Goal: Task Accomplishment & Management: Manage account settings

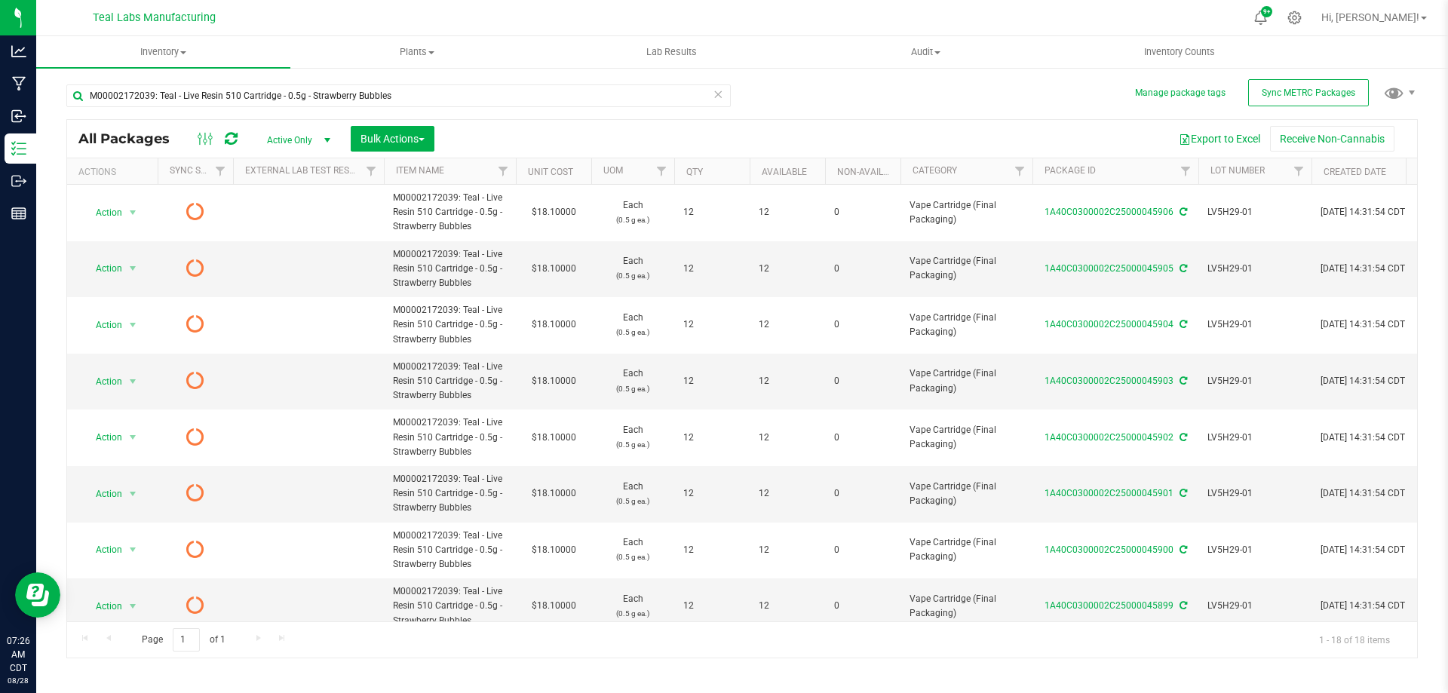
click at [1044, 113] on div "M00002172039: Teal - Live Resin 510 Cartridge - 0.5g - Strawberry Bubbles All P…" at bounding box center [741, 364] width 1351 height 588
click at [419, 95] on input "M00002172039: Teal - Live Resin 510 Cartridge - 0.5g - Strawberry Bubbles" at bounding box center [398, 95] width 664 height 23
click at [420, 95] on input "M00002172039: Teal - Live Resin 510 Cartridge - 0.5g - Strawberry Bubbles" at bounding box center [398, 95] width 664 height 23
paste input "23: Teal - Live Resin 510 Cartridge - 0.5g - Permanent Marker x Triple Burger"
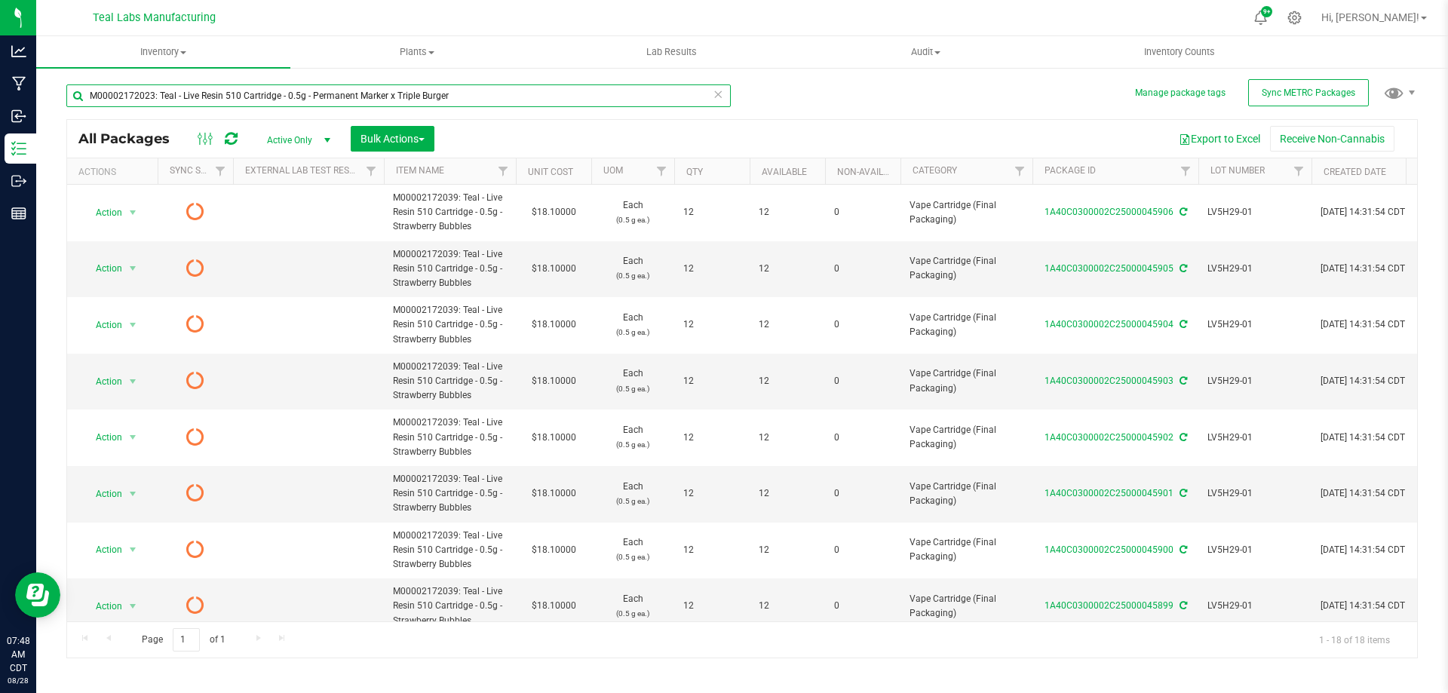
type input "M00002172023: Teal - Live Resin 510 Cartridge - 0.5g - Permanent Marker x Tripl…"
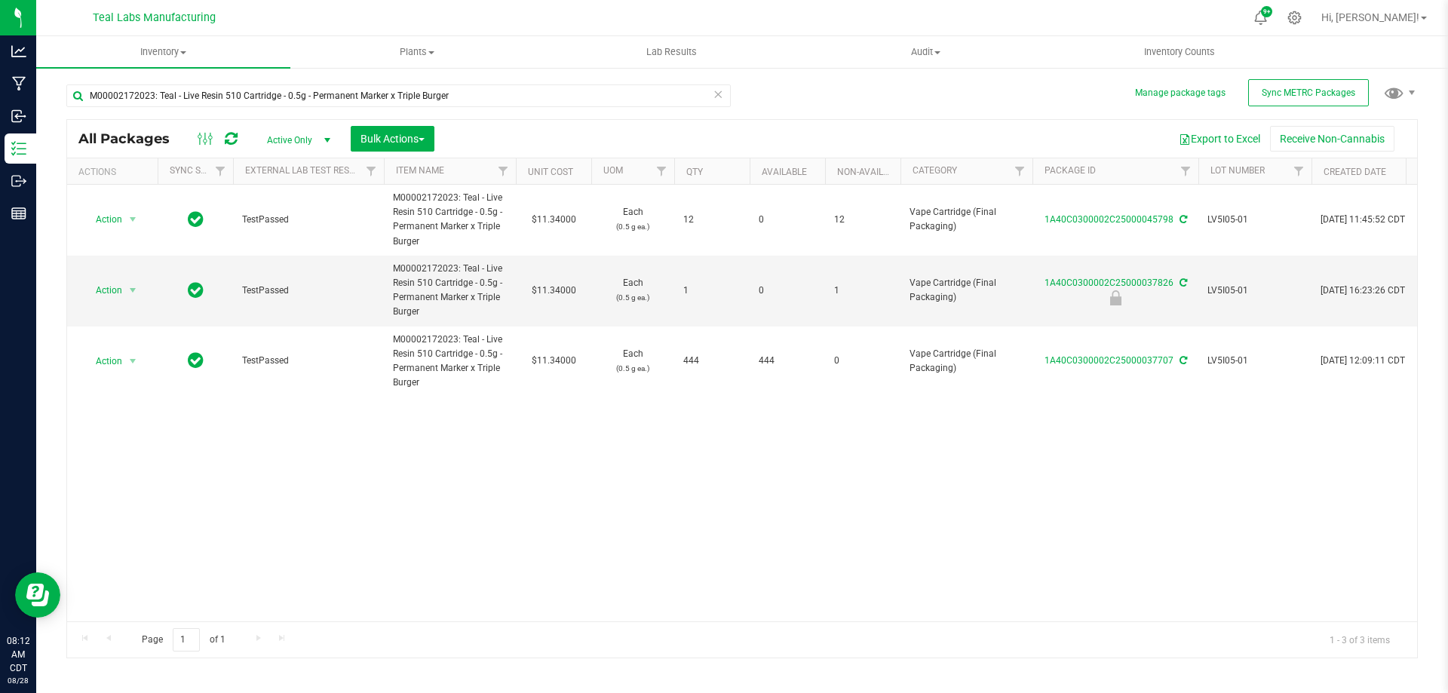
drag, startPoint x: 1279, startPoint y: 446, endPoint x: 1254, endPoint y: 443, distance: 25.0
click at [1278, 446] on div "Action Action Edit attributes Global inventory Locate package Print package lab…" at bounding box center [742, 403] width 1350 height 437
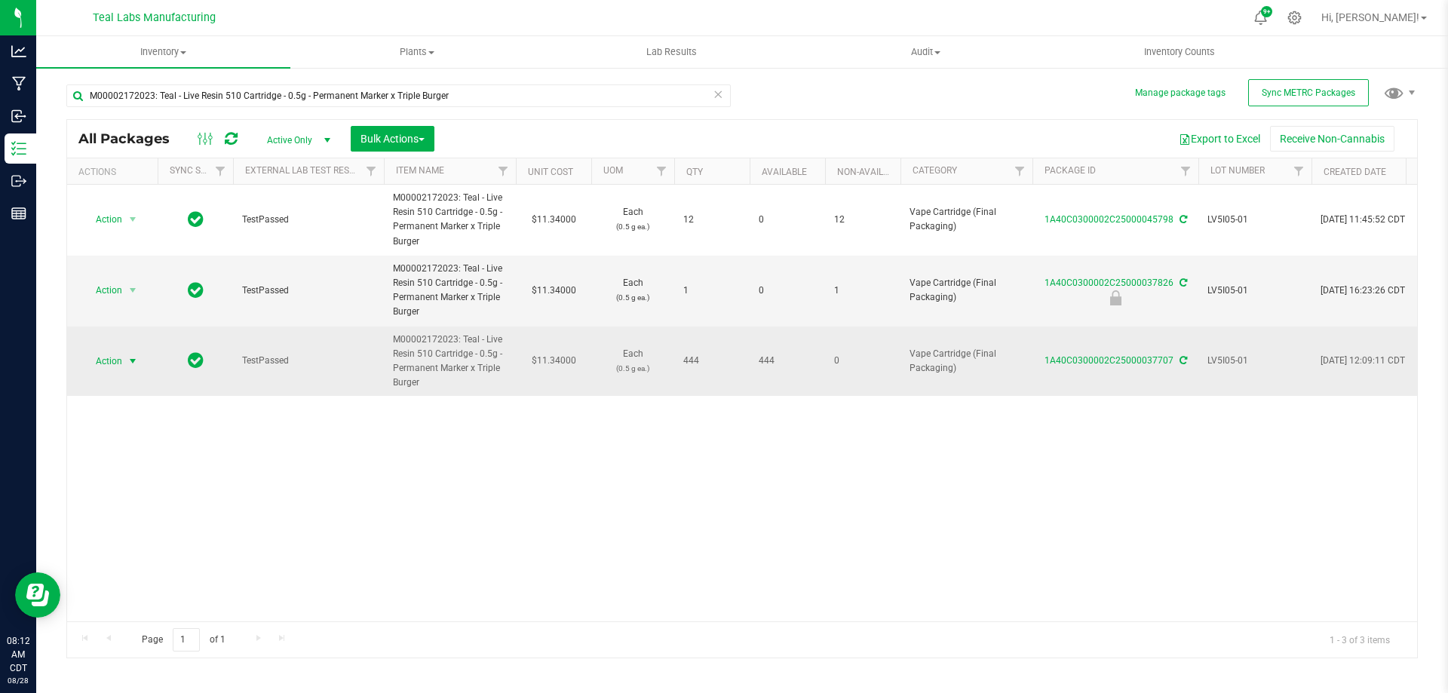
click at [133, 357] on span "select" at bounding box center [133, 361] width 12 height 12
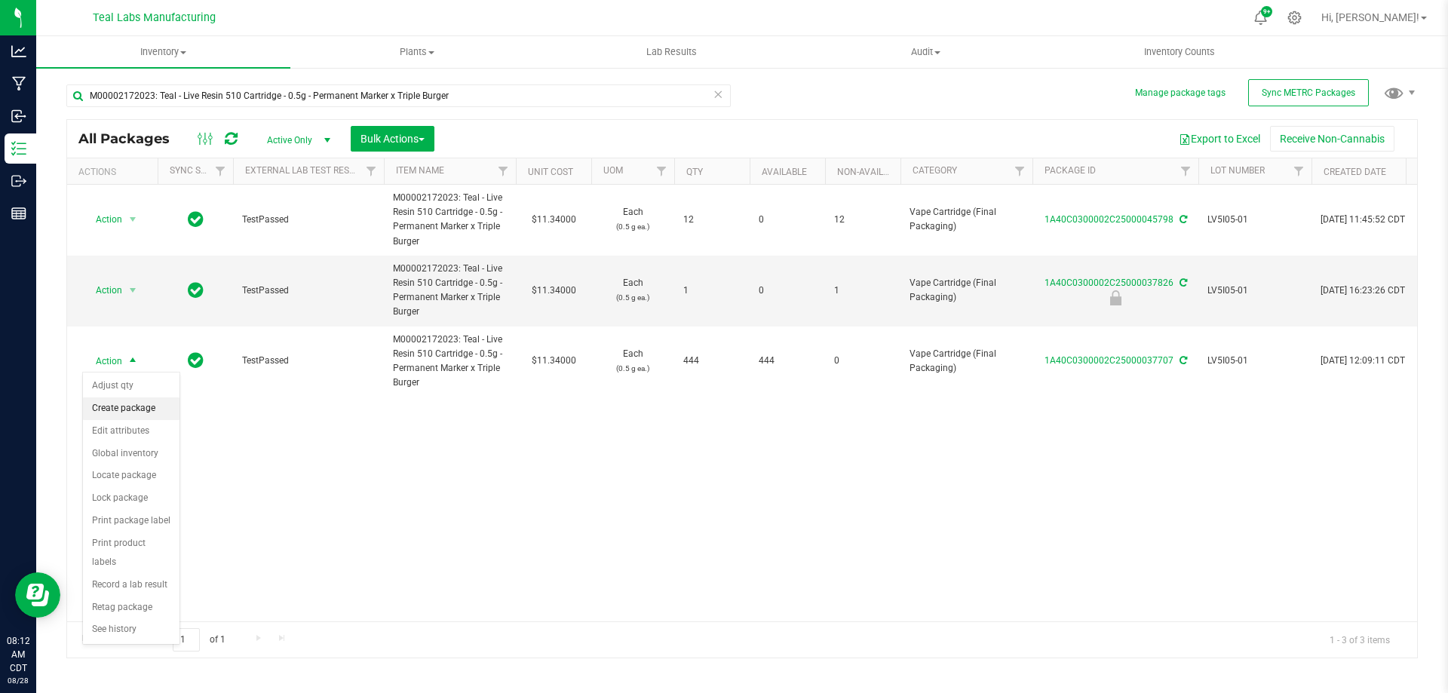
click at [133, 411] on li "Create package" at bounding box center [131, 408] width 97 height 23
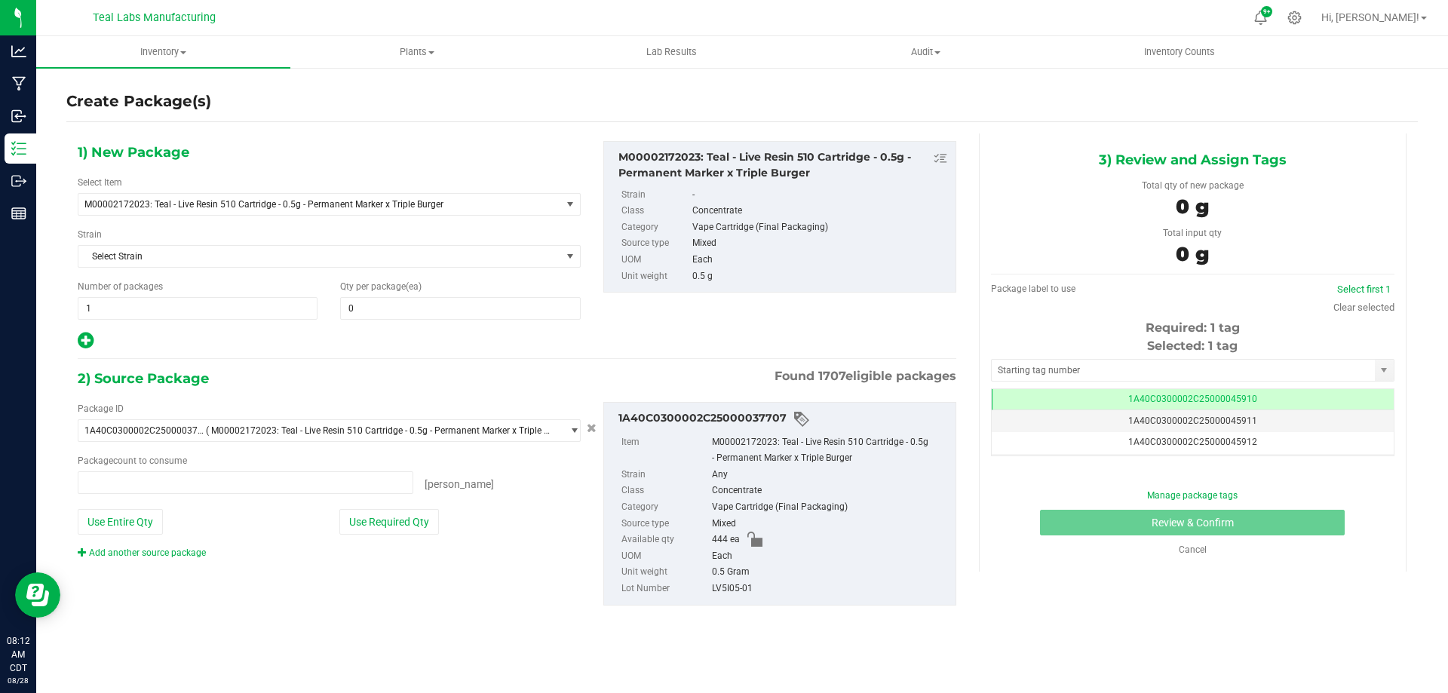
type input "0 ea"
click at [147, 299] on span "1 1" at bounding box center [198, 308] width 240 height 23
click at [147, 299] on input "1" at bounding box center [197, 308] width 238 height 21
type input "37"
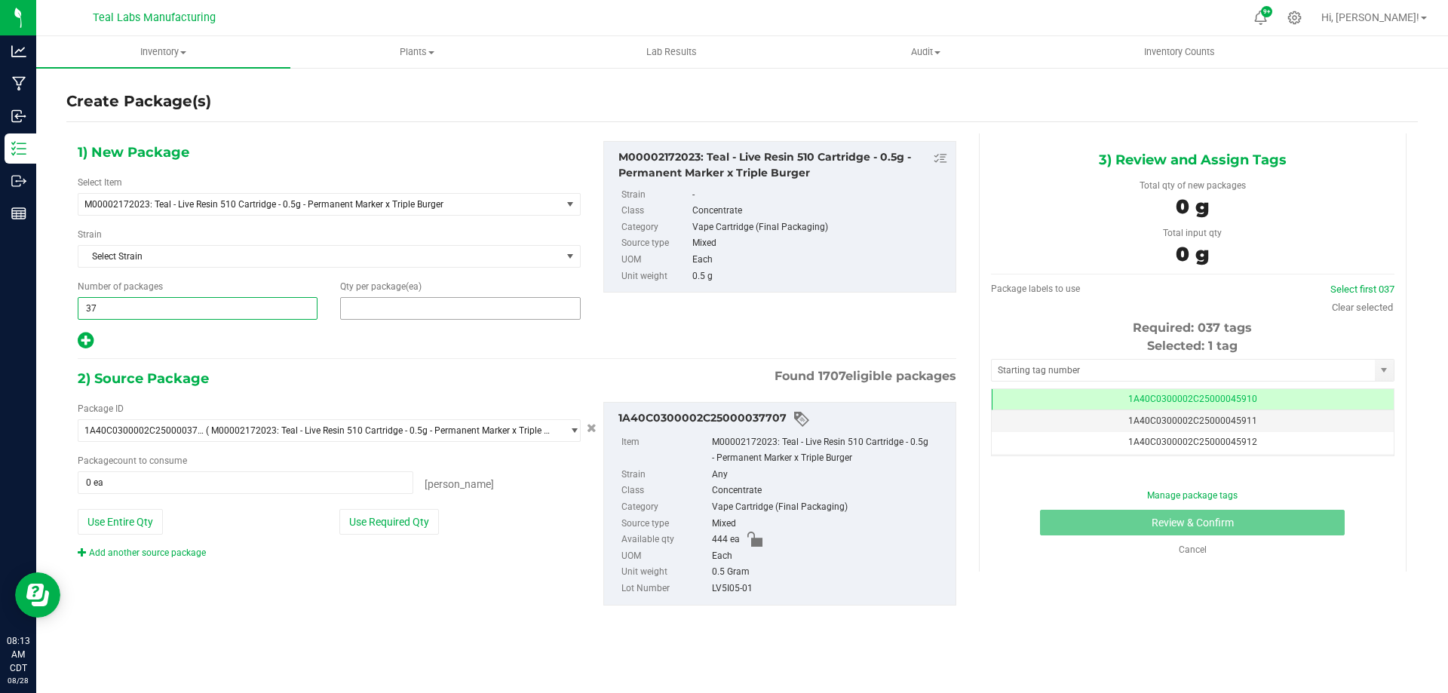
click at [433, 311] on span at bounding box center [460, 308] width 240 height 23
click at [433, 311] on input "text" at bounding box center [460, 308] width 238 height 21
type input "12"
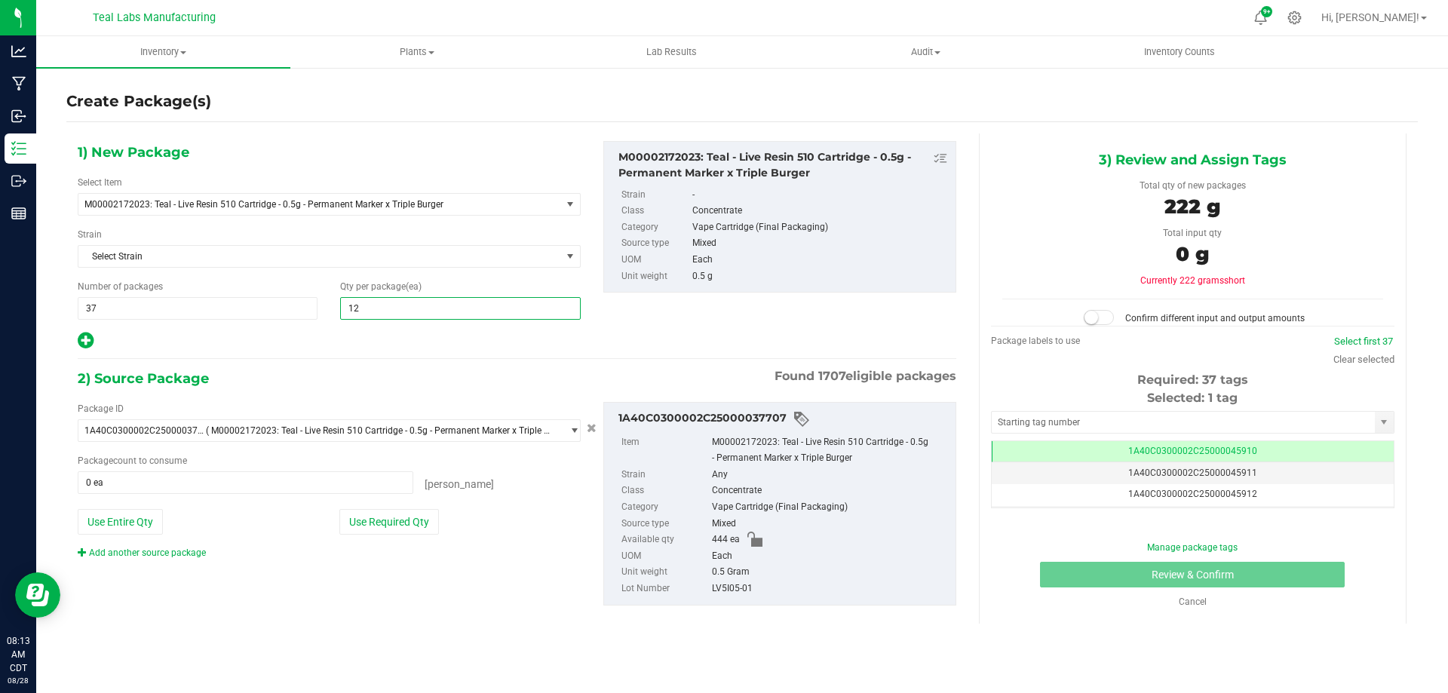
type input "12"
drag, startPoint x: 329, startPoint y: 360, endPoint x: 348, endPoint y: 398, distance: 42.8
click at [329, 360] on div "1) New Package Select Item M00002172023: Teal - Live Resin 510 Cartridge - 0.5g…" at bounding box center [516, 385] width 901 height 504
click at [401, 524] on button "Use Required Qty" at bounding box center [389, 522] width 100 height 26
type input "444 ea"
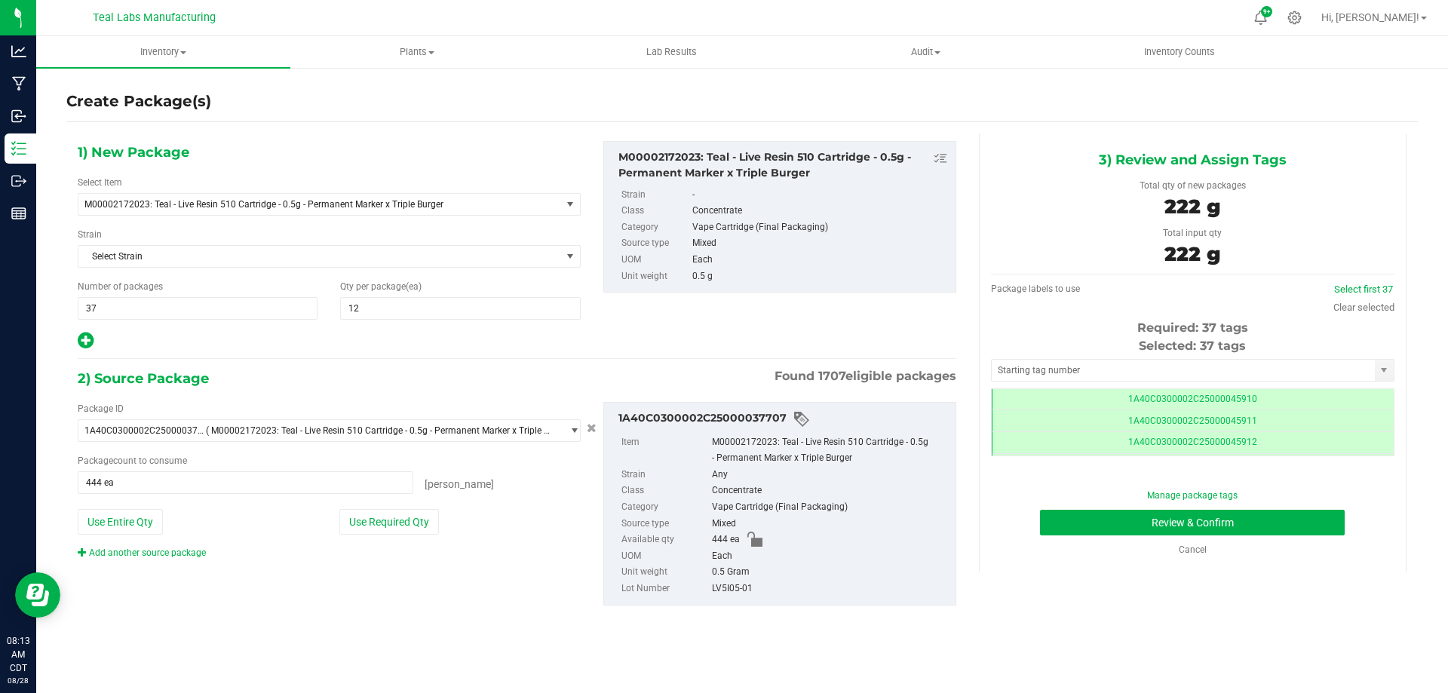
scroll to position [0, -1]
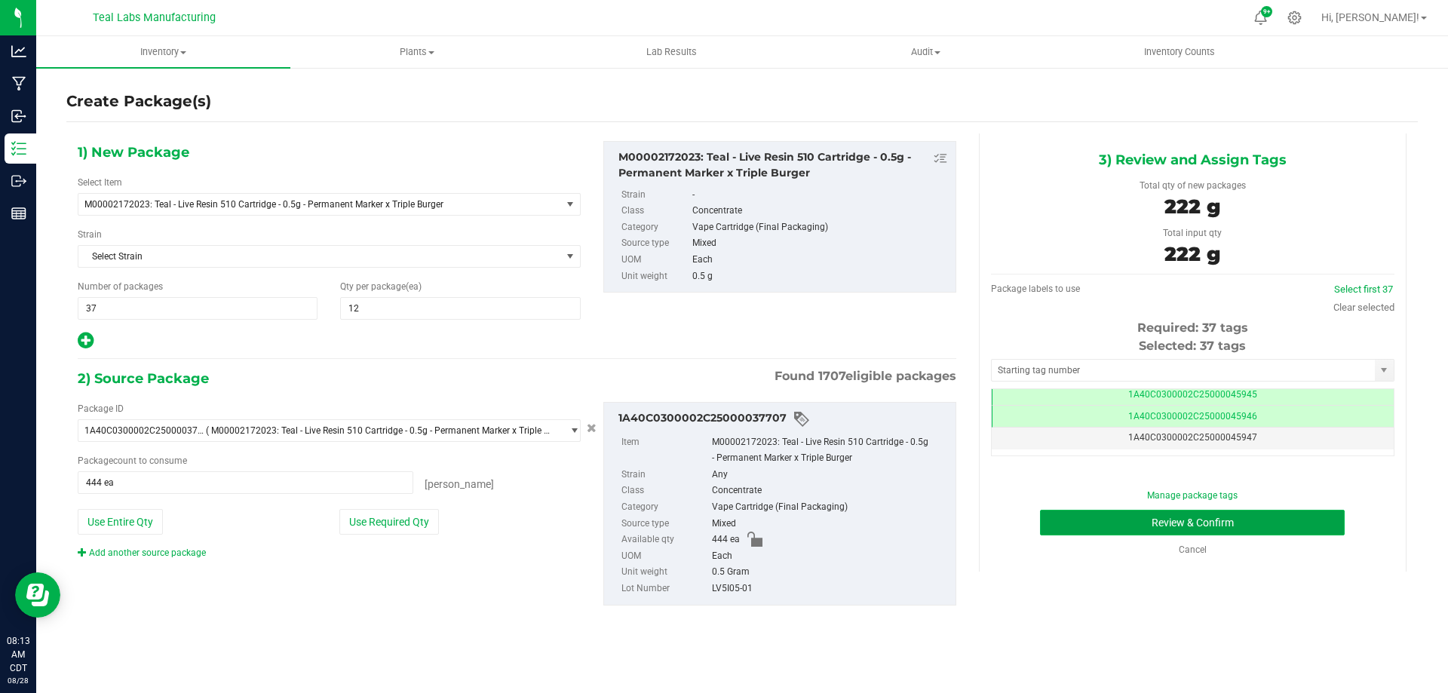
click at [1243, 524] on button "Review & Confirm" at bounding box center [1192, 523] width 305 height 26
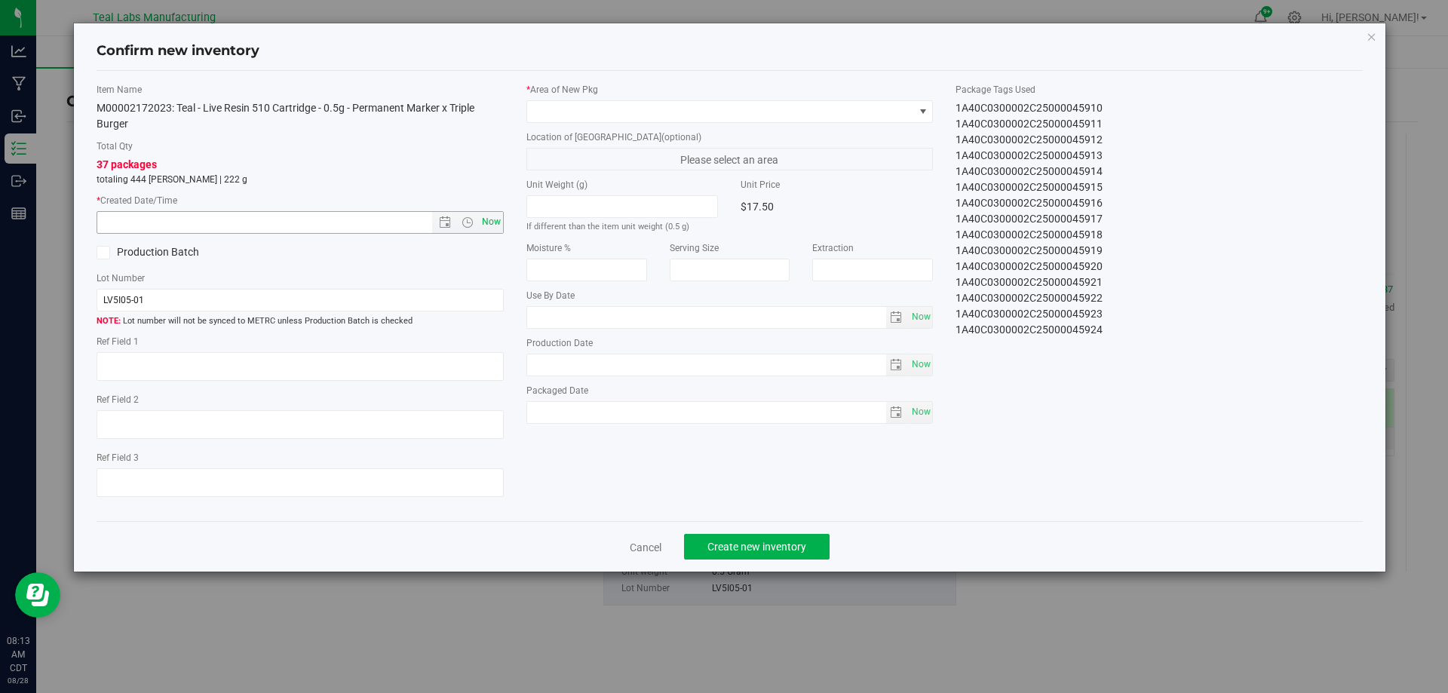
click at [489, 224] on span "Now" at bounding box center [491, 222] width 26 height 22
type input "8/28/2025 8:13 AM"
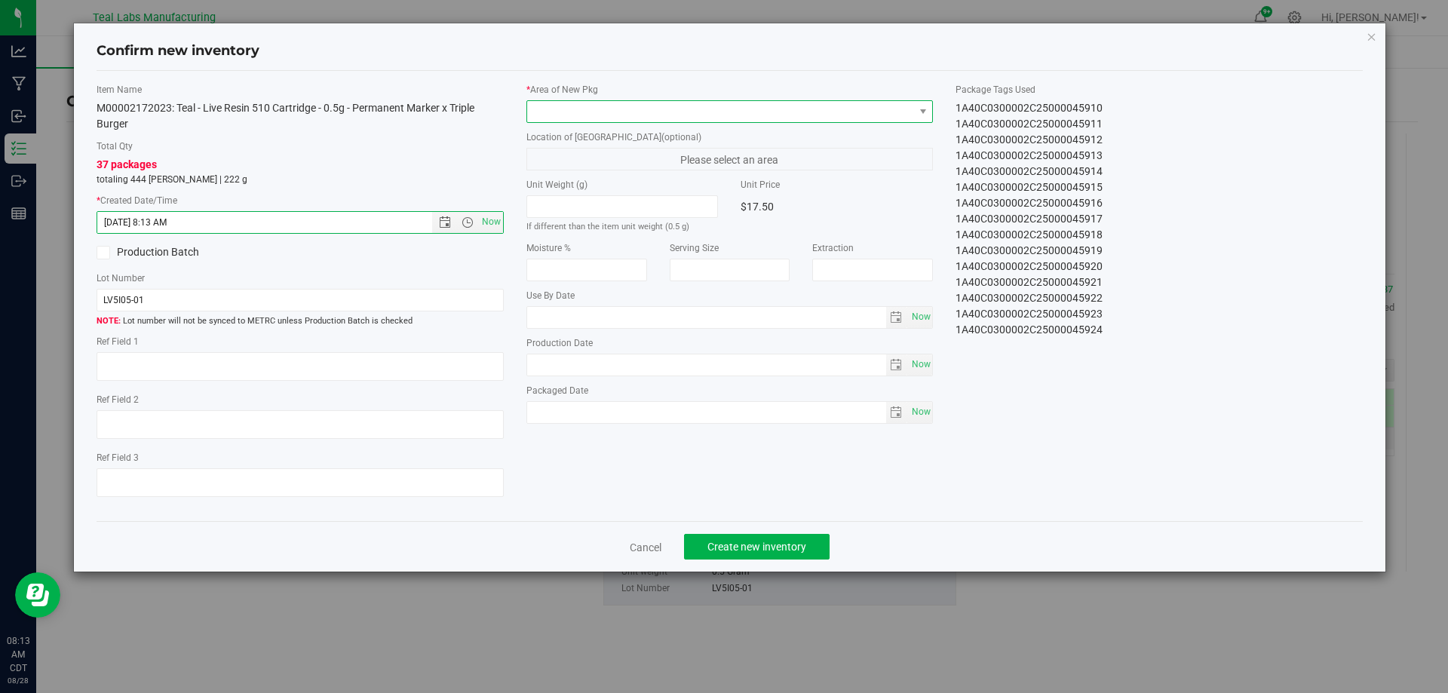
click at [640, 106] on span at bounding box center [720, 111] width 387 height 21
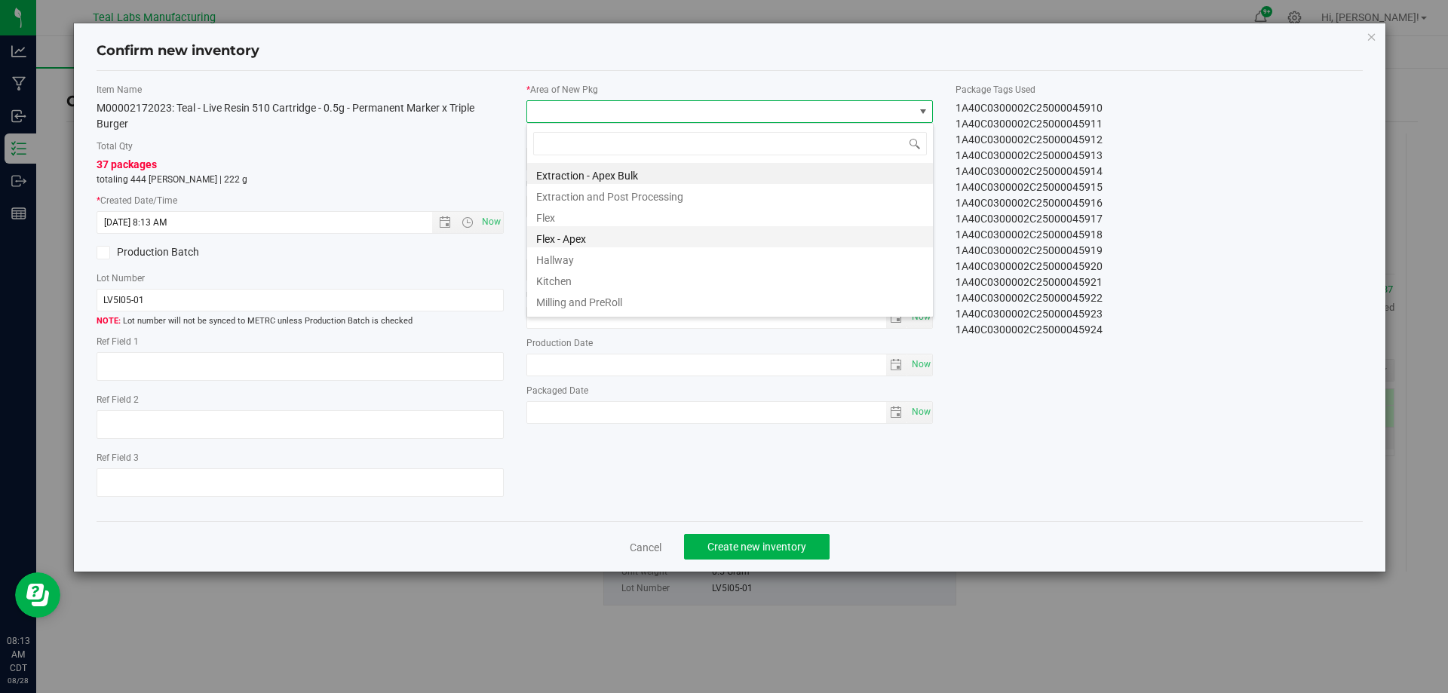
click at [580, 241] on li "Flex - Apex" at bounding box center [730, 236] width 406 height 21
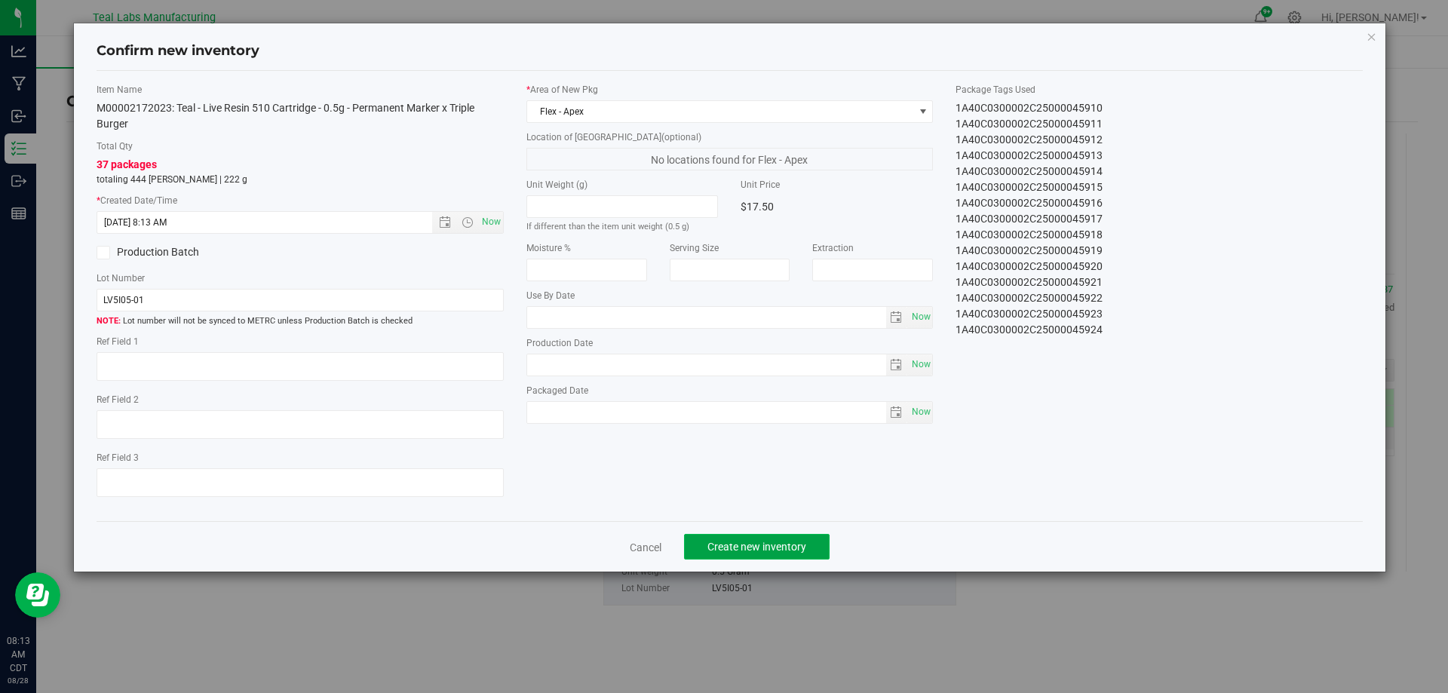
click at [798, 547] on span "Create new inventory" at bounding box center [756, 547] width 99 height 12
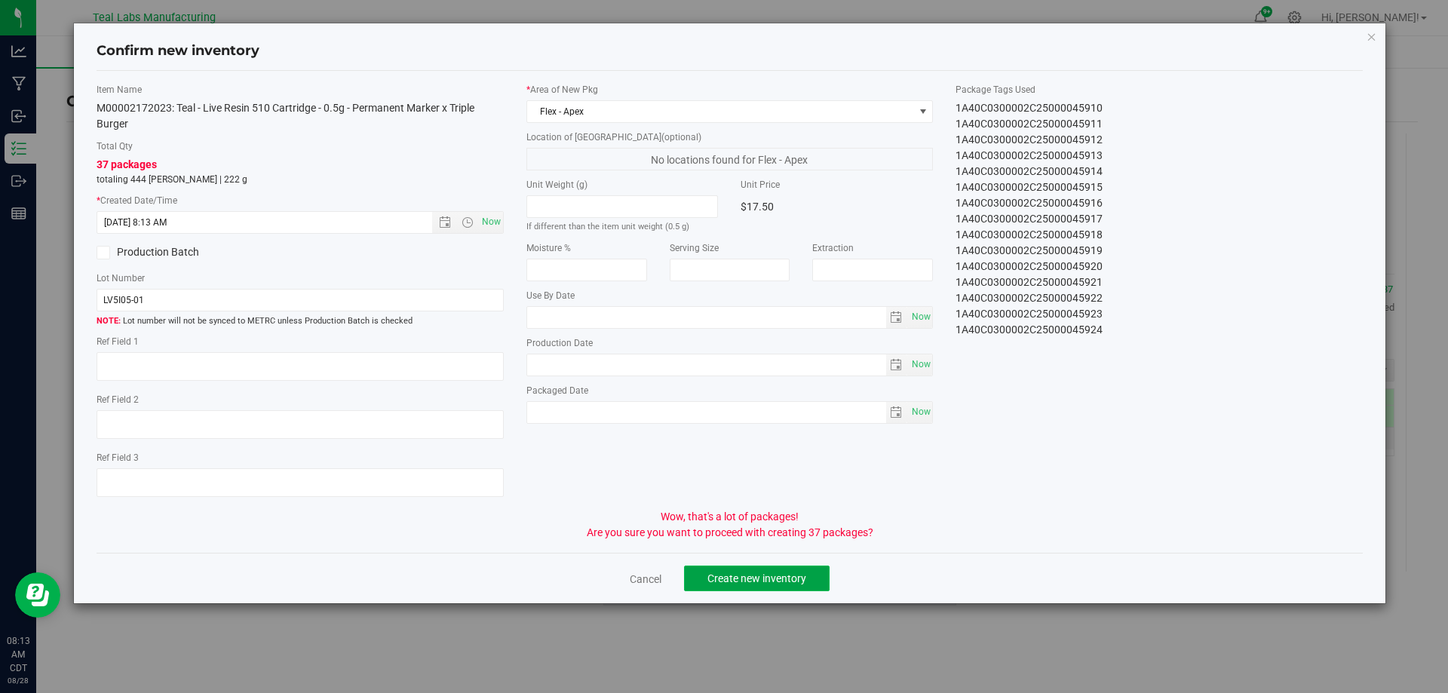
click at [761, 584] on span "Create new inventory" at bounding box center [756, 578] width 99 height 12
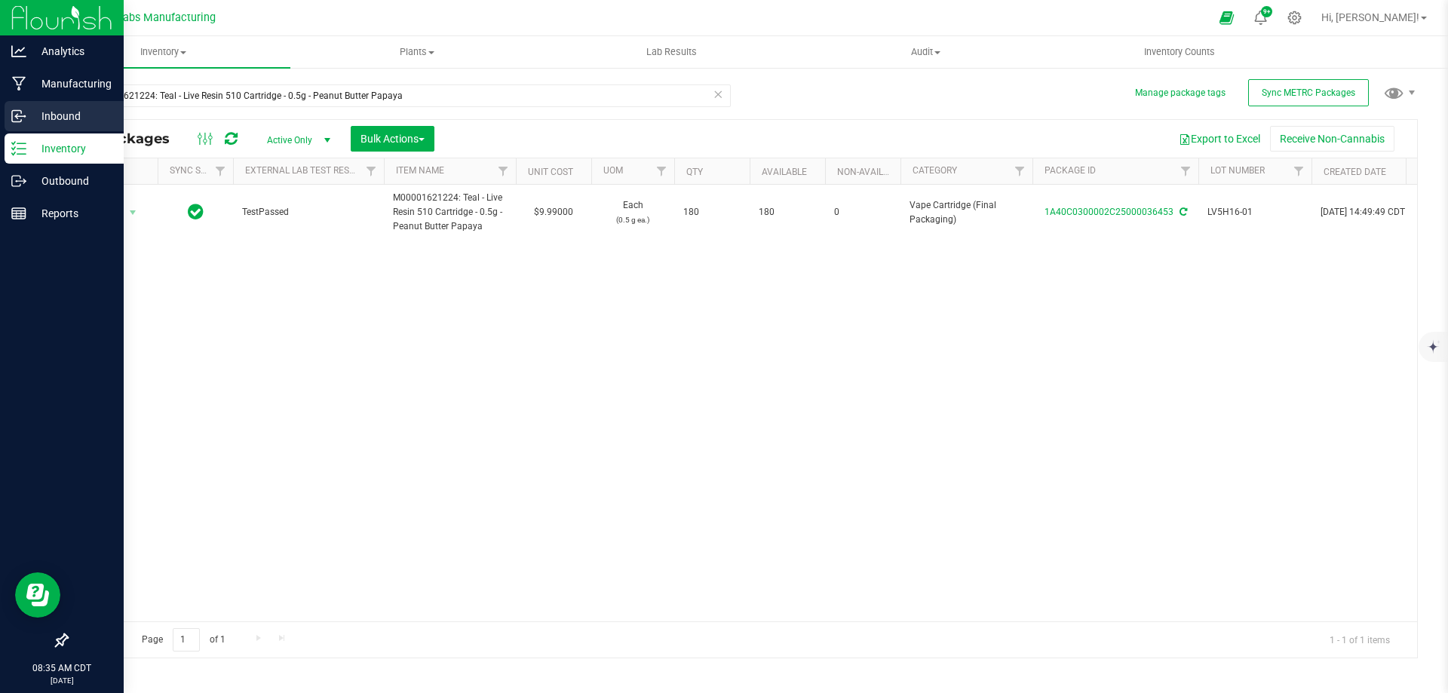
click at [72, 112] on p "Inbound" at bounding box center [71, 116] width 90 height 18
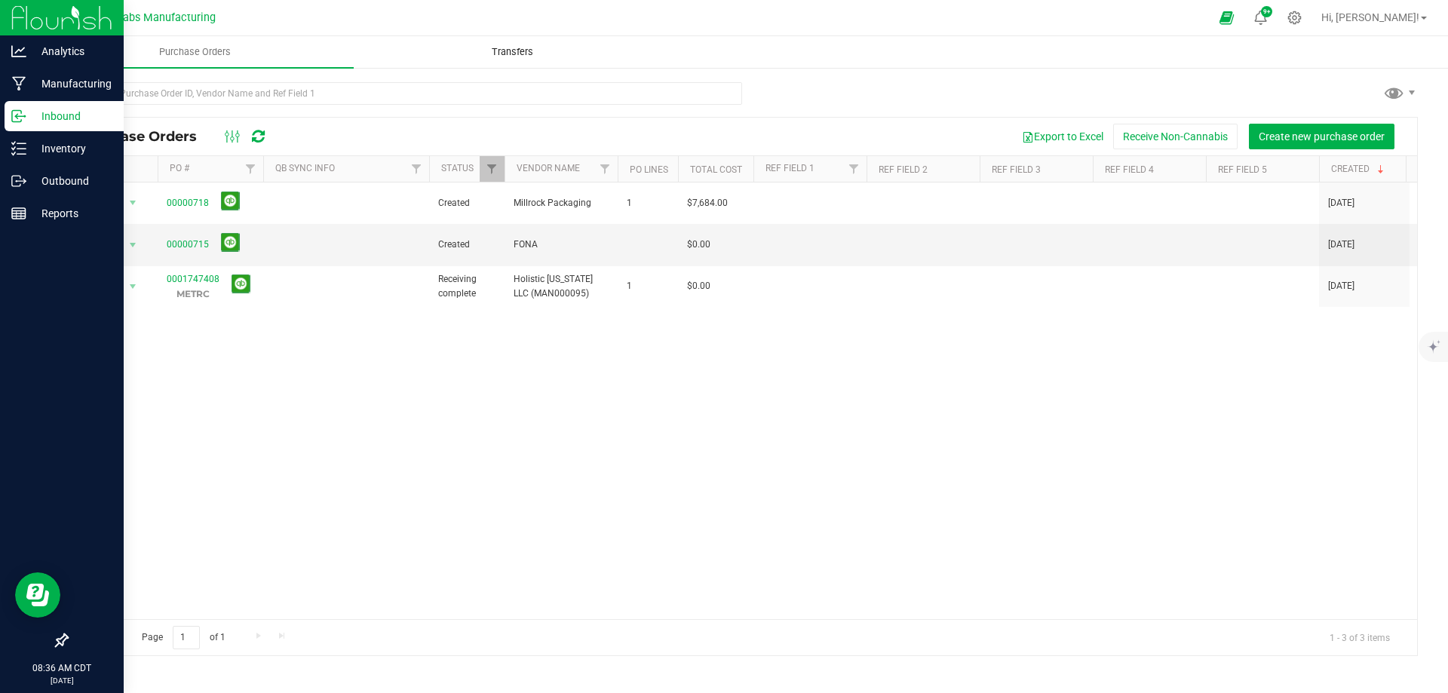
click at [525, 60] on uib-tab-heading "Transfers" at bounding box center [512, 52] width 316 height 30
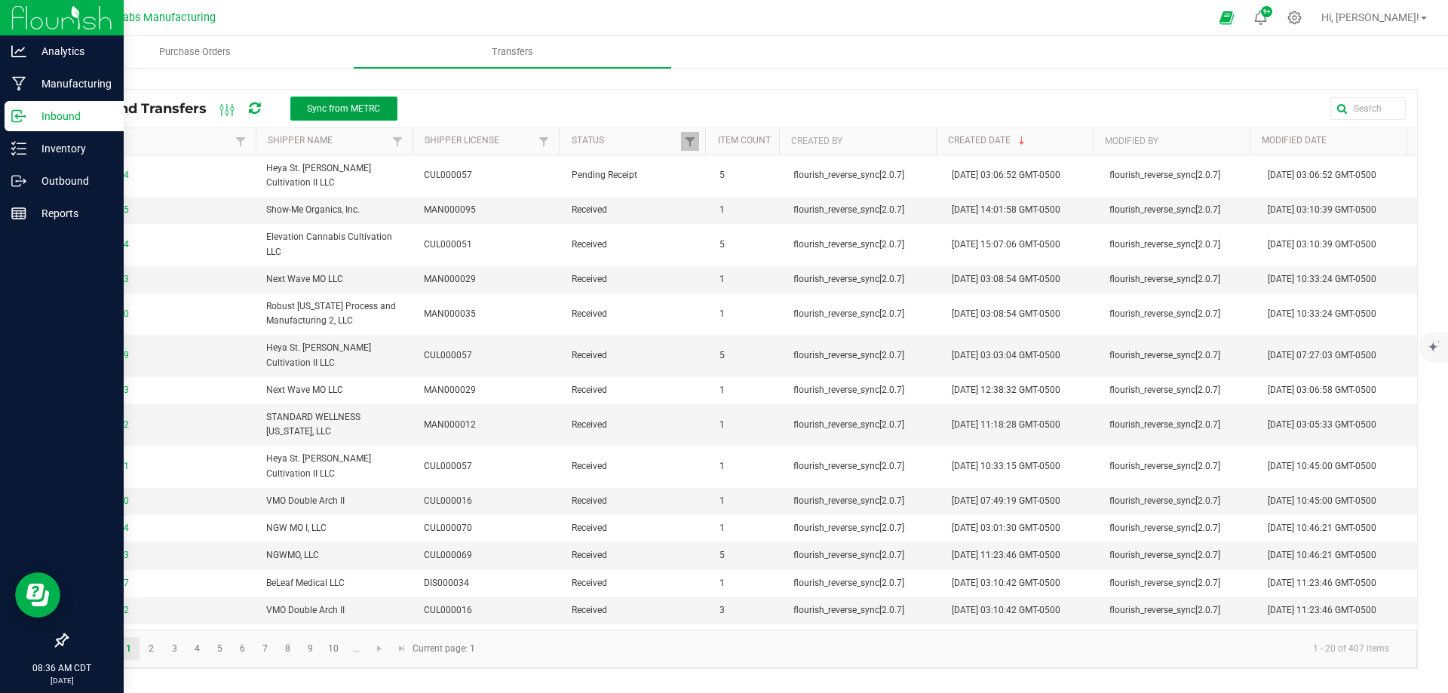
click at [352, 101] on button "Sync from METRC" at bounding box center [343, 109] width 107 height 24
click at [48, 119] on p "Inbound" at bounding box center [71, 116] width 90 height 18
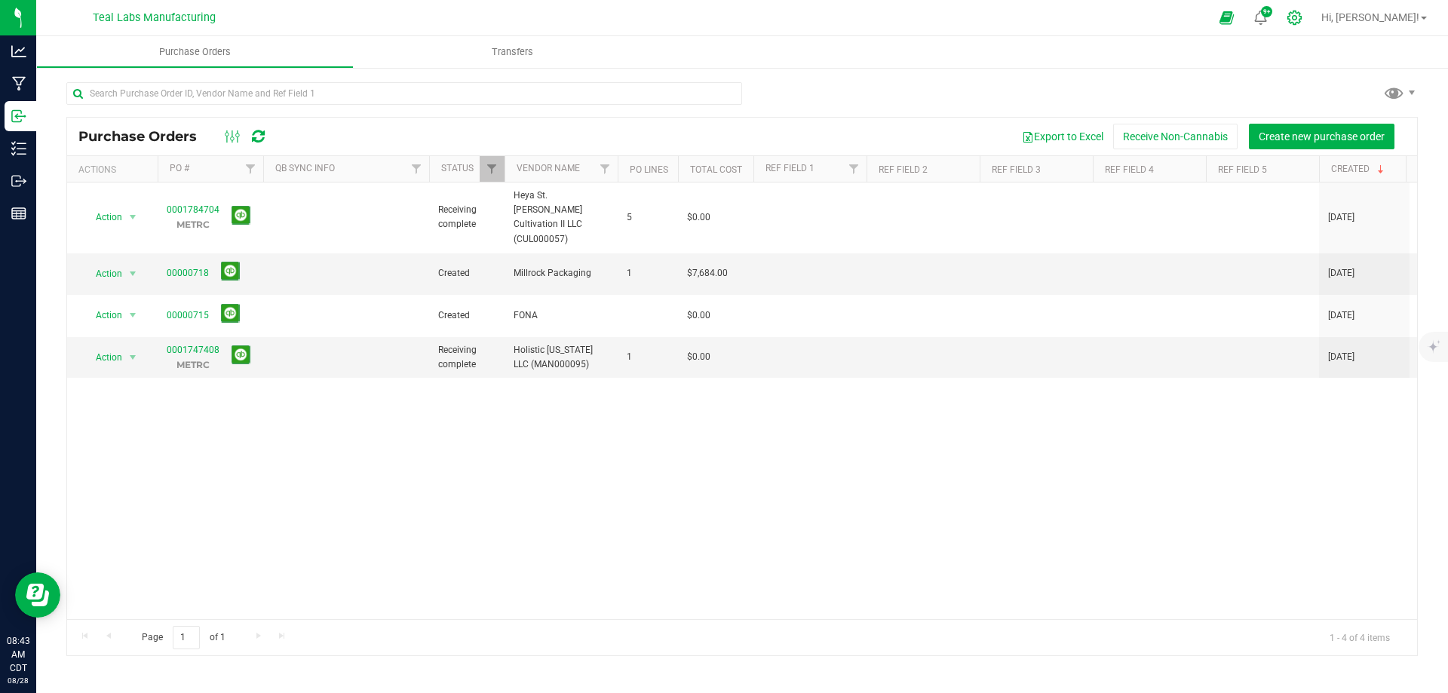
click at [1313, 14] on div at bounding box center [1295, 18] width 38 height 32
click at [1302, 17] on icon at bounding box center [1294, 18] width 16 height 16
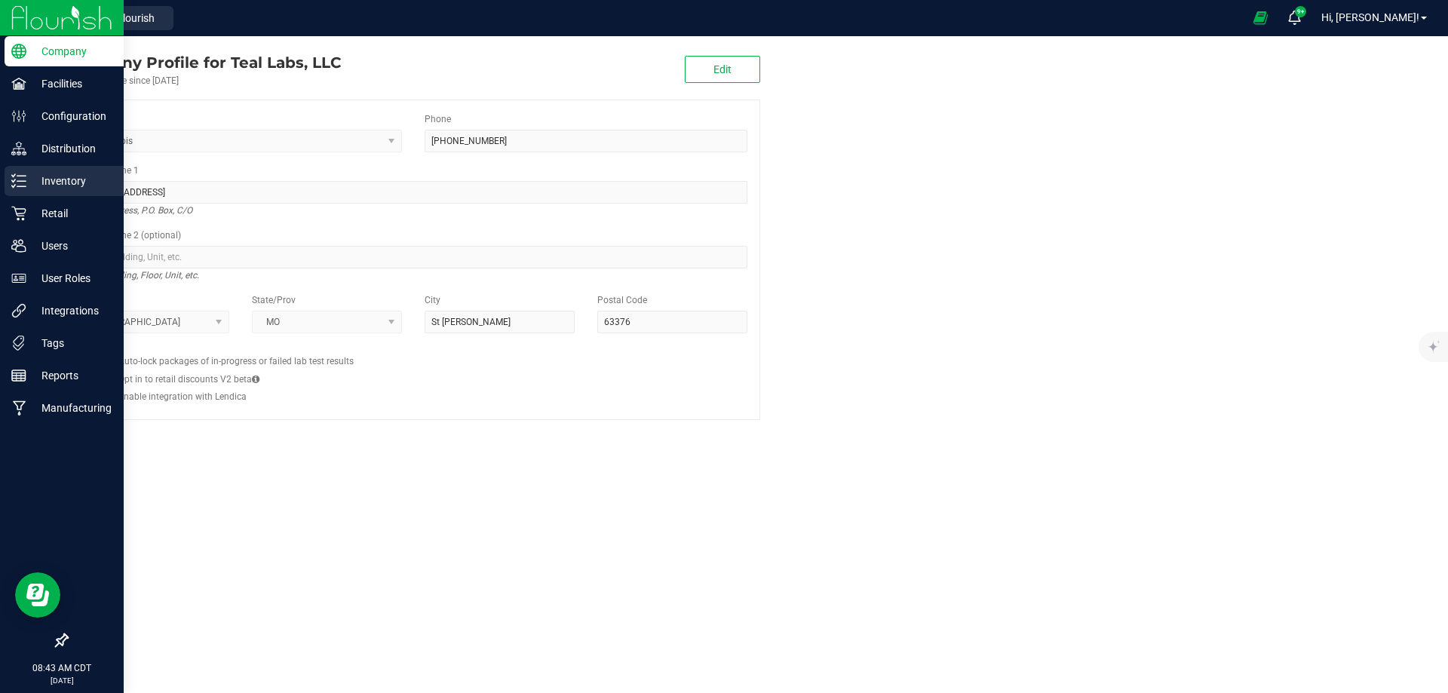
click at [26, 182] on p "Inventory" at bounding box center [71, 181] width 90 height 18
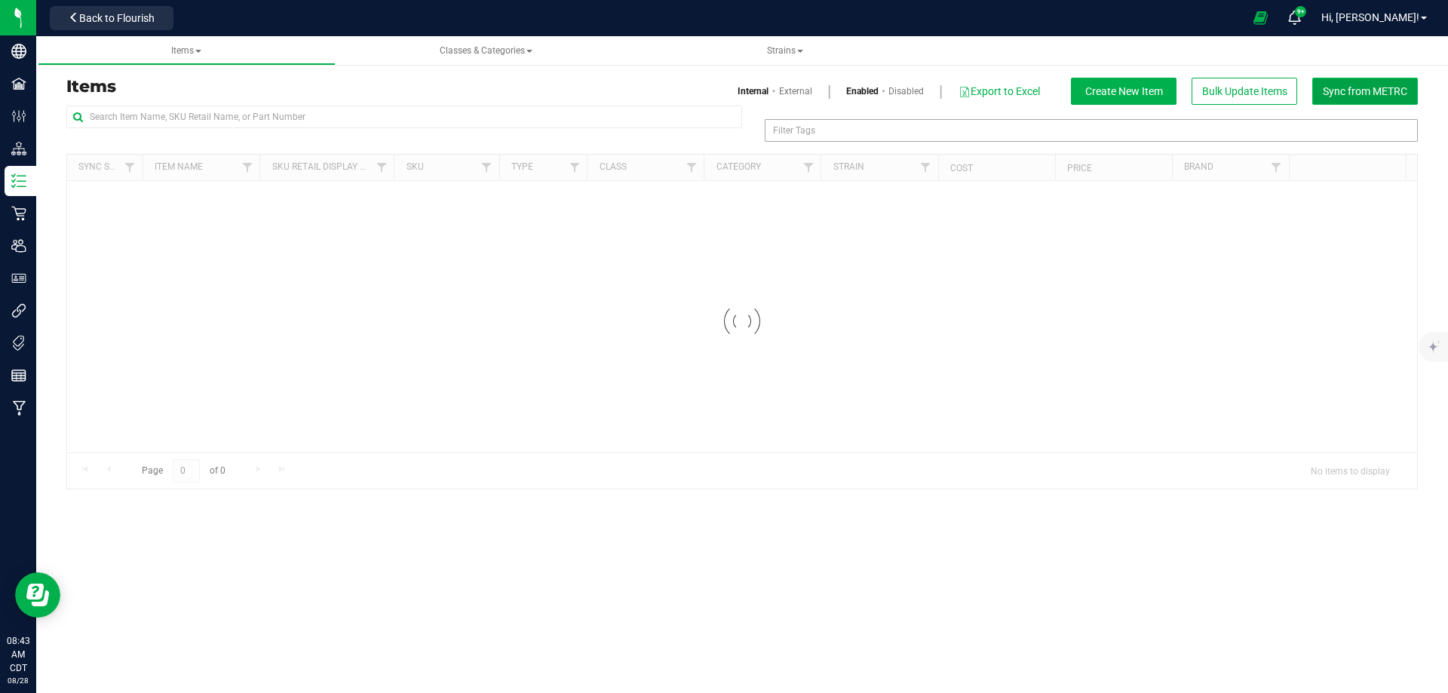
click at [1356, 94] on span "Sync from METRC" at bounding box center [1364, 91] width 84 height 12
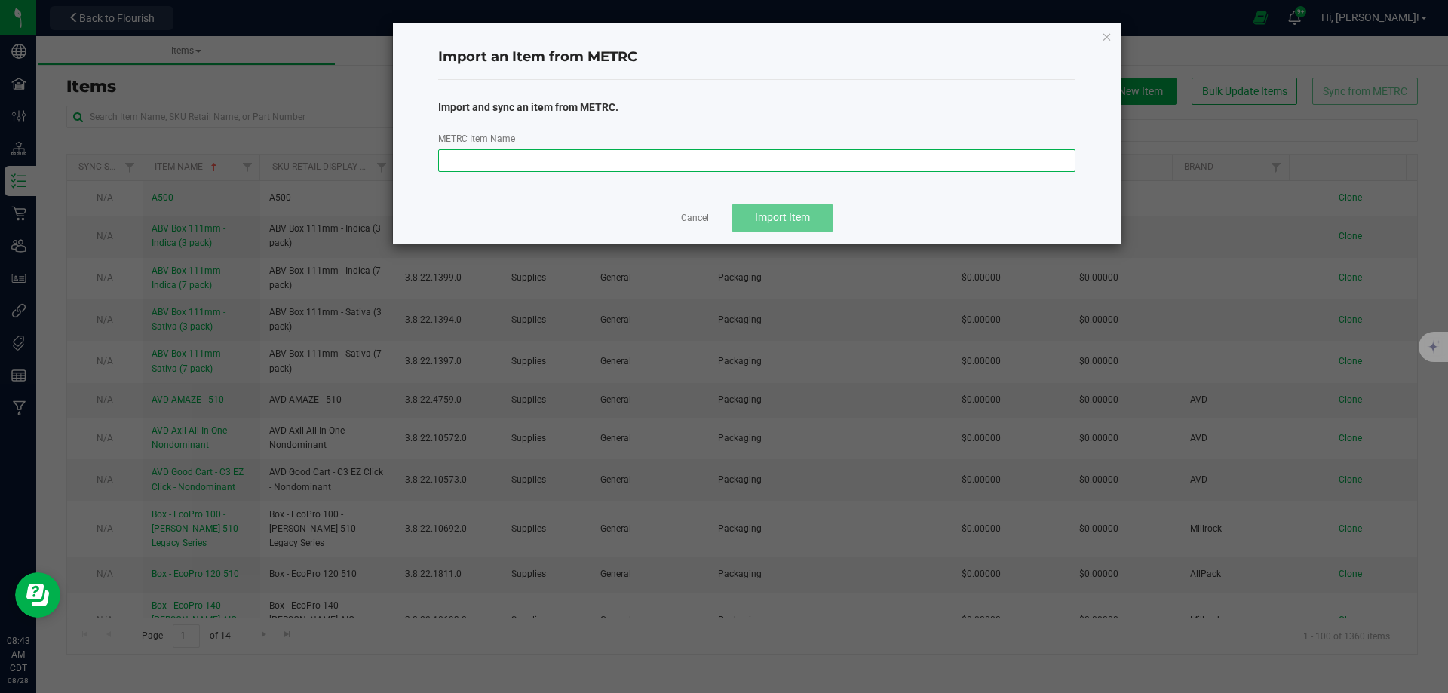
click at [794, 165] on input "METRC Item Name" at bounding box center [757, 160] width 638 height 23
paste input "M00002401140: Bulk Preroll Flower: Dark Rainbow"
type input "M00002401140: Bulk Preroll Flower: Dark Rainbow"
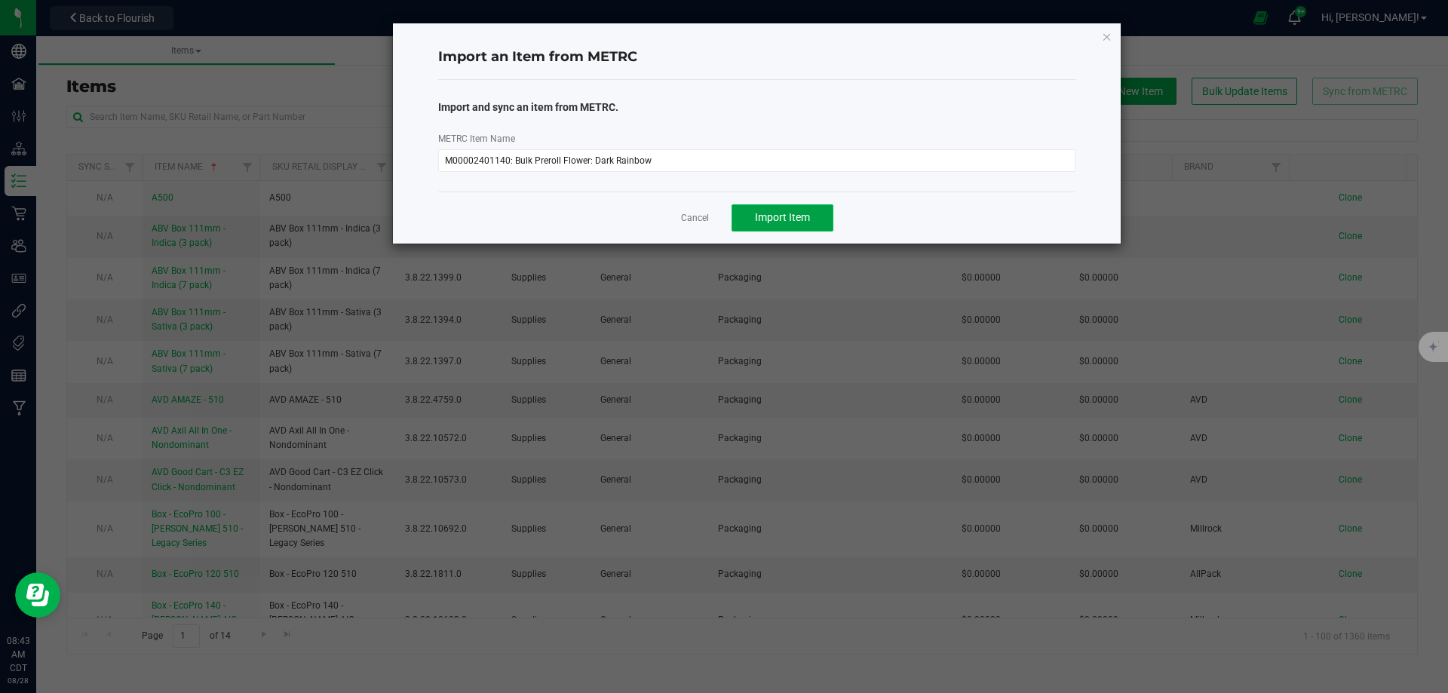
click at [793, 222] on span "Import Item" at bounding box center [782, 217] width 55 height 12
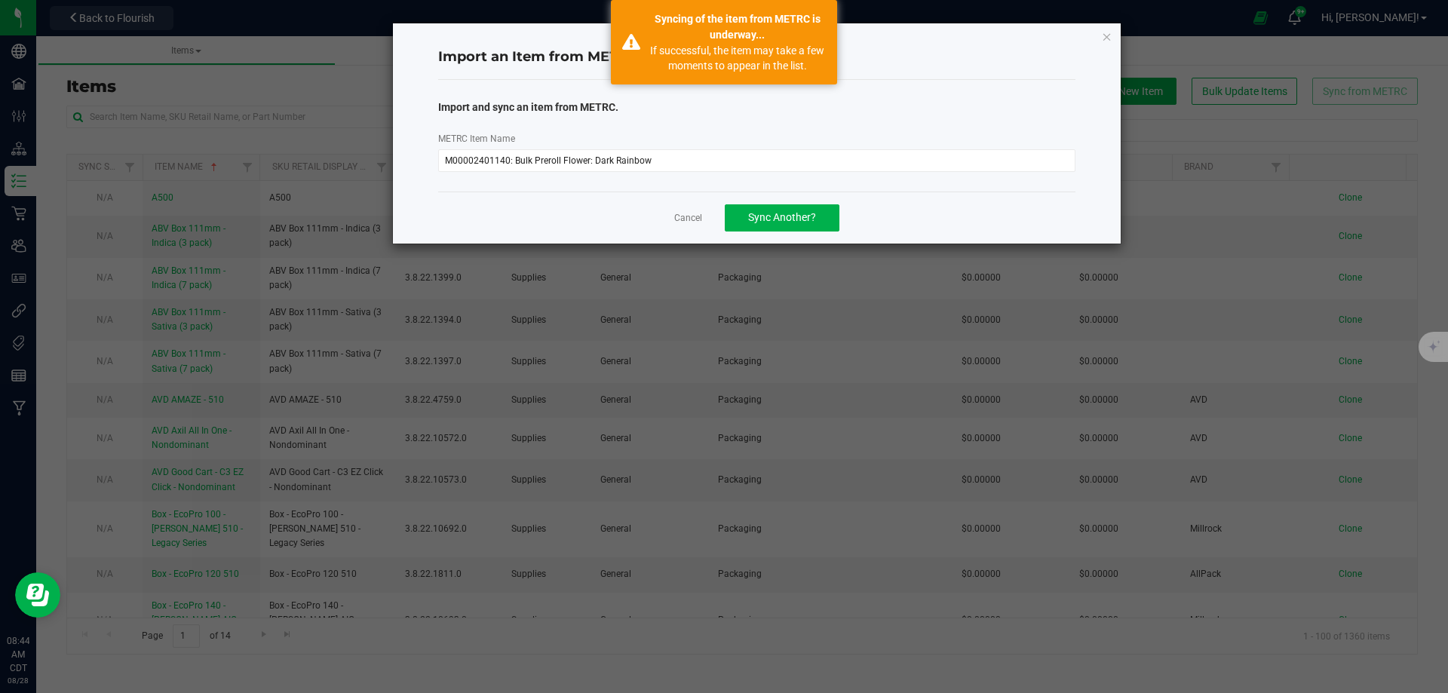
click at [1112, 34] on div "Import an Item from METRC Import and sync an item from METRC. METRC Item Name M…" at bounding box center [757, 133] width 728 height 220
click at [1107, 33] on icon "button" at bounding box center [1107, 36] width 11 height 18
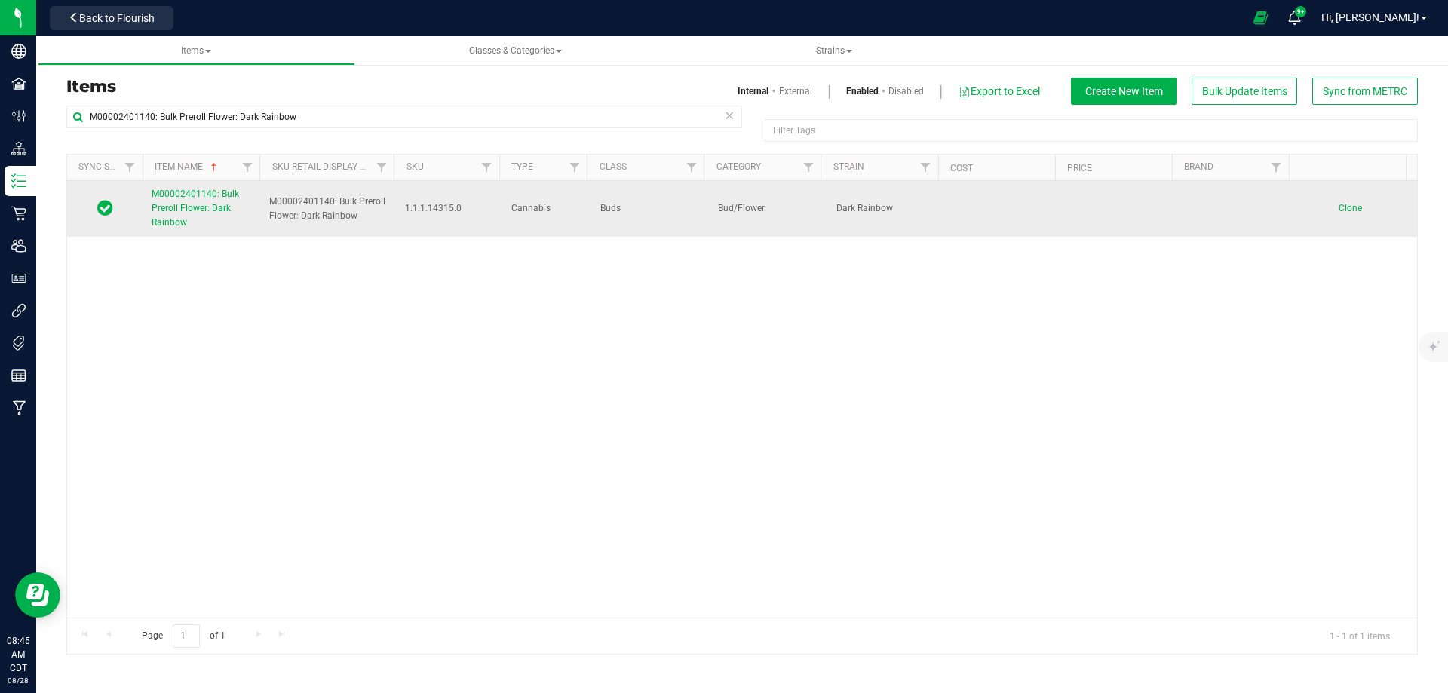
click at [204, 211] on span "M00002401140: Bulk Preroll Flower: Dark Rainbow" at bounding box center [195, 207] width 87 height 39
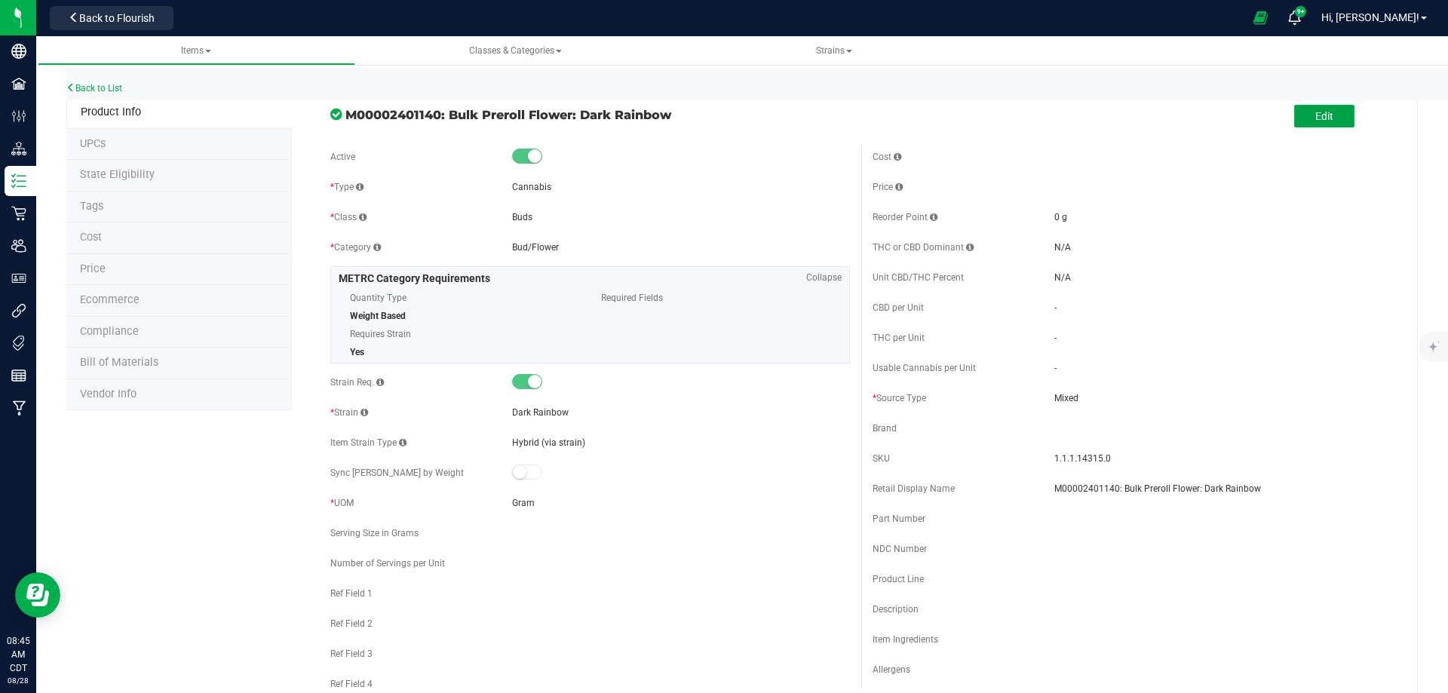
click at [1317, 122] on span "Edit" at bounding box center [1324, 116] width 18 height 12
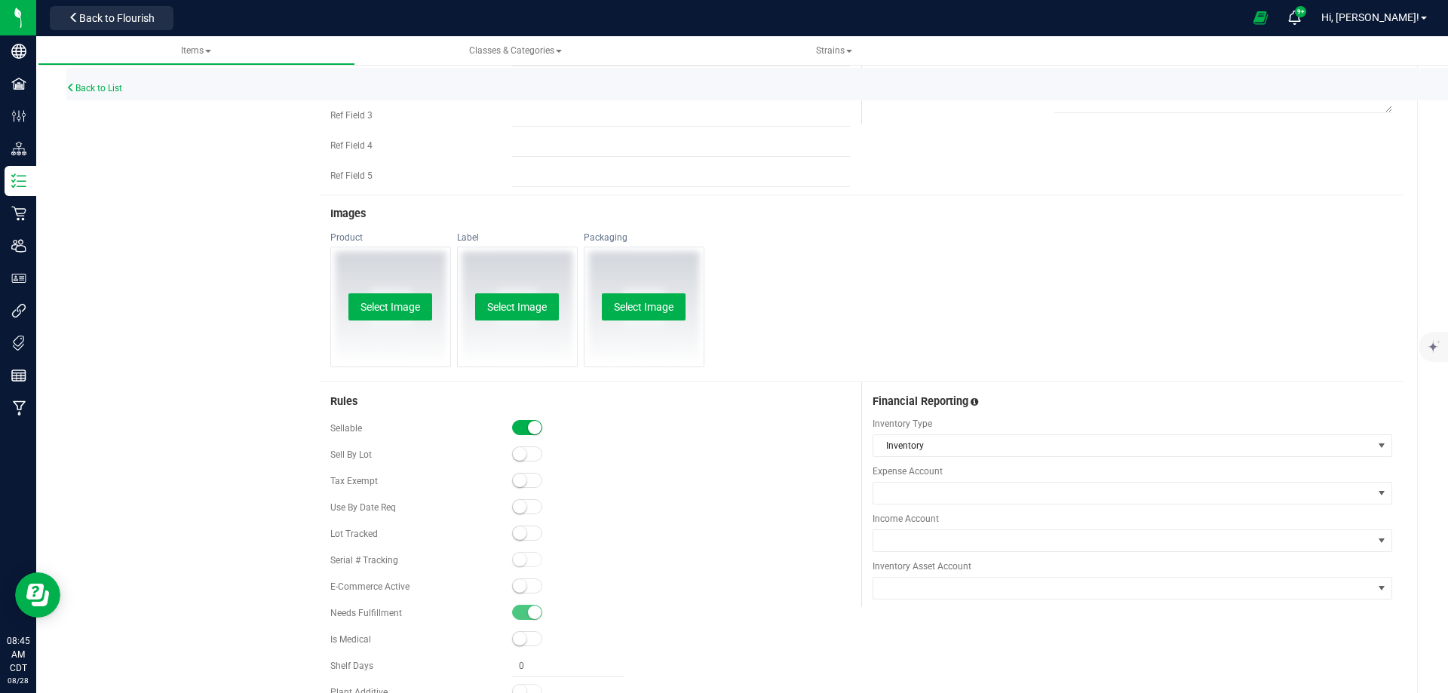
scroll to position [679, 0]
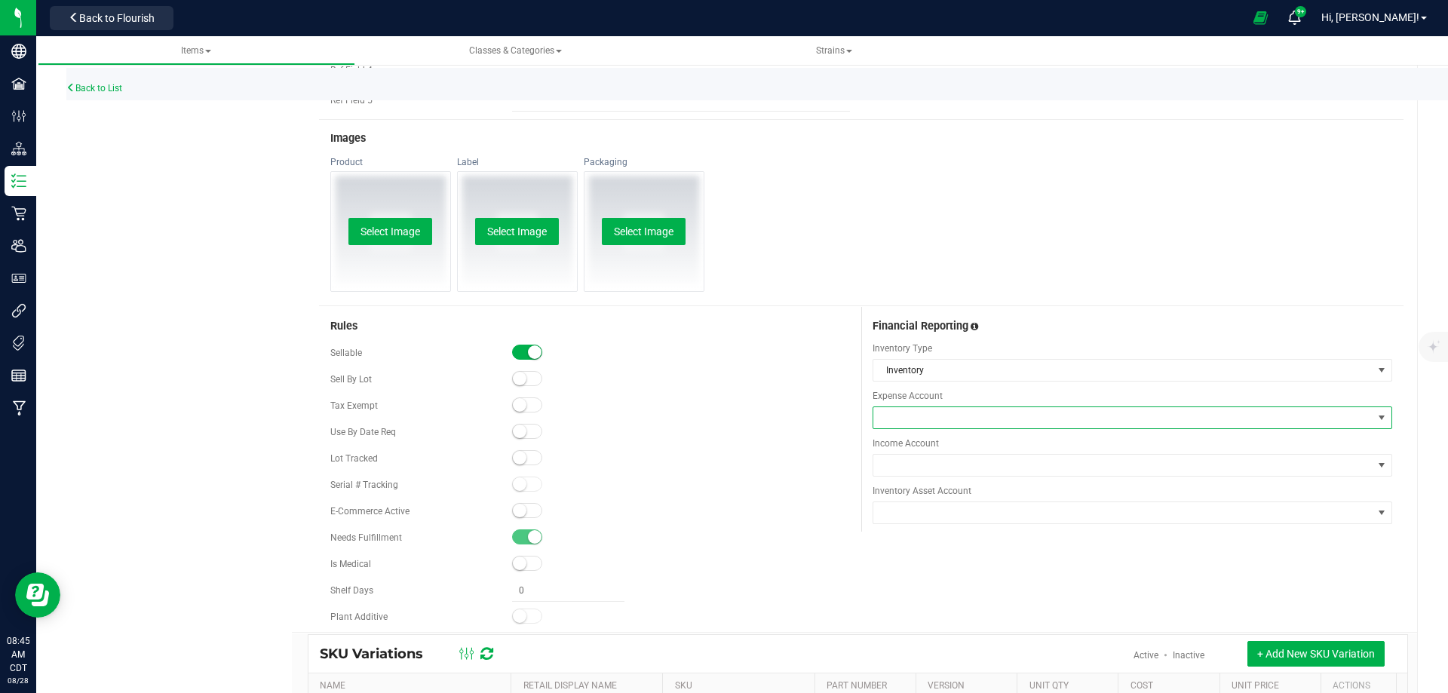
click at [919, 427] on span at bounding box center [1122, 417] width 499 height 21
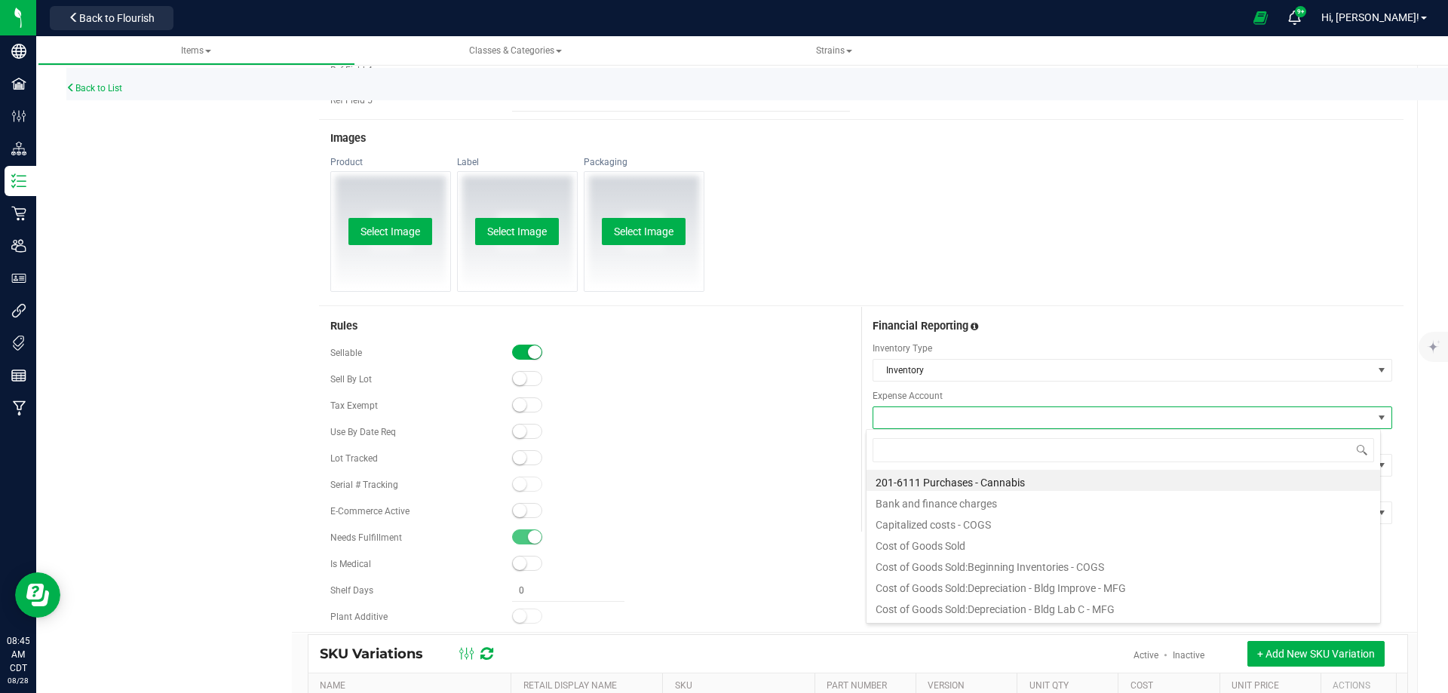
scroll to position [23, 515]
type input "purchas"
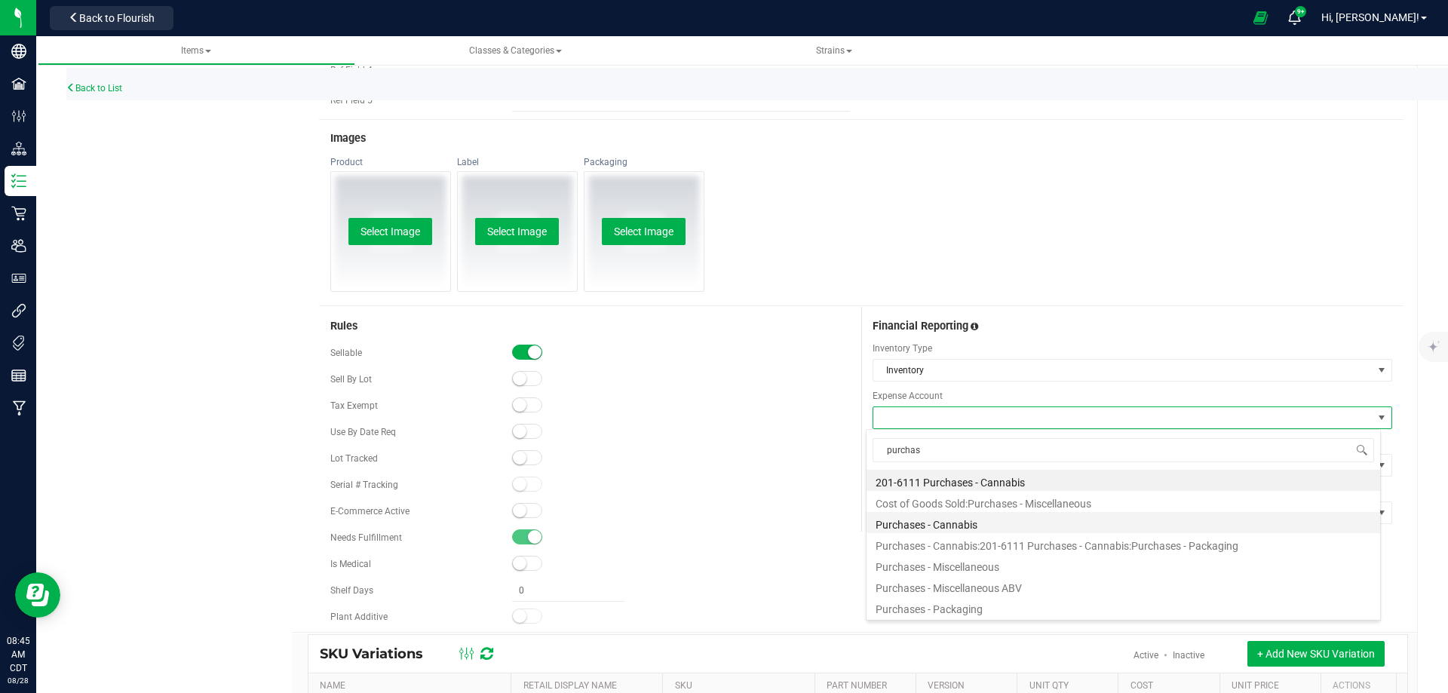
click at [912, 529] on li "Purchases - Cannabis" at bounding box center [1122, 522] width 513 height 21
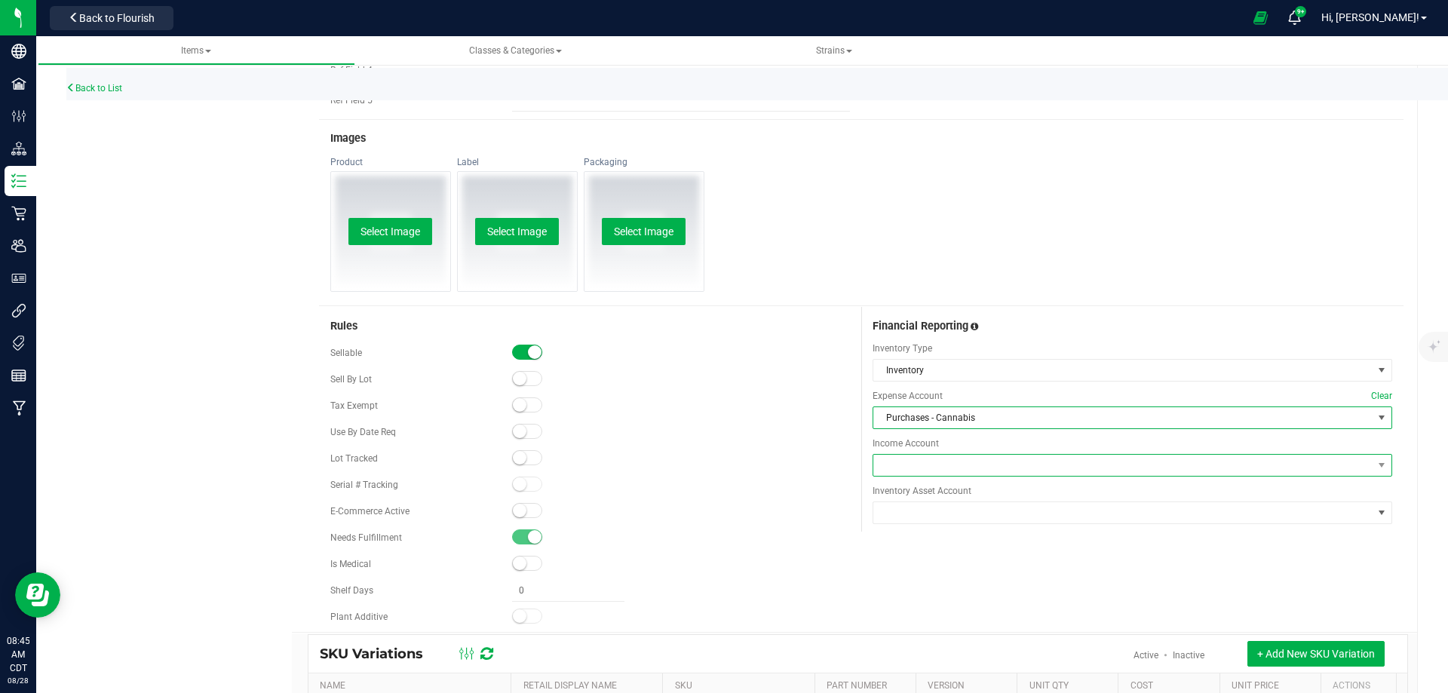
click at [915, 472] on span at bounding box center [1122, 465] width 499 height 21
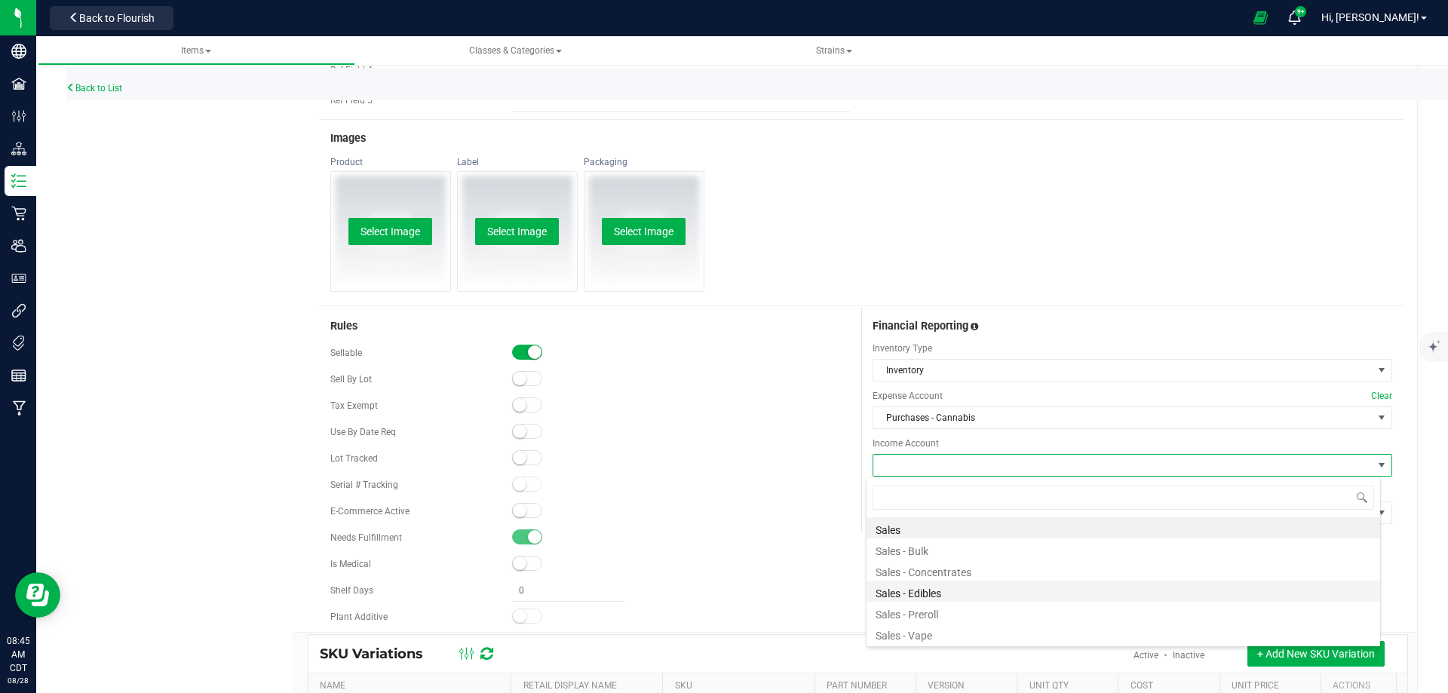
click at [932, 593] on li "Sales - Edibles" at bounding box center [1122, 591] width 513 height 21
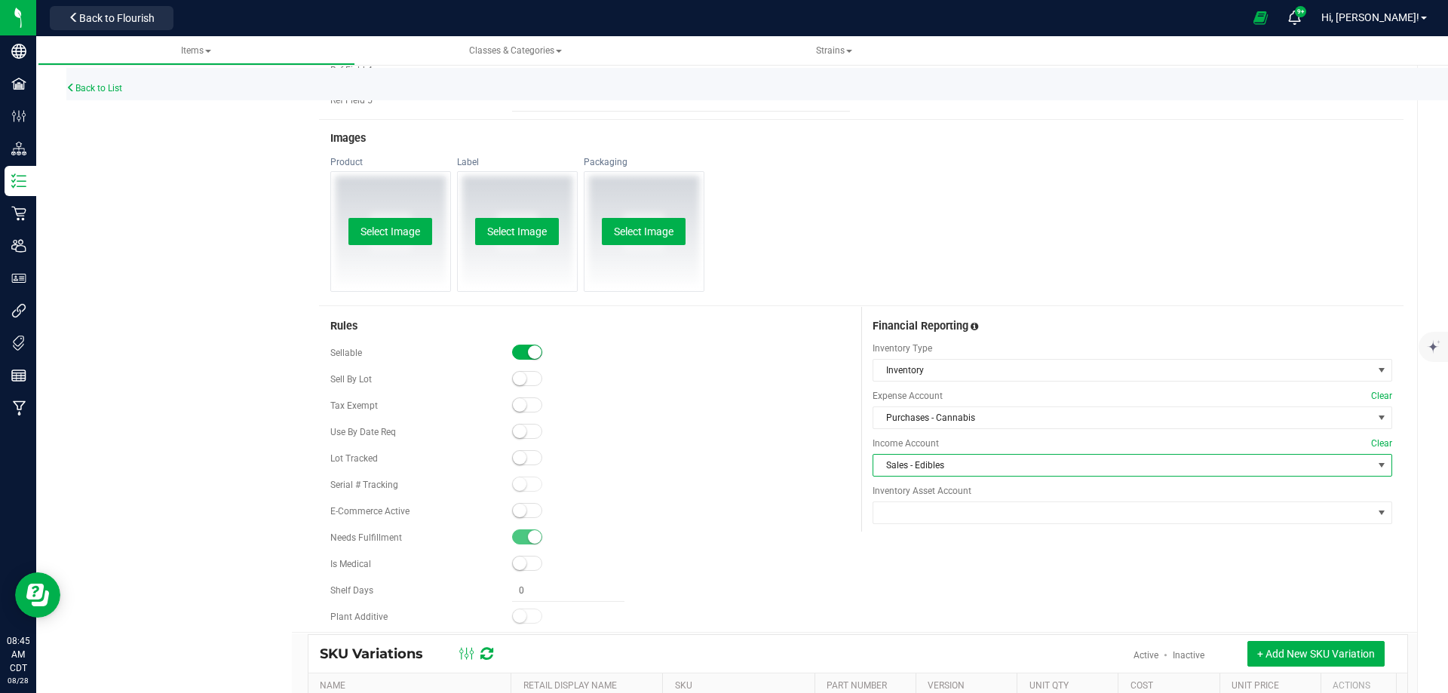
click at [929, 458] on span "Sales - Edibles" at bounding box center [1122, 465] width 499 height 21
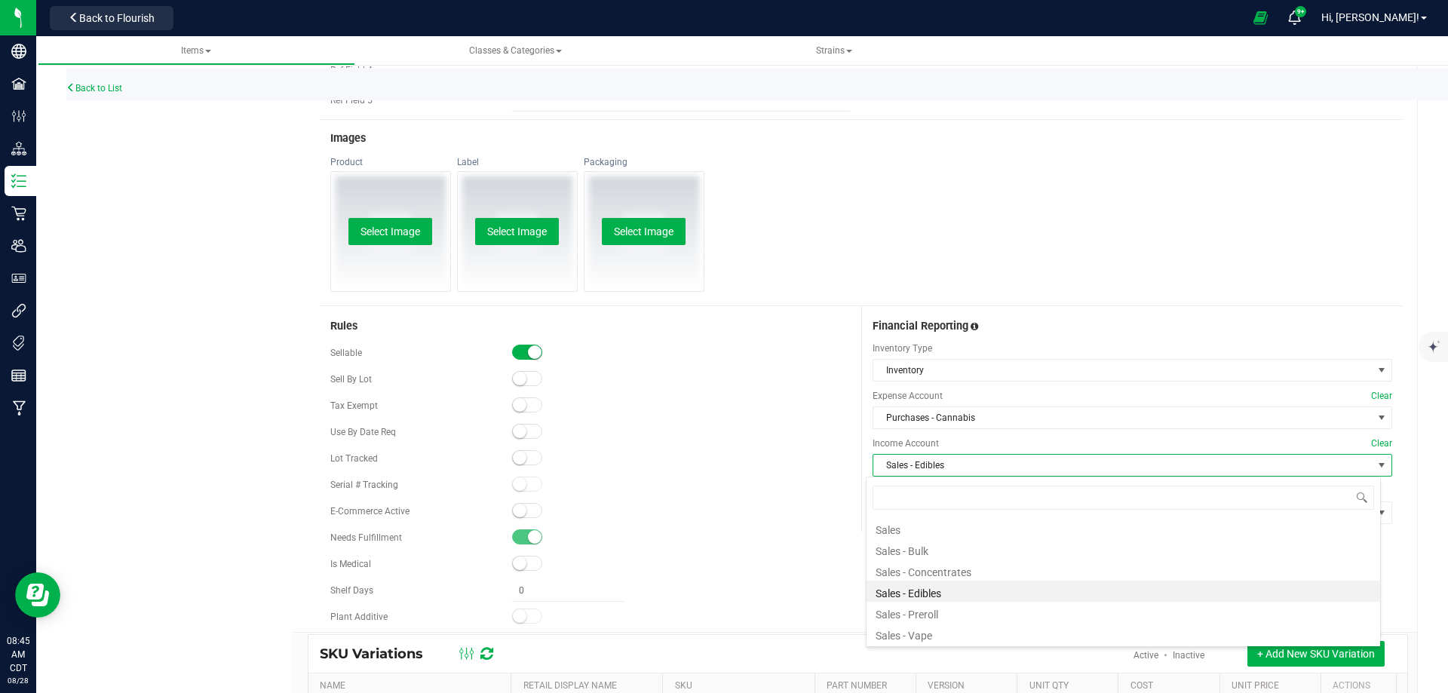
click at [927, 617] on li "Sales - Preroll" at bounding box center [1122, 612] width 513 height 21
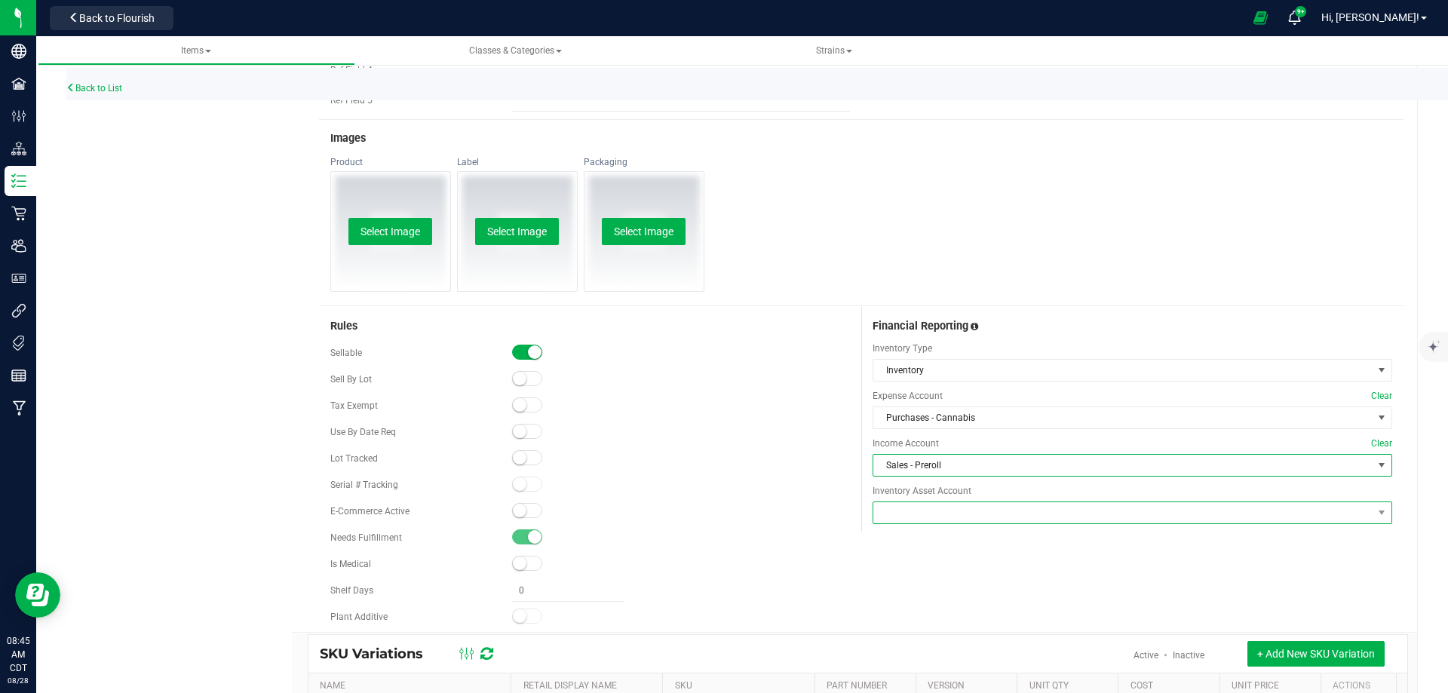
drag, startPoint x: 913, startPoint y: 521, endPoint x: 909, endPoint y: 513, distance: 8.8
click at [912, 520] on span at bounding box center [1122, 512] width 499 height 21
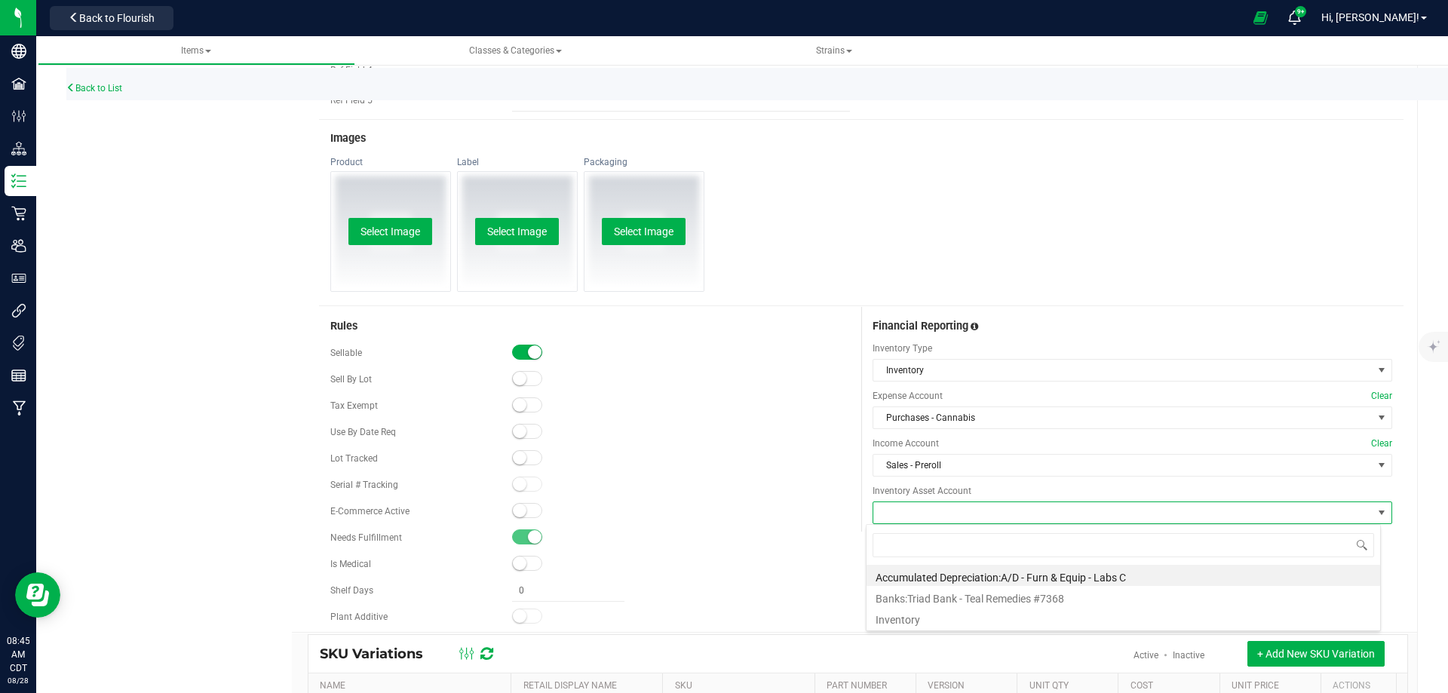
drag, startPoint x: 902, startPoint y: 619, endPoint x: 807, endPoint y: 580, distance: 103.5
click at [902, 619] on li "Inventory" at bounding box center [1122, 617] width 513 height 21
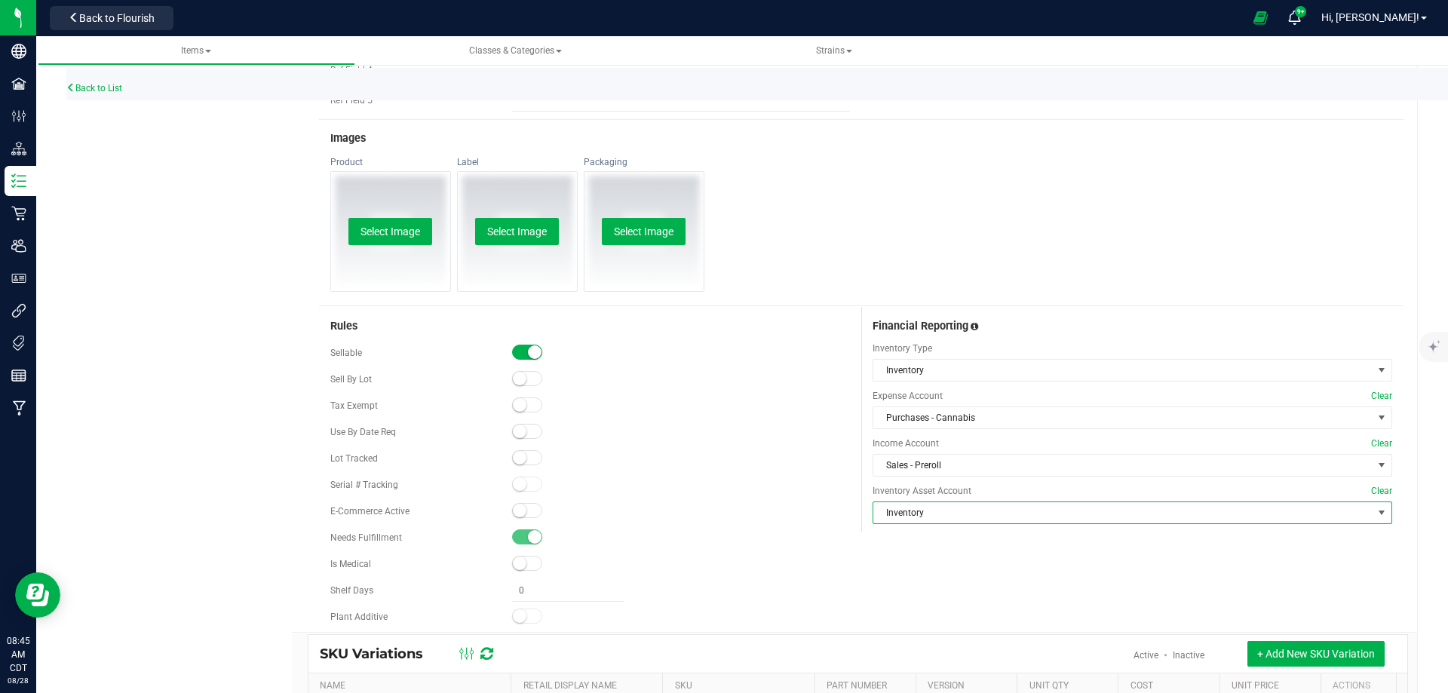
click at [758, 562] on div at bounding box center [681, 563] width 338 height 15
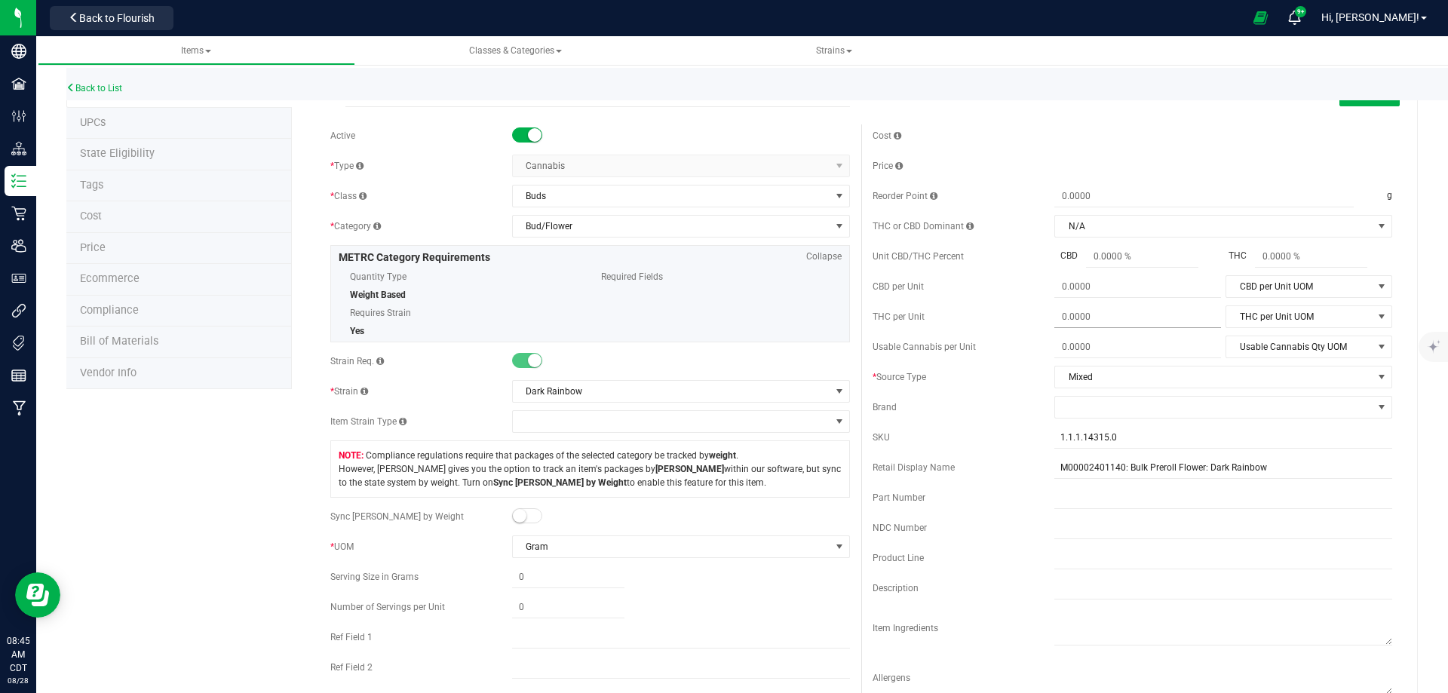
scroll to position [0, 0]
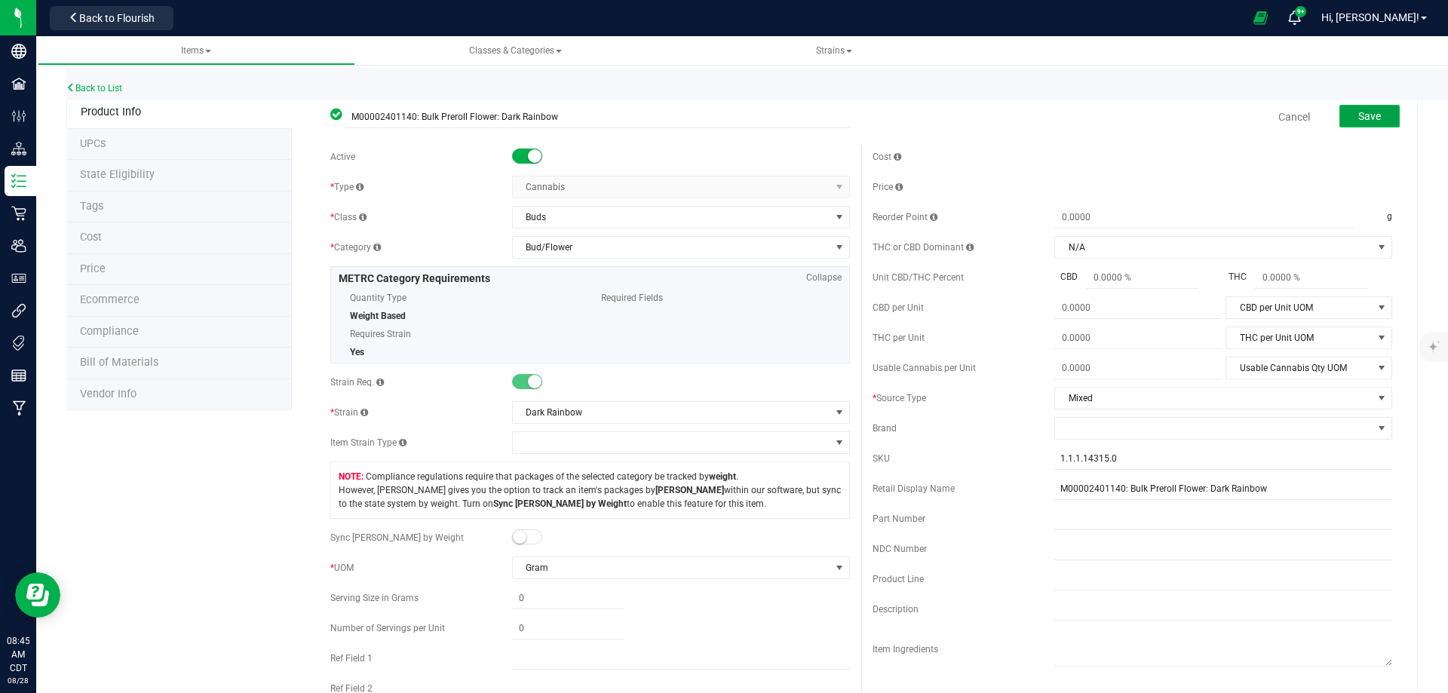
click at [1348, 126] on button "Save" at bounding box center [1369, 116] width 60 height 23
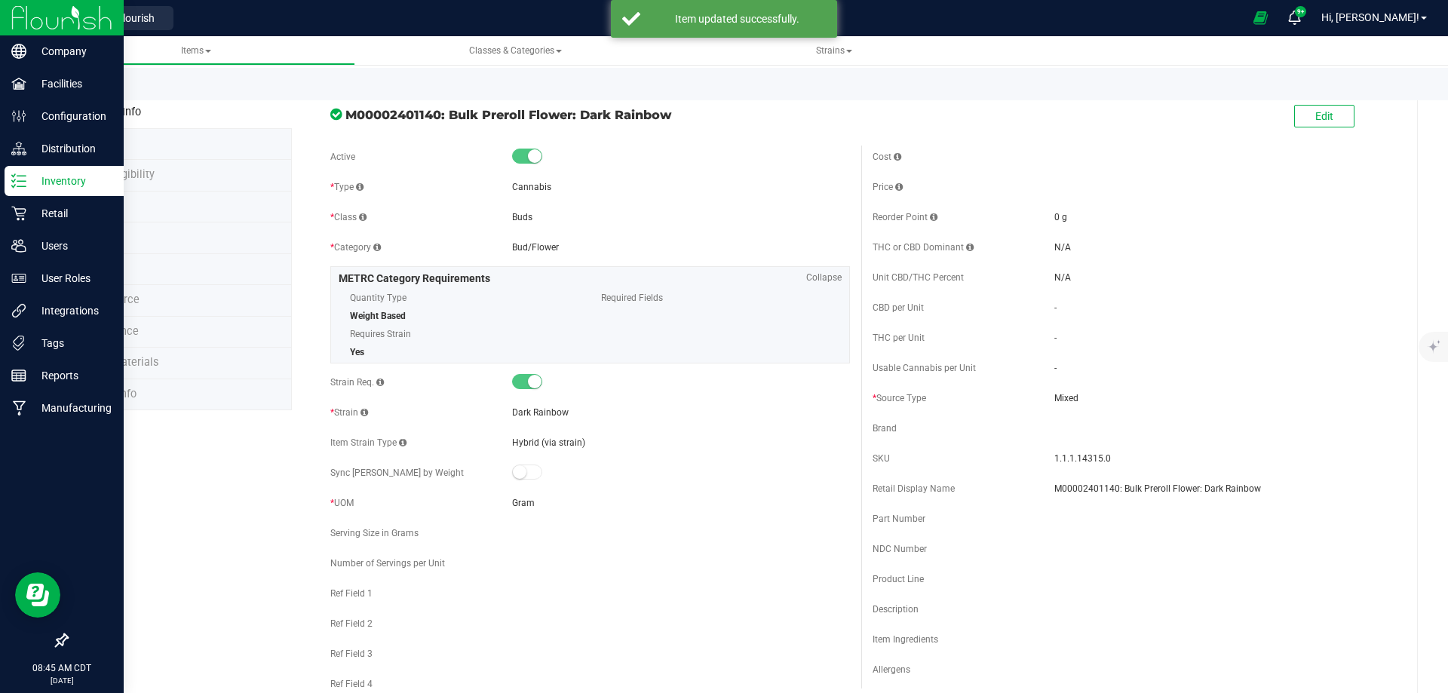
click at [26, 183] on p "Inventory" at bounding box center [71, 181] width 90 height 18
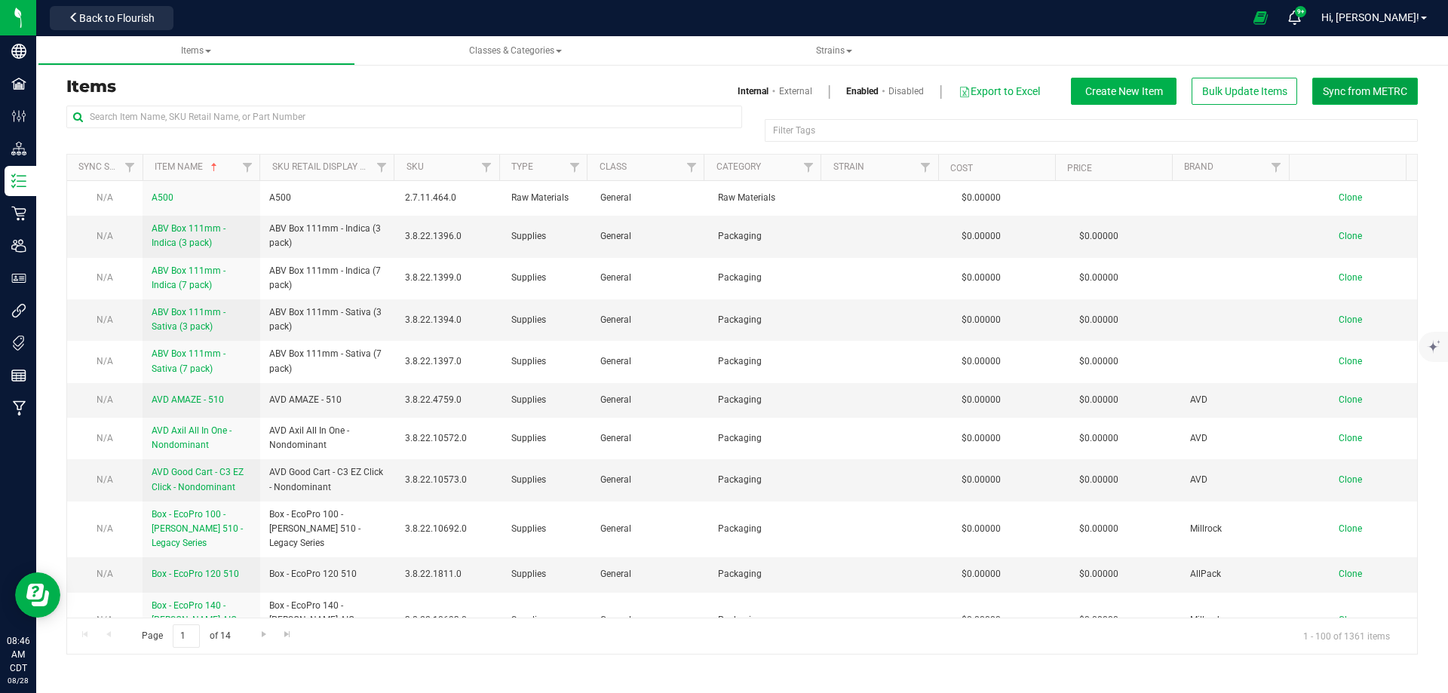
click at [1361, 91] on span "Sync from METRC" at bounding box center [1364, 91] width 84 height 12
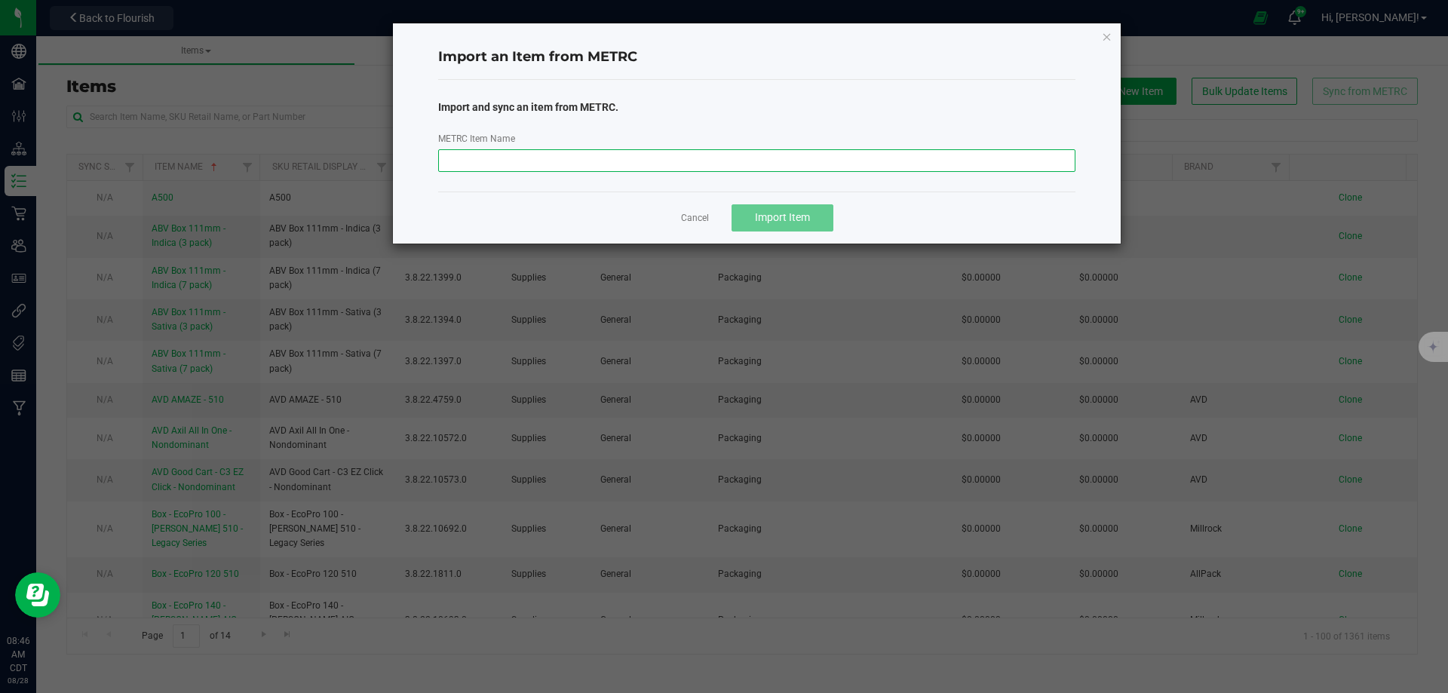
click at [547, 152] on input "METRC Item Name" at bounding box center [757, 160] width 638 height 23
paste input "M00002400936: Bulk Preroll Flower: Papa Burger x Chem Gem"
type input "M00002400936: Bulk Preroll Flower: Papa Burger x Chem Gem"
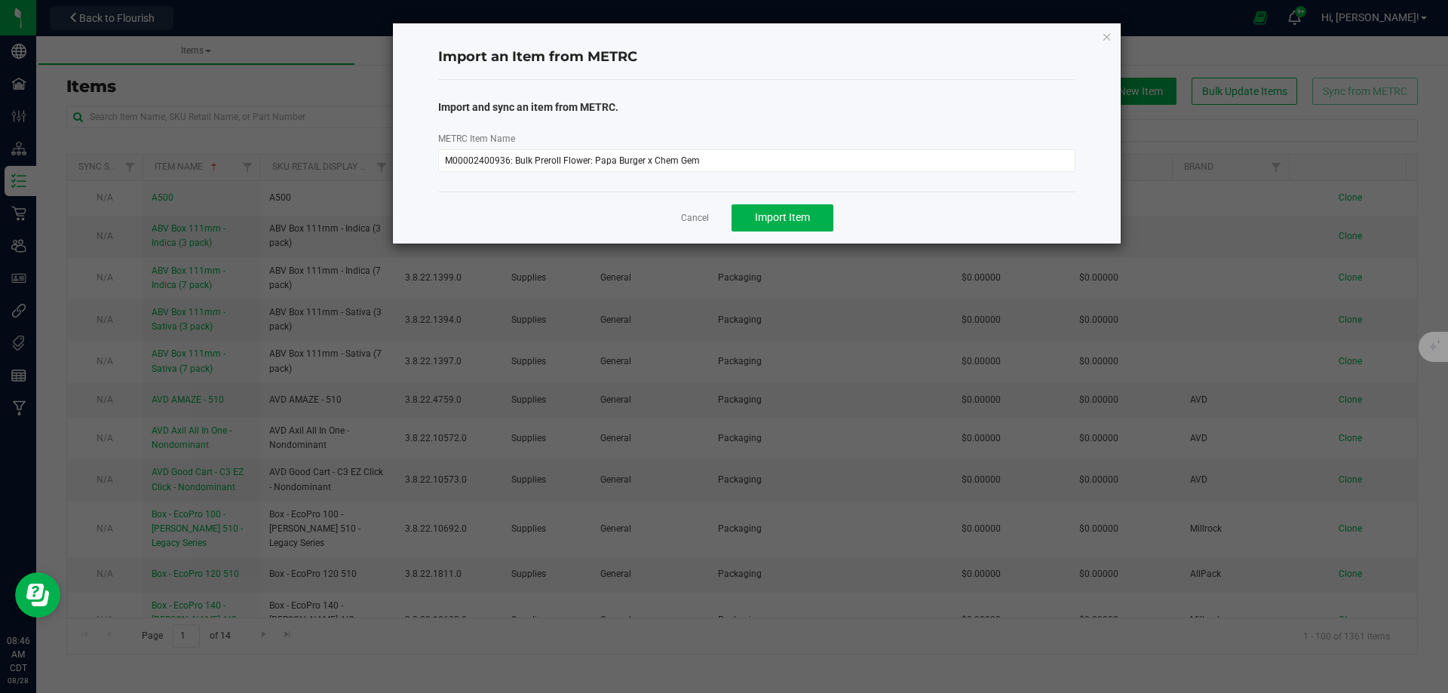
drag, startPoint x: 838, startPoint y: 222, endPoint x: 831, endPoint y: 217, distance: 8.6
click at [837, 221] on div "Cancel Import Item" at bounding box center [757, 218] width 638 height 52
drag, startPoint x: 807, startPoint y: 220, endPoint x: 846, endPoint y: 191, distance: 48.4
click at [807, 220] on span "Import Item" at bounding box center [782, 217] width 55 height 12
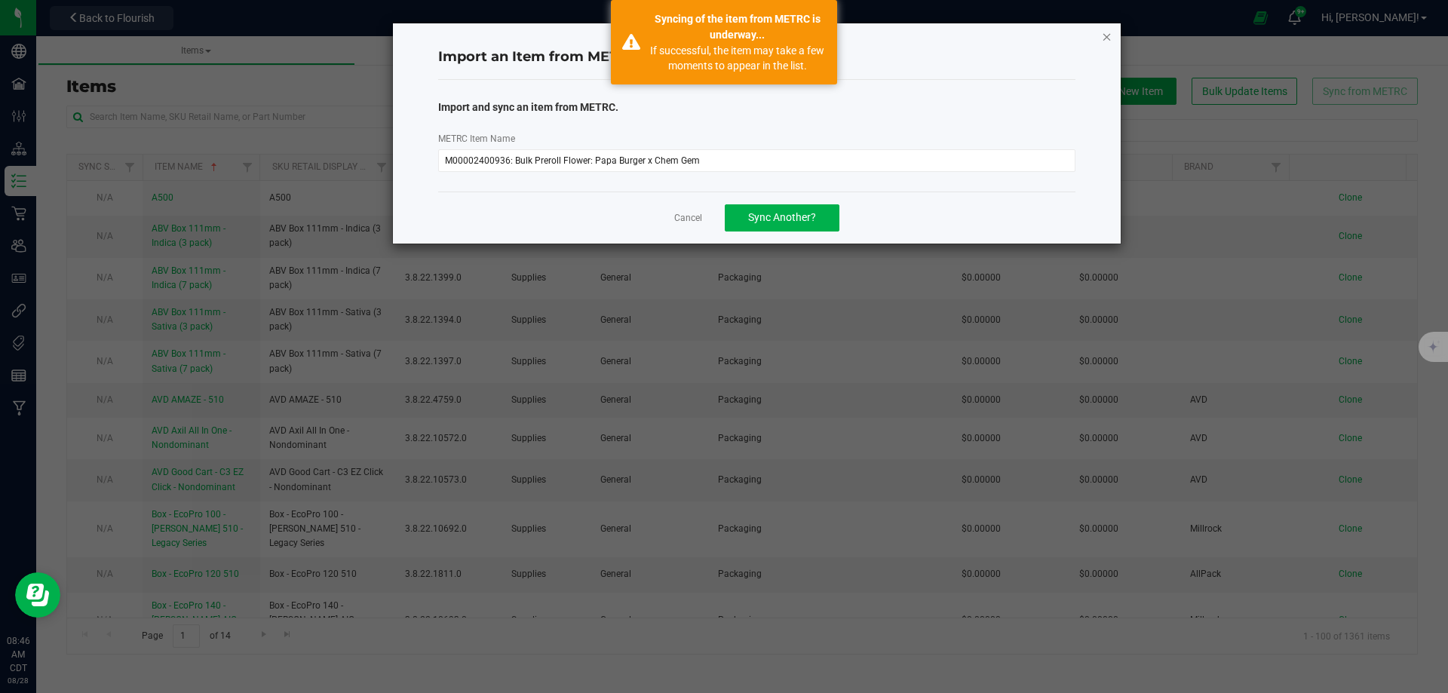
click at [1107, 38] on icon "button" at bounding box center [1107, 36] width 11 height 18
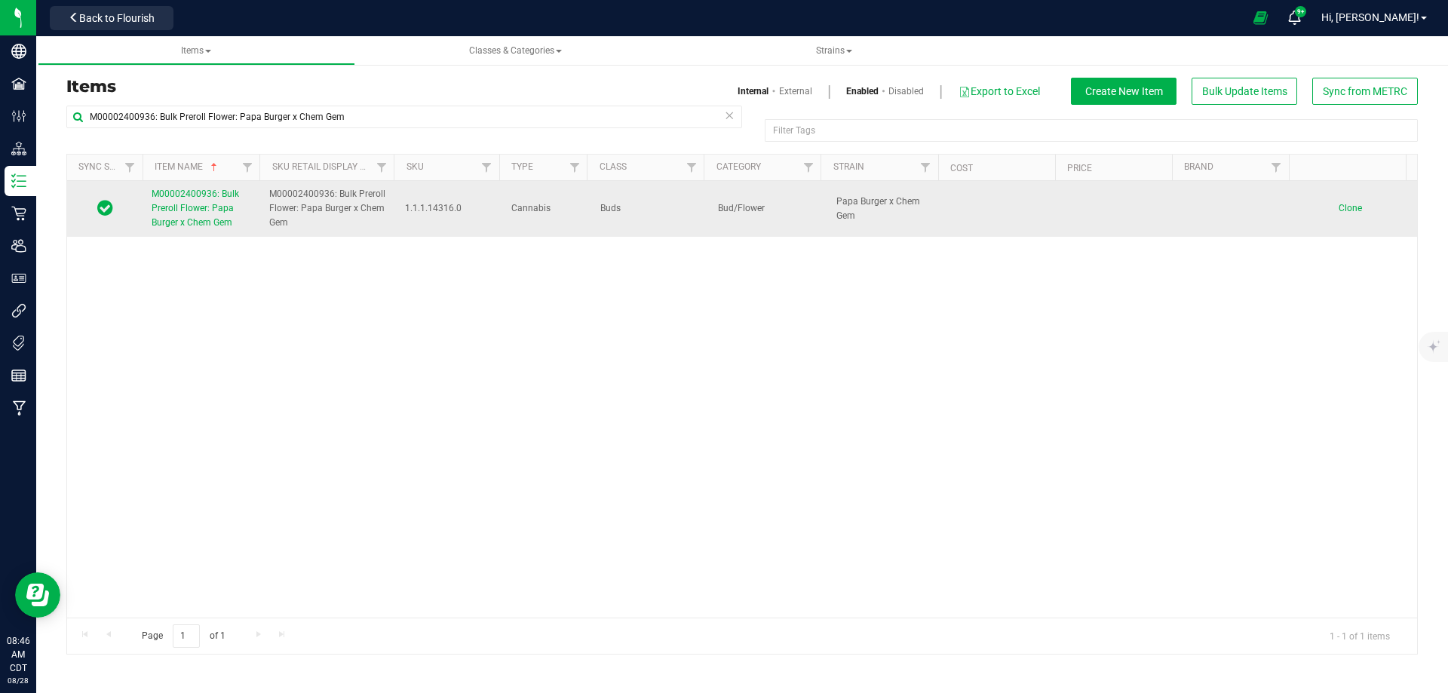
click at [223, 198] on span "M00002400936: Bulk Preroll Flower: Papa Burger x Chem Gem" at bounding box center [195, 207] width 87 height 39
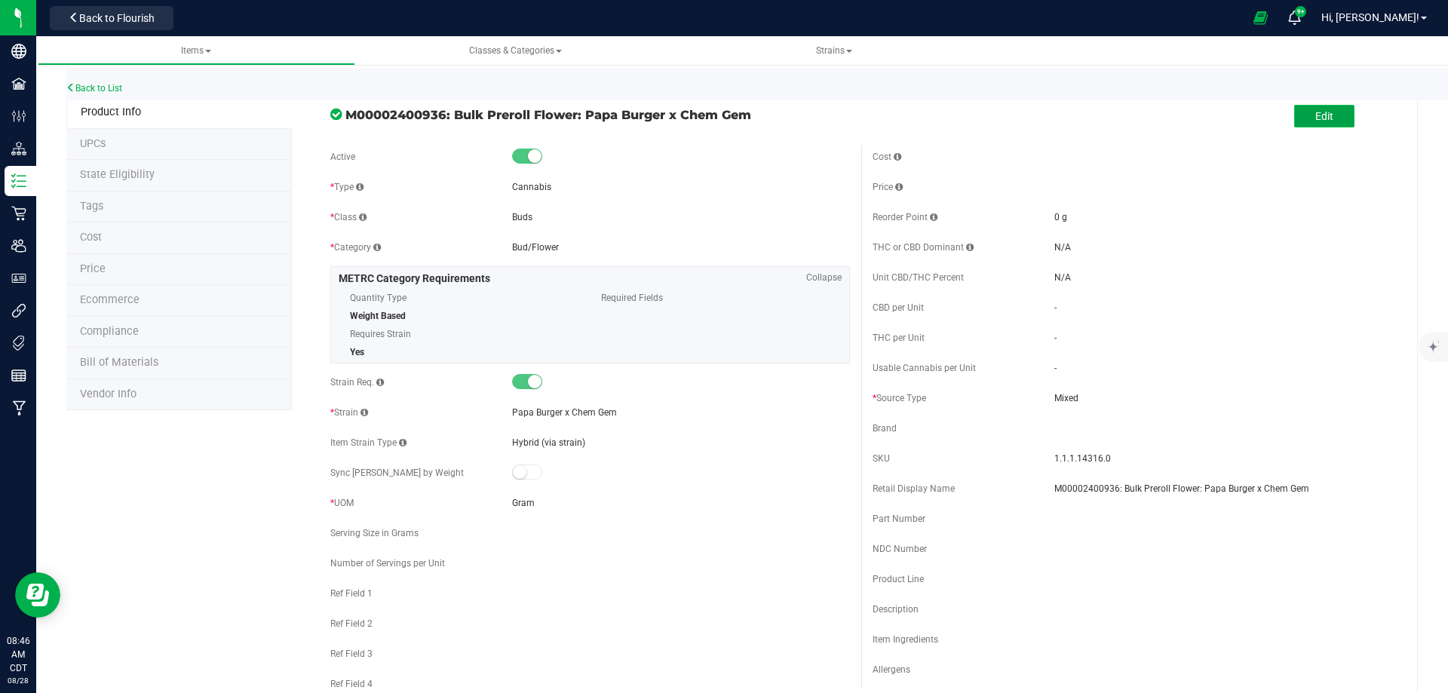
click at [1338, 124] on button "Edit" at bounding box center [1324, 116] width 60 height 23
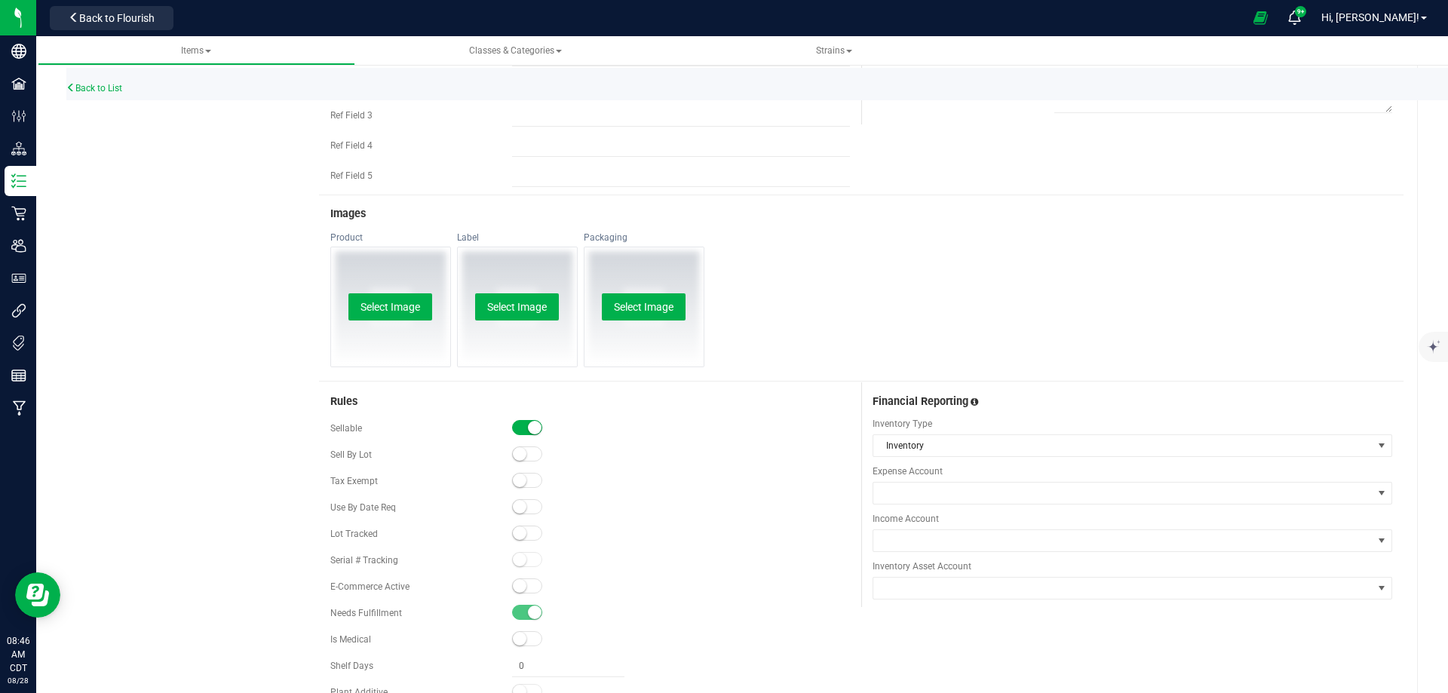
scroll to position [679, 0]
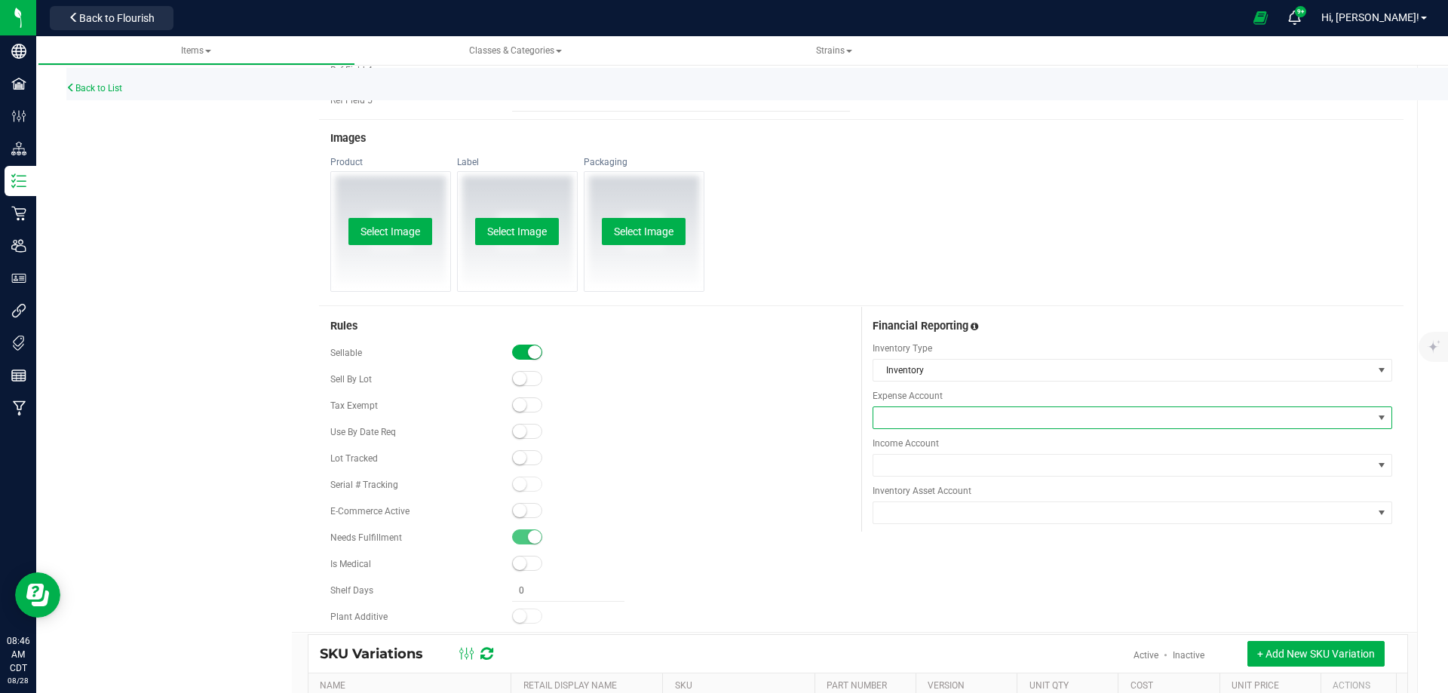
click at [903, 410] on span at bounding box center [1122, 417] width 499 height 21
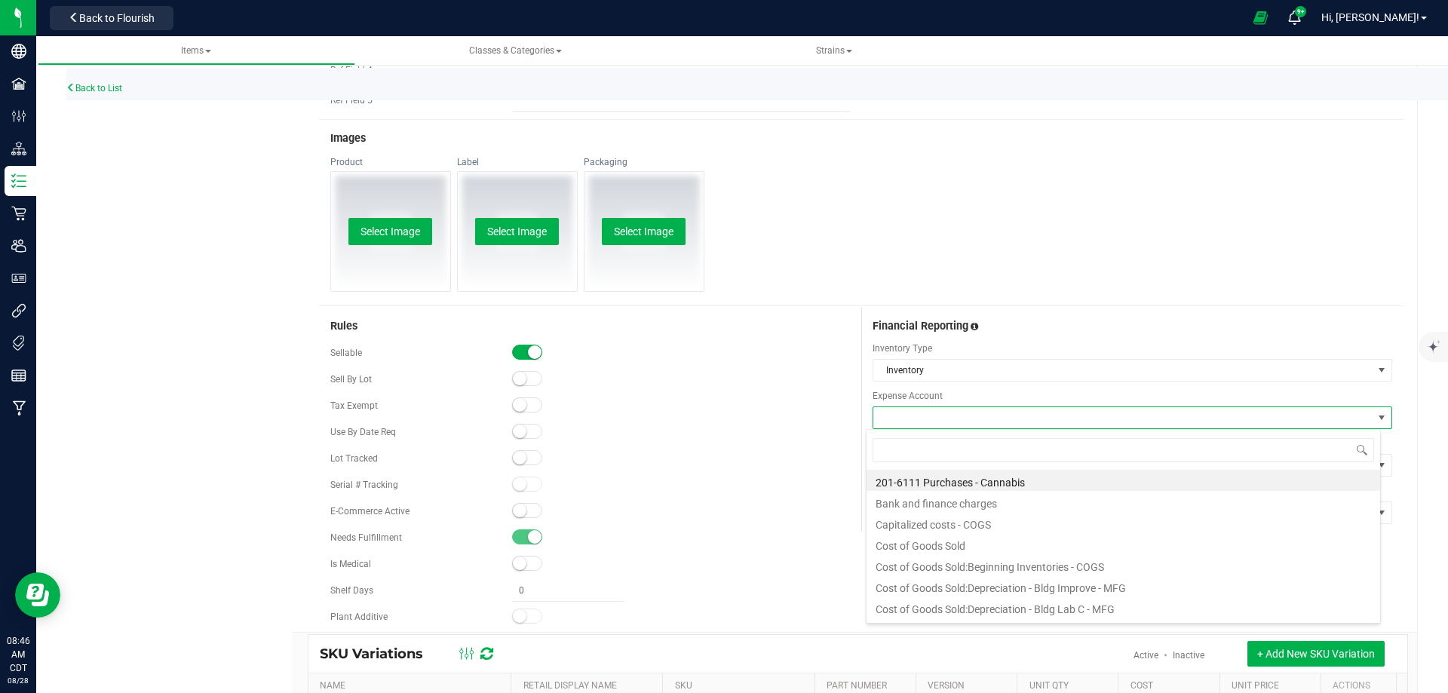
scroll to position [23, 515]
type input "purchas"
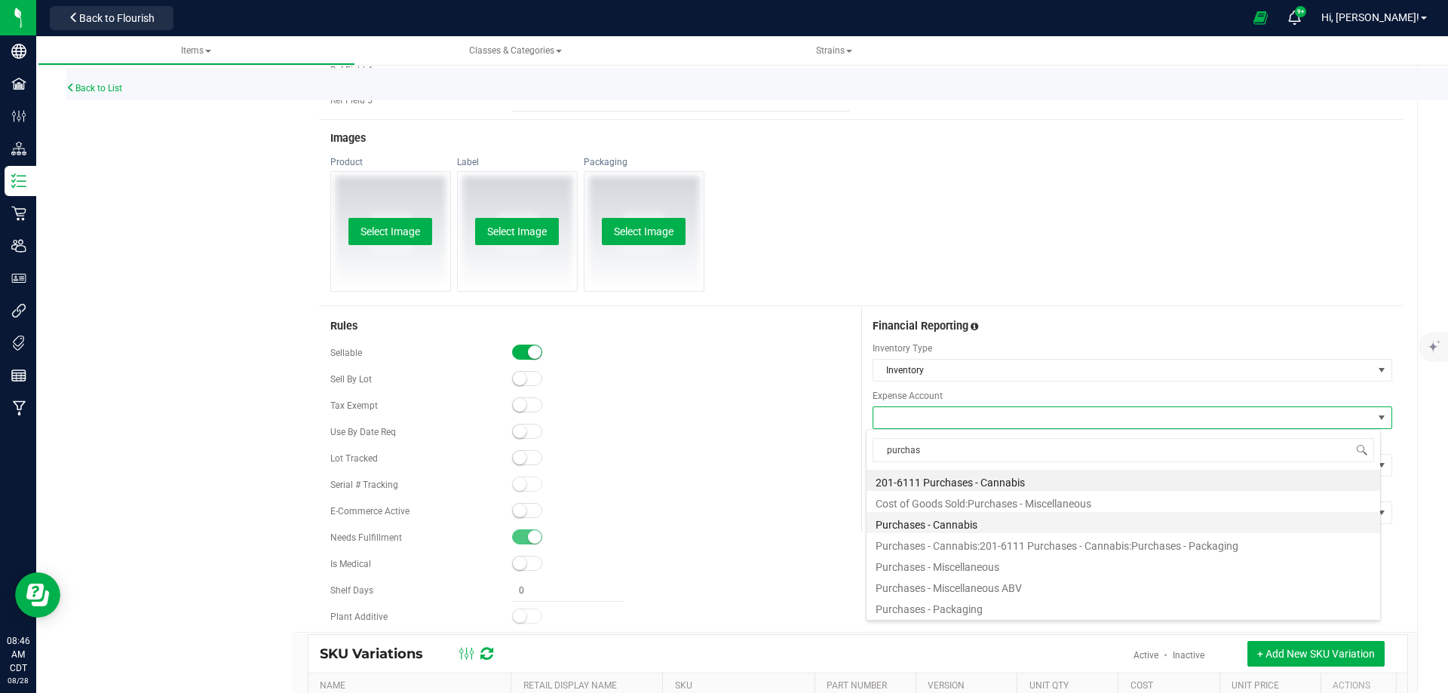
click at [971, 523] on li "Purchases - Cannabis" at bounding box center [1122, 522] width 513 height 21
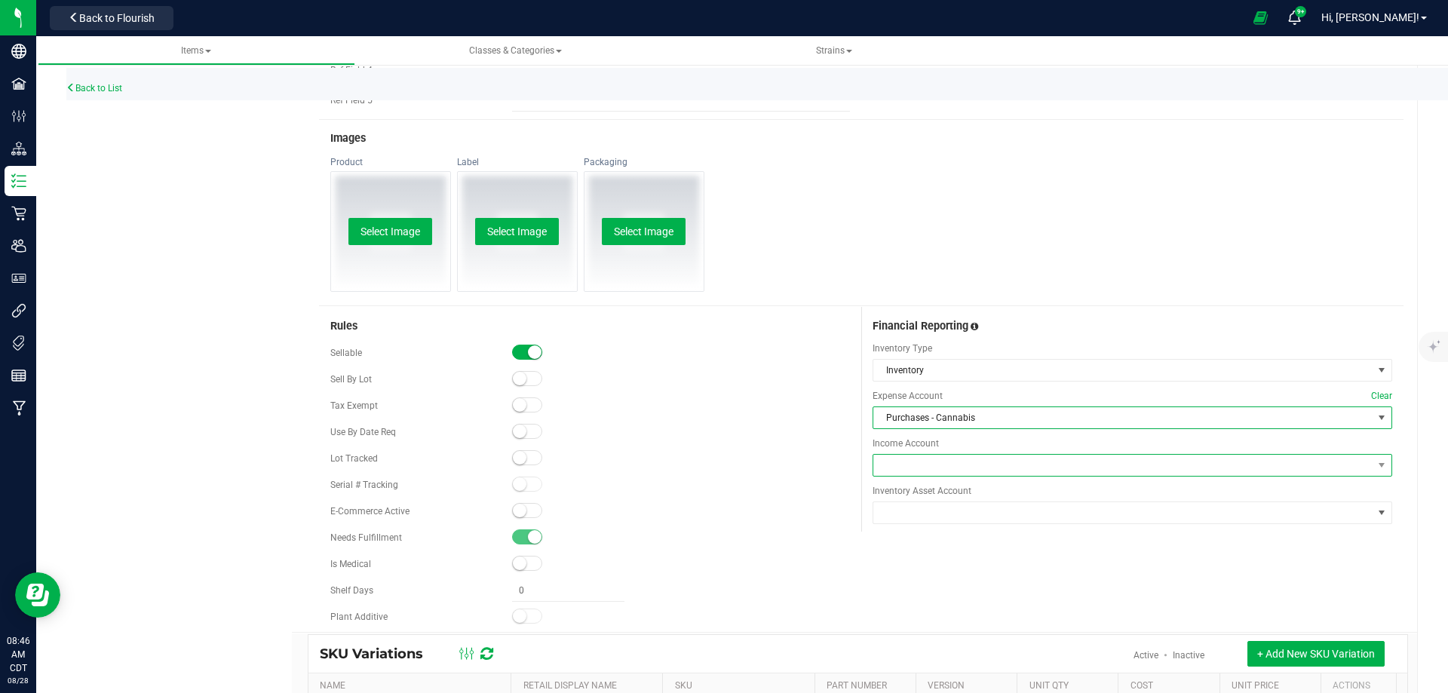
click at [937, 470] on span at bounding box center [1122, 465] width 499 height 21
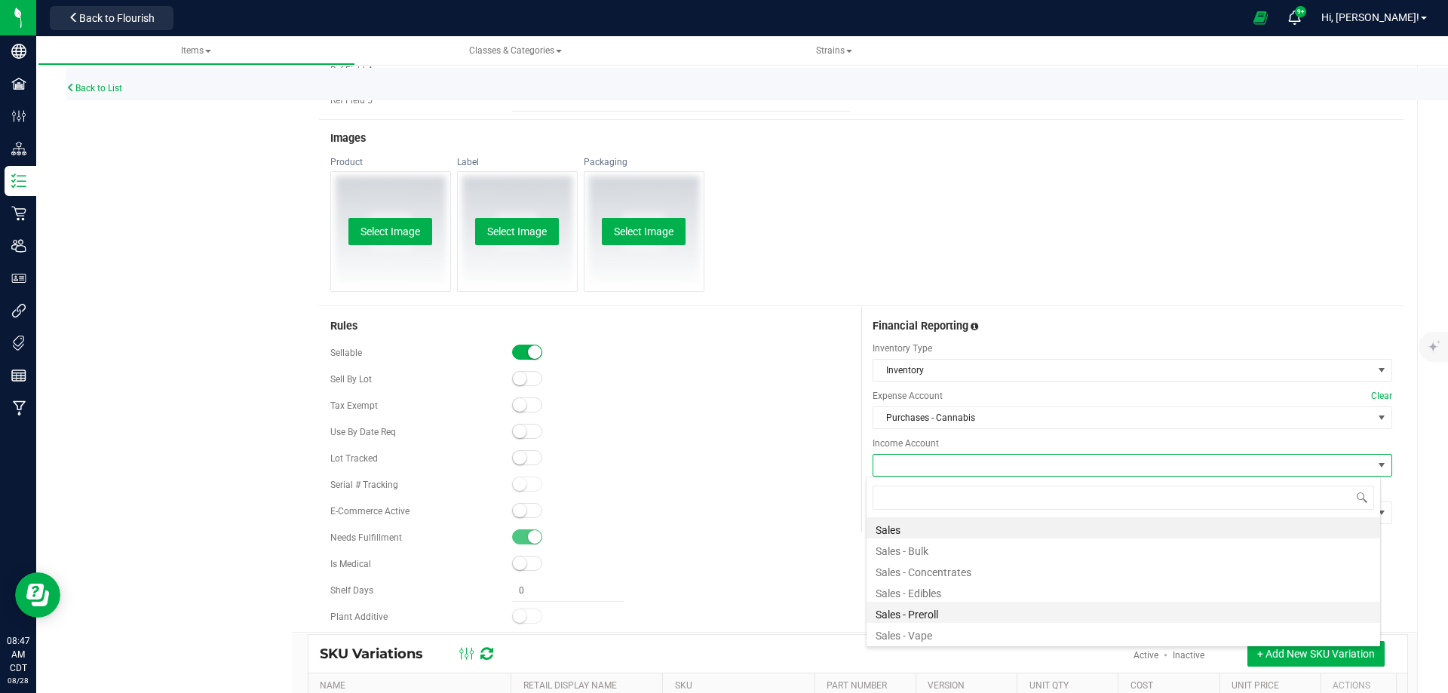
click at [910, 621] on li "Sales - Preroll" at bounding box center [1122, 612] width 513 height 21
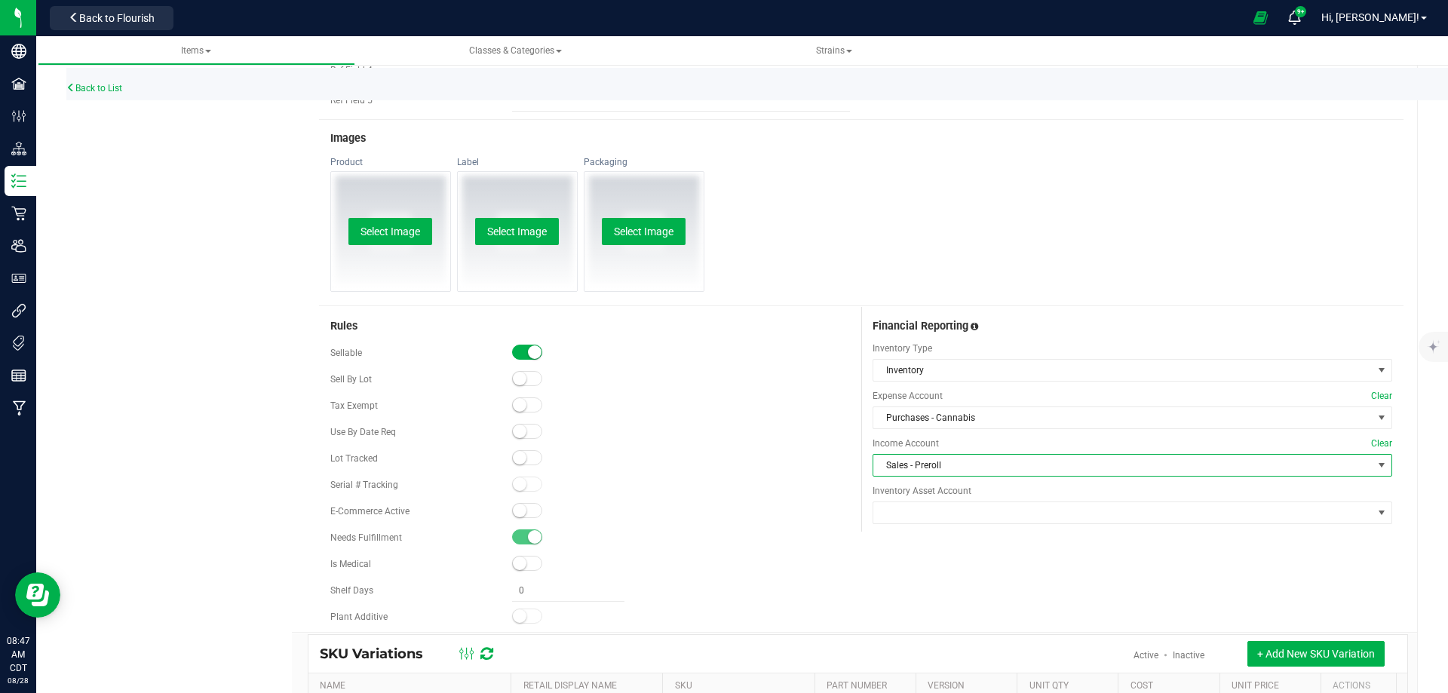
click at [896, 529] on div "Financial Reporting Inventory Type Inventory Expense Account Clear Purchases - …" at bounding box center [1132, 419] width 542 height 225
click at [901, 516] on span at bounding box center [1122, 512] width 499 height 21
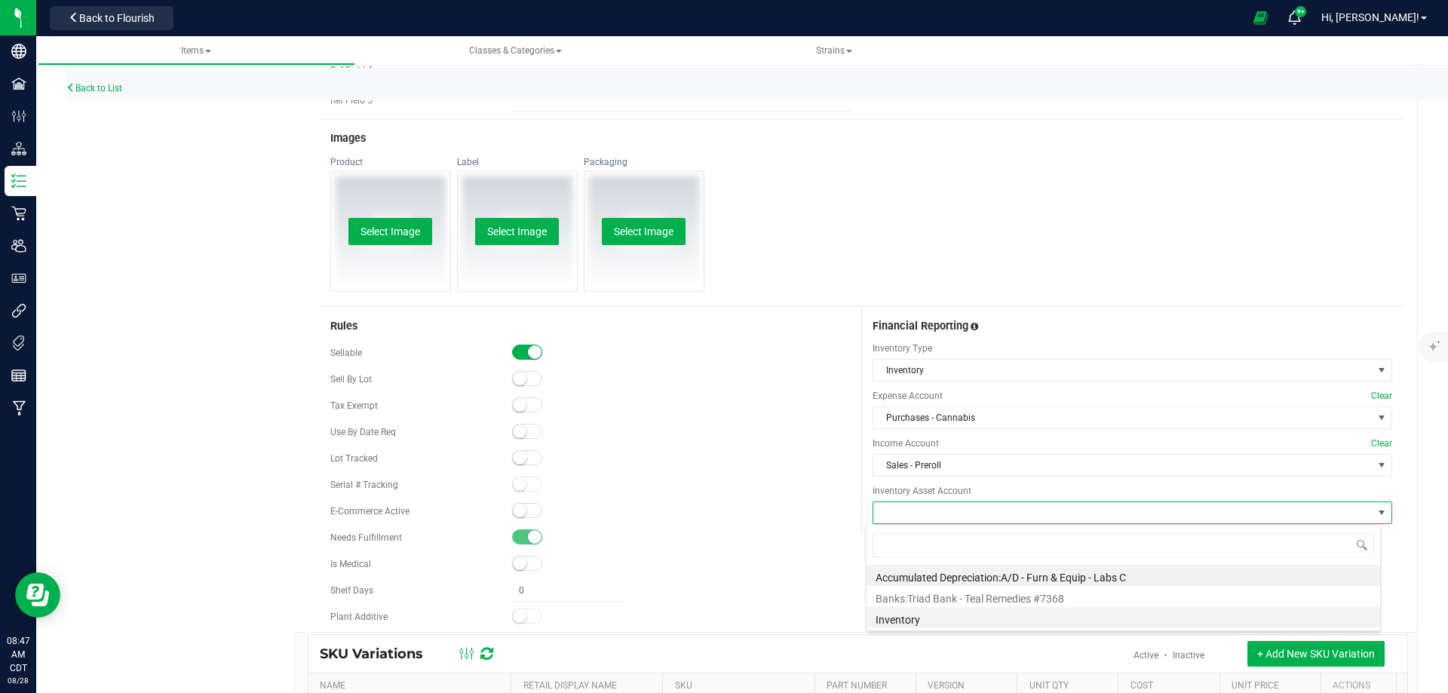
click at [907, 617] on li "Inventory" at bounding box center [1122, 617] width 513 height 21
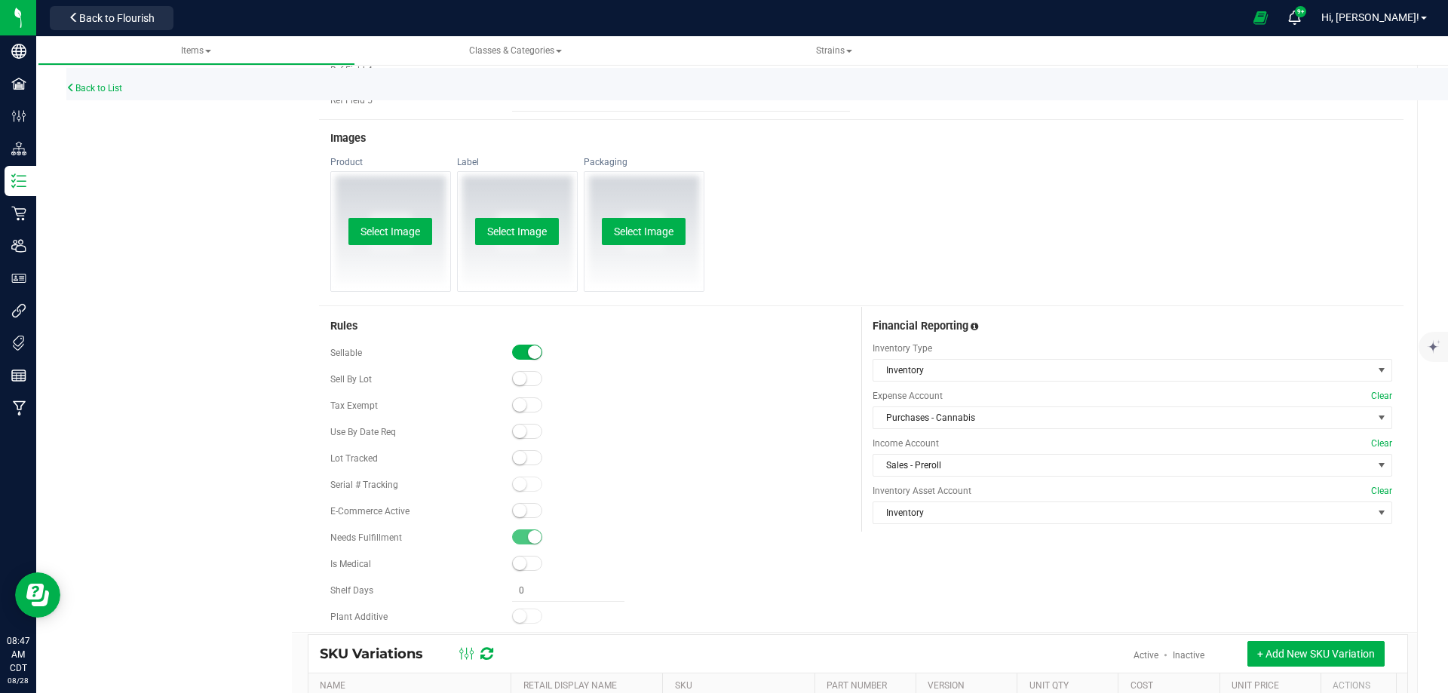
click at [781, 559] on div at bounding box center [681, 563] width 338 height 15
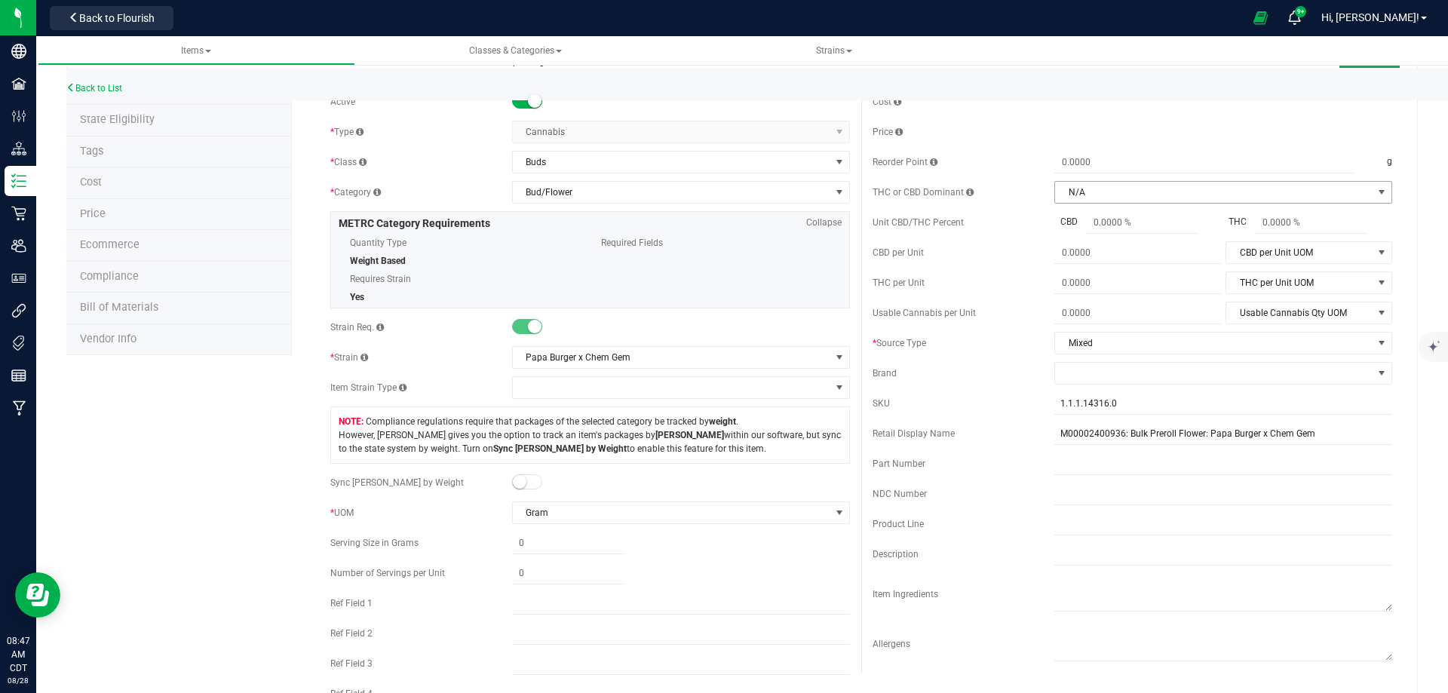
scroll to position [0, 0]
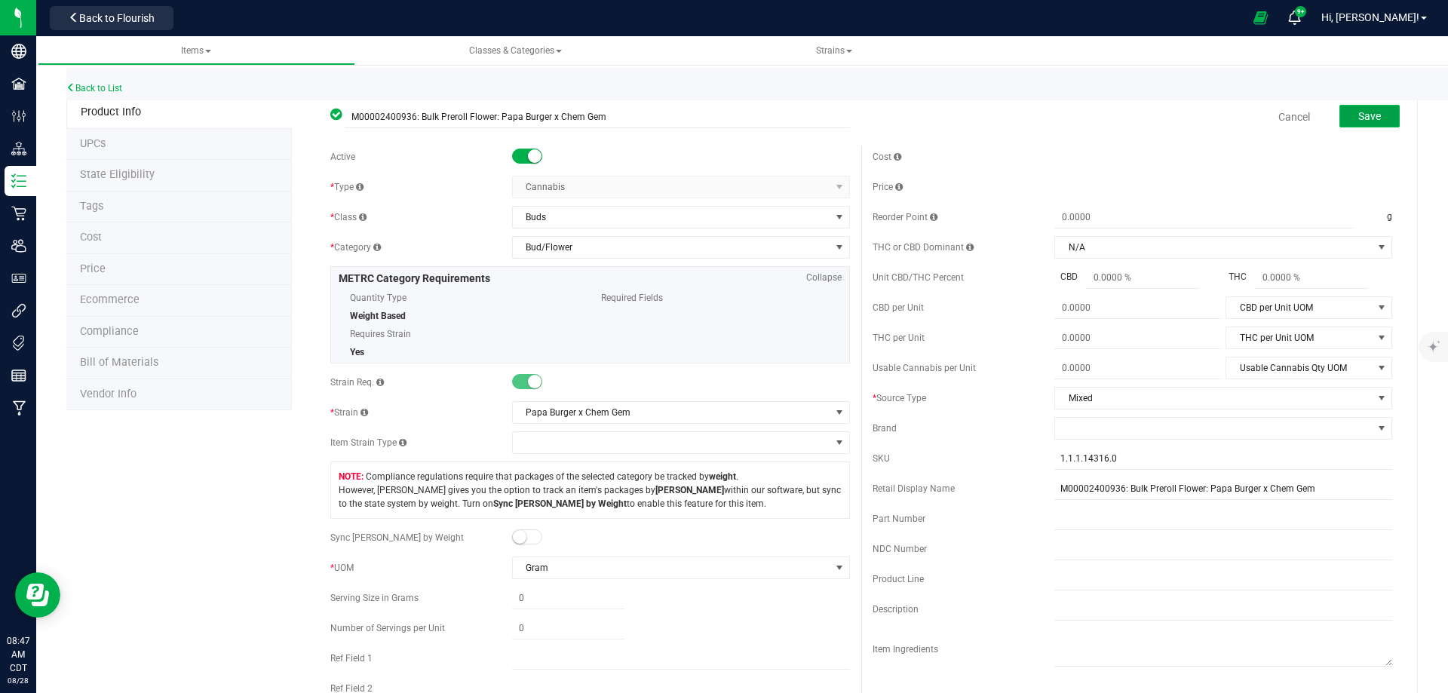
click at [1341, 121] on button "Save" at bounding box center [1369, 116] width 60 height 23
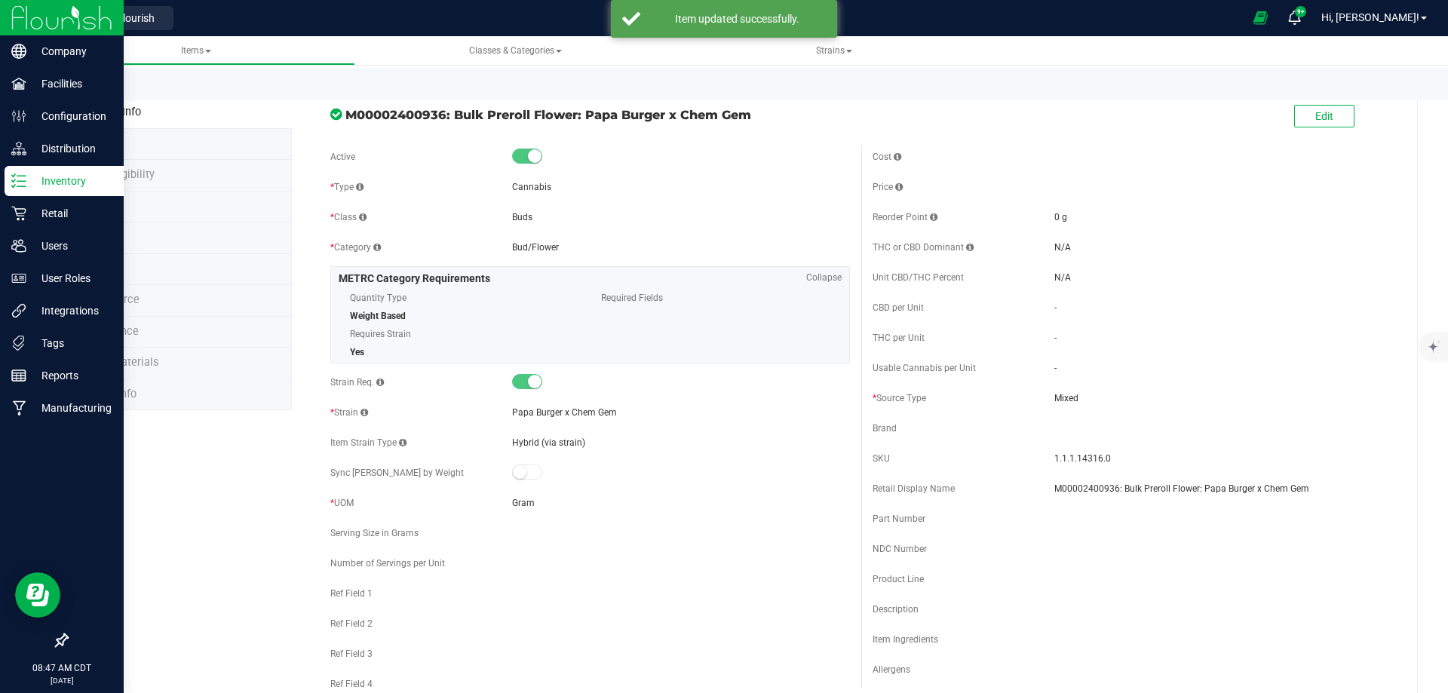
click at [35, 194] on div "Inventory" at bounding box center [64, 181] width 119 height 30
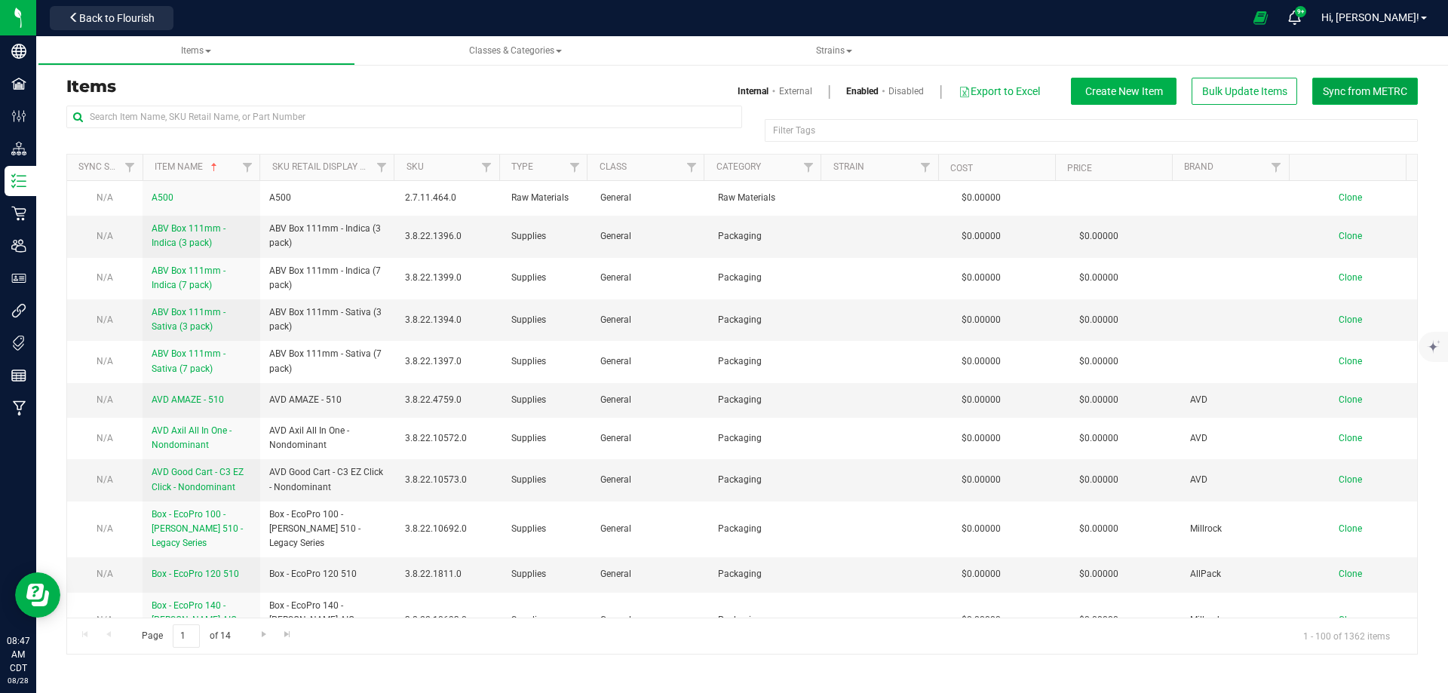
click at [1394, 84] on button "Sync from METRC" at bounding box center [1365, 91] width 106 height 27
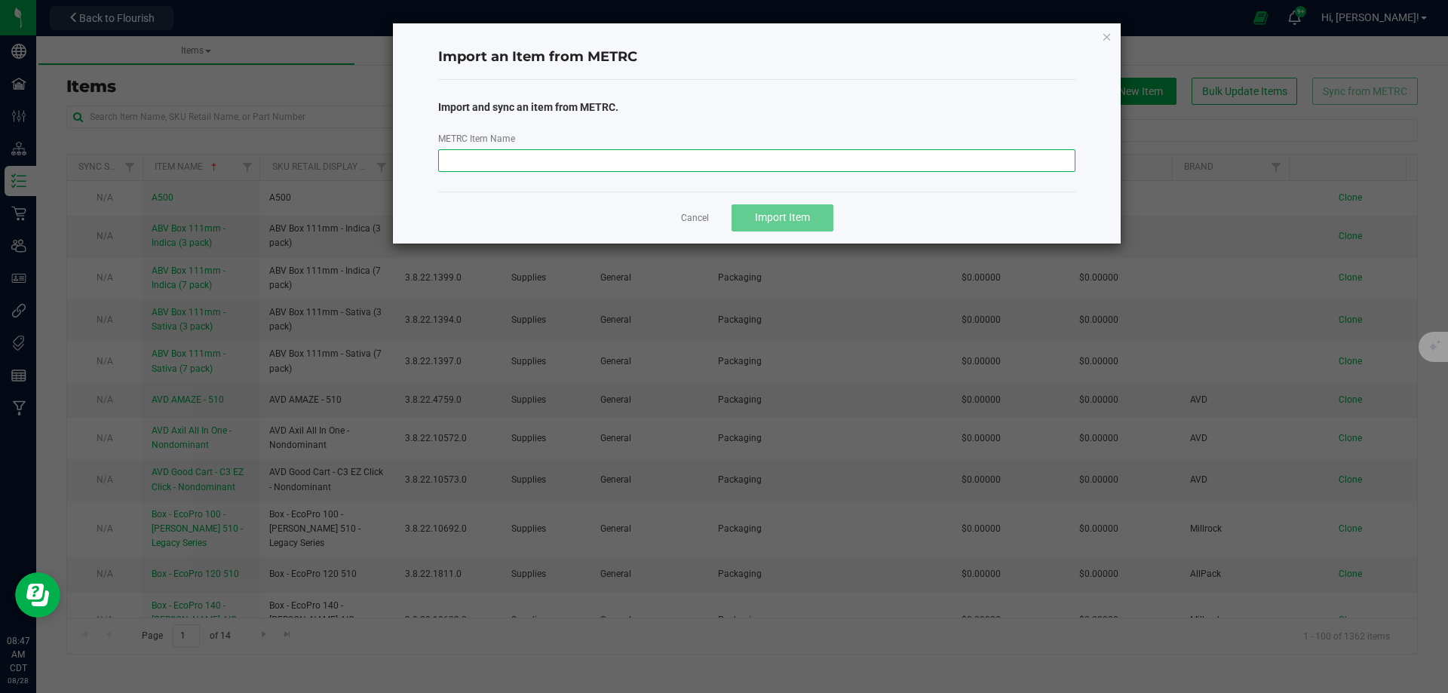
click at [688, 166] on input "METRC Item Name" at bounding box center [757, 160] width 638 height 23
paste input "M00002400937: Bulk Preroll Flower: Papaya Faanta x Apple Fritter"
type input "M00002400937: Bulk Preroll Flower: Papaya Faanta x Apple Fritter"
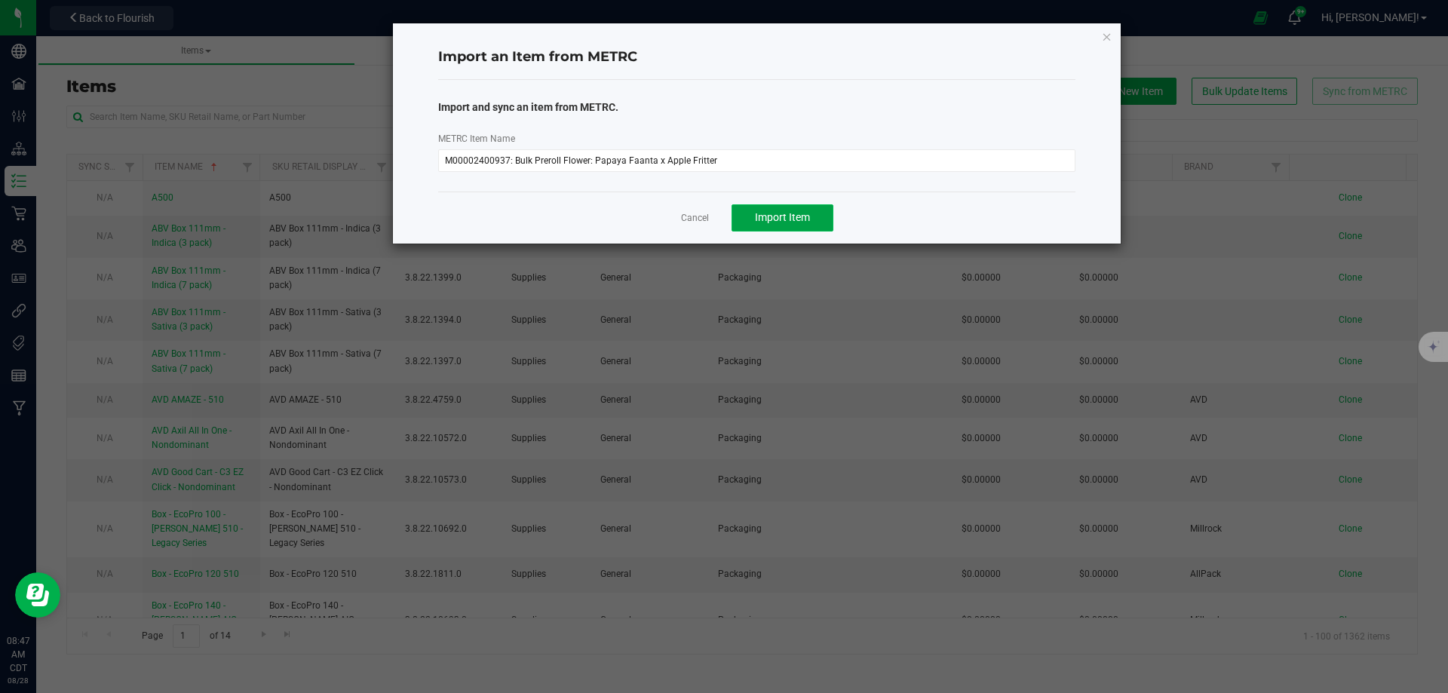
click at [799, 207] on button "Import Item" at bounding box center [782, 217] width 102 height 27
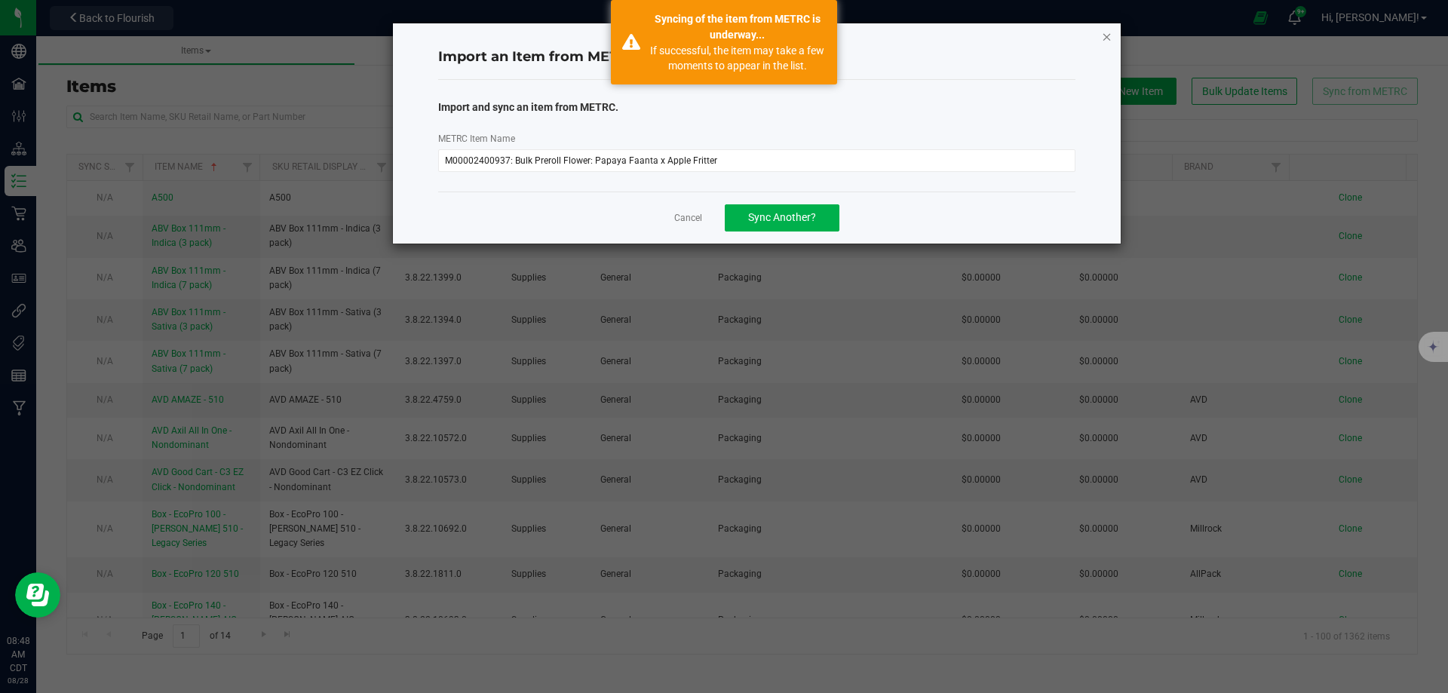
click at [1105, 38] on icon "button" at bounding box center [1107, 36] width 11 height 18
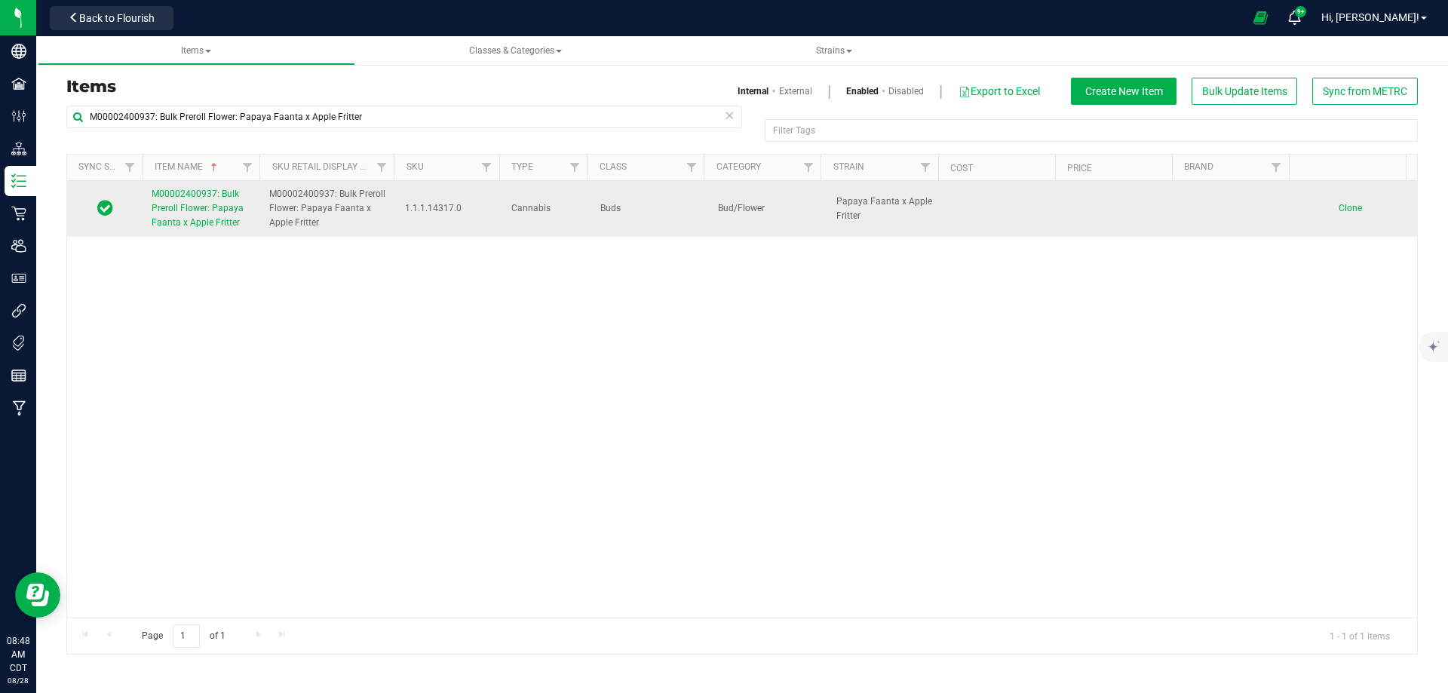
click at [188, 204] on span "M00002400937: Bulk Preroll Flower: Papaya Faanta x Apple Fritter" at bounding box center [198, 207] width 92 height 39
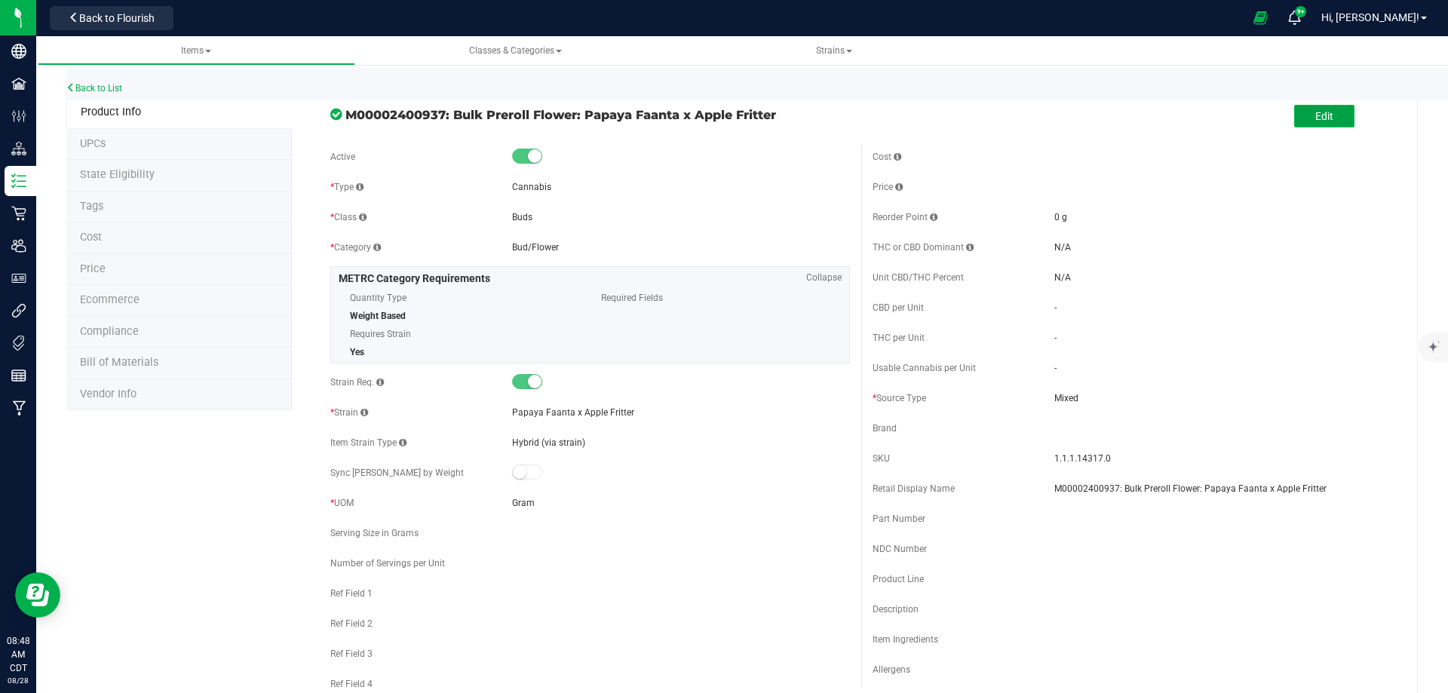
click at [1315, 121] on span "Edit" at bounding box center [1324, 116] width 18 height 12
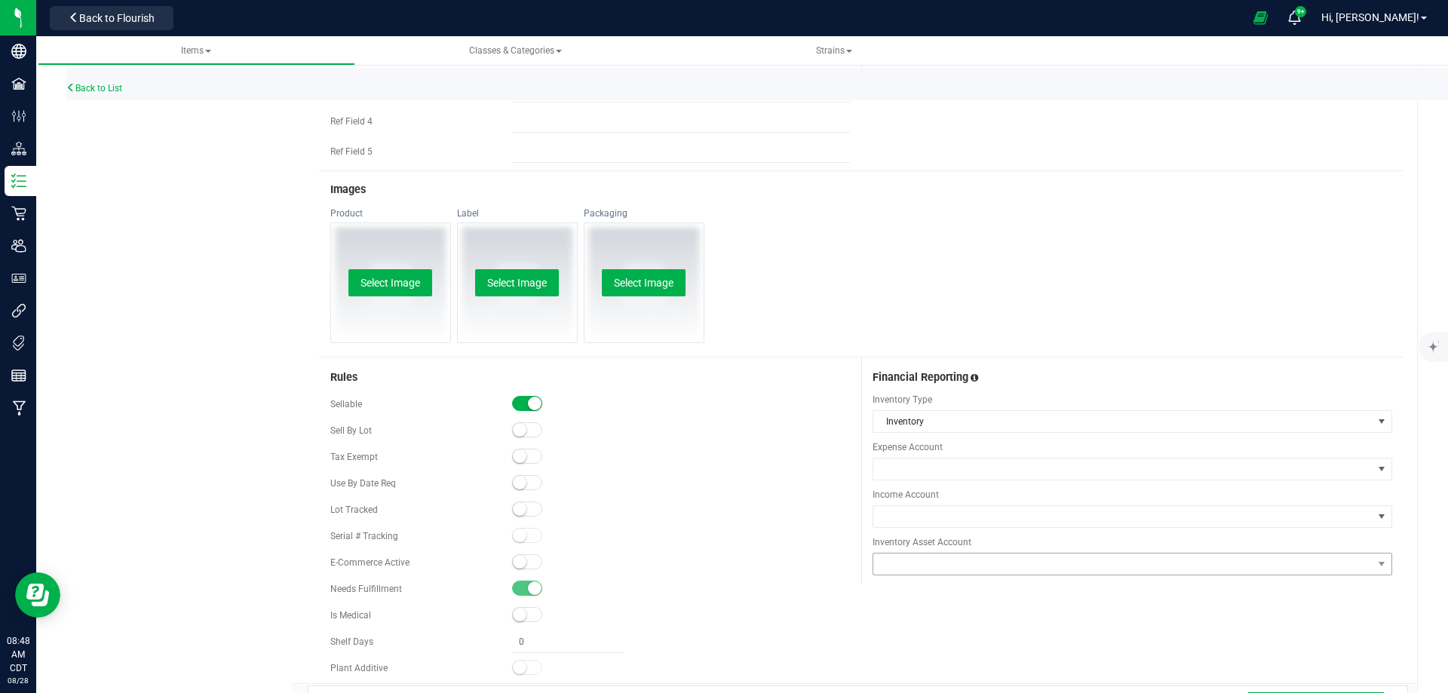
scroll to position [754, 0]
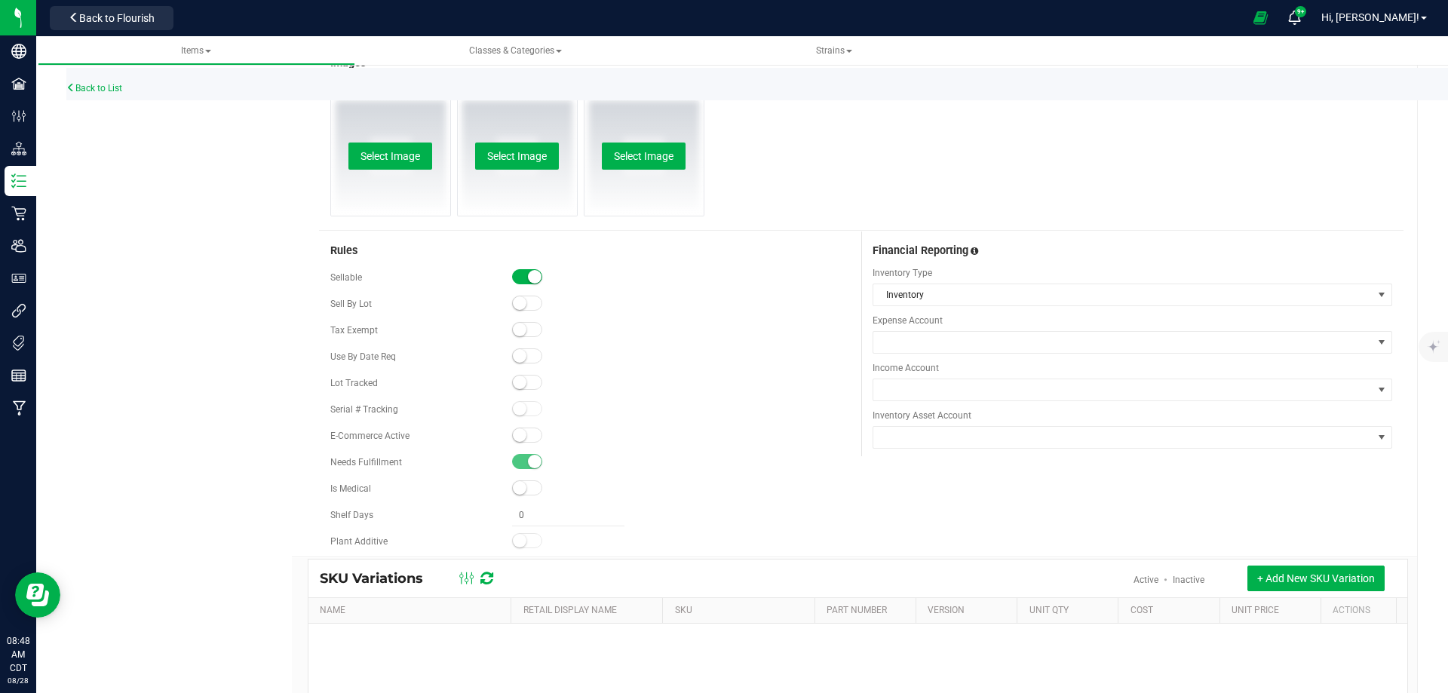
click at [904, 354] on div "Financial Reporting Inventory Type Inventory Expense Account Income Account" at bounding box center [1132, 343] width 542 height 225
click at [903, 346] on span at bounding box center [1122, 342] width 499 height 21
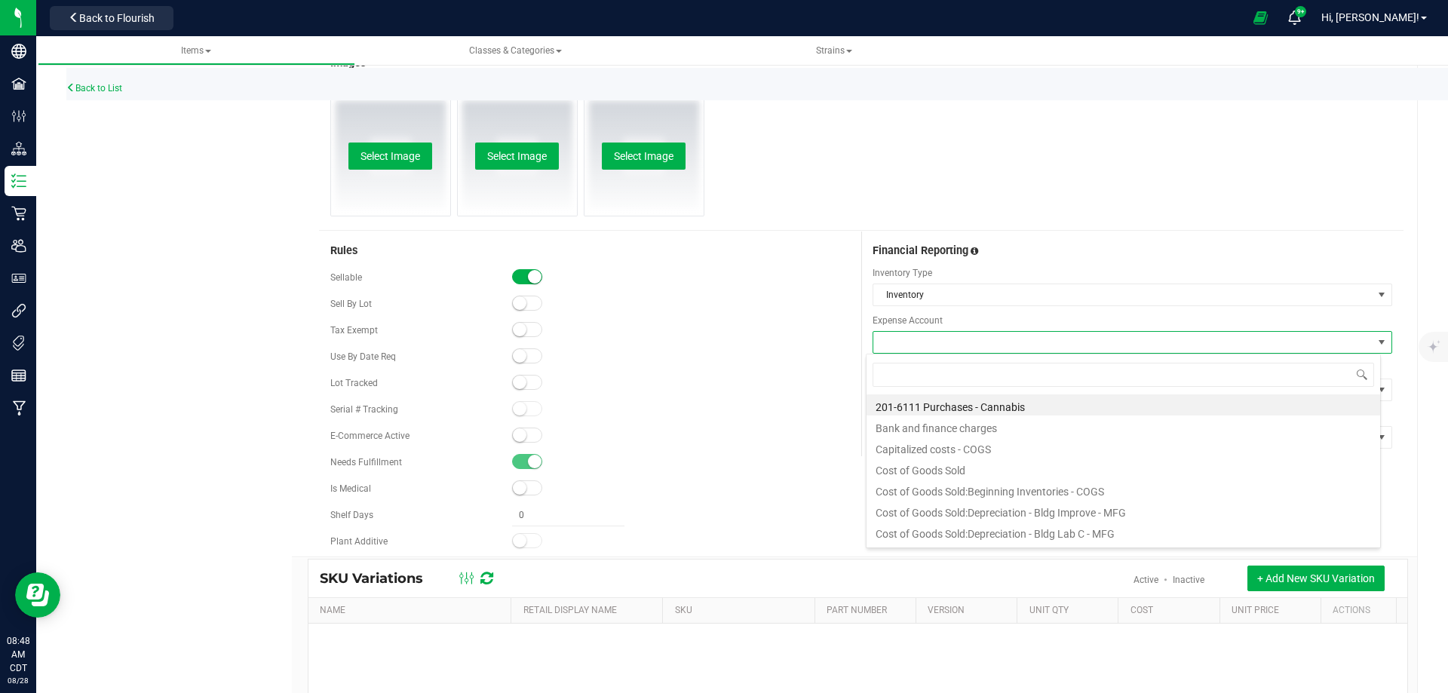
scroll to position [23, 515]
type input "purch"
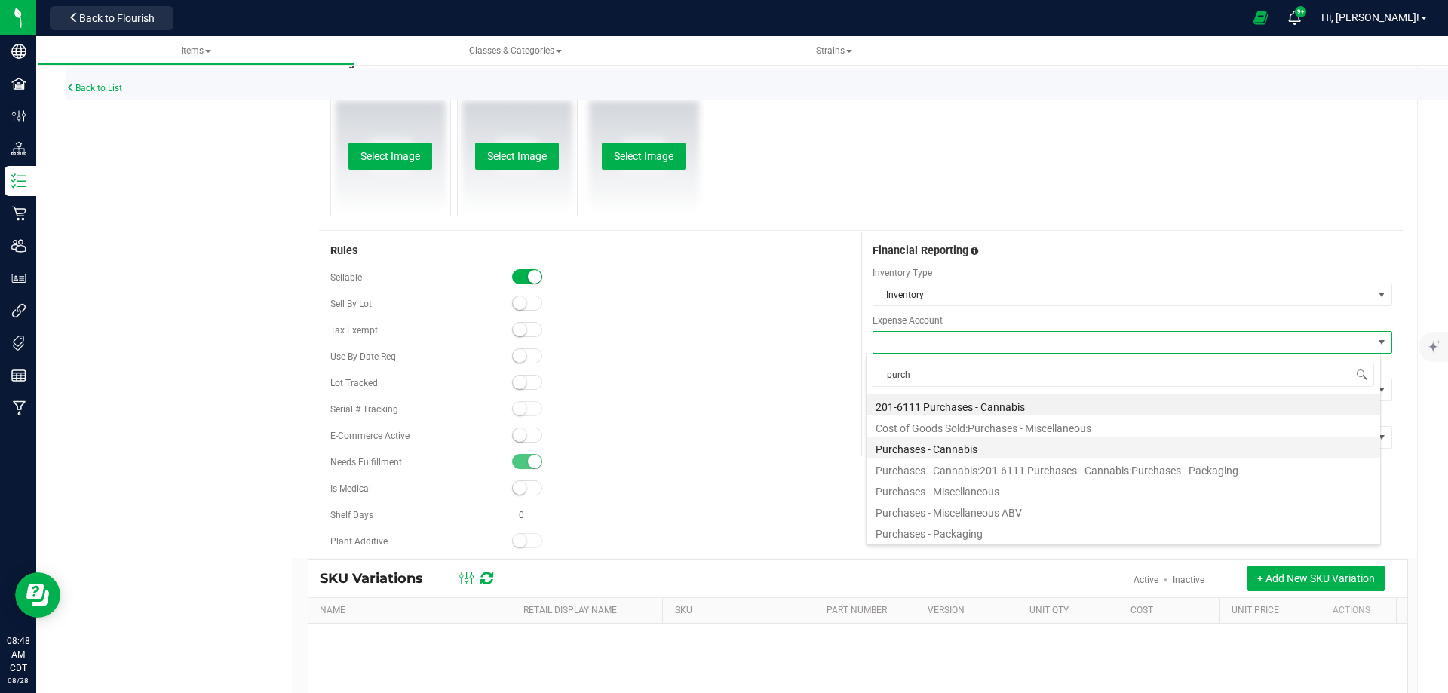
click at [973, 454] on li "Purchases - Cannabis" at bounding box center [1122, 447] width 513 height 21
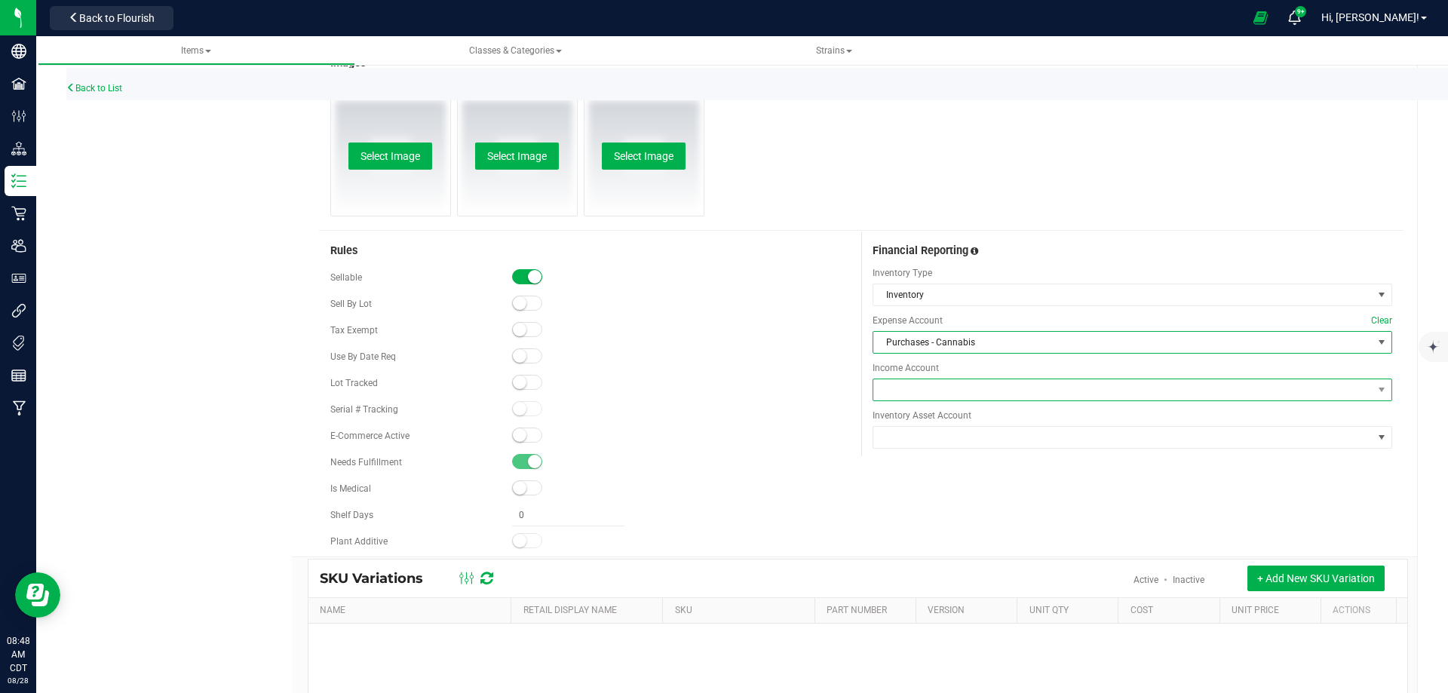
click at [924, 397] on span at bounding box center [1122, 389] width 499 height 21
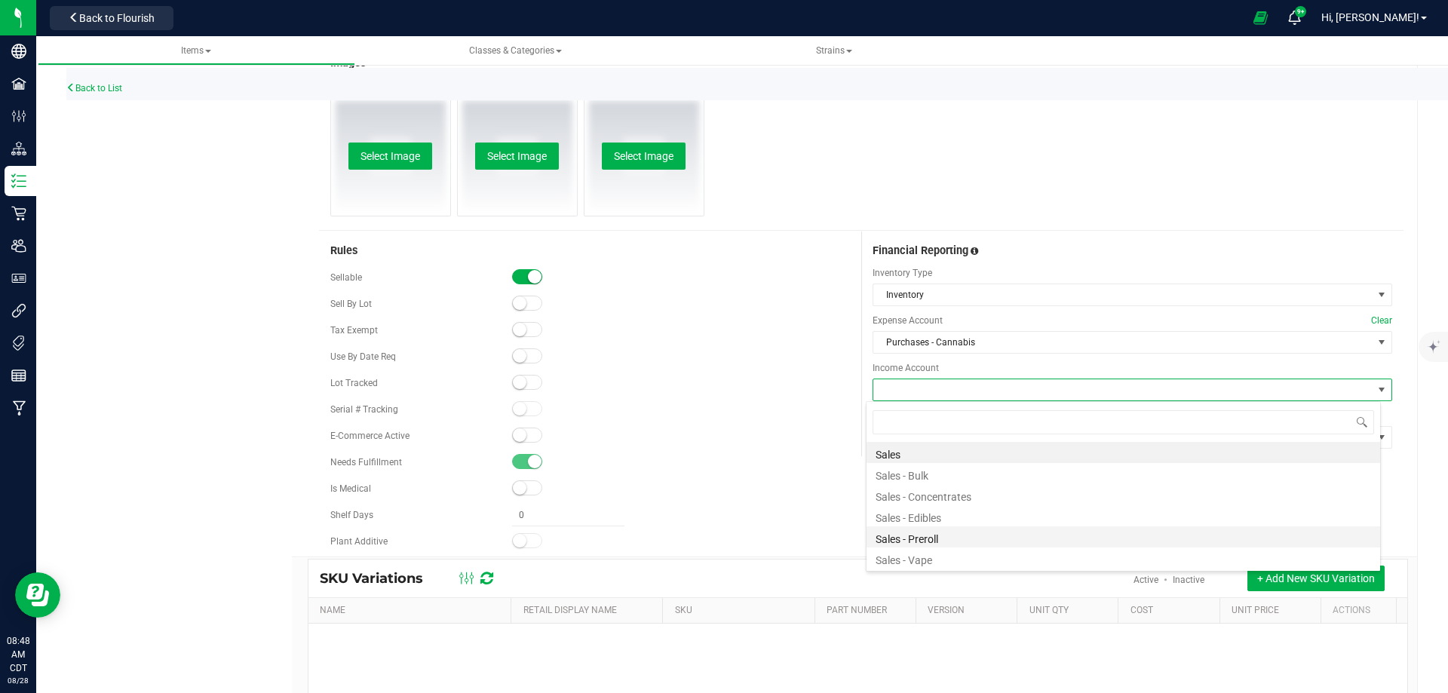
click at [925, 531] on li "Sales - Preroll" at bounding box center [1122, 536] width 513 height 21
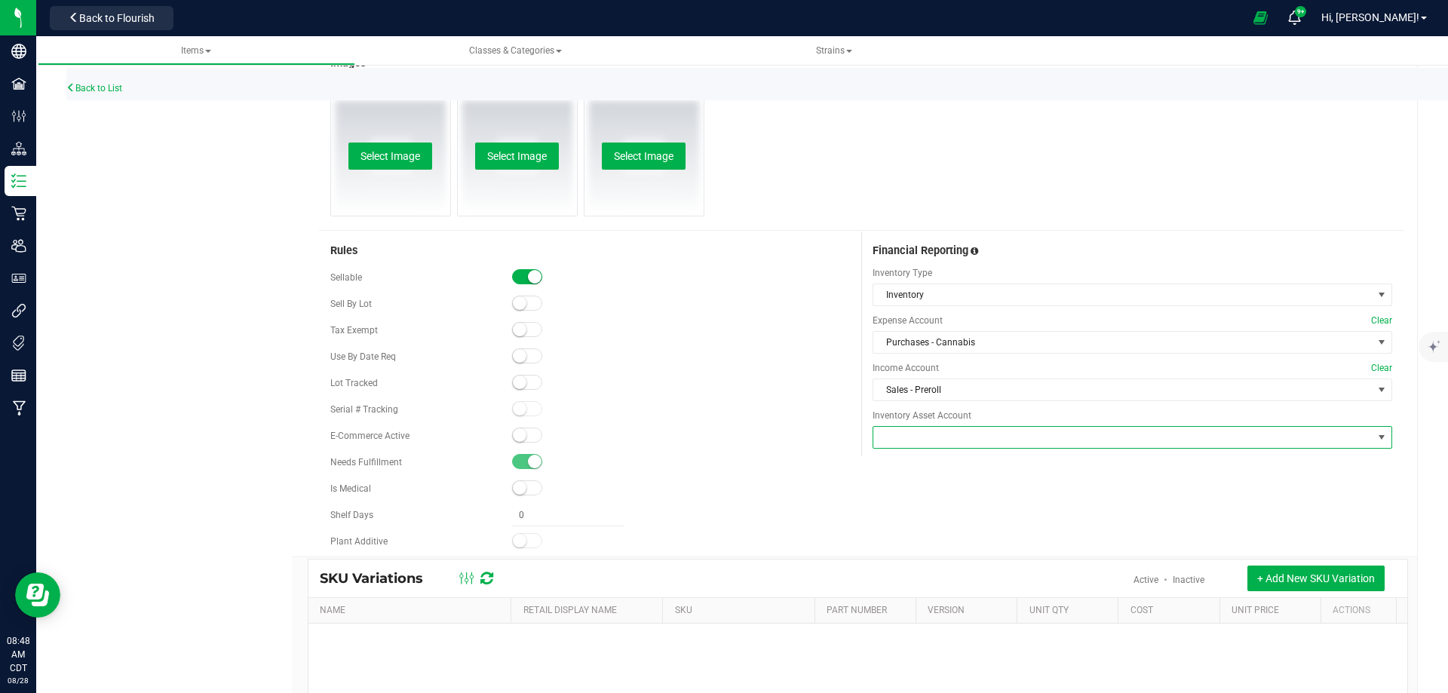
click at [897, 427] on span at bounding box center [1122, 437] width 499 height 21
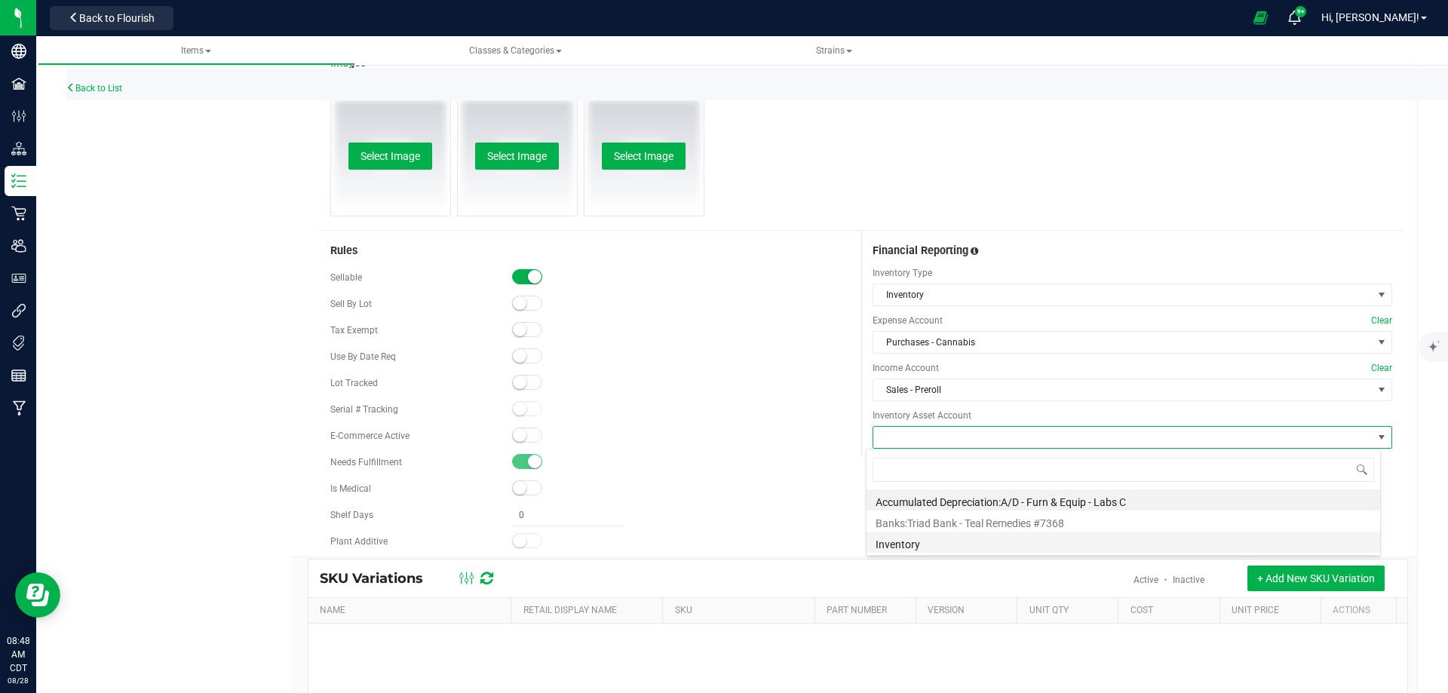
click at [909, 540] on li "Inventory" at bounding box center [1122, 542] width 513 height 21
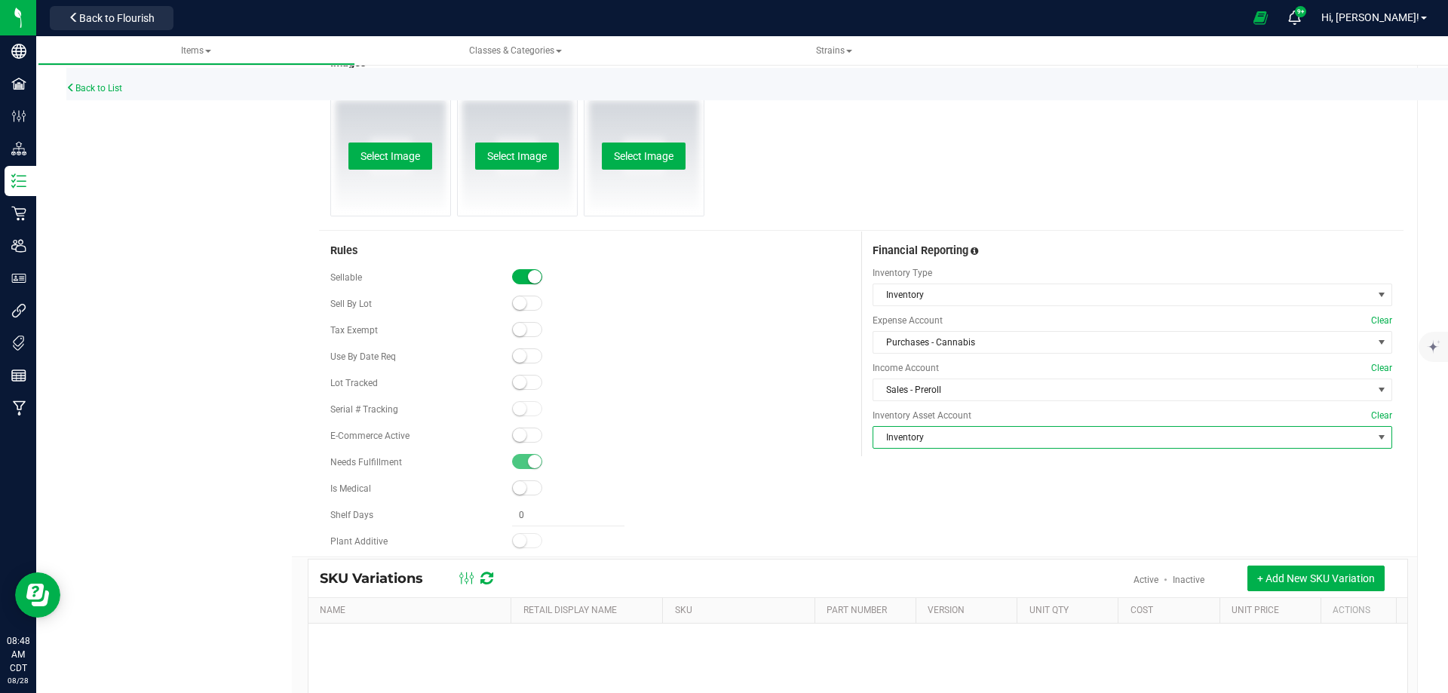
click at [826, 511] on div at bounding box center [681, 515] width 338 height 22
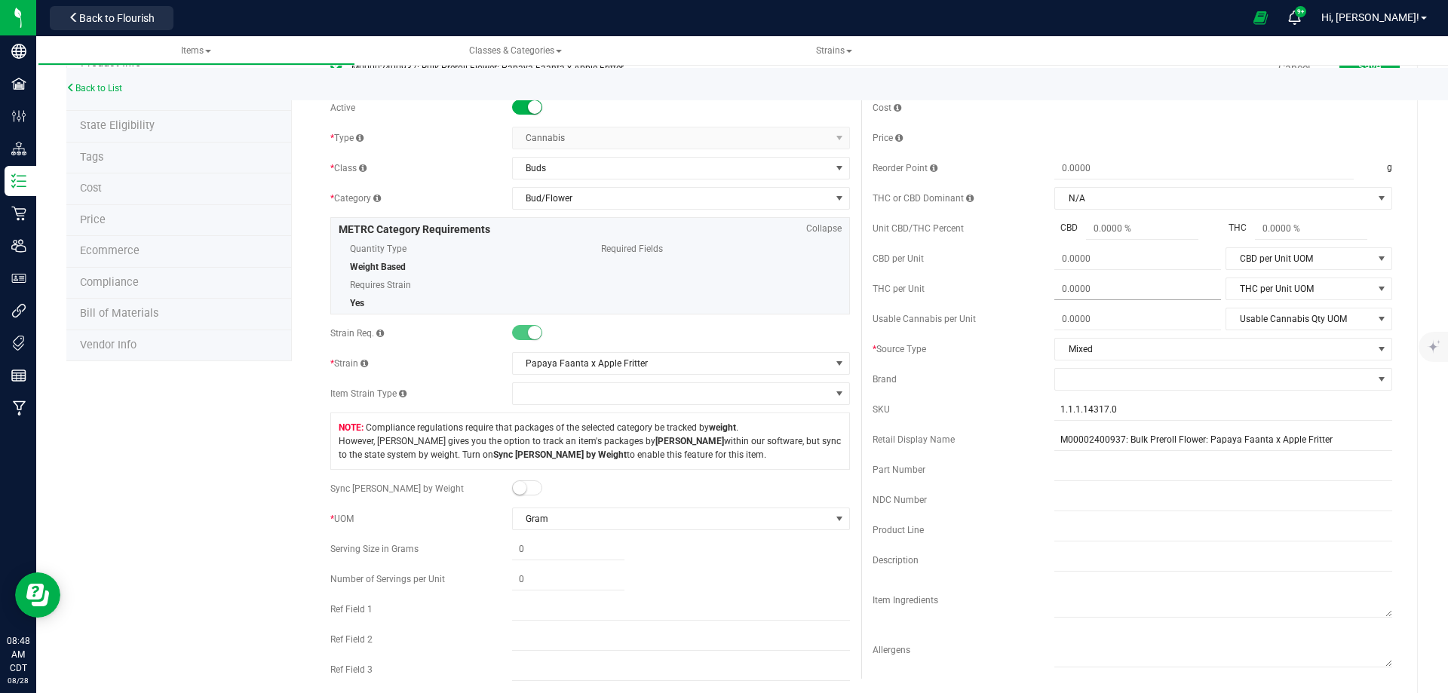
scroll to position [0, 0]
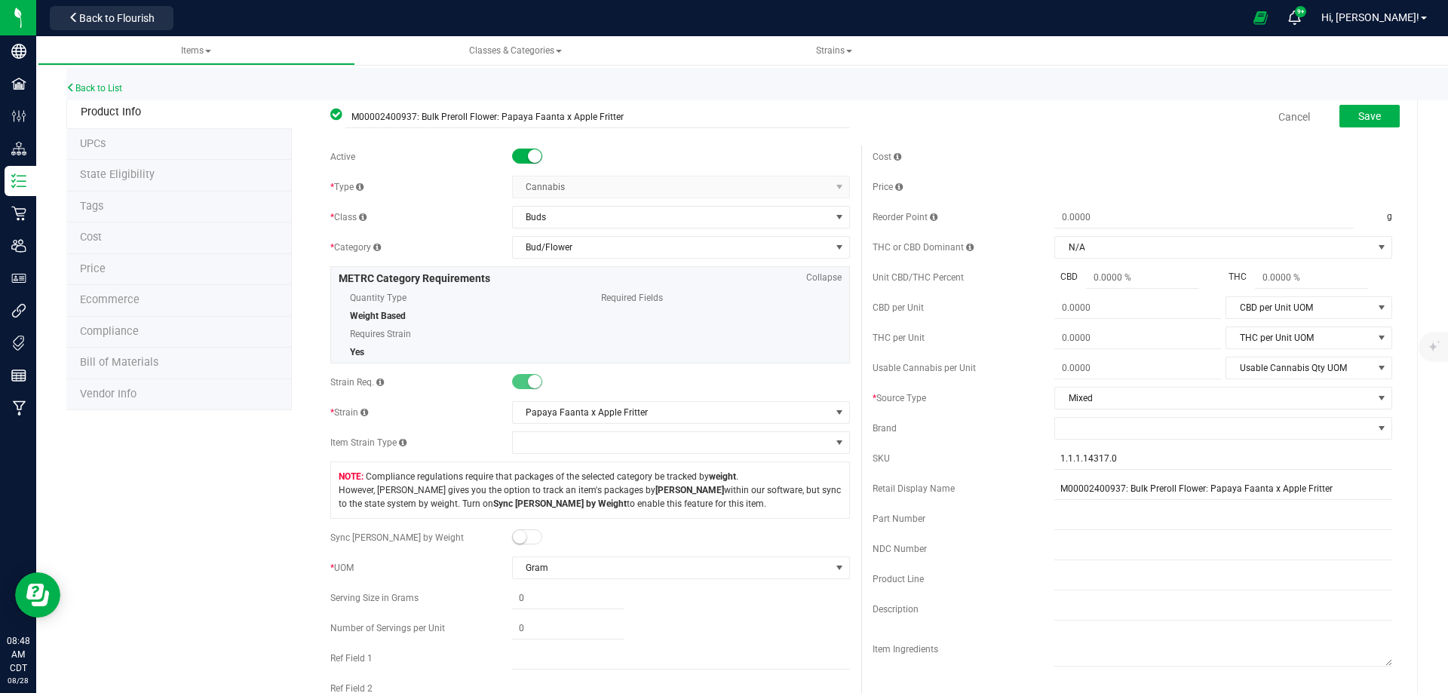
click at [1389, 100] on div "Back to List" at bounding box center [790, 84] width 1448 height 32
click at [1378, 114] on button "Save" at bounding box center [1369, 116] width 60 height 23
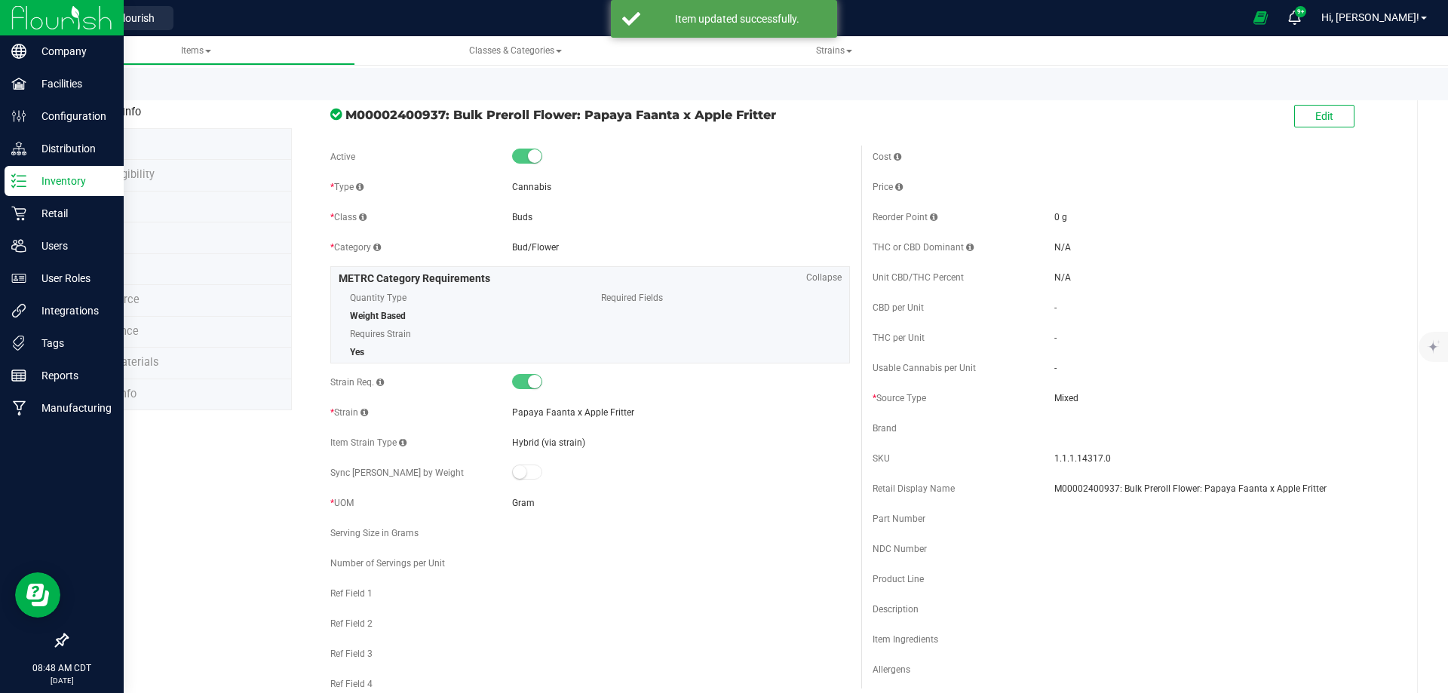
click at [45, 29] on img at bounding box center [61, 17] width 101 height 35
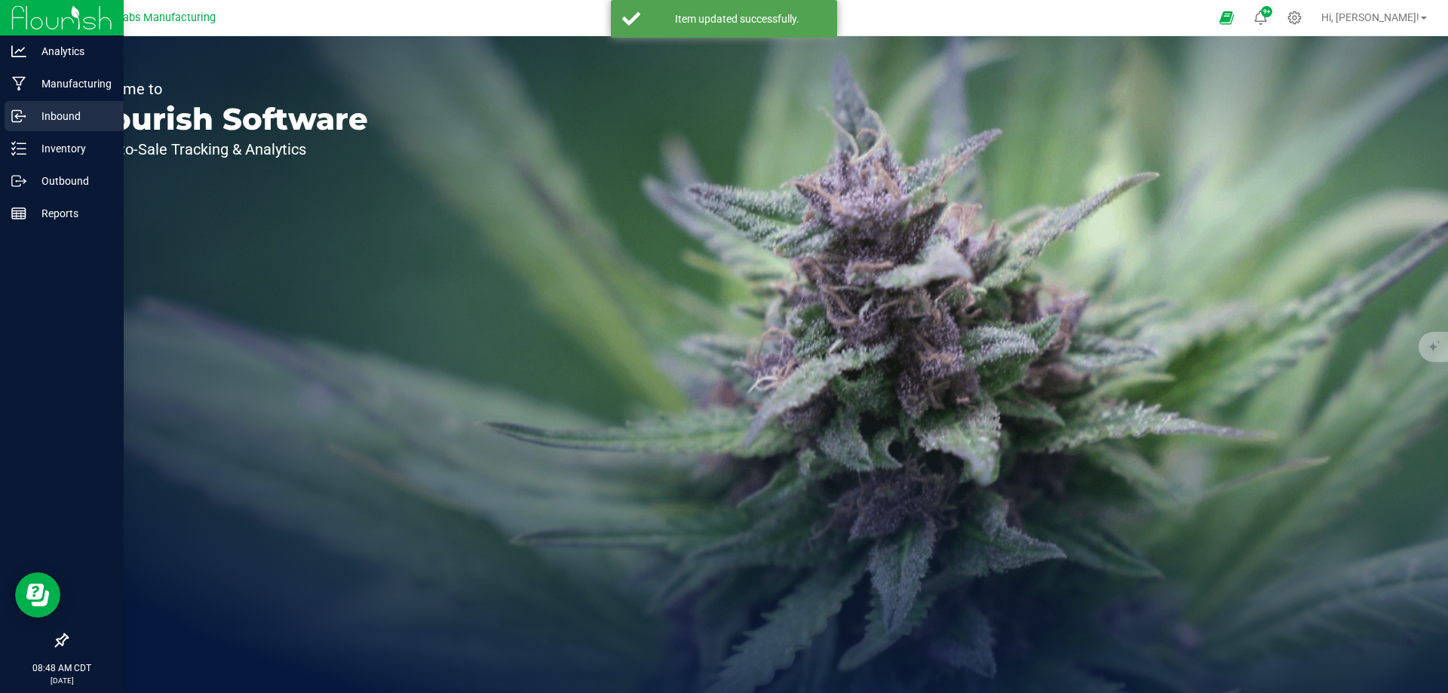
click at [17, 118] on icon at bounding box center [16, 117] width 2 height 2
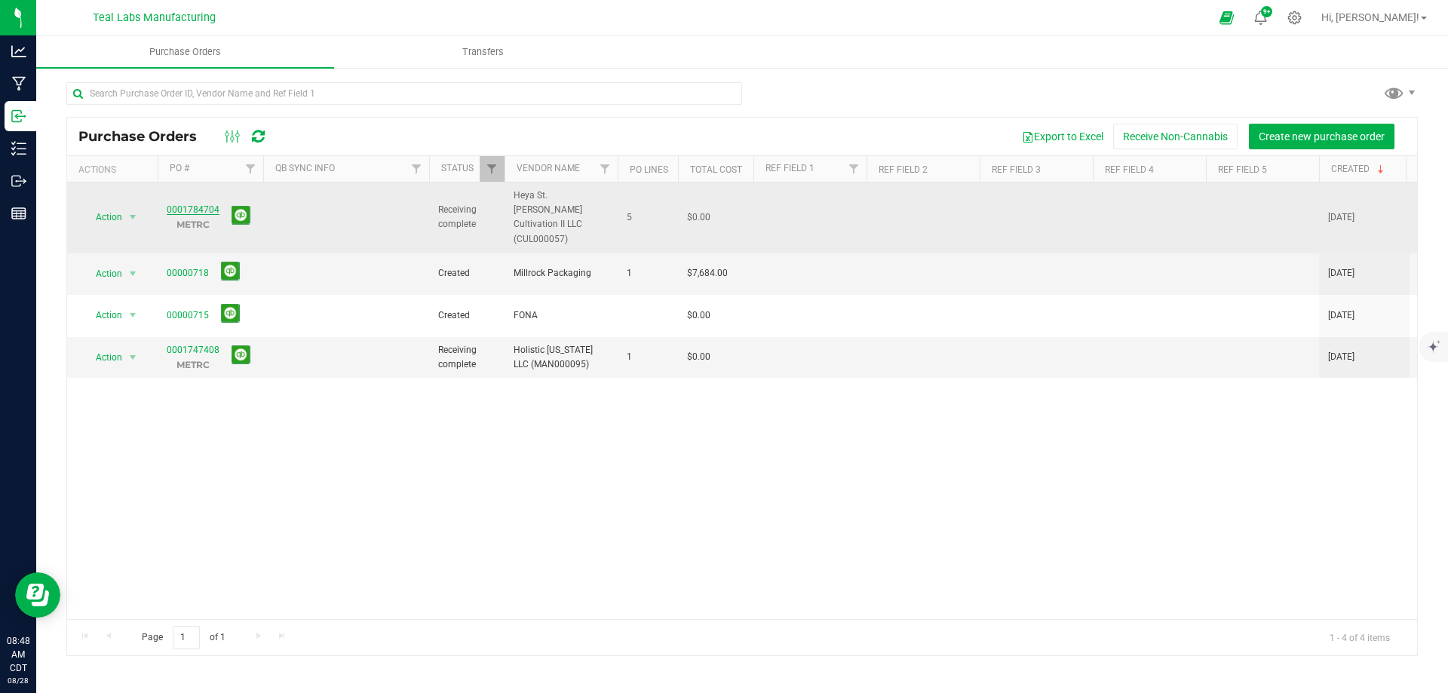
click at [198, 204] on link "0001784704" at bounding box center [193, 209] width 53 height 11
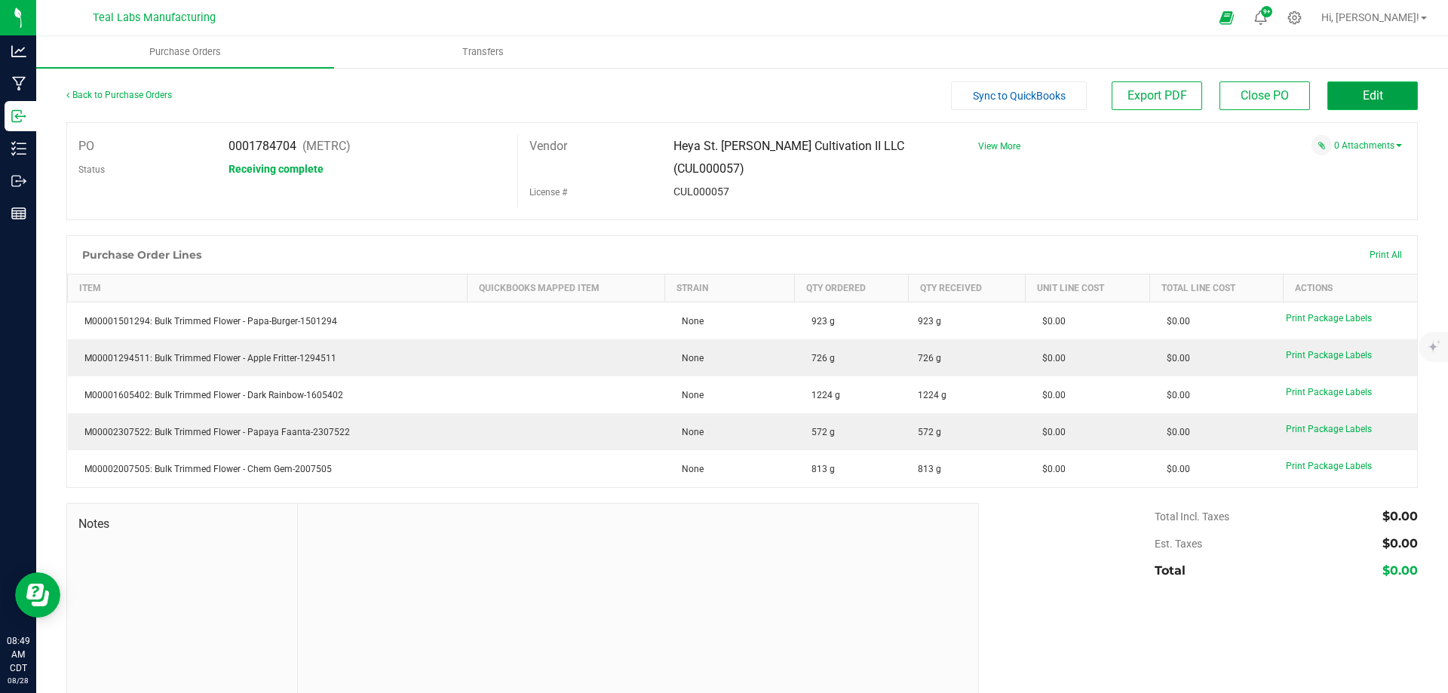
click at [1350, 101] on button "Edit" at bounding box center [1372, 95] width 90 height 29
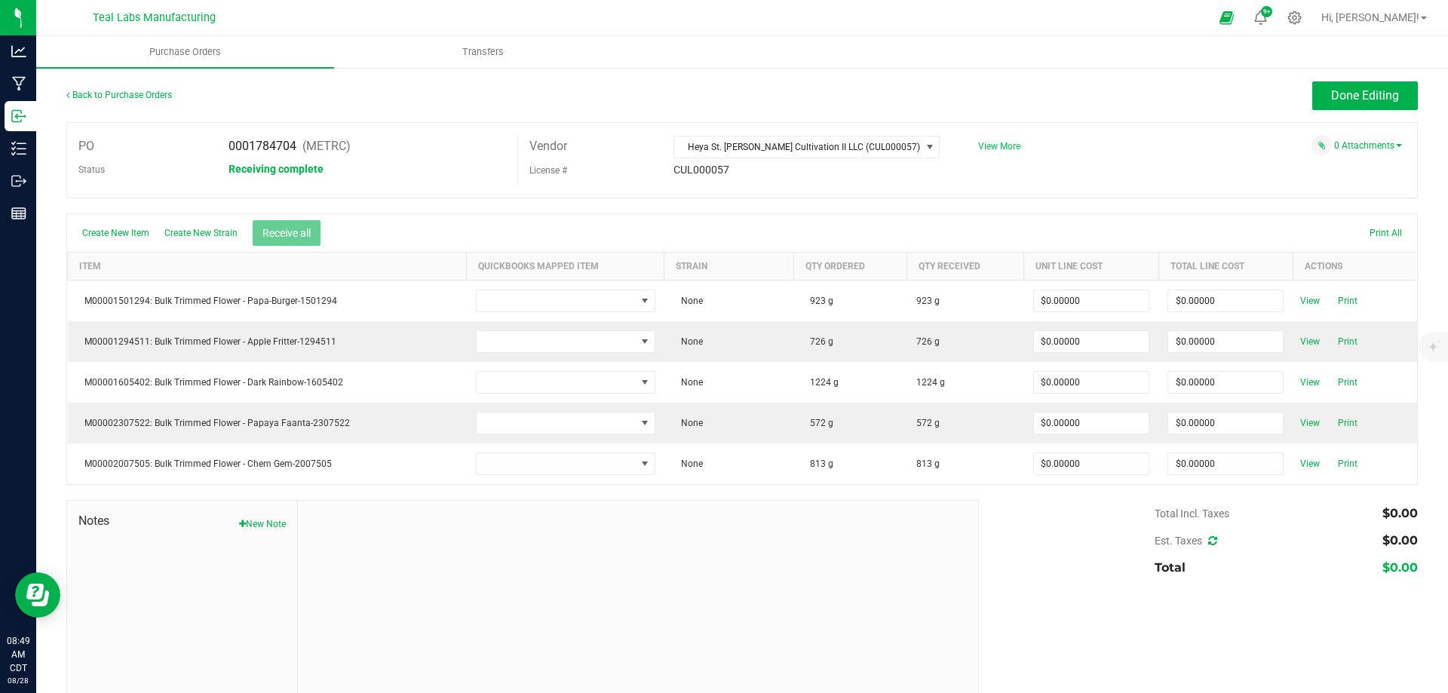
click at [988, 147] on span "View More" at bounding box center [999, 146] width 42 height 11
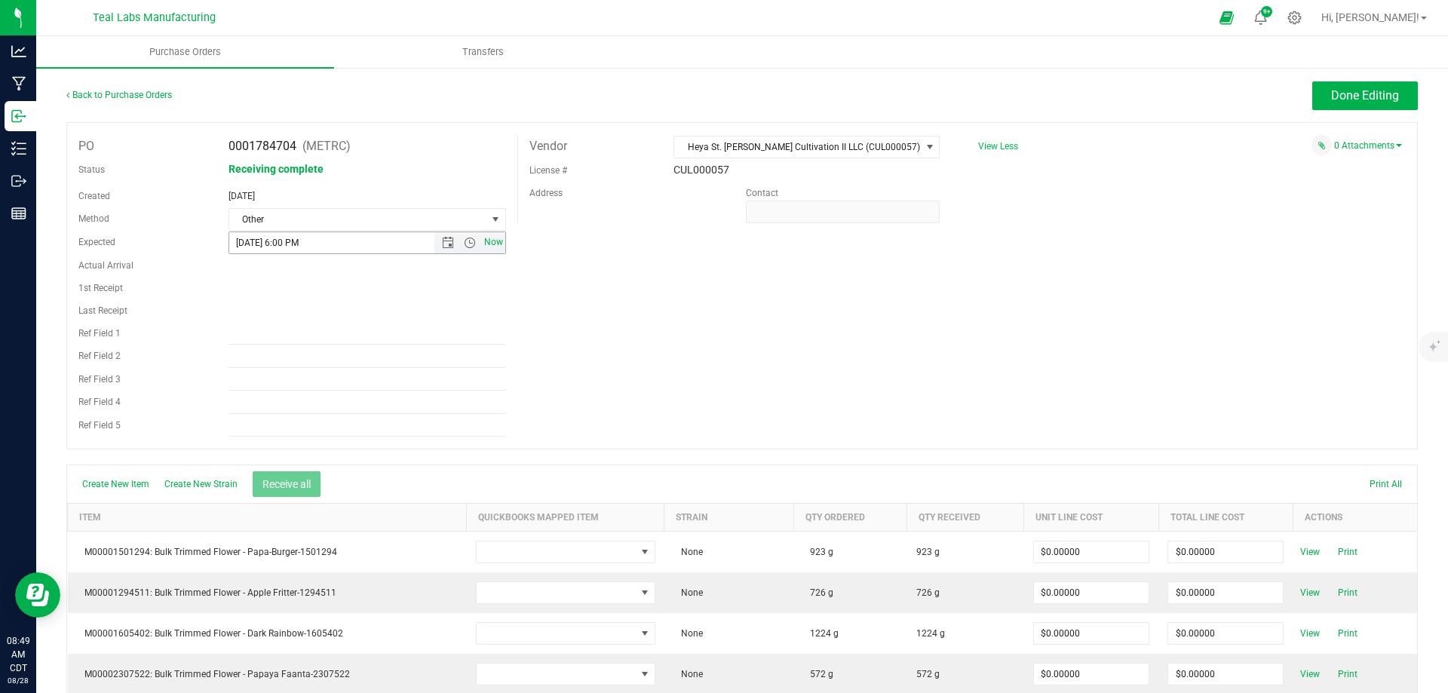
click at [483, 239] on span "Now" at bounding box center [493, 242] width 26 height 22
type input "8/28/2025 8:49 AM"
click at [378, 224] on span "Other" at bounding box center [357, 219] width 257 height 21
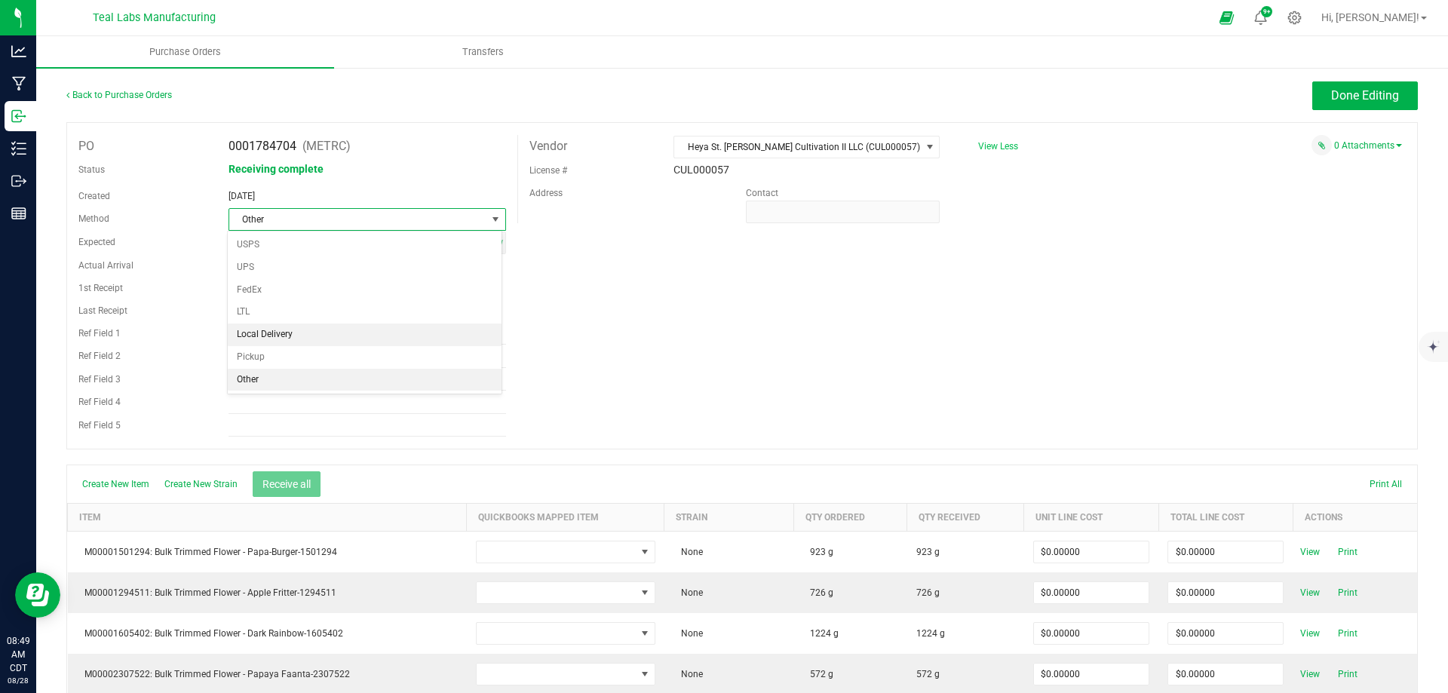
click at [262, 328] on li "Local Delivery" at bounding box center [364, 334] width 273 height 23
click at [248, 328] on input "Ref Field 1" at bounding box center [366, 333] width 277 height 23
type input "Arrived 8.28.25"
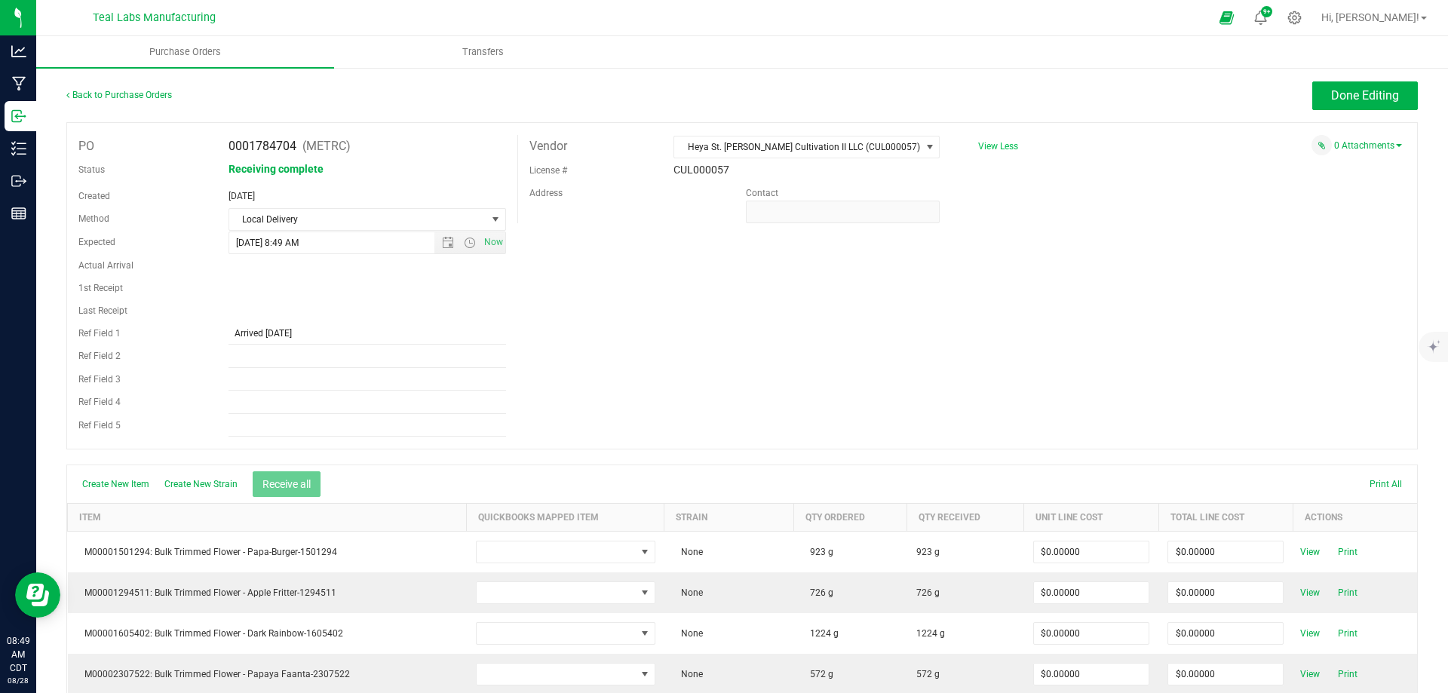
click at [940, 292] on div "PO 0001784704 (METRC) Status Receiving complete Created Aug 28, 2025 Method Loc…" at bounding box center [741, 285] width 1351 height 327
click at [1349, 91] on span "Done Editing" at bounding box center [1365, 95] width 68 height 14
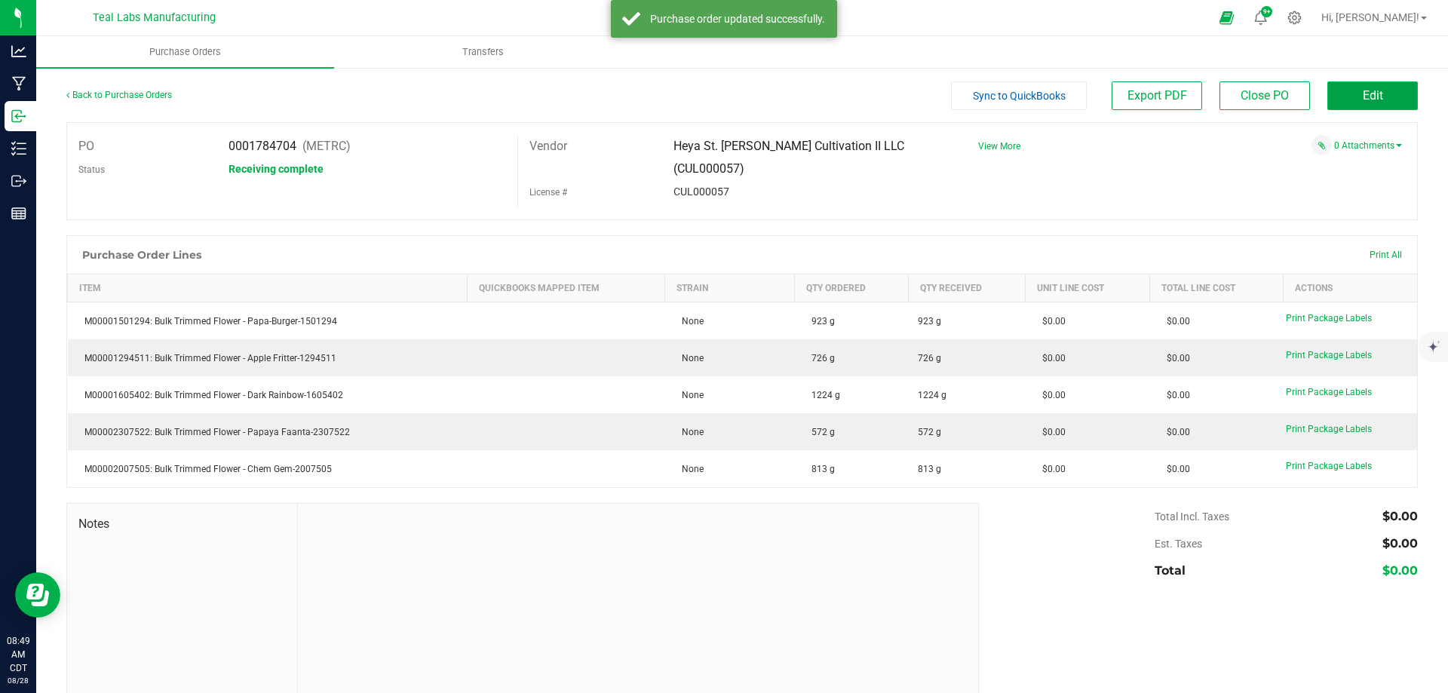
click at [1368, 95] on span "Edit" at bounding box center [1372, 95] width 20 height 14
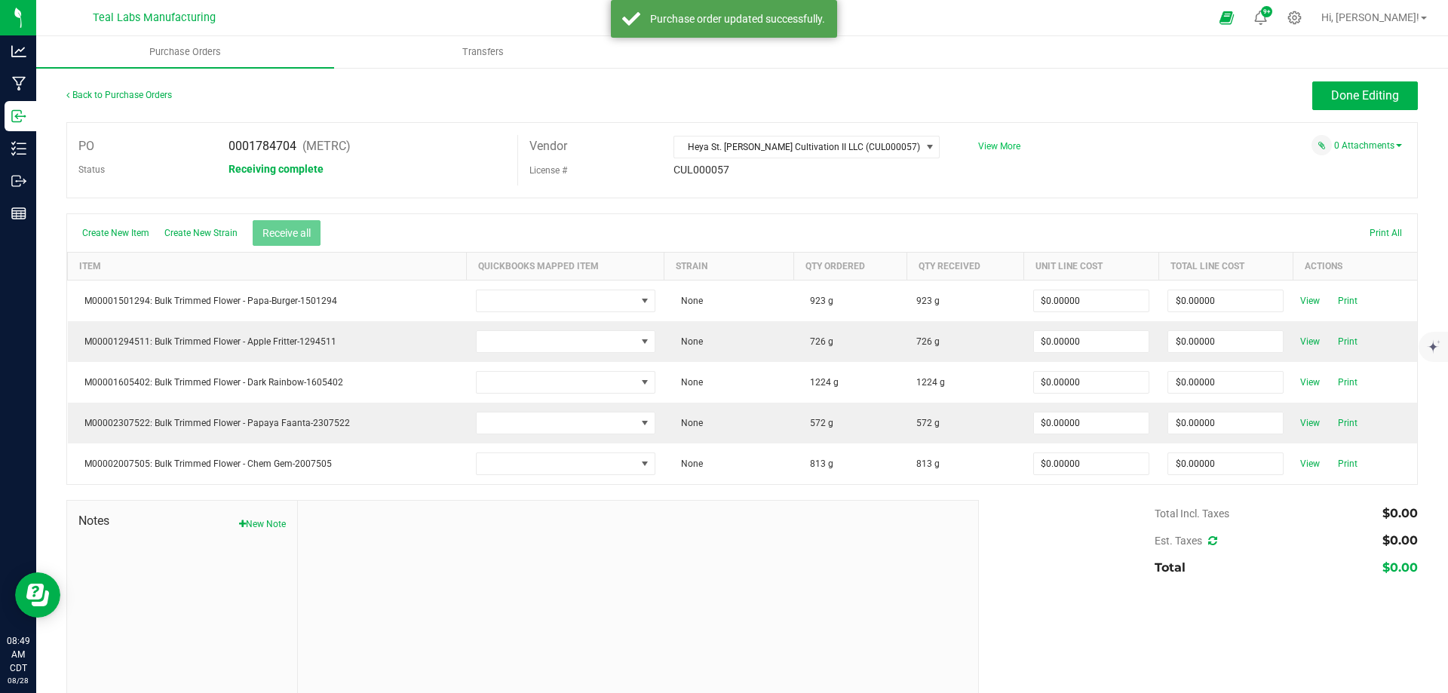
click at [1006, 141] on span "View More" at bounding box center [999, 146] width 42 height 11
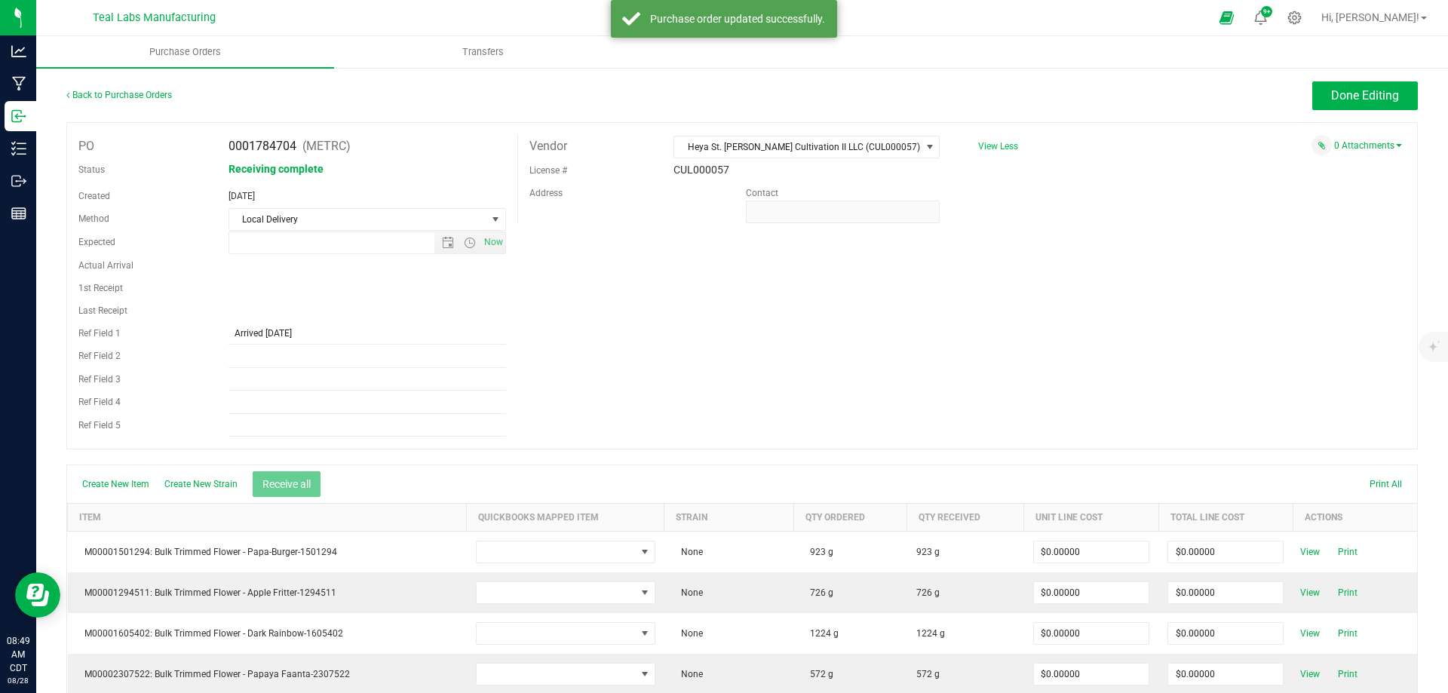
type input "8/28/2025 8:49 AM"
click at [1351, 146] on link "0 Attachments" at bounding box center [1368, 145] width 68 height 11
click at [1313, 169] on button "Attach new document" at bounding box center [1352, 166] width 99 height 14
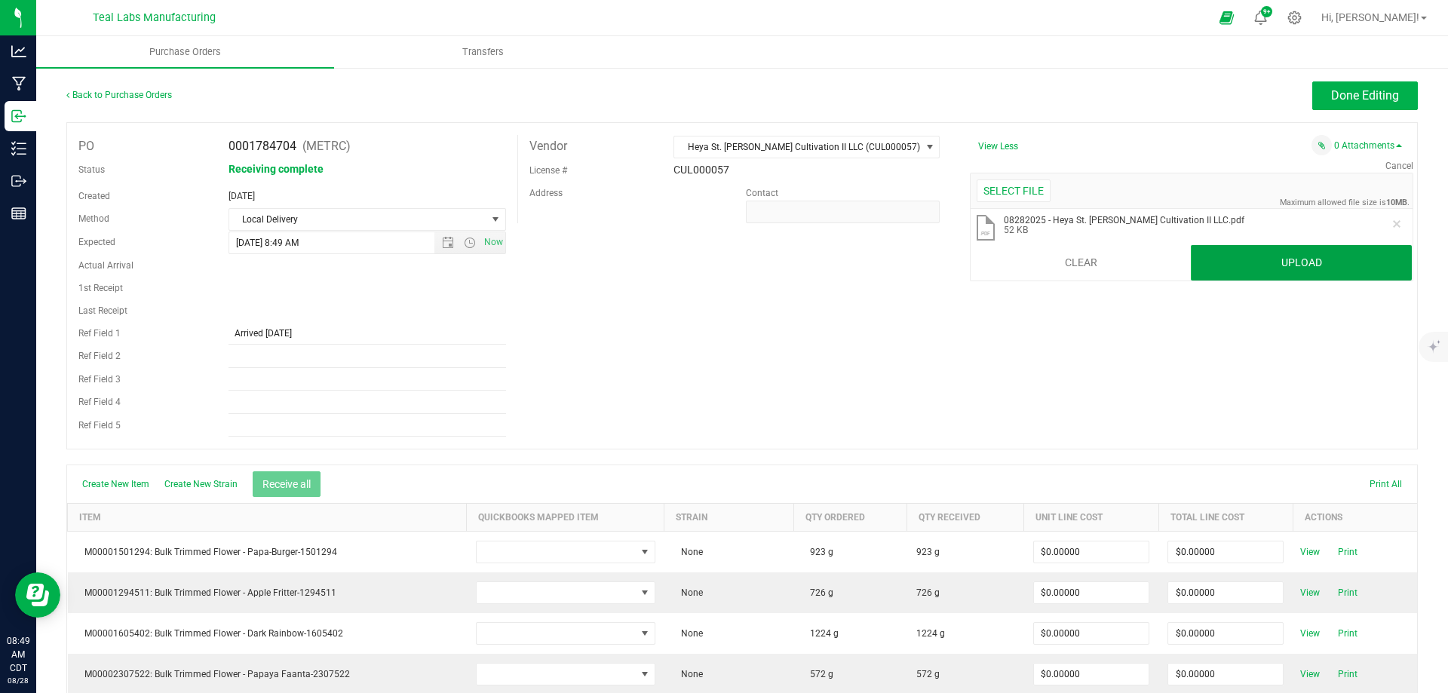
click at [1258, 265] on button "Upload" at bounding box center [1301, 263] width 221 height 36
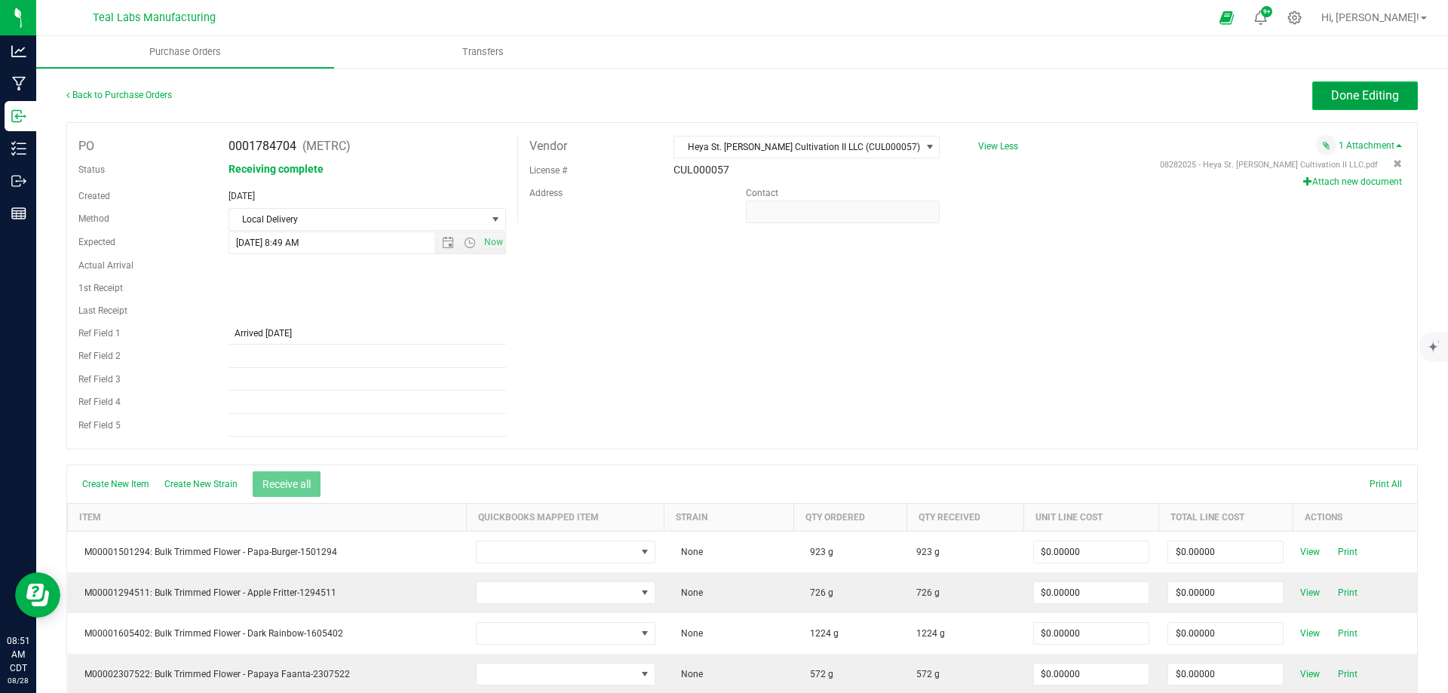
click at [1349, 94] on span "Done Editing" at bounding box center [1365, 95] width 68 height 14
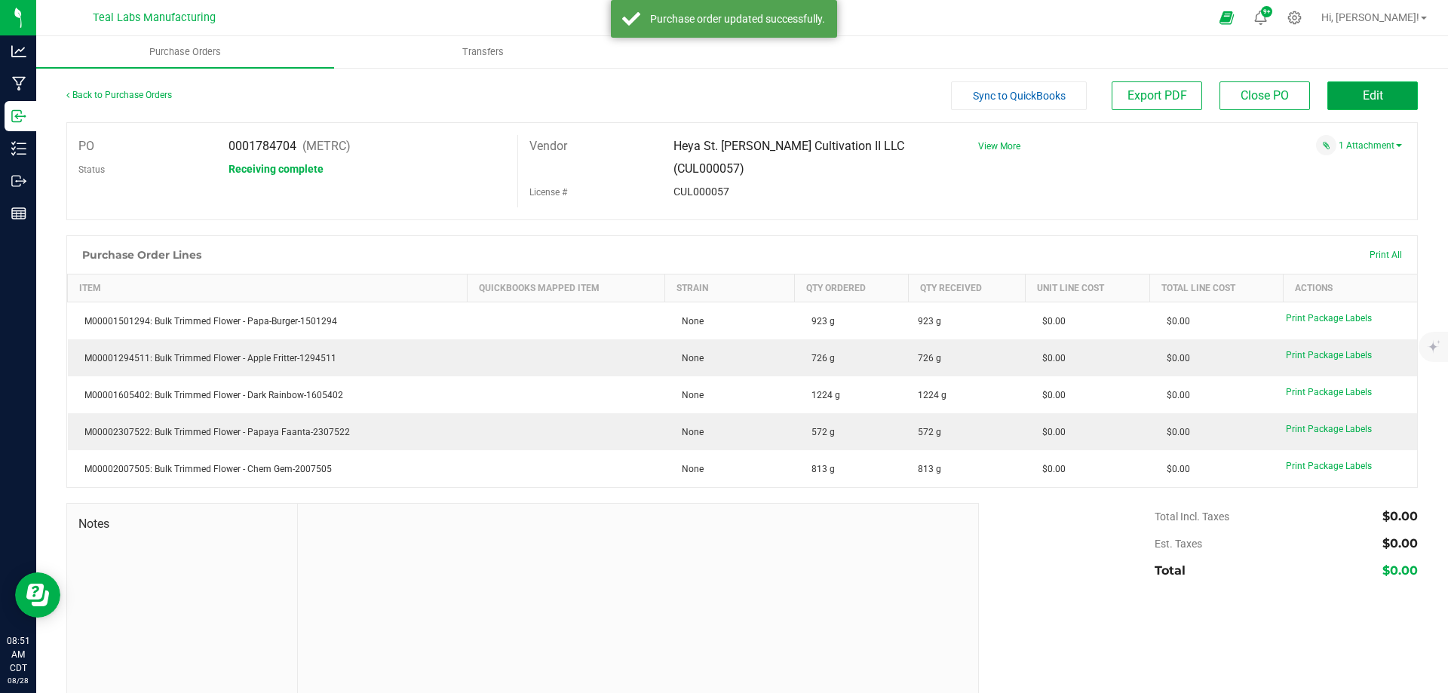
click at [1374, 100] on button "Edit" at bounding box center [1372, 95] width 90 height 29
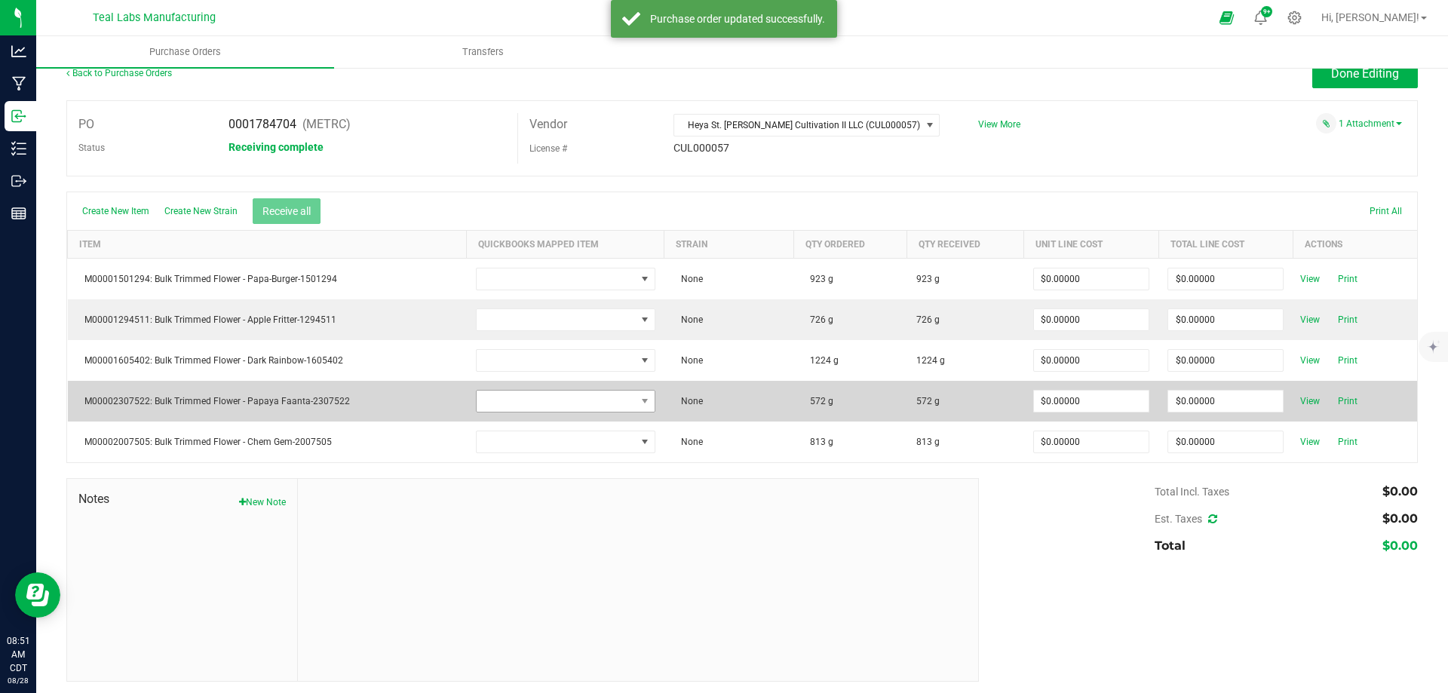
scroll to position [25, 0]
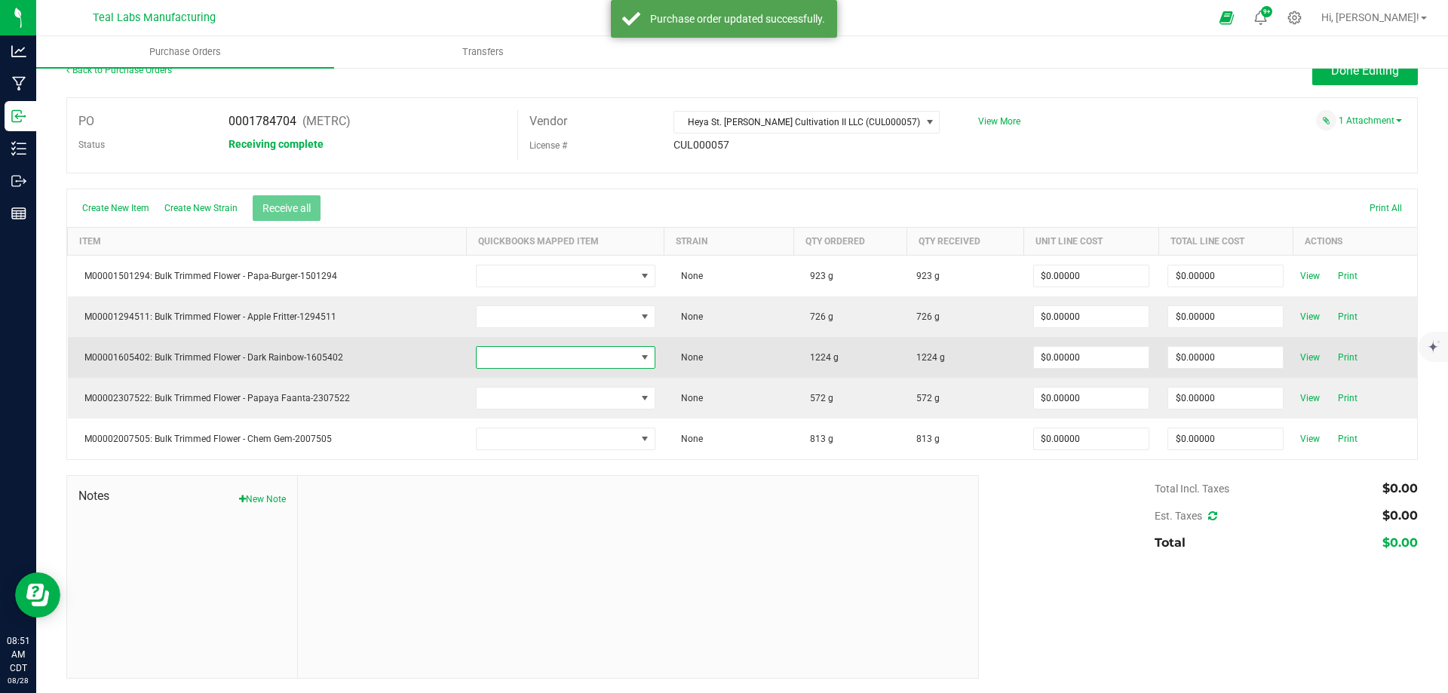
click at [491, 362] on span "NO DATA FOUND" at bounding box center [556, 357] width 159 height 21
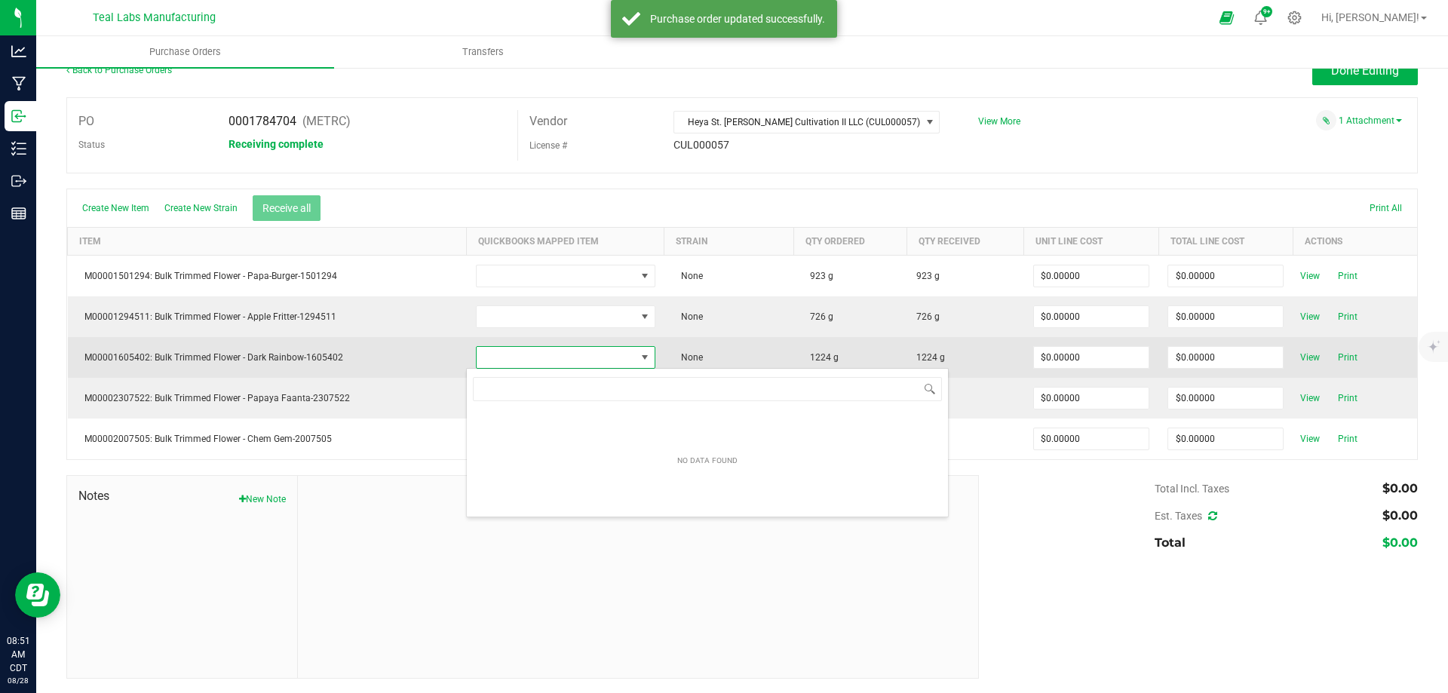
scroll to position [23, 176]
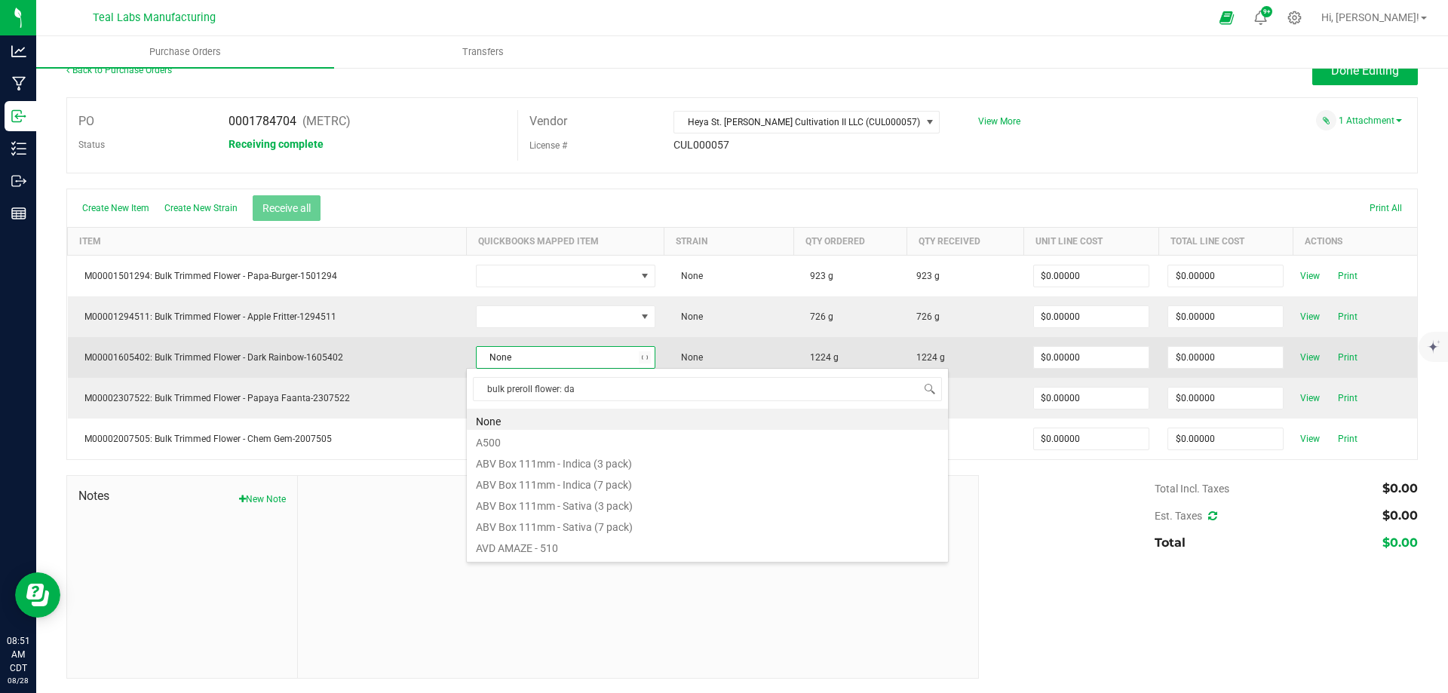
type input "bulk preroll flower: dar"
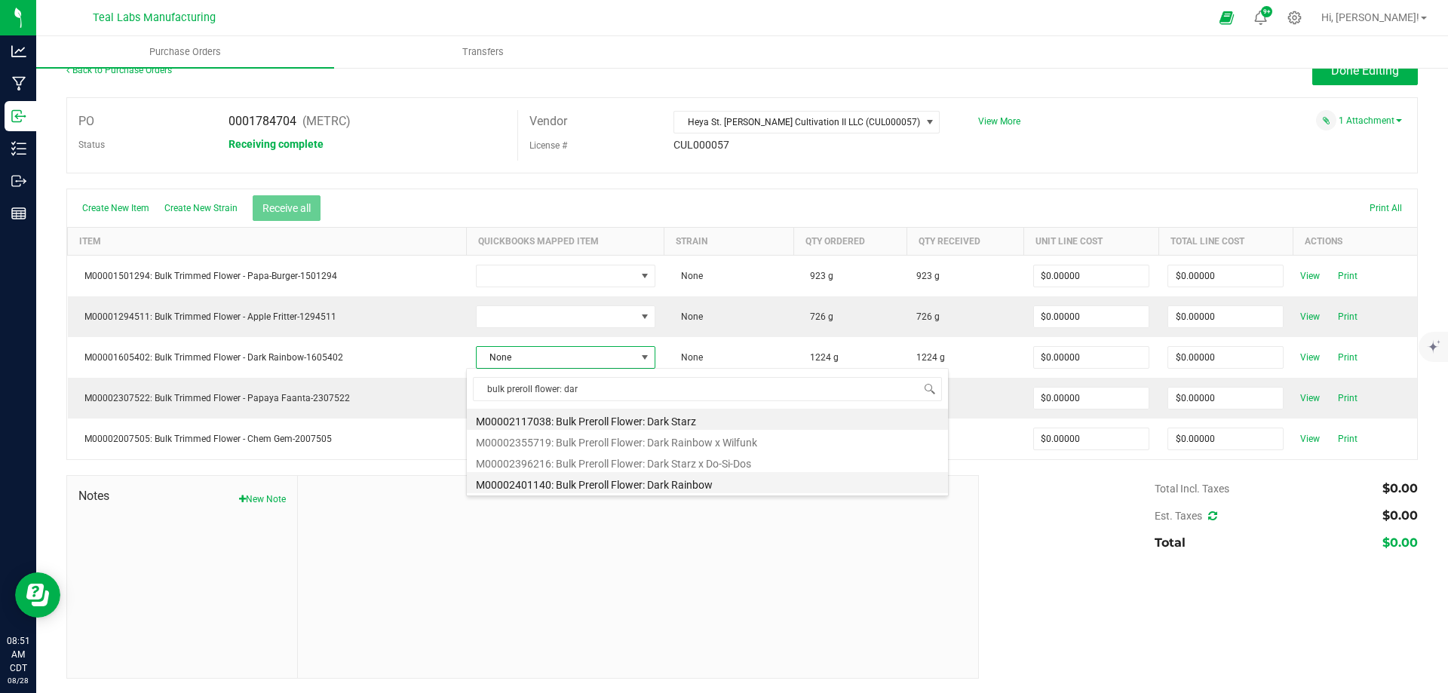
click at [660, 480] on li "M00002401140: Bulk Preroll Flower: Dark Rainbow" at bounding box center [707, 482] width 481 height 21
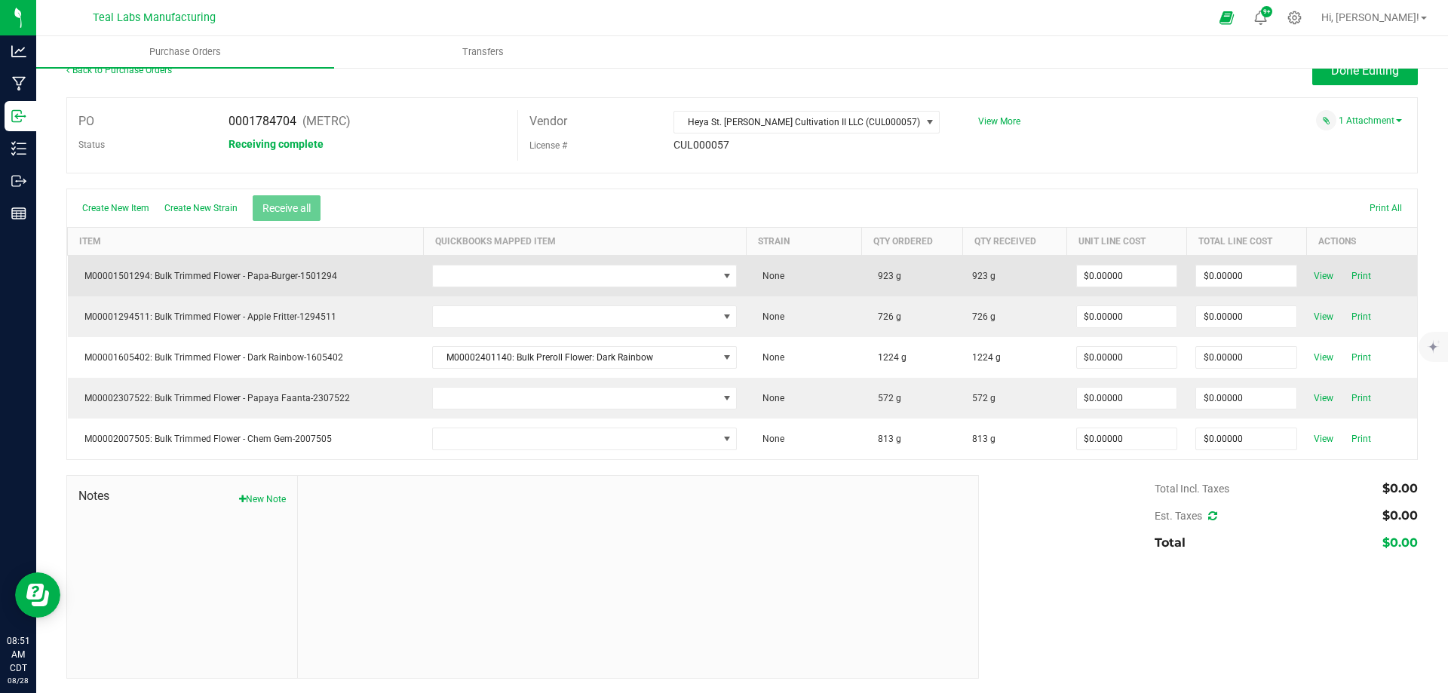
click at [475, 287] on td at bounding box center [584, 275] width 323 height 41
click at [470, 278] on span "NO DATA FOUND" at bounding box center [575, 275] width 284 height 21
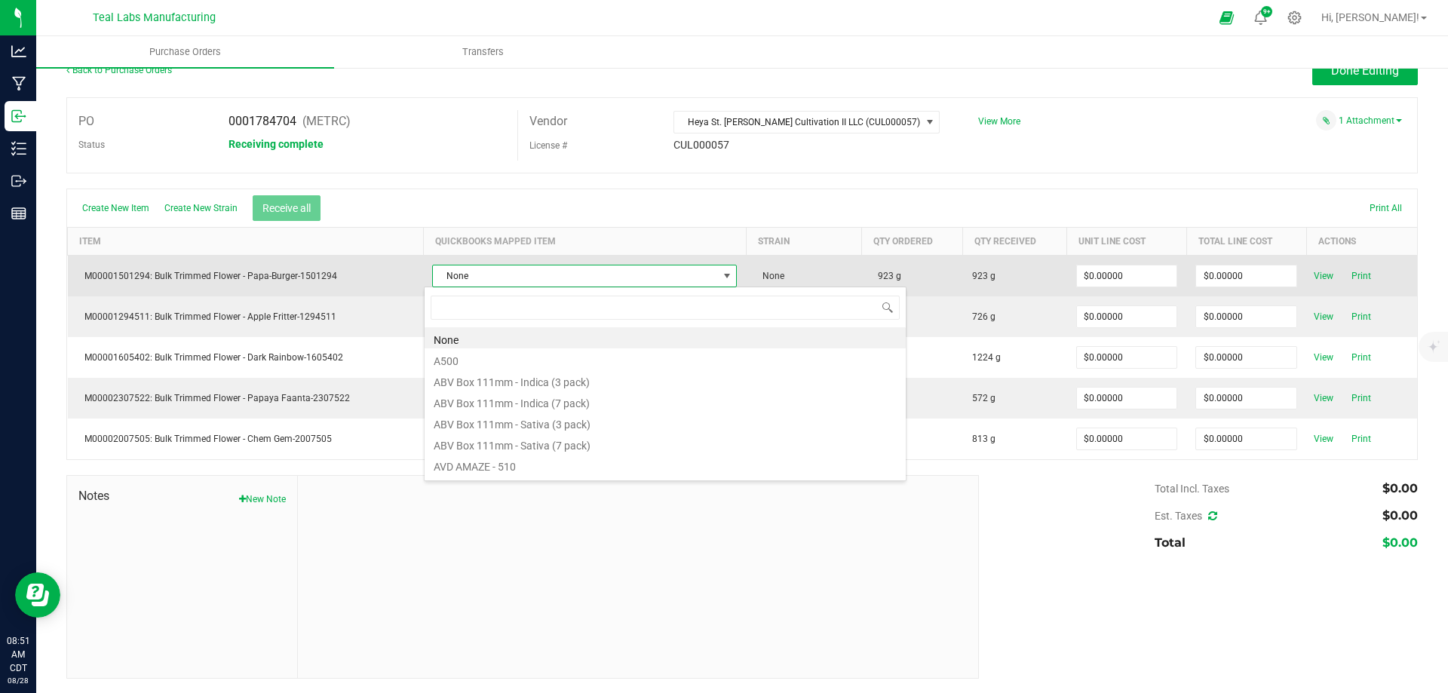
scroll to position [23, 302]
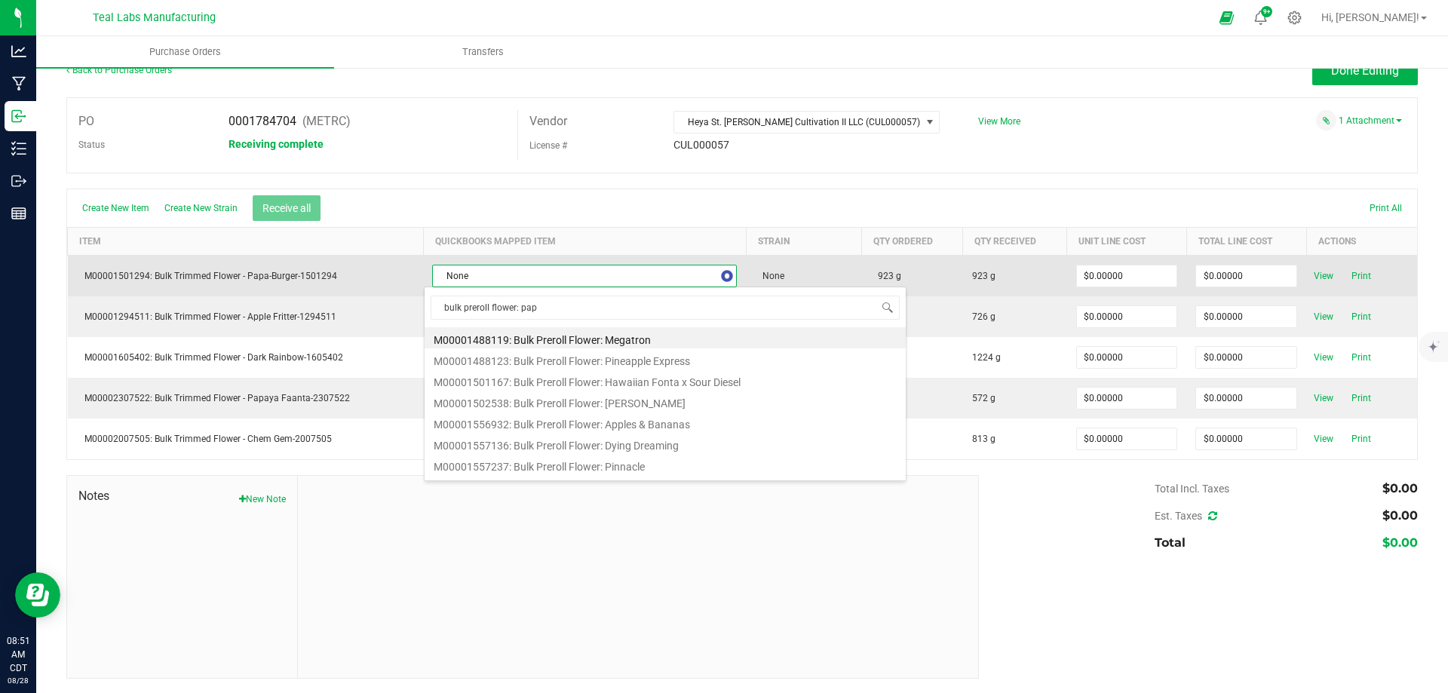
type input "bulk preroll flower: papa"
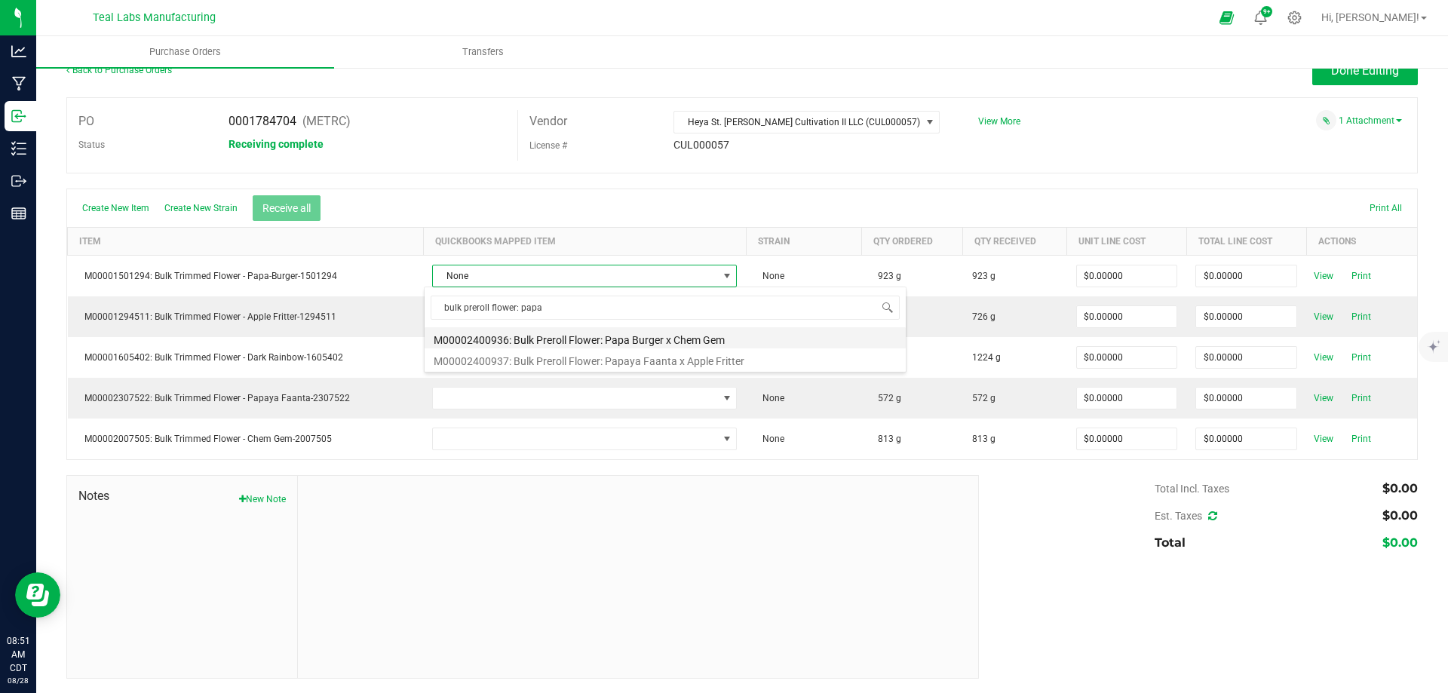
click at [676, 336] on li "M00002400936: Bulk Preroll Flower: Papa Burger x Chem Gem" at bounding box center [664, 337] width 481 height 21
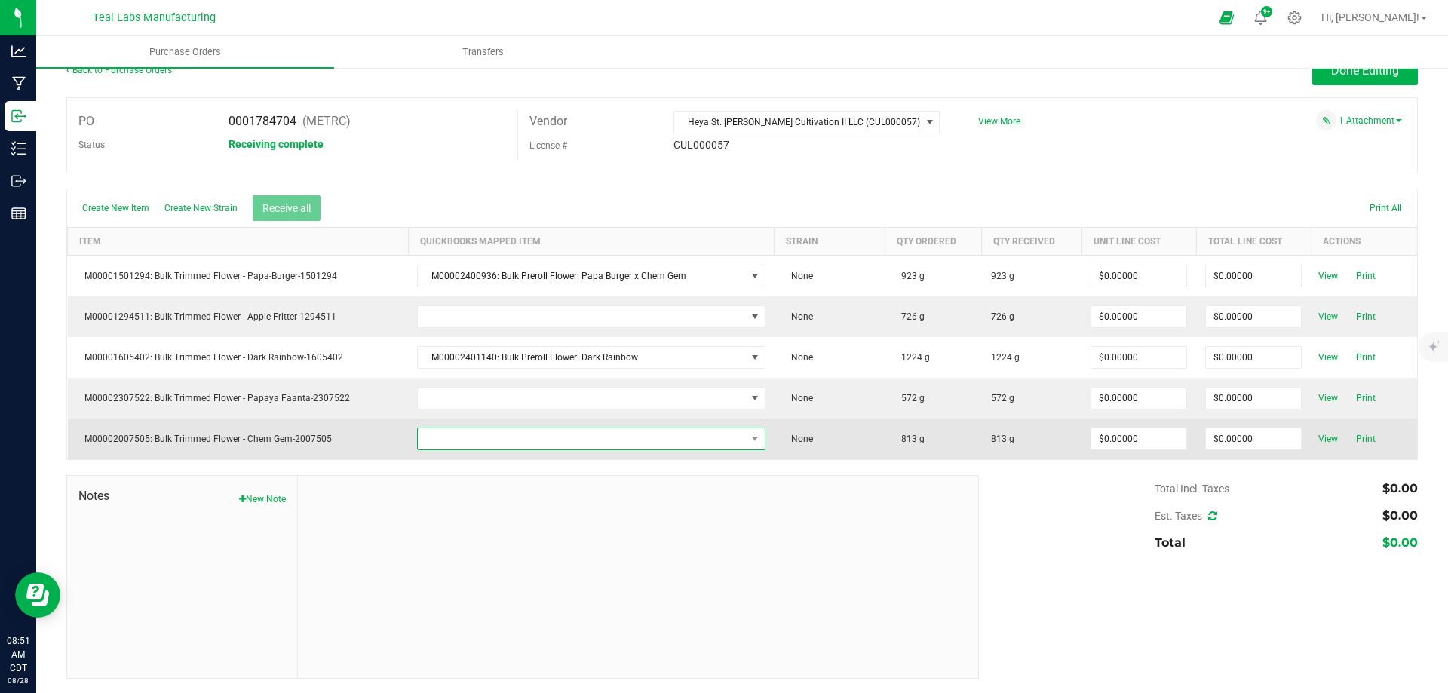
click at [514, 439] on span "NO DATA FOUND" at bounding box center [581, 438] width 327 height 21
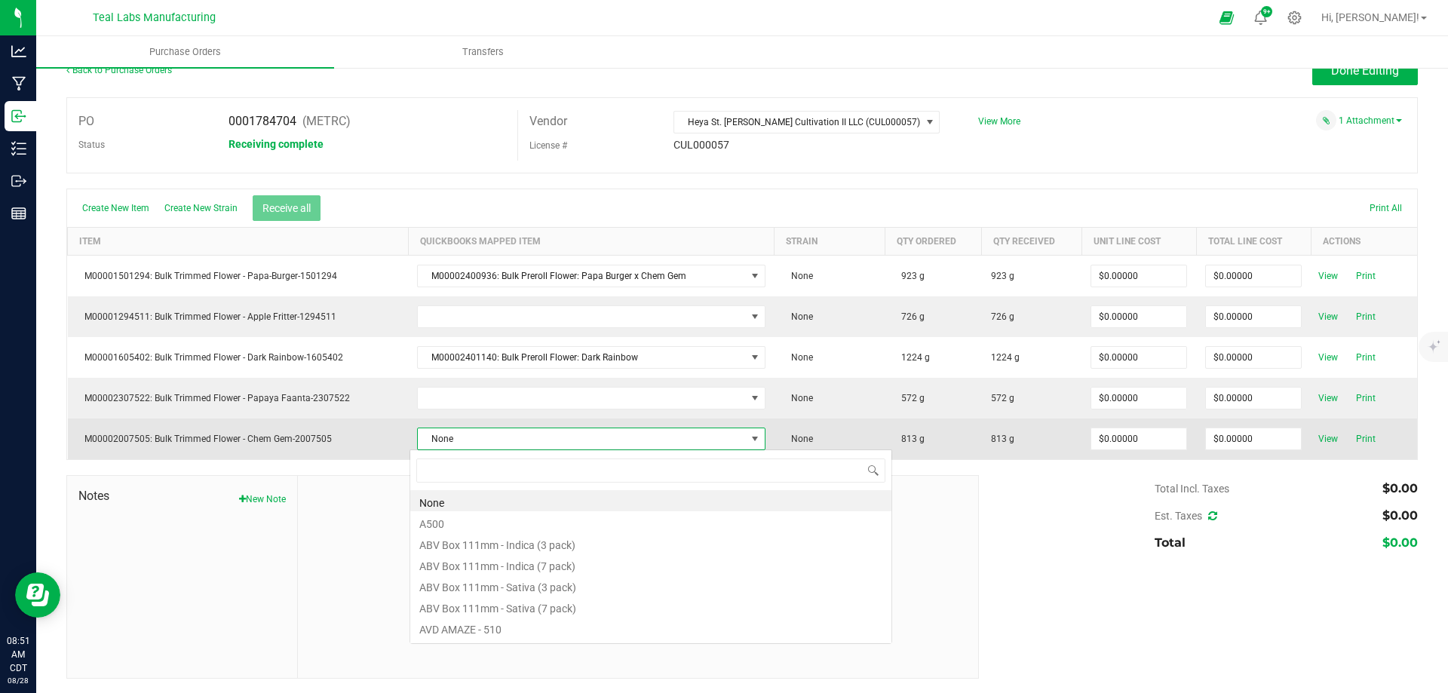
scroll to position [23, 342]
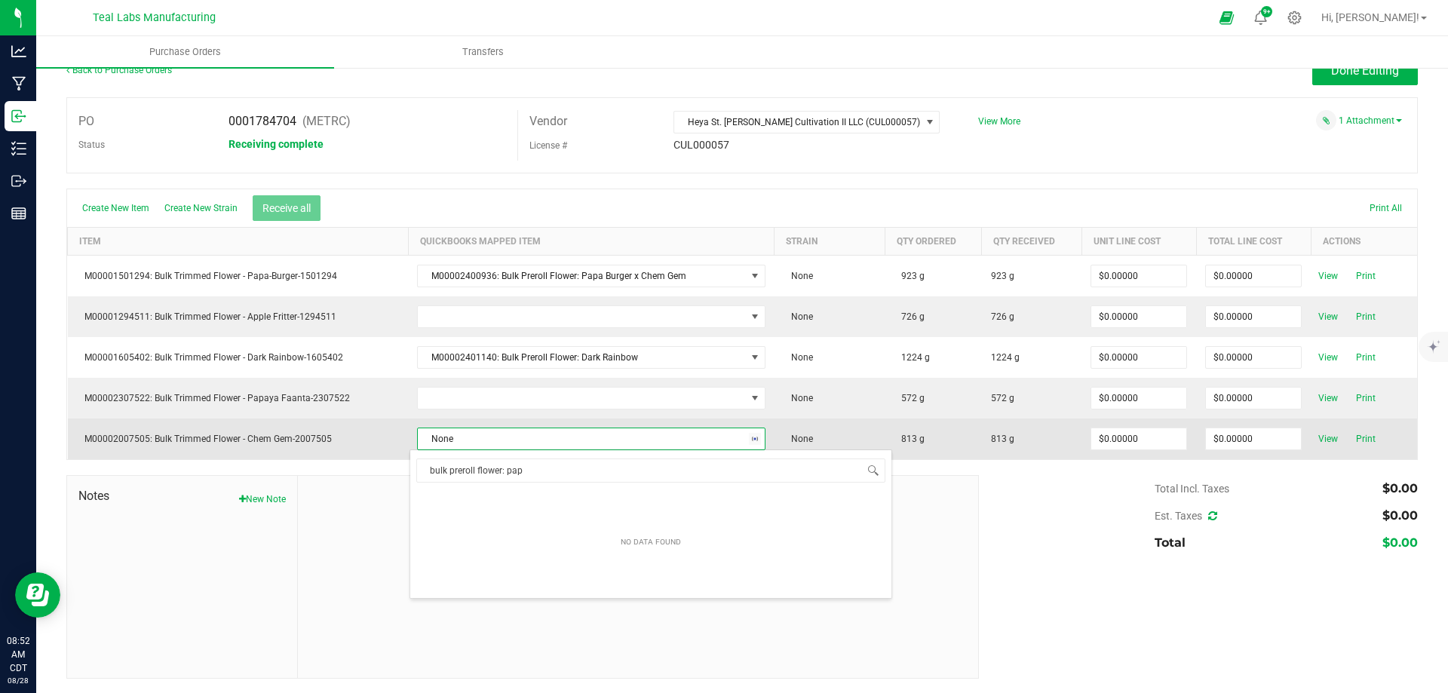
type input "bulk preroll flower: papa"
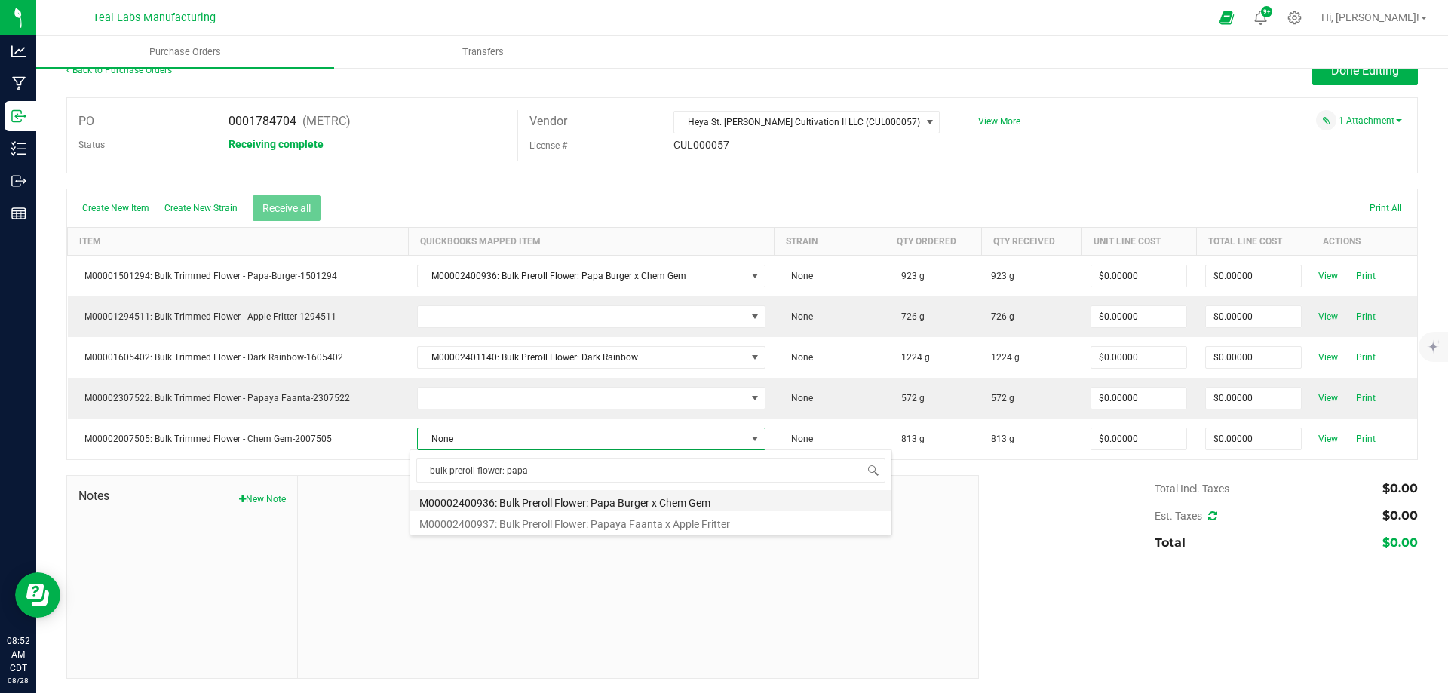
click at [634, 495] on li "M00002400936: Bulk Preroll Flower: Papa Burger x Chem Gem" at bounding box center [650, 500] width 481 height 21
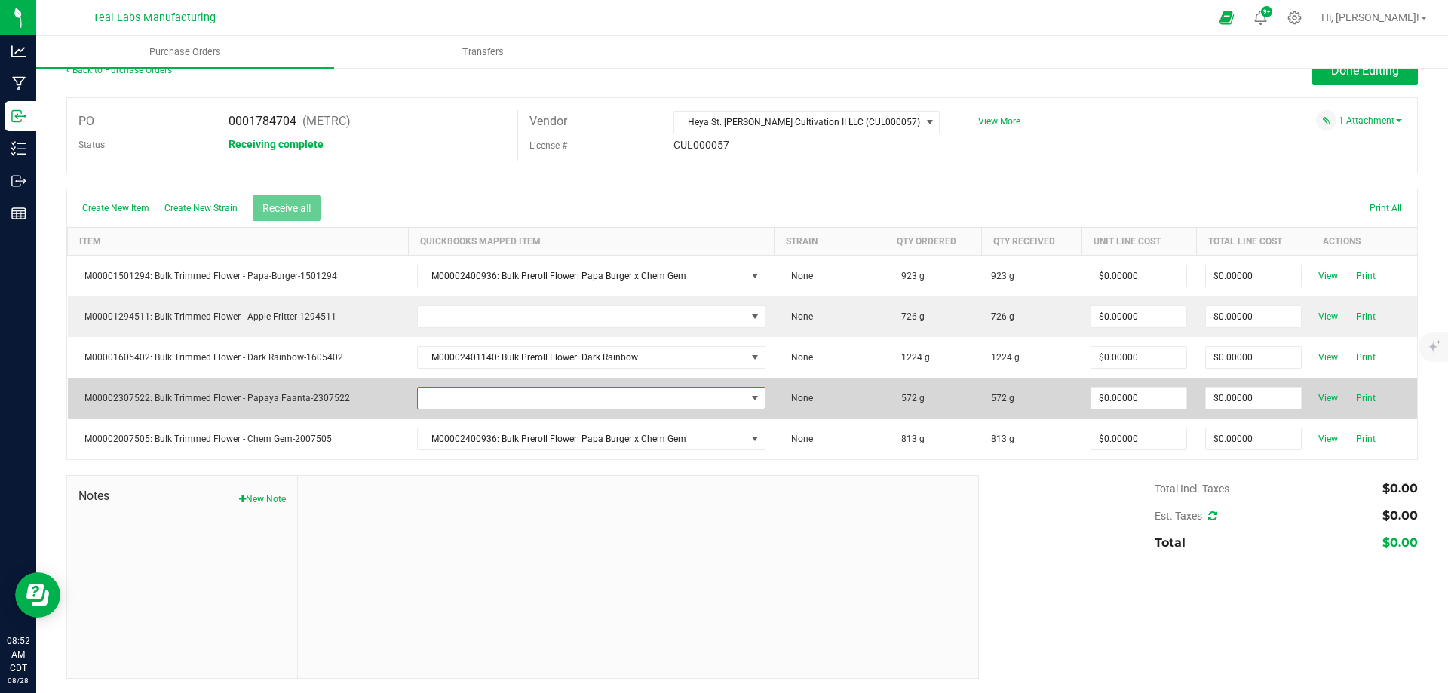
click at [437, 400] on span "NO DATA FOUND" at bounding box center [581, 398] width 327 height 21
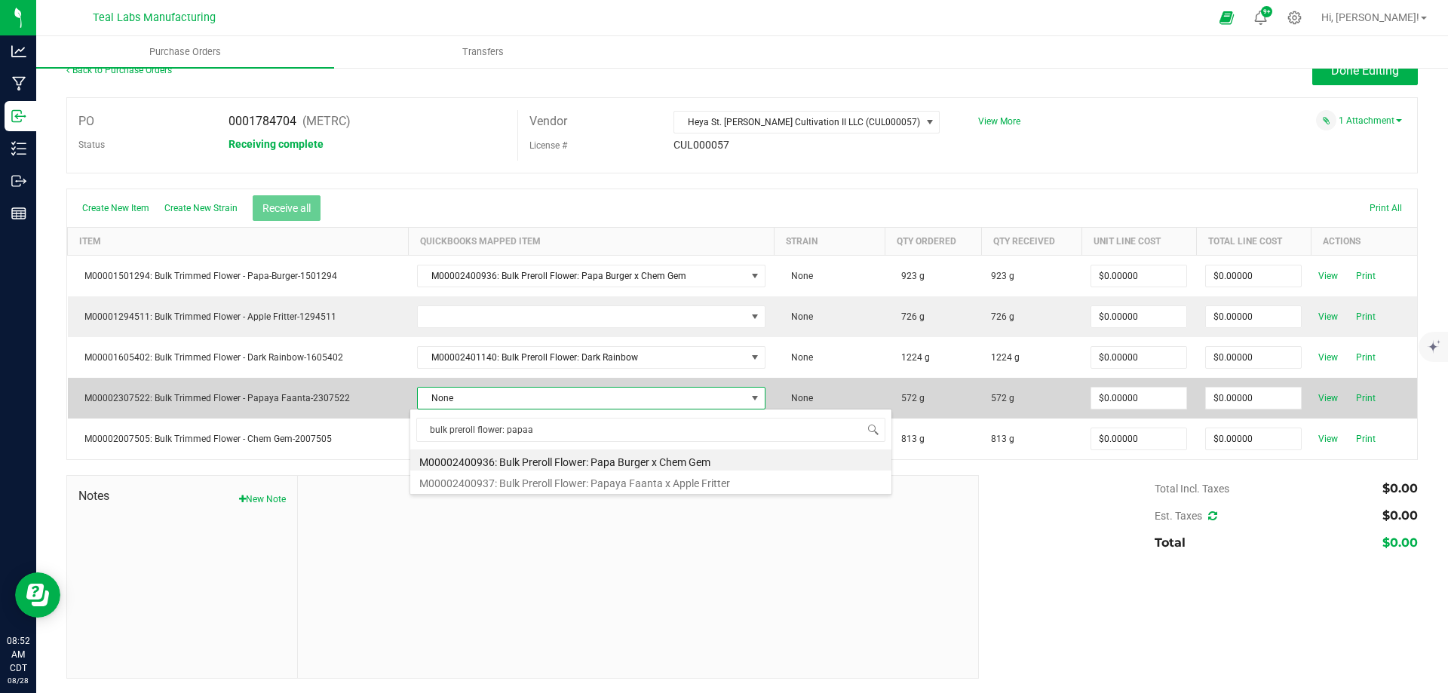
type input "bulk preroll flower: papa"
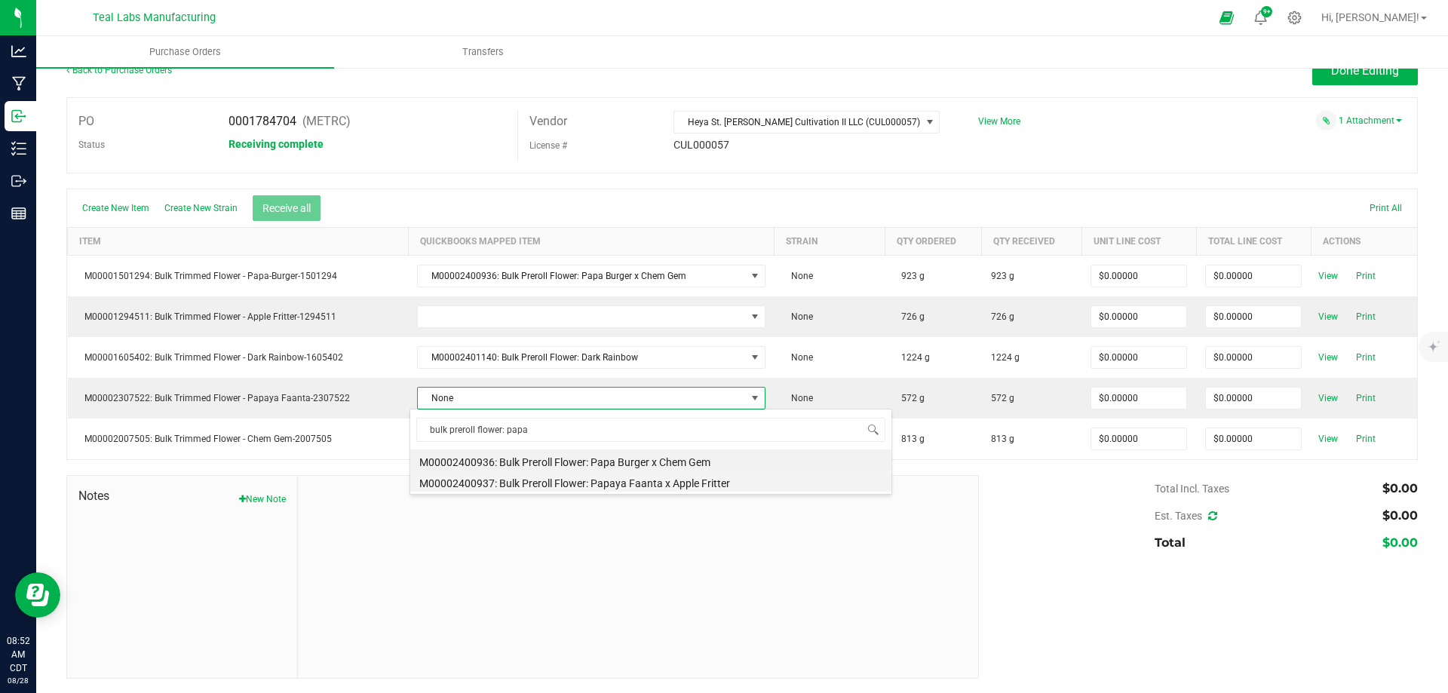
click at [619, 484] on li "M00002400937: Bulk Preroll Flower: Papaya Faanta x Apple Fritter" at bounding box center [650, 480] width 481 height 21
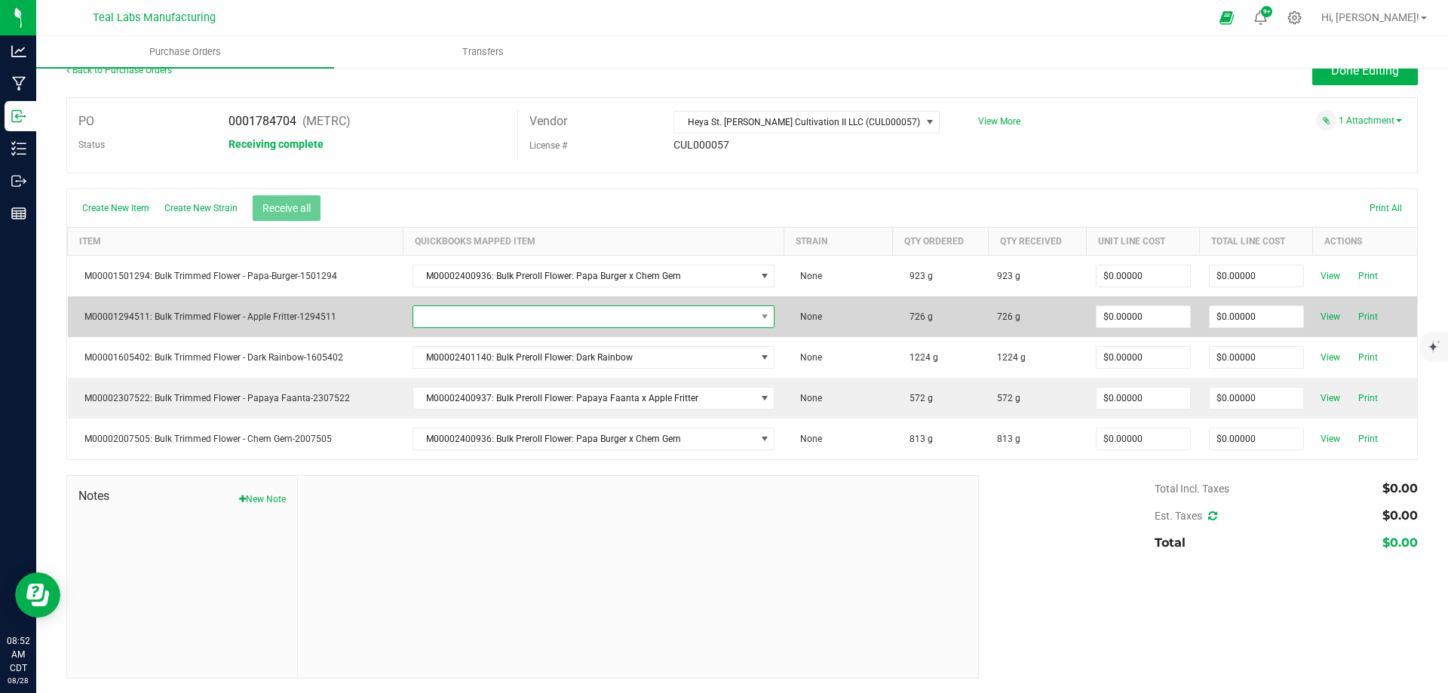
click at [480, 313] on span "NO DATA FOUND" at bounding box center [584, 316] width 342 height 21
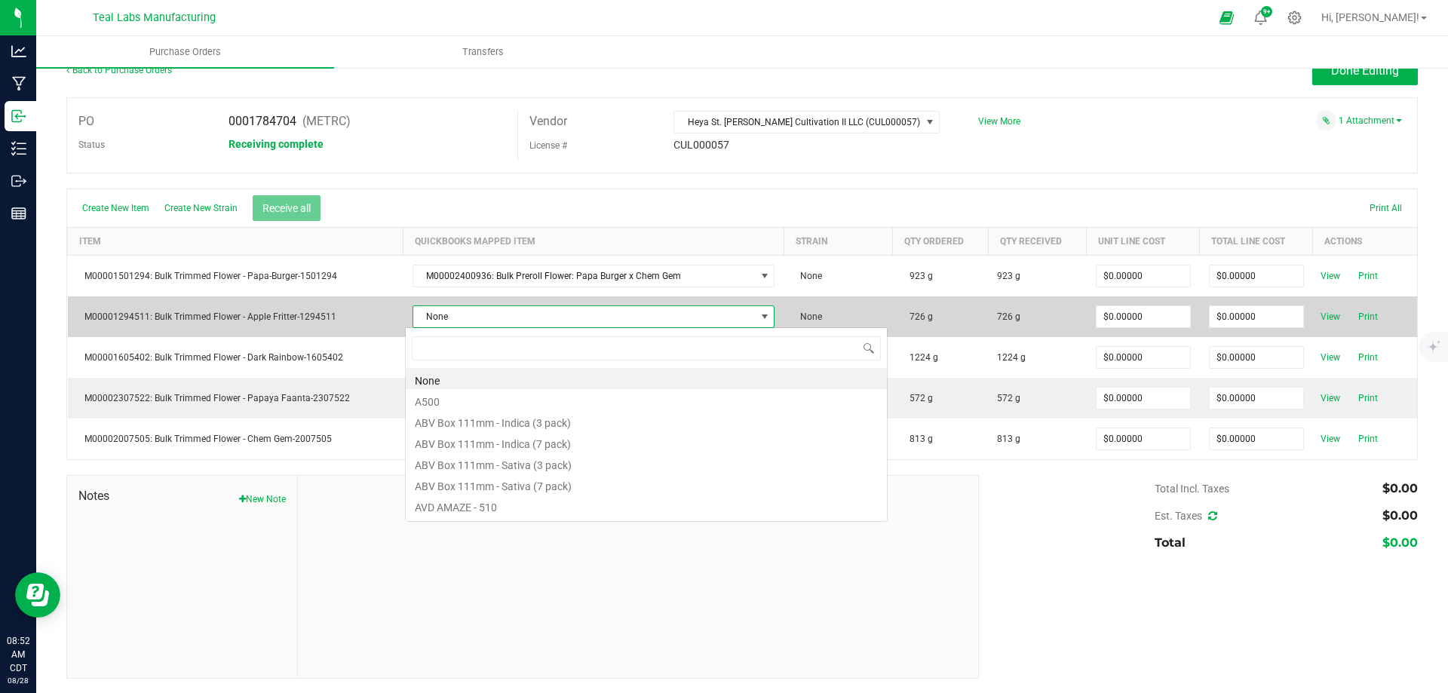
scroll to position [23, 356]
type input "u"
type input "bulk preroll flower: papaya"
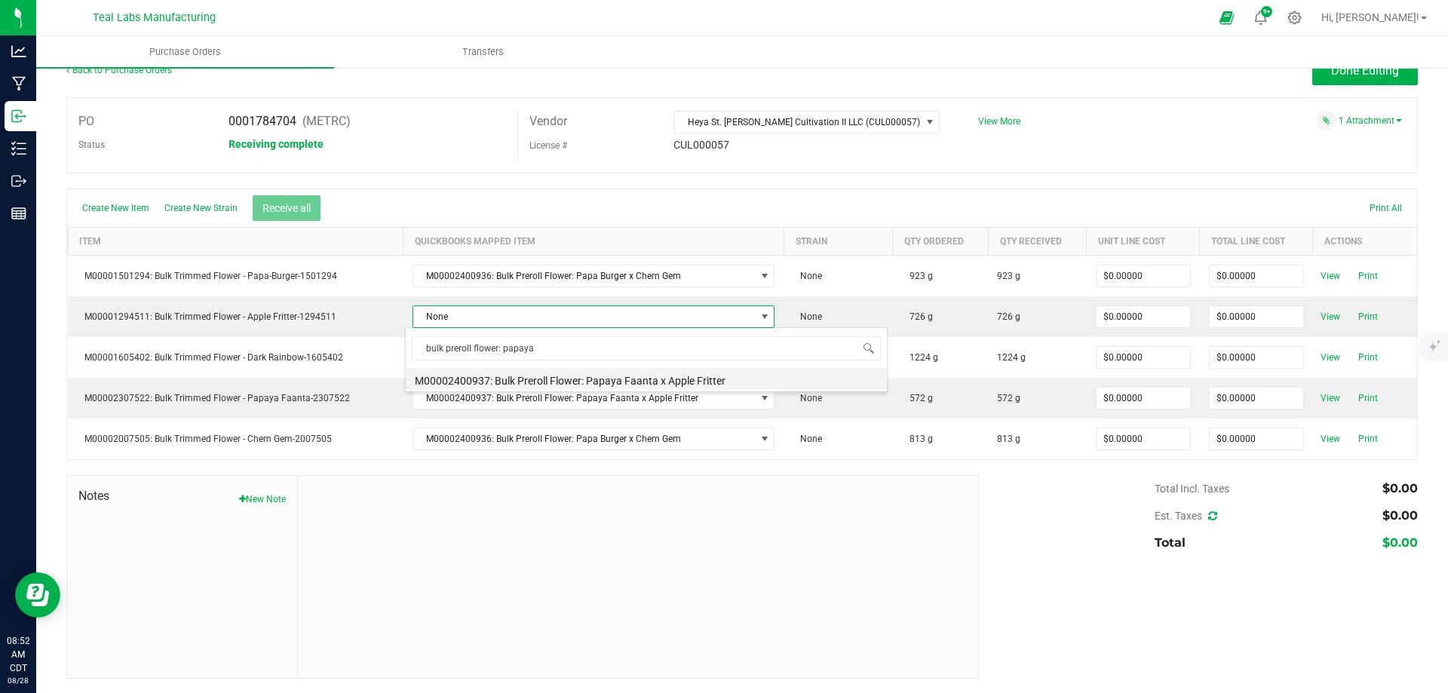
click at [608, 372] on li "M00002400937: Bulk Preroll Flower: Papaya Faanta x Apple Fritter" at bounding box center [646, 378] width 481 height 21
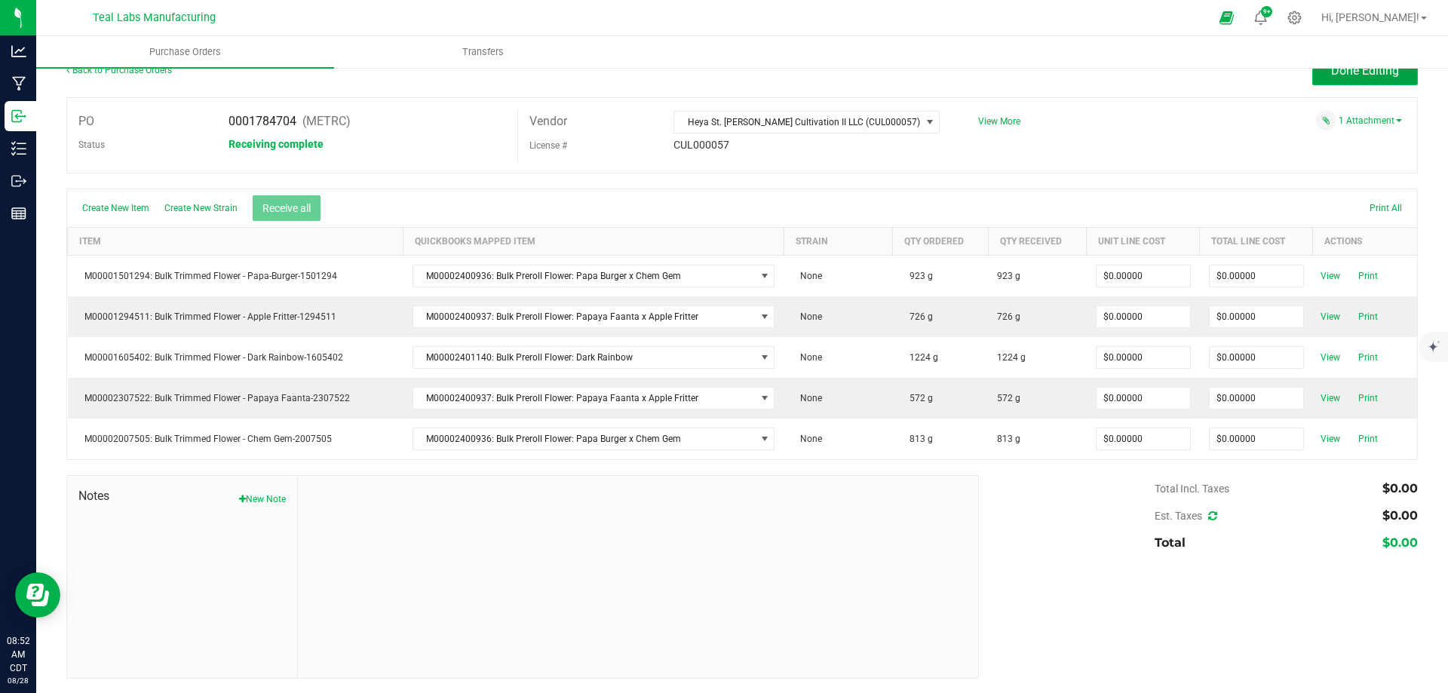
drag, startPoint x: 1338, startPoint y: 80, endPoint x: 1015, endPoint y: 187, distance: 340.0
click at [1336, 79] on button "Done Editing" at bounding box center [1365, 71] width 106 height 29
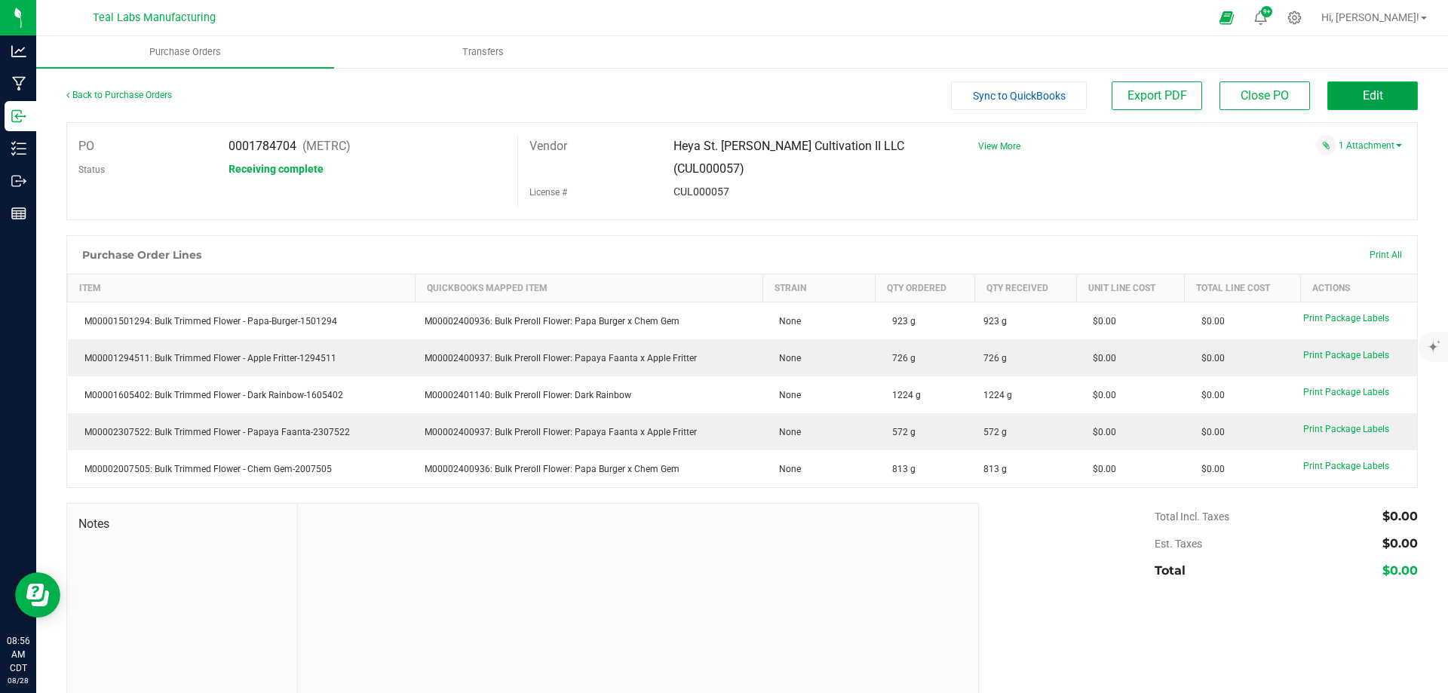
click at [1355, 103] on button "Edit" at bounding box center [1372, 95] width 90 height 29
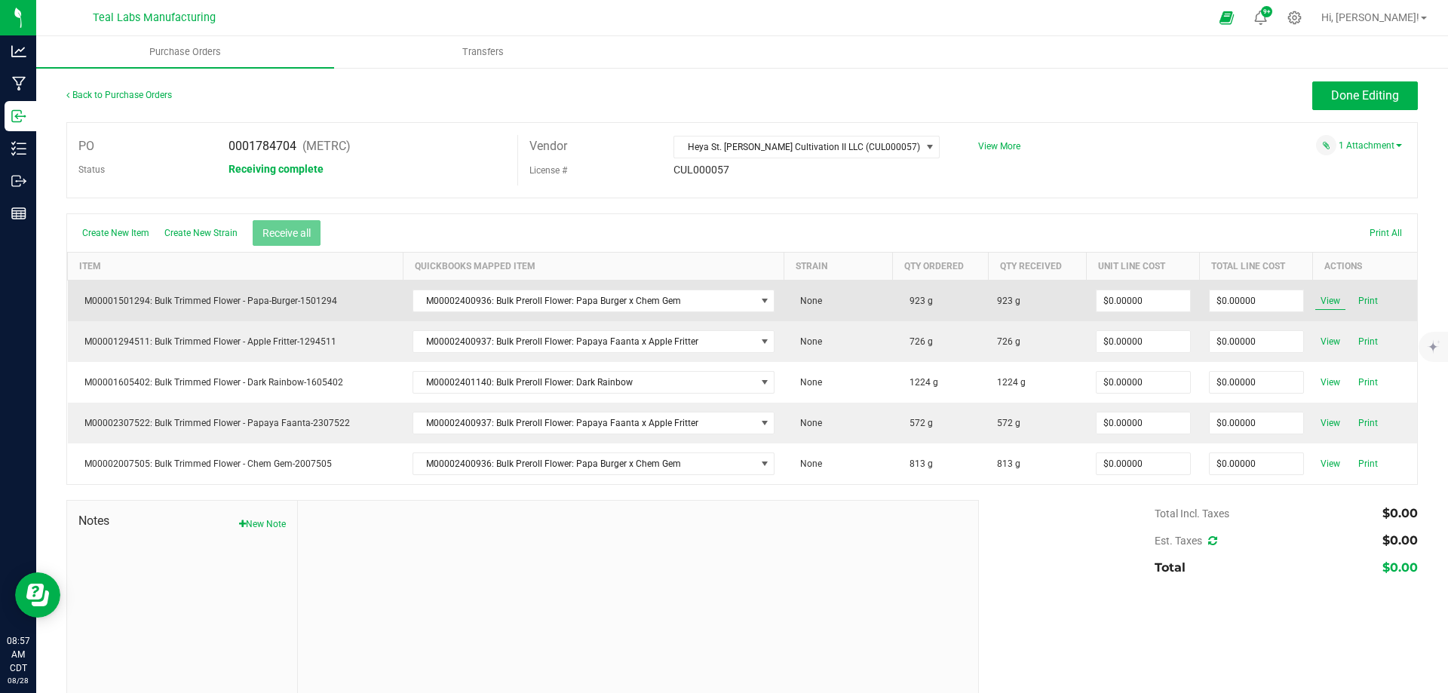
click at [1325, 299] on span "View" at bounding box center [1330, 301] width 30 height 18
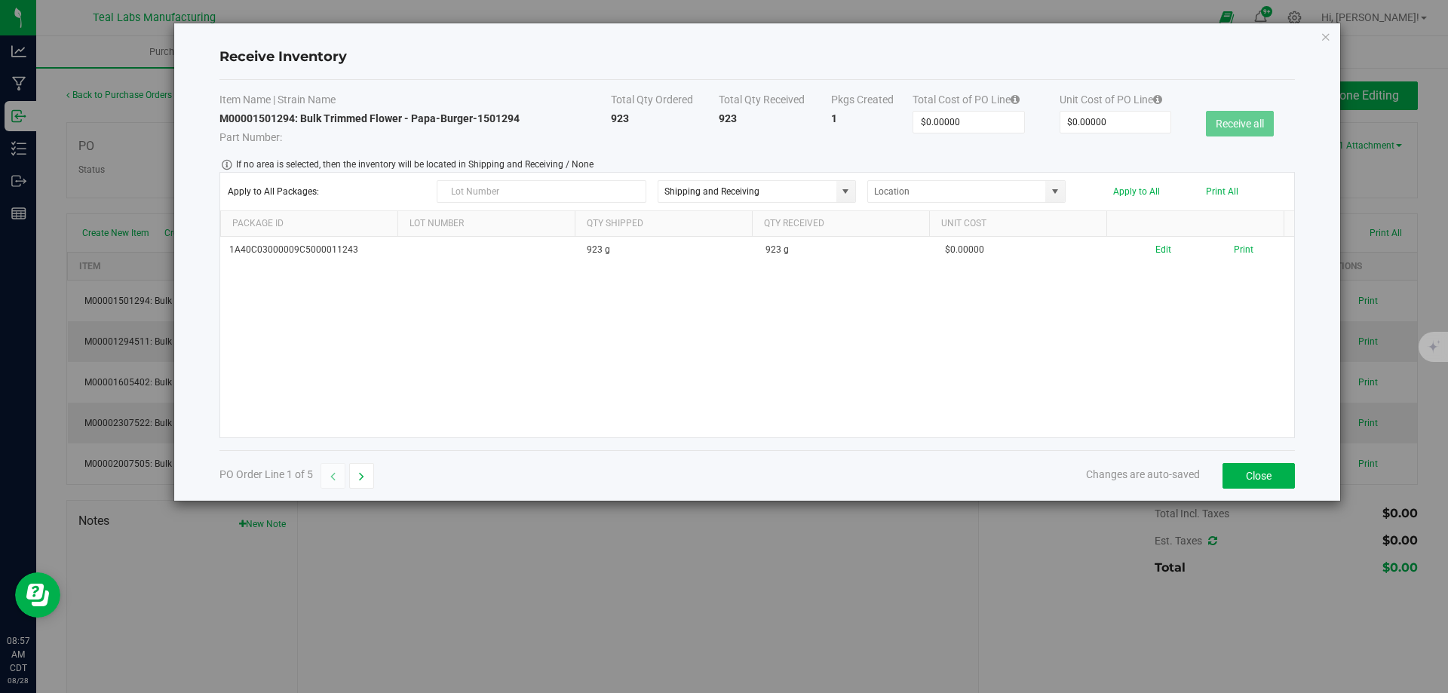
click at [1328, 36] on icon "Close modal" at bounding box center [1325, 36] width 11 height 18
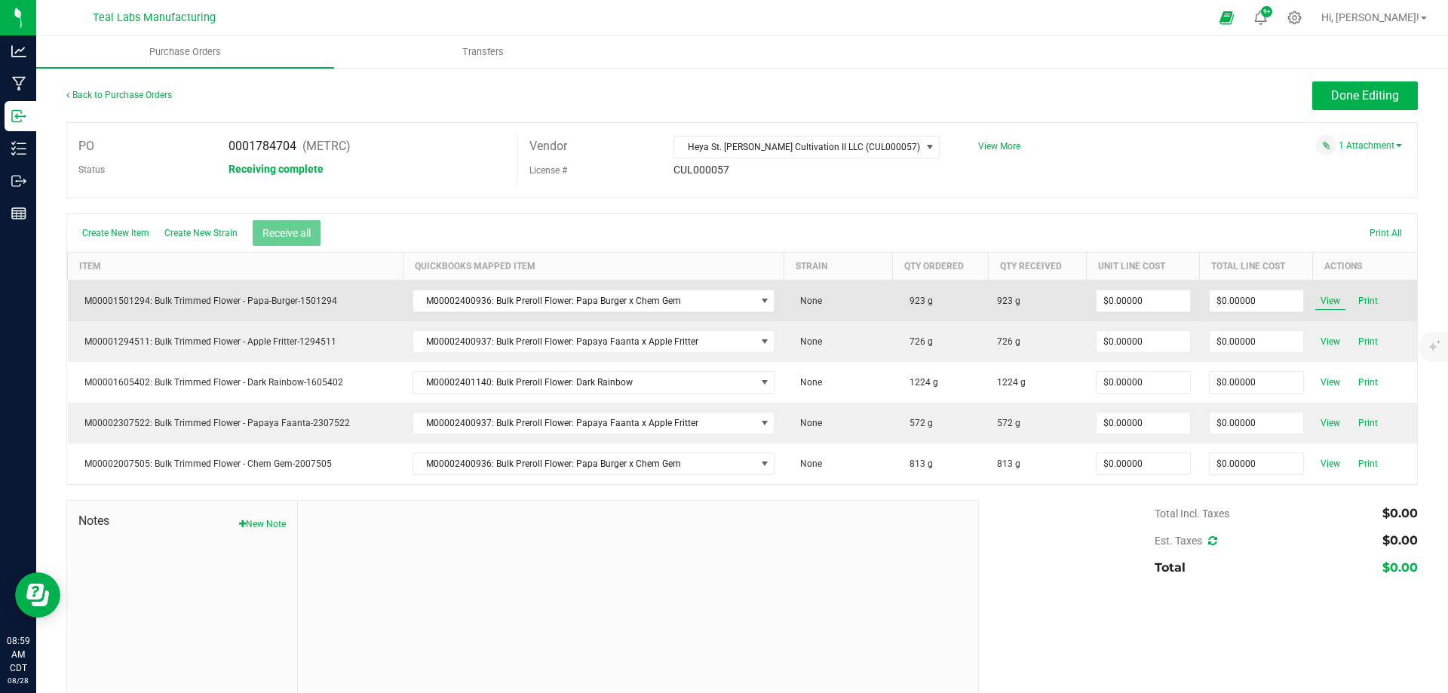
click at [1323, 305] on span "View" at bounding box center [1330, 301] width 30 height 18
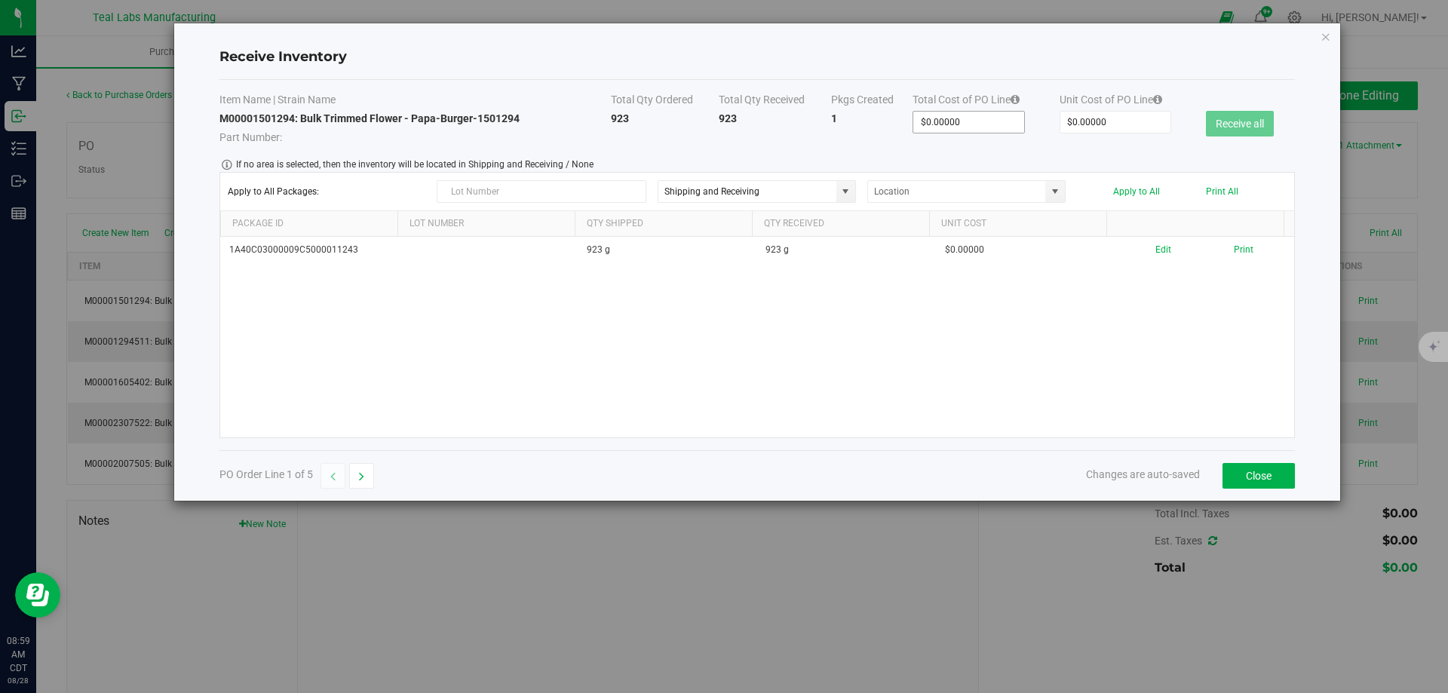
type input "0"
click at [972, 128] on input "0" at bounding box center [968, 122] width 111 height 21
type input "$9.00000"
type input "9"
type input "$94.00000"
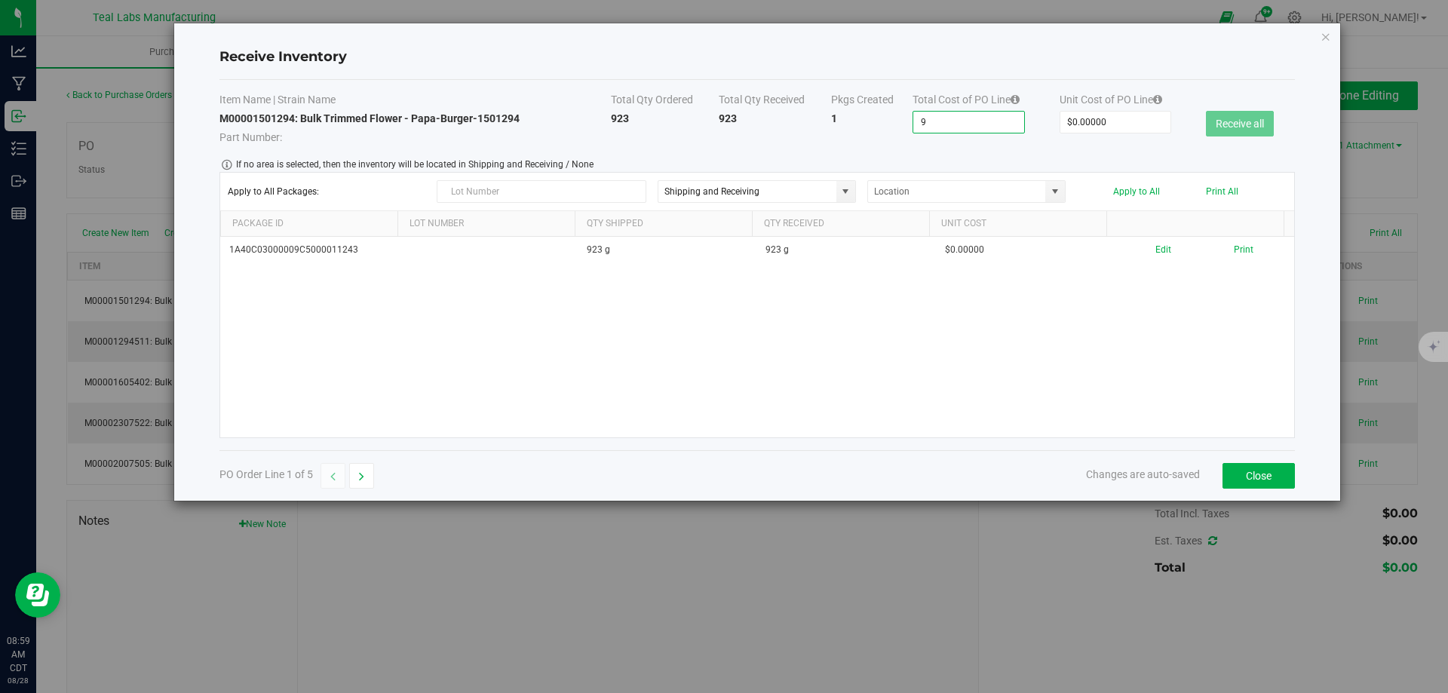
type input "94"
type input "$944.00000"
type input "944."
type input "$944.90000"
type input "944.9"
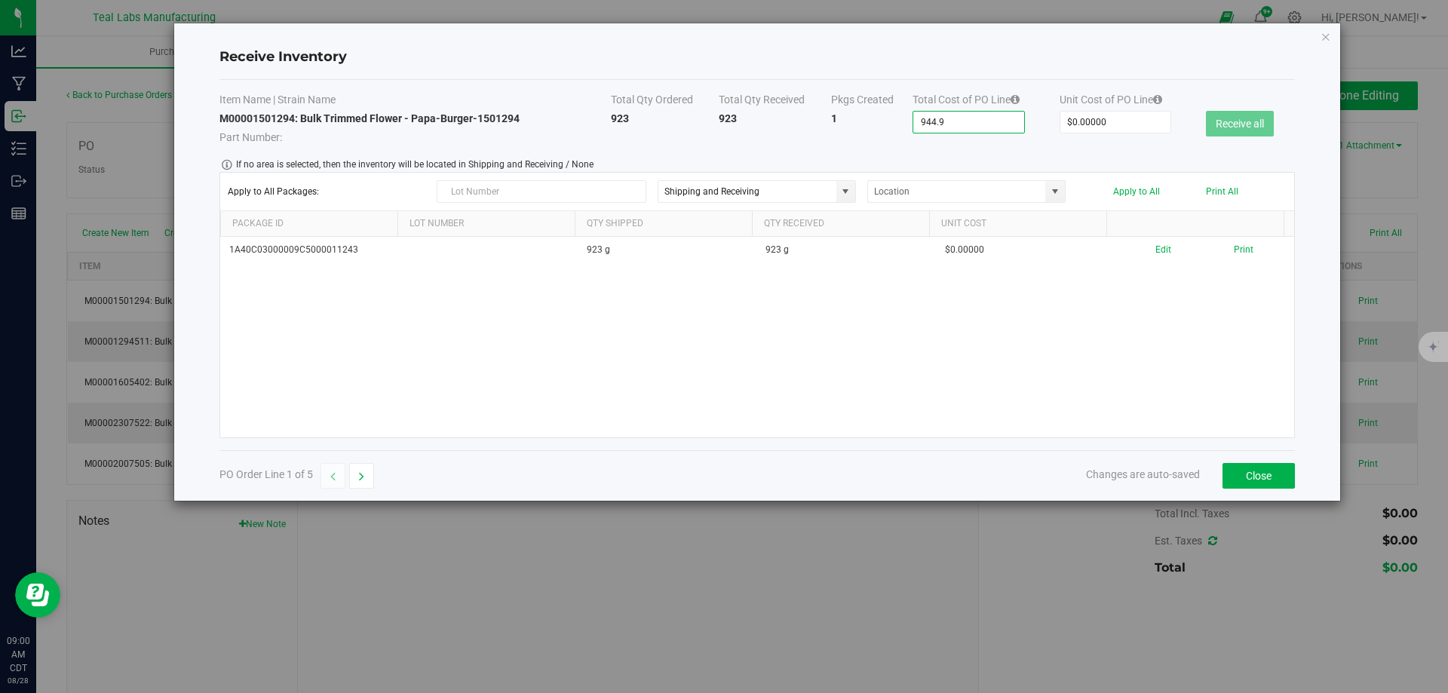
type input "$944.93000"
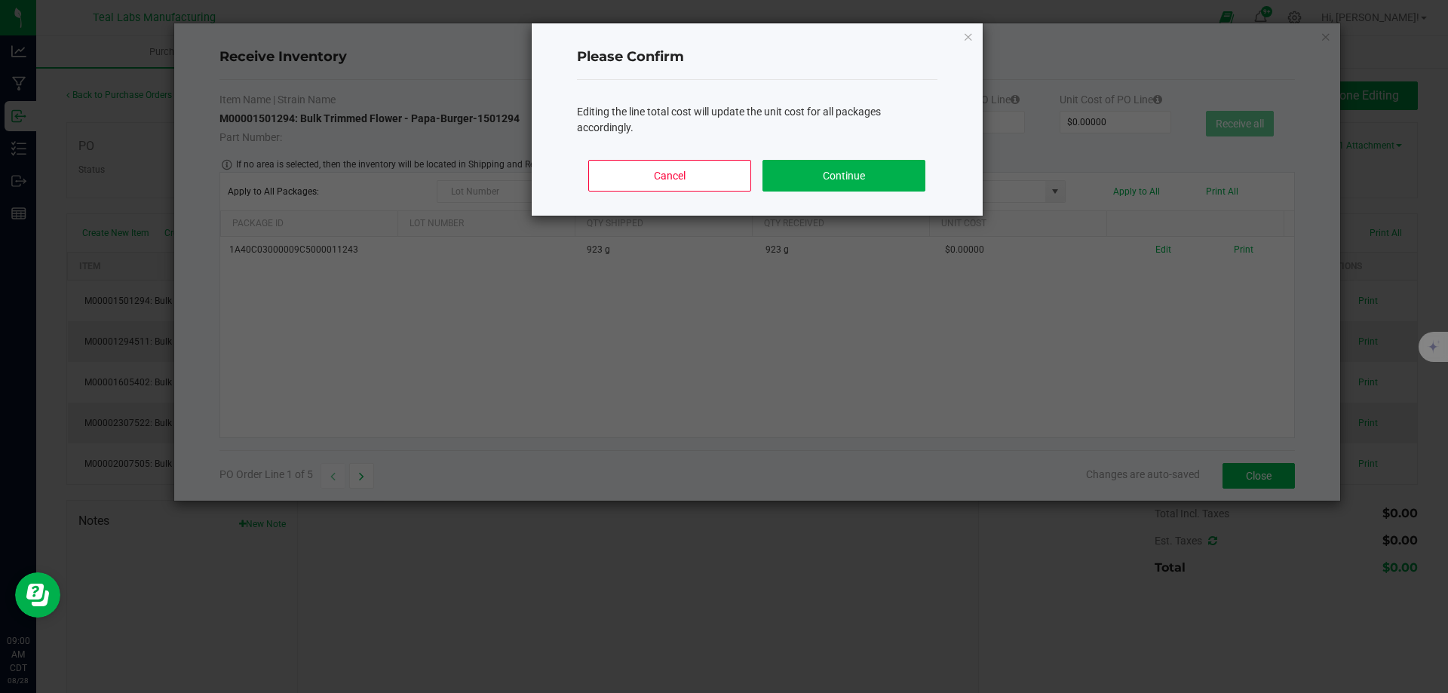
drag, startPoint x: 982, startPoint y: 161, endPoint x: 1154, endPoint y: 150, distance: 171.5
click at [985, 161] on body "Receive Inventory Item Name | Strain Name Total Qty Ordered Total Qty Received …" at bounding box center [724, 346] width 1448 height 693
click at [895, 179] on button "Continue" at bounding box center [843, 176] width 162 height 32
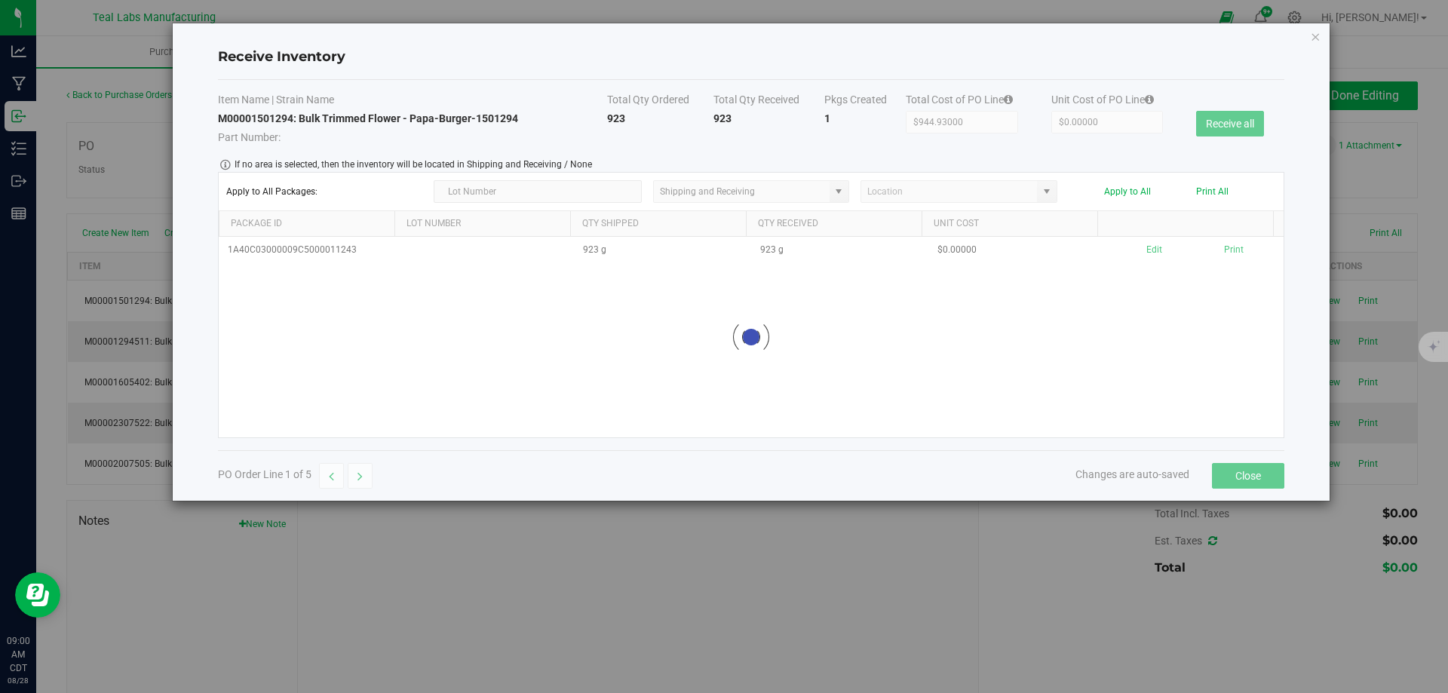
type input "$1.02376"
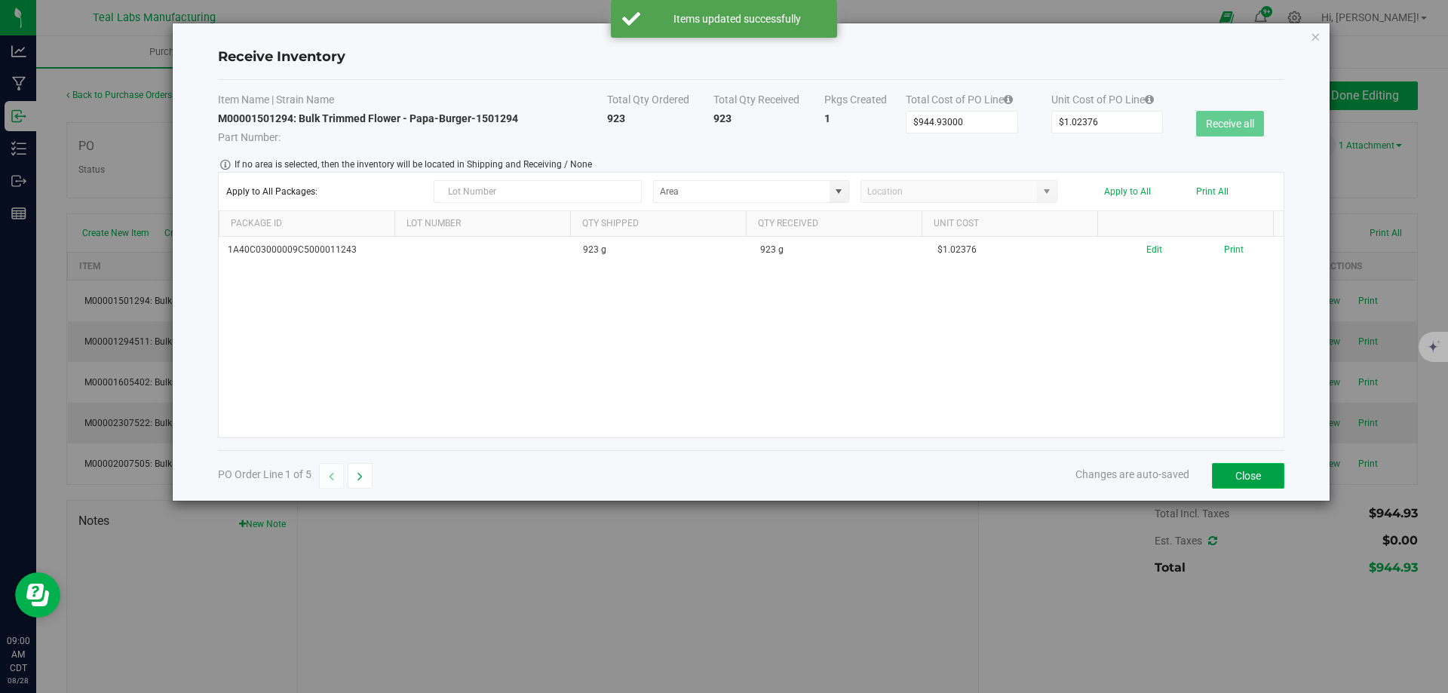
click at [1228, 465] on button "Close" at bounding box center [1248, 476] width 72 height 26
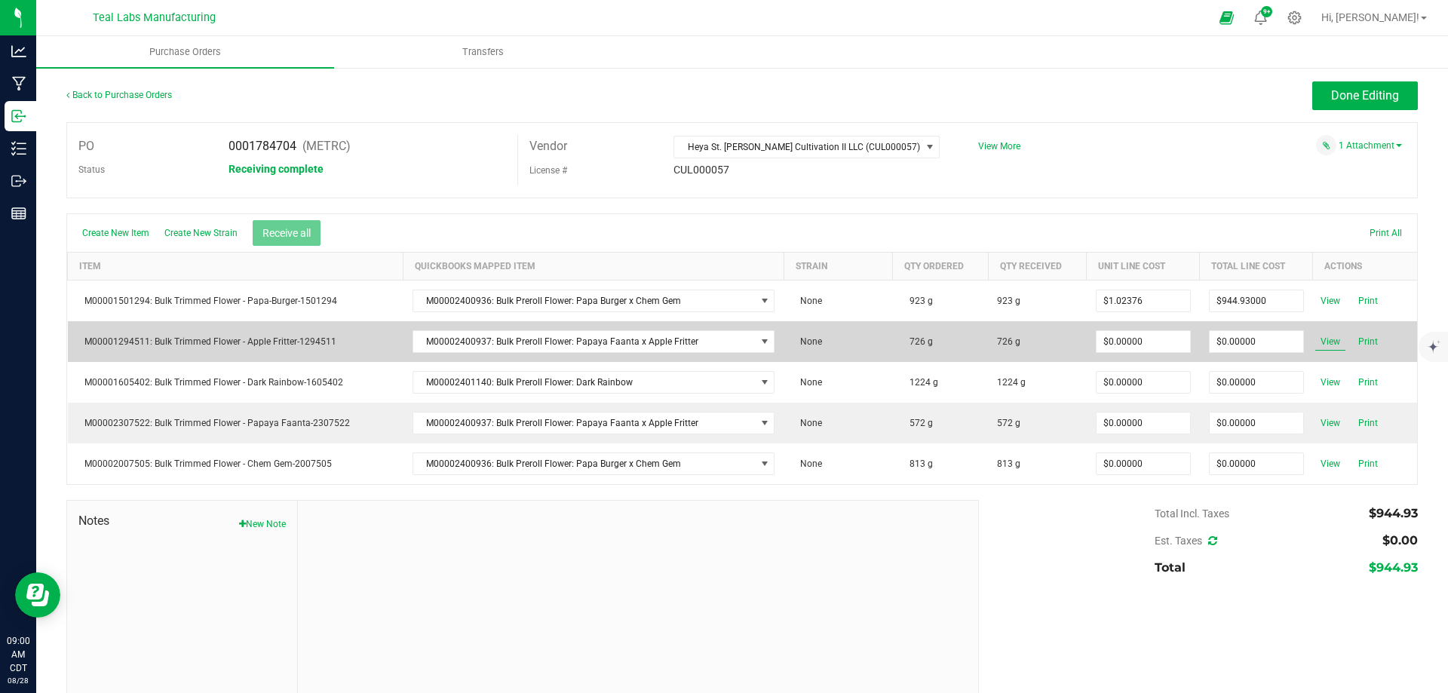
click at [1315, 339] on span "View" at bounding box center [1330, 341] width 30 height 18
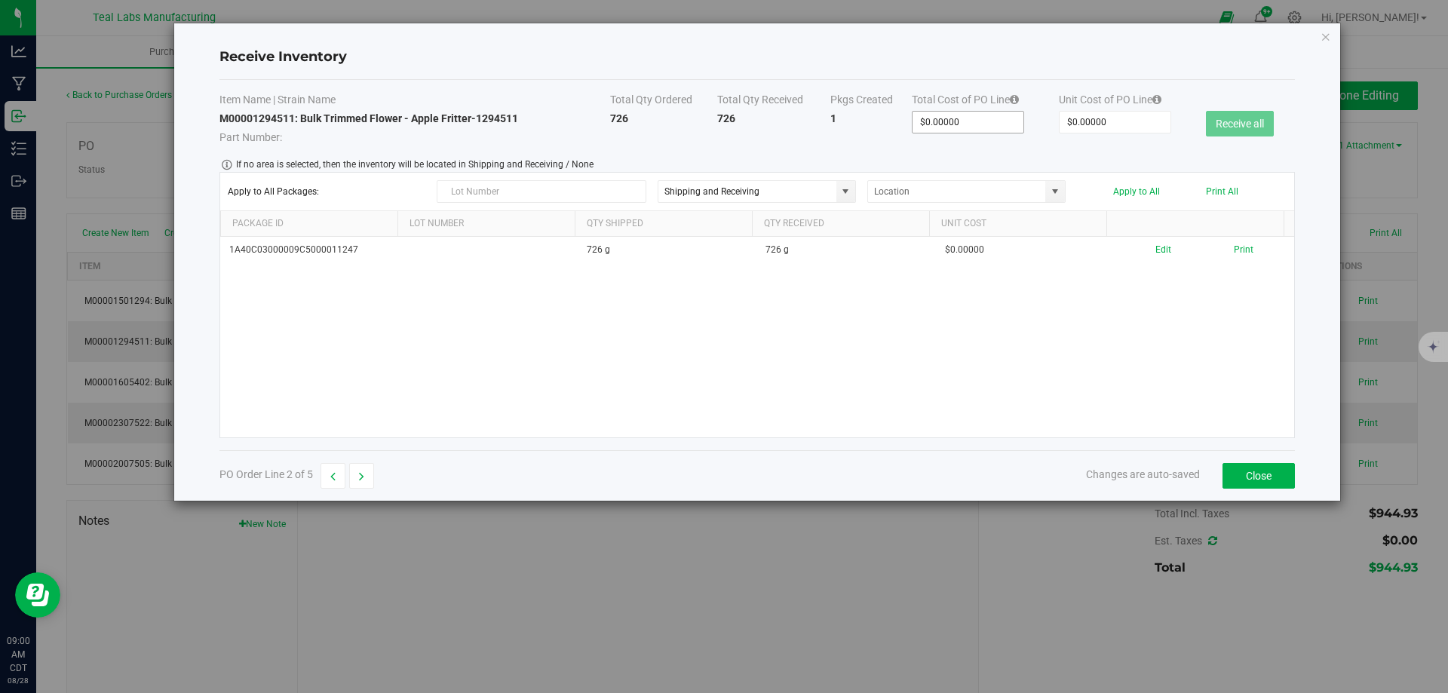
type input "0"
click at [994, 124] on input "0" at bounding box center [967, 122] width 111 height 21
type input "$1.00000"
type input "1"
type input "$11.00000"
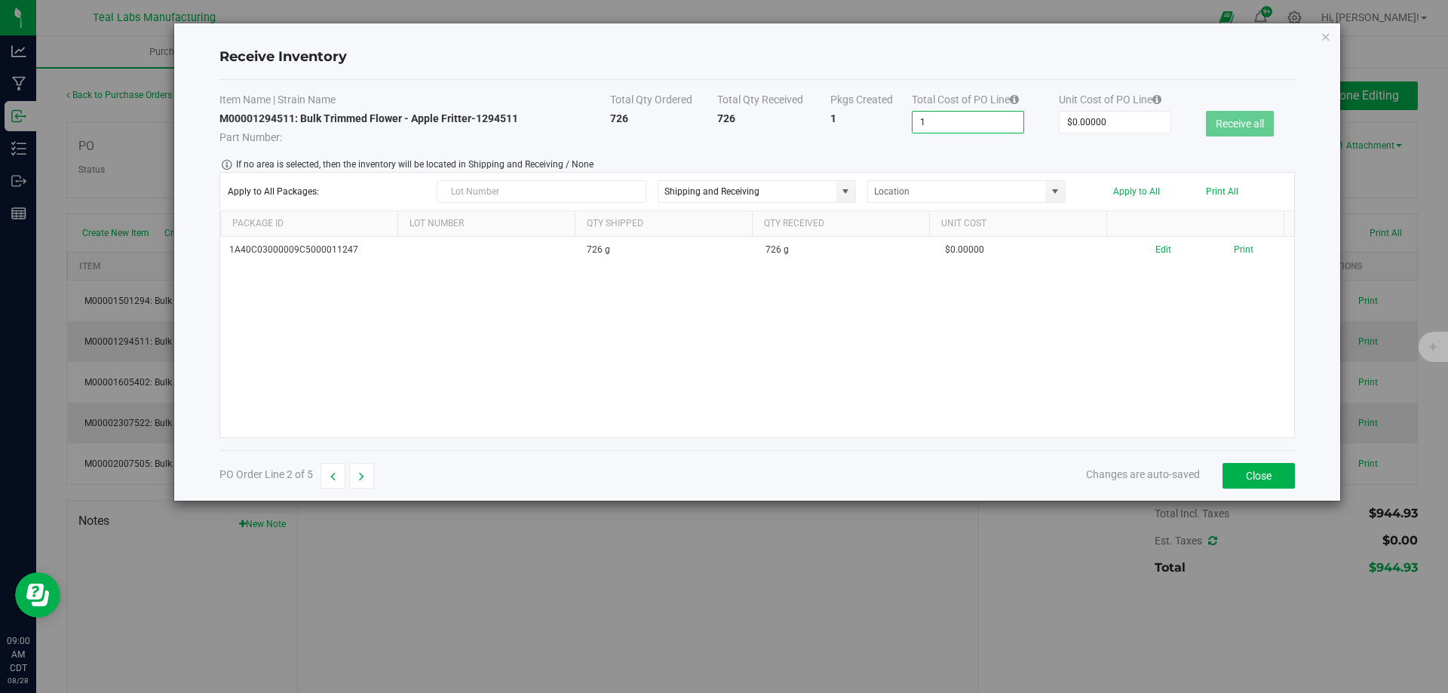
type input "11"
type input "$119.00000"
type input "119"
type input "$1,199.00000"
type input "1199."
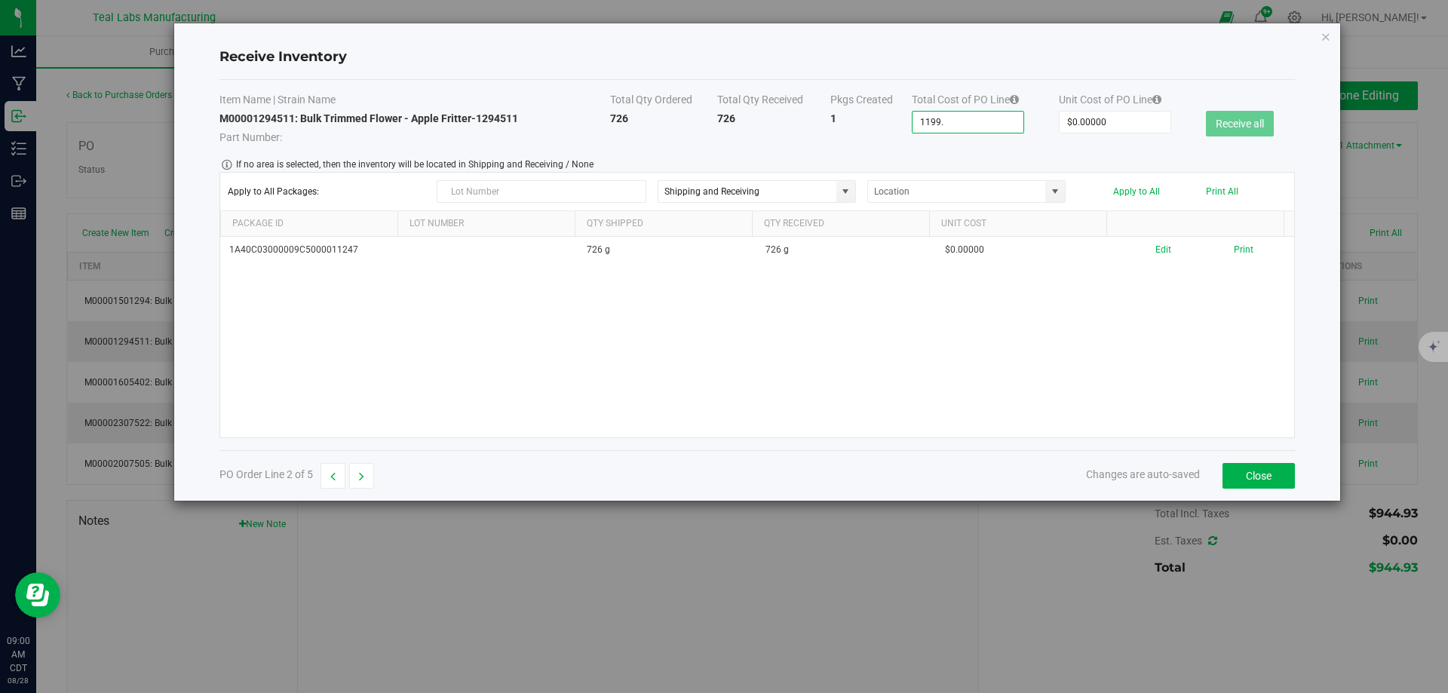
type input "$1,199.30000"
type input "1199.3"
type input "$1,199.34000"
click at [1036, 152] on body "Receive Inventory Item Name | Strain Name Total Qty Ordered Total Qty Received …" at bounding box center [724, 346] width 1448 height 693
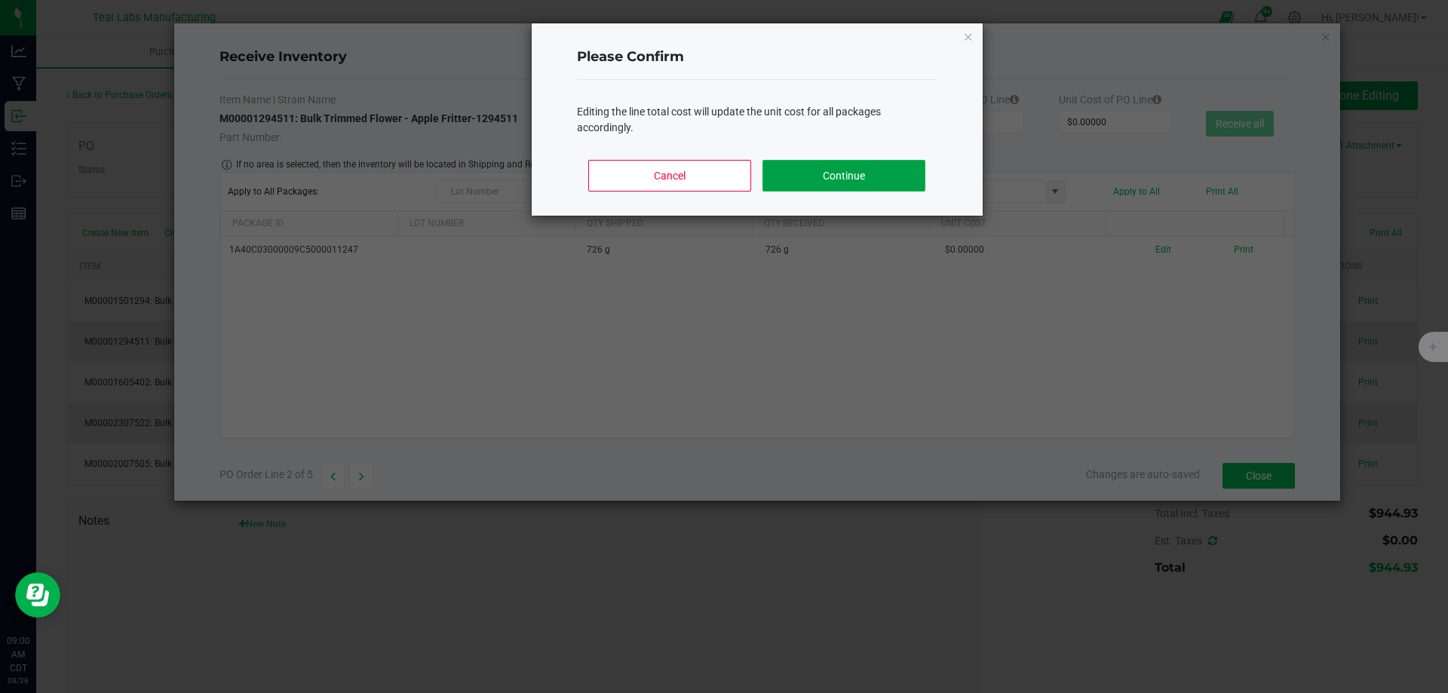
click at [866, 173] on button "Continue" at bounding box center [843, 176] width 162 height 32
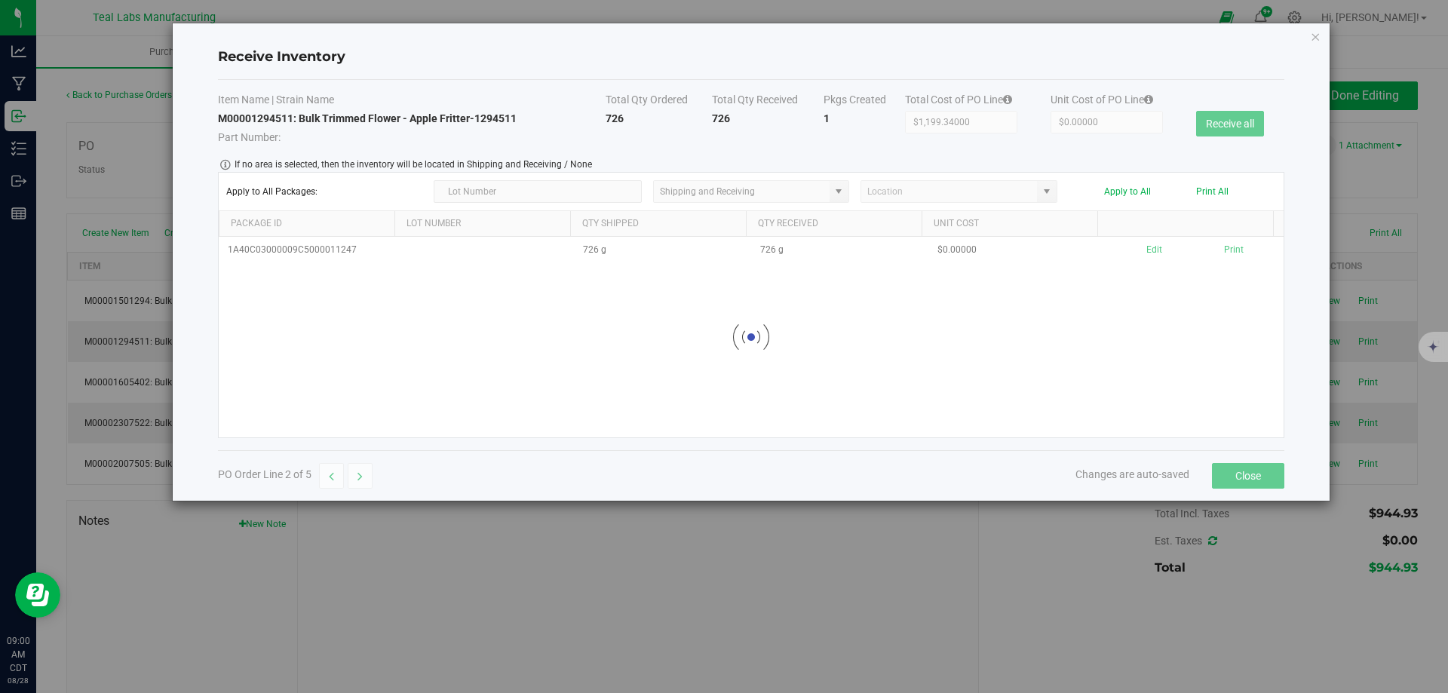
type input "$1.65198"
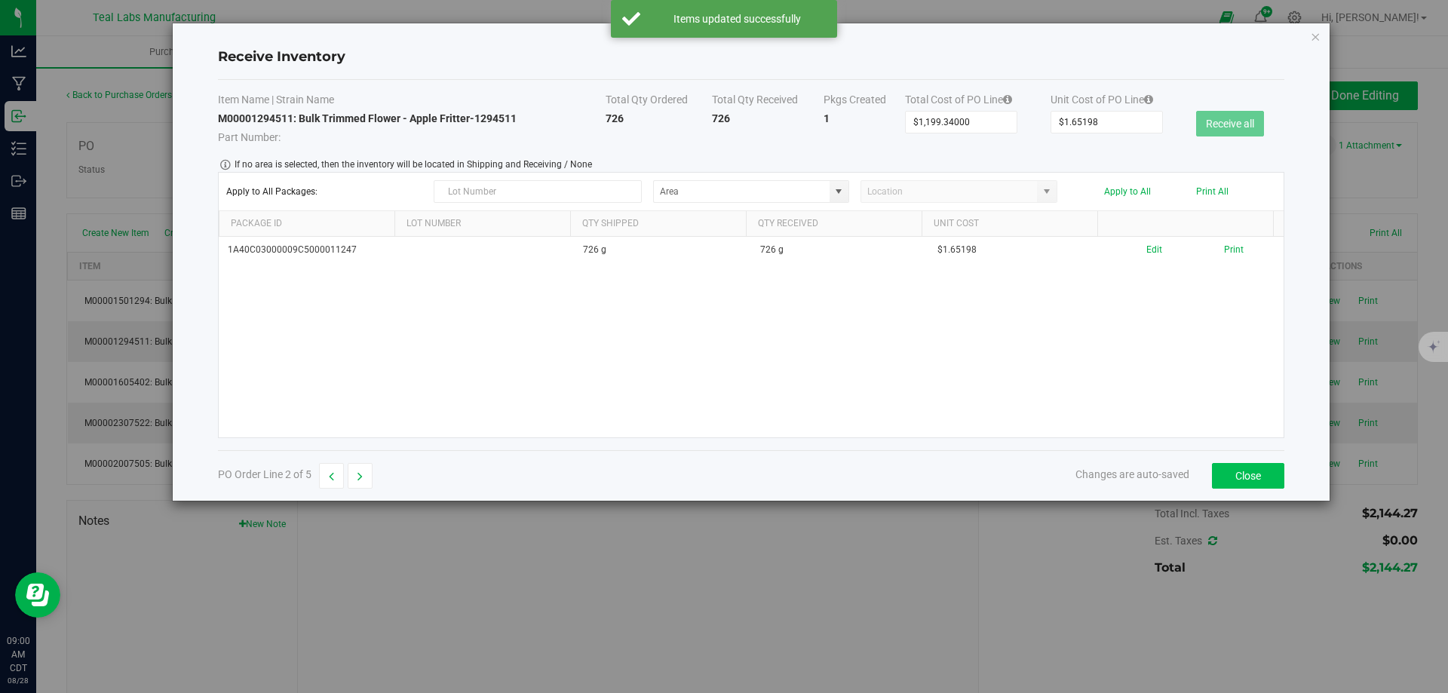
drag, startPoint x: 1289, startPoint y: 489, endPoint x: 1247, endPoint y: 484, distance: 41.8
click at [1286, 488] on div "Receive Inventory Item Name | Strain Name Total Qty Ordered Total Qty Received …" at bounding box center [751, 261] width 1157 height 477
click at [1247, 484] on button "Close" at bounding box center [1248, 476] width 72 height 26
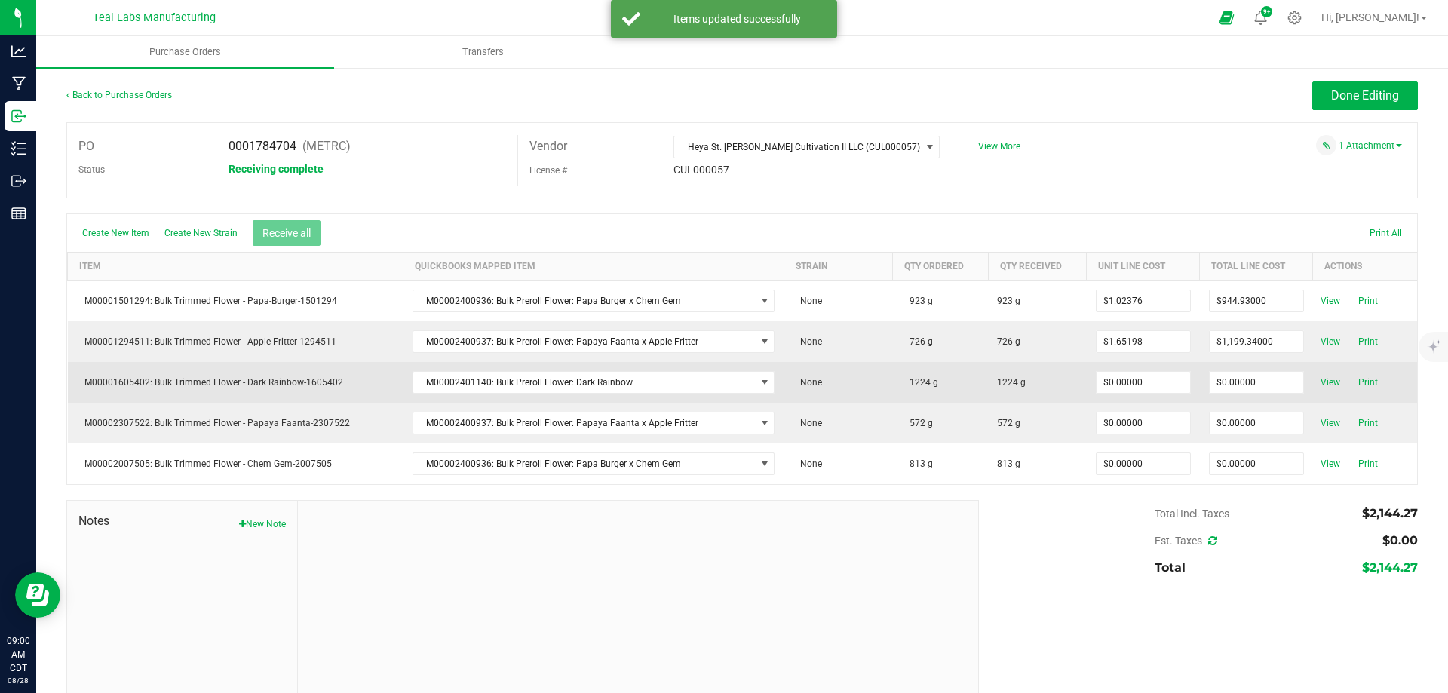
click at [1316, 380] on span "View" at bounding box center [1330, 382] width 30 height 18
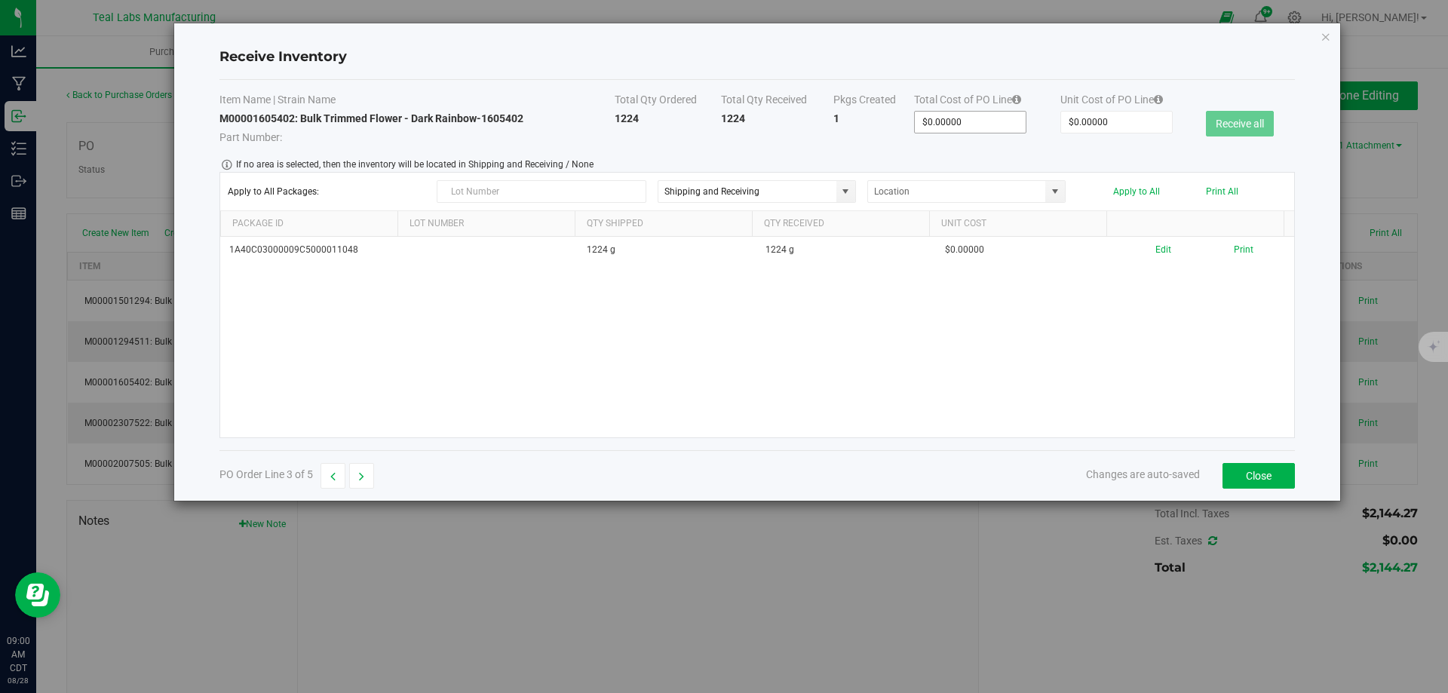
type input "0"
click at [951, 128] on input "0" at bounding box center [970, 122] width 111 height 21
type input "$2.00000"
type input "2"
type input "$20.00000"
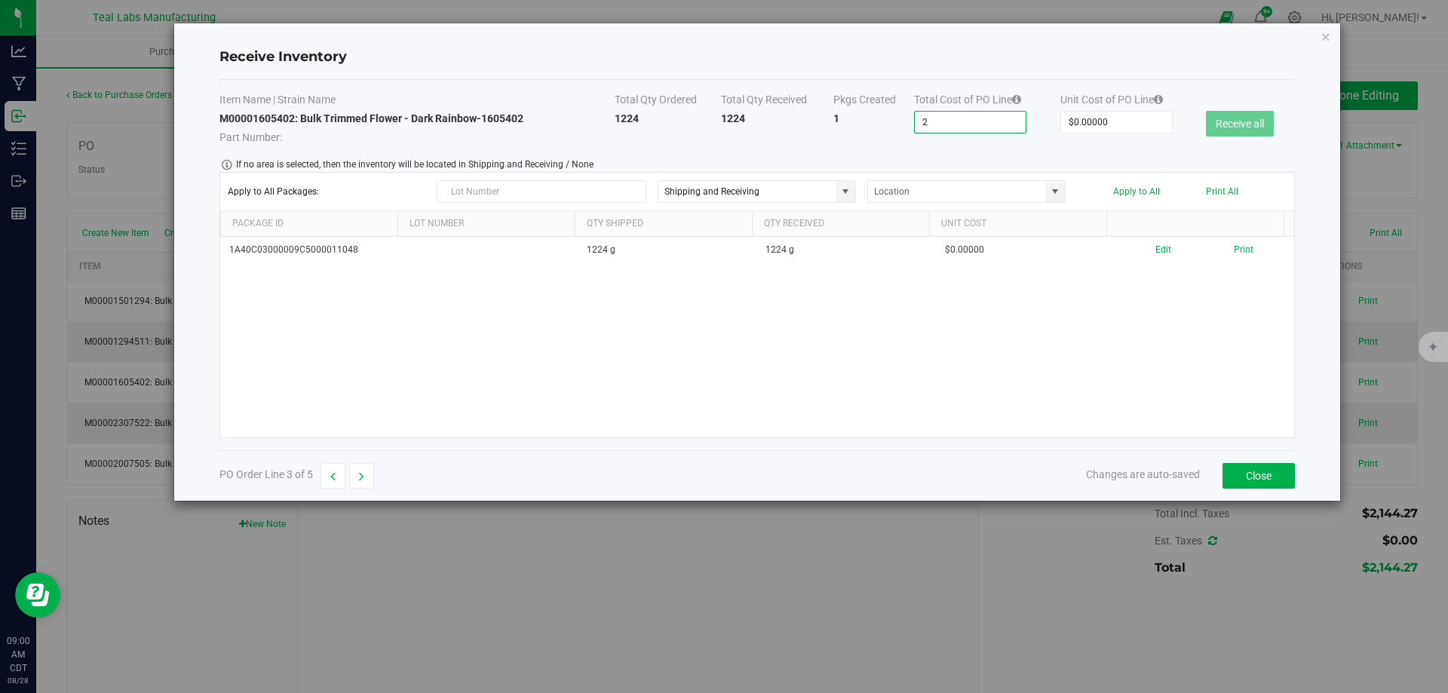
type input "20"
type input "$202.00000"
type input "202"
type input "$2,022.00000"
type input "2022.0"
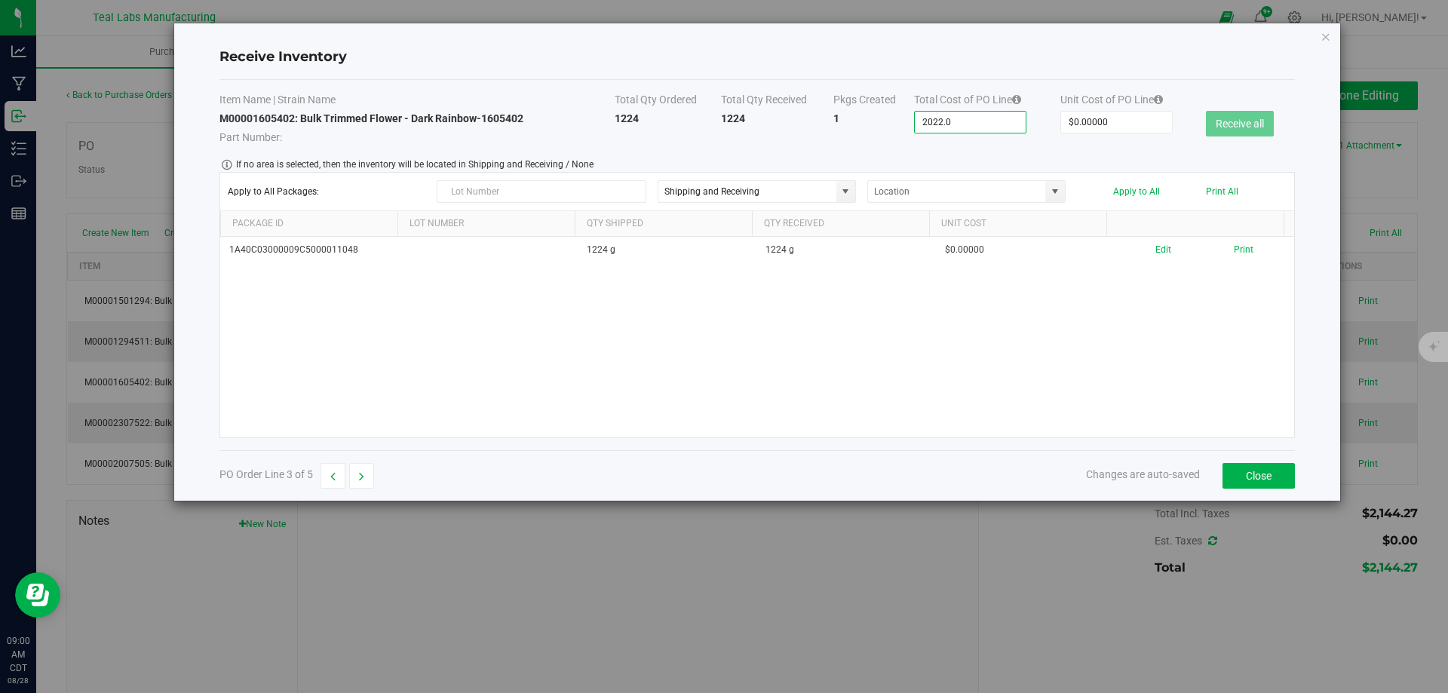
type input "$2,022.02000"
click at [961, 137] on body "Receive Inventory Item Name | Strain Name Total Qty Ordered Total Qty Received …" at bounding box center [724, 346] width 1448 height 693
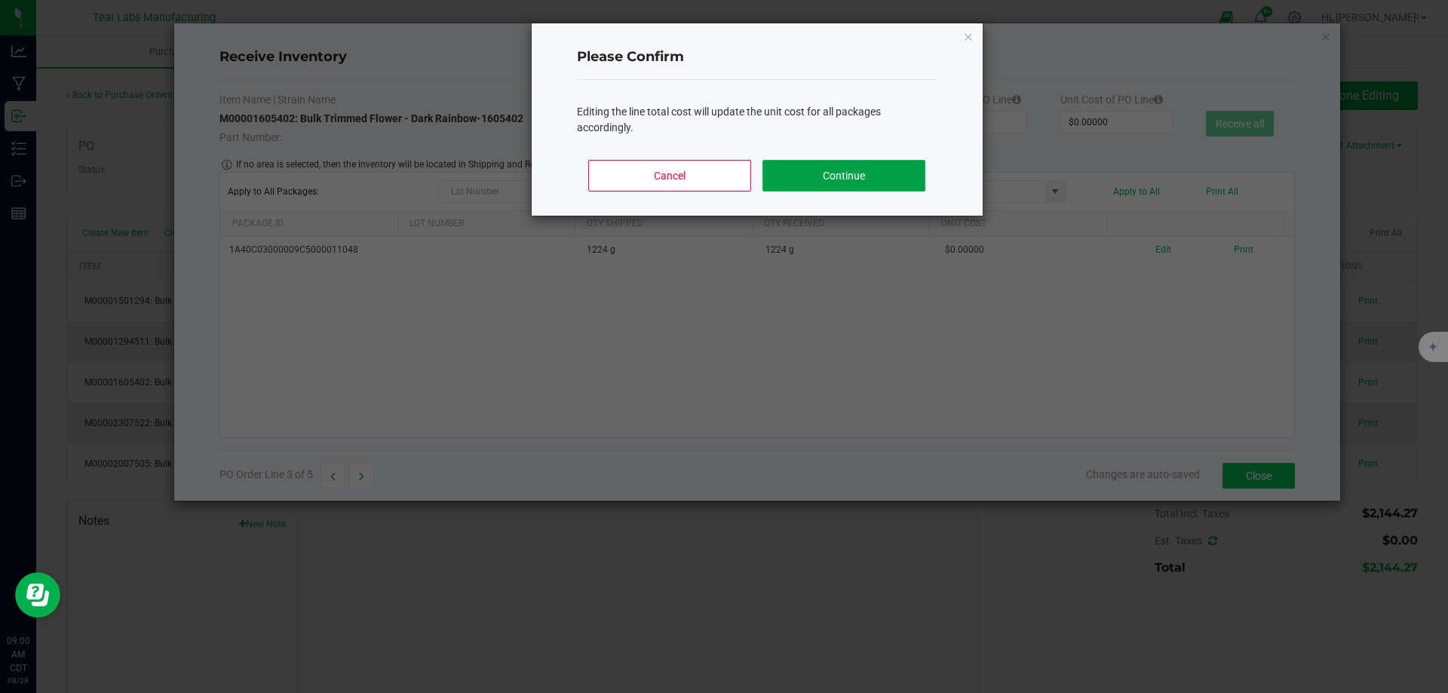
drag, startPoint x: 822, startPoint y: 191, endPoint x: 841, endPoint y: 177, distance: 23.2
click at [822, 190] on button "Continue" at bounding box center [843, 176] width 162 height 32
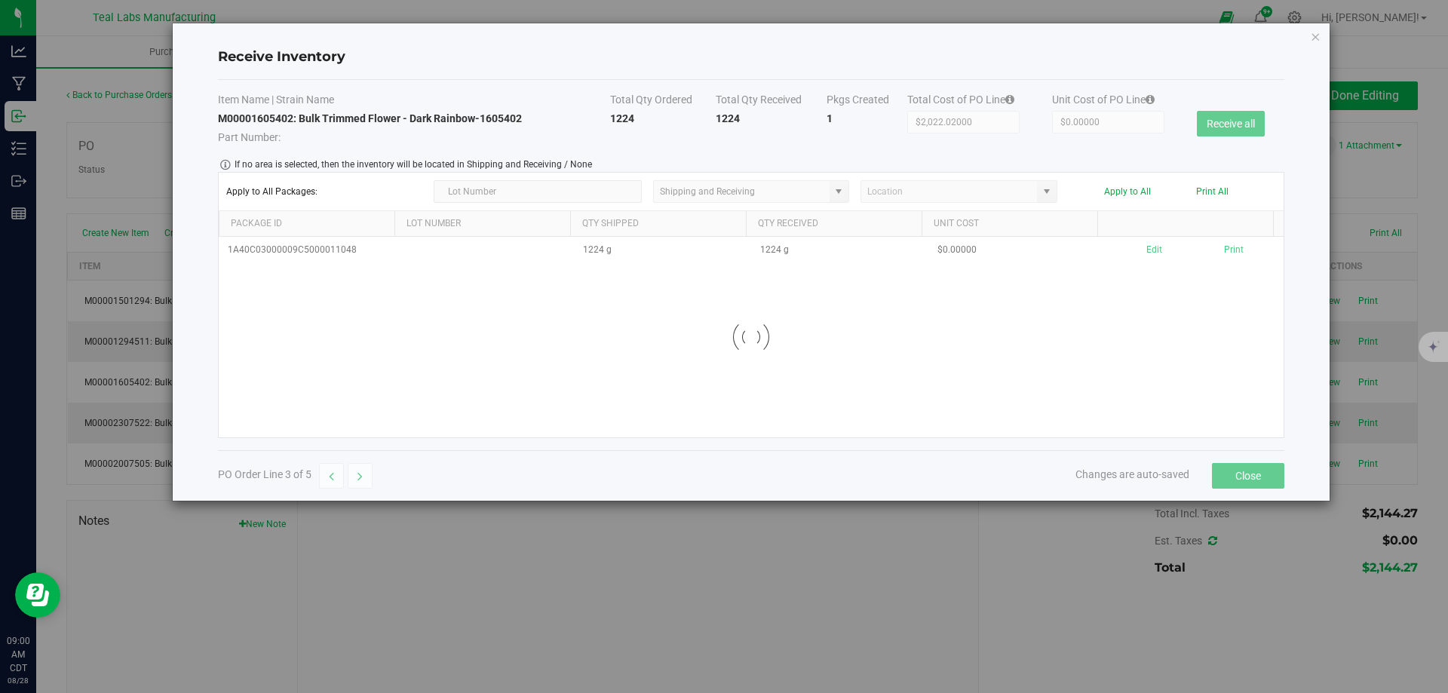
type input "$1.65198"
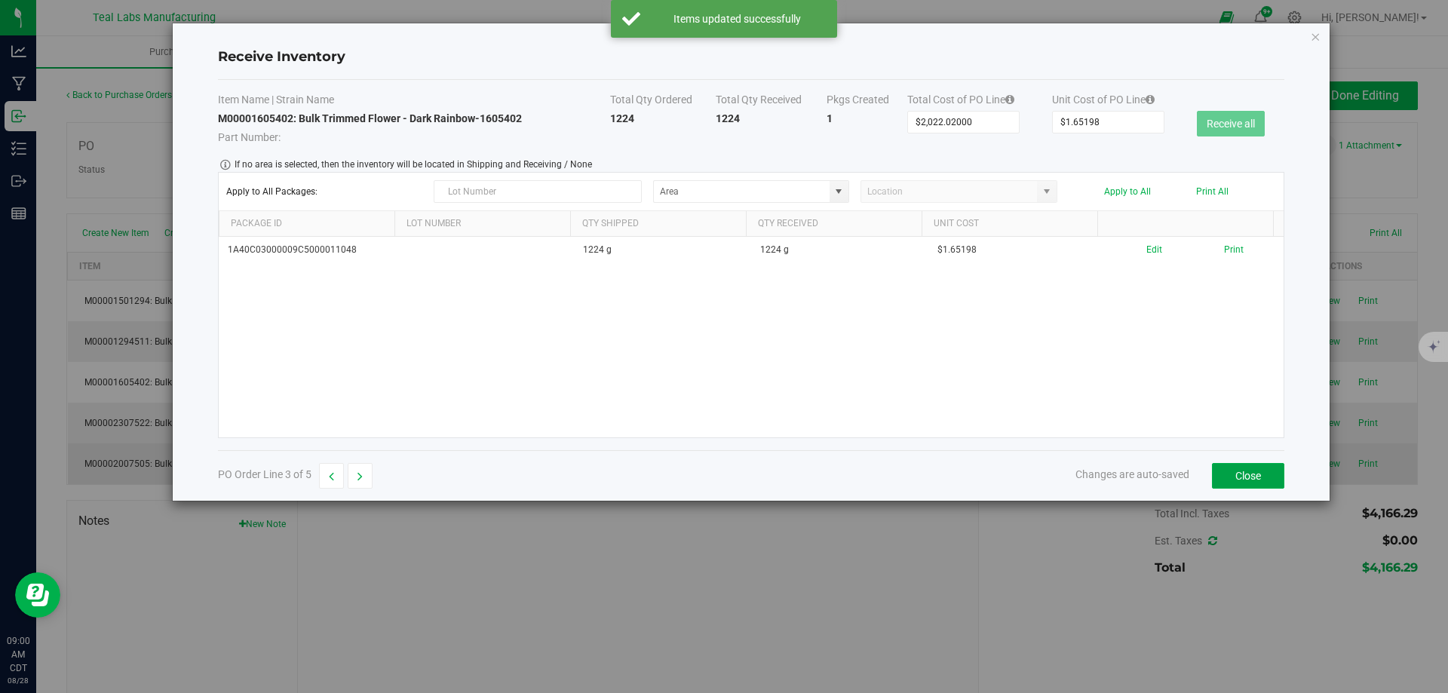
drag, startPoint x: 1231, startPoint y: 486, endPoint x: 1171, endPoint y: 467, distance: 63.0
click at [1232, 486] on button "Close" at bounding box center [1248, 476] width 72 height 26
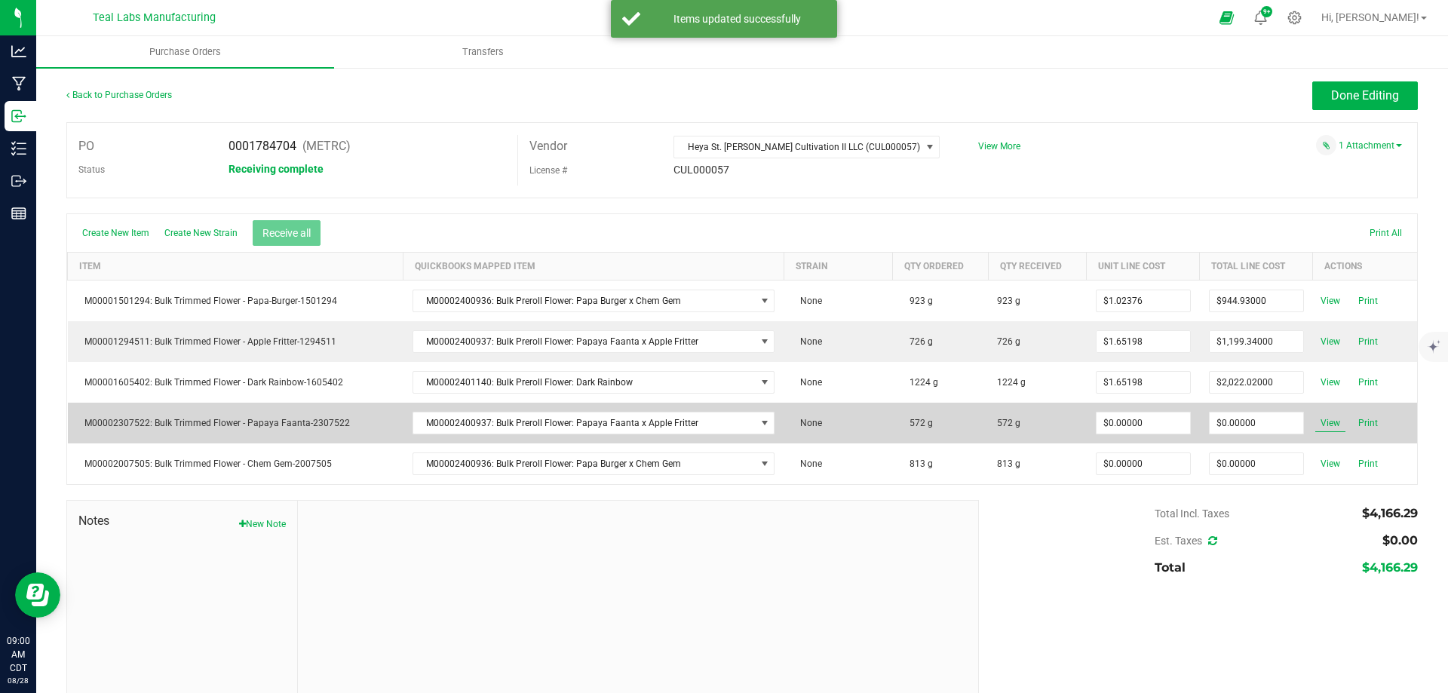
click at [1315, 424] on span "View" at bounding box center [1330, 423] width 30 height 18
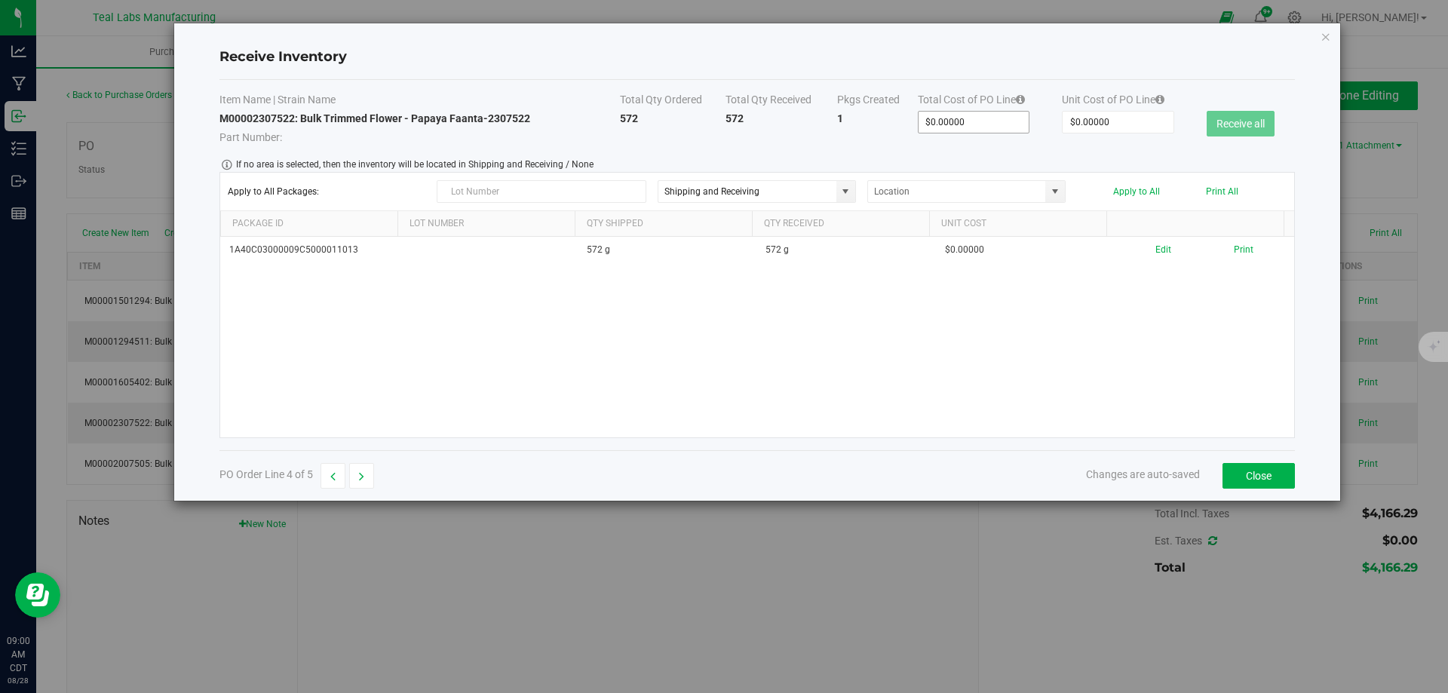
type input "0"
click at [980, 124] on input "0" at bounding box center [973, 122] width 111 height 21
type input "$1.00000"
type input "1"
type input "$15.00000"
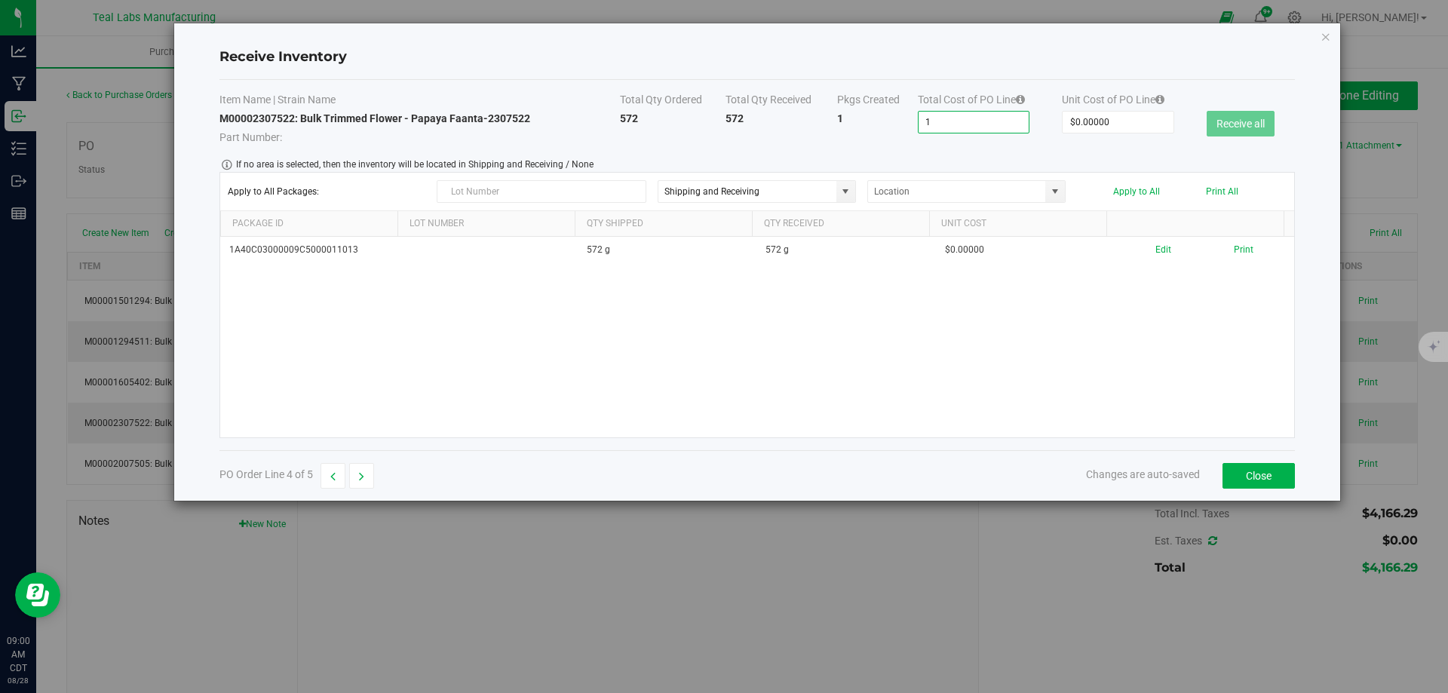
type input "15"
type input "$152.00000"
type input "152"
type input "$1,524.00000"
type input "1524."
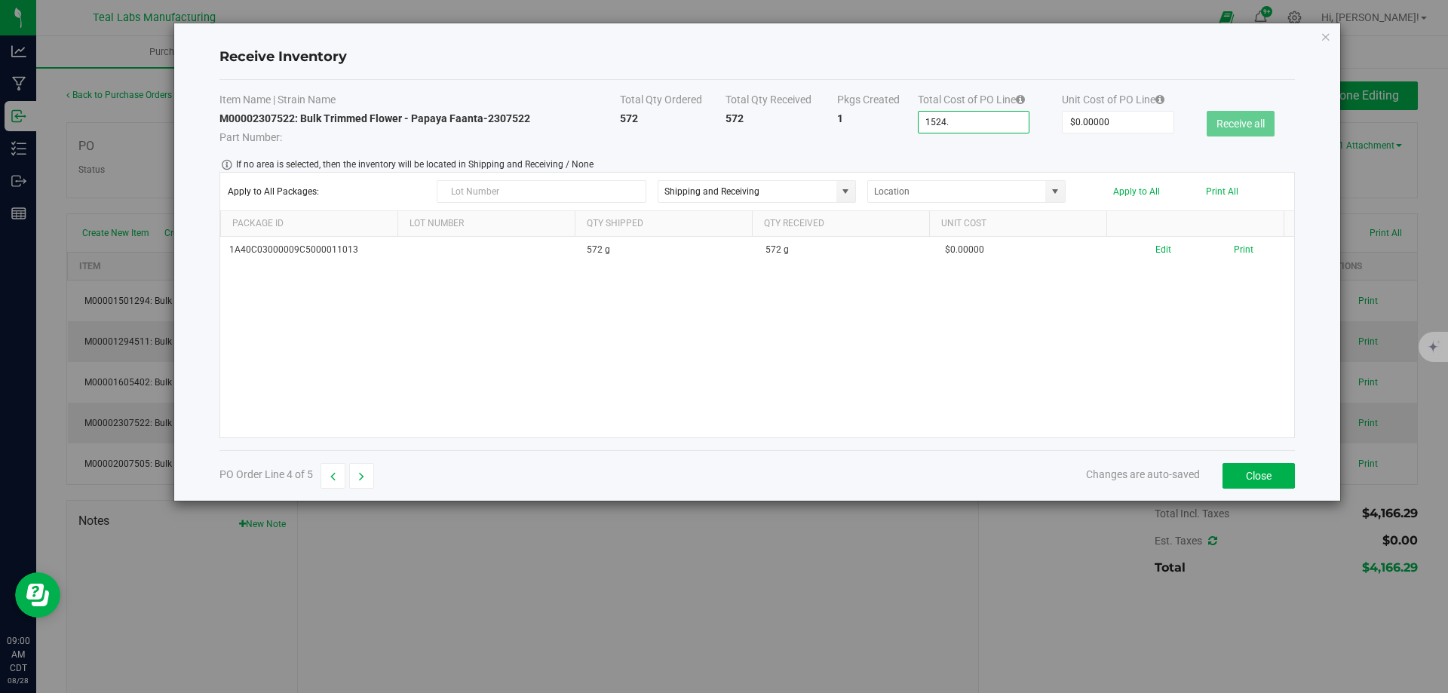
type input "$1,524.70000"
type input "1524.7"
type input "$1,524.78000"
click at [917, 149] on body "Receive Inventory Item Name | Strain Name Total Qty Ordered Total Qty Received …" at bounding box center [724, 346] width 1448 height 693
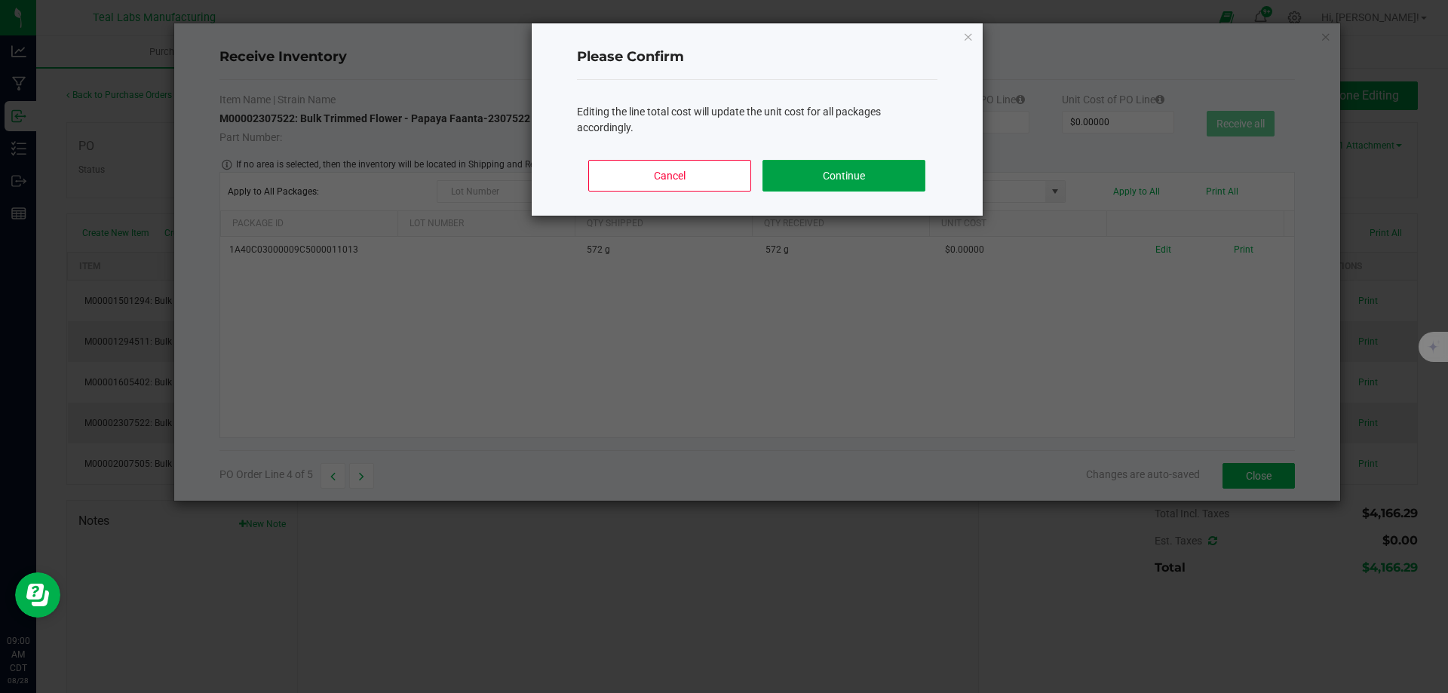
click at [775, 175] on button "Continue" at bounding box center [843, 176] width 162 height 32
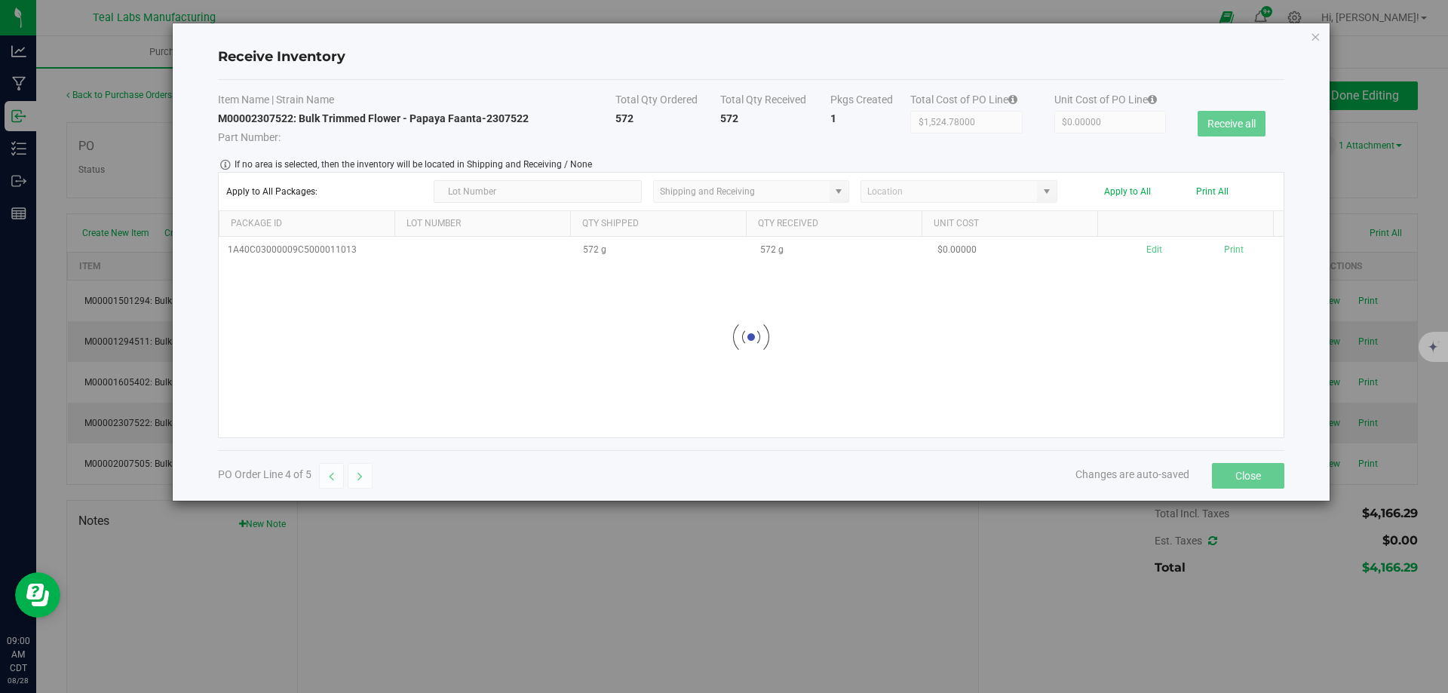
type input "$2.66570"
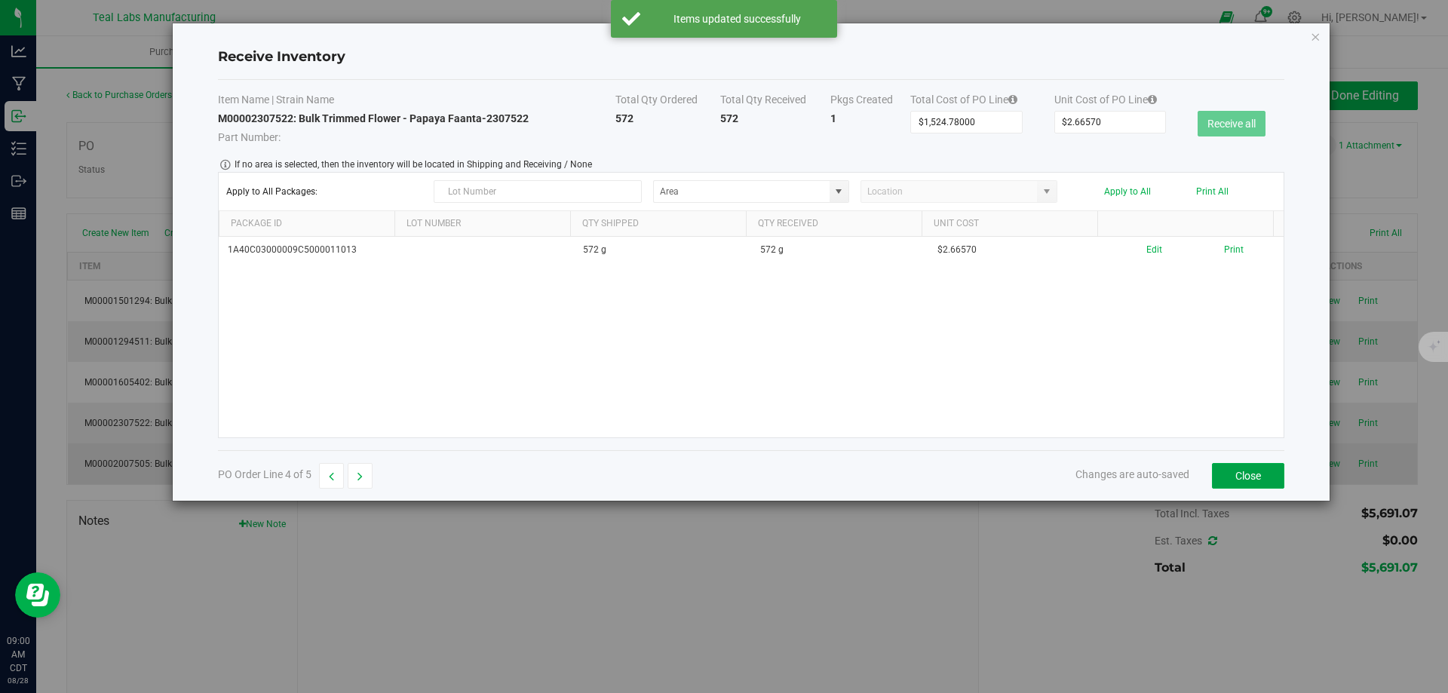
drag, startPoint x: 1249, startPoint y: 478, endPoint x: 1180, endPoint y: 473, distance: 69.5
click at [1249, 477] on button "Close" at bounding box center [1248, 476] width 72 height 26
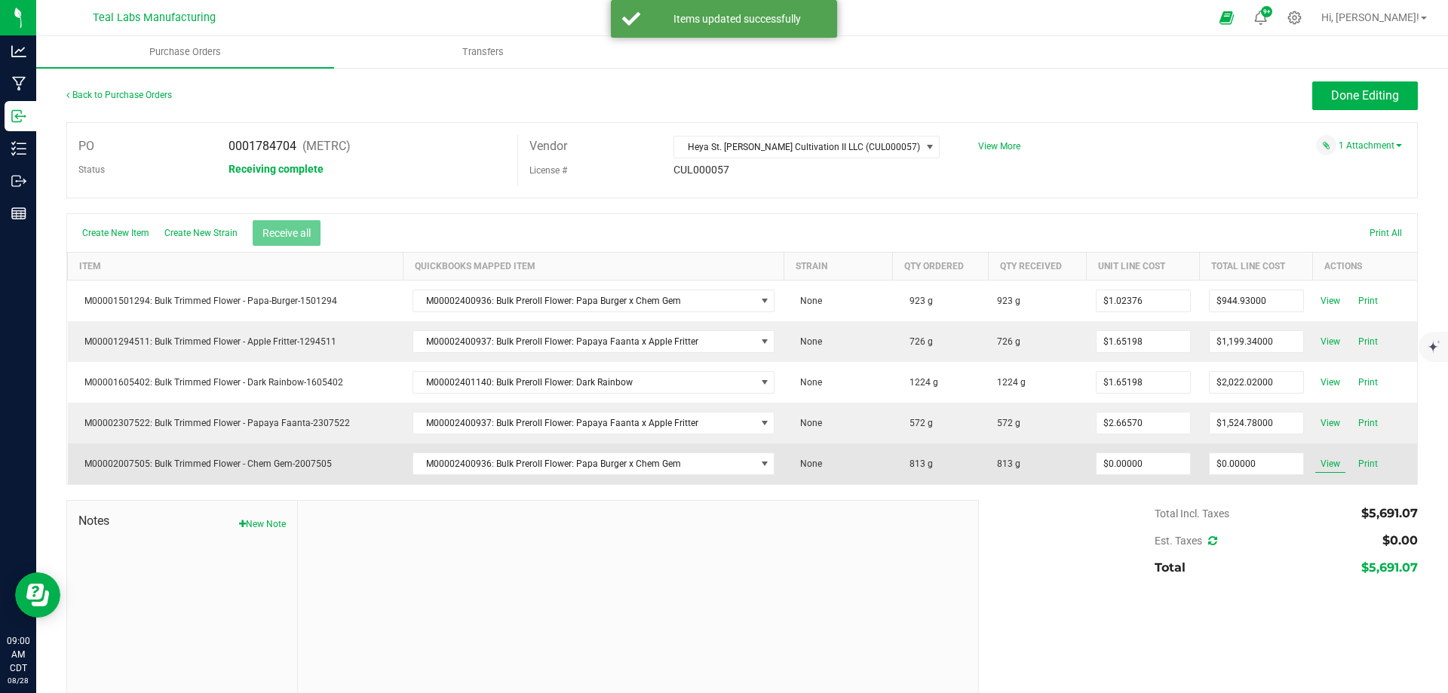
click at [1315, 458] on span "View" at bounding box center [1330, 464] width 30 height 18
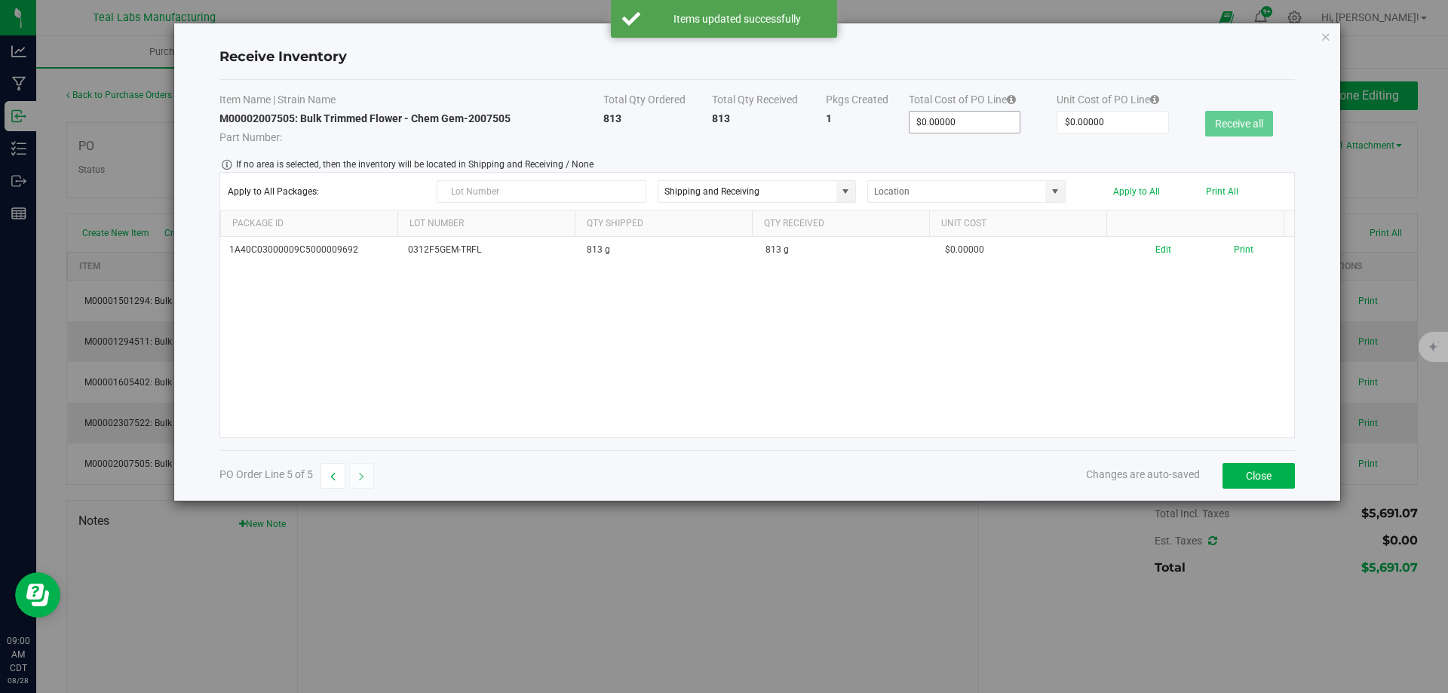
type input "0"
click at [956, 131] on input "0" at bounding box center [964, 122] width 111 height 21
type input "$1.00000"
type input "1"
type input "$13.00000"
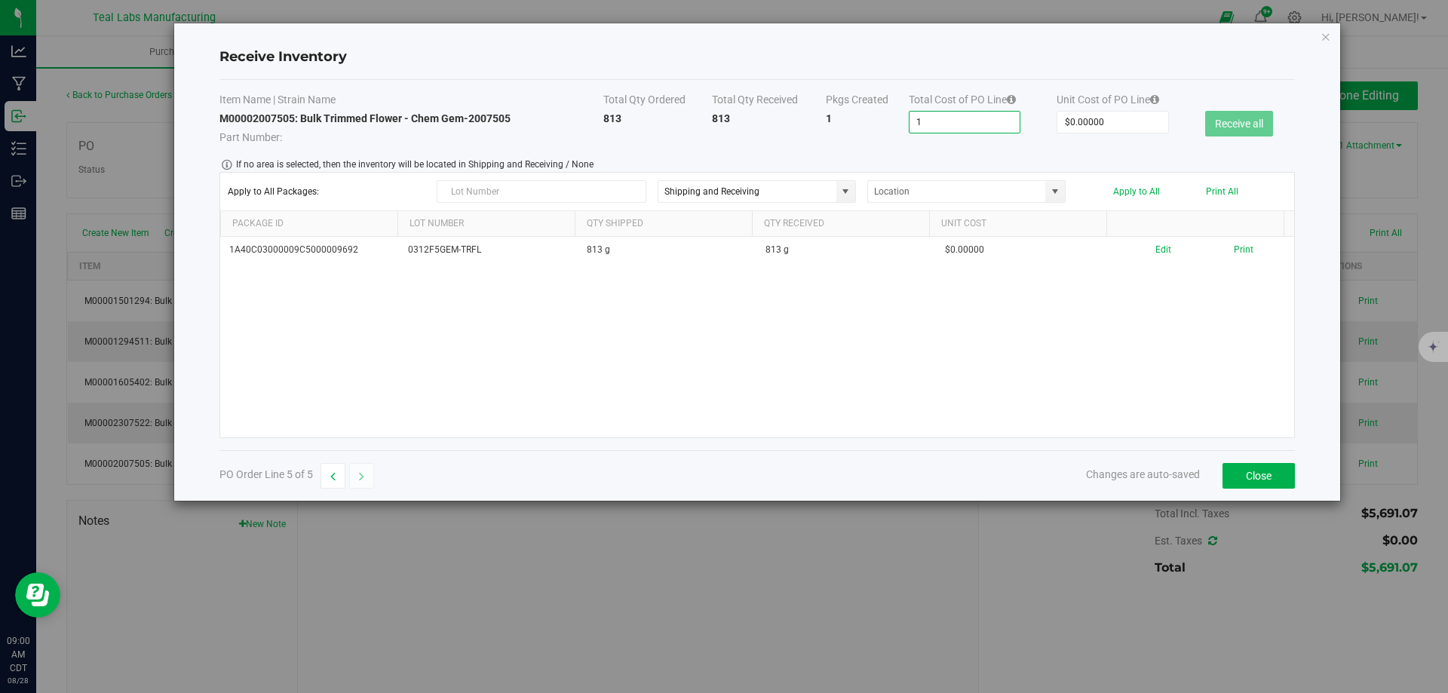
type input "13"
type input "$134.00000"
type input "134"
type input "$1,343.00000"
type input "1343.0"
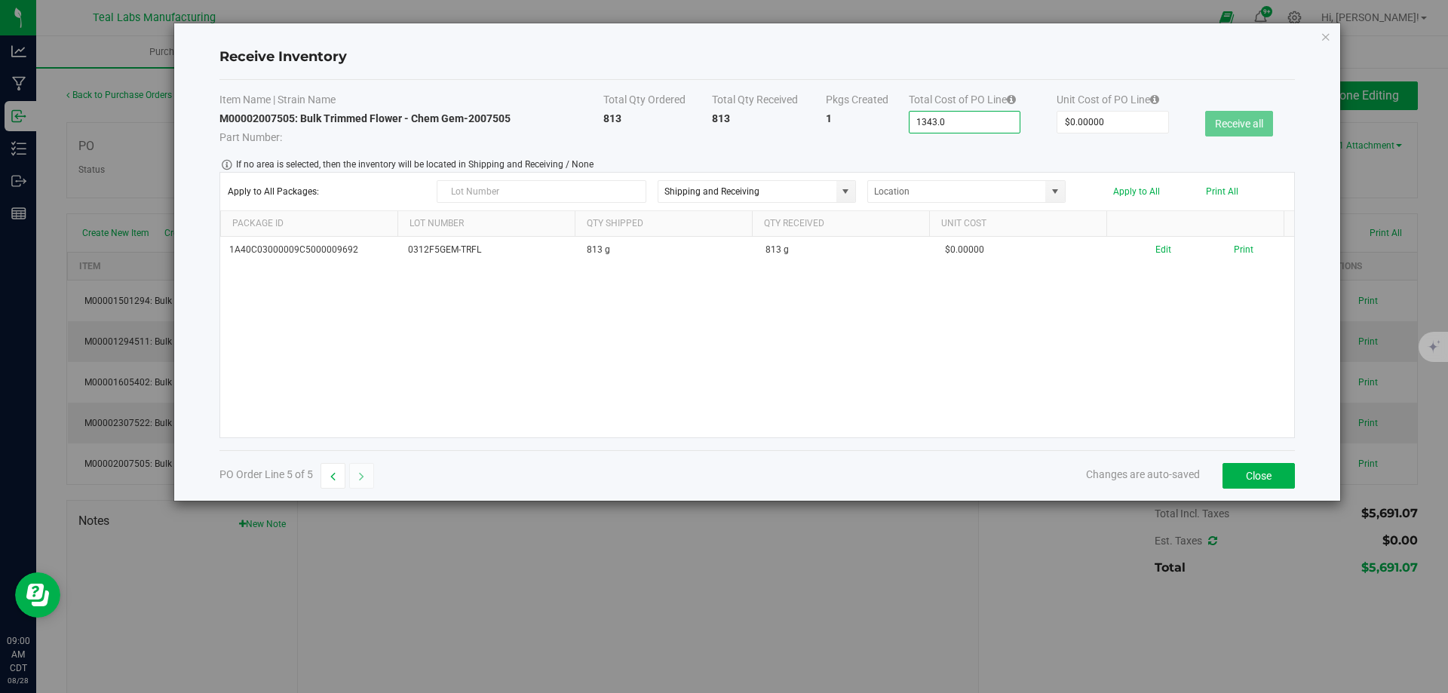
type input "$1,343.06000"
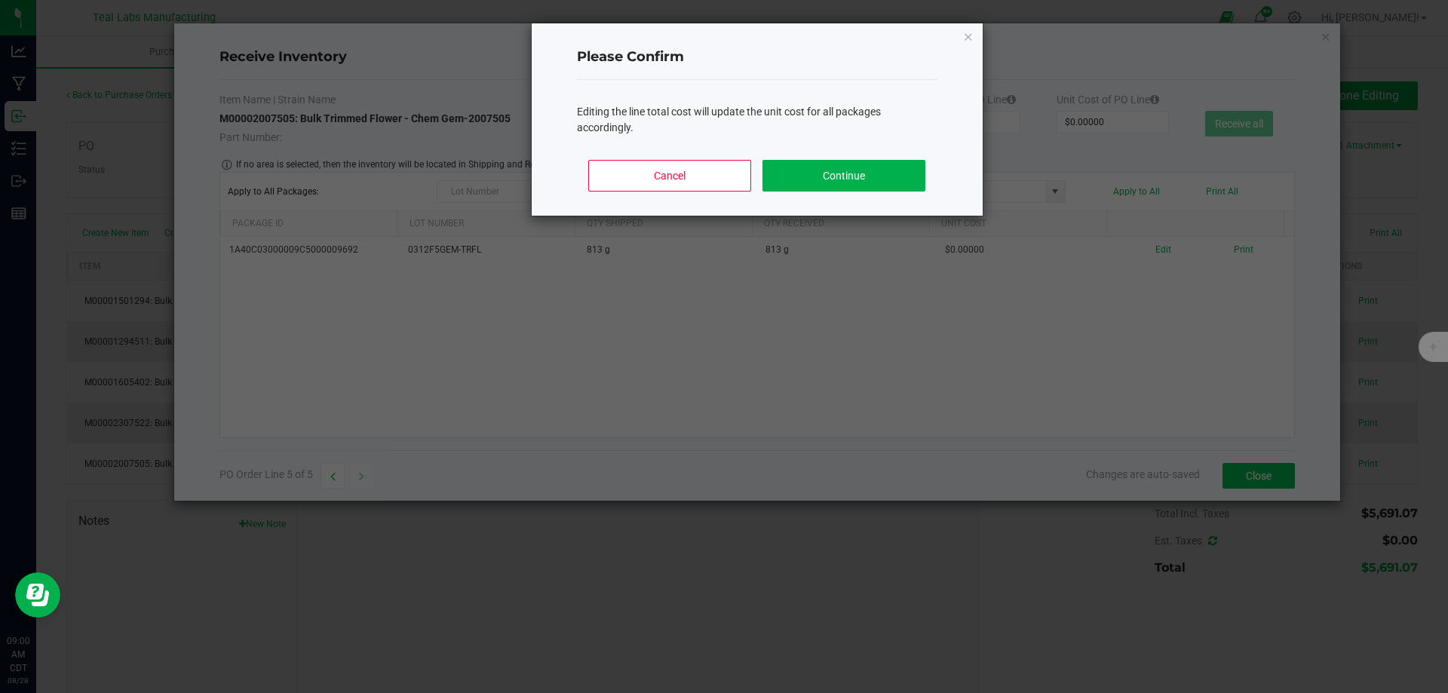
drag, startPoint x: 897, startPoint y: 149, endPoint x: 878, endPoint y: 151, distance: 18.9
click at [896, 147] on body "Receive Inventory Item Name | Strain Name Total Qty Ordered Total Qty Received …" at bounding box center [724, 346] width 1448 height 693
click at [808, 190] on button "Continue" at bounding box center [843, 176] width 162 height 32
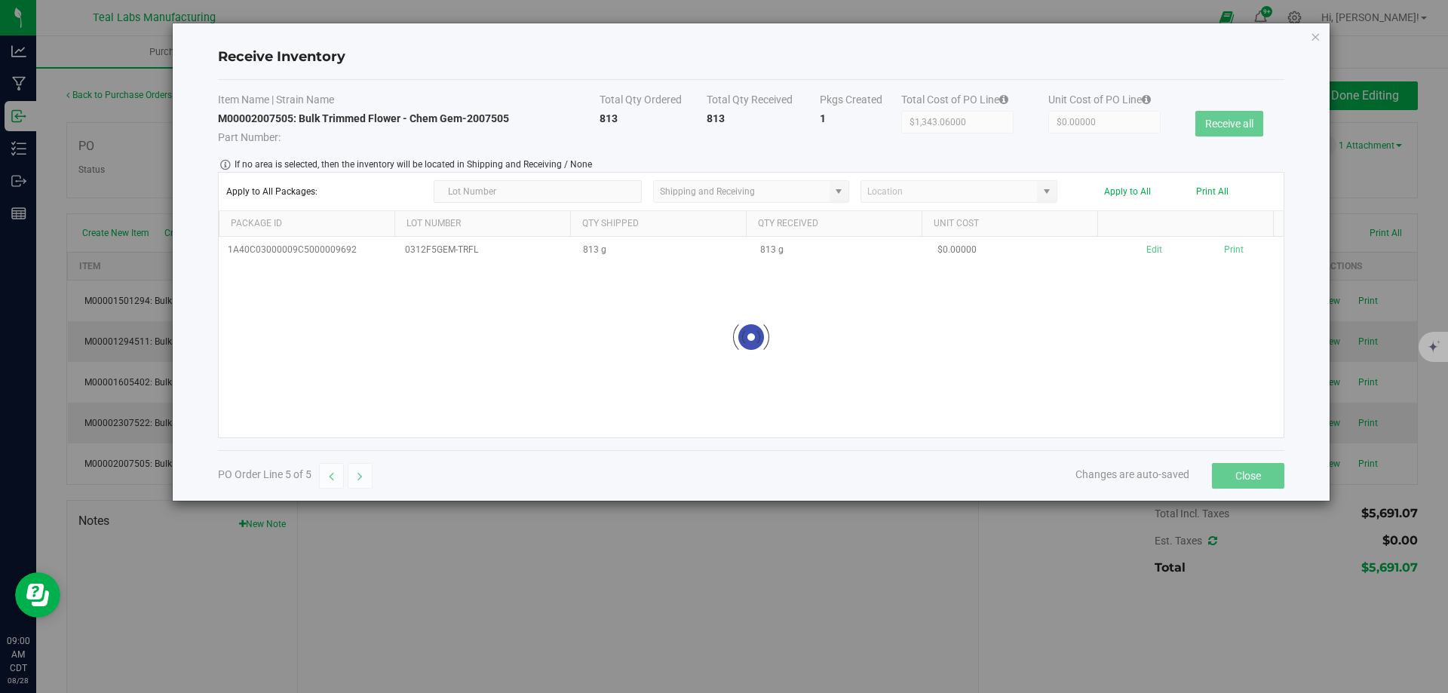
type input "$1.65198"
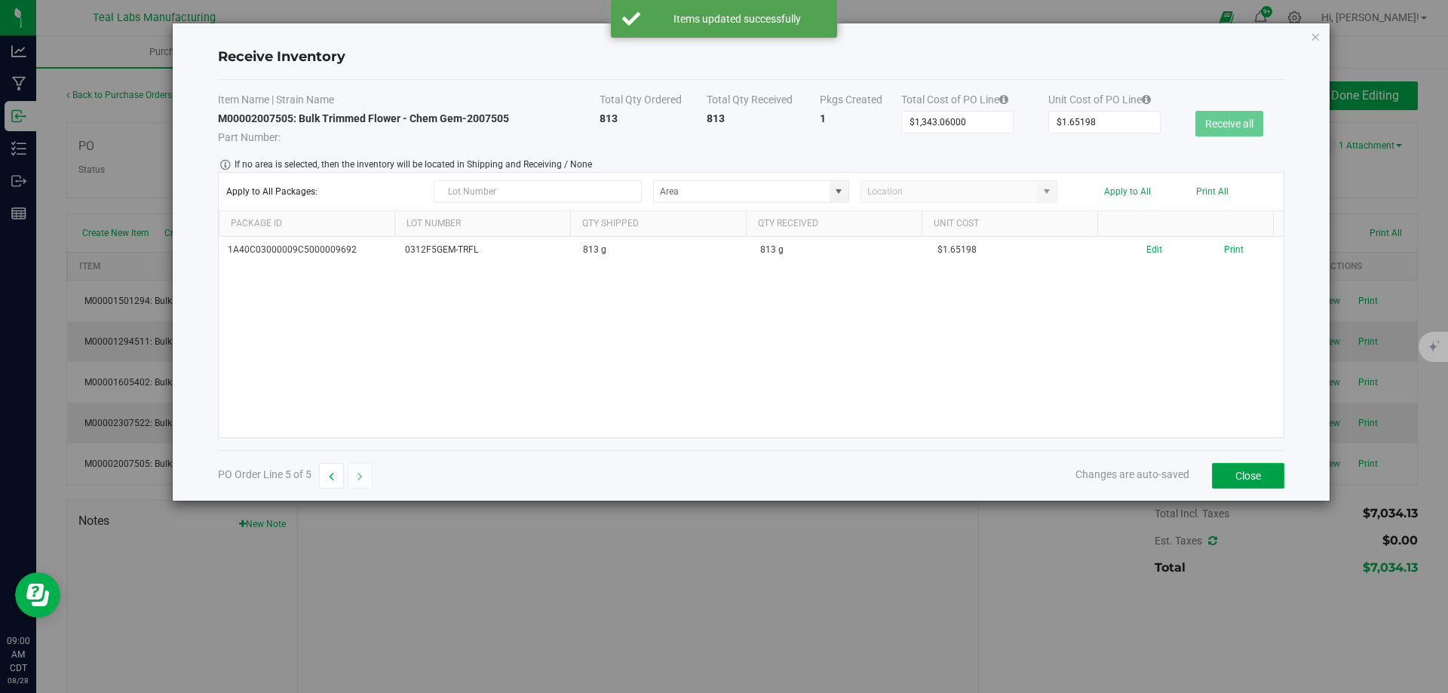
click at [1256, 471] on button "Close" at bounding box center [1248, 476] width 72 height 26
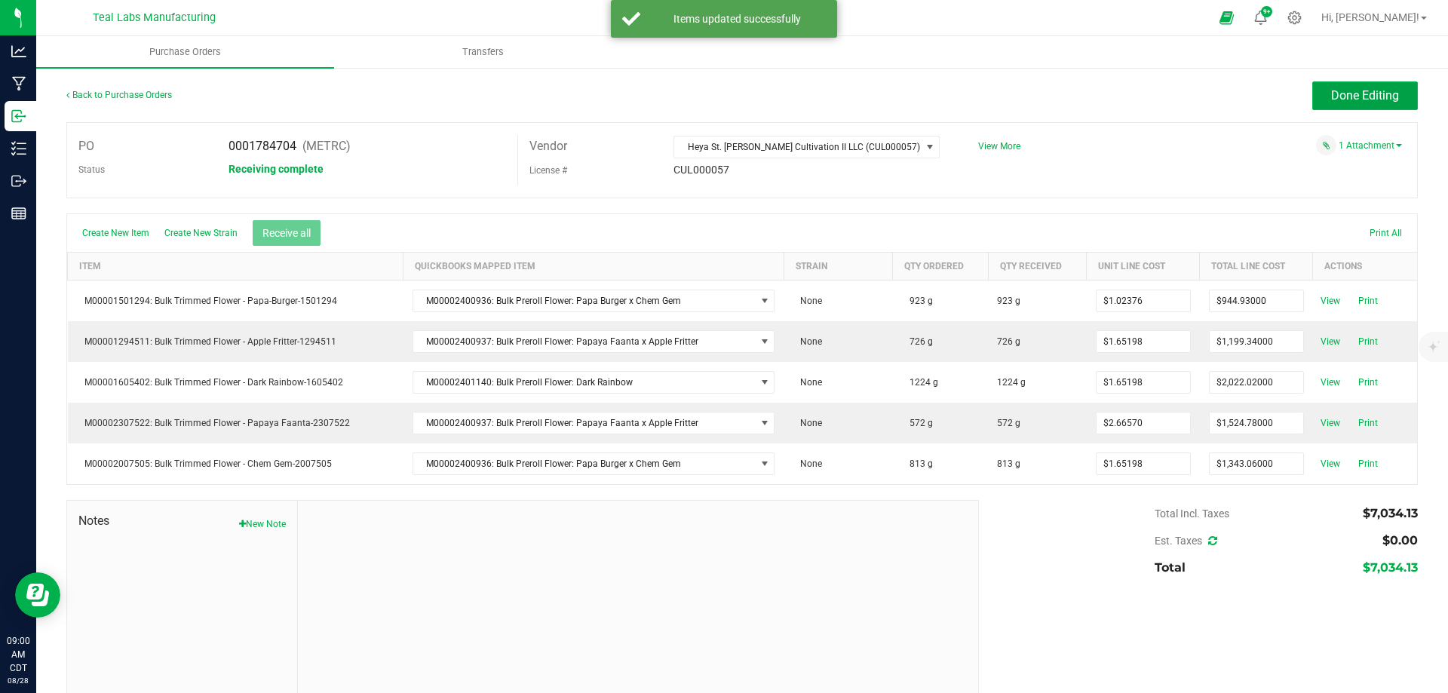
click at [1354, 95] on span "Done Editing" at bounding box center [1365, 95] width 68 height 14
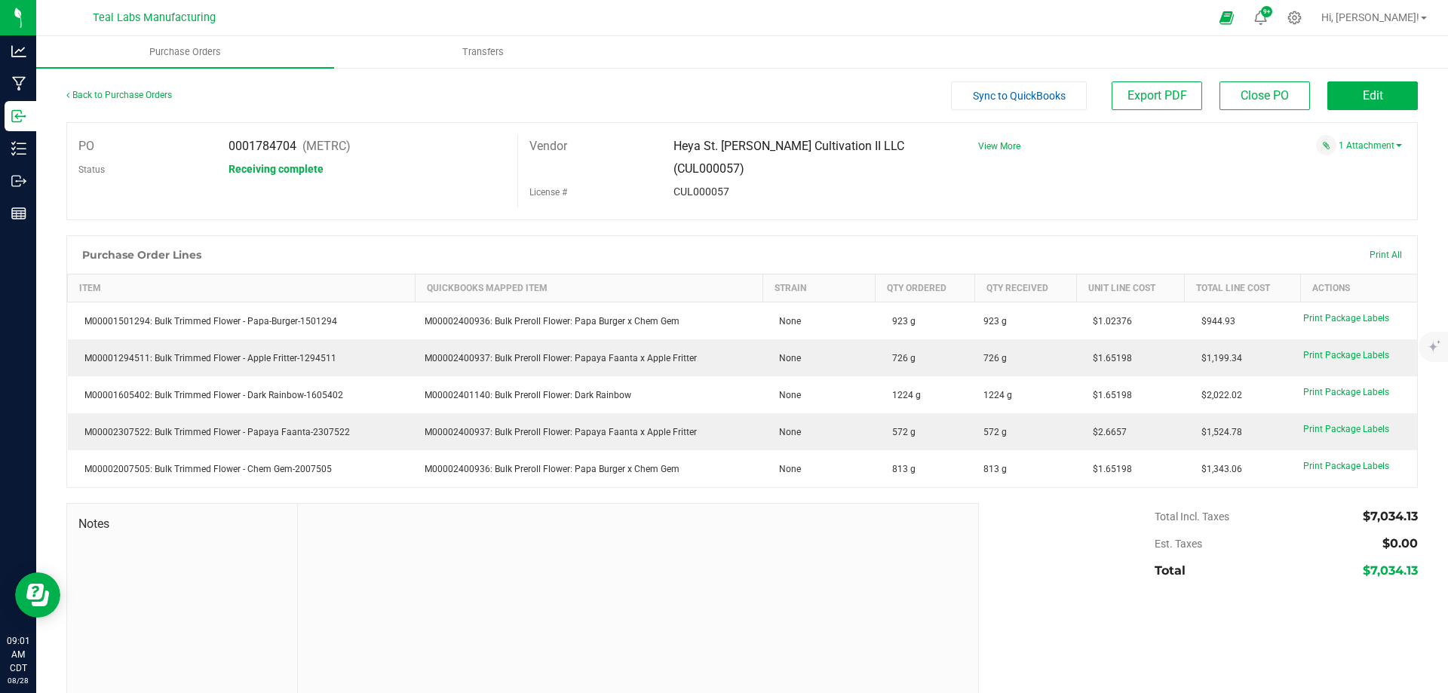
click at [1019, 109] on button "Sync to QuickBooks" at bounding box center [1019, 95] width 136 height 29
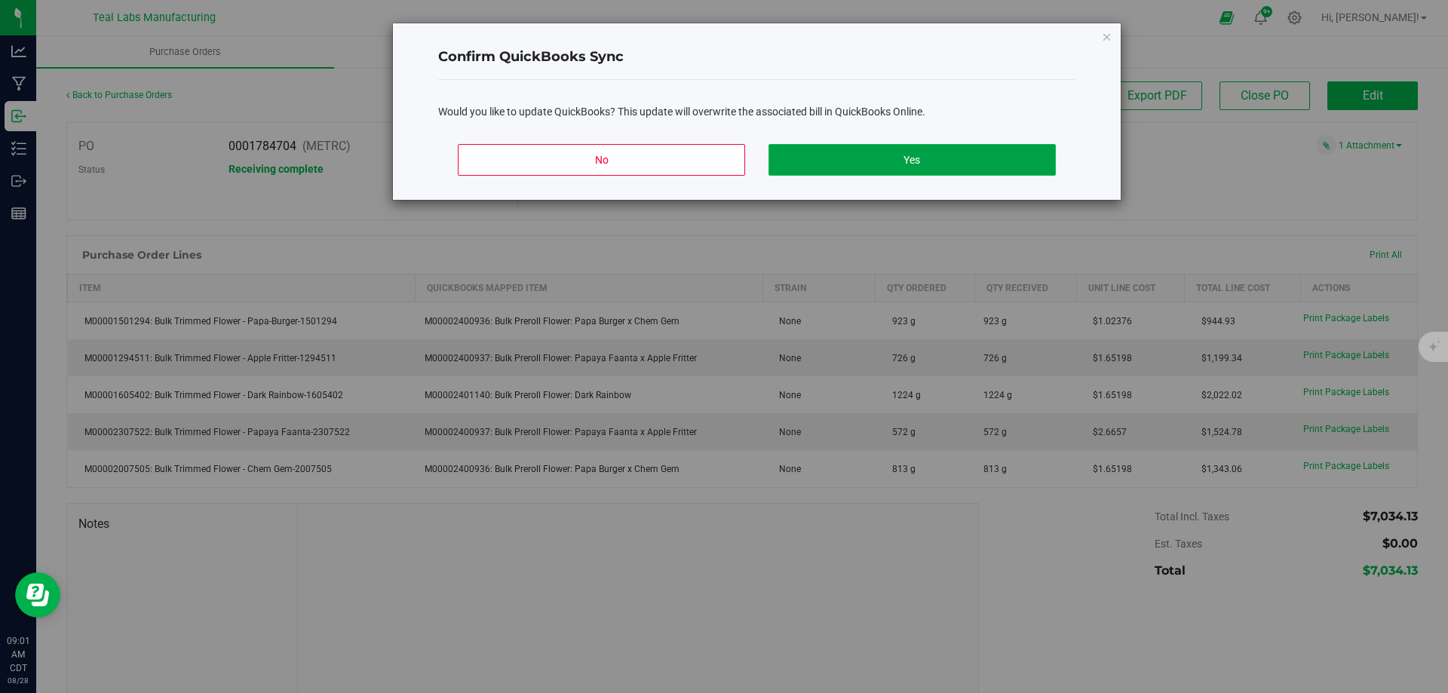
click at [941, 161] on button "Yes" at bounding box center [911, 160] width 287 height 32
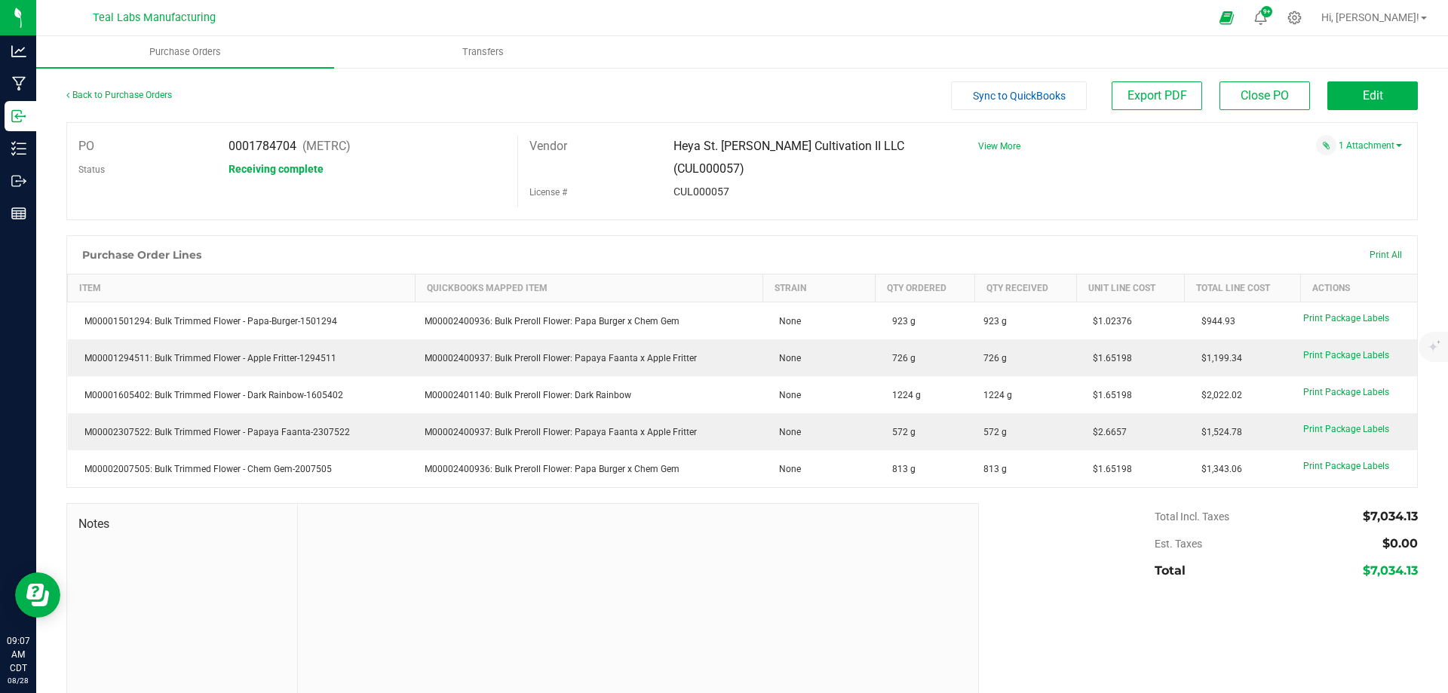
click at [997, 102] on button "Sync to QuickBooks" at bounding box center [1019, 95] width 136 height 29
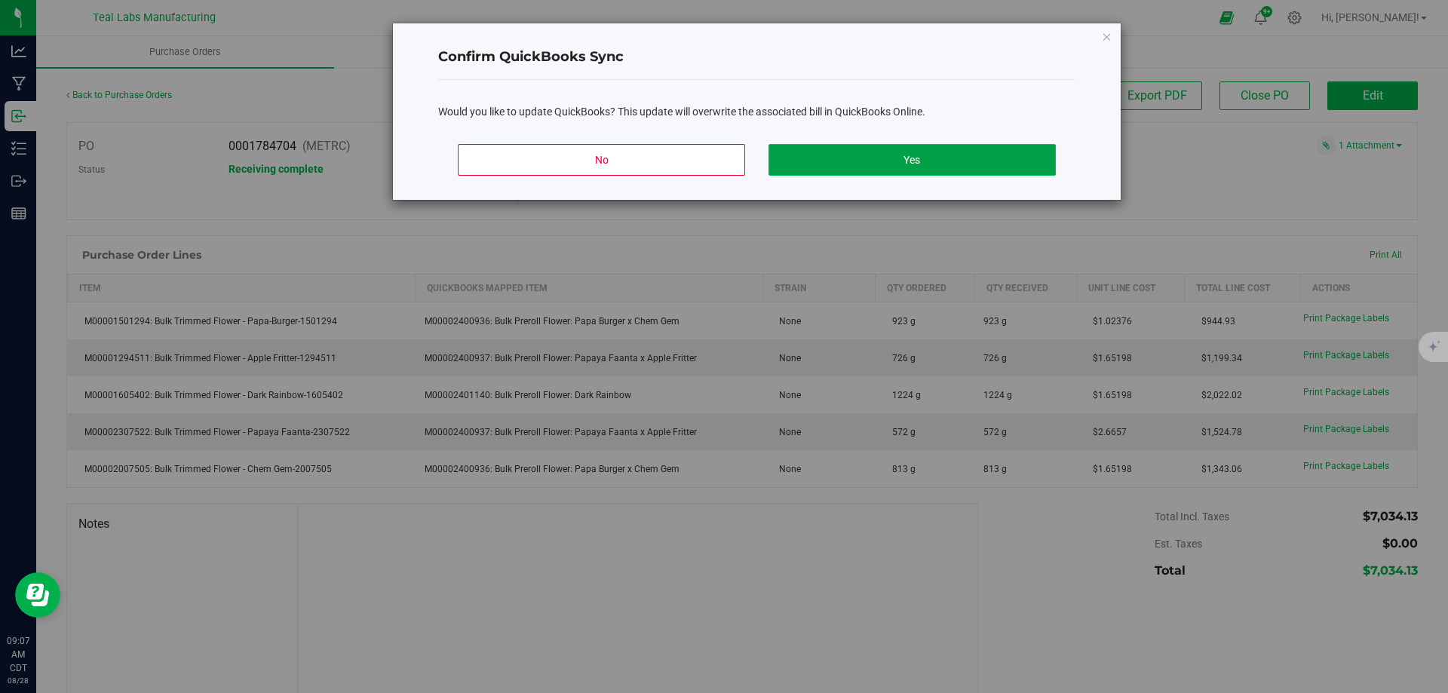
click at [912, 155] on button "Yes" at bounding box center [911, 160] width 287 height 32
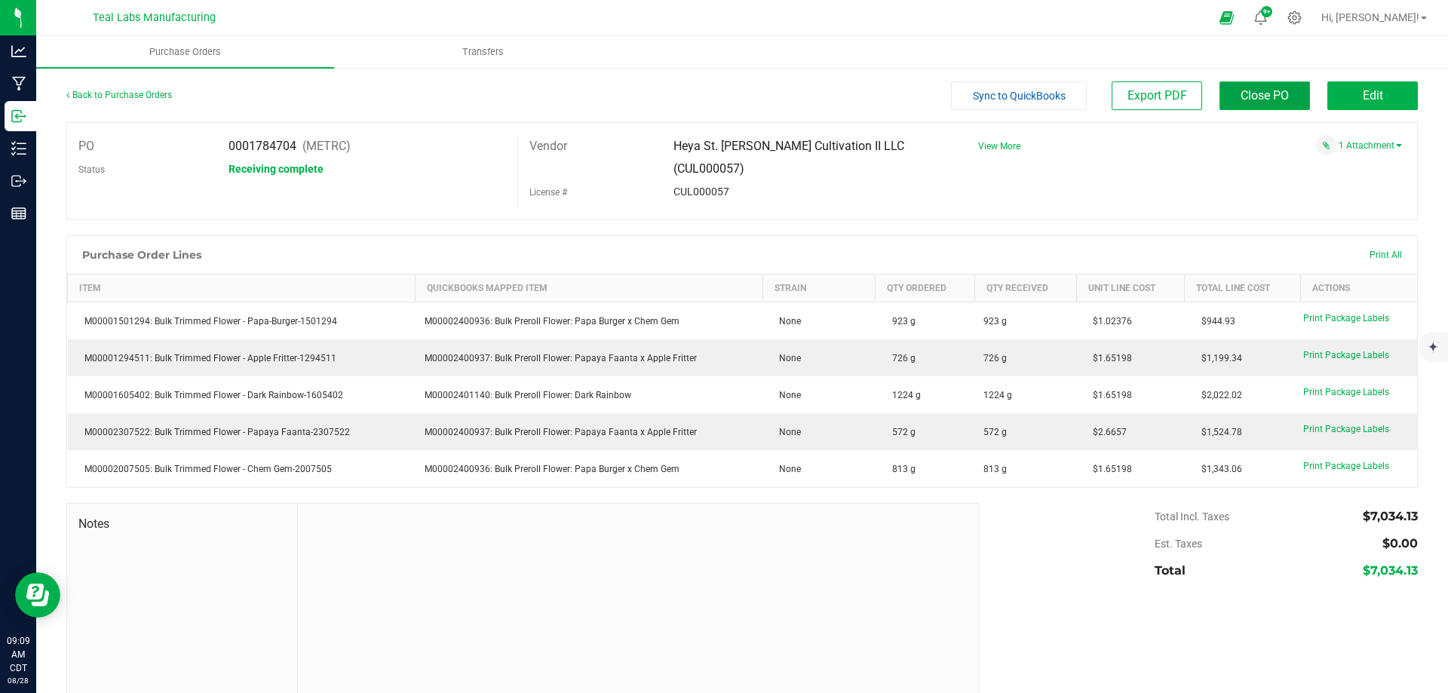
click at [1256, 93] on span "Close PO" at bounding box center [1264, 95] width 48 height 14
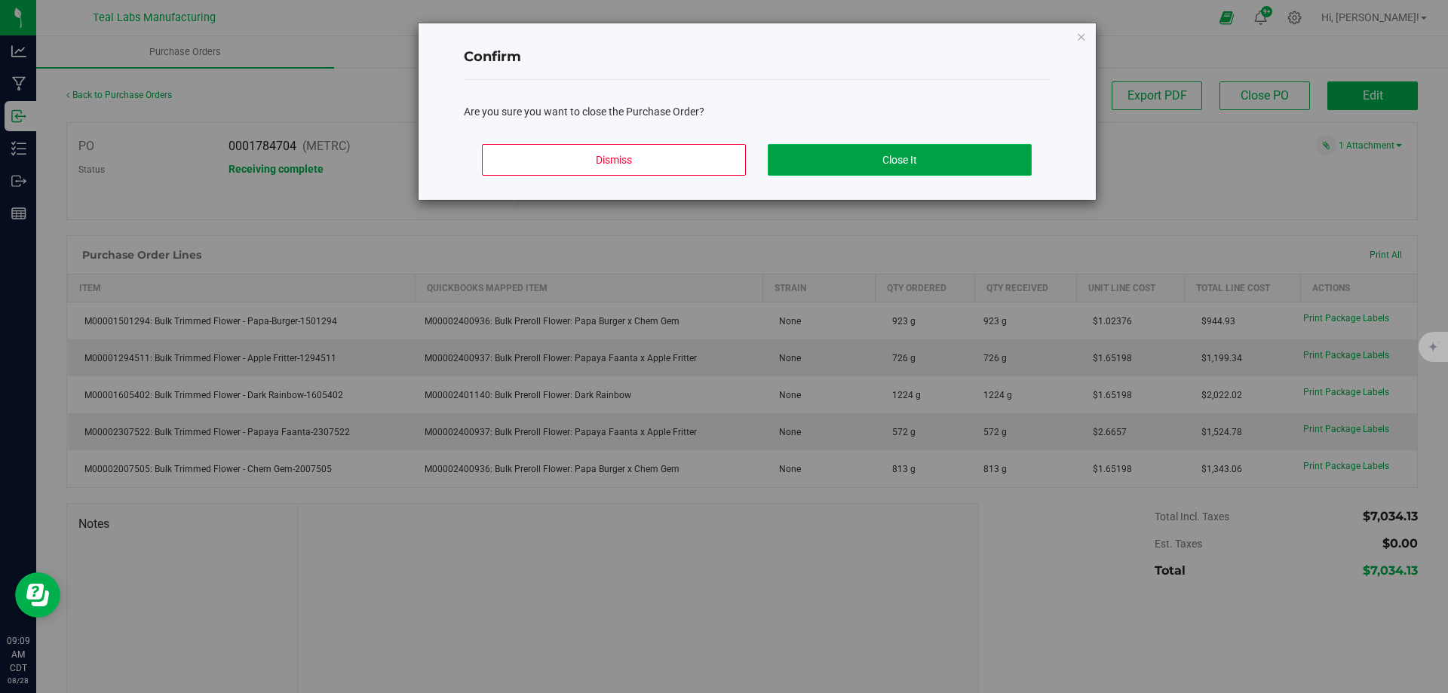
click at [918, 161] on button "Close It" at bounding box center [900, 160] width 264 height 32
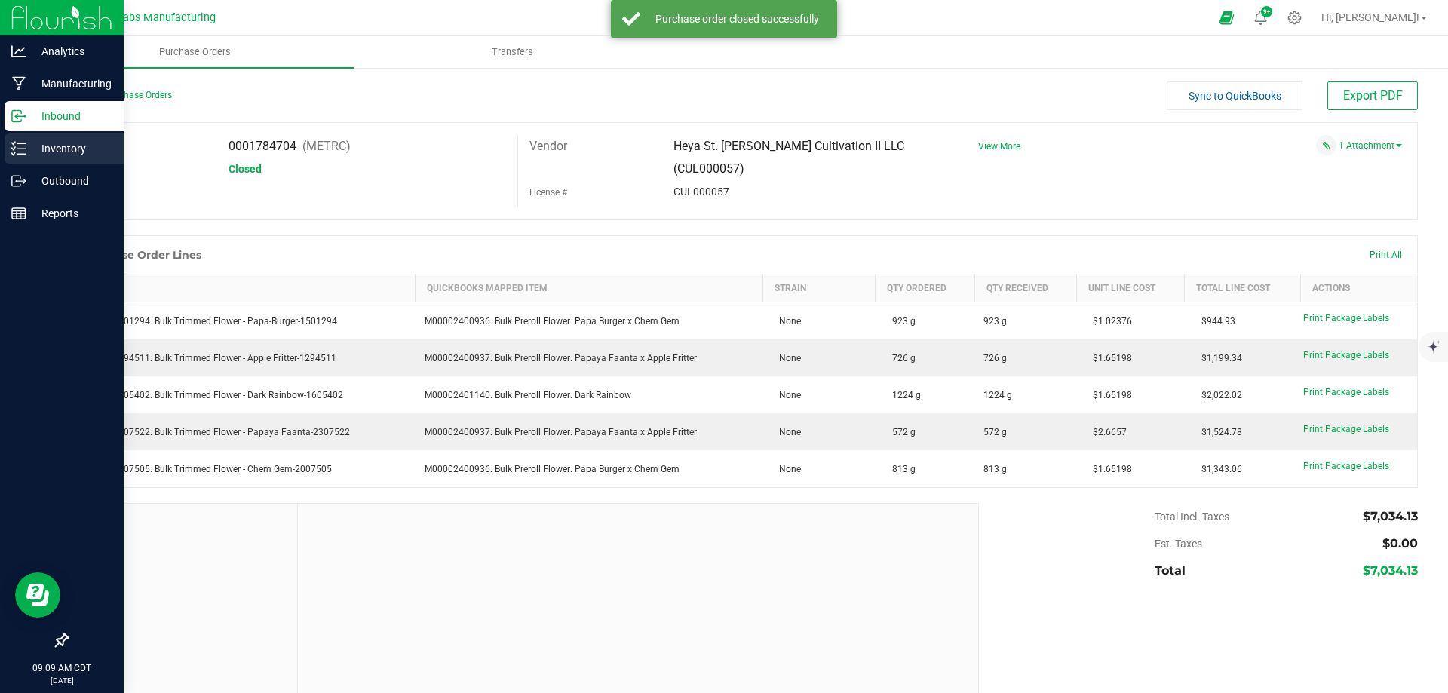
click at [55, 159] on div "Inventory" at bounding box center [64, 148] width 119 height 30
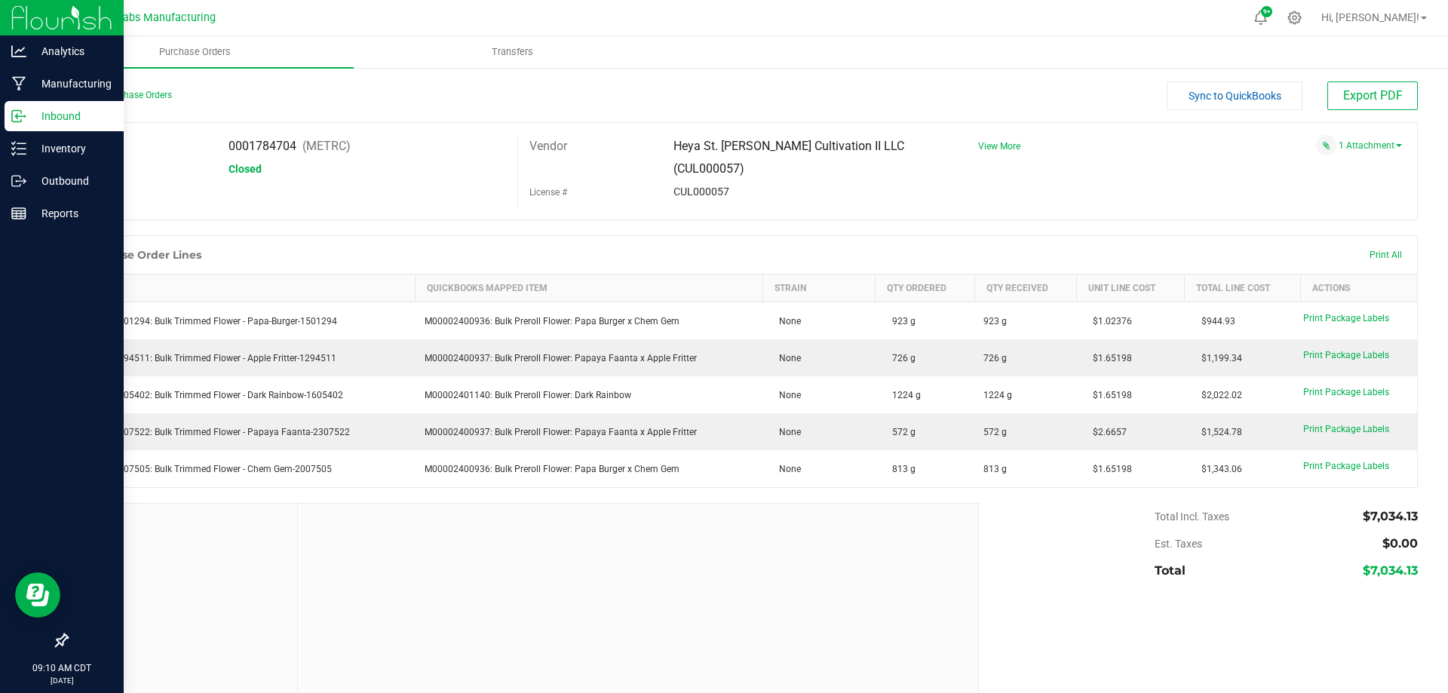
click at [19, 112] on icon at bounding box center [18, 116] width 15 height 15
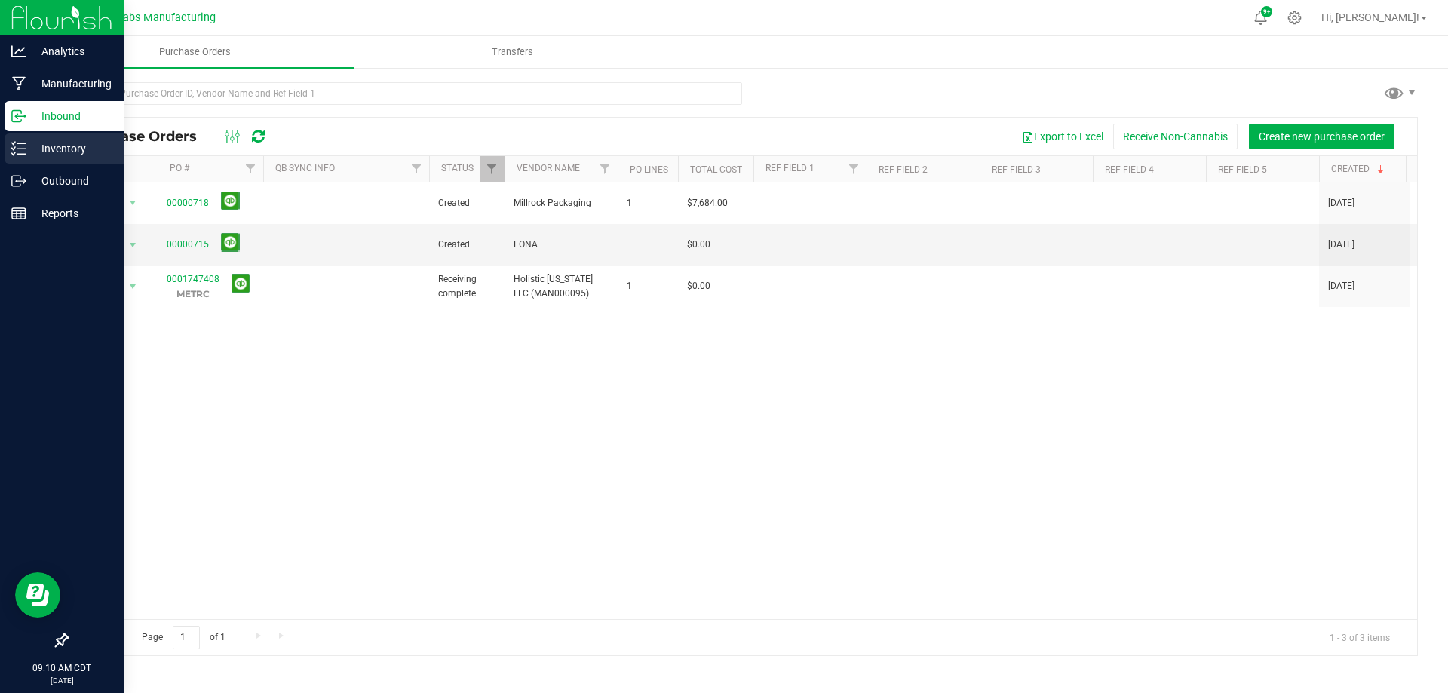
click at [14, 148] on icon at bounding box center [18, 148] width 15 height 15
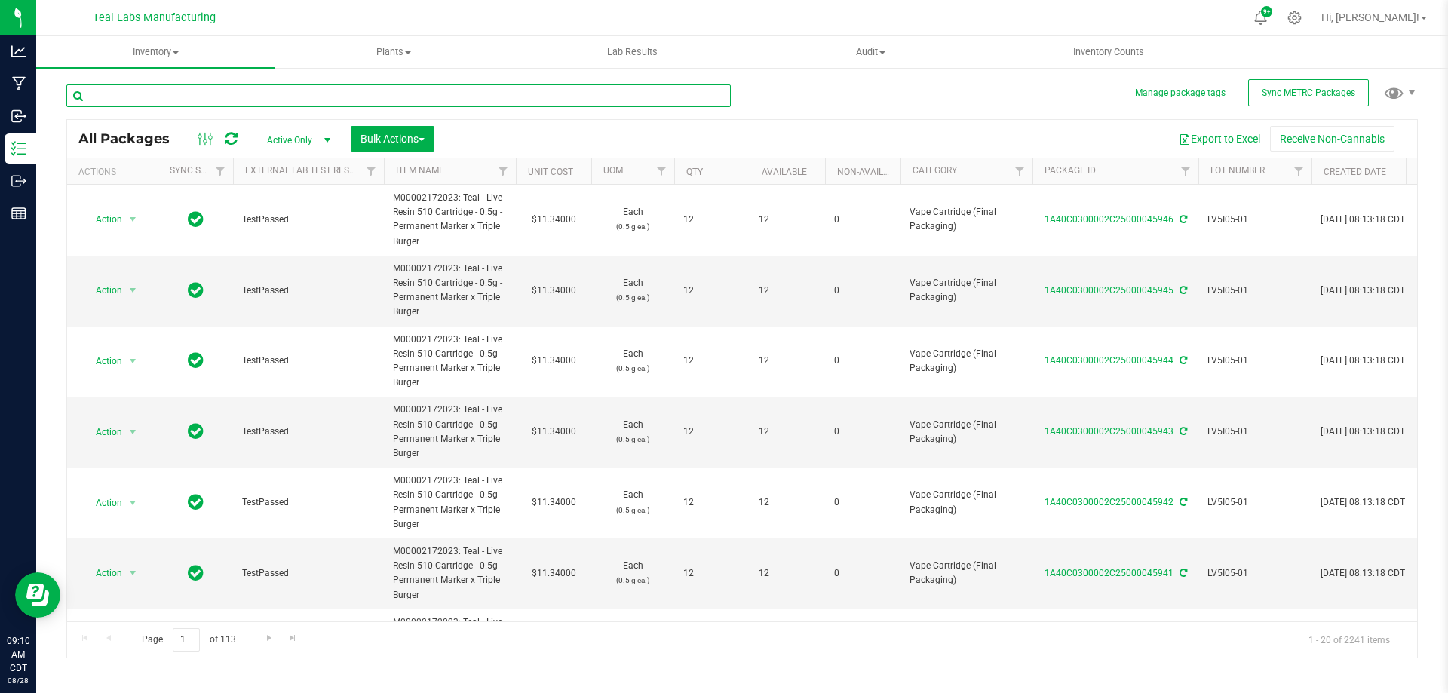
click at [438, 95] on input "text" at bounding box center [398, 95] width 664 height 23
type input "11048"
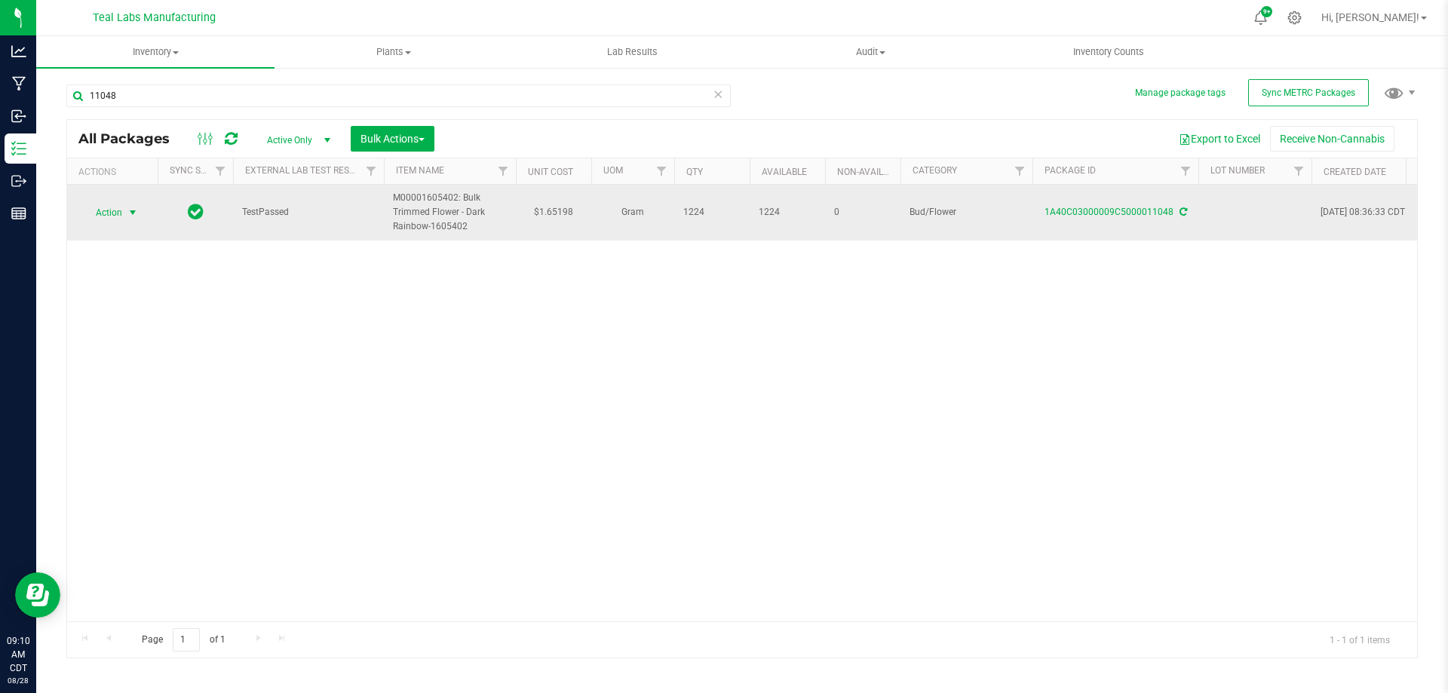
click at [119, 218] on span "Action" at bounding box center [102, 212] width 41 height 21
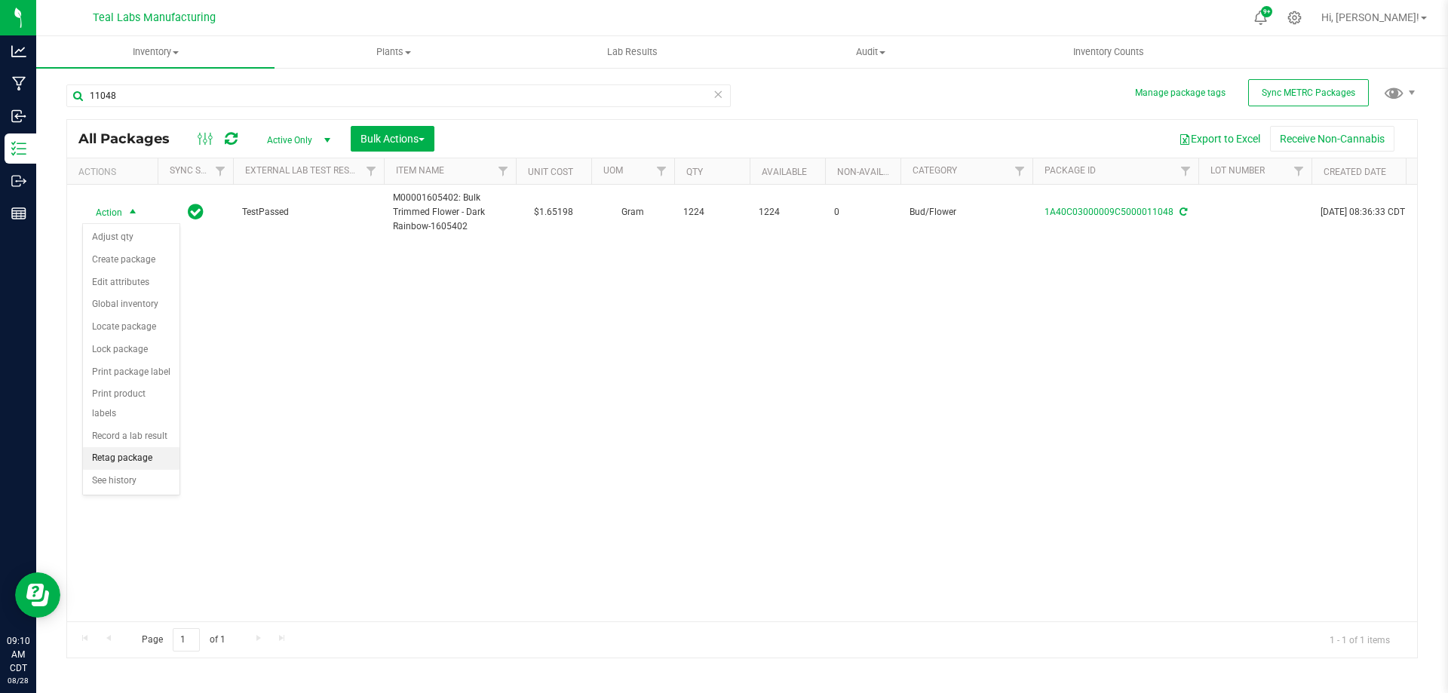
click at [124, 447] on li "Retag package" at bounding box center [131, 458] width 97 height 23
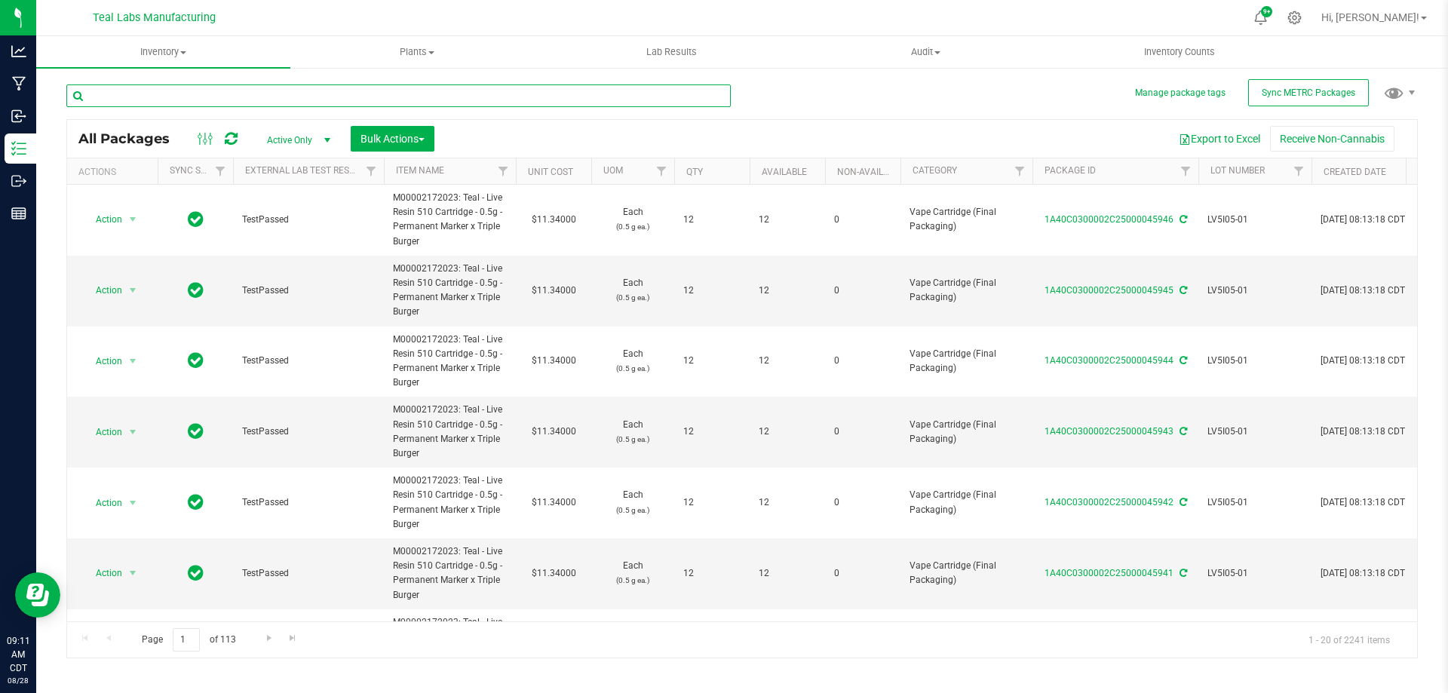
click at [259, 87] on input "text" at bounding box center [398, 95] width 664 height 23
type input "11048"
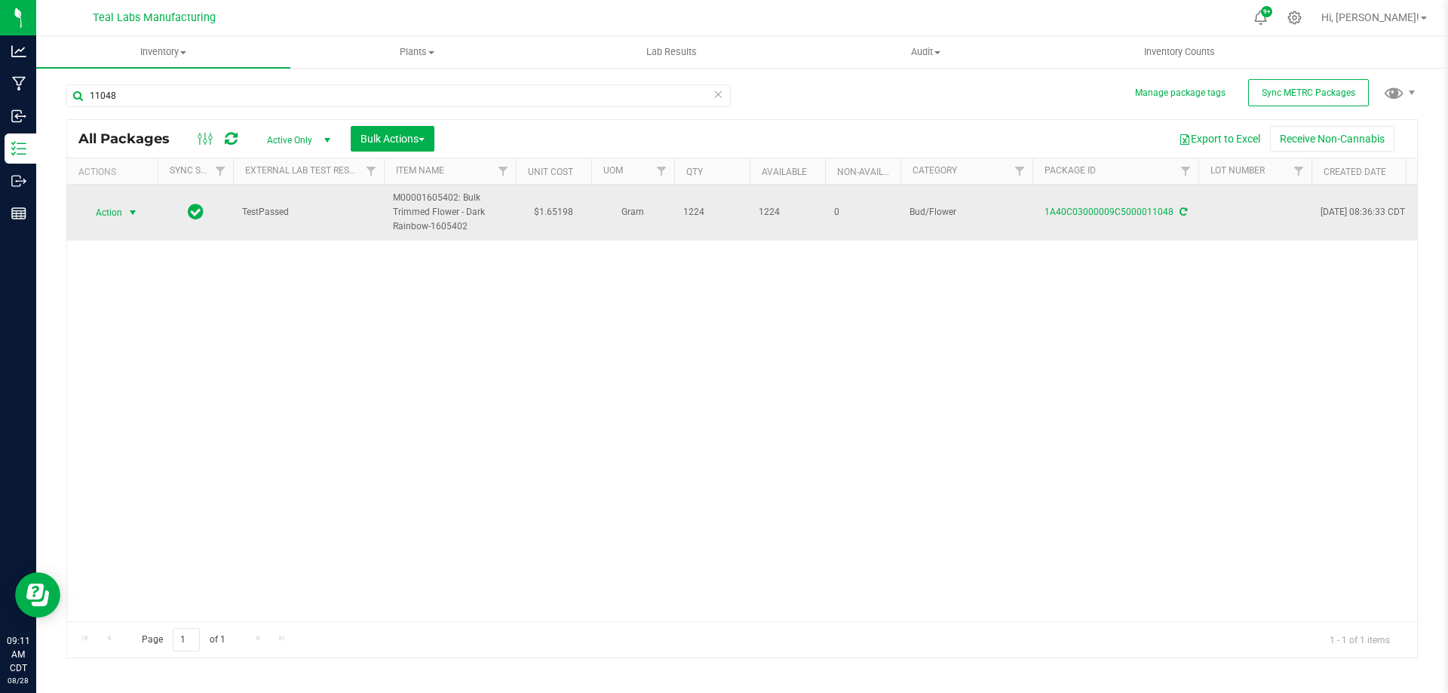
click at [130, 207] on span "select" at bounding box center [133, 213] width 12 height 12
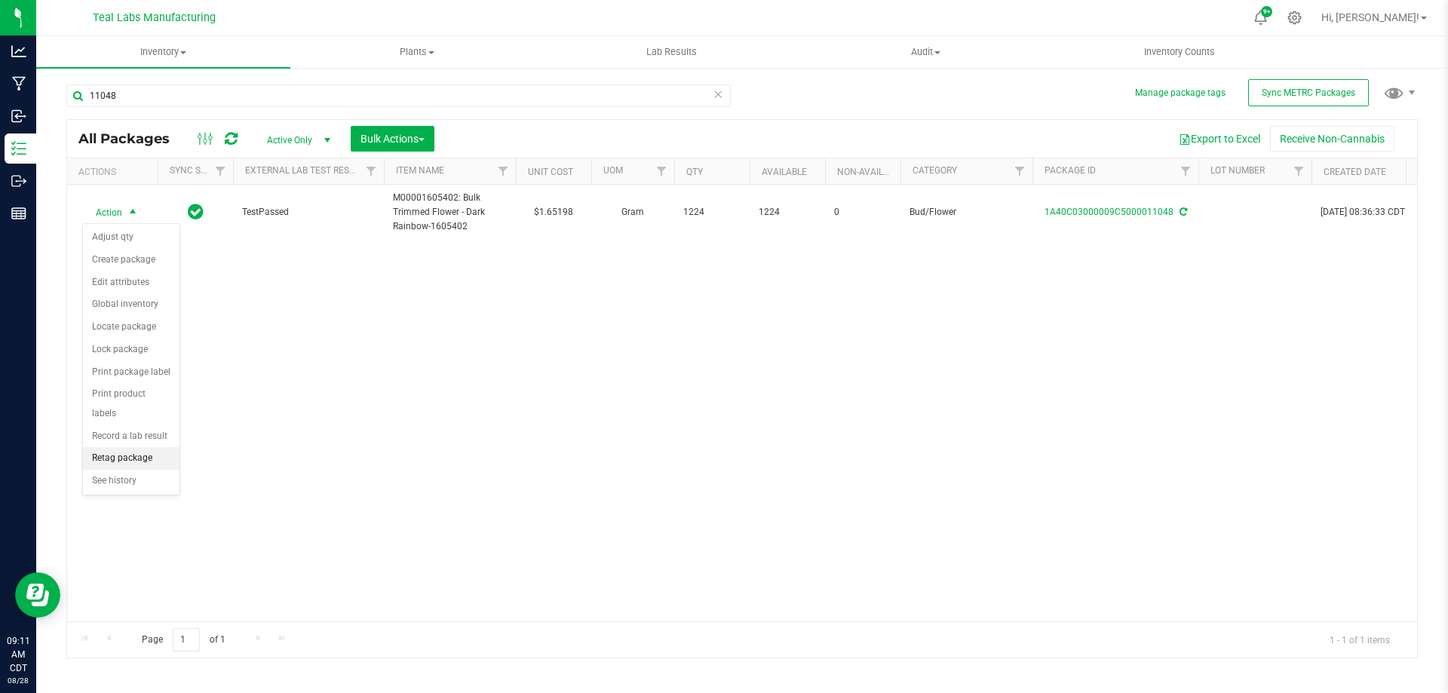
click at [130, 447] on li "Retag package" at bounding box center [131, 458] width 97 height 23
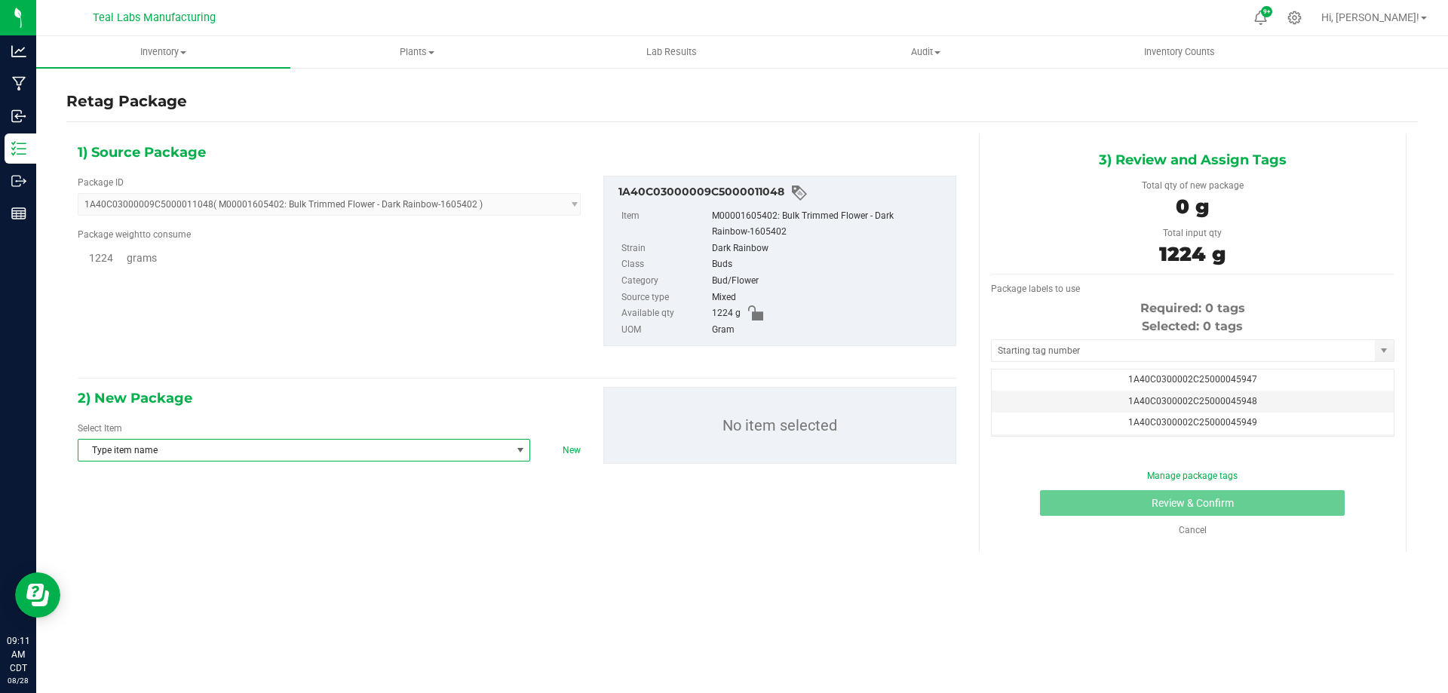
click at [253, 440] on span "Type item name" at bounding box center [294, 450] width 432 height 21
type input "bulk preroll flower: dark rain"
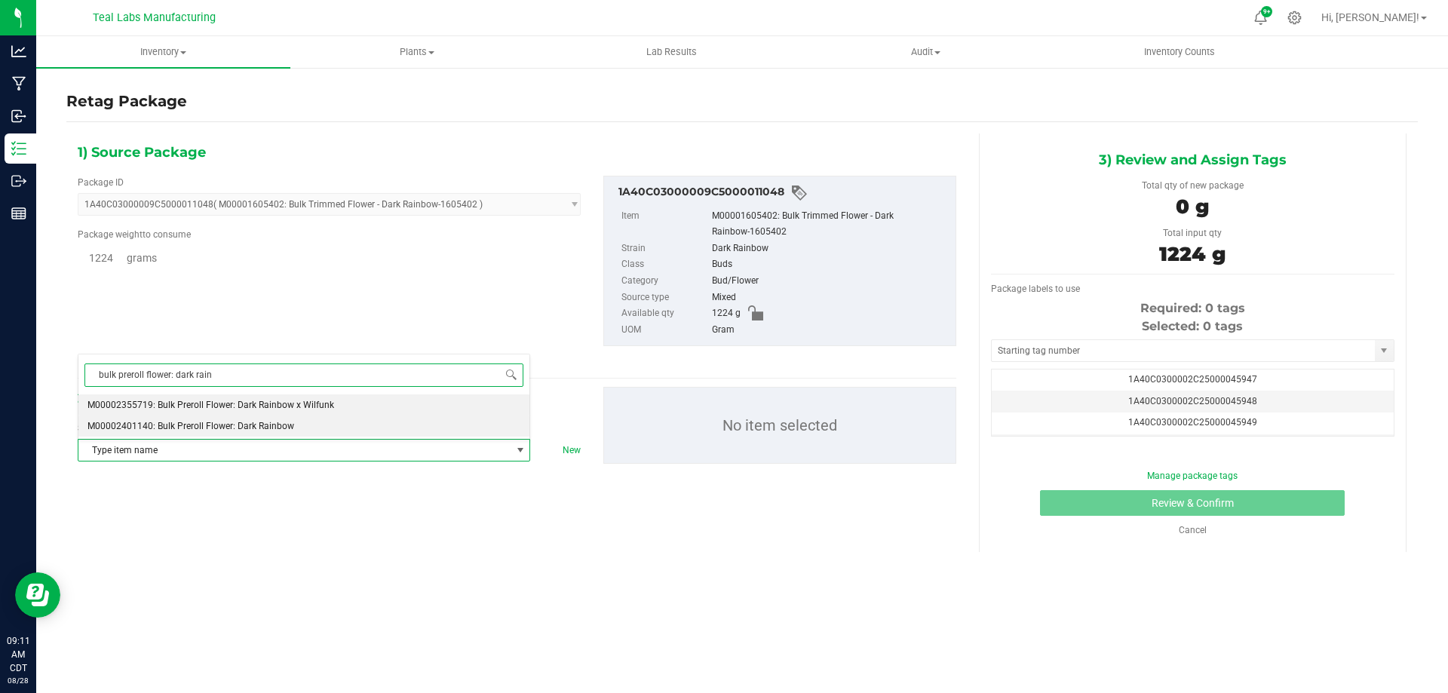
click at [253, 424] on span "M00002401140: Bulk Preroll Flower: Dark Rainbow" at bounding box center [190, 426] width 207 height 11
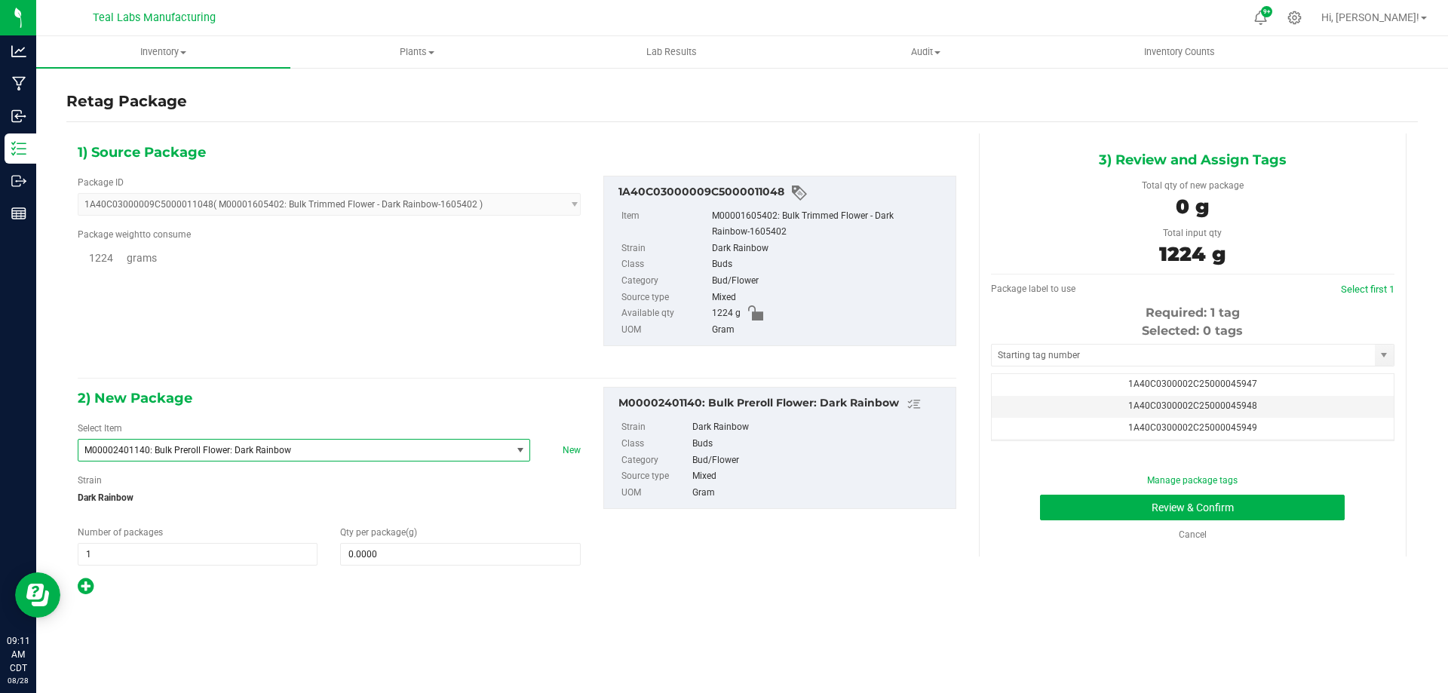
click at [436, 593] on div at bounding box center [329, 587] width 503 height 20
click at [409, 563] on span at bounding box center [460, 554] width 240 height 23
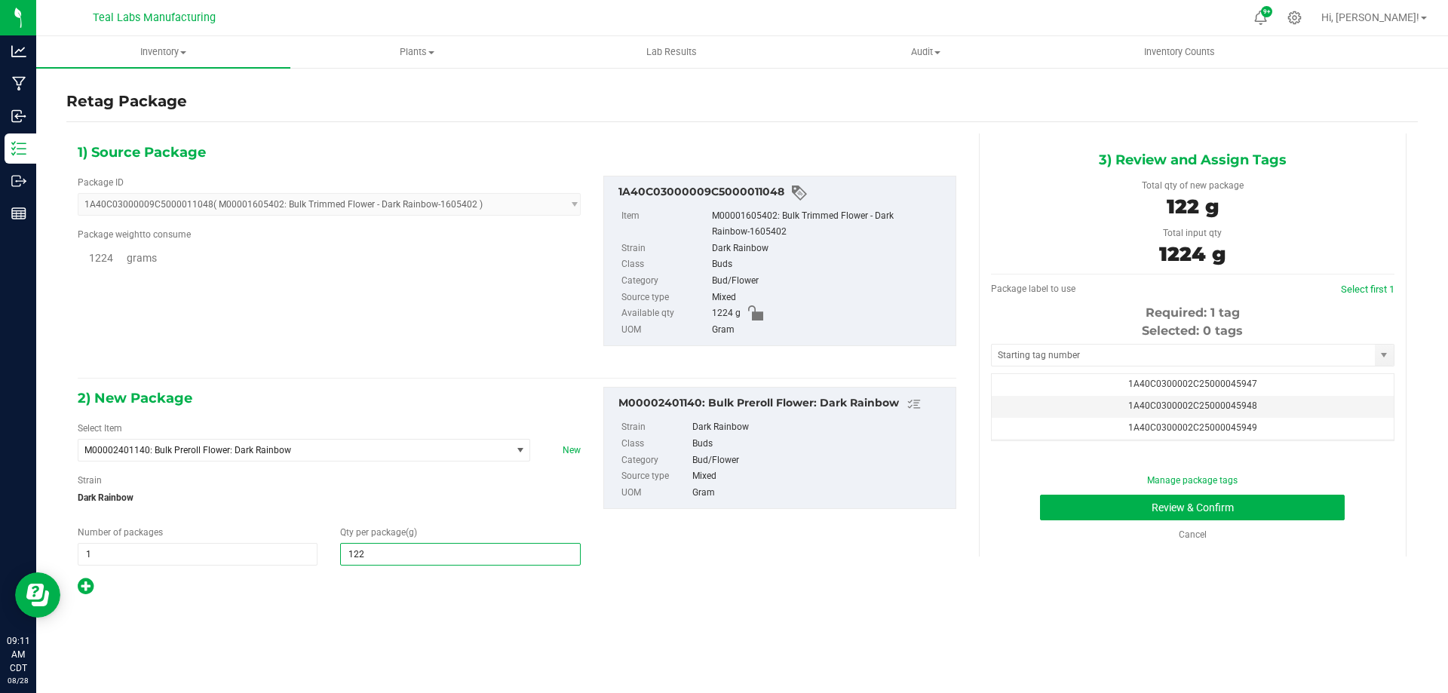
type input "1224"
type input "1,224.0000"
click at [817, 550] on div "2) New Package Select Item M00002401140: Bulk Preroll Flower: Dark Rainbow M000…" at bounding box center [516, 492] width 901 height 210
click at [1216, 382] on span "1A40C0300002C25000045947" at bounding box center [1192, 383] width 129 height 11
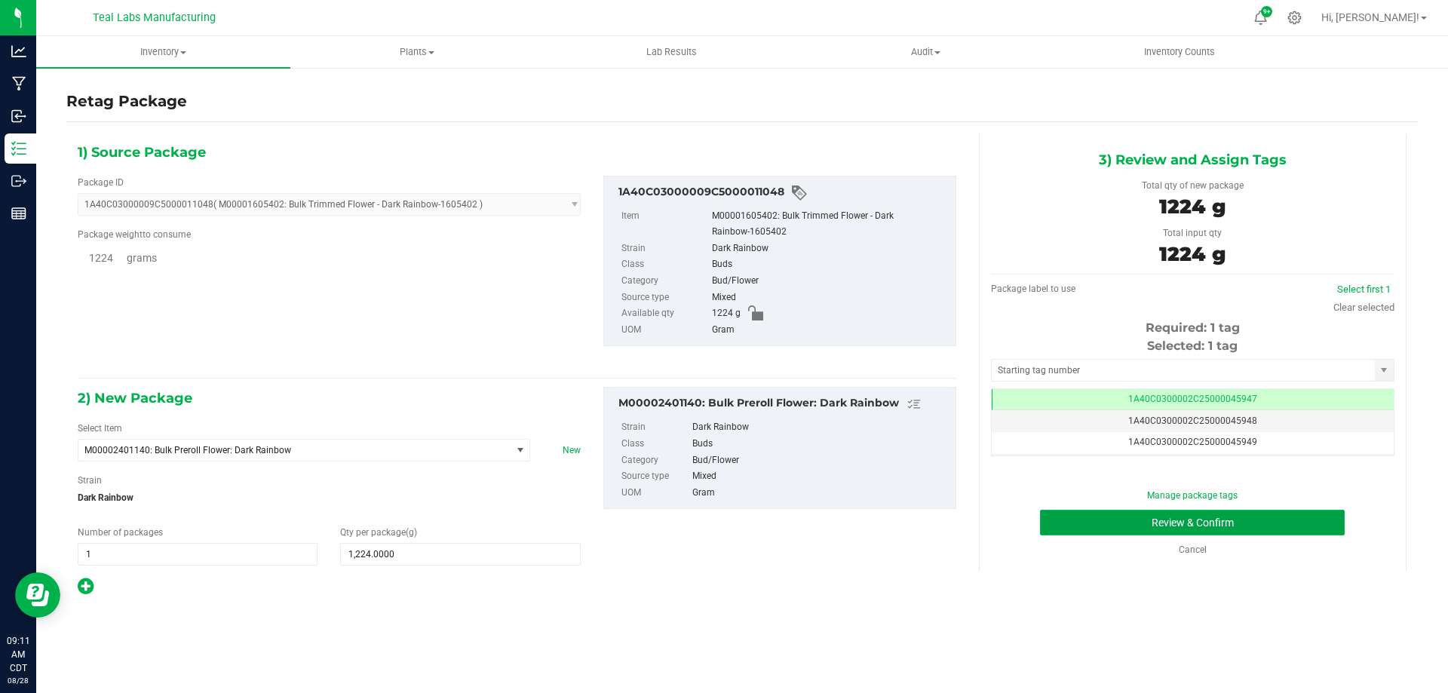
click at [1125, 529] on button "Review & Confirm" at bounding box center [1192, 523] width 305 height 26
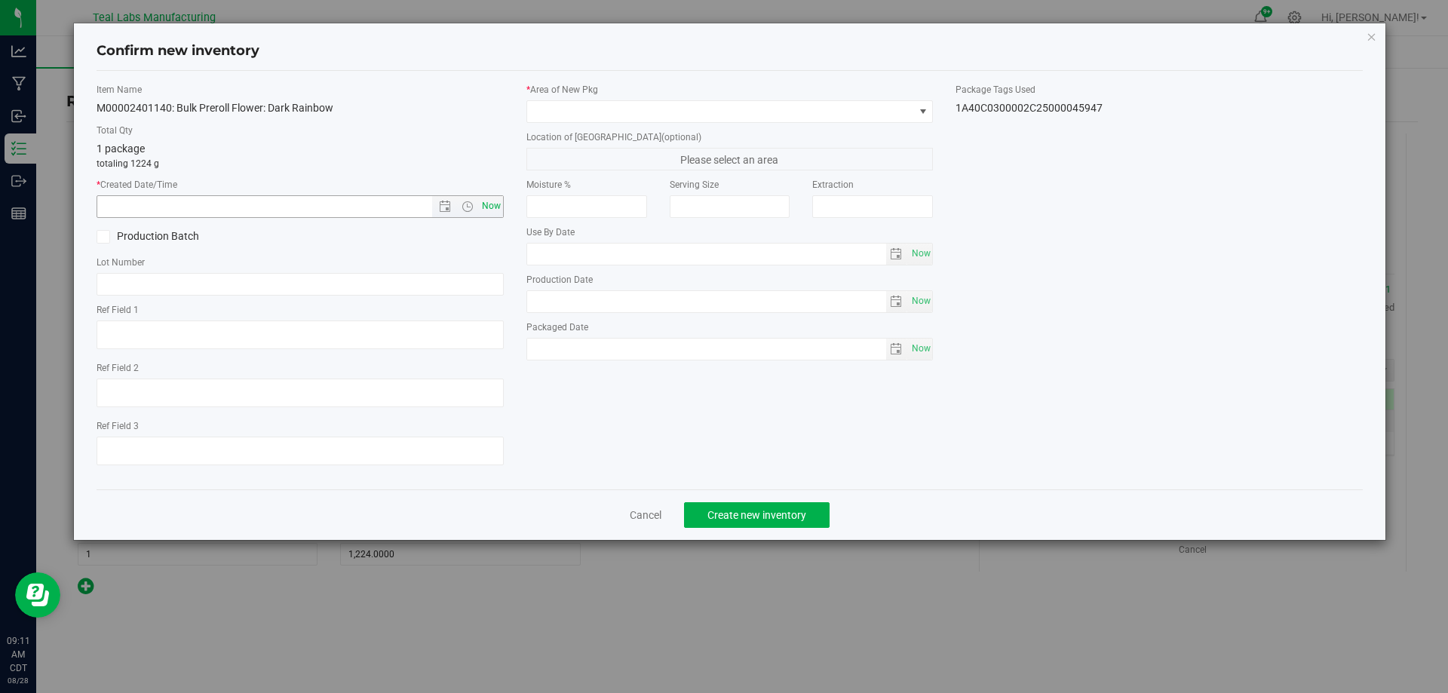
click at [477, 198] on span "Now" at bounding box center [467, 206] width 71 height 21
click at [493, 210] on span "Now" at bounding box center [491, 206] width 26 height 22
type input "8/28/2025 9:11 AM"
click at [629, 118] on span at bounding box center [720, 111] width 387 height 21
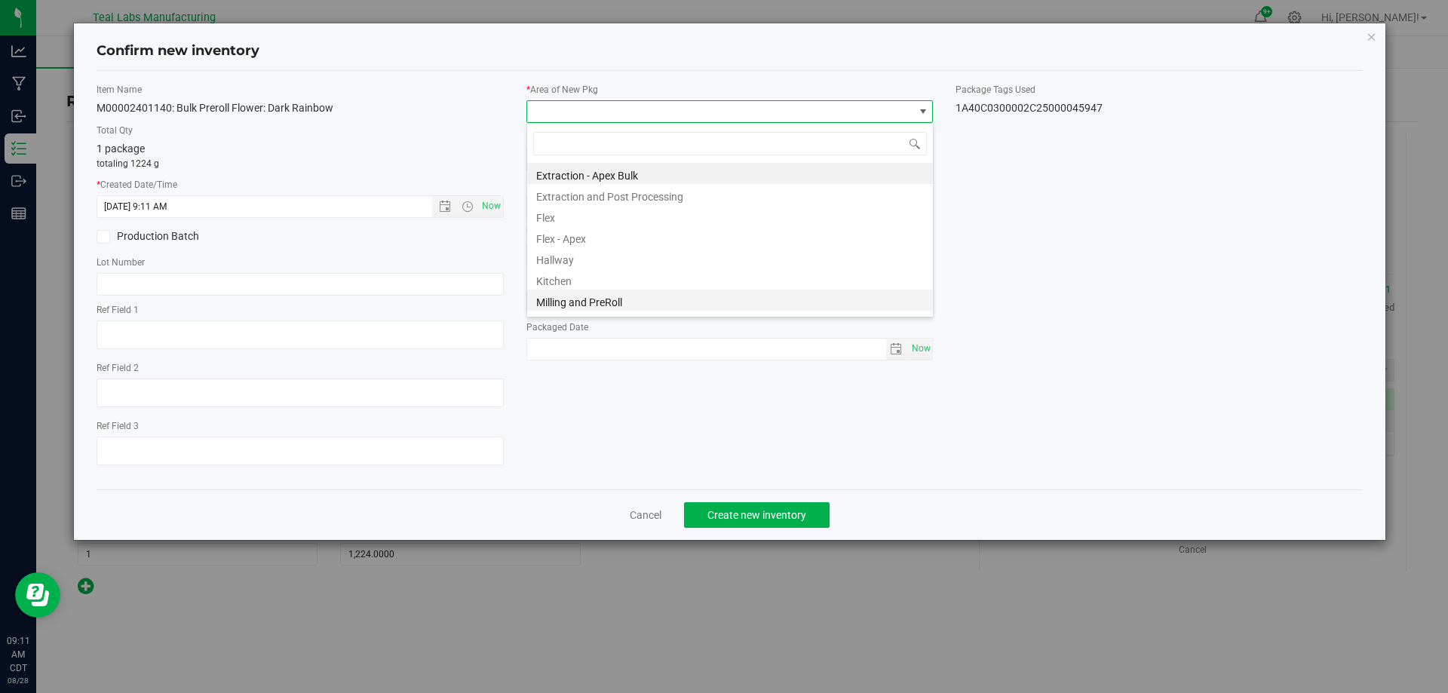
click at [605, 308] on li "Milling and PreRoll" at bounding box center [730, 300] width 406 height 21
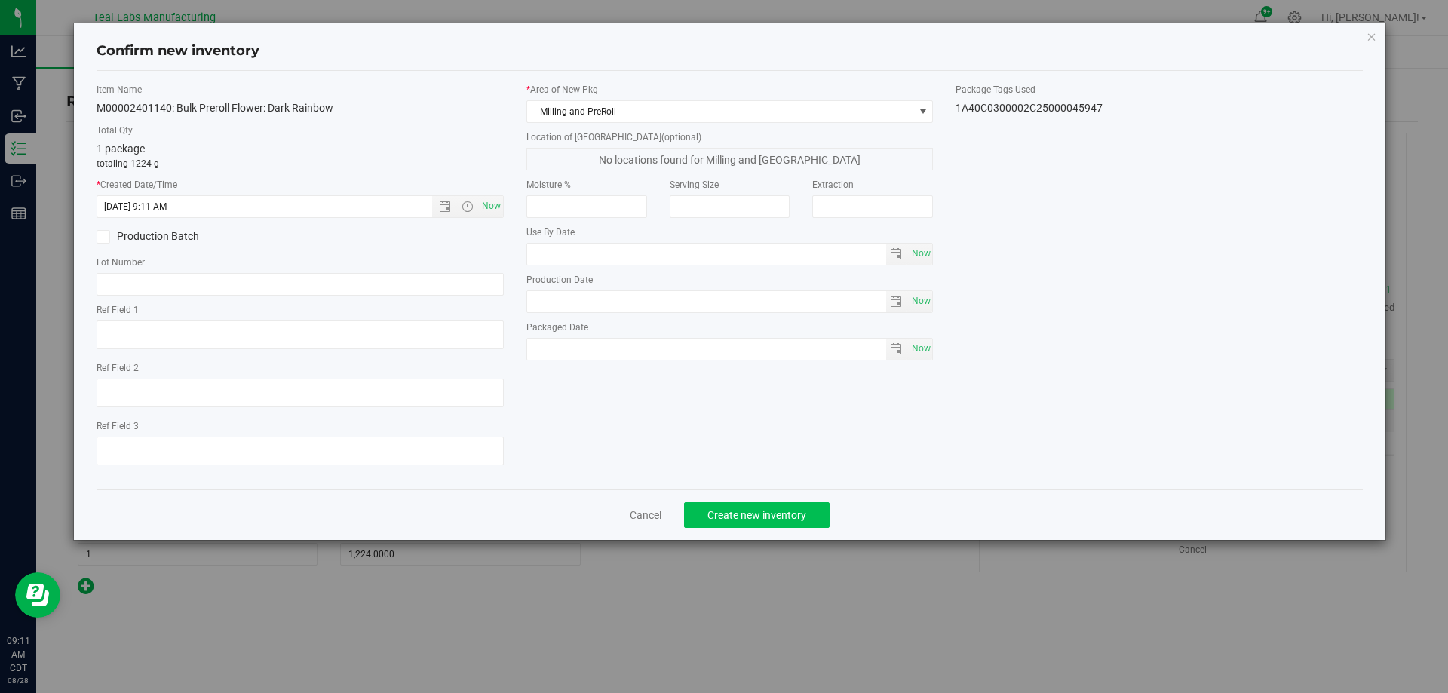
drag, startPoint x: 743, startPoint y: 537, endPoint x: 740, endPoint y: 519, distance: 17.6
click at [743, 534] on div "Cancel Create new inventory" at bounding box center [730, 514] width 1267 height 51
click at [740, 519] on span "Create new inventory" at bounding box center [756, 515] width 99 height 12
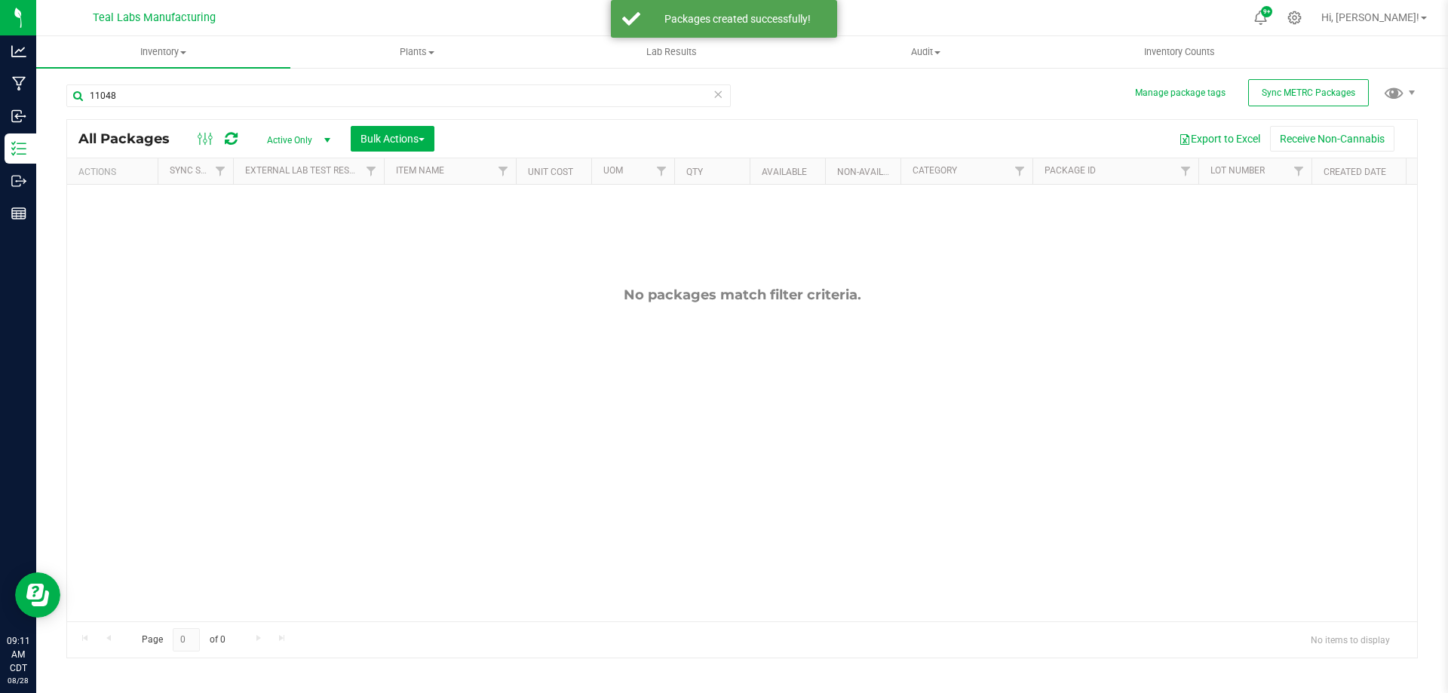
click at [171, 108] on div "11048" at bounding box center [398, 101] width 664 height 35
click at [170, 108] on div "11048" at bounding box center [398, 101] width 664 height 35
click at [171, 102] on input "11048" at bounding box center [398, 95] width 664 height 23
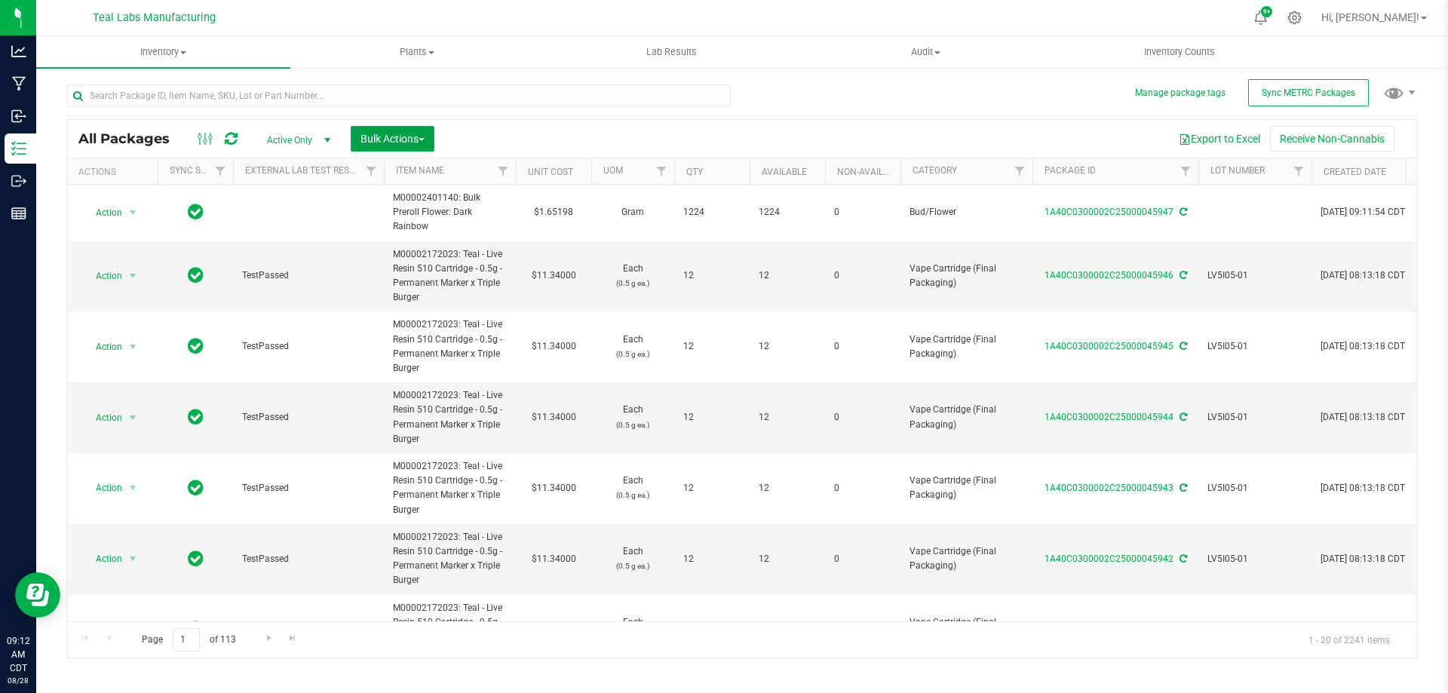
click at [398, 142] on span "Bulk Actions" at bounding box center [392, 139] width 64 height 12
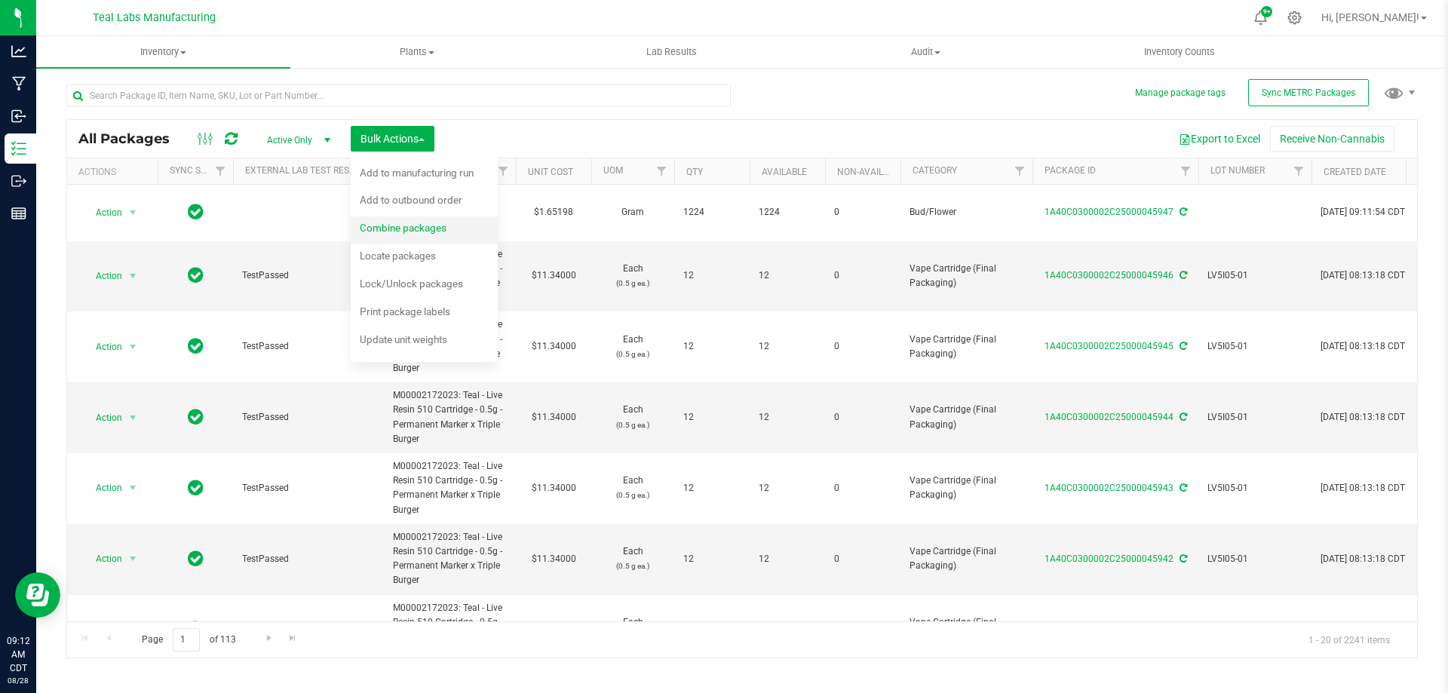
click at [415, 225] on span "Combine packages" at bounding box center [403, 228] width 87 height 12
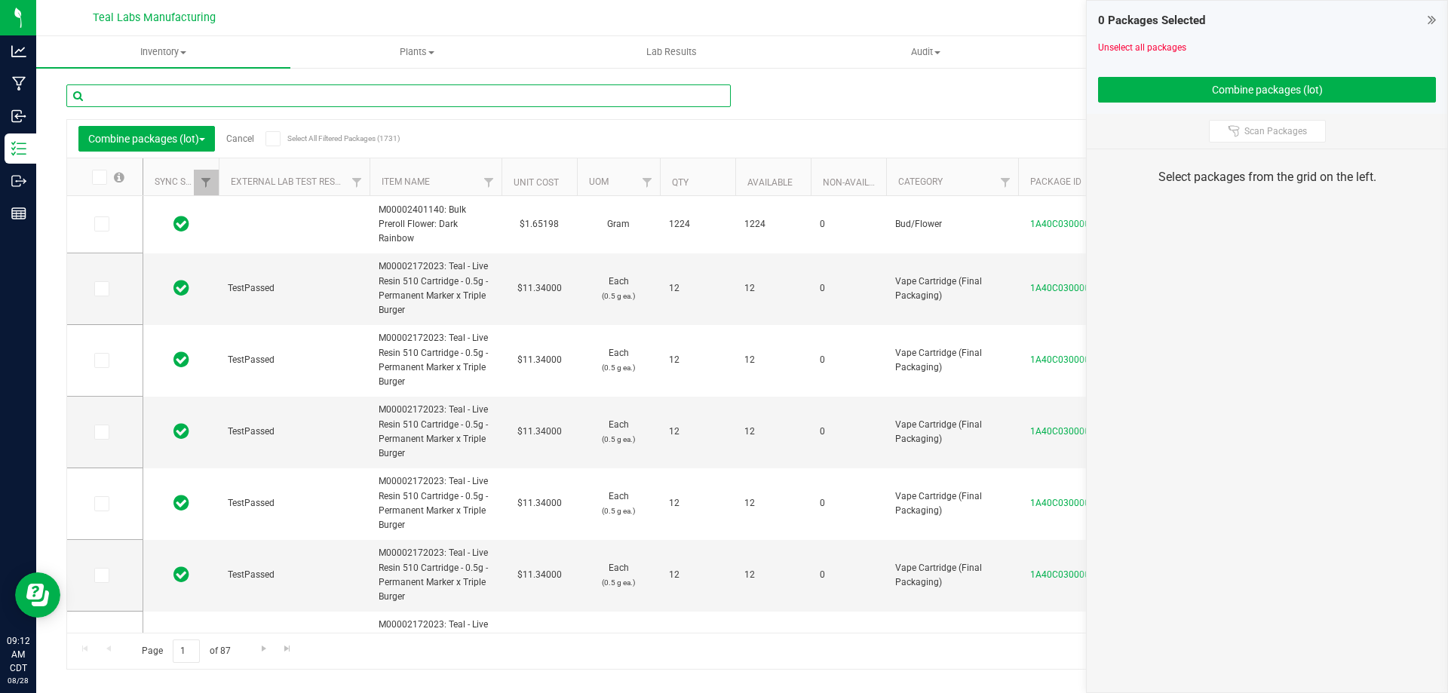
click at [494, 105] on input "text" at bounding box center [398, 95] width 664 height 23
click at [210, 96] on input "text" at bounding box center [398, 95] width 664 height 23
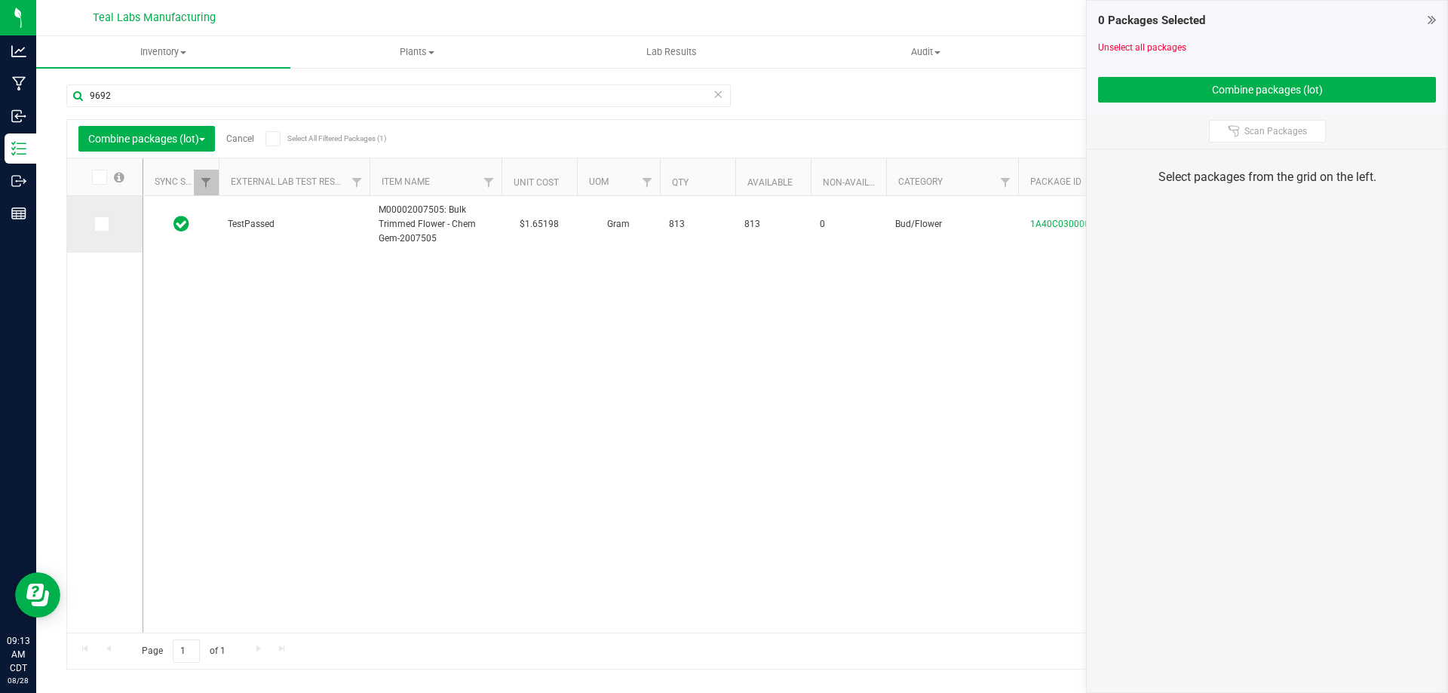
click at [94, 230] on label at bounding box center [105, 223] width 22 height 15
click at [0, 0] on input "checkbox" at bounding box center [0, 0] width 0 height 0
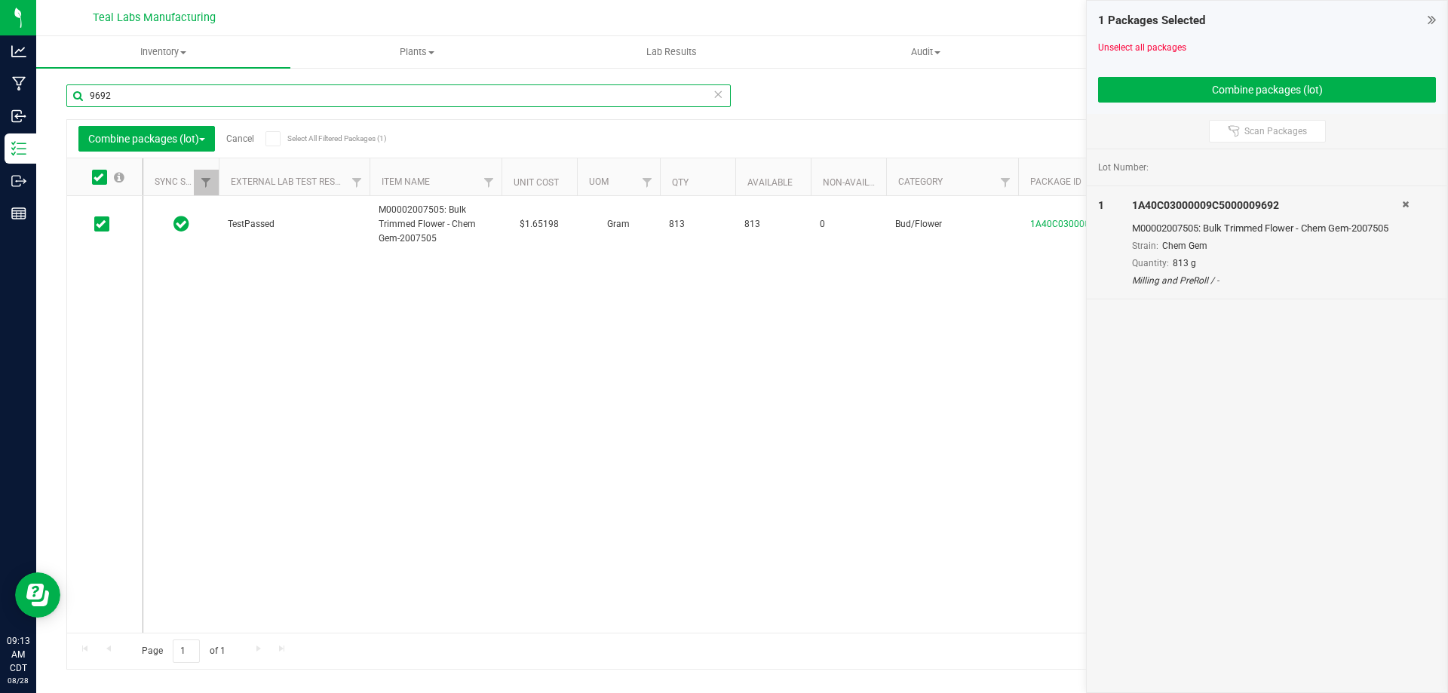
drag, startPoint x: 138, startPoint y: 95, endPoint x: 60, endPoint y: 100, distance: 78.6
click at [60, 100] on div "Manage package tags Sync METRC Packages 9692 Combine packages (lot) Cancel Sele…" at bounding box center [741, 296] width 1411 height 460
type input "11243"
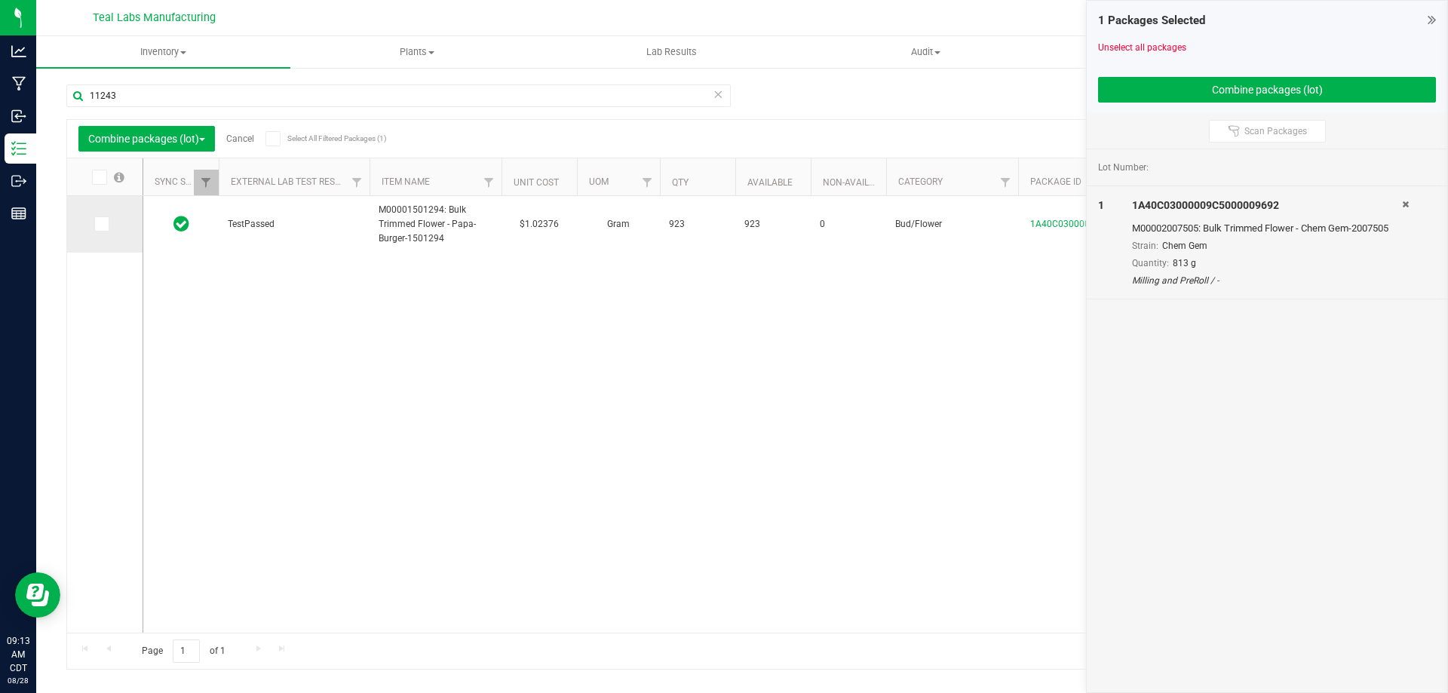
click at [109, 228] on label at bounding box center [105, 223] width 22 height 15
click at [0, 0] on input "checkbox" at bounding box center [0, 0] width 0 height 0
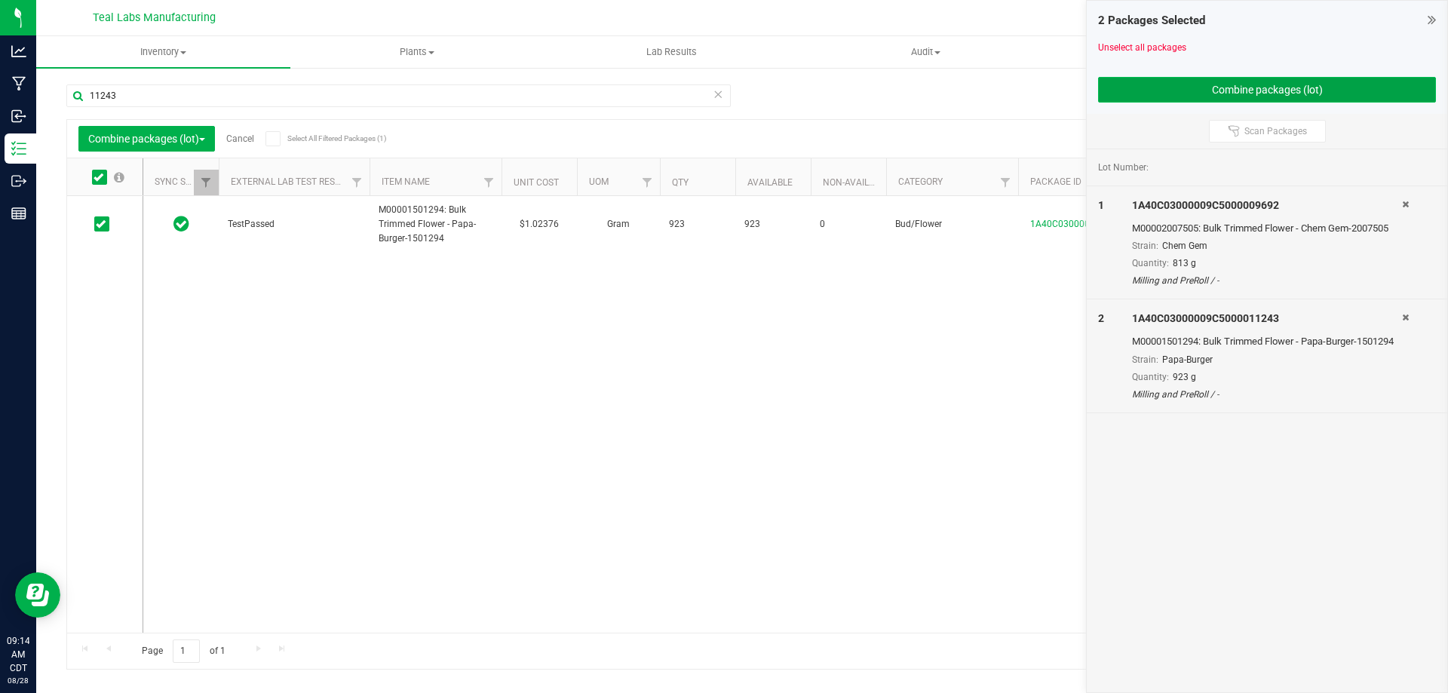
click at [1242, 93] on button "Combine packages (lot)" at bounding box center [1267, 90] width 338 height 26
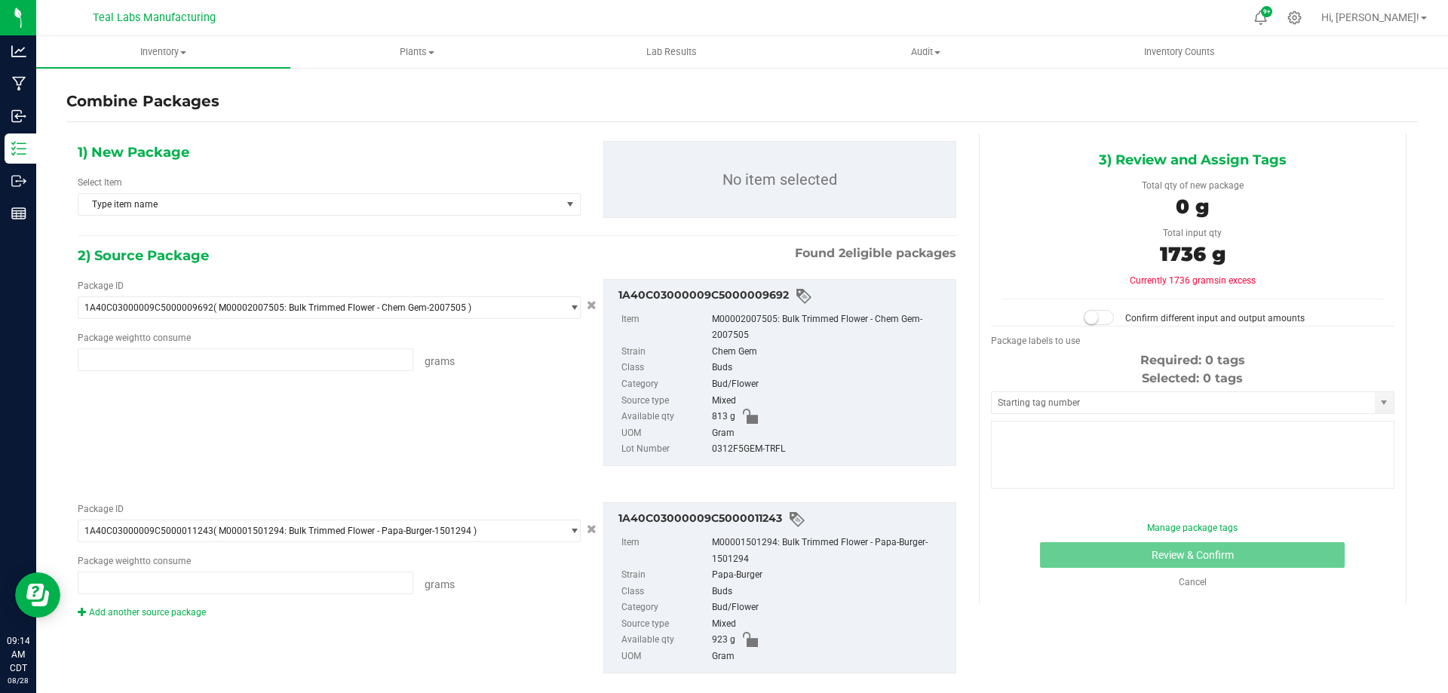
type input "813.0000 g"
type input "923.0000 g"
click at [406, 203] on span "Type item name" at bounding box center [319, 204] width 483 height 21
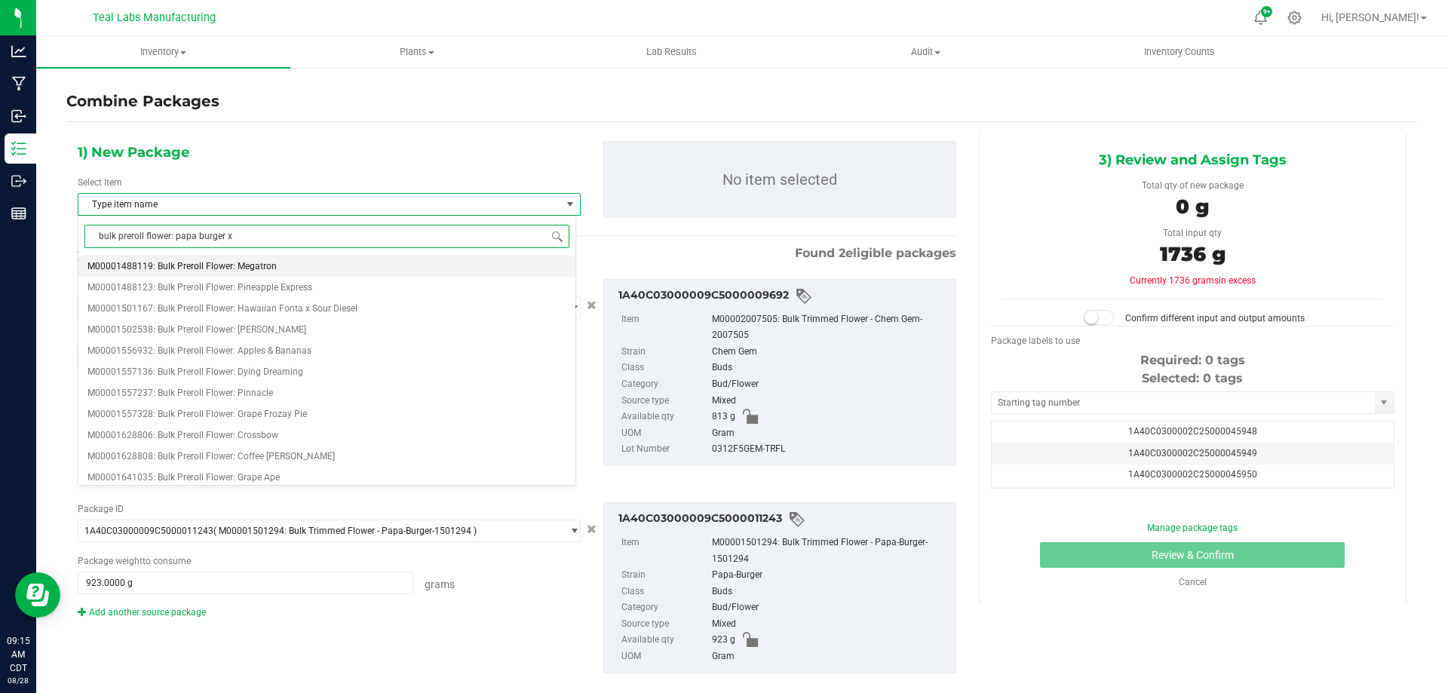
type input "bulk preroll flower: papa burger x"
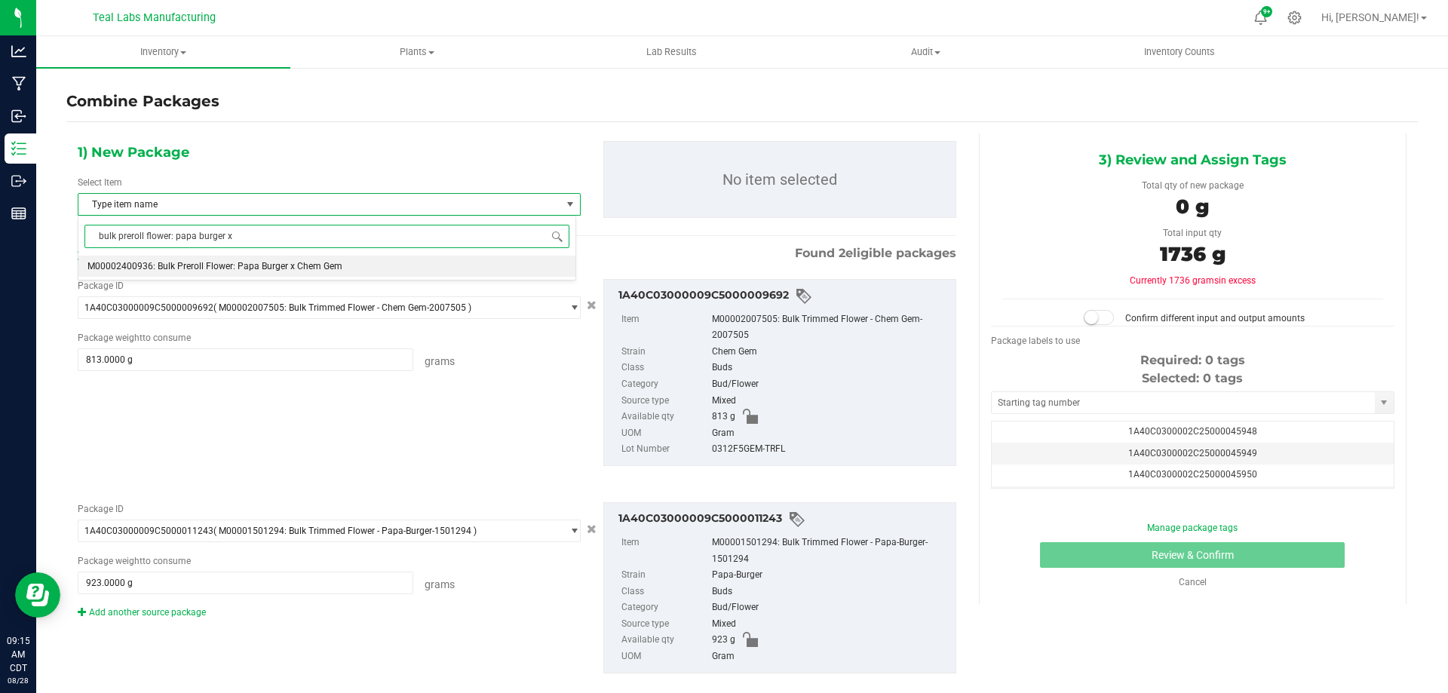
click at [326, 260] on li "M00002400936: Bulk Preroll Flower: Papa Burger x Chem Gem" at bounding box center [326, 266] width 497 height 21
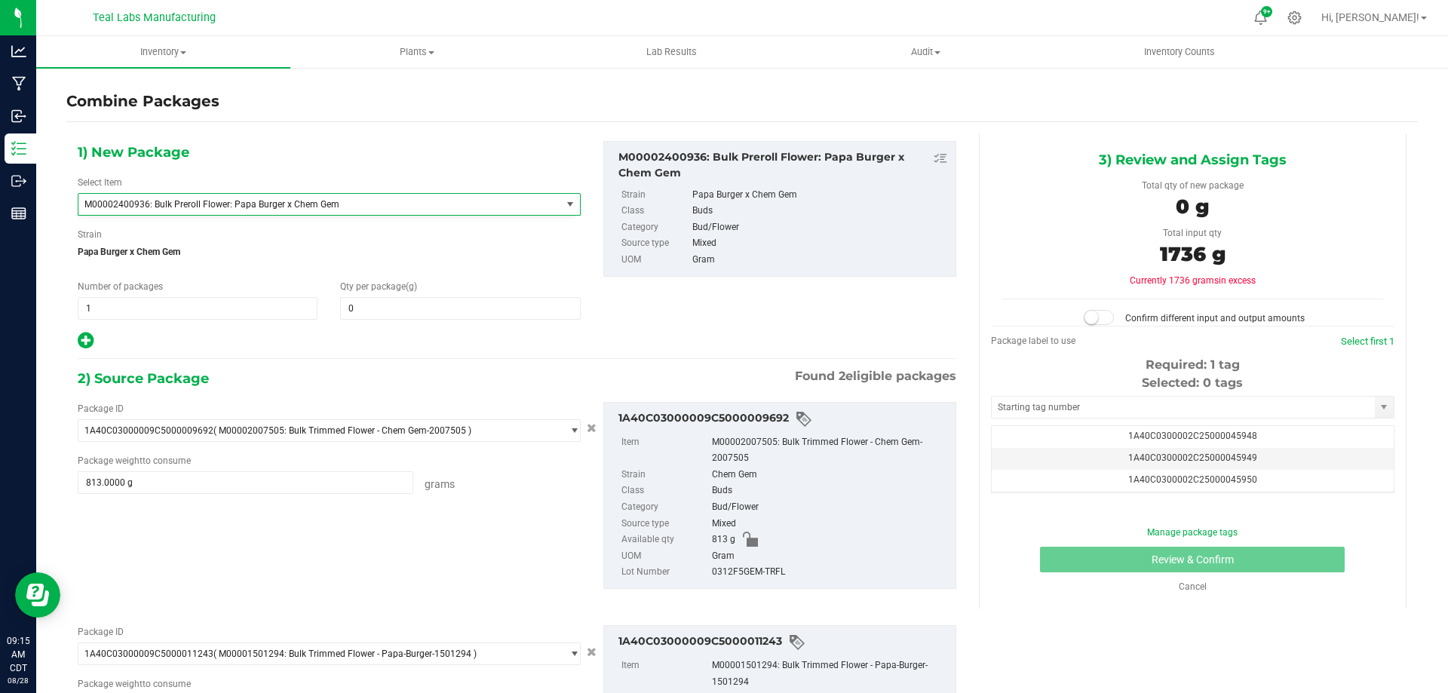
scroll to position [23735, 0]
click at [535, 78] on div "Combine Packages 1) New Package Select Item M00002400936: Bulk Preroll Flower: …" at bounding box center [741, 301] width 1411 height 471
click at [394, 313] on span "0 0" at bounding box center [460, 308] width 240 height 23
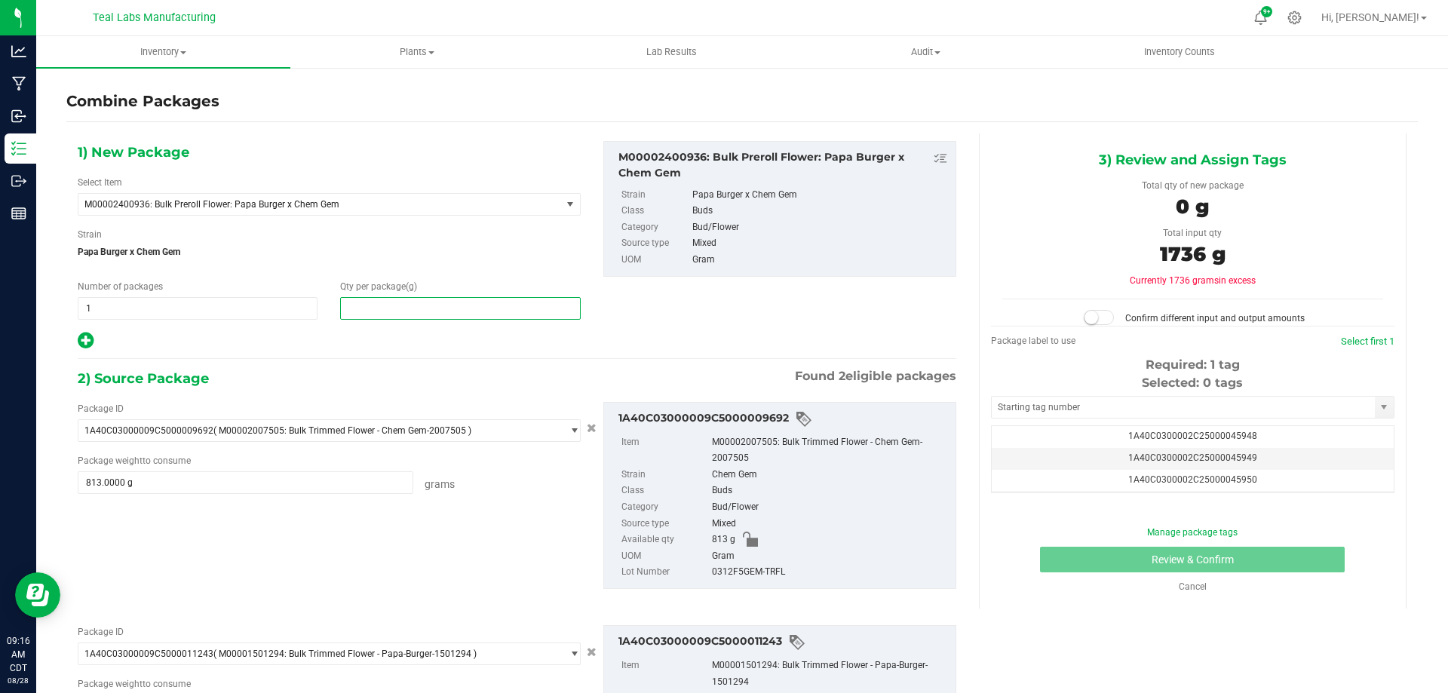
click at [394, 313] on input "text" at bounding box center [460, 308] width 238 height 21
type input "1736"
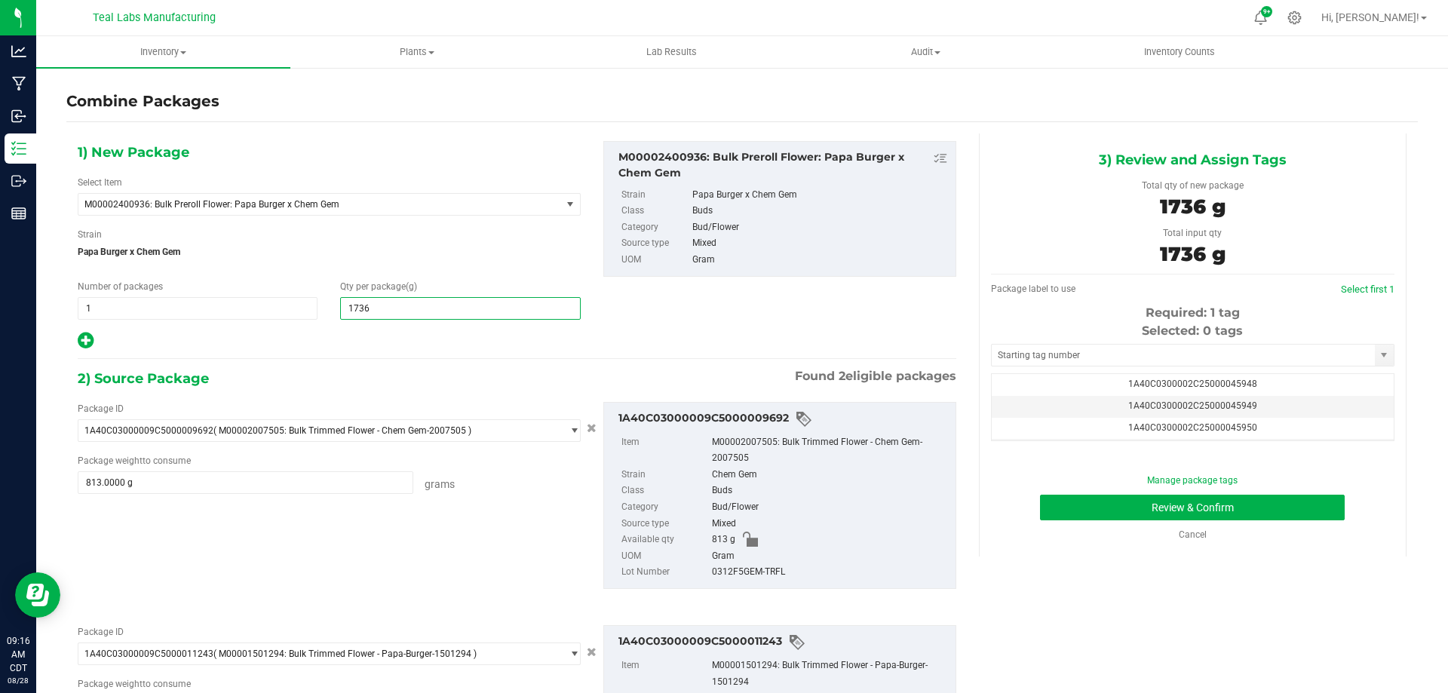
type input "1,736"
click at [346, 387] on div "2) Source Package Found 2 eligible packages" at bounding box center [517, 378] width 878 height 23
drag, startPoint x: 1147, startPoint y: 390, endPoint x: 1141, endPoint y: 380, distance: 11.5
click at [1148, 388] on td "1A40C0300002C25000045948" at bounding box center [1192, 385] width 402 height 22
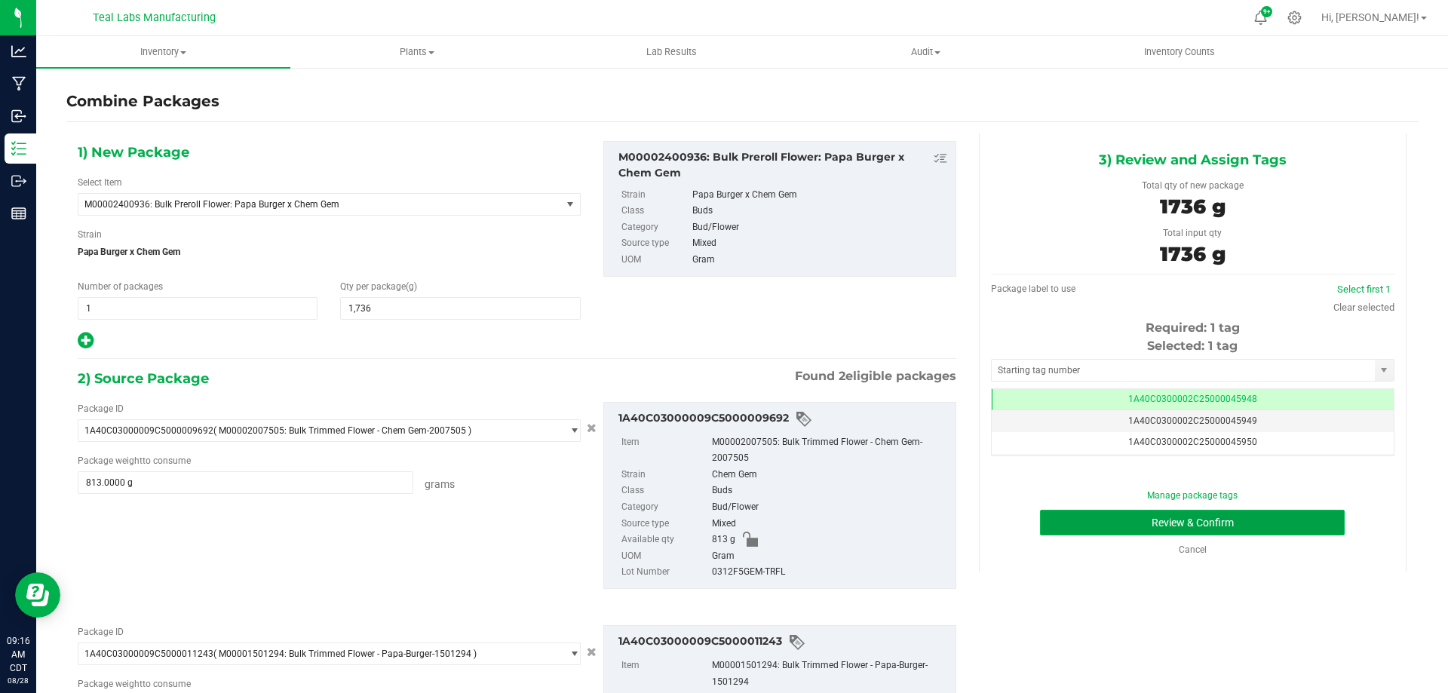
click at [1086, 522] on button "Review & Confirm" at bounding box center [1192, 523] width 305 height 26
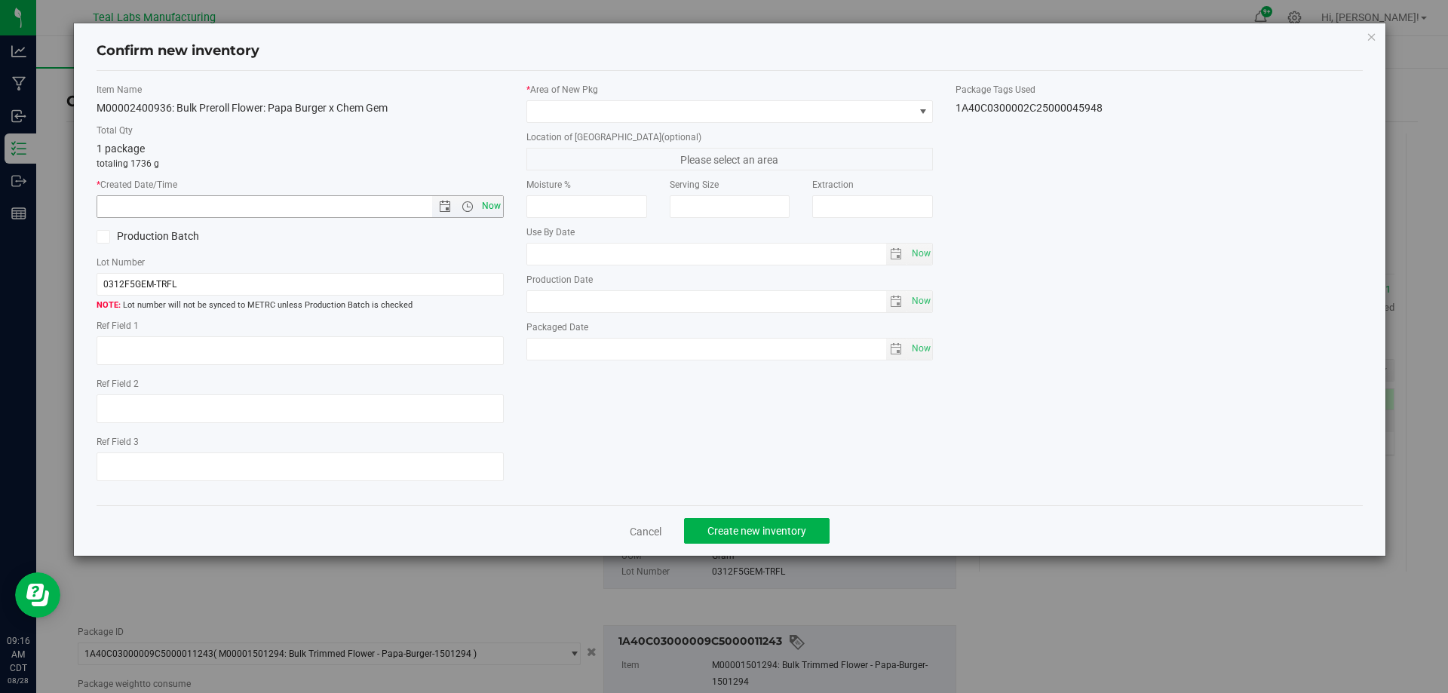
click at [484, 198] on span "Now" at bounding box center [491, 206] width 26 height 22
type input "8/28/2025 9:16 AM"
click at [582, 98] on div "* Area of New Pkg" at bounding box center [729, 103] width 407 height 40
click at [585, 109] on span at bounding box center [720, 111] width 387 height 21
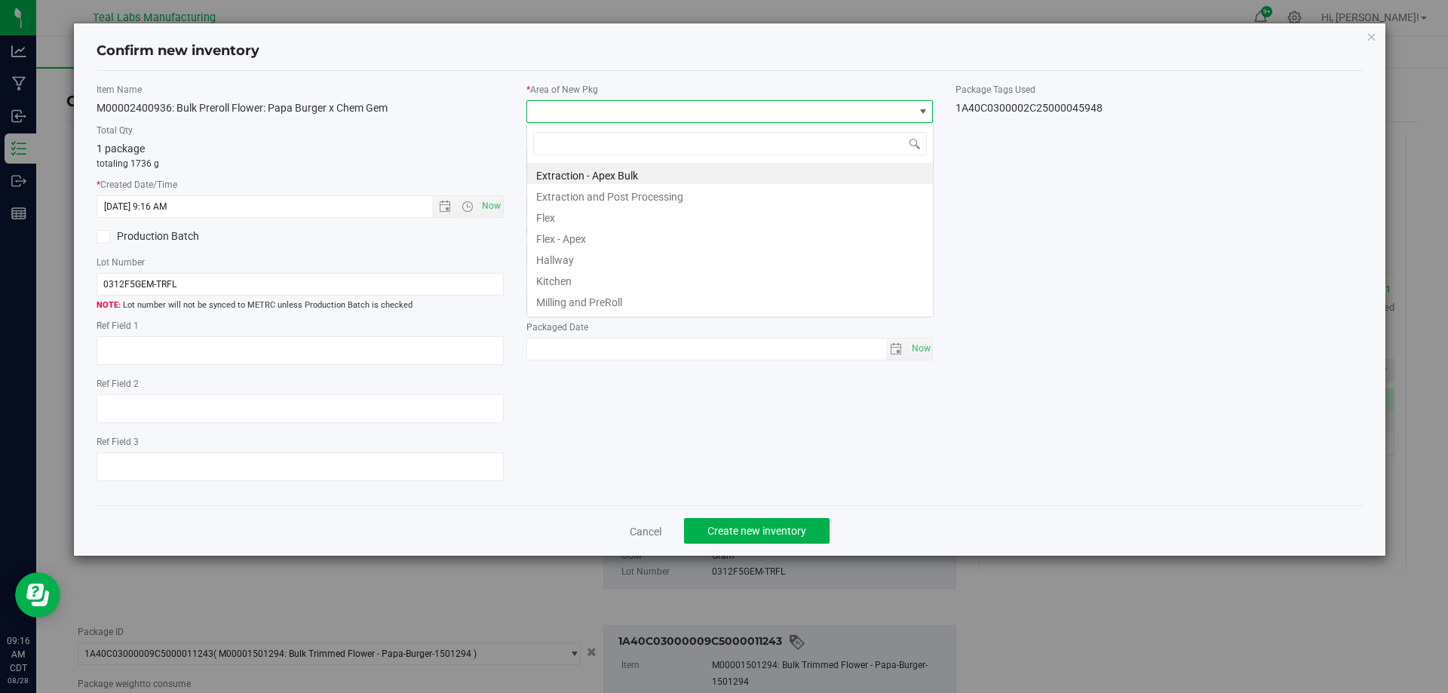
scroll to position [23, 407]
click at [599, 301] on li "Milling and PreRoll" at bounding box center [730, 300] width 406 height 21
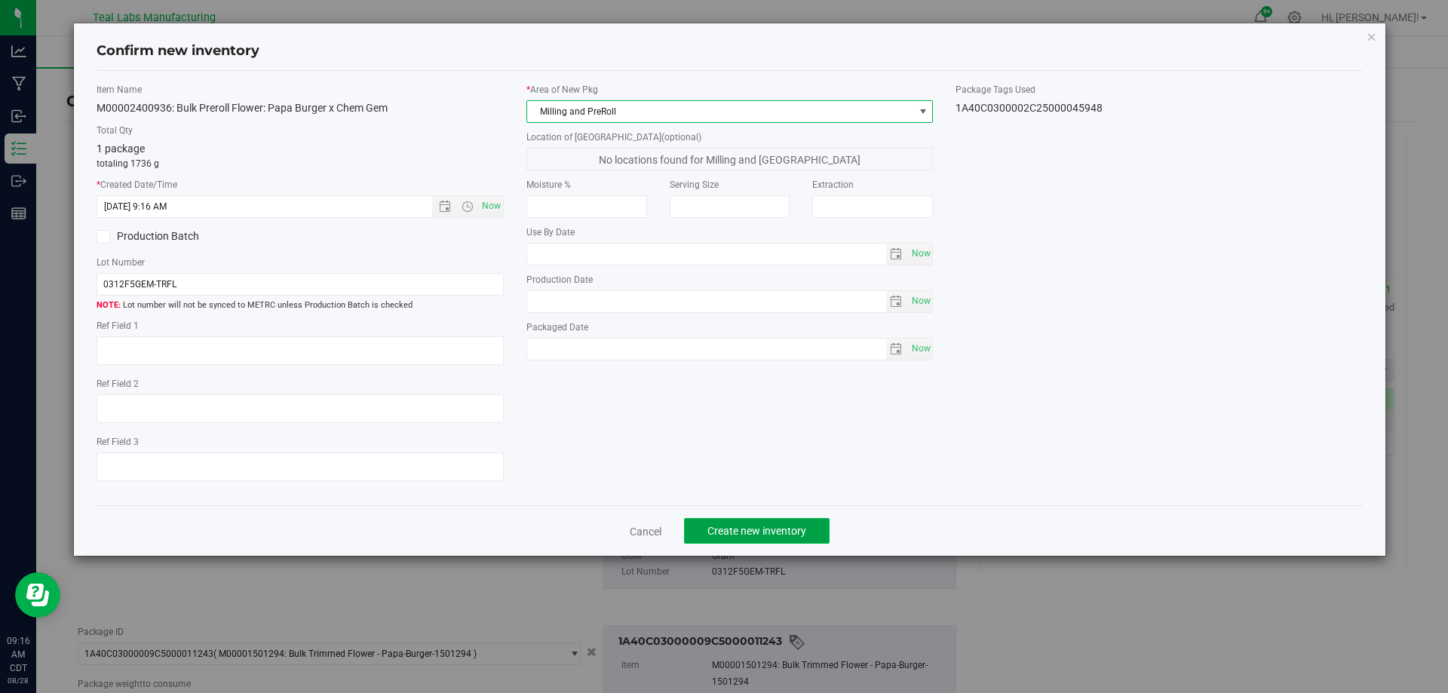
click at [777, 532] on span "Create new inventory" at bounding box center [756, 531] width 99 height 12
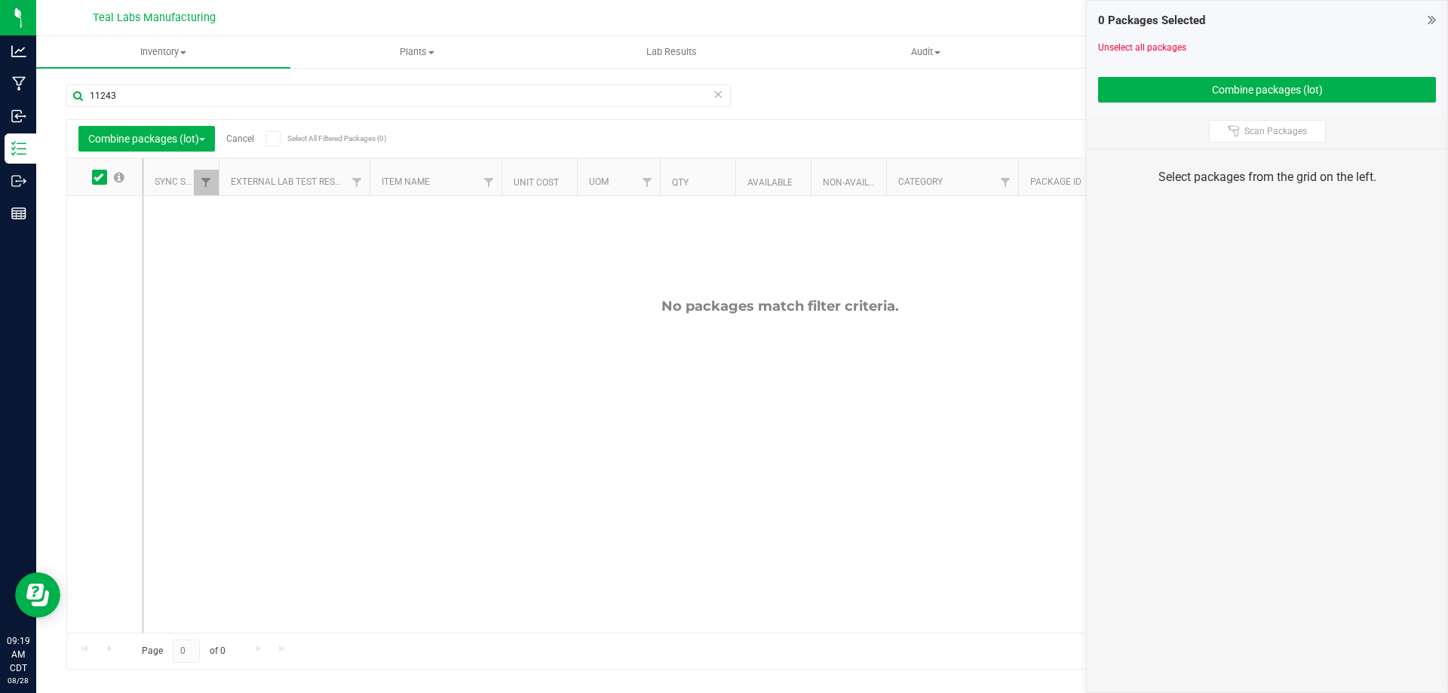
click at [241, 144] on div "Combine packages (lot) Cancel Select All Filtered Packages (0)" at bounding box center [220, 139] width 284 height 26
click at [244, 141] on link "Cancel" at bounding box center [240, 138] width 28 height 11
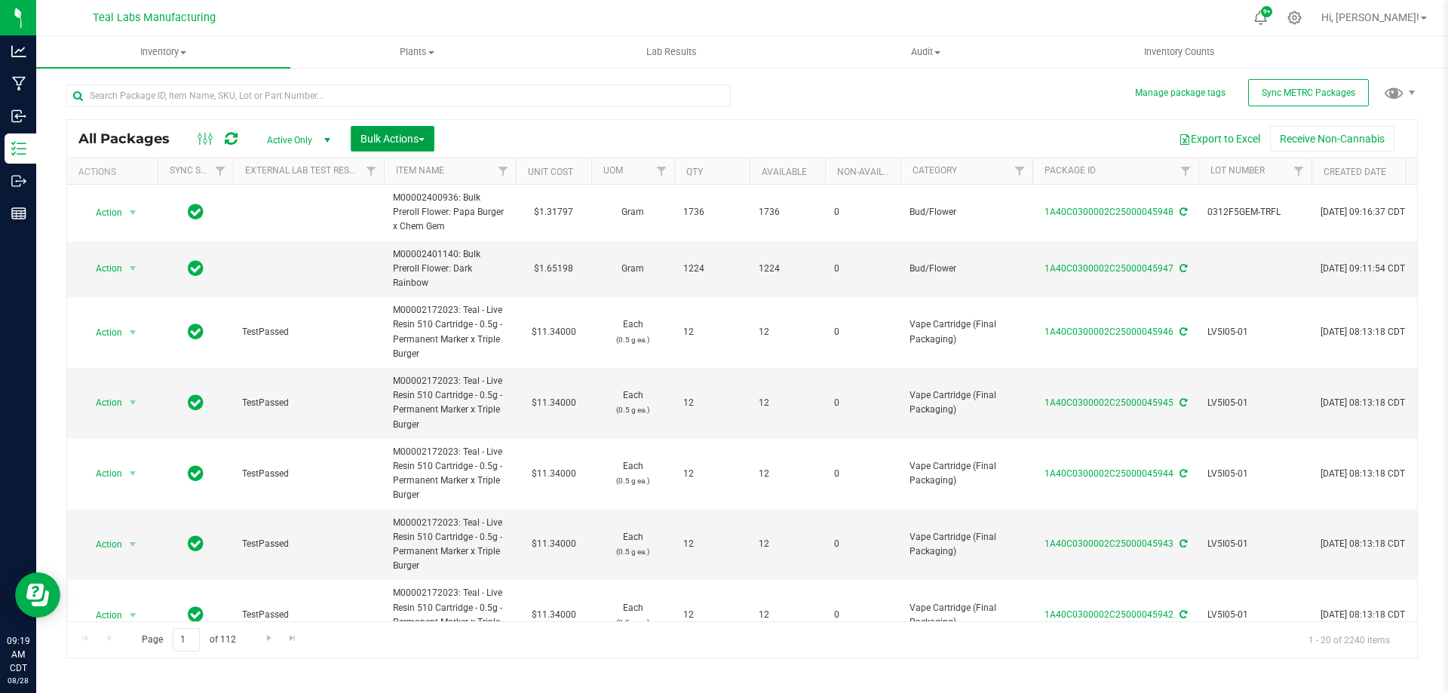
drag, startPoint x: 421, startPoint y: 138, endPoint x: 412, endPoint y: 138, distance: 9.0
click at [418, 138] on span "Bulk Actions" at bounding box center [392, 139] width 64 height 12
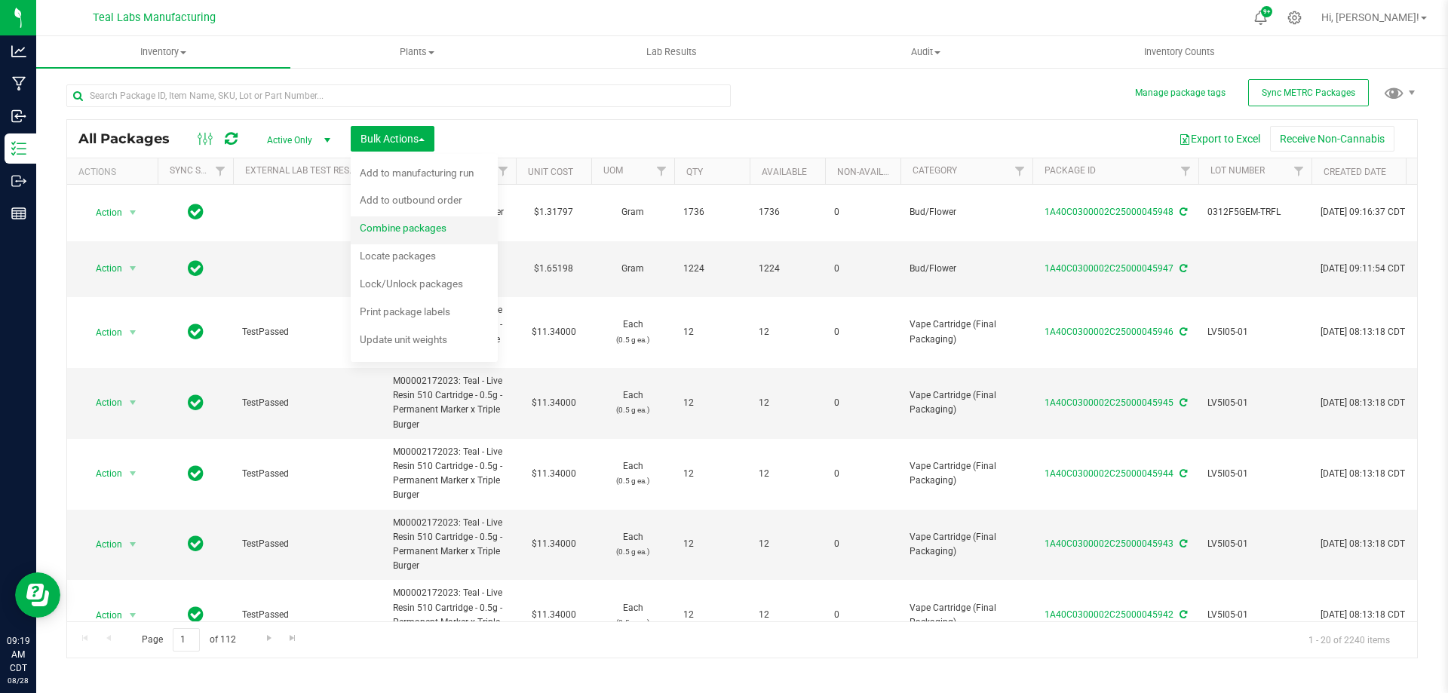
click at [412, 235] on div "Combine packages" at bounding box center [413, 230] width 107 height 24
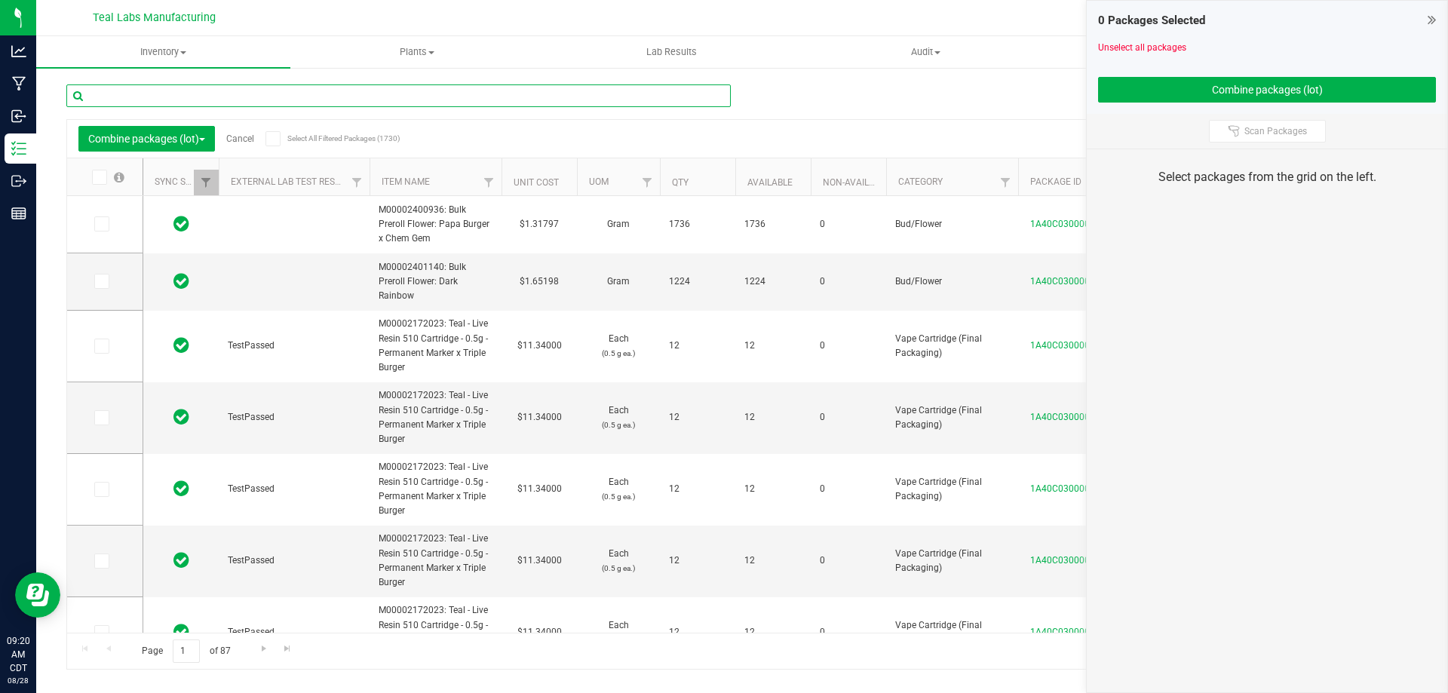
click at [292, 93] on input "text" at bounding box center [398, 95] width 664 height 23
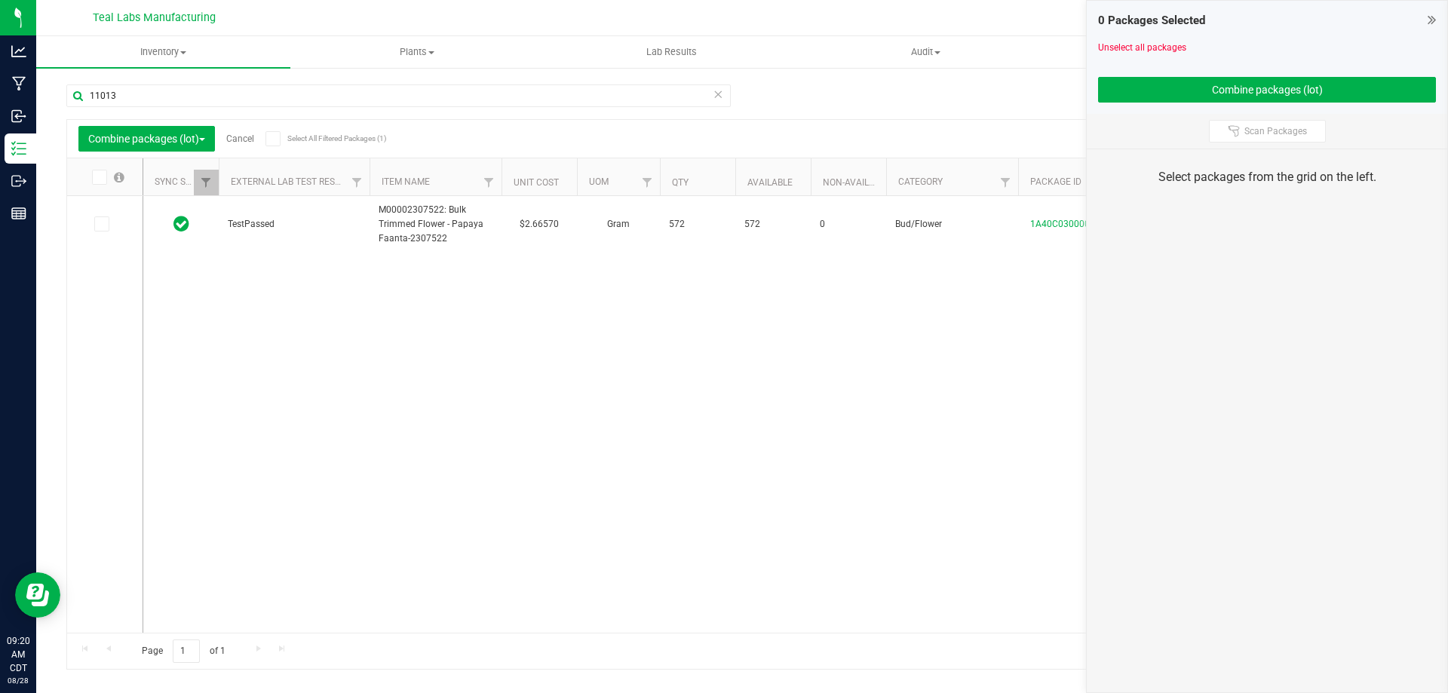
drag, startPoint x: 107, startPoint y: 223, endPoint x: 130, endPoint y: 188, distance: 41.4
click at [106, 223] on span at bounding box center [101, 223] width 15 height 15
click at [0, 0] on input "checkbox" at bounding box center [0, 0] width 0 height 0
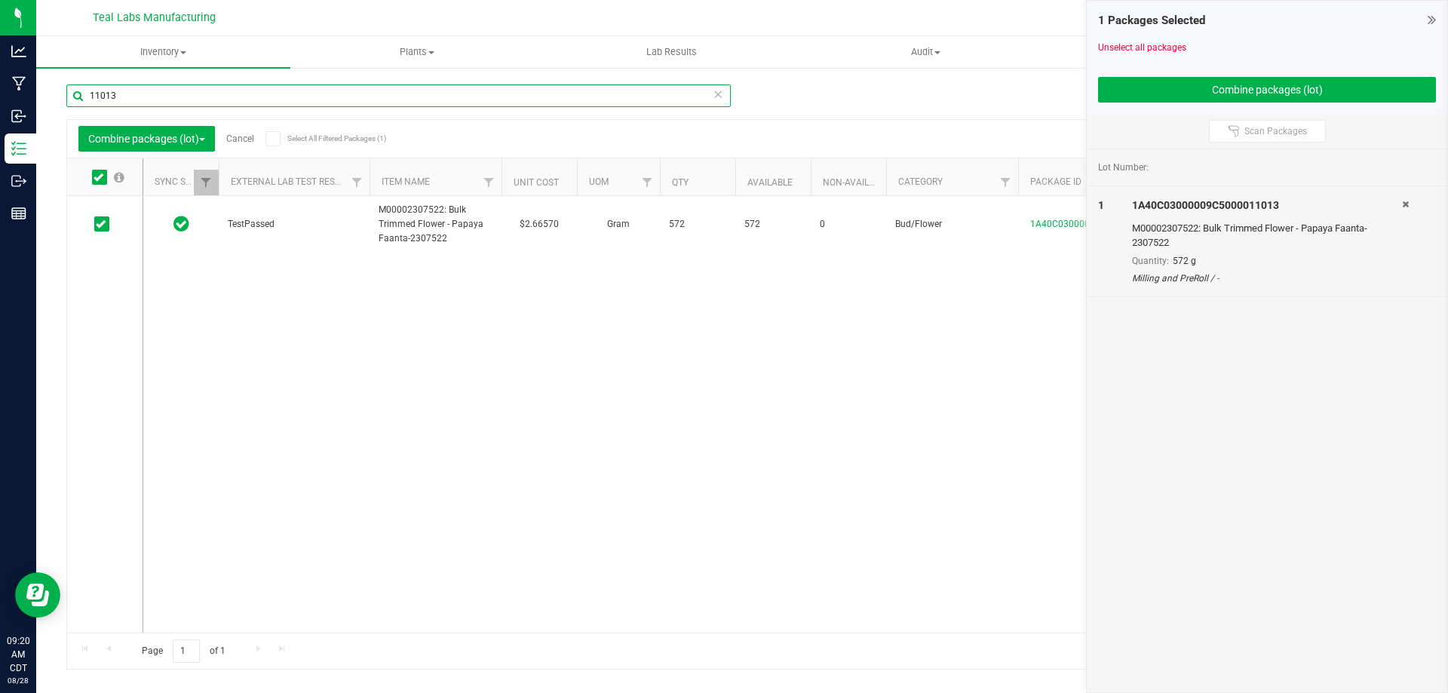
drag, startPoint x: 129, startPoint y: 95, endPoint x: 48, endPoint y: 95, distance: 80.7
click at [49, 95] on div "Manage package tags Sync METRC Packages 11013 Combine packages (lot) Cancel Sel…" at bounding box center [741, 296] width 1411 height 460
type input "11247"
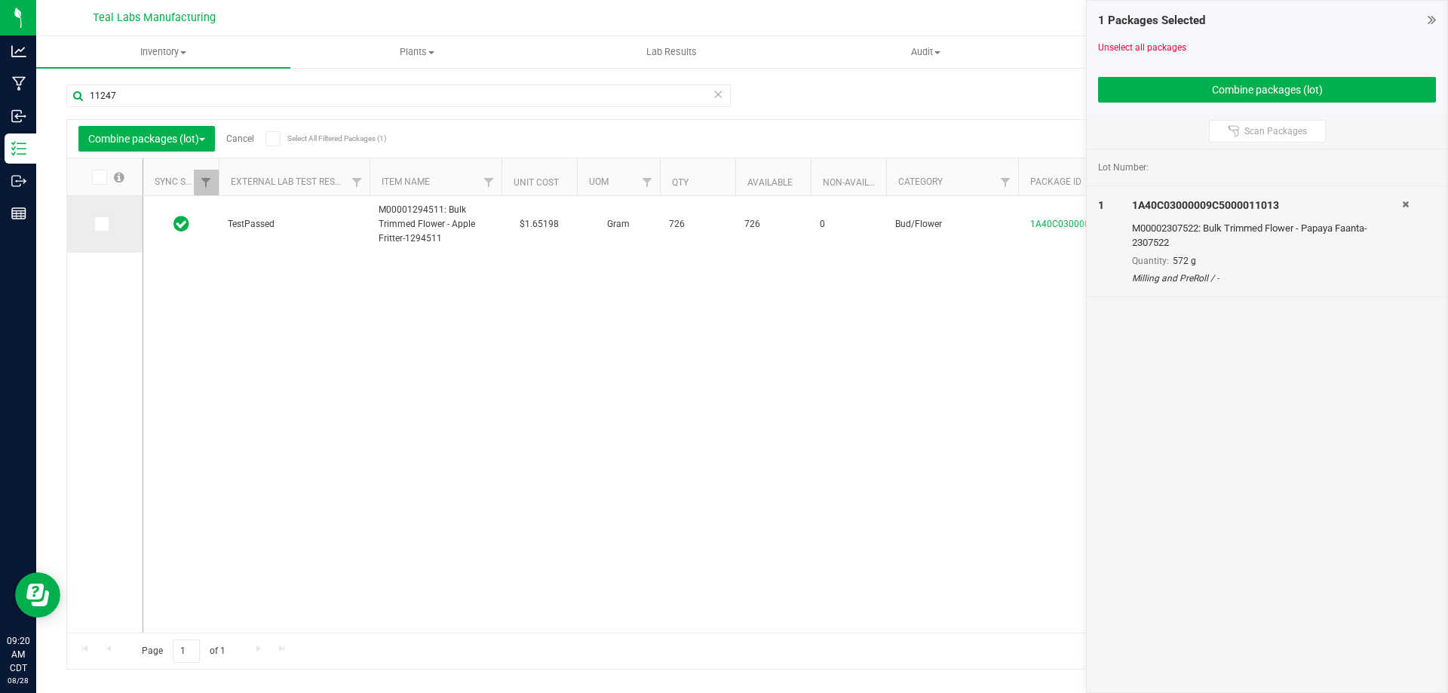
click at [100, 224] on icon at bounding box center [101, 224] width 10 height 0
click at [0, 0] on input "checkbox" at bounding box center [0, 0] width 0 height 0
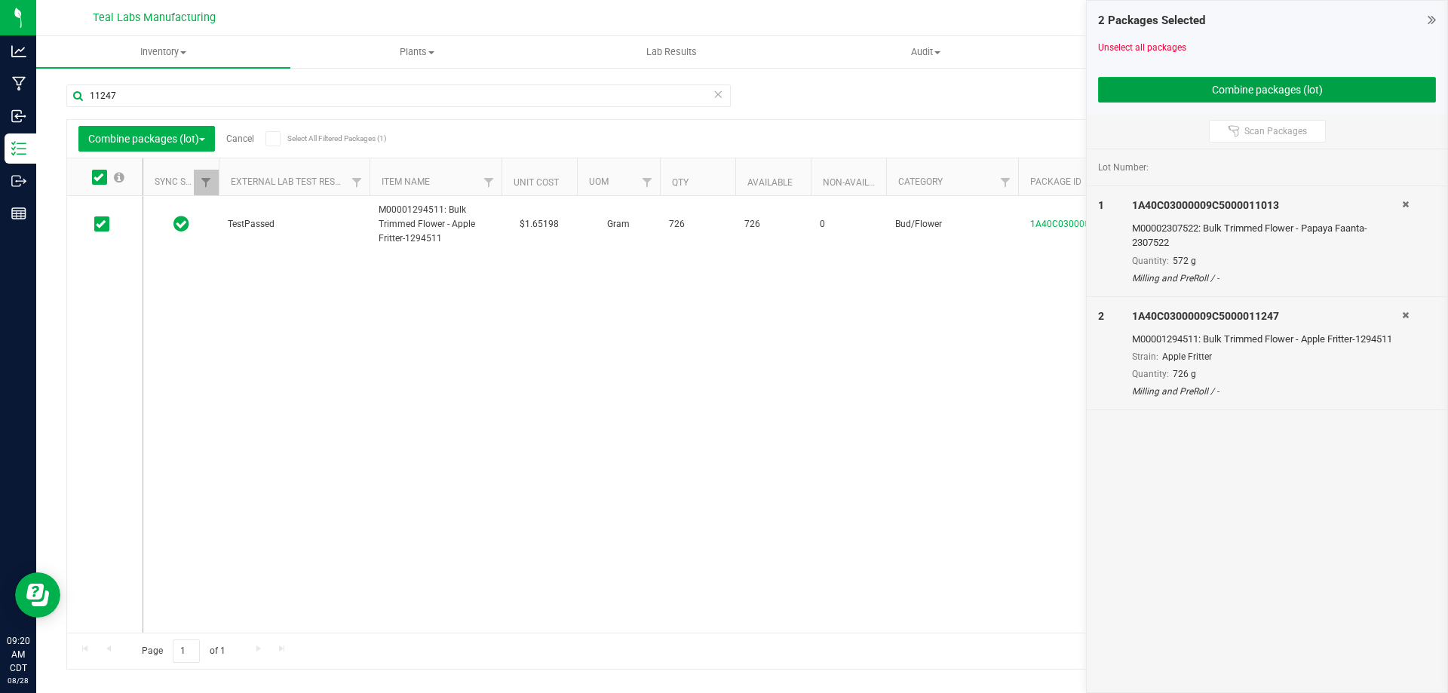
click at [1279, 81] on button "Combine packages (lot)" at bounding box center [1267, 90] width 338 height 26
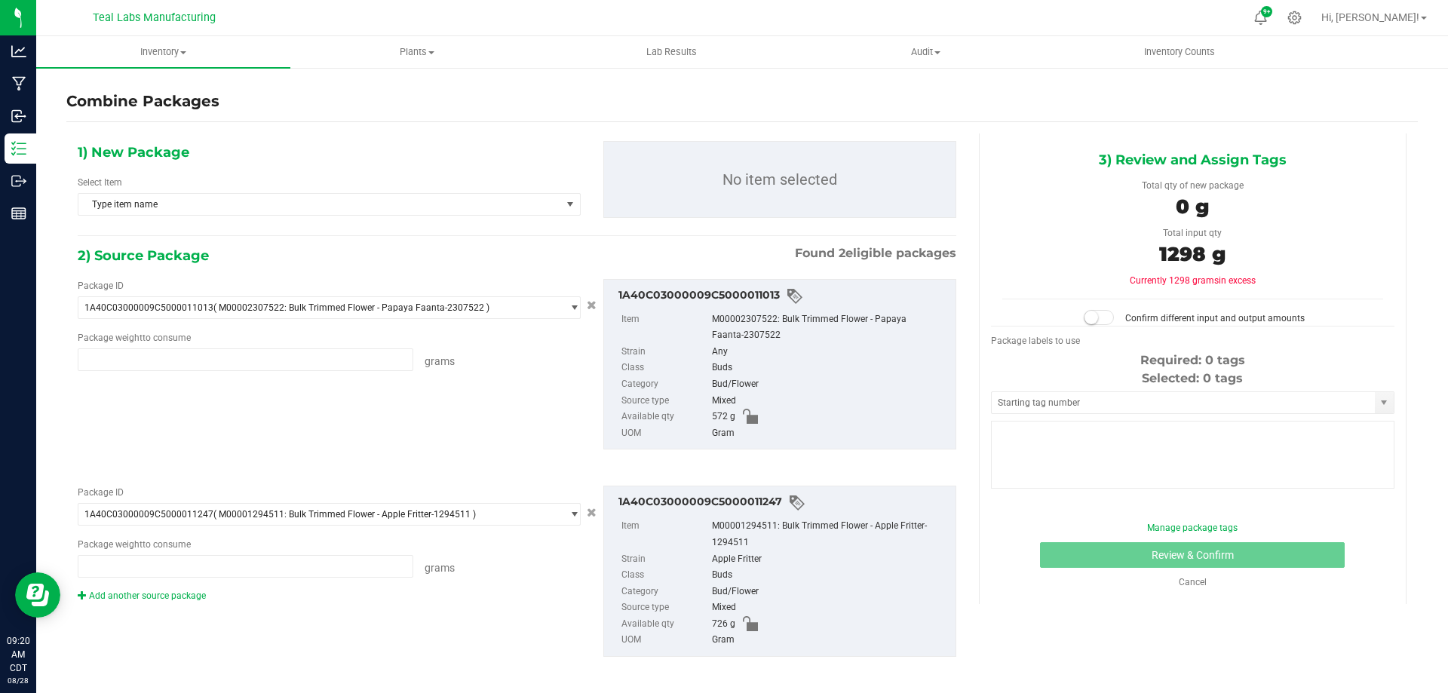
type input "572.0000 g"
type input "726.0000 g"
click at [293, 204] on span "Type item name" at bounding box center [319, 204] width 483 height 21
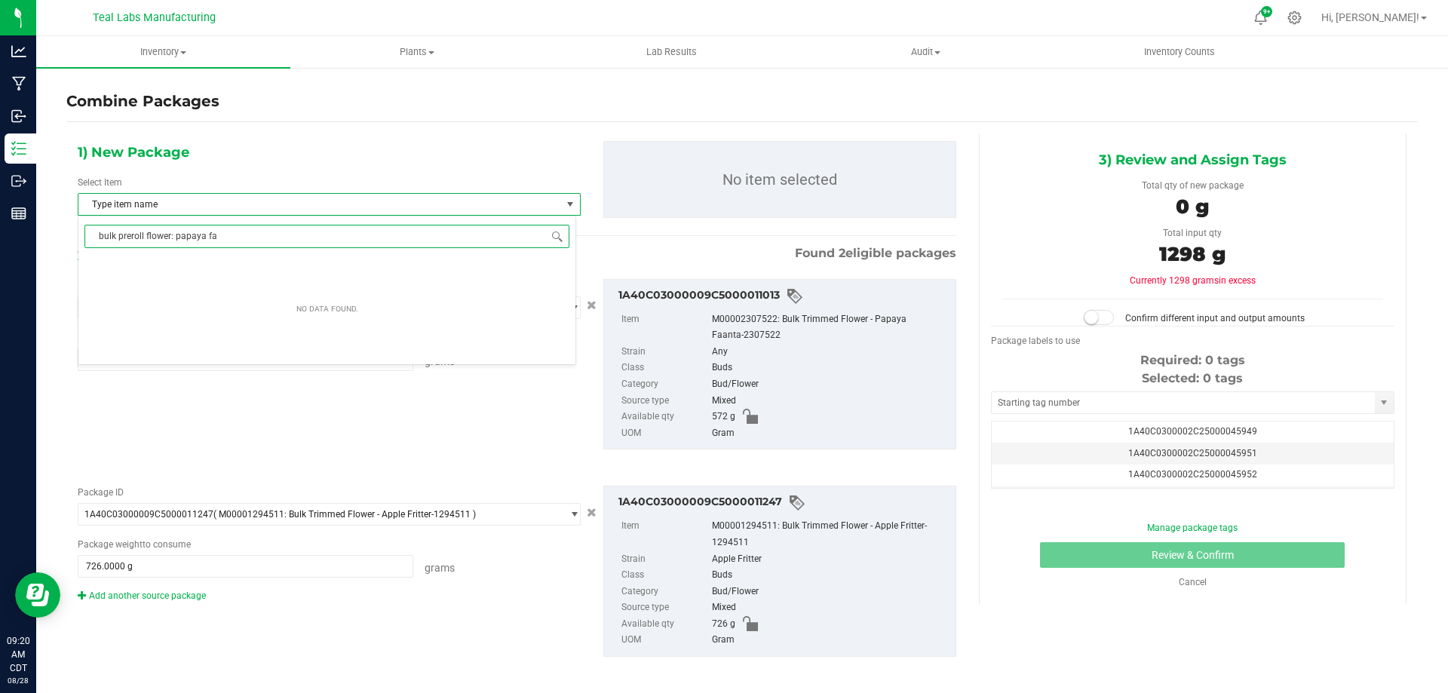
type input "bulk preroll flower: papaya faa"
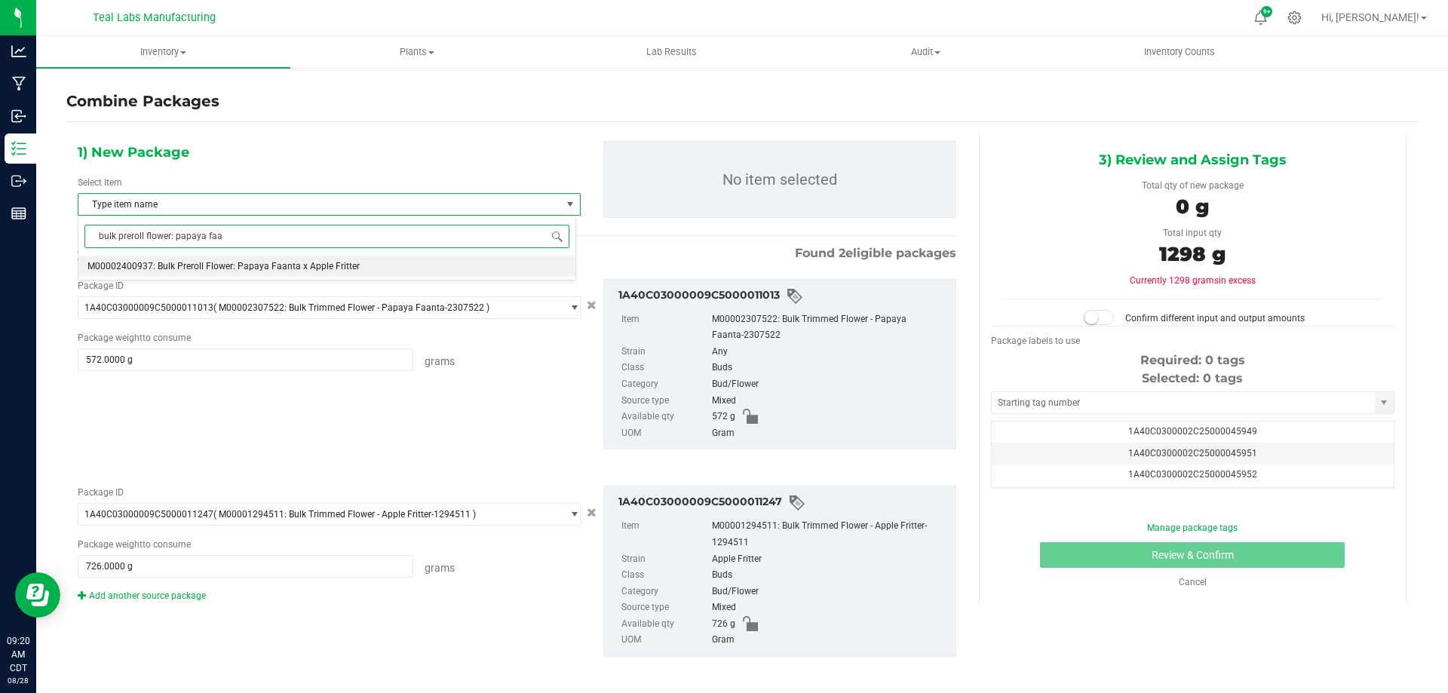
click at [301, 260] on li "M00002400937: Bulk Preroll Flower: Papaya Faanta x Apple Fritter" at bounding box center [326, 266] width 497 height 21
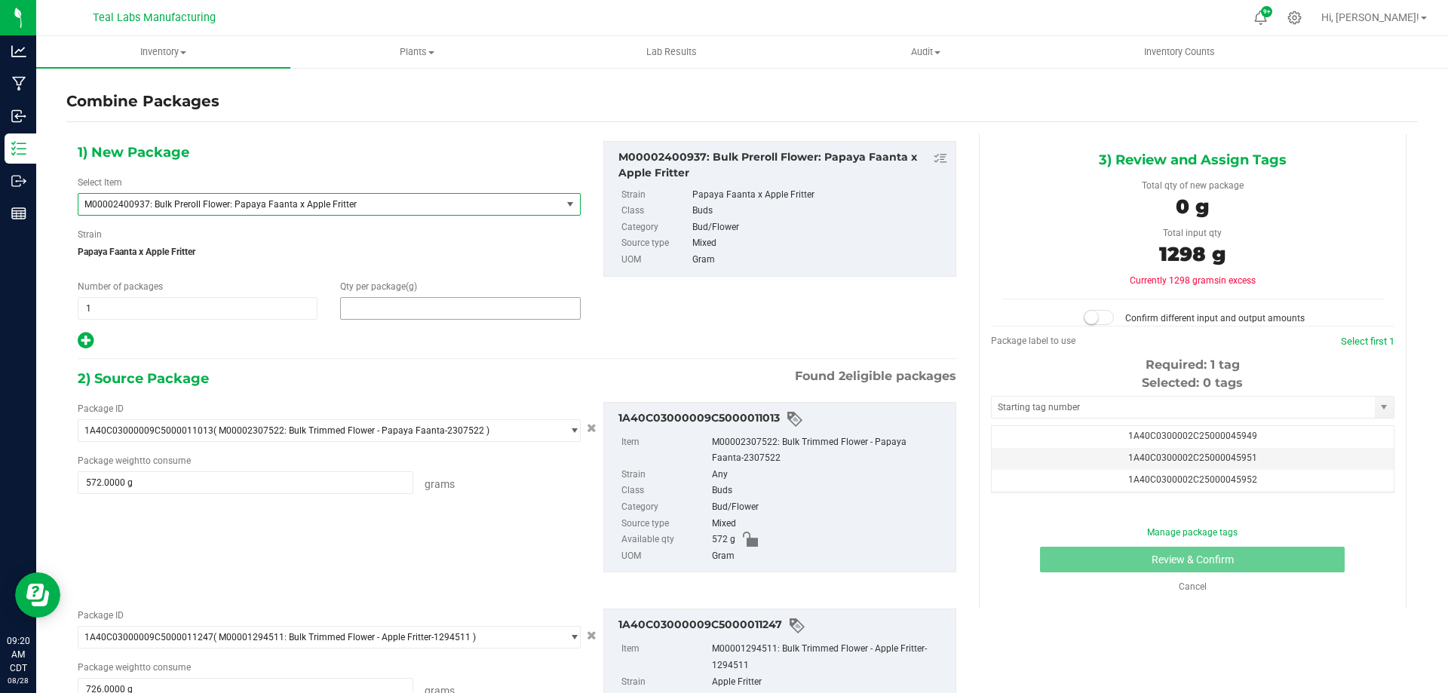
click at [389, 312] on span at bounding box center [460, 308] width 240 height 23
type input "1298"
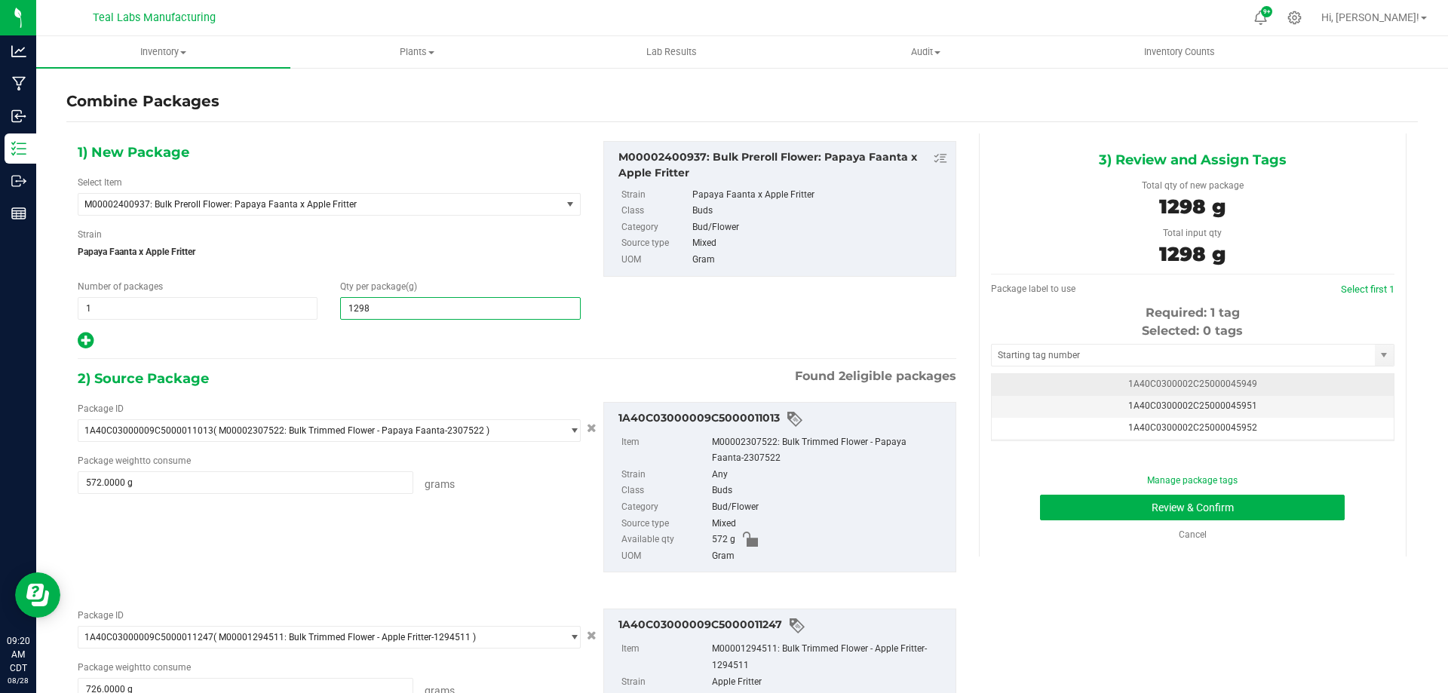
type input "1,298"
click at [1220, 385] on span "1A40C0300002C25000045949" at bounding box center [1192, 383] width 129 height 11
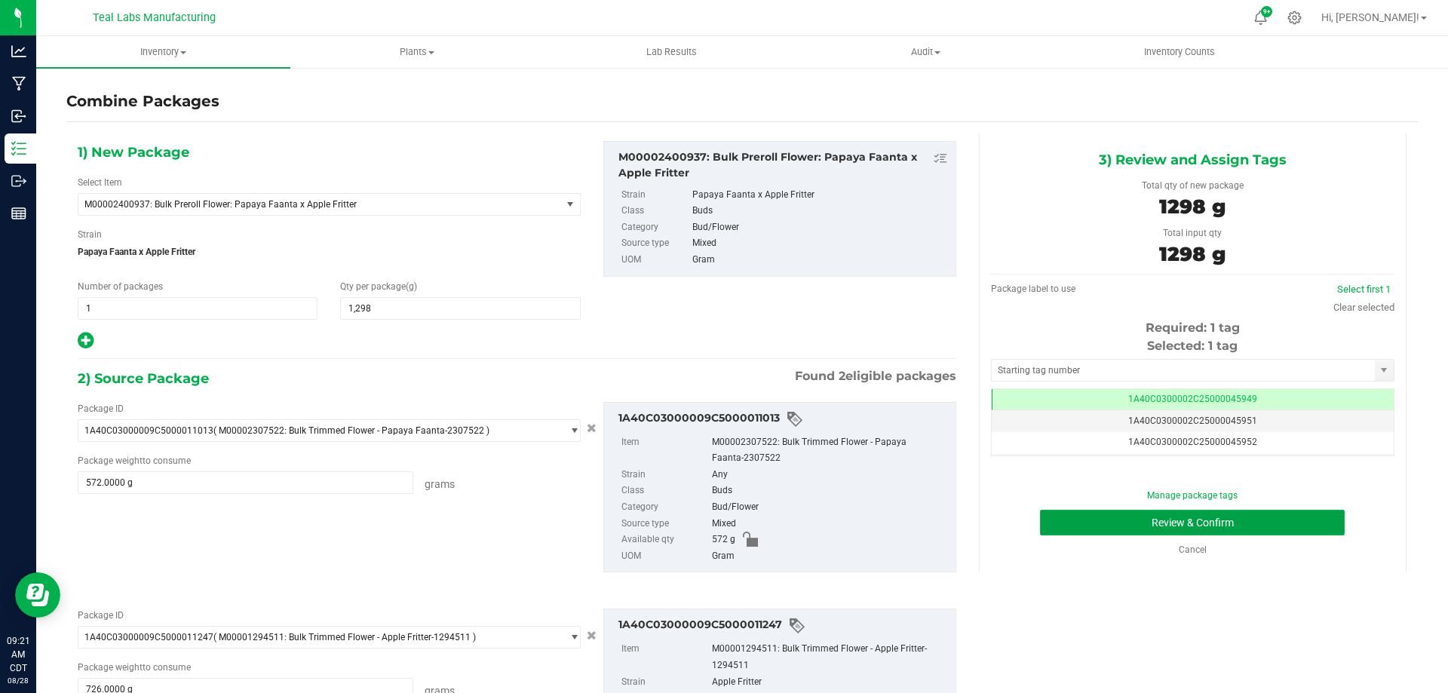
click at [1056, 515] on button "Review & Confirm" at bounding box center [1192, 523] width 305 height 26
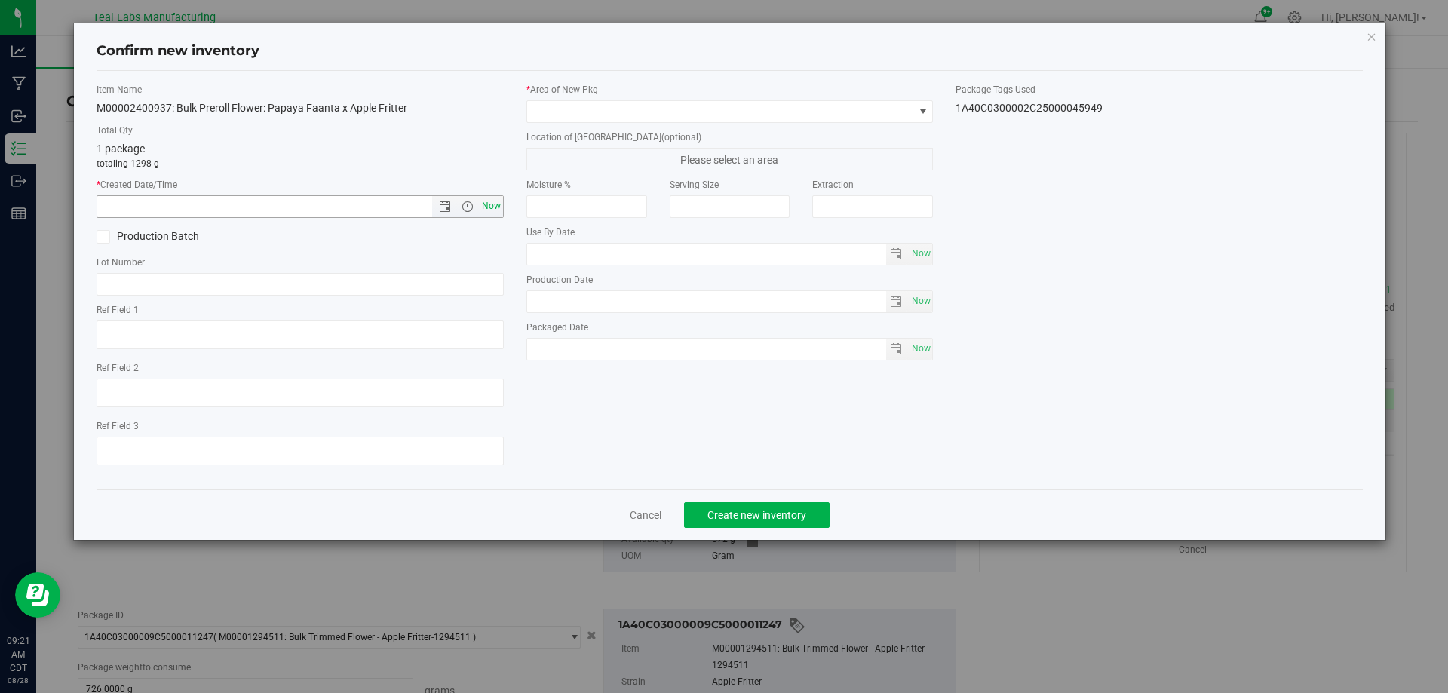
click at [494, 206] on span "Now" at bounding box center [491, 206] width 26 height 22
type input "8/28/2025 9:21 AM"
drag, startPoint x: 621, startPoint y: 126, endPoint x: 642, endPoint y: 109, distance: 26.8
click at [621, 125] on div "* Area of New Pkg Location of New Pkg (optional) Please select an area Moisture…" at bounding box center [730, 225] width 430 height 285
click at [642, 109] on span at bounding box center [720, 111] width 387 height 21
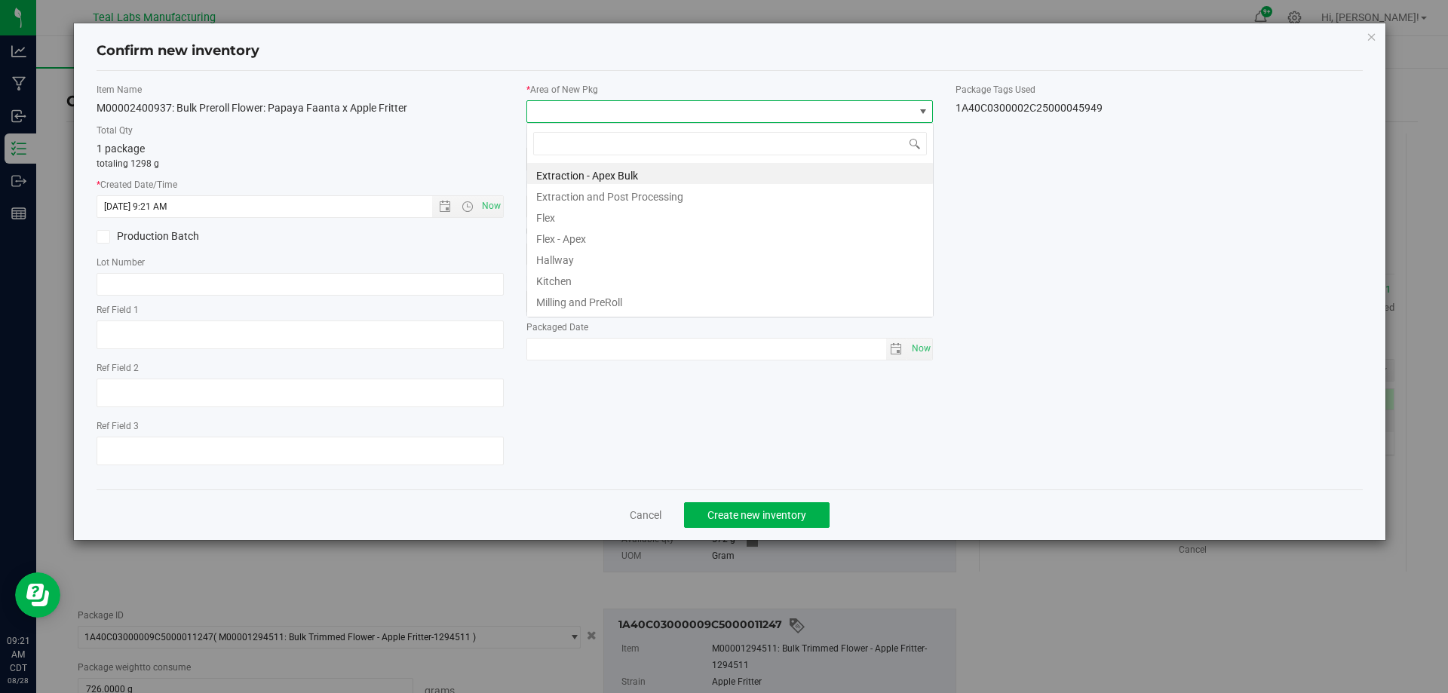
scroll to position [23, 407]
click at [603, 303] on li "Milling and PreRoll" at bounding box center [730, 300] width 406 height 21
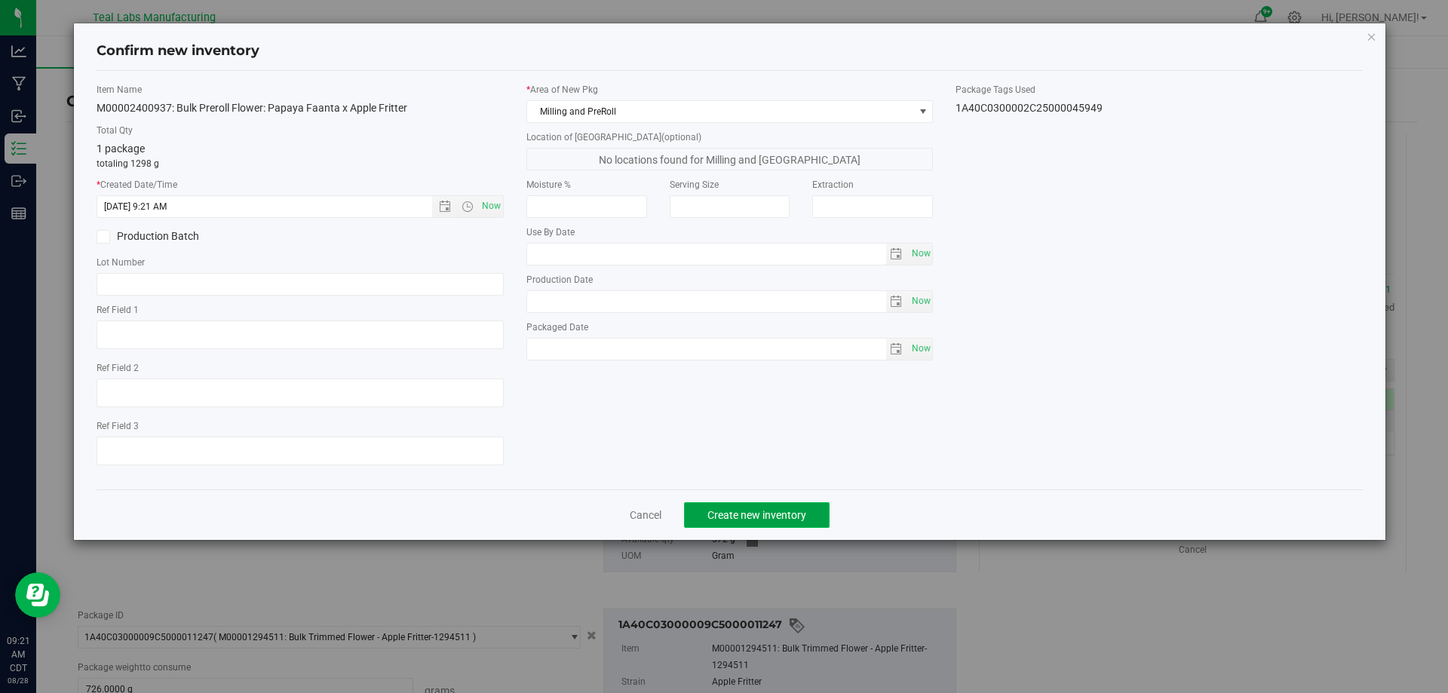
click at [760, 513] on span "Create new inventory" at bounding box center [756, 515] width 99 height 12
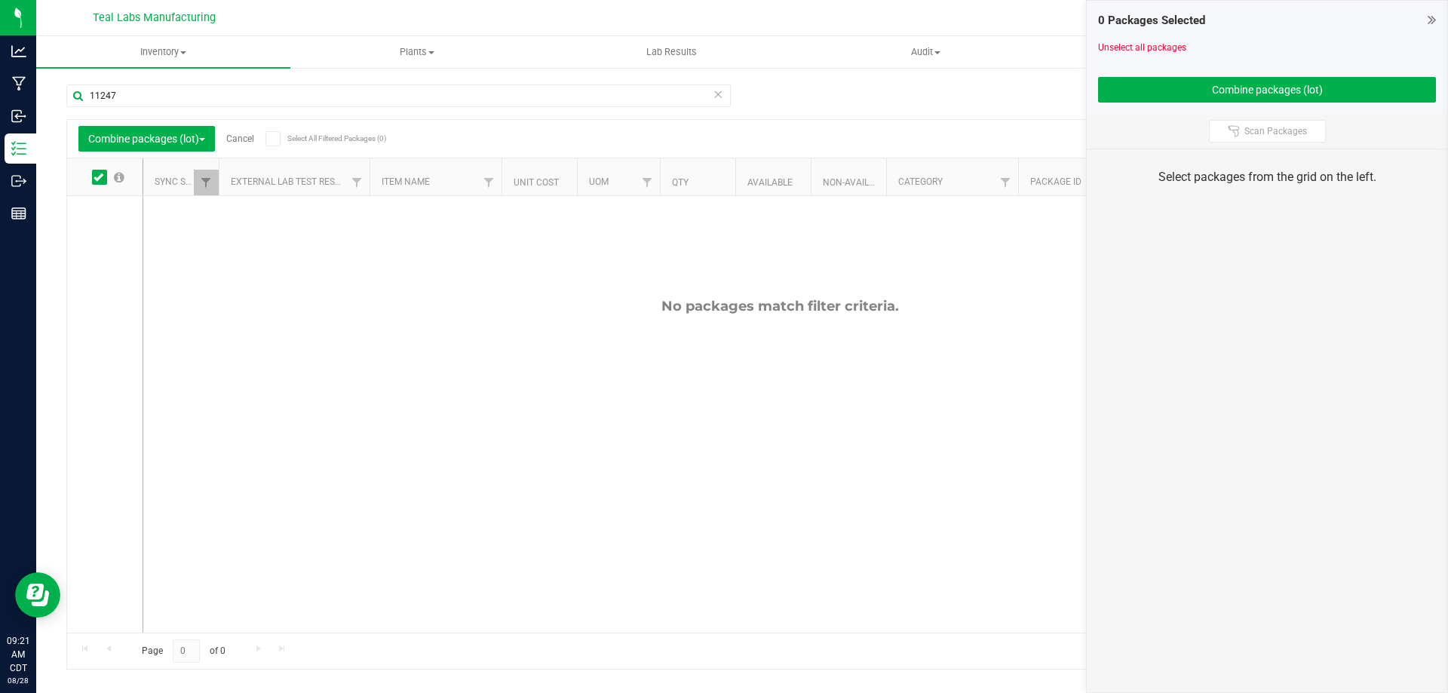
click at [250, 137] on link "Cancel" at bounding box center [240, 138] width 28 height 11
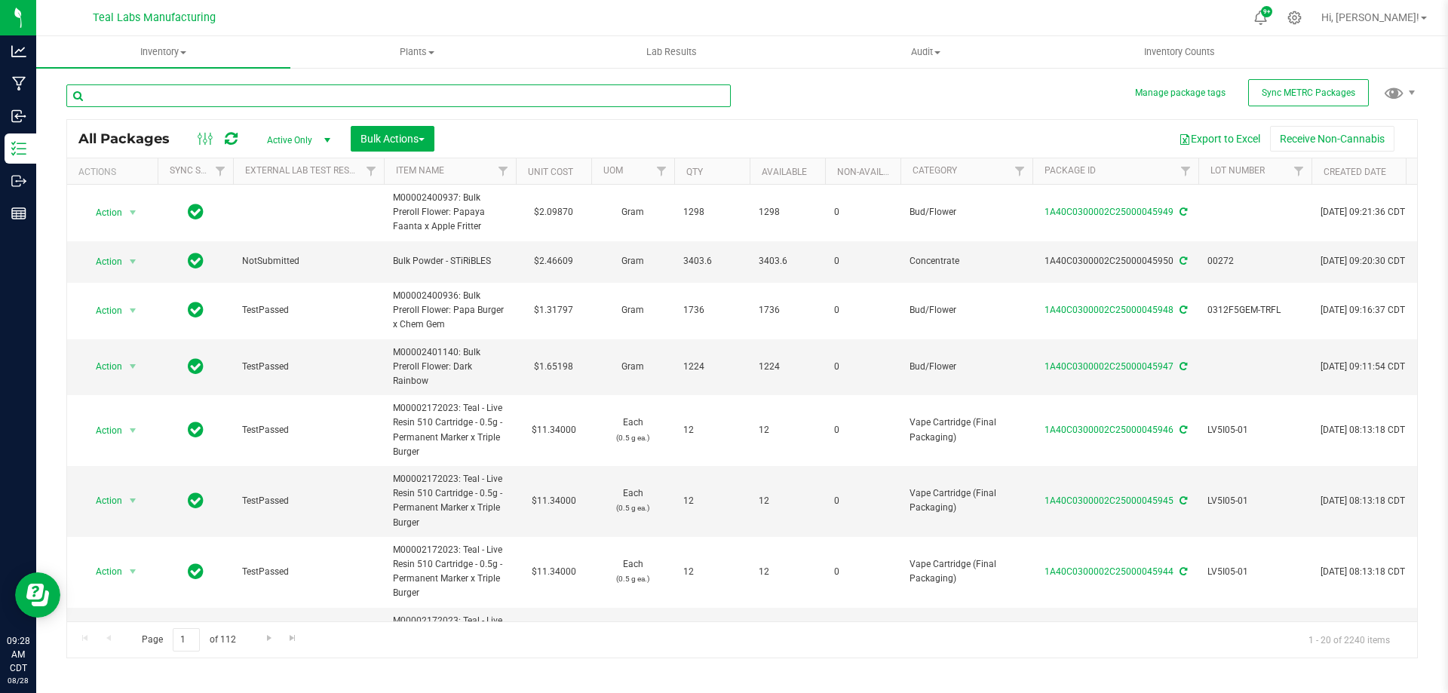
click at [256, 86] on input "text" at bounding box center [398, 95] width 664 height 23
type input "hash burger"
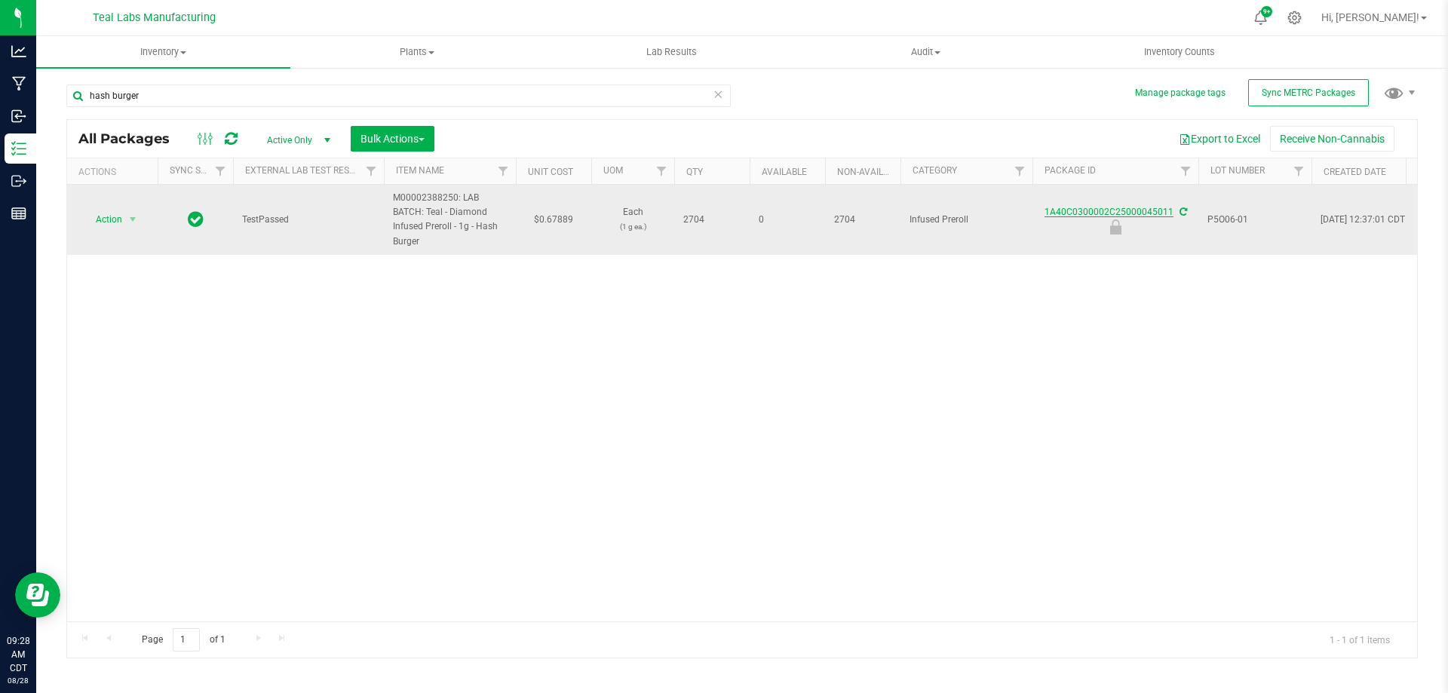
click at [1081, 214] on link "1A40C0300002C25000045011" at bounding box center [1108, 212] width 129 height 11
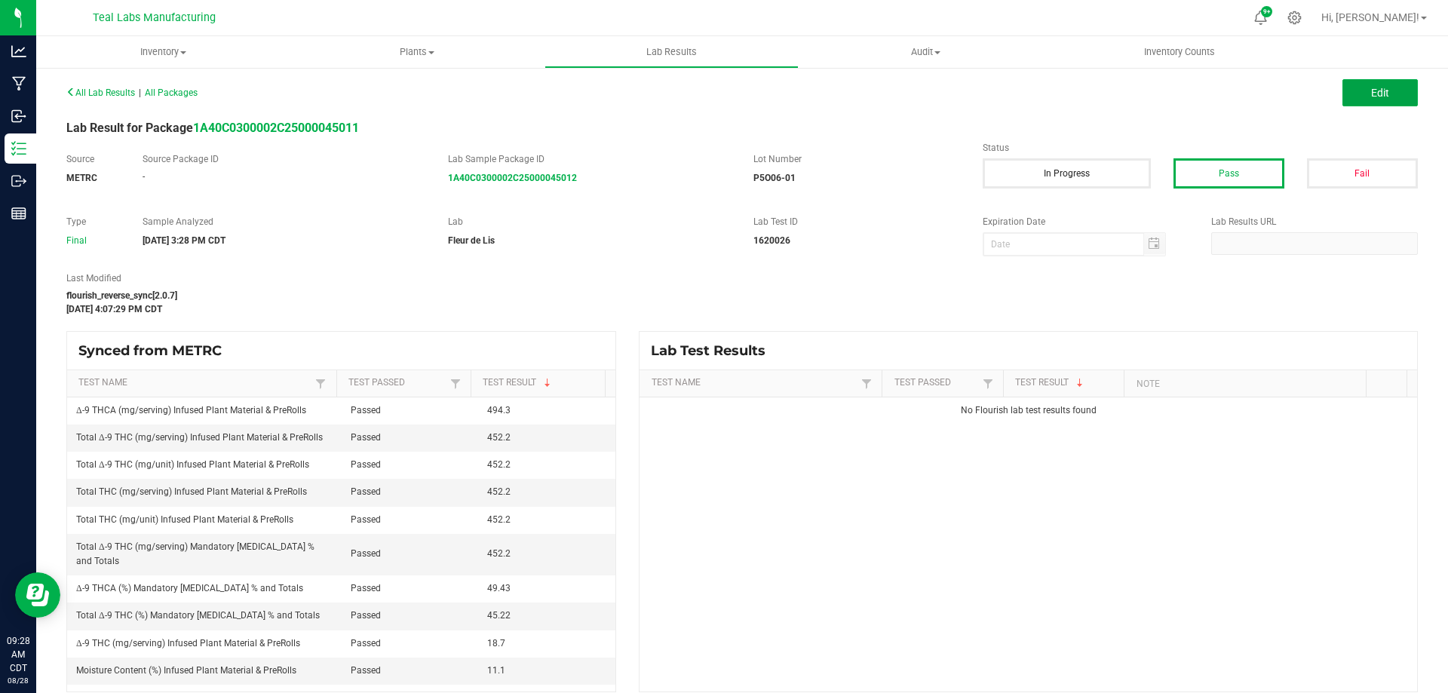
drag, startPoint x: 1359, startPoint y: 97, endPoint x: 1065, endPoint y: 288, distance: 351.5
click at [1371, 96] on span "Edit" at bounding box center [1380, 93] width 18 height 12
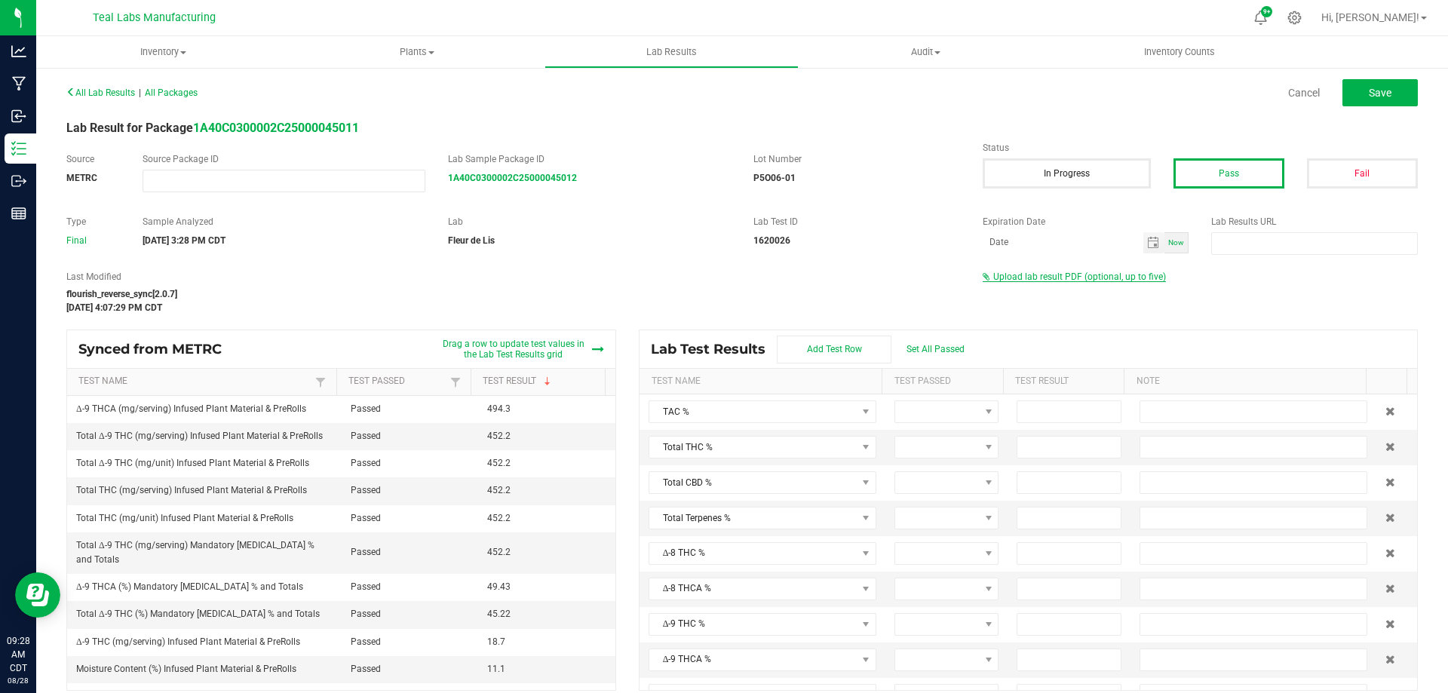
click at [1053, 278] on span "Upload lab result PDF (optional, up to five)" at bounding box center [1079, 276] width 173 height 11
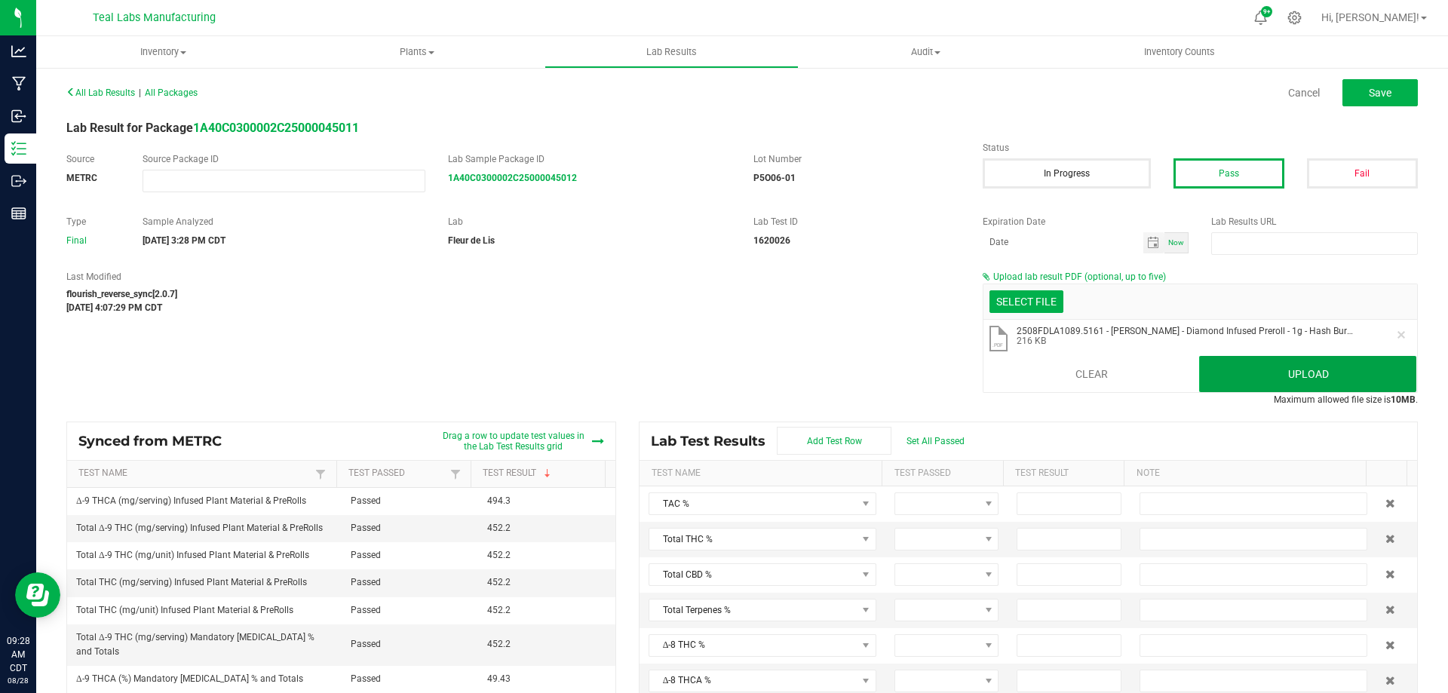
click at [1339, 370] on button "Upload" at bounding box center [1307, 374] width 217 height 36
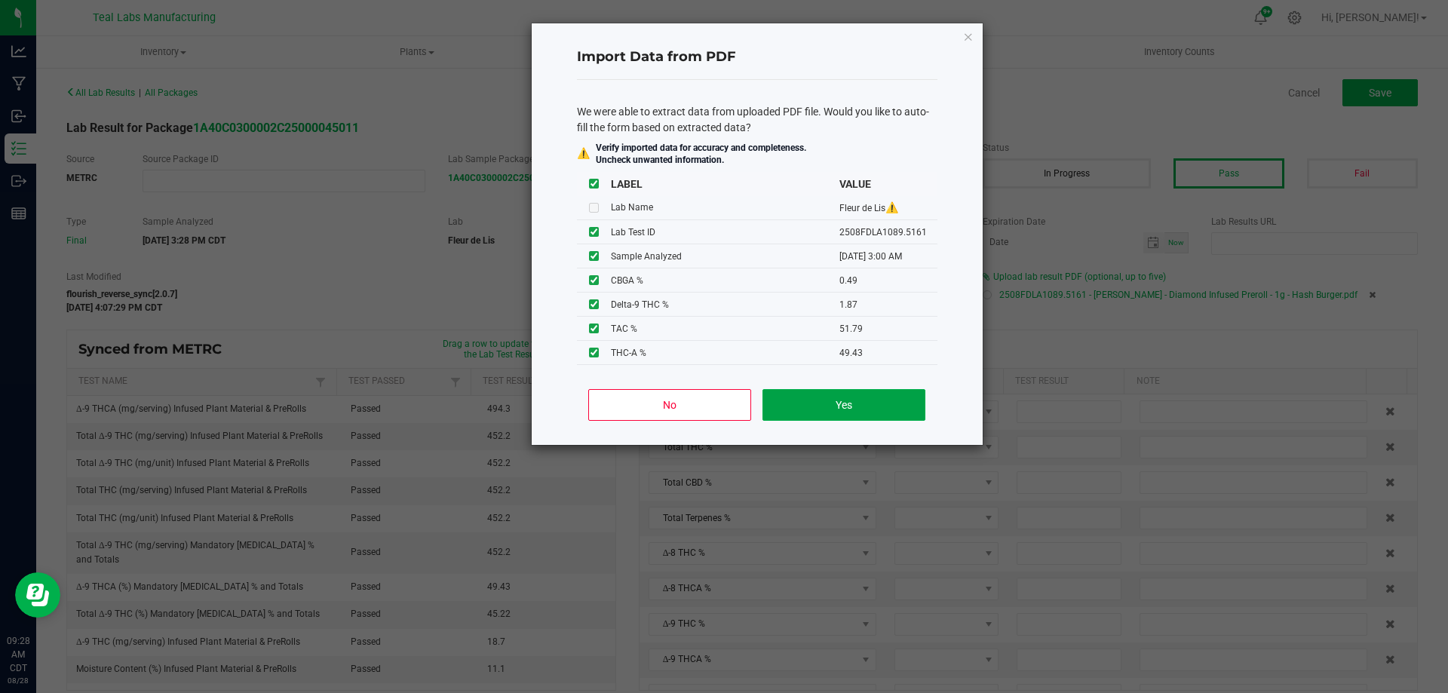
click at [844, 403] on button "Yes" at bounding box center [843, 405] width 162 height 32
type input "51.7900"
type input "45.2200"
type input "1.8700"
type input "49.4300"
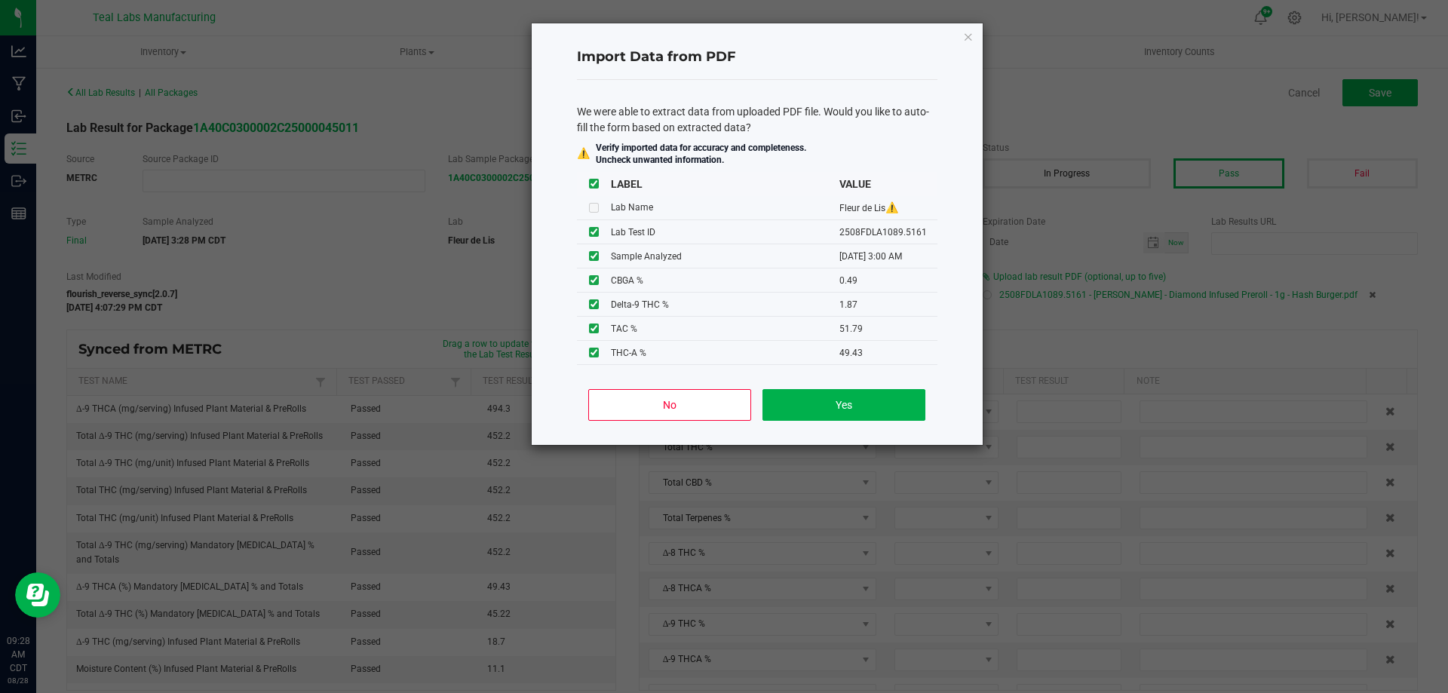
type input "0.4900"
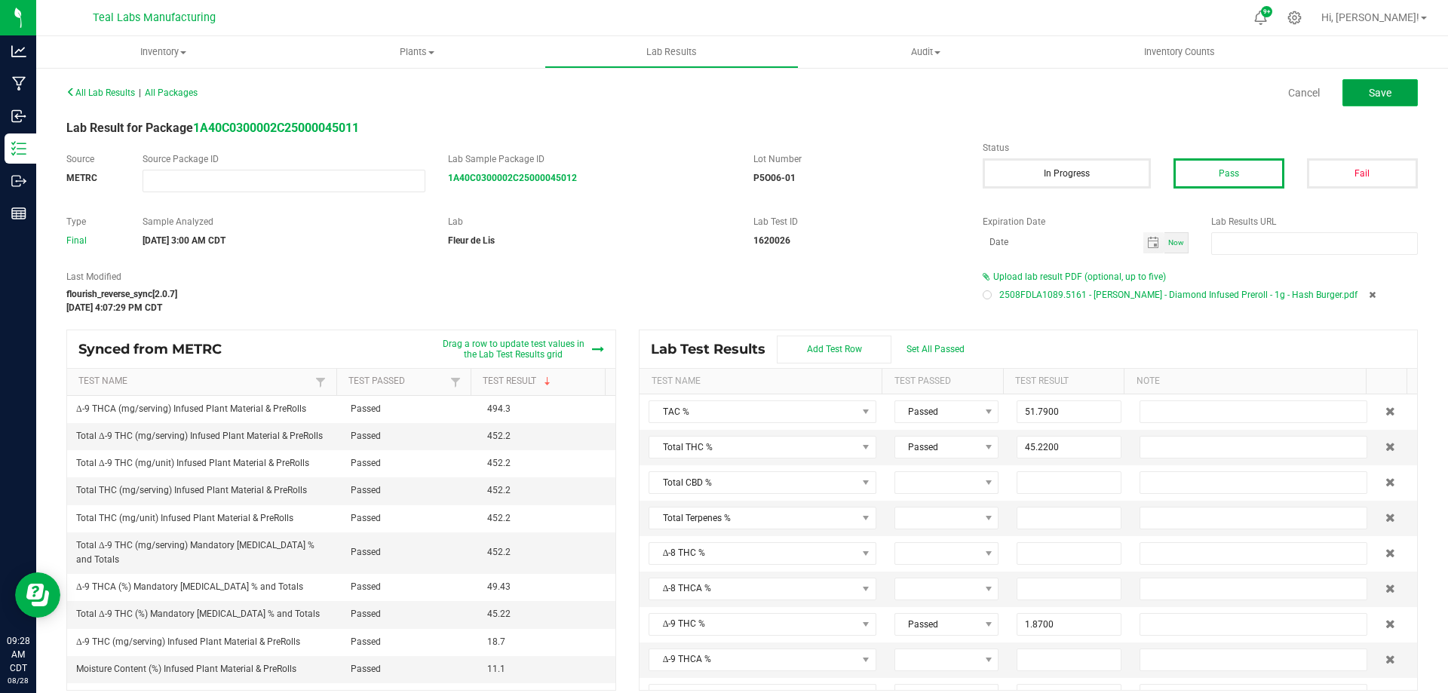
click at [1386, 88] on button "Save" at bounding box center [1379, 92] width 75 height 27
type input "1.8700"
type input "49.4300"
type input "0.4900"
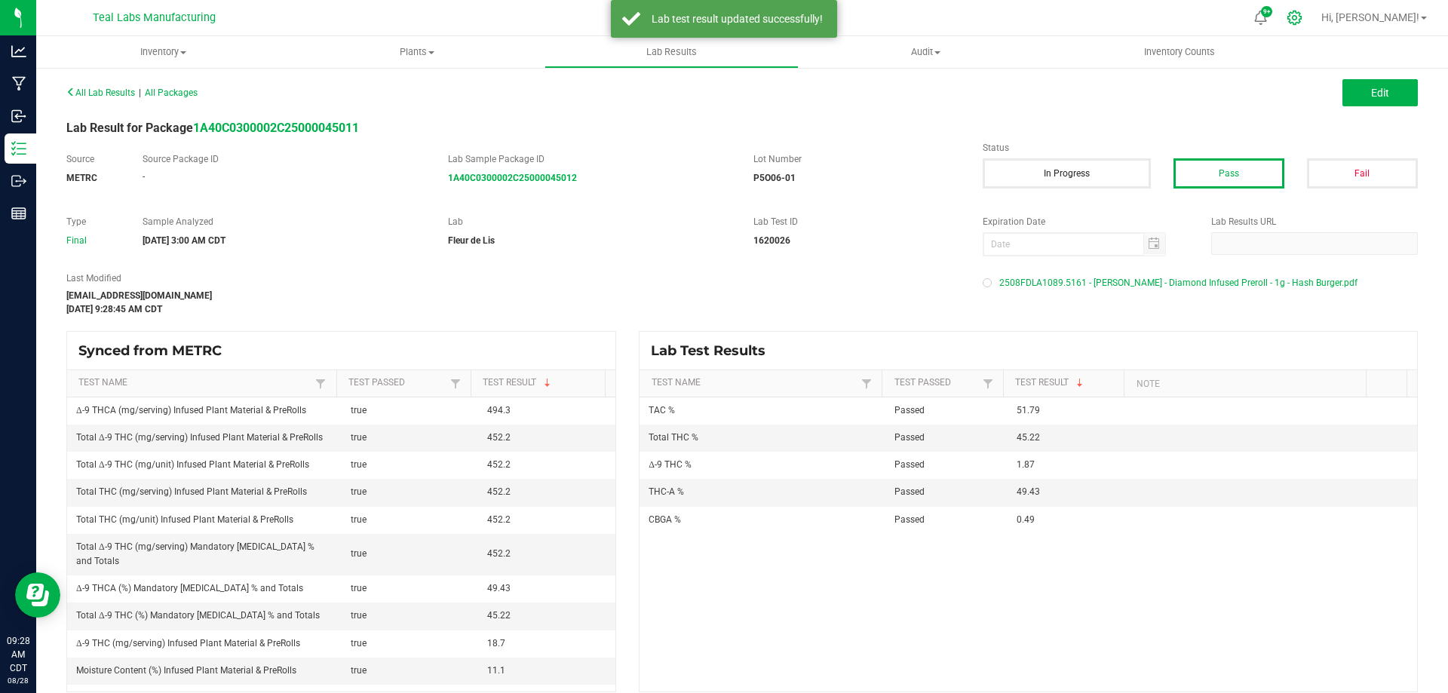
click at [1301, 17] on icon at bounding box center [1294, 18] width 14 height 14
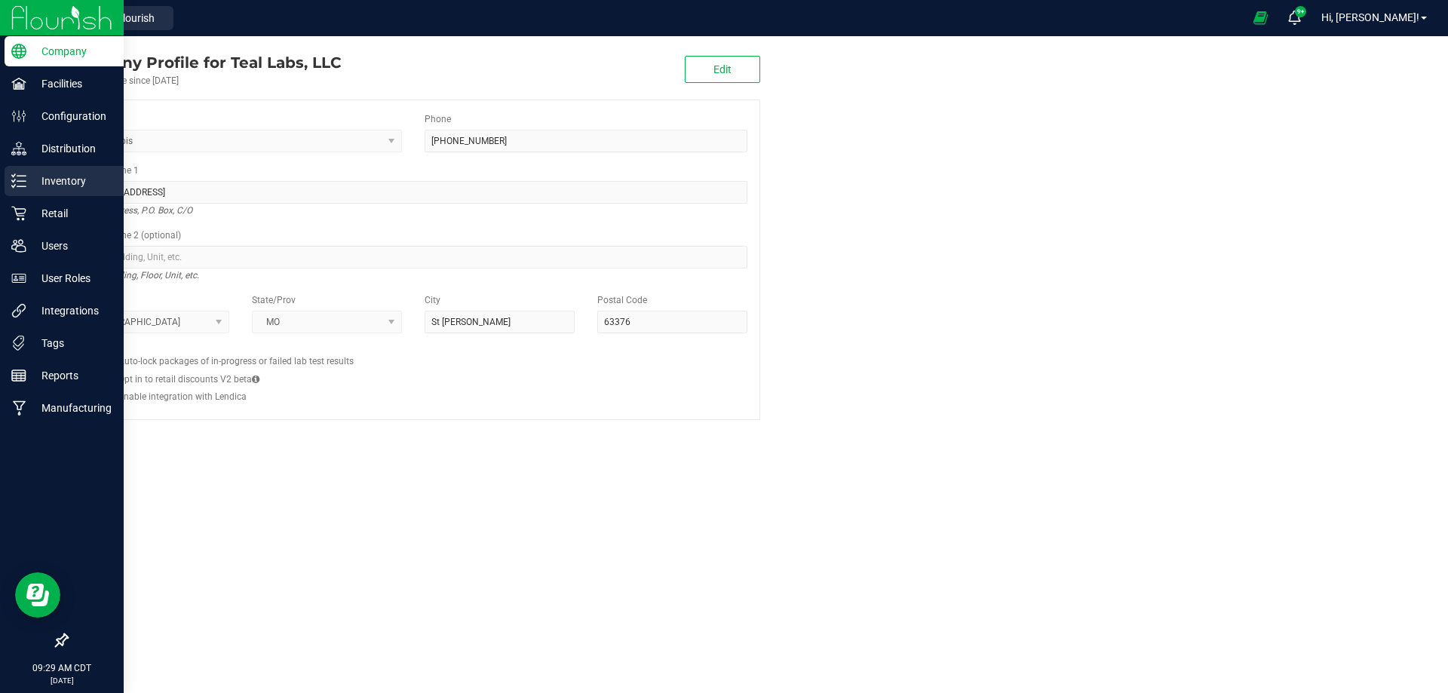
click at [32, 180] on p "Inventory" at bounding box center [71, 181] width 90 height 18
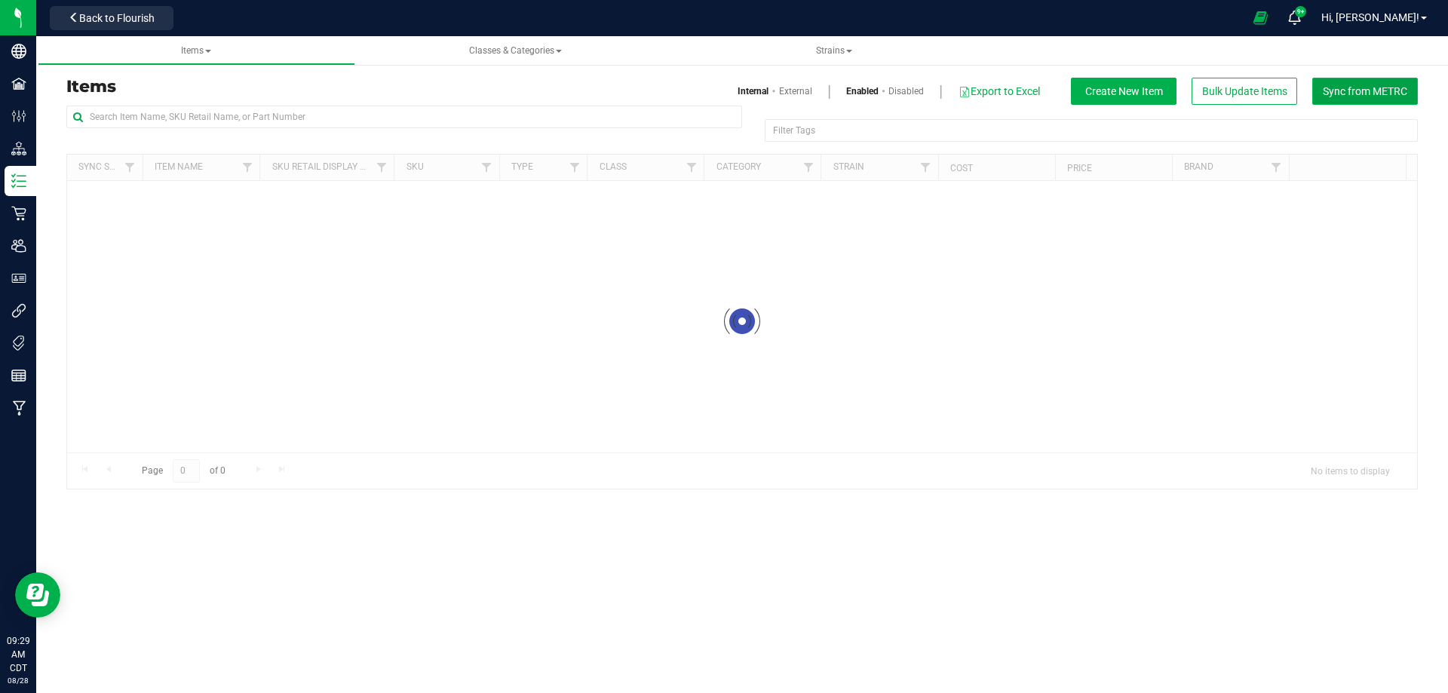
click at [1362, 87] on span "Sync from METRC" at bounding box center [1364, 91] width 84 height 12
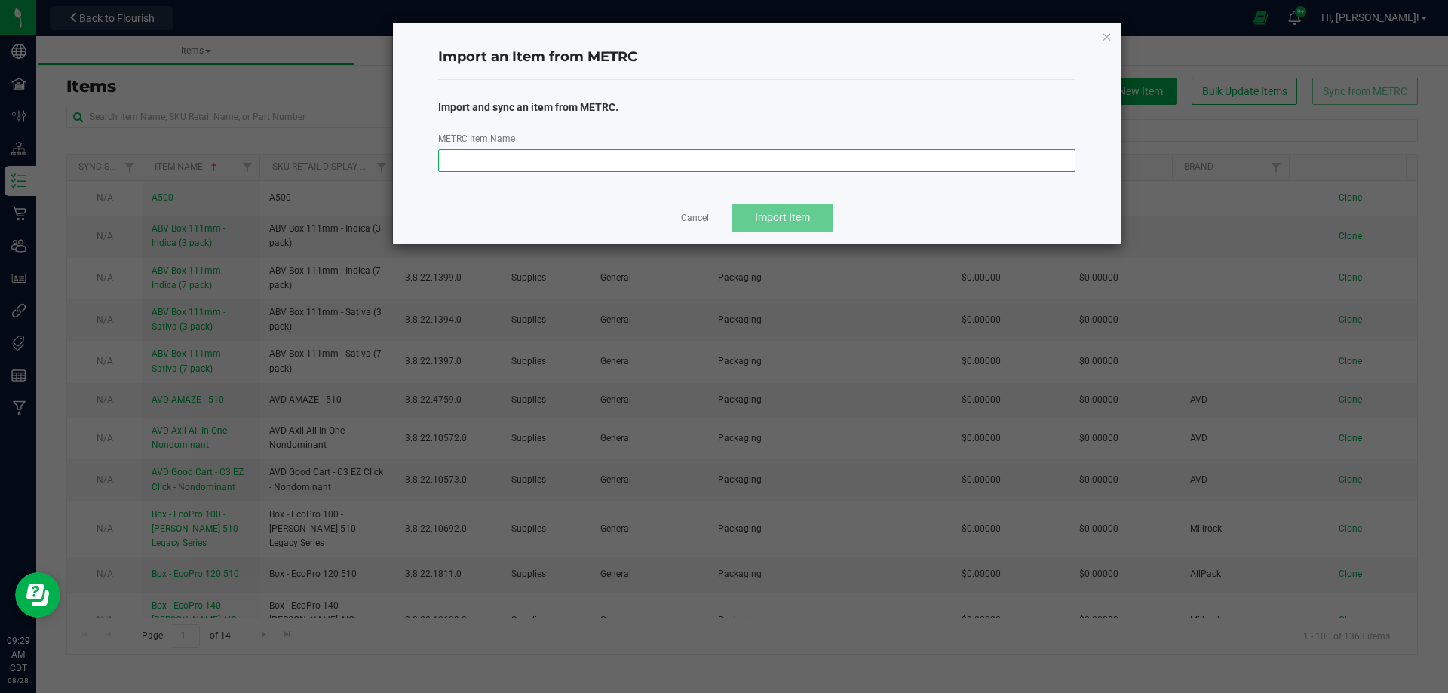
click at [587, 150] on input "METRC Item Name" at bounding box center [757, 160] width 638 height 23
paste input "M00002360112: Teal - Diamond Infused Preroll - 1g - Hash Burger"
type input "M00002360112: Teal - Diamond Infused Preroll - 1g - Hash Burger"
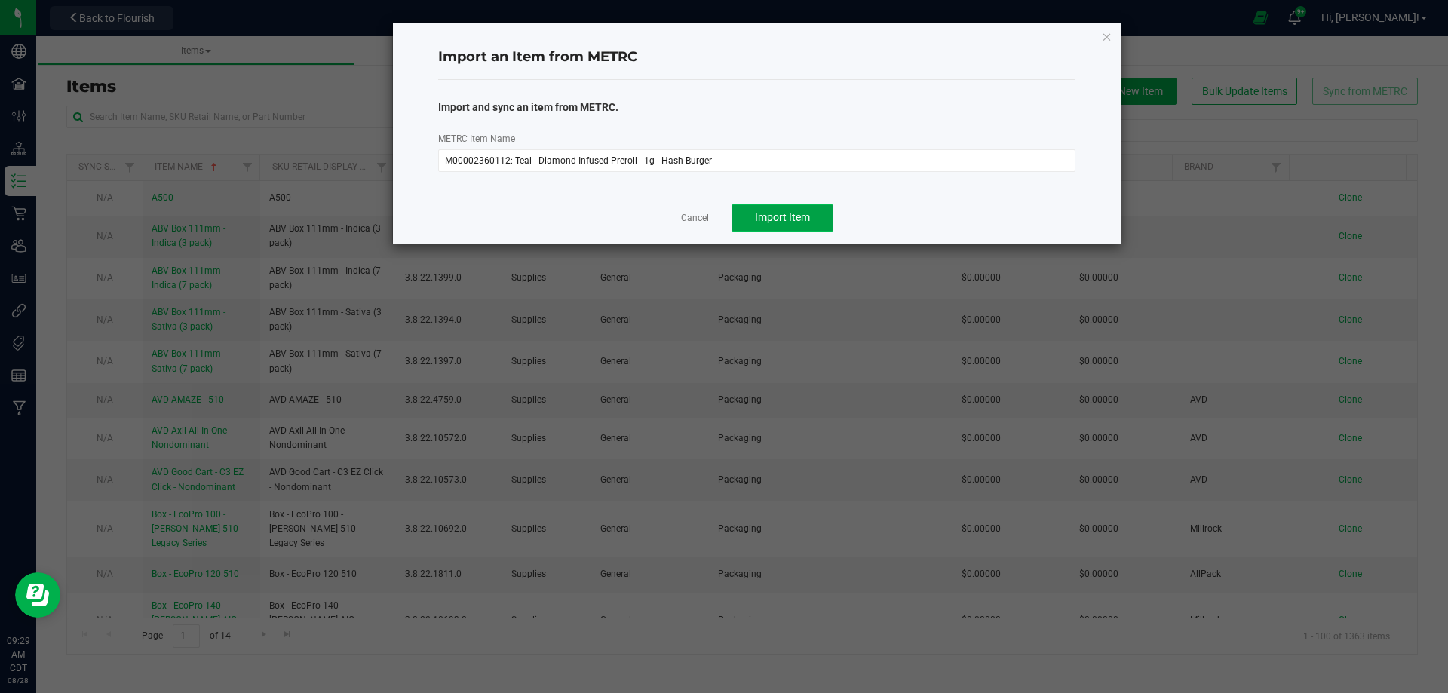
click at [806, 207] on button "Import Item" at bounding box center [782, 217] width 102 height 27
click at [801, 213] on span "Import Item" at bounding box center [788, 217] width 55 height 12
click at [1104, 38] on icon "button" at bounding box center [1107, 36] width 11 height 18
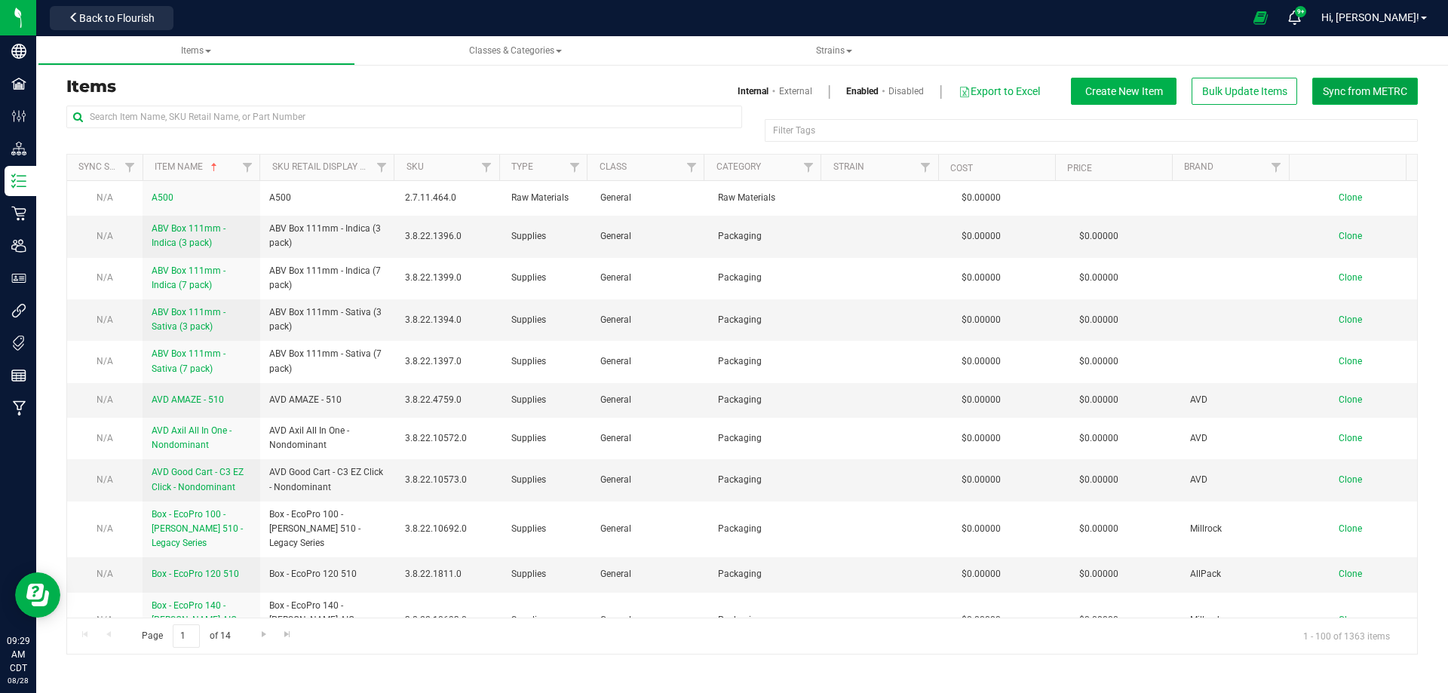
click at [1383, 90] on span "Sync from METRC" at bounding box center [1364, 91] width 84 height 12
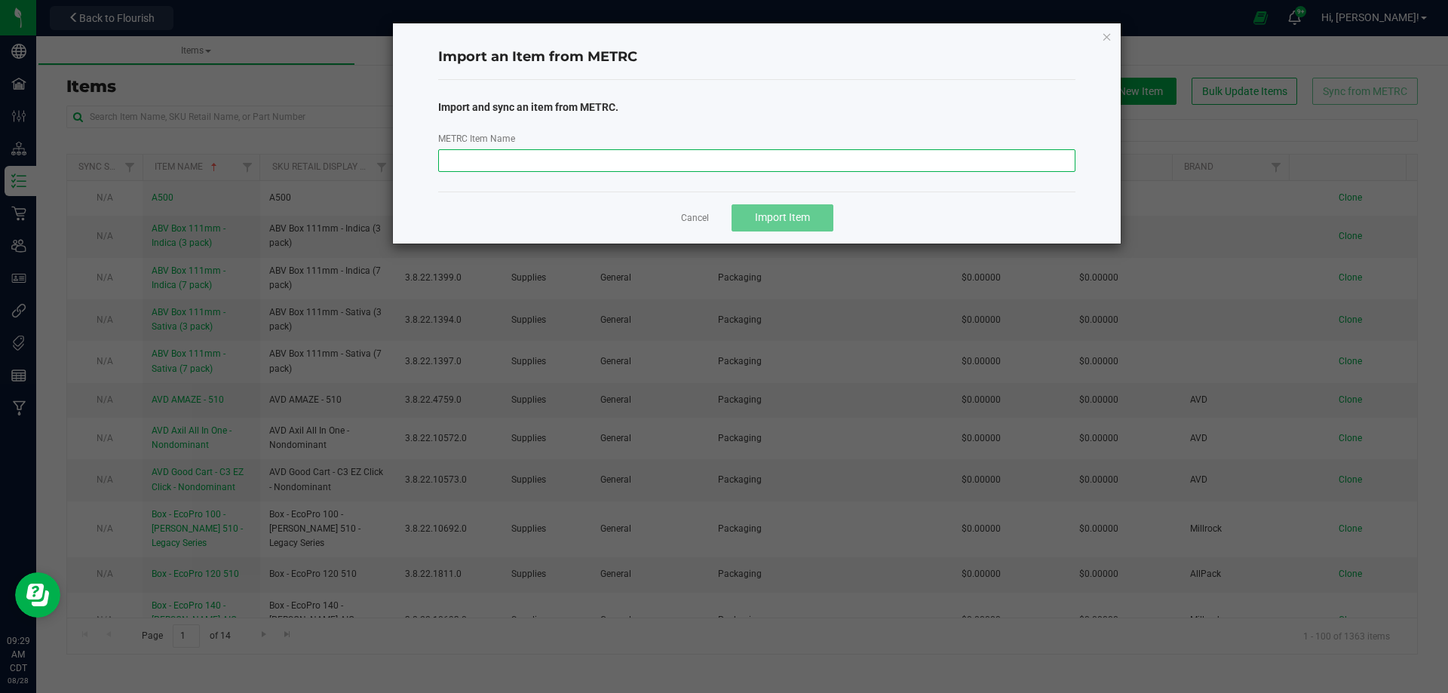
click at [762, 160] on input "METRC Item Name" at bounding box center [757, 160] width 638 height 23
paste input "M00002360112: Teal - Diamond Infused Preroll - 1g - Hash Burger"
type input "M00002360112: Teal - Diamond Infused Preroll - 1g - Hash Burger"
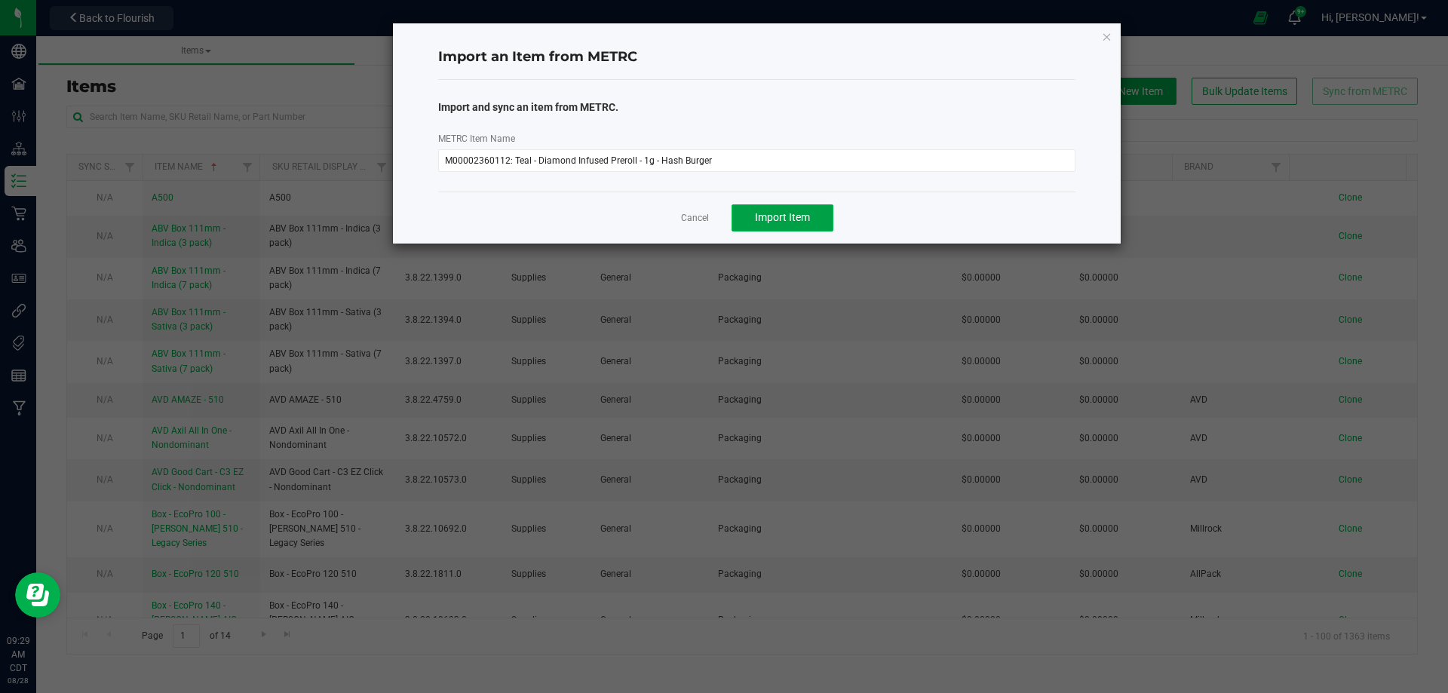
click at [783, 231] on button "Import Item" at bounding box center [782, 217] width 102 height 27
click at [1102, 37] on icon "button" at bounding box center [1107, 36] width 11 height 18
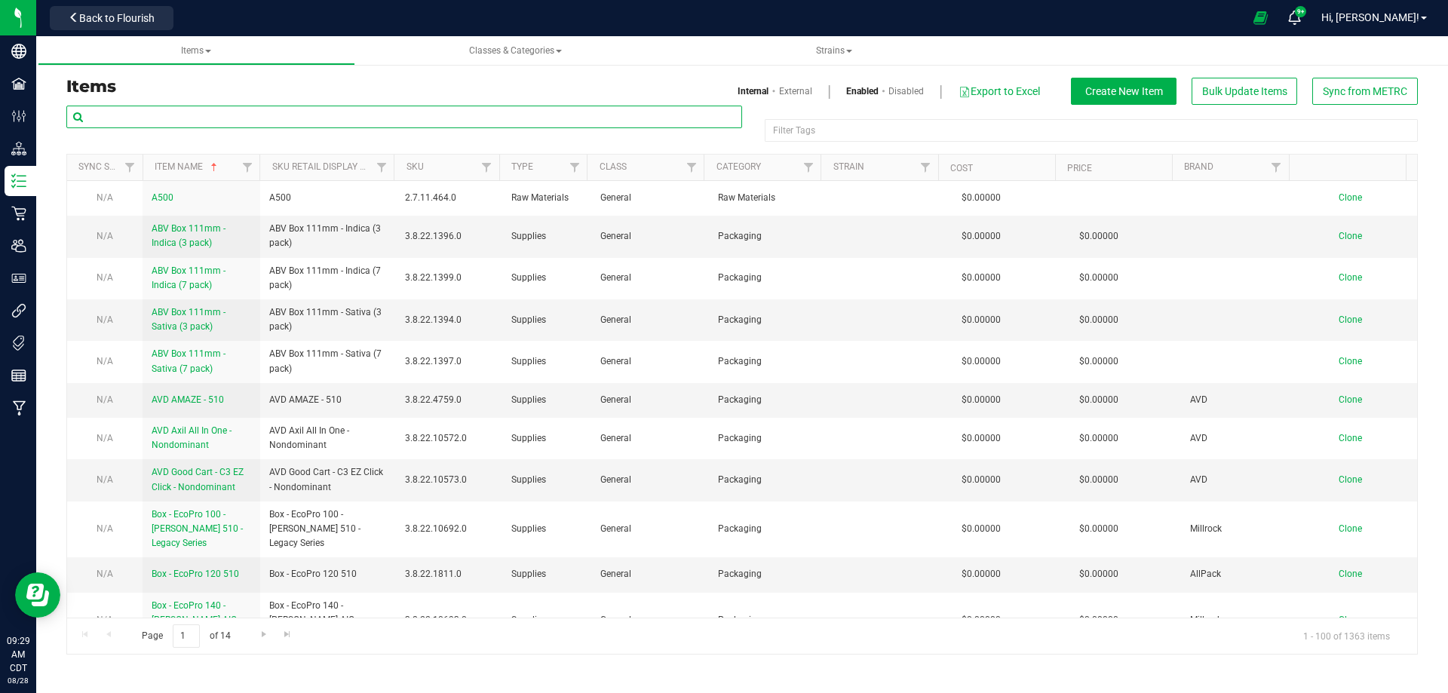
click at [347, 116] on input "text" at bounding box center [404, 117] width 676 height 23
paste input "M00002360112: Teal - Diamond Infused Preroll - 1g - Hash Burger"
type input "M00002360112: Teal - Diamond Infused Preroll - 1g - Hash Burger"
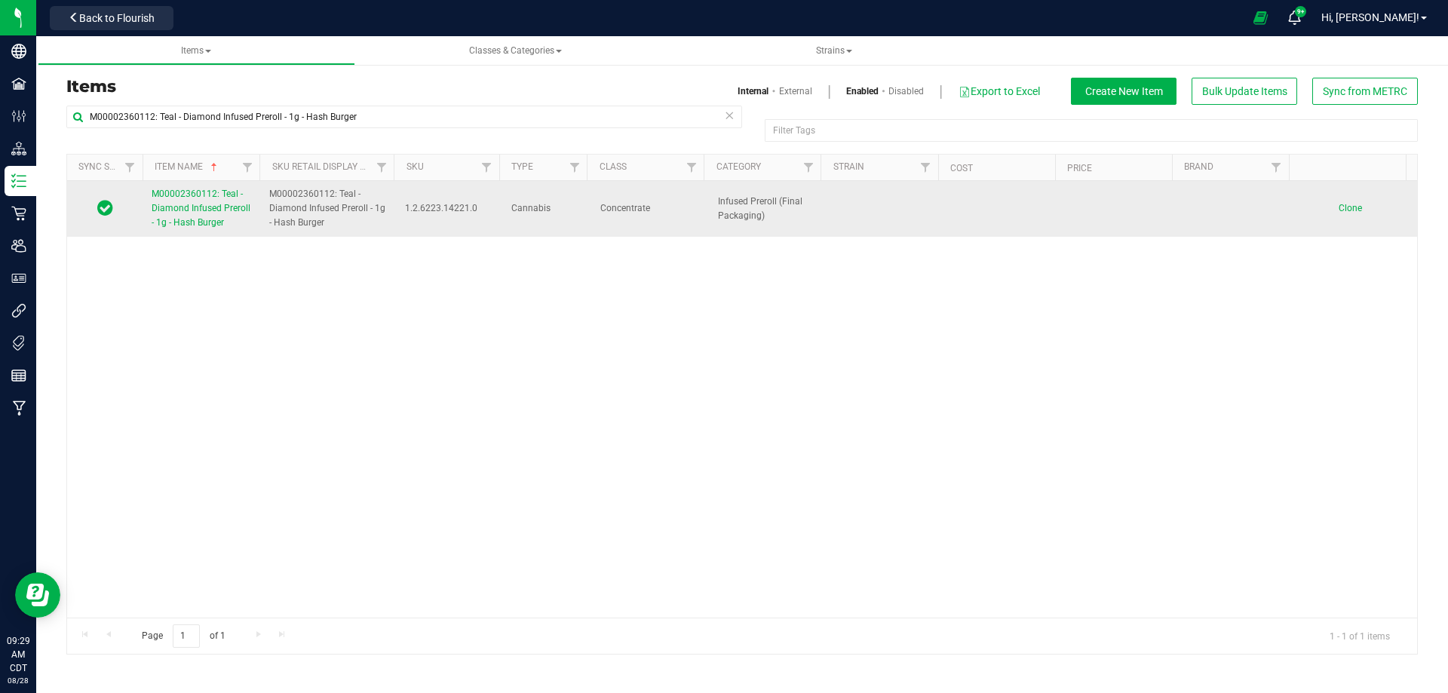
click at [230, 206] on span "M00002360112: Teal - Diamond Infused Preroll - 1g - Hash Burger" at bounding box center [201, 207] width 99 height 39
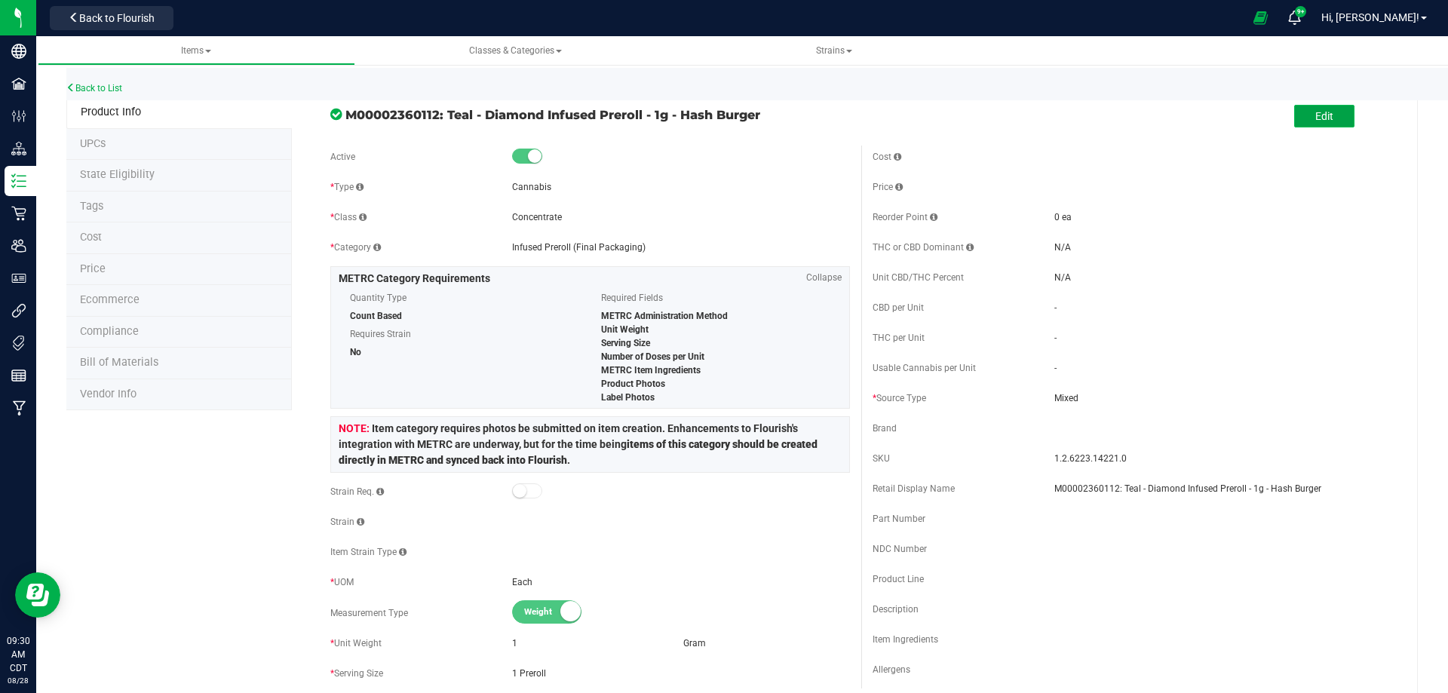
click at [1315, 118] on span "Edit" at bounding box center [1324, 116] width 18 height 12
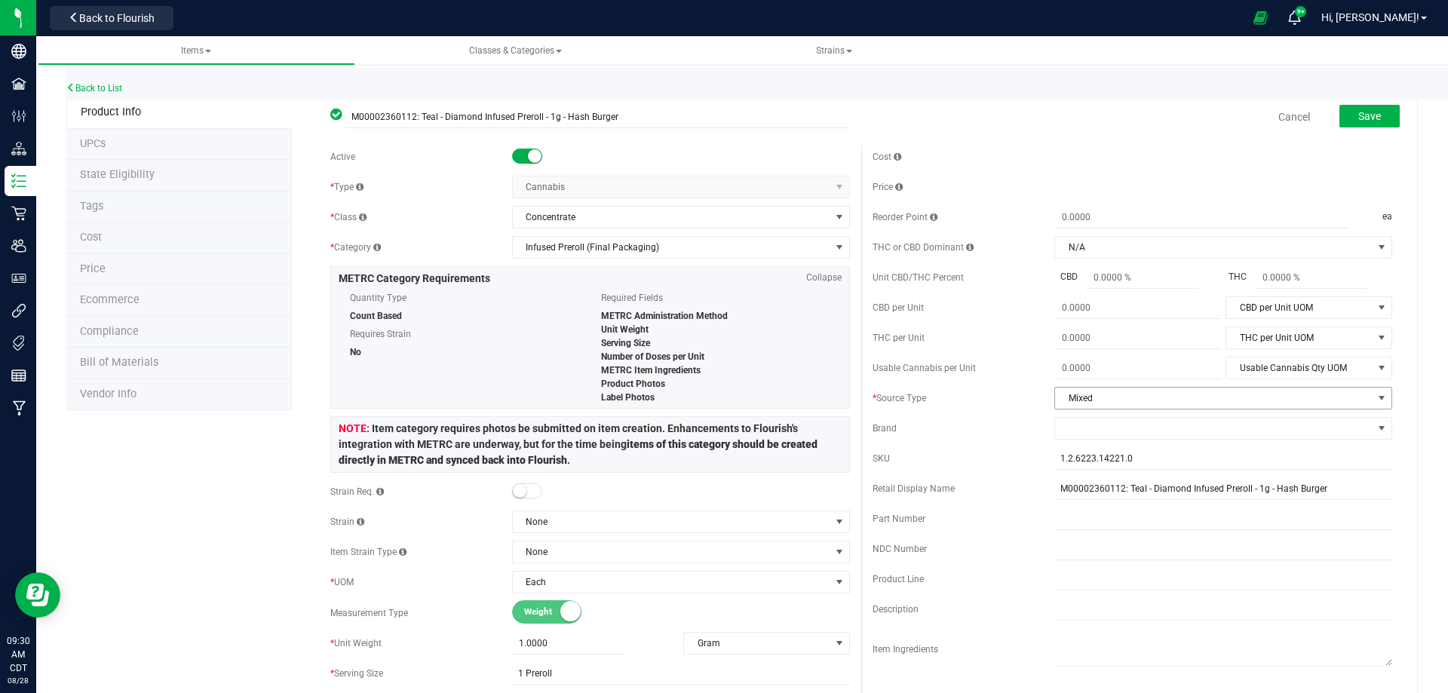
click at [1080, 392] on span "Mixed" at bounding box center [1213, 398] width 317 height 21
click at [991, 440] on div "Cost Price Reorder Point ea THC or CBD Dominant" at bounding box center [1132, 437] width 542 height 582
click at [1082, 390] on span "Trim" at bounding box center [1213, 398] width 317 height 21
click at [940, 417] on div "Brand" at bounding box center [1131, 428] width 519 height 23
click at [1077, 424] on span at bounding box center [1213, 428] width 317 height 21
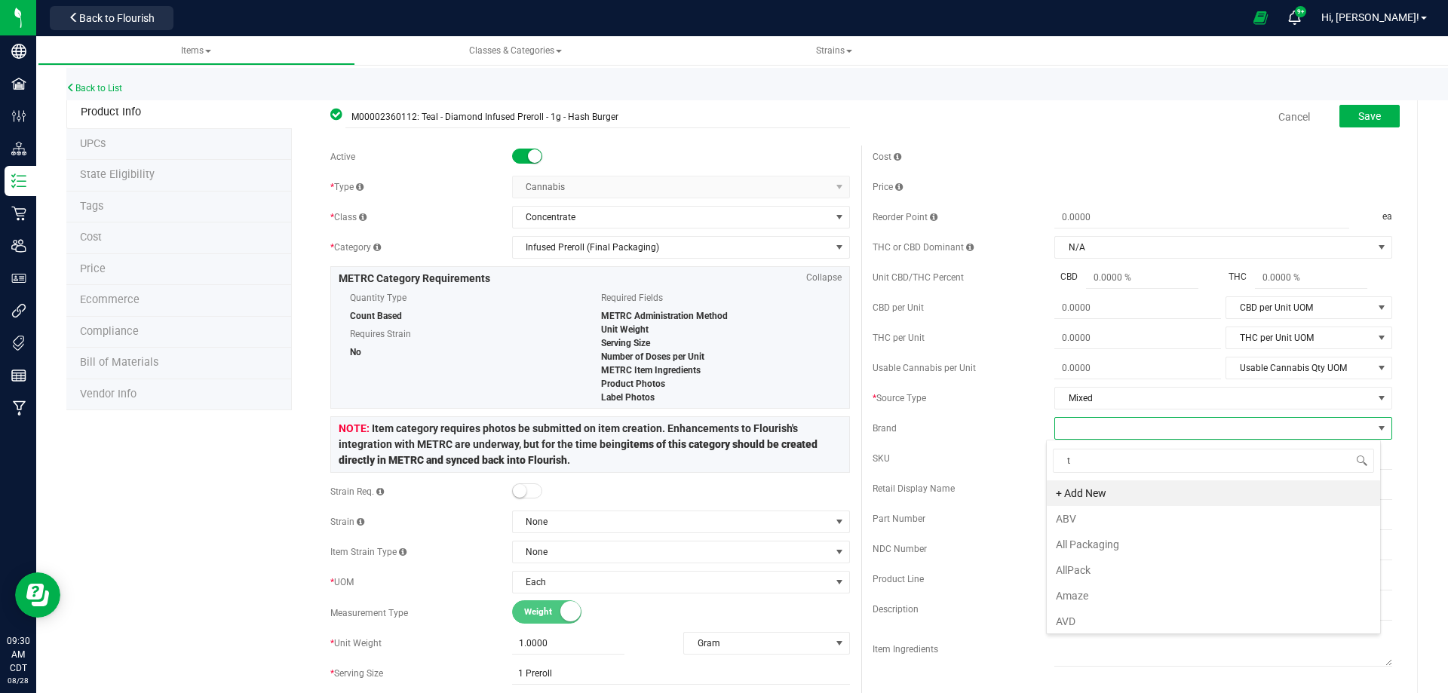
scroll to position [23, 335]
type input "tea"
click at [1081, 513] on li "Teal" at bounding box center [1212, 519] width 333 height 26
click at [958, 448] on div "SKU 1.2.6223.14221.0" at bounding box center [1131, 458] width 519 height 23
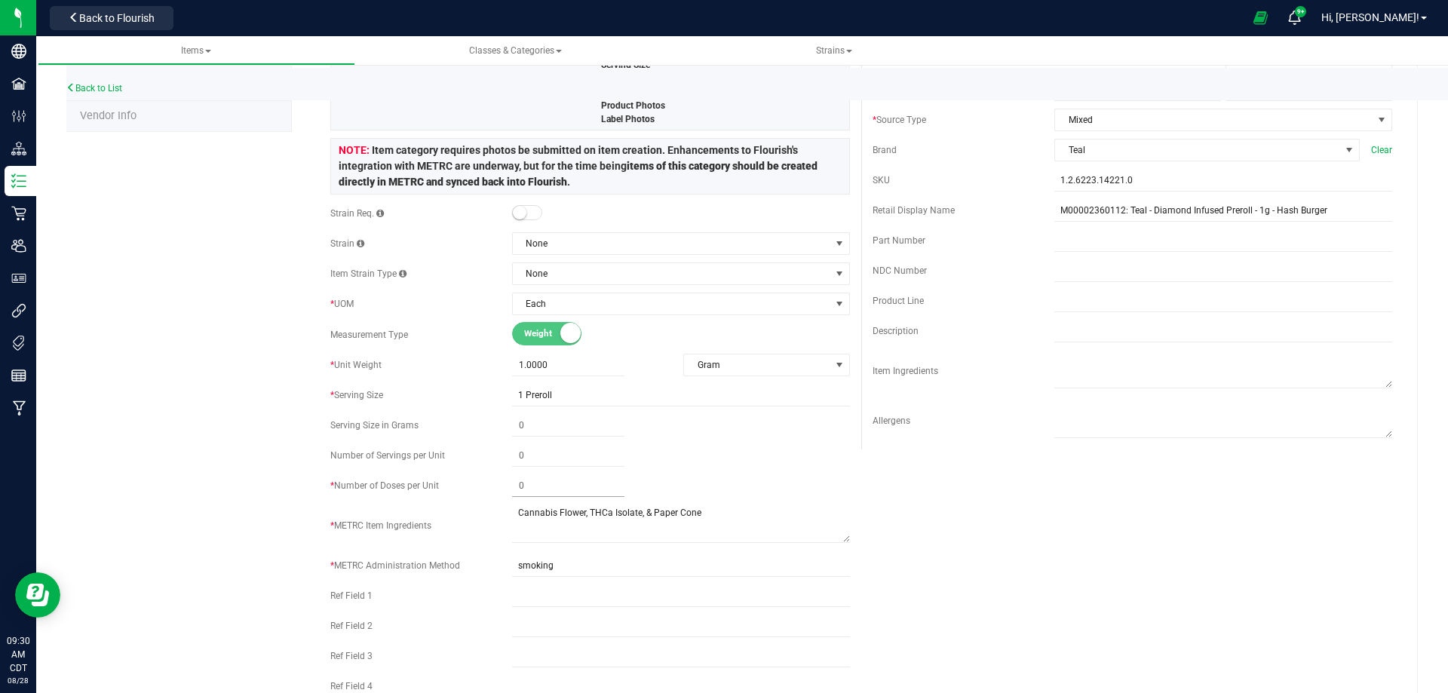
scroll to position [302, 0]
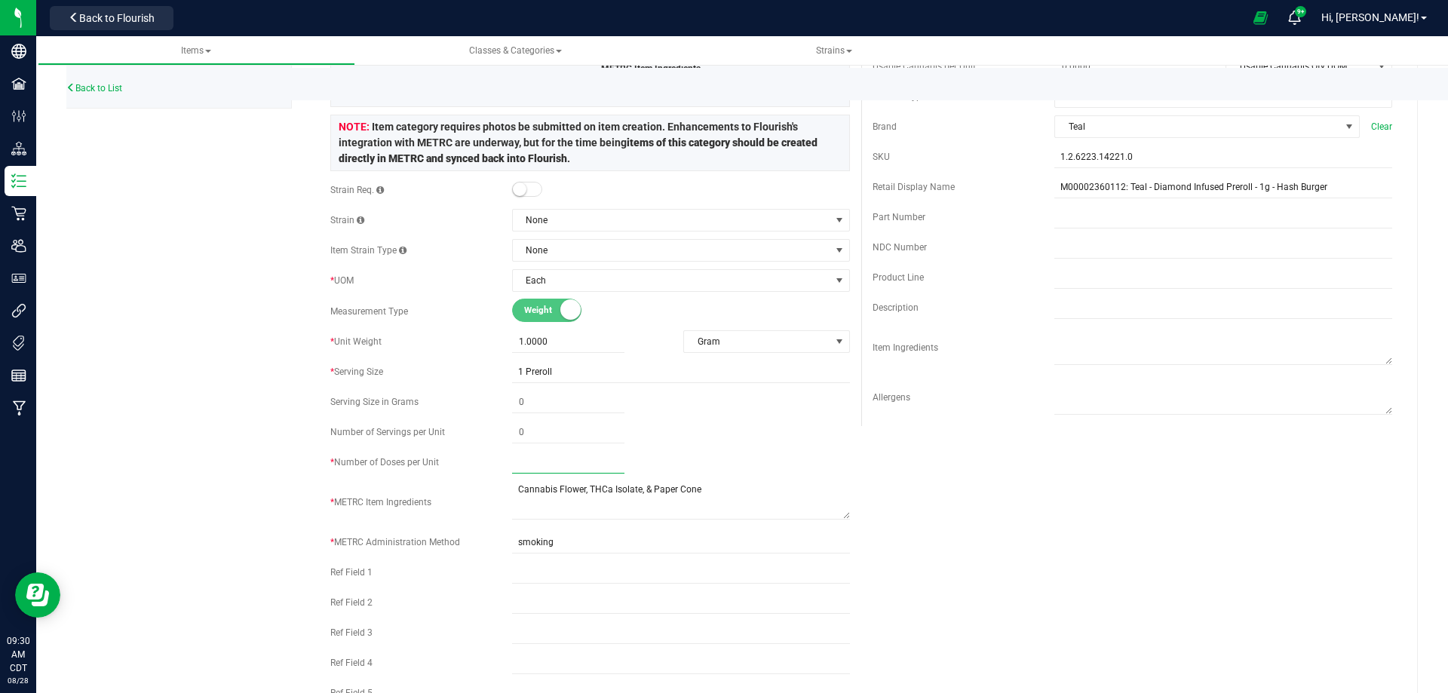
click at [541, 460] on span at bounding box center [568, 463] width 112 height 22
type input "1"
click at [811, 464] on div "1 1" at bounding box center [681, 463] width 338 height 22
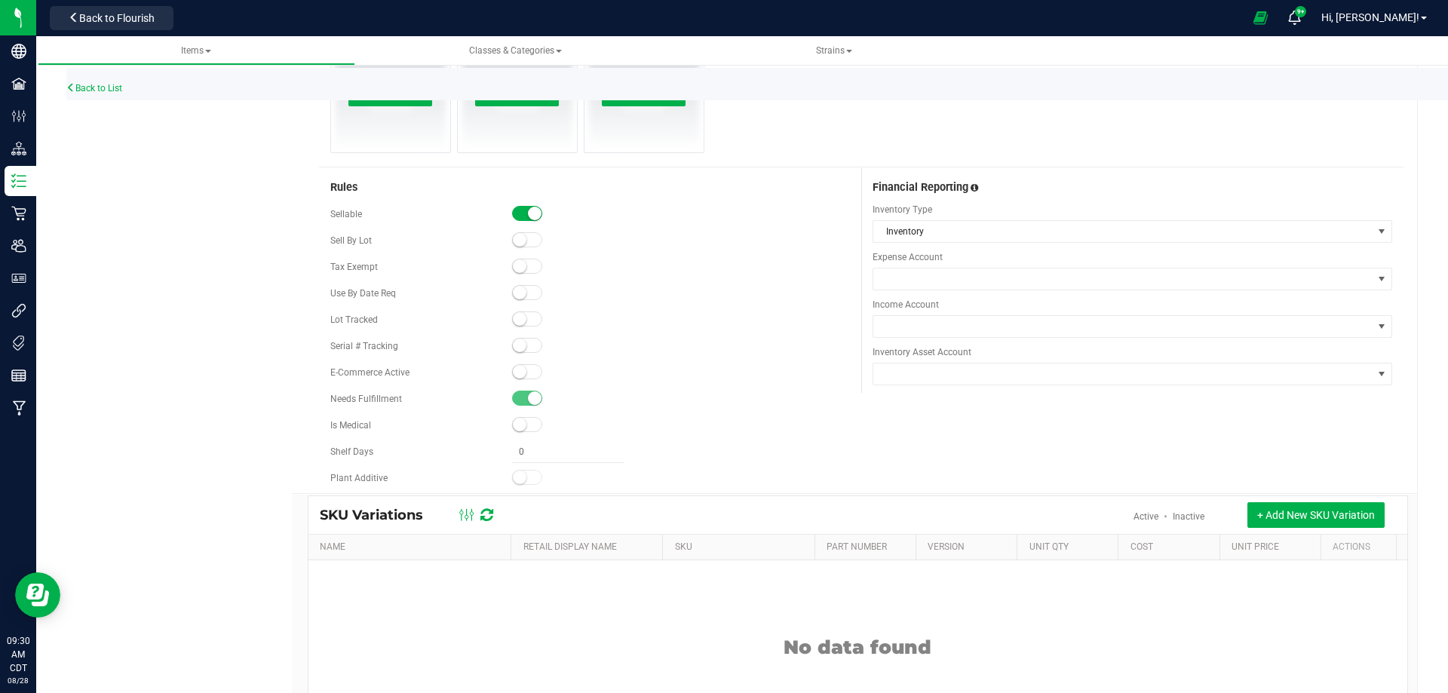
scroll to position [1056, 0]
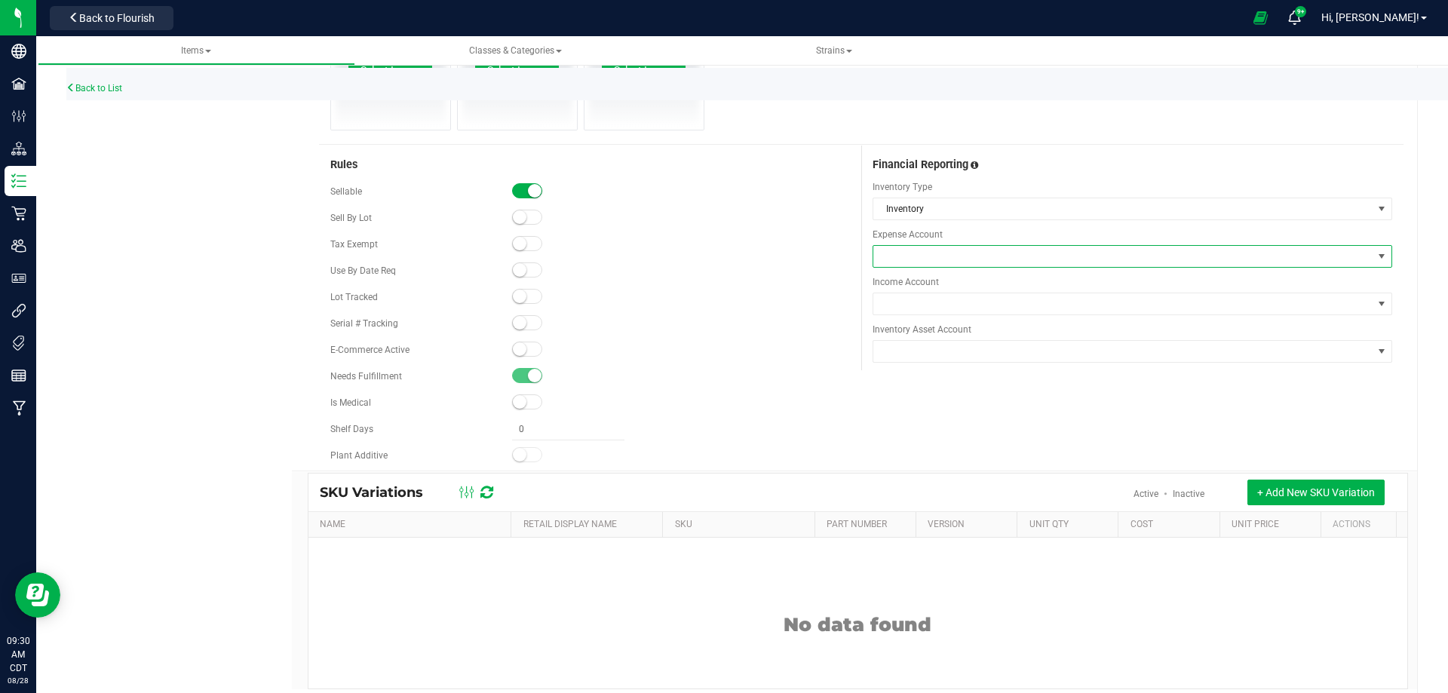
click at [896, 259] on span at bounding box center [1122, 256] width 499 height 21
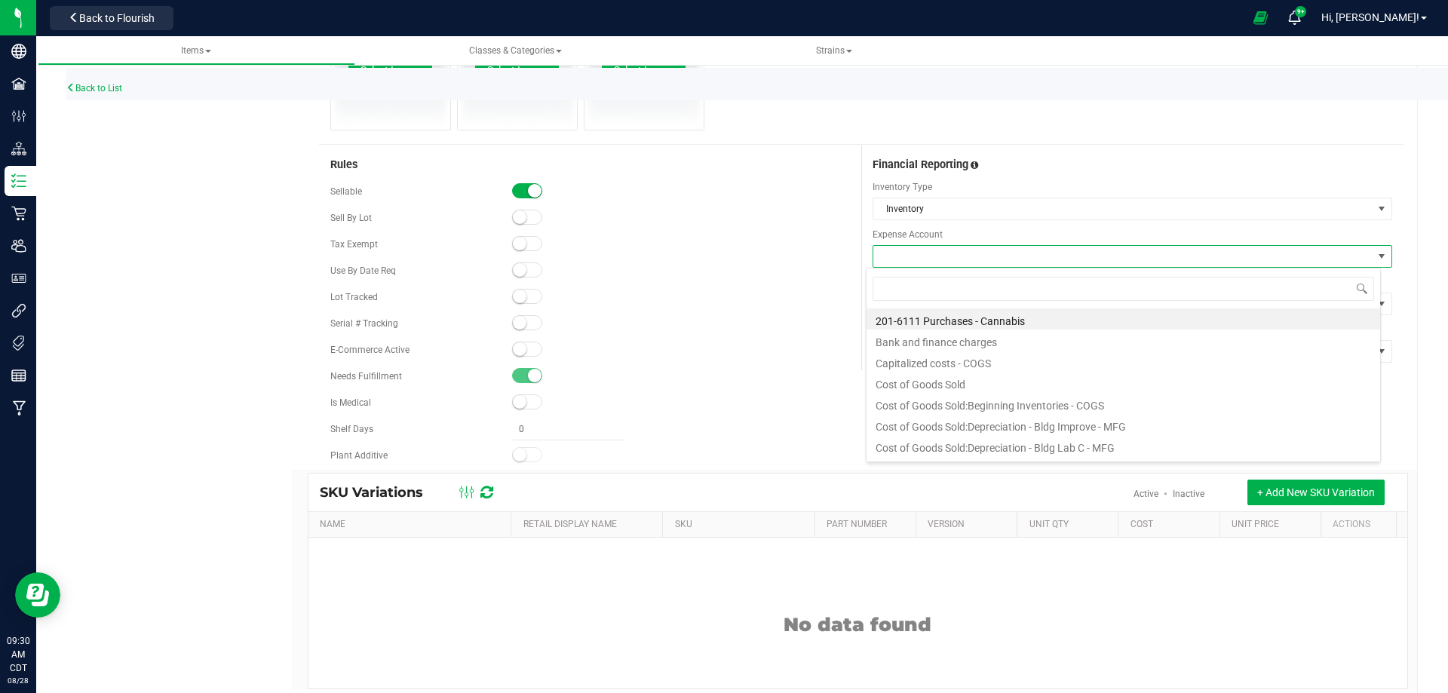
scroll to position [23, 515]
type input "purchas"
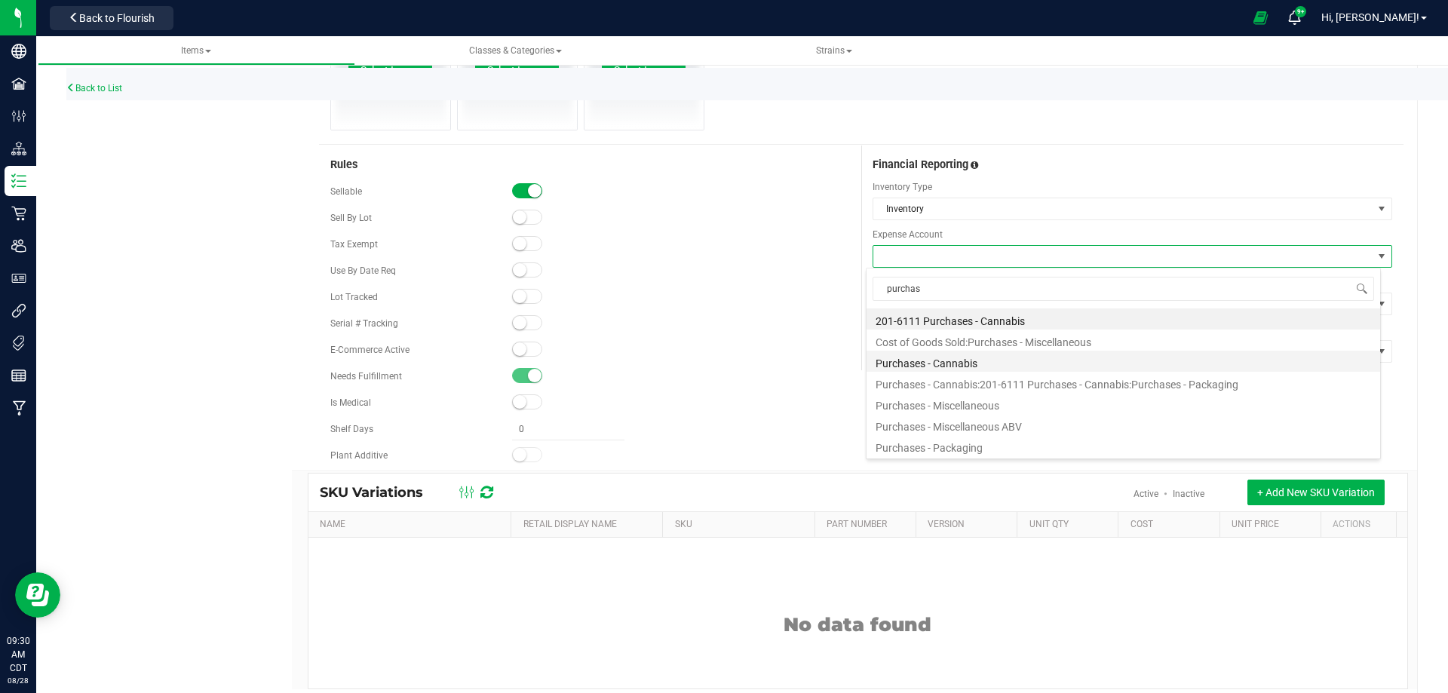
click at [976, 362] on li "Purchases - Cannabis" at bounding box center [1122, 361] width 513 height 21
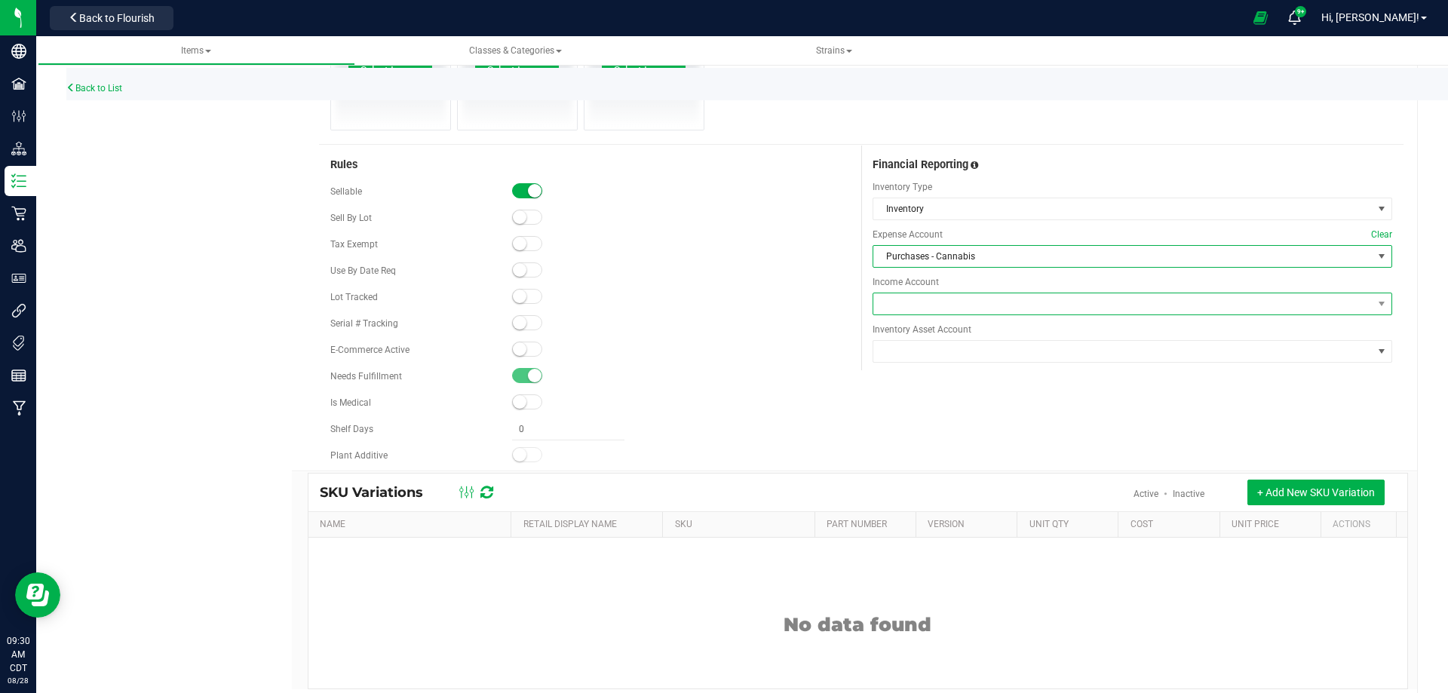
click at [905, 308] on span at bounding box center [1122, 303] width 499 height 21
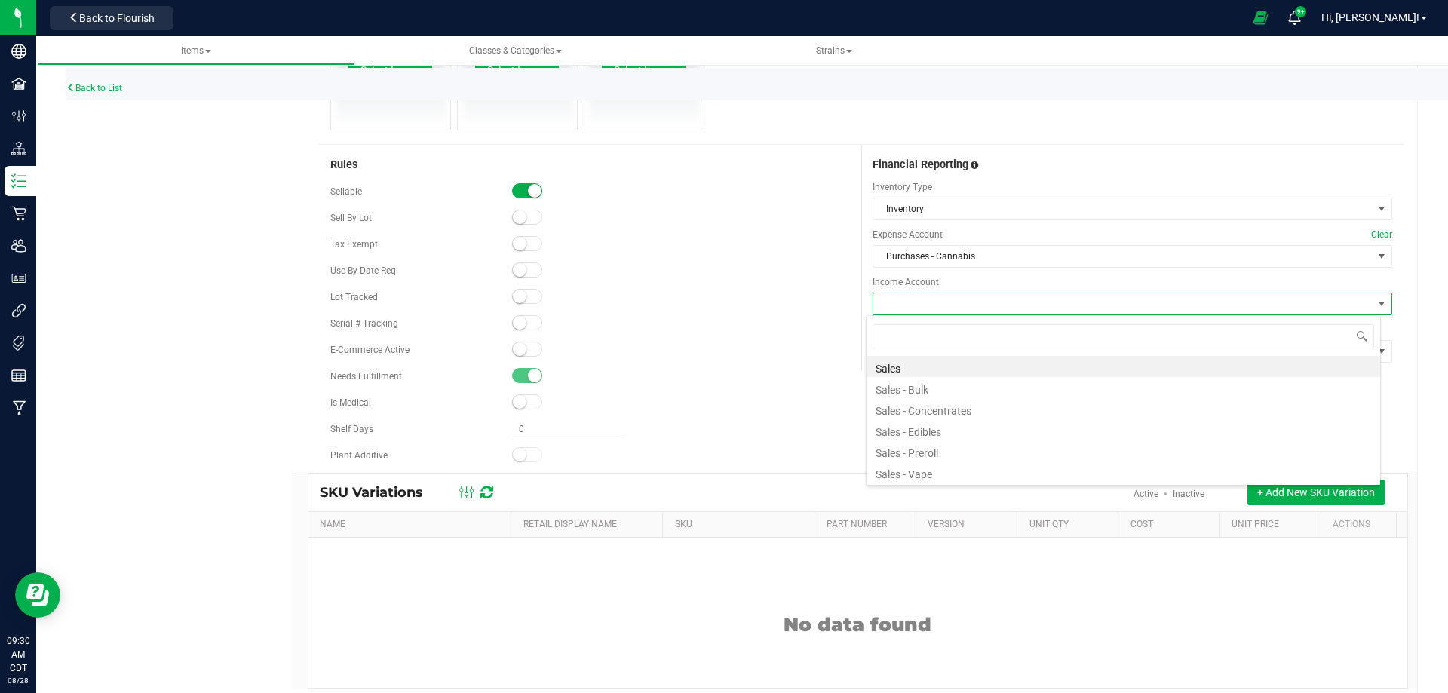
click at [935, 446] on li "Sales - Preroll" at bounding box center [1122, 450] width 513 height 21
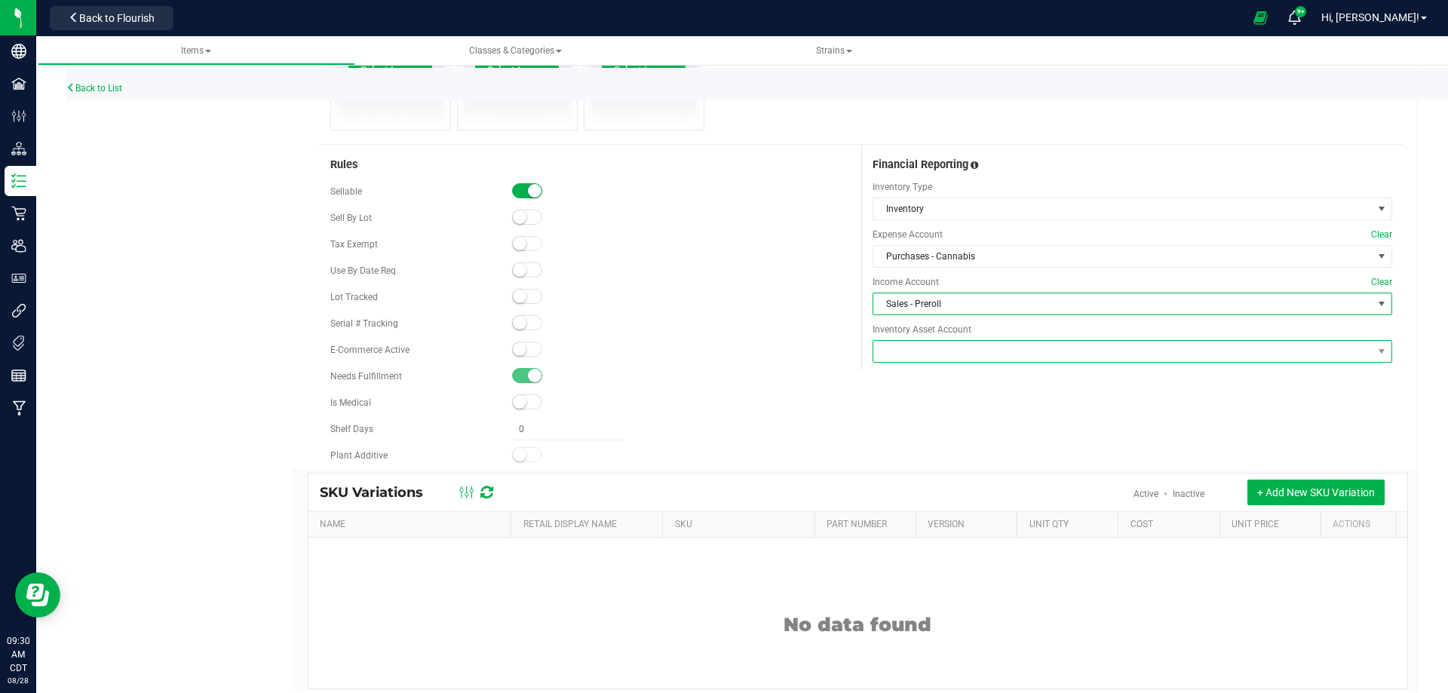
click at [909, 346] on span at bounding box center [1122, 351] width 499 height 21
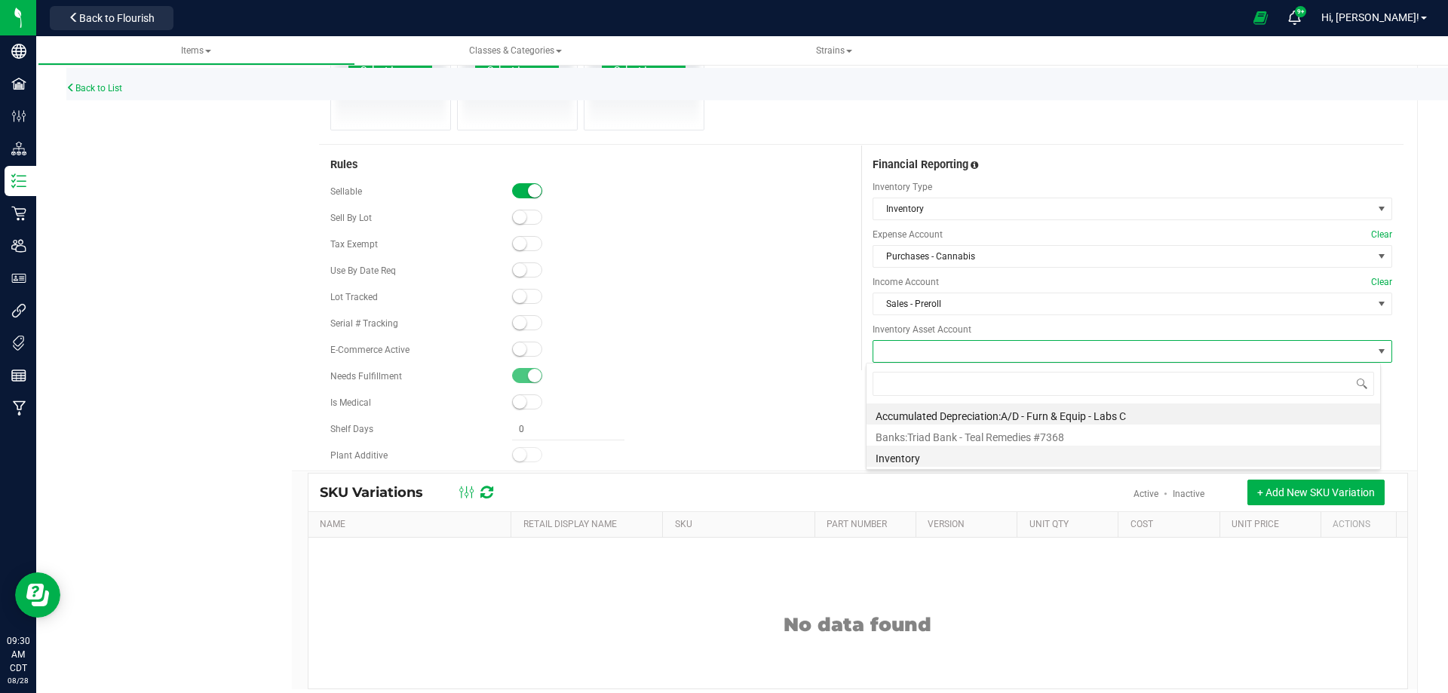
click at [905, 458] on li "Inventory" at bounding box center [1122, 456] width 513 height 21
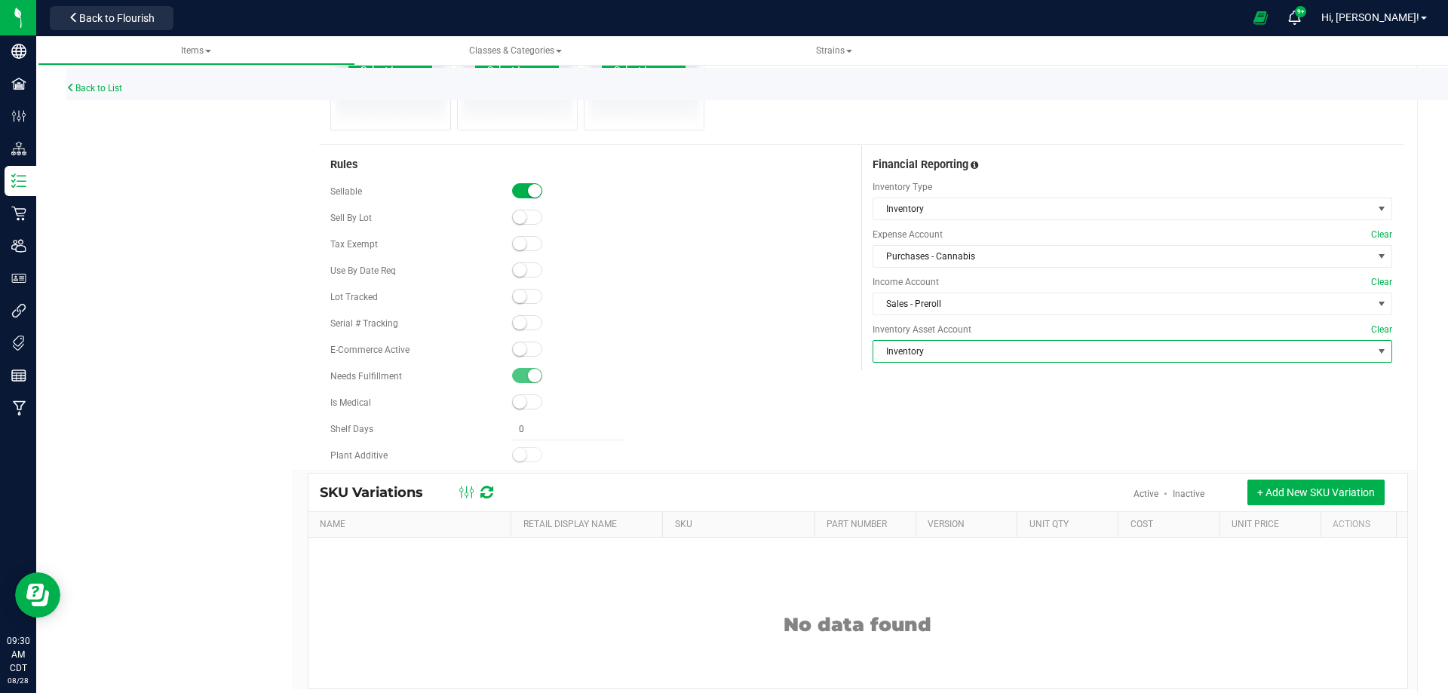
click at [767, 372] on div at bounding box center [681, 376] width 338 height 15
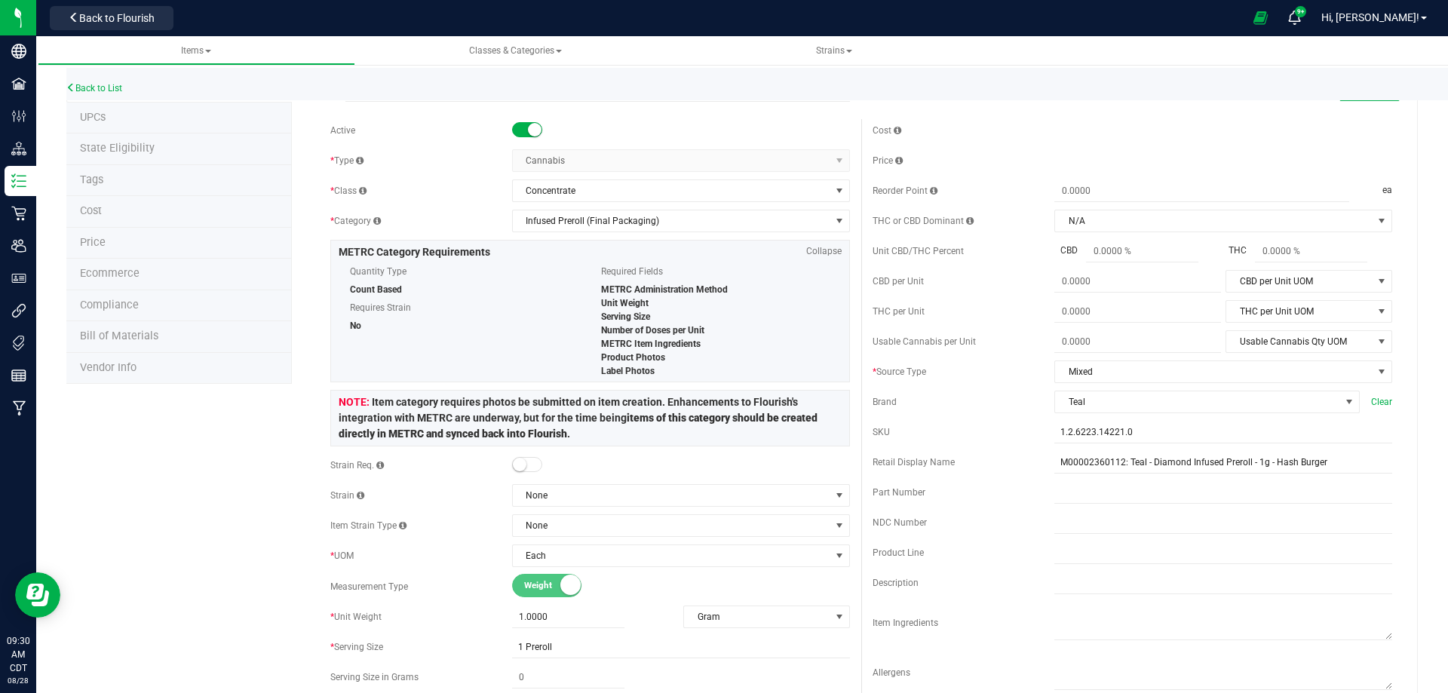
scroll to position [0, 0]
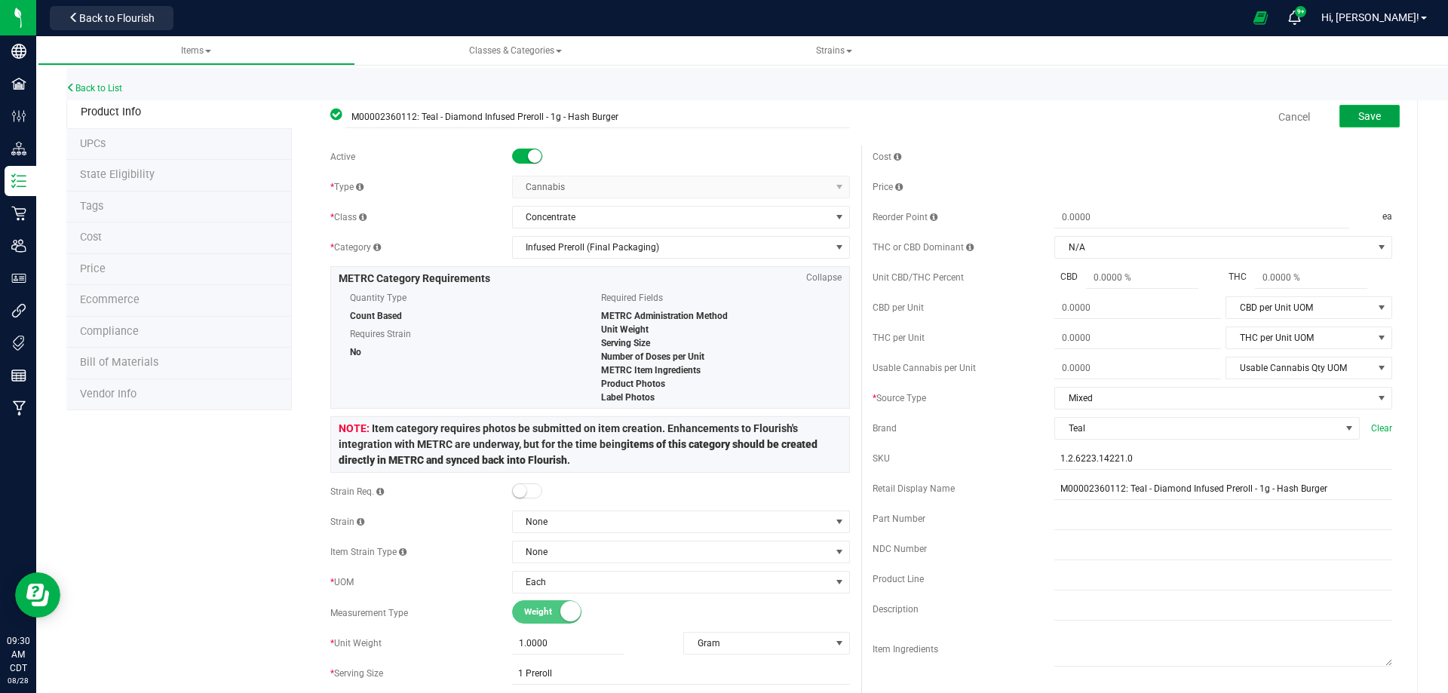
click at [1370, 118] on button "Save" at bounding box center [1369, 116] width 60 height 23
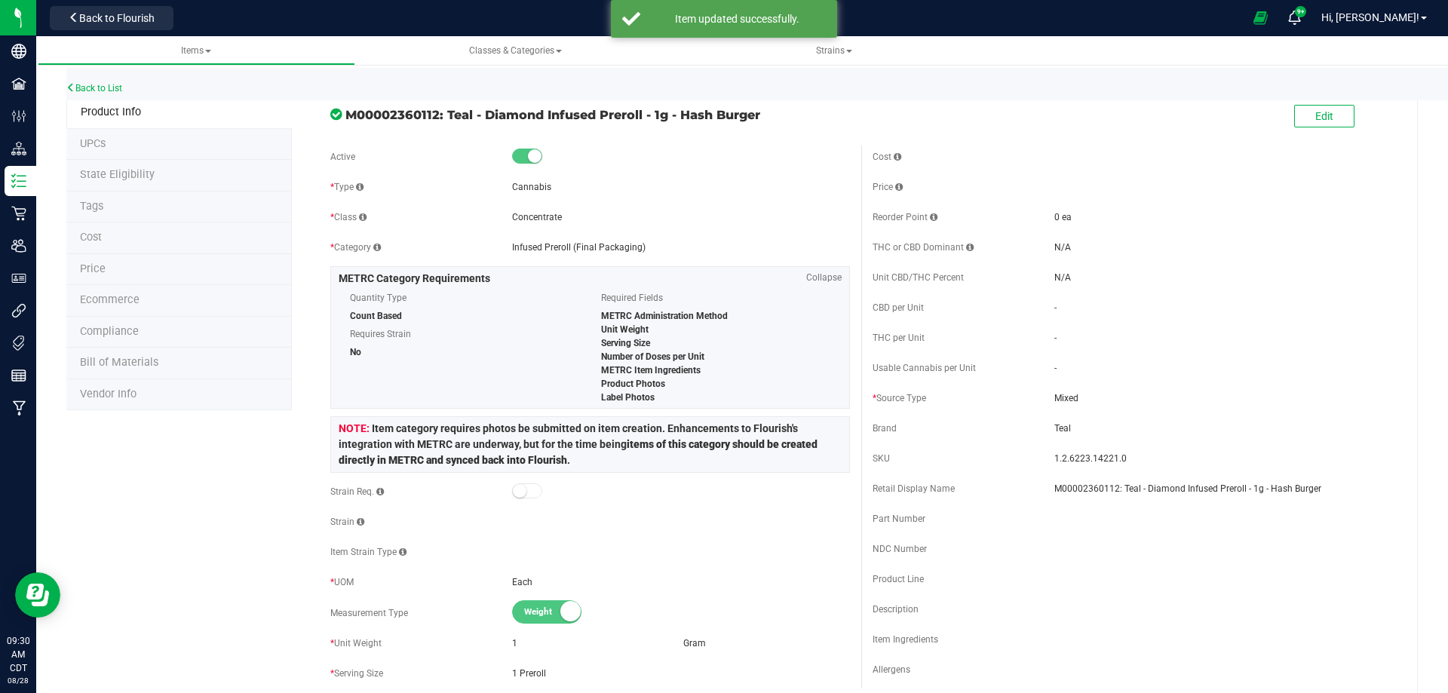
click at [166, 267] on li "Price" at bounding box center [178, 270] width 225 height 32
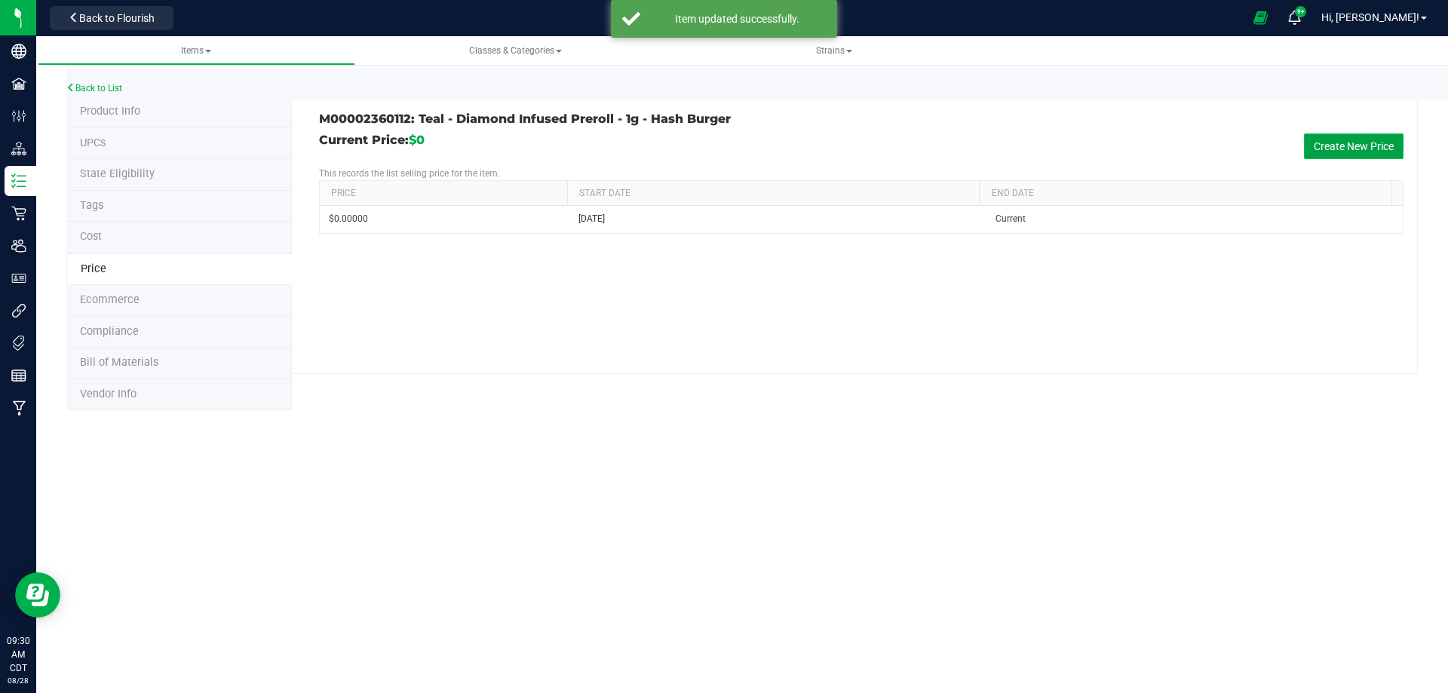
click at [1314, 142] on button "Create New Price" at bounding box center [1354, 146] width 100 height 26
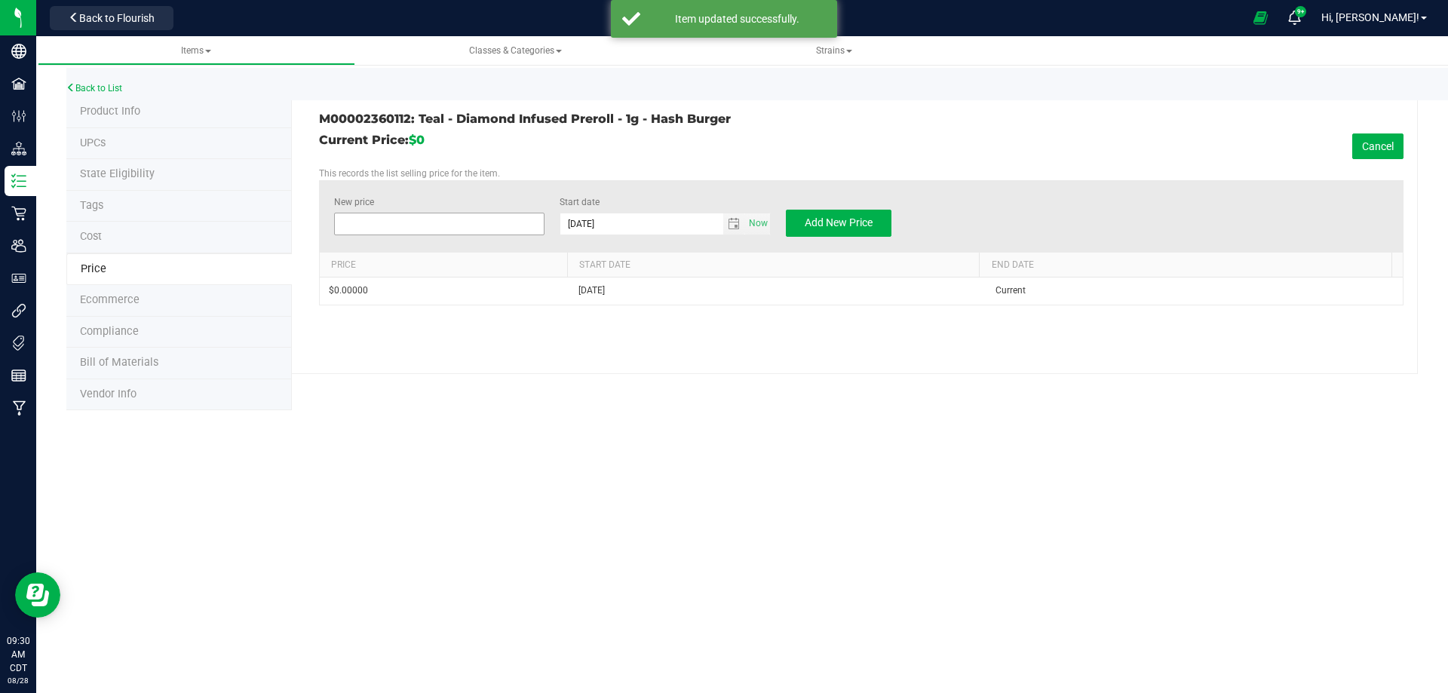
click at [484, 223] on span at bounding box center [439, 224] width 211 height 23
type input "10.00"
click at [639, 170] on p "This records the list selling price for the item." at bounding box center [861, 174] width 1084 height 14
click at [818, 217] on span "Add New Price" at bounding box center [838, 222] width 68 height 12
type input "$0.00000"
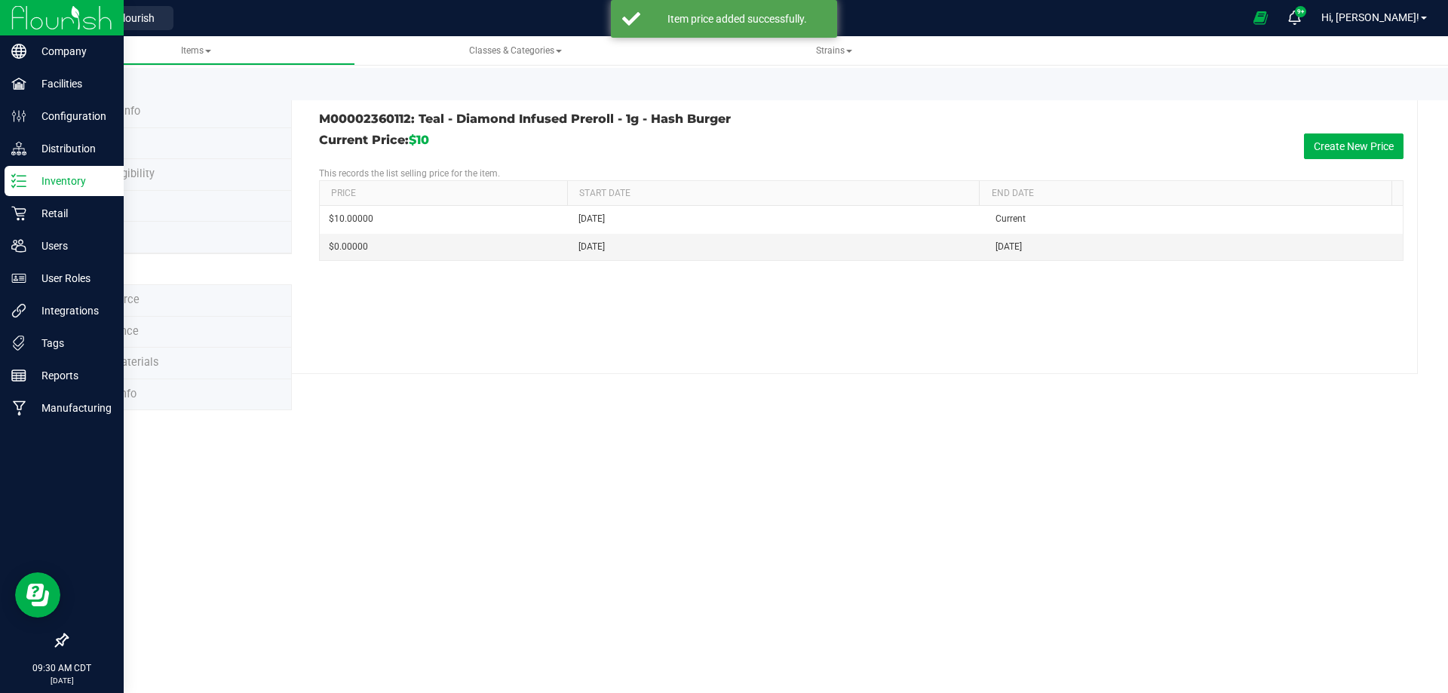
click at [22, 28] on img at bounding box center [61, 17] width 101 height 35
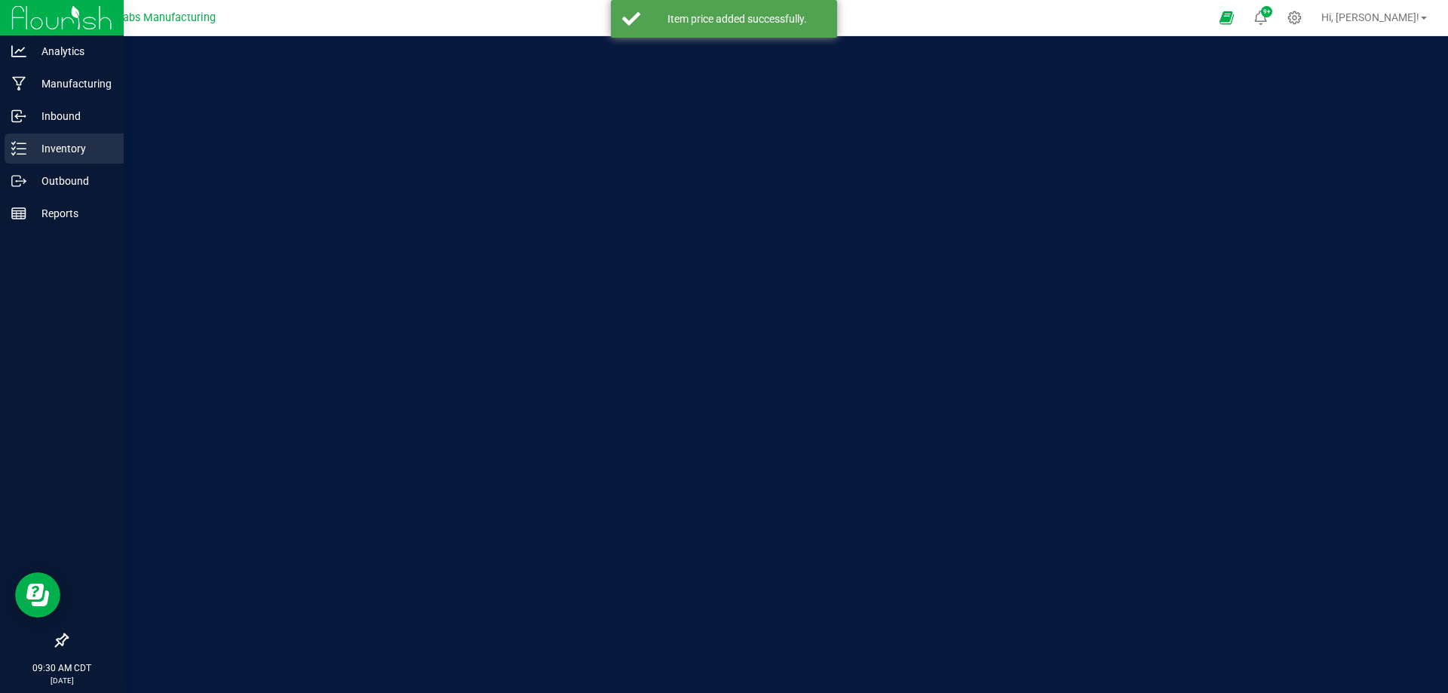
click at [52, 142] on p "Inventory" at bounding box center [71, 148] width 90 height 18
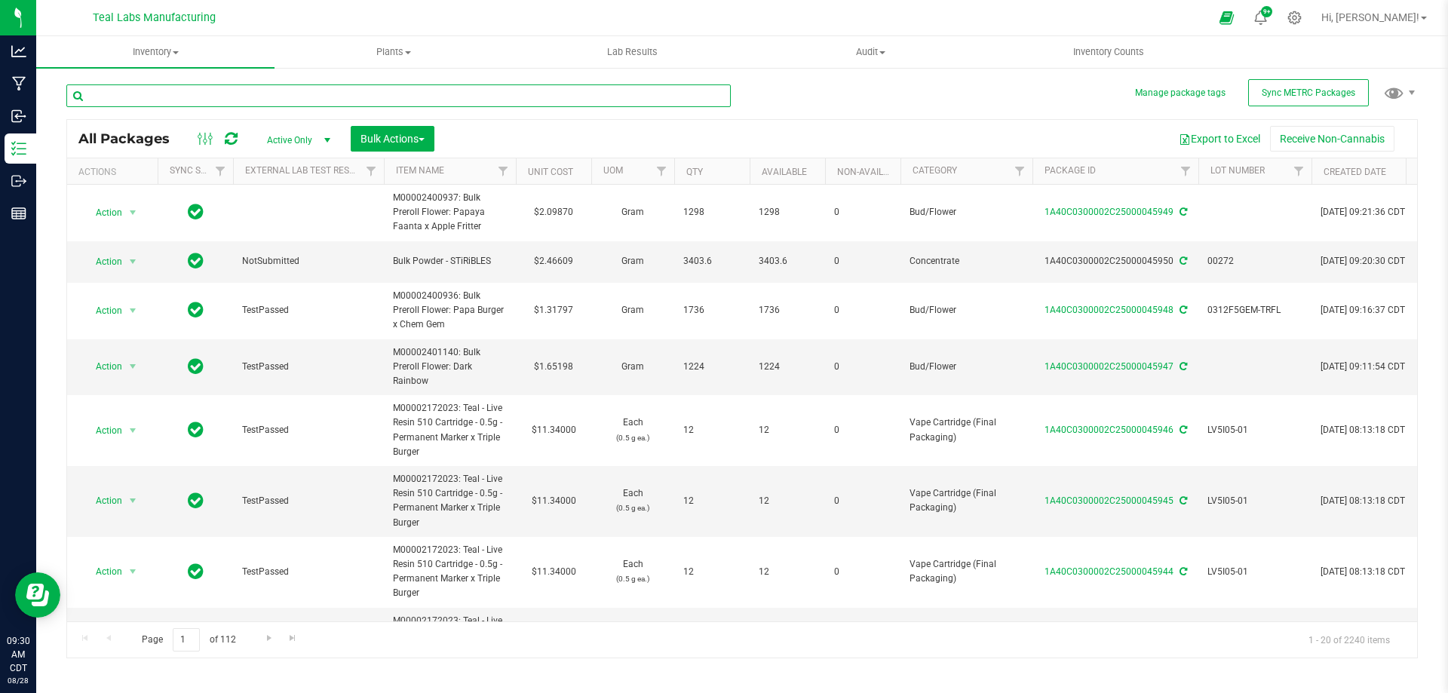
click at [414, 95] on input "text" at bounding box center [398, 95] width 664 height 23
type input "hash burger"
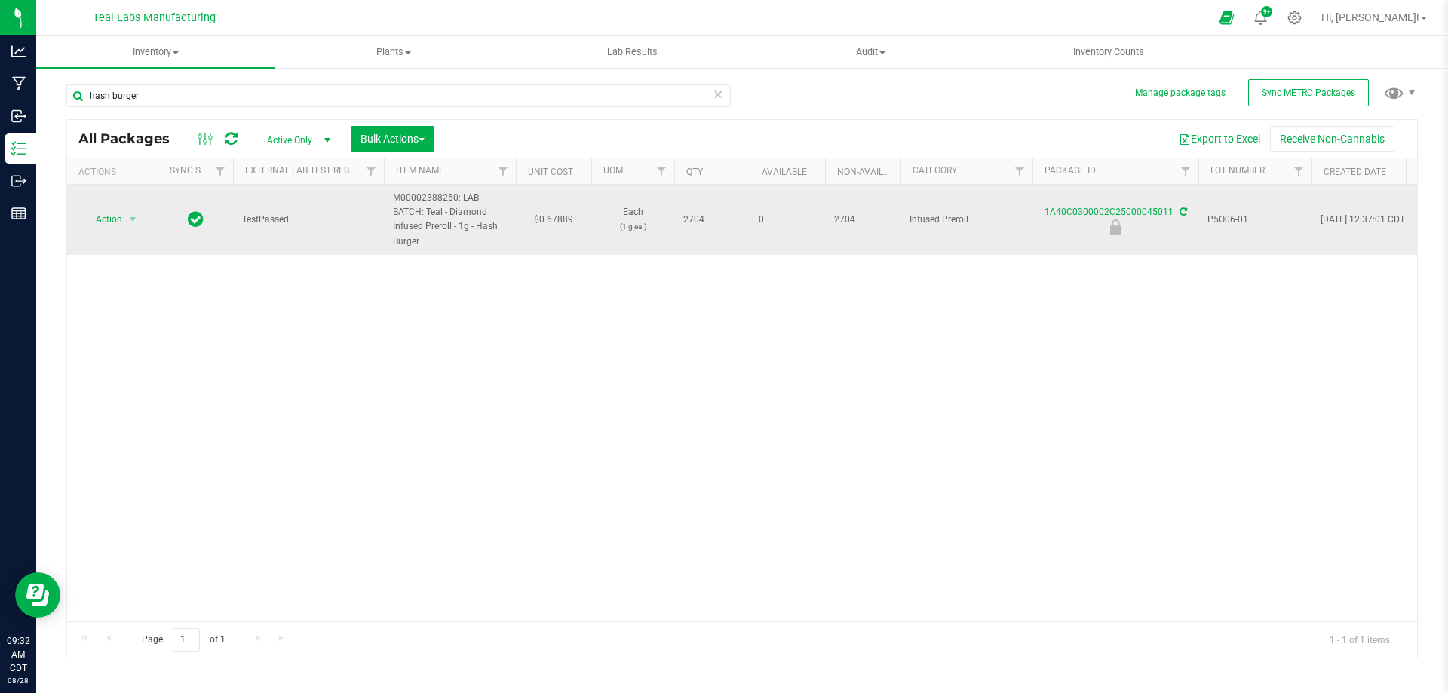
click at [547, 216] on td "$0.67889" at bounding box center [553, 220] width 75 height 70
click at [547, 216] on input "0.67889" at bounding box center [550, 219] width 69 height 21
type input "2.19"
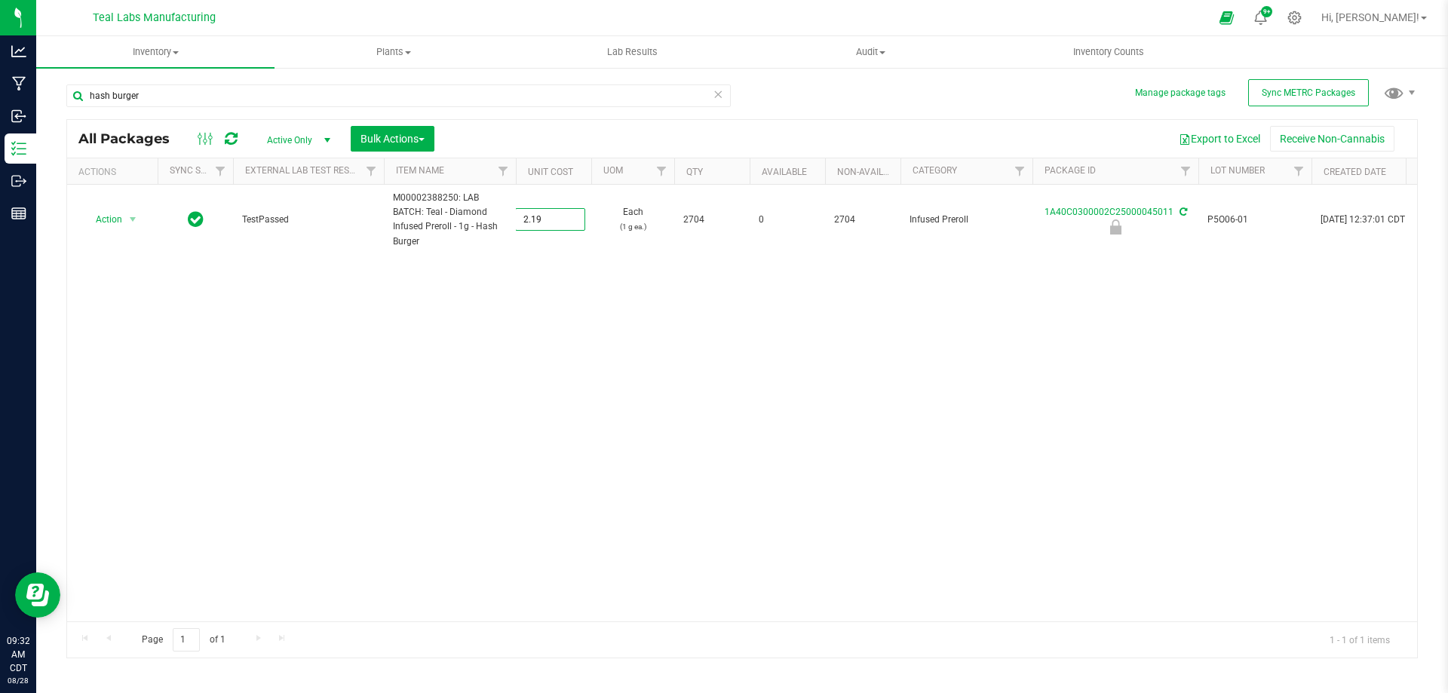
click at [547, 316] on div "All Packages Active Only Active Only Lab Samples Locked All External Internal B…" at bounding box center [741, 388] width 1351 height 539
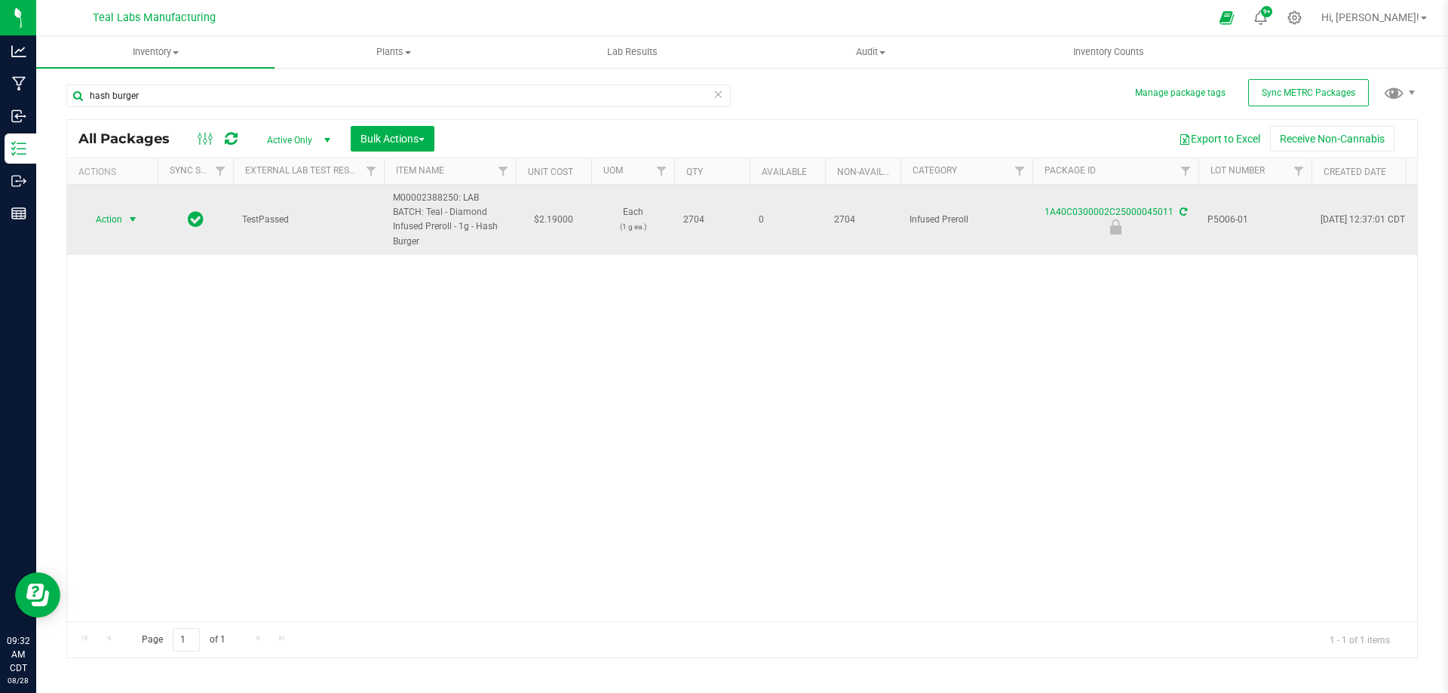
click at [105, 216] on span "Action" at bounding box center [102, 219] width 41 height 21
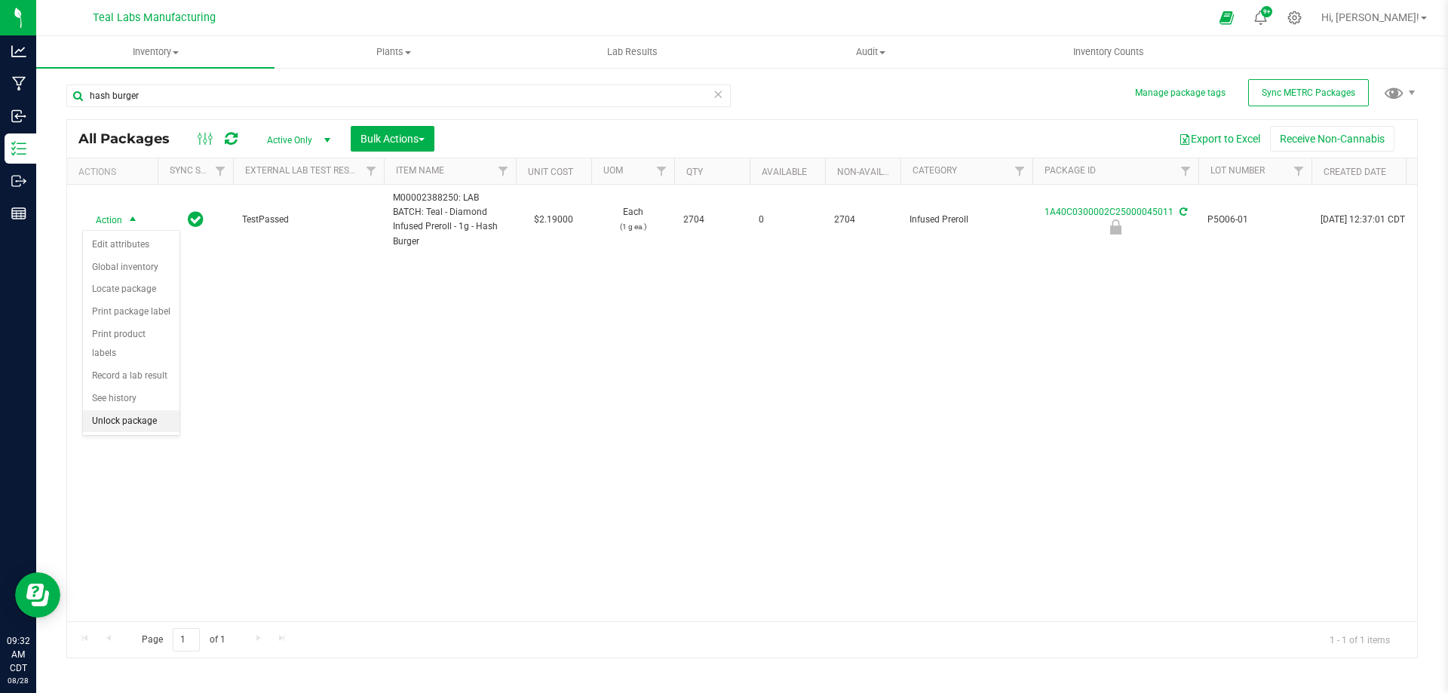
click at [130, 410] on li "Unlock package" at bounding box center [131, 421] width 97 height 23
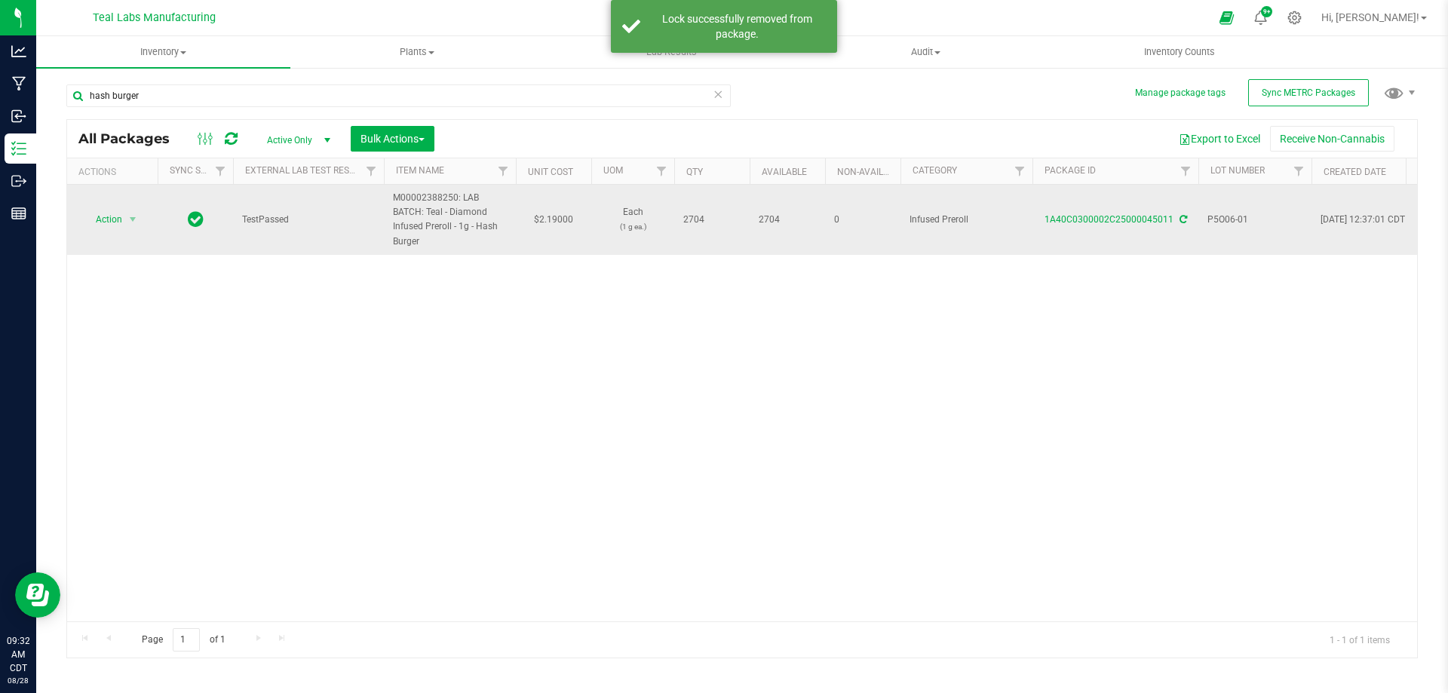
click at [124, 218] on span "select" at bounding box center [133, 219] width 19 height 21
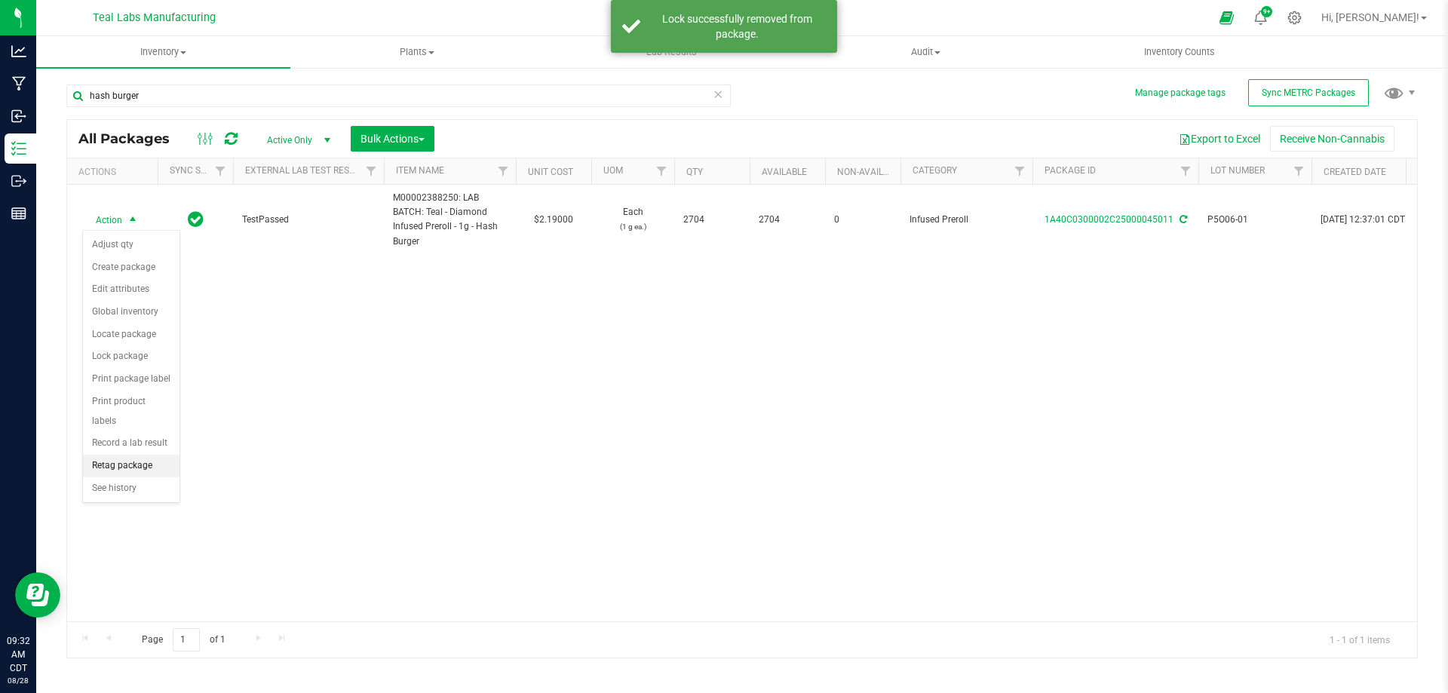
click at [123, 455] on li "Retag package" at bounding box center [131, 466] width 97 height 23
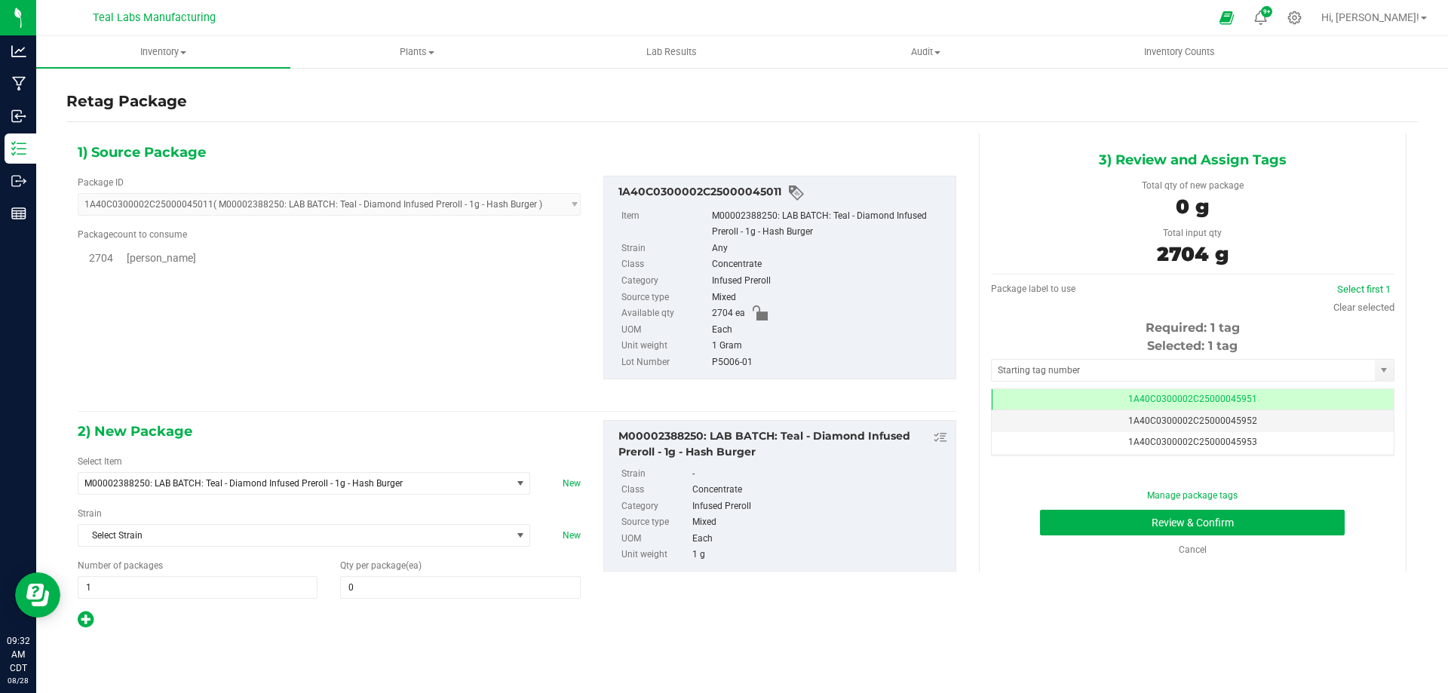
scroll to position [0, -1]
click at [315, 487] on span "M00002388250: LAB BATCH: Teal - Diamond Infused Preroll - 1g - Hash Burger" at bounding box center [285, 483] width 403 height 11
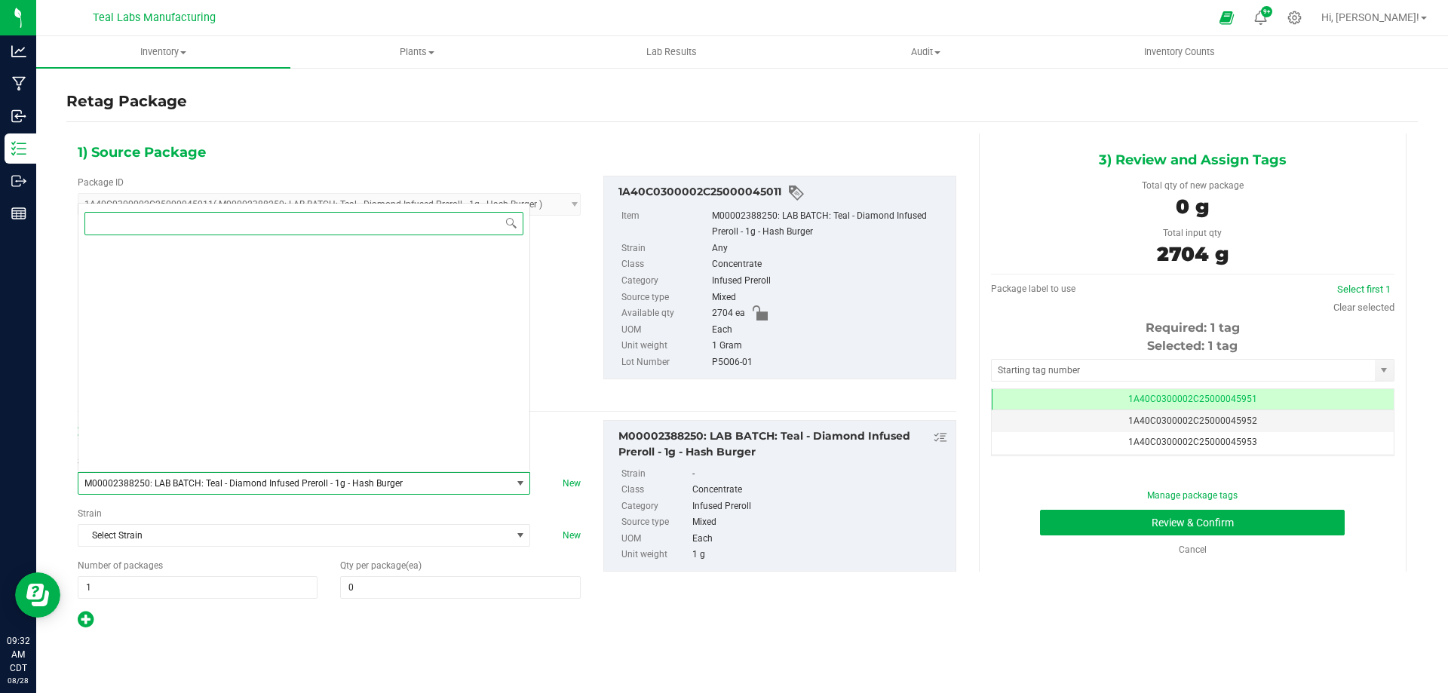
scroll to position [23475, 0]
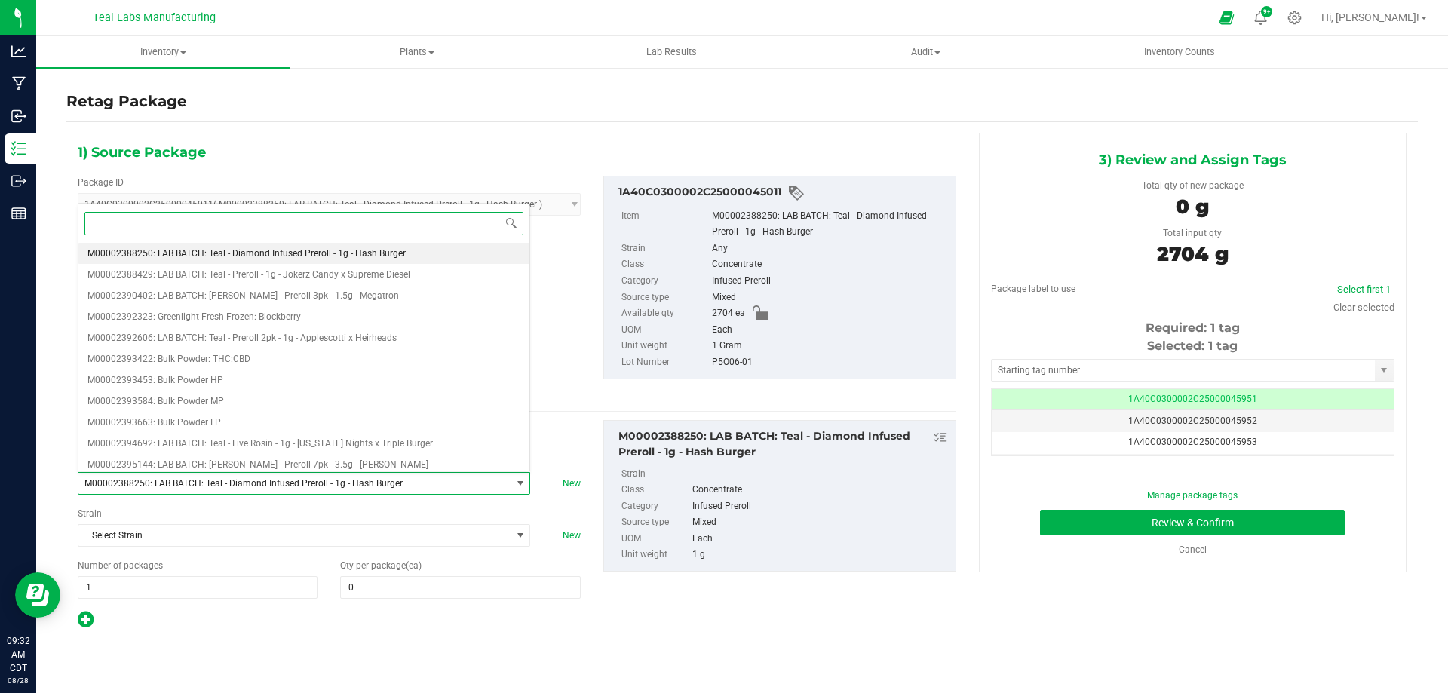
paste input "M00002360112: Teal - Diamond Infused Preroll - 1g - Hash Burger"
type input "M00002360112: Teal - Diamond Infused Preroll - 1g - Hash Burger"
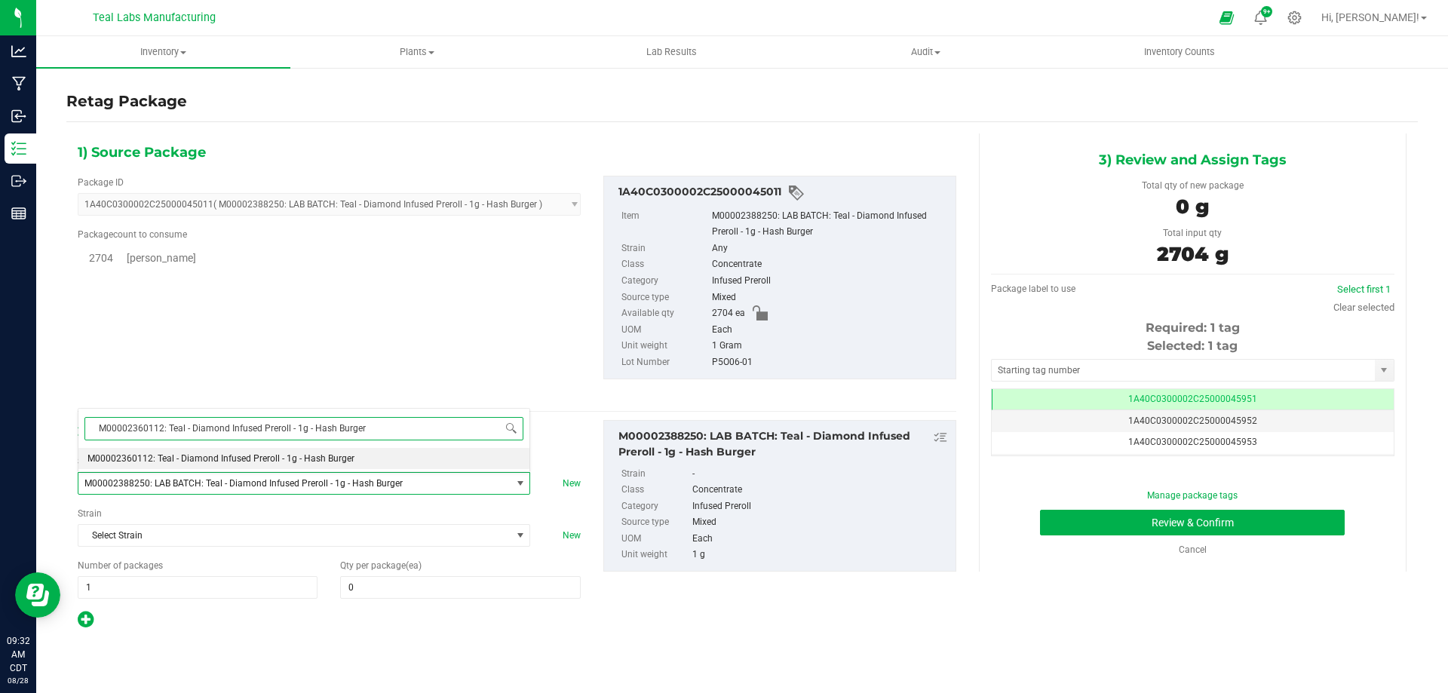
scroll to position [0, 0]
click at [315, 460] on span "M00002360112: Teal - Diamond Infused Preroll - 1g - Hash Burger" at bounding box center [220, 458] width 267 height 11
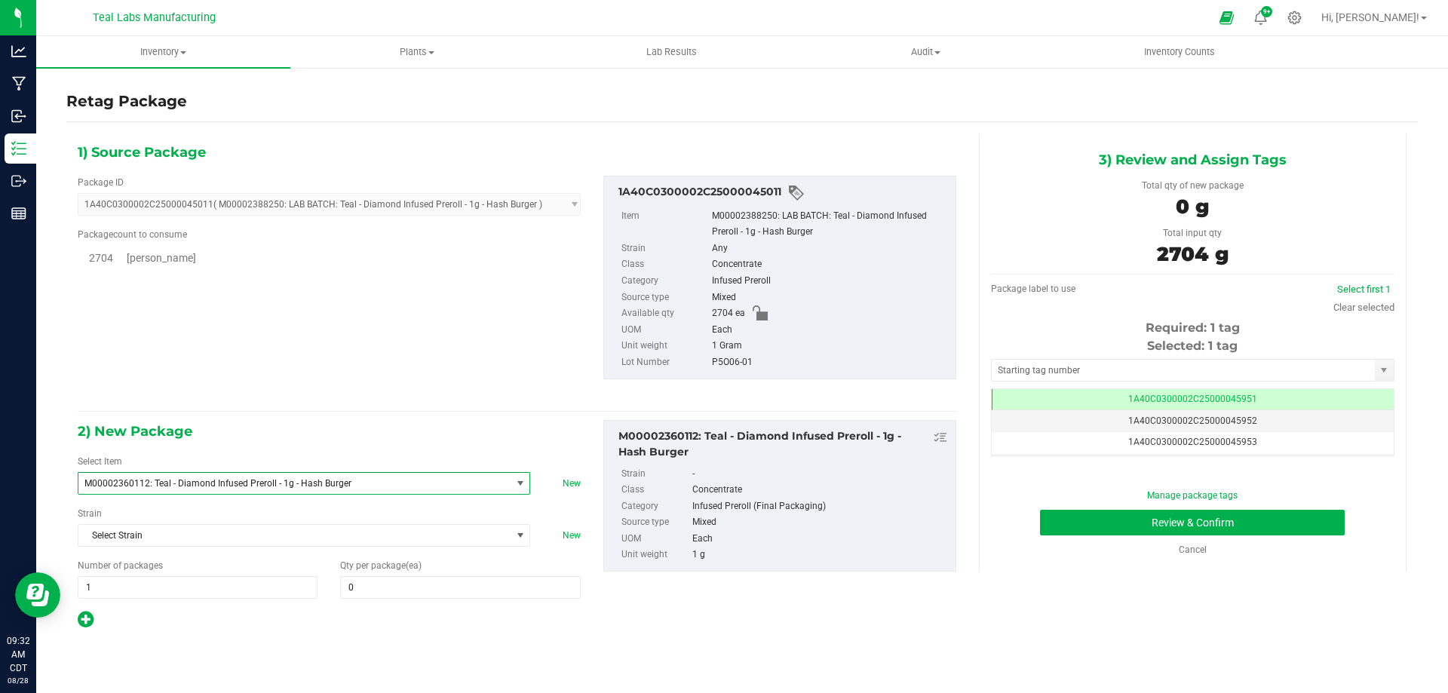
type input "0"
click at [354, 643] on div "1) Source Package Package ID 1A40C0300002C25000045011 ( M00002388250: LAB BATCH…" at bounding box center [741, 385] width 1351 height 526
click at [376, 584] on span at bounding box center [460, 587] width 240 height 23
type input "2704"
click at [1216, 398] on span "1A40C0300002C25000045951" at bounding box center [1192, 399] width 129 height 11
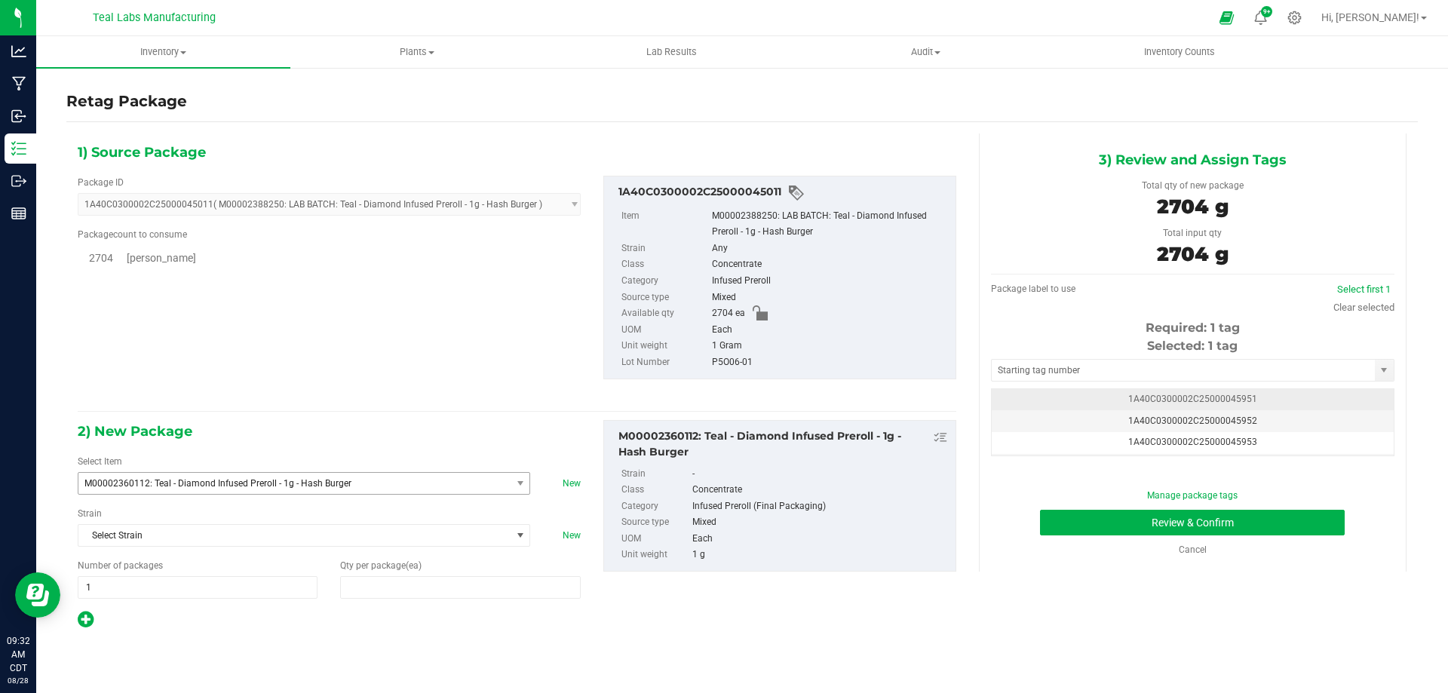
type input "2,704"
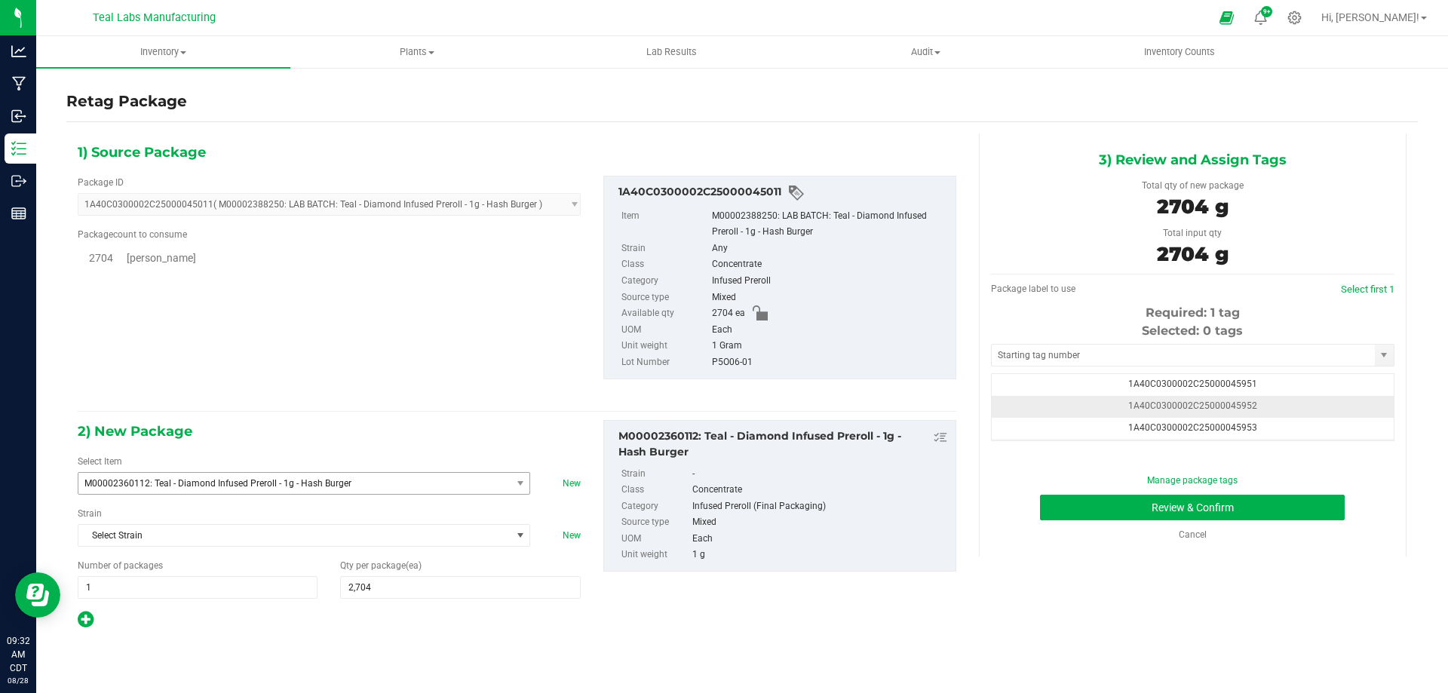
click at [1233, 406] on span "1A40C0300002C25000045952" at bounding box center [1192, 405] width 129 height 11
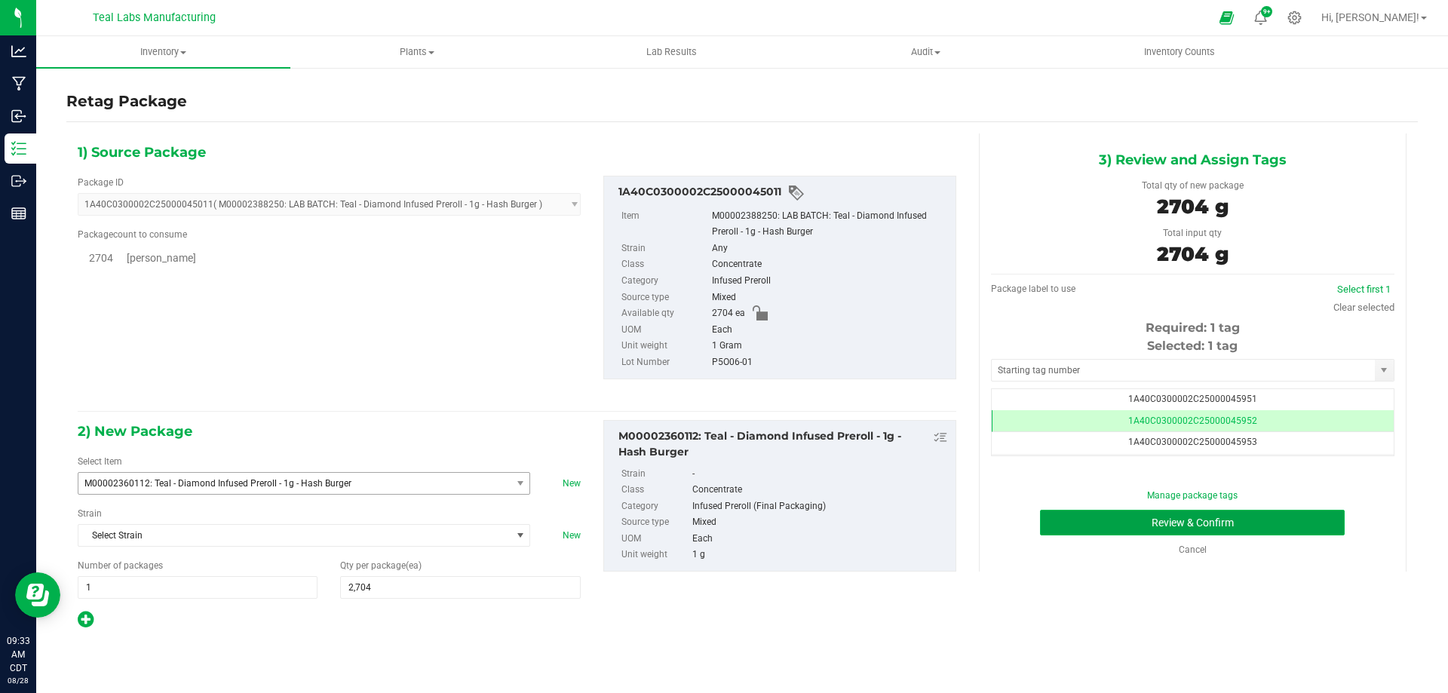
click at [1095, 519] on button "Review & Confirm" at bounding box center [1192, 523] width 305 height 26
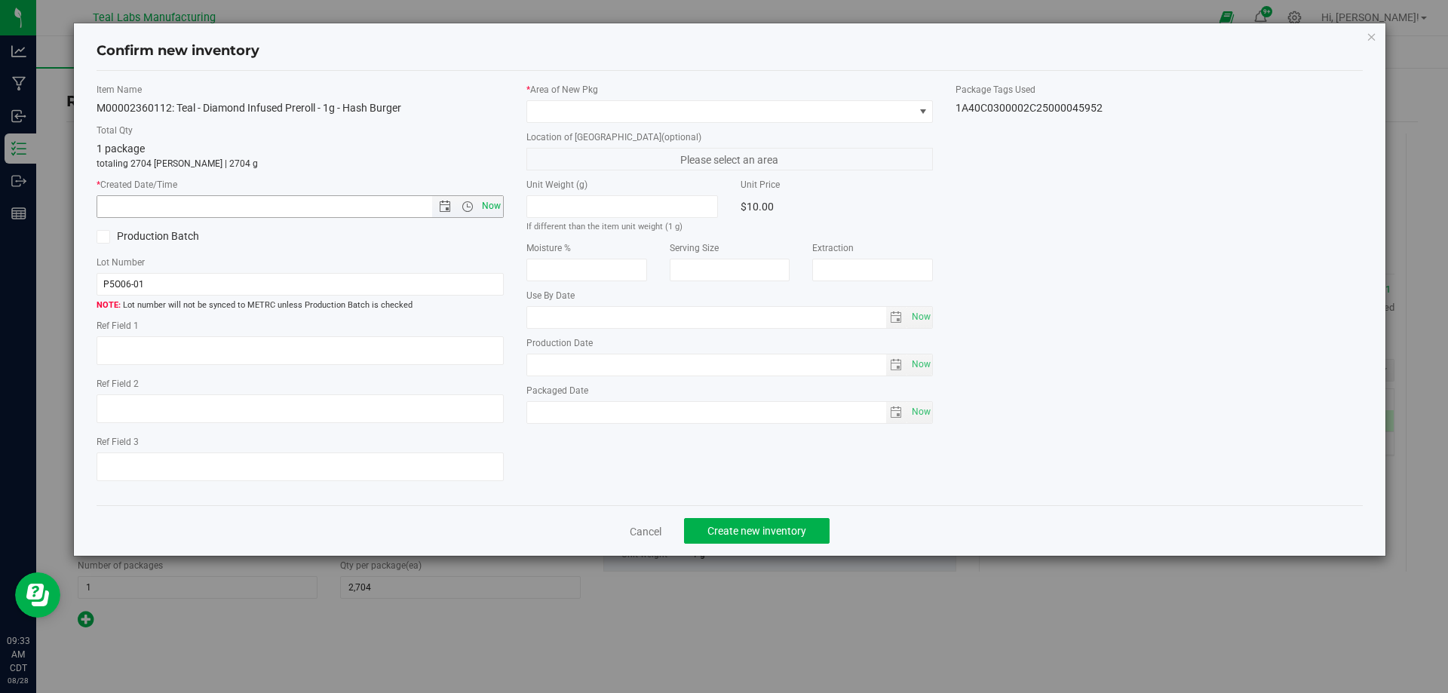
click at [496, 206] on span "Now" at bounding box center [491, 206] width 26 height 22
type input "8/28/2025 9:33 AM"
click at [644, 103] on span at bounding box center [720, 111] width 387 height 21
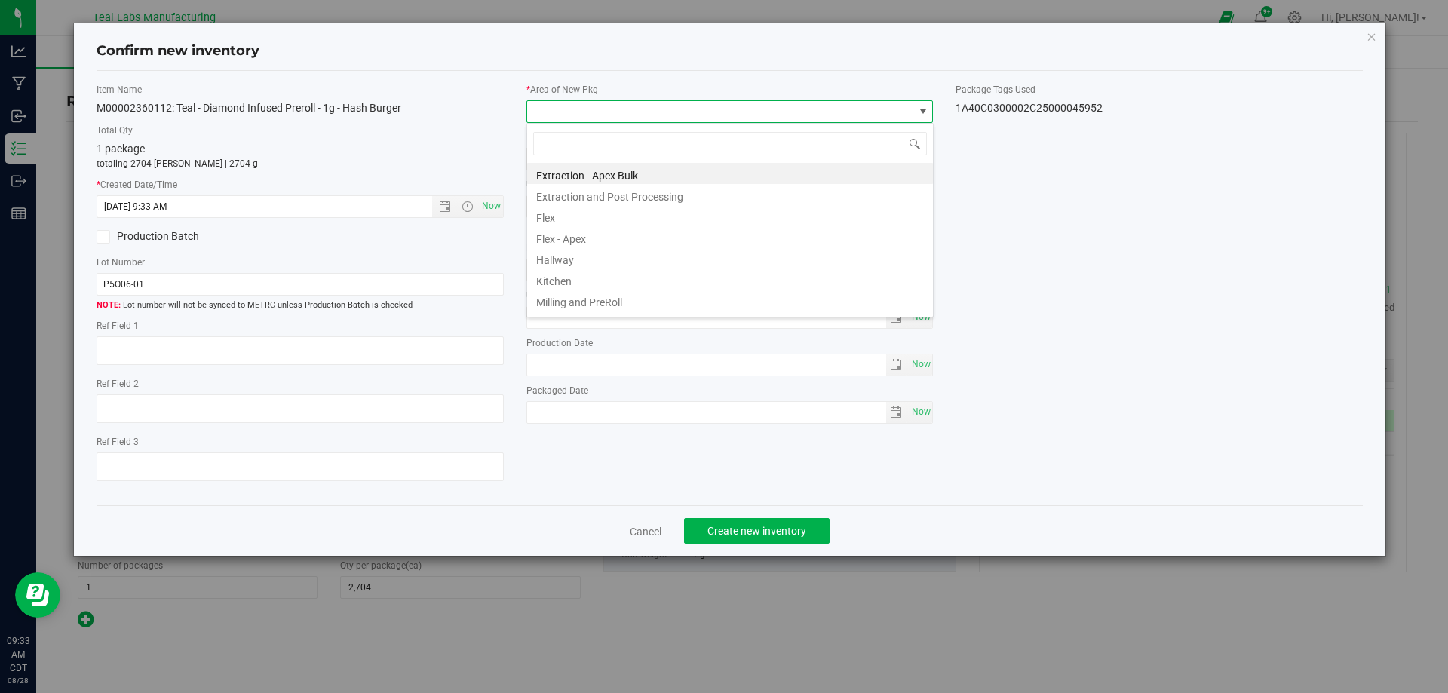
click at [647, 113] on span at bounding box center [720, 111] width 387 height 21
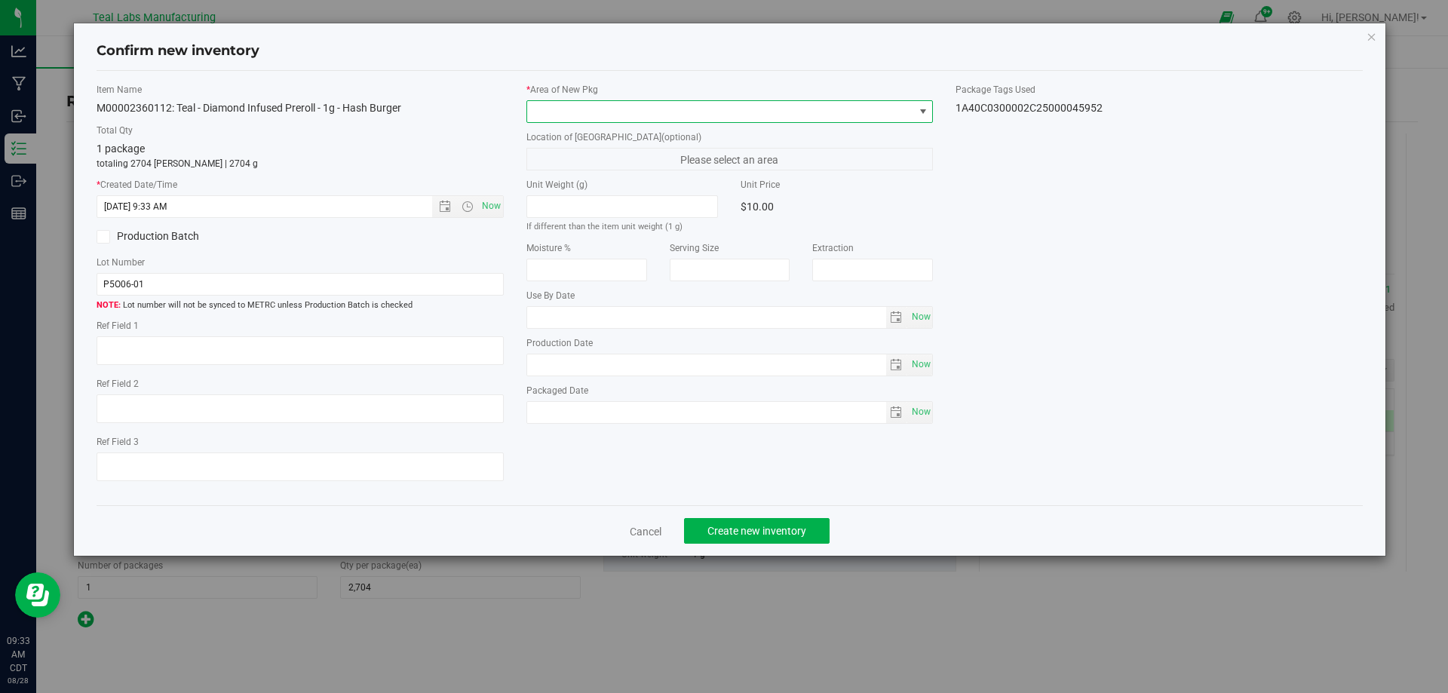
click at [651, 118] on span at bounding box center [720, 111] width 387 height 21
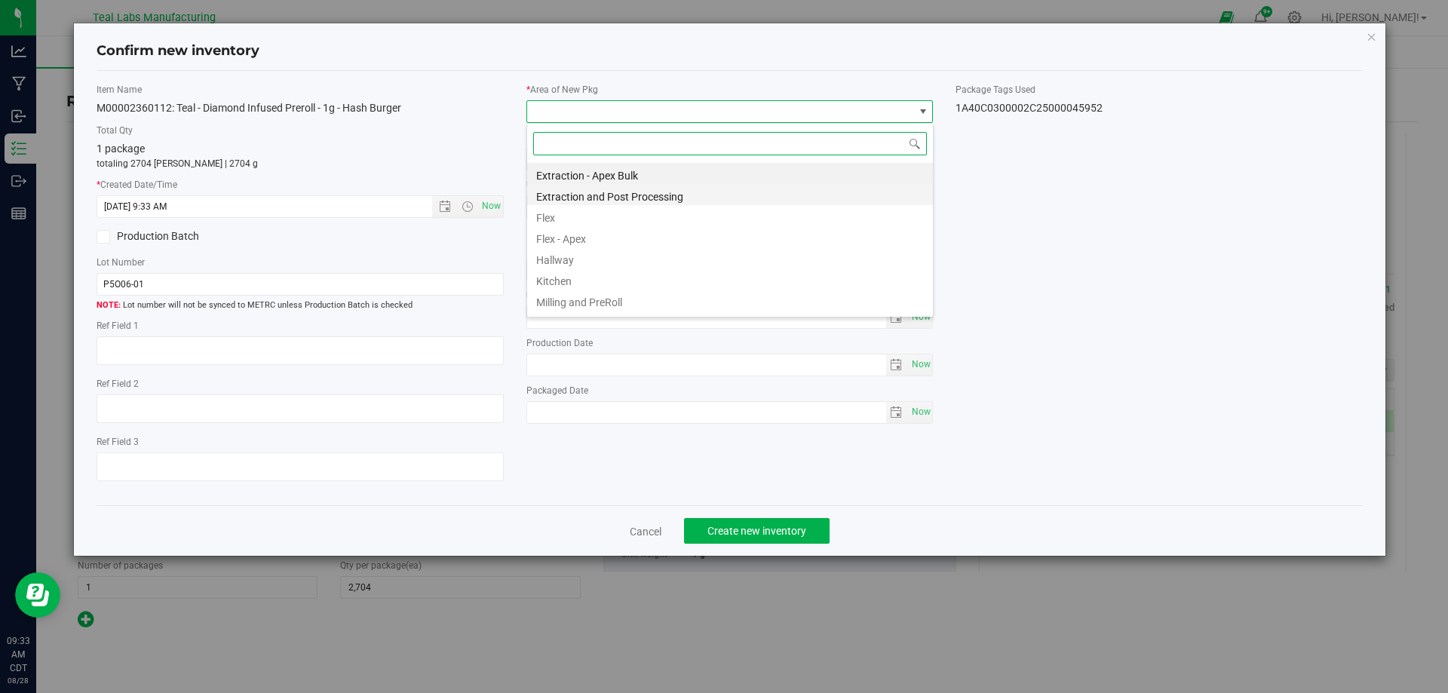
drag, startPoint x: 606, startPoint y: 295, endPoint x: 616, endPoint y: 192, distance: 103.0
click at [616, 163] on ul "Extraction - Apex Bulk Extraction and Post Processing Flex Flex - Apex Hallway …" at bounding box center [730, 163] width 406 height 0
click at [622, 191] on li "Extraction and Post Processing" at bounding box center [730, 194] width 406 height 21
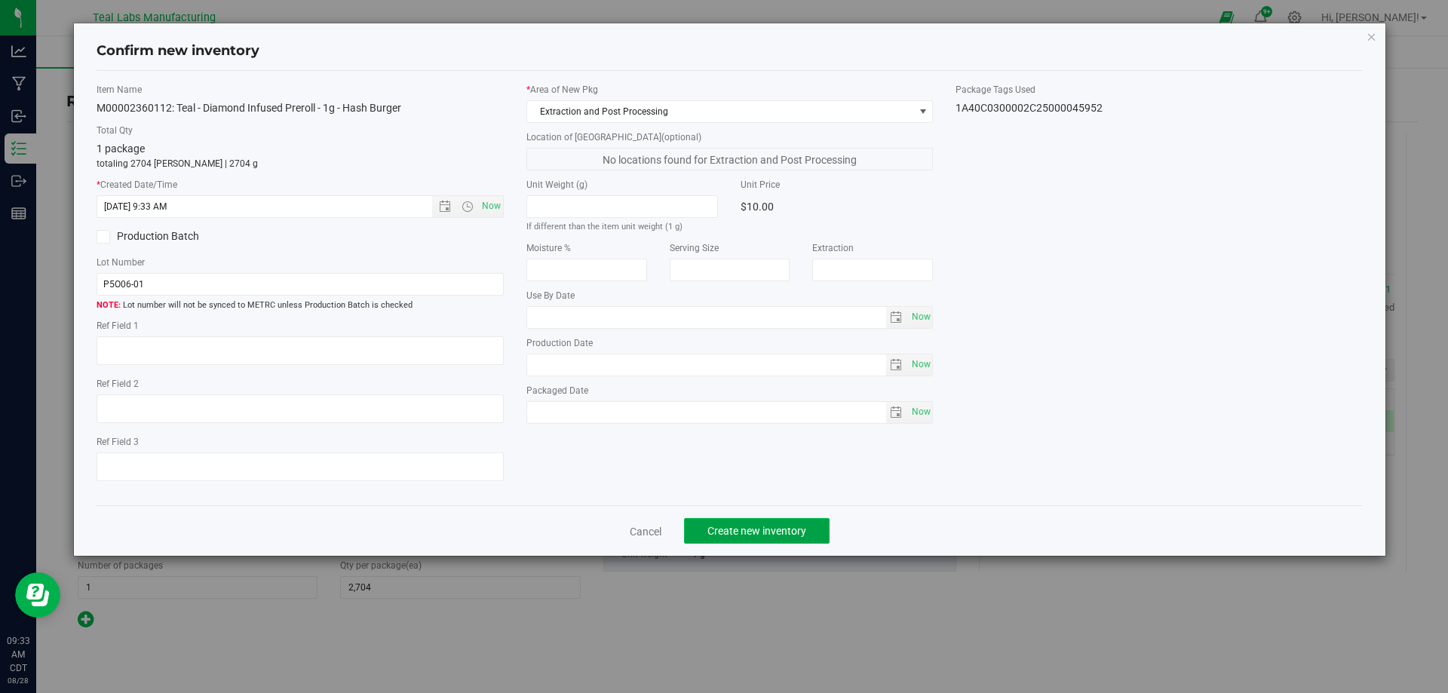
click at [766, 530] on span "Create new inventory" at bounding box center [756, 531] width 99 height 12
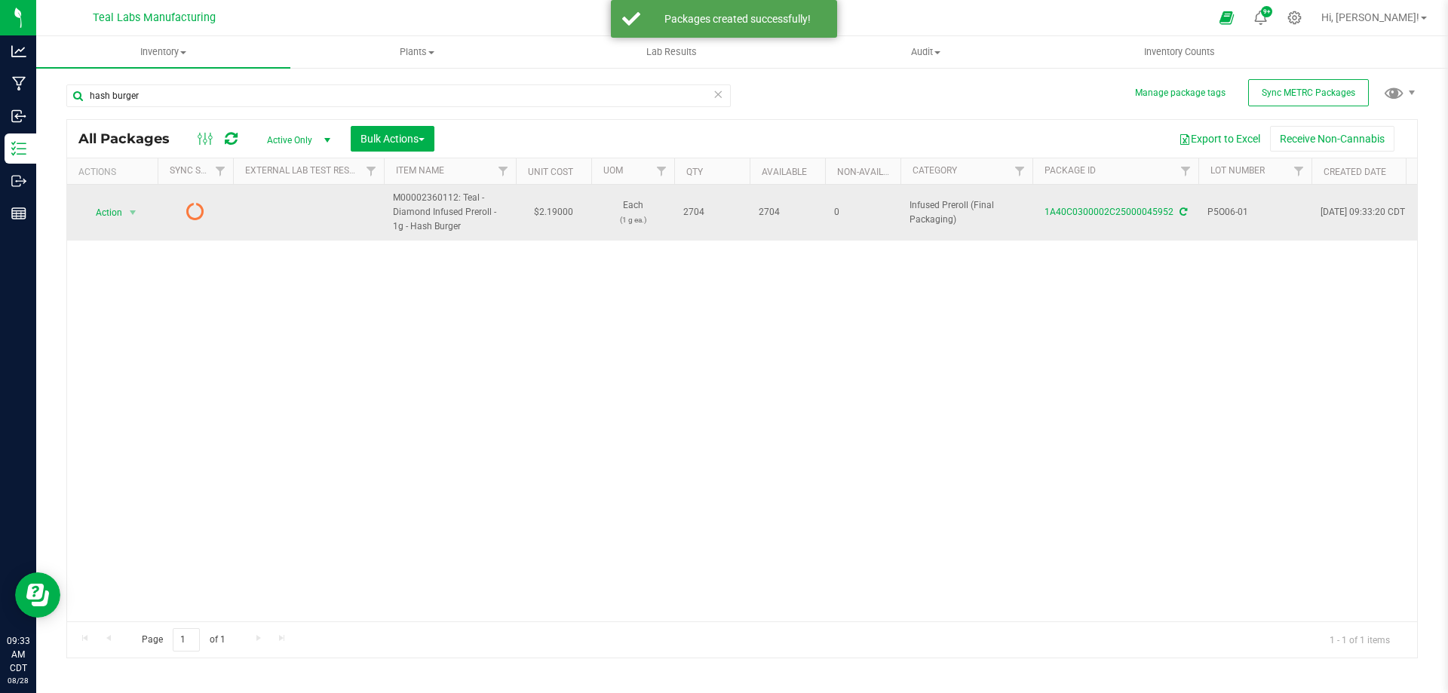
click at [1185, 213] on div "1A40C0300002C25000045952" at bounding box center [1115, 212] width 170 height 14
click at [1181, 209] on icon at bounding box center [1183, 211] width 8 height 9
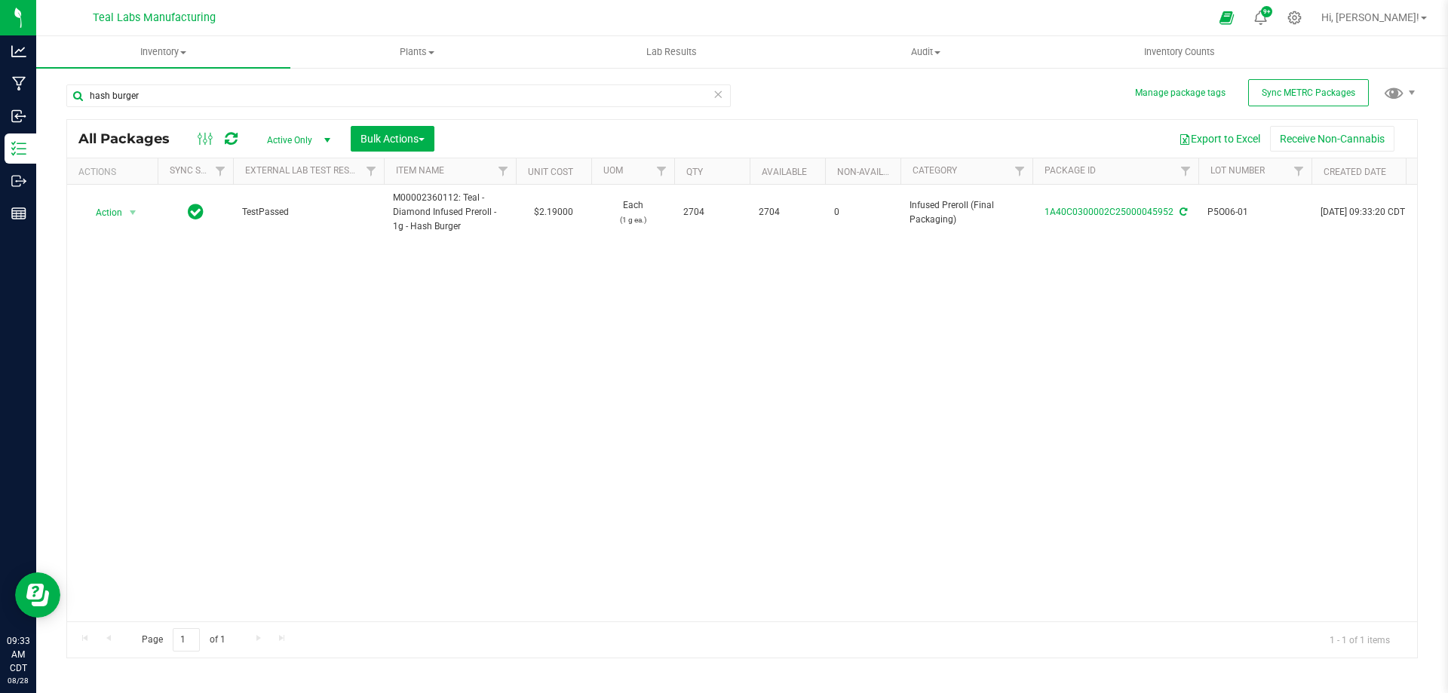
click at [356, 114] on div "hash burger" at bounding box center [398, 101] width 664 height 35
click at [330, 100] on input "hash burger" at bounding box center [398, 95] width 664 height 23
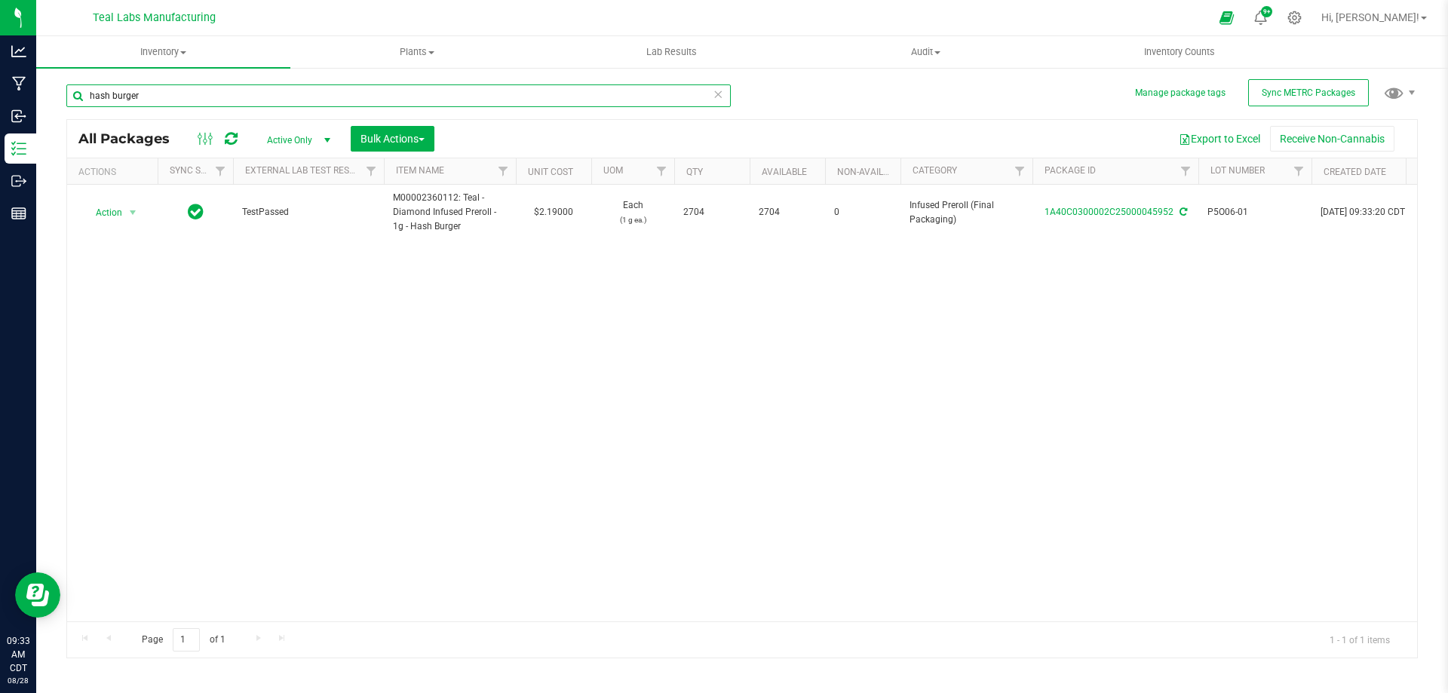
click at [330, 100] on input "hash burger" at bounding box center [398, 95] width 664 height 23
type input "bulk stir"
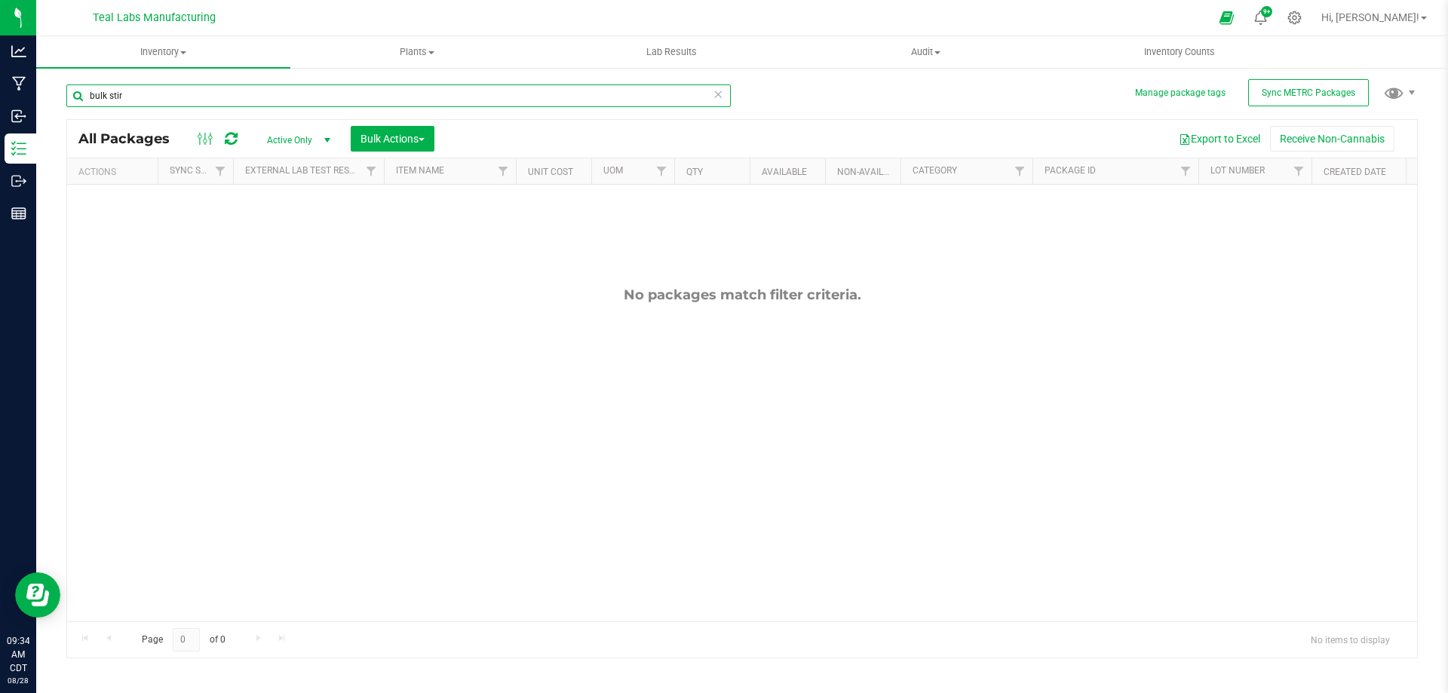
click at [330, 100] on input "bulk stir" at bounding box center [398, 95] width 664 height 23
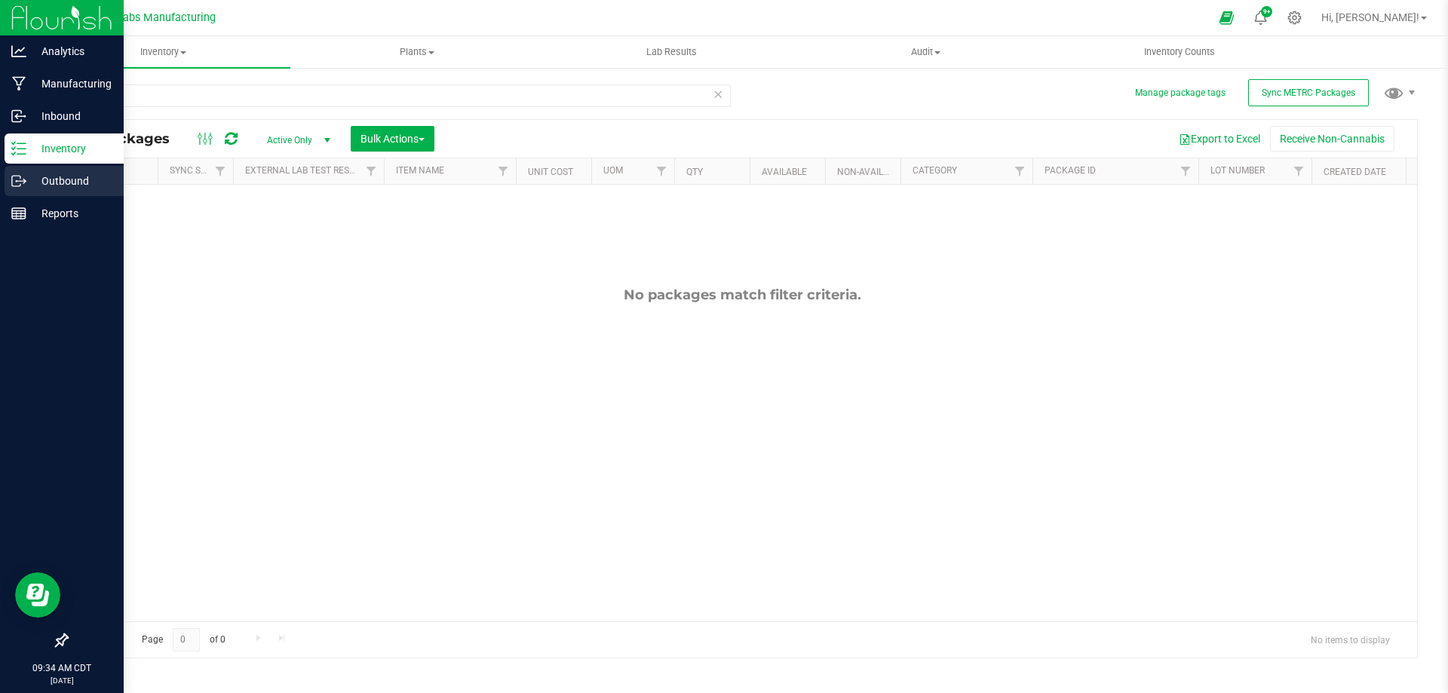
click at [15, 186] on icon at bounding box center [16, 181] width 8 height 11
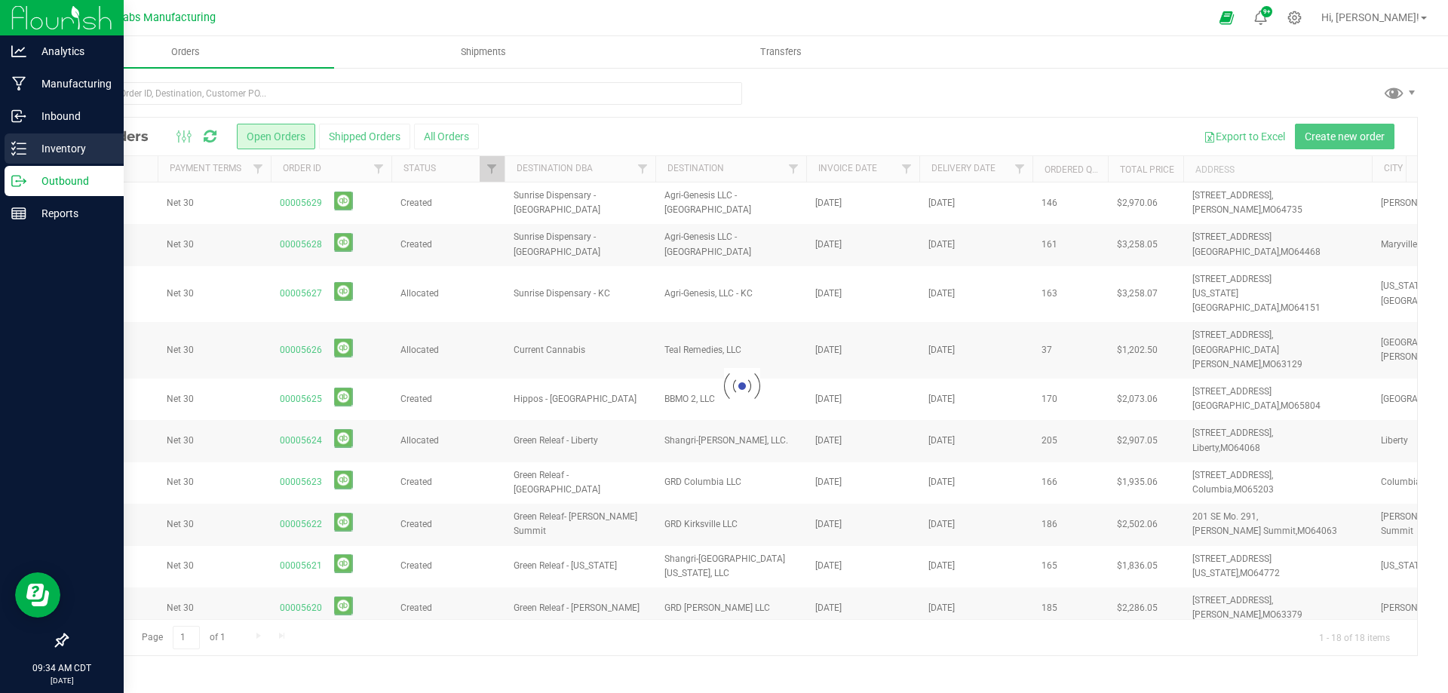
click at [76, 138] on div "Inventory" at bounding box center [64, 148] width 119 height 30
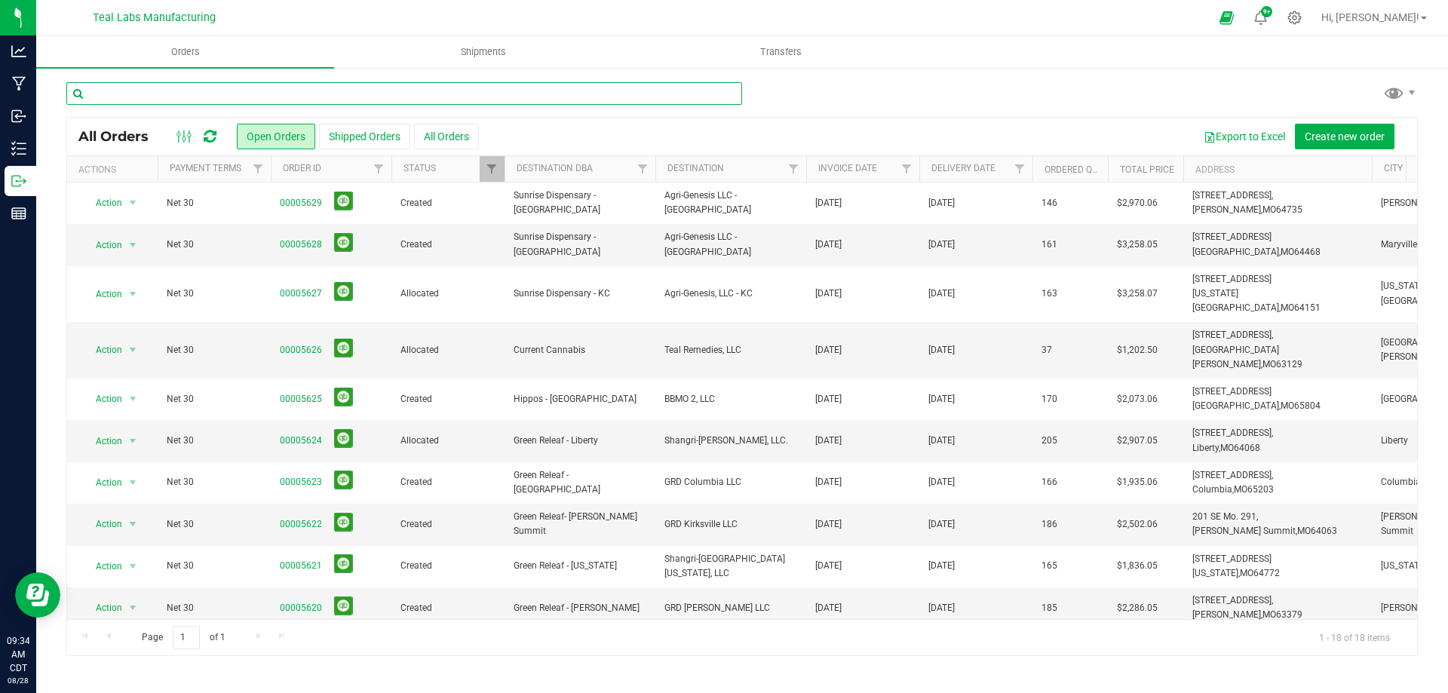
click at [249, 94] on input "text" at bounding box center [404, 93] width 676 height 23
type input "45951"
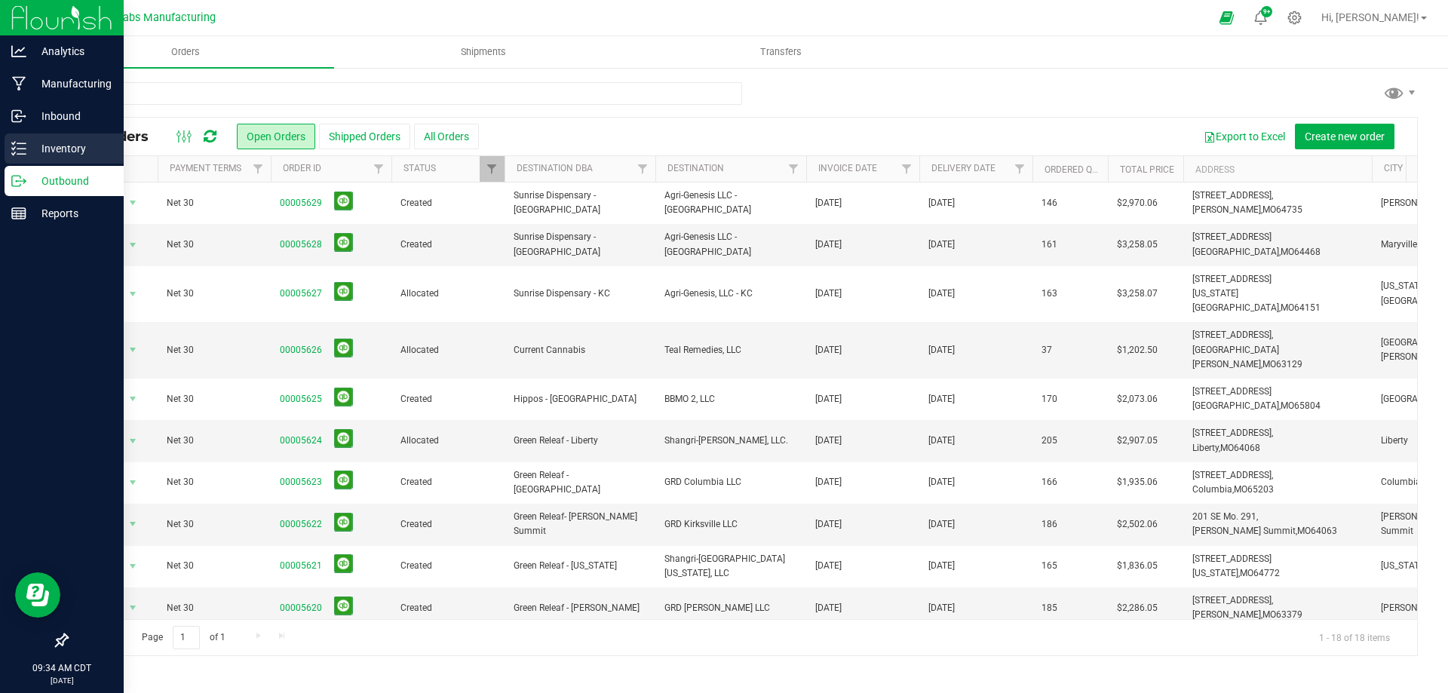
click at [14, 142] on icon at bounding box center [18, 148] width 15 height 15
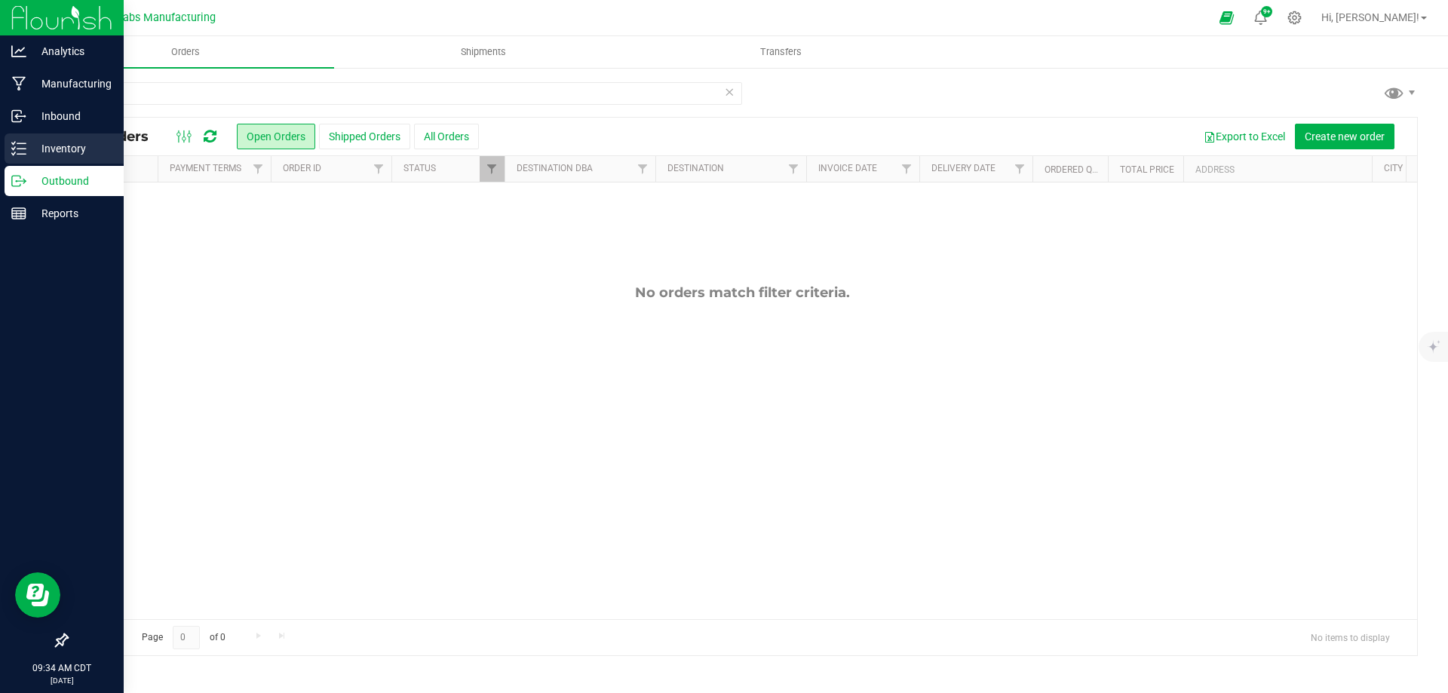
click at [16, 142] on icon at bounding box center [18, 148] width 15 height 15
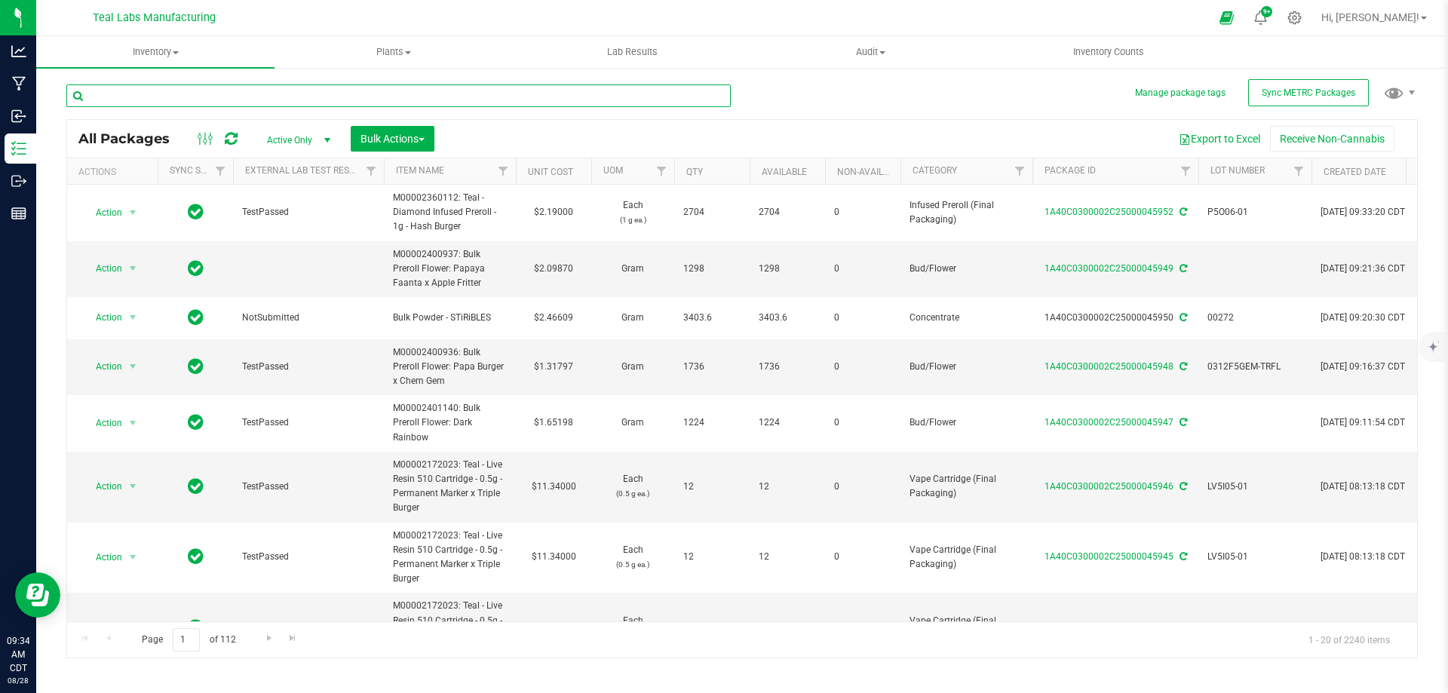
click at [261, 93] on input "text" at bounding box center [398, 95] width 664 height 23
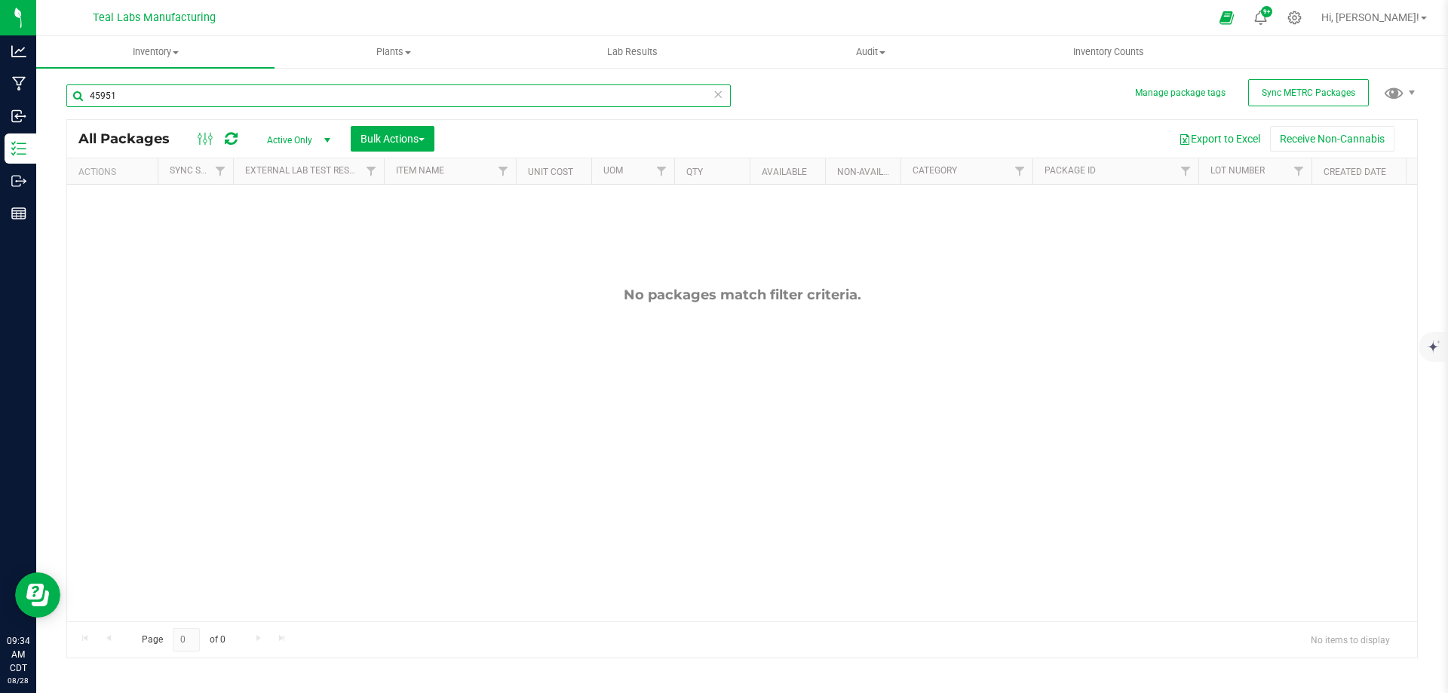
click at [261, 91] on input "45951" at bounding box center [398, 95] width 664 height 23
type input "bulk stir"
click at [260, 91] on input "bulk stir" at bounding box center [398, 95] width 664 height 23
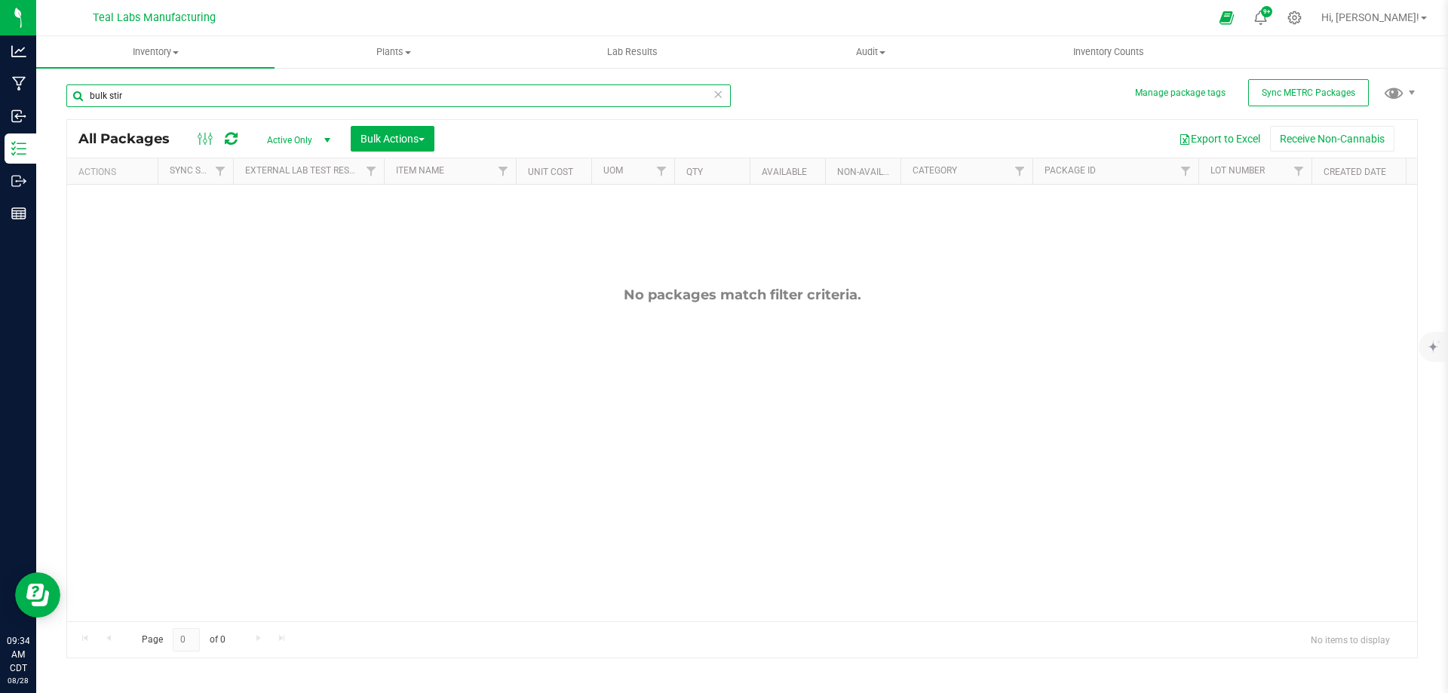
click at [260, 91] on input "bulk stir" at bounding box center [398, 95] width 664 height 23
click at [254, 100] on input "text" at bounding box center [398, 95] width 664 height 23
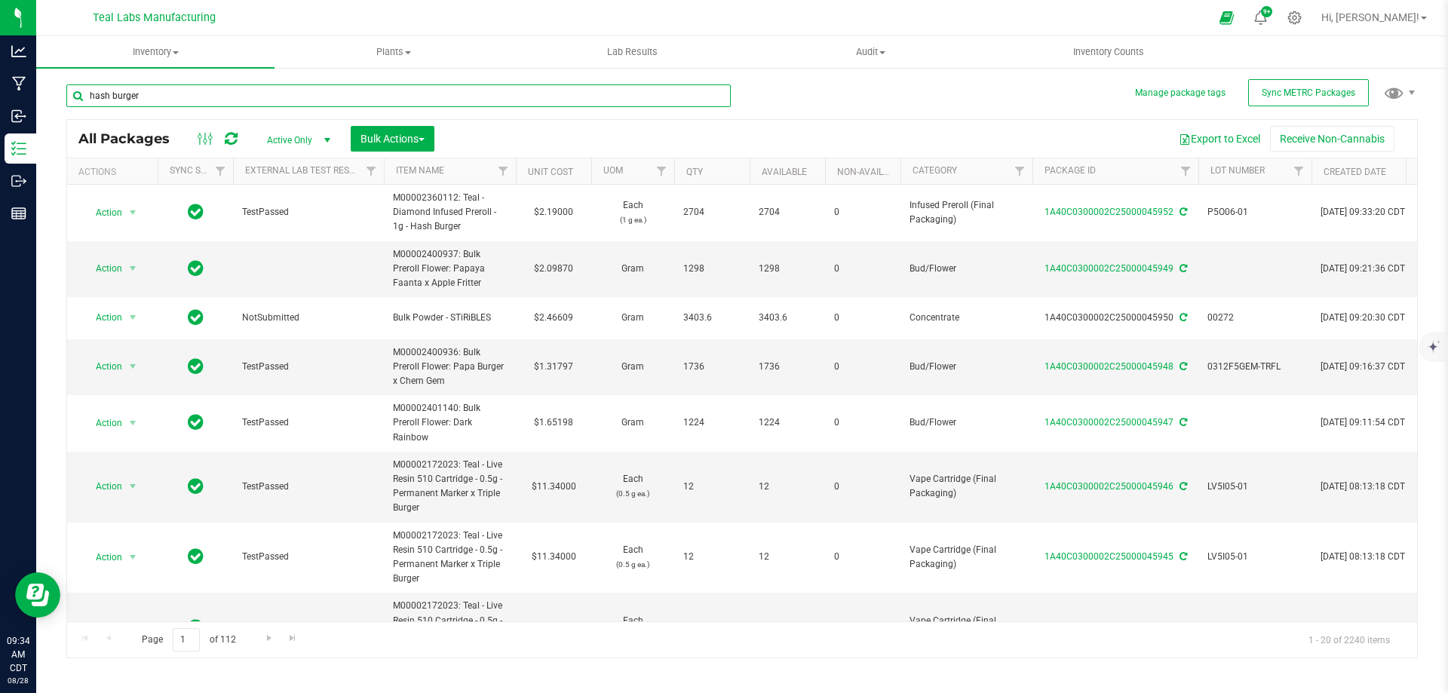
type input "hash burger"
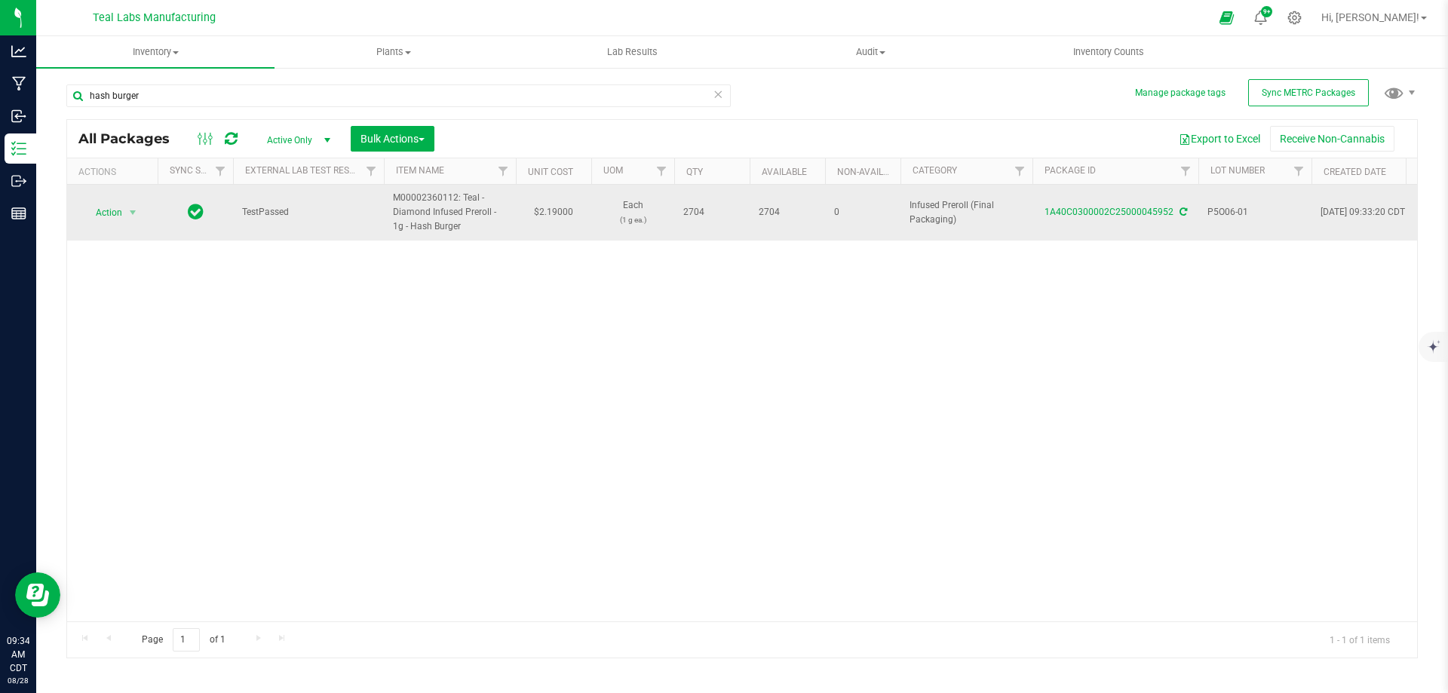
click at [144, 210] on div "Action Action Adjust qty Create package Edit attributes Global inventory Locate…" at bounding box center [112, 212] width 72 height 21
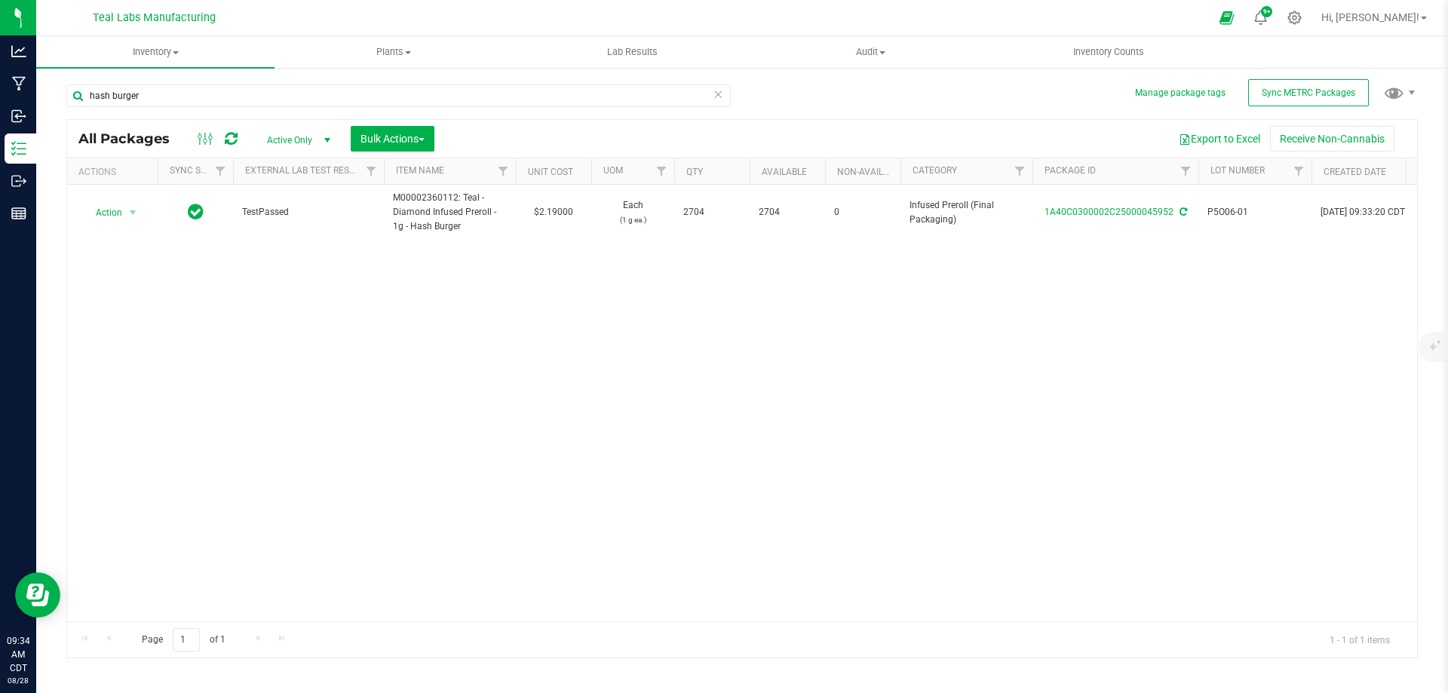
click at [833, 87] on div "hash burger All Packages Active Only Active Only Lab Samples Locked All Externa…" at bounding box center [741, 364] width 1351 height 588
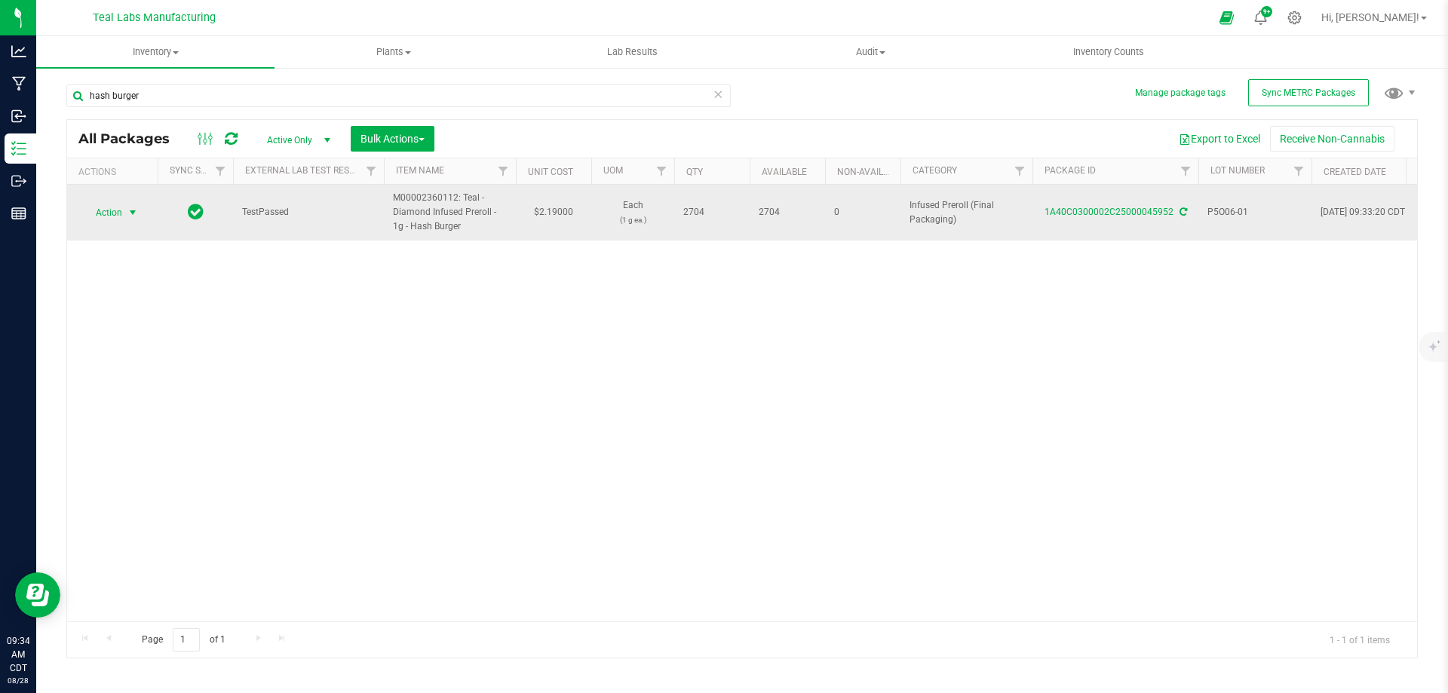
click at [136, 213] on span "select" at bounding box center [133, 213] width 12 height 12
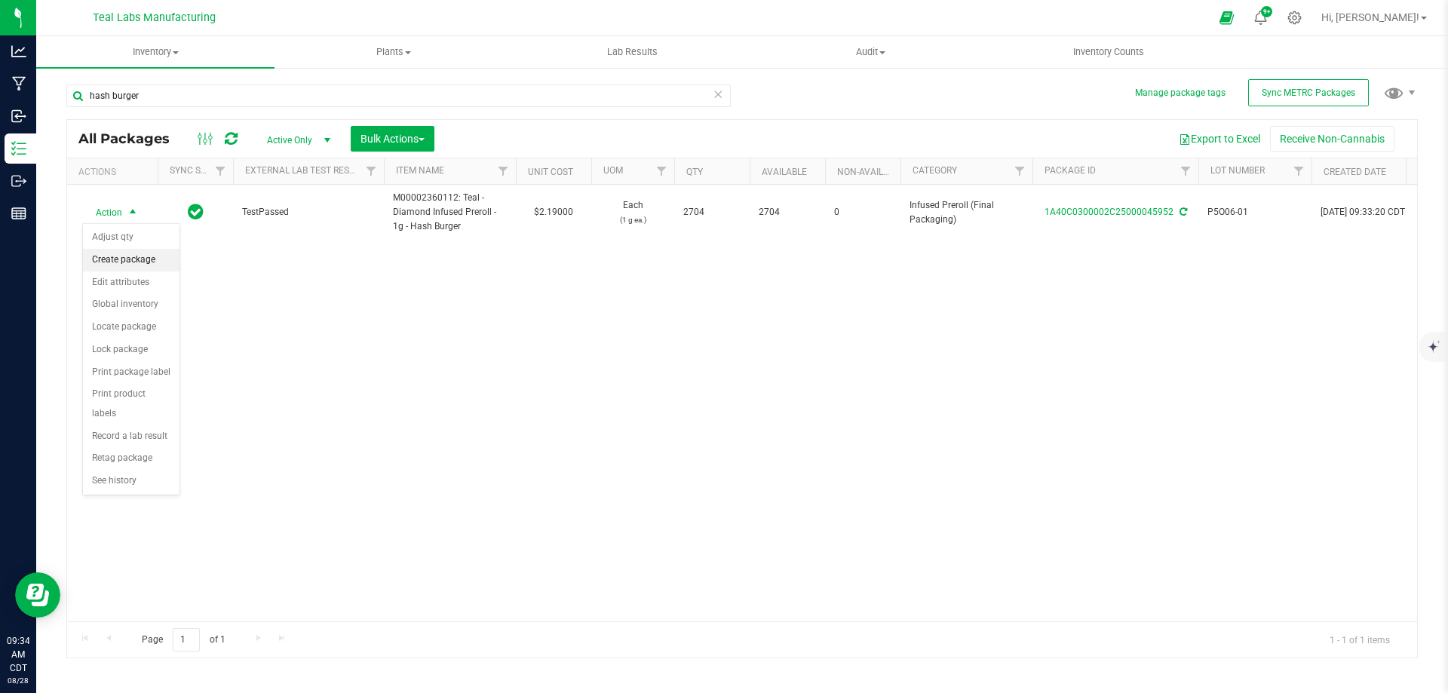
click at [126, 263] on li "Create package" at bounding box center [131, 260] width 97 height 23
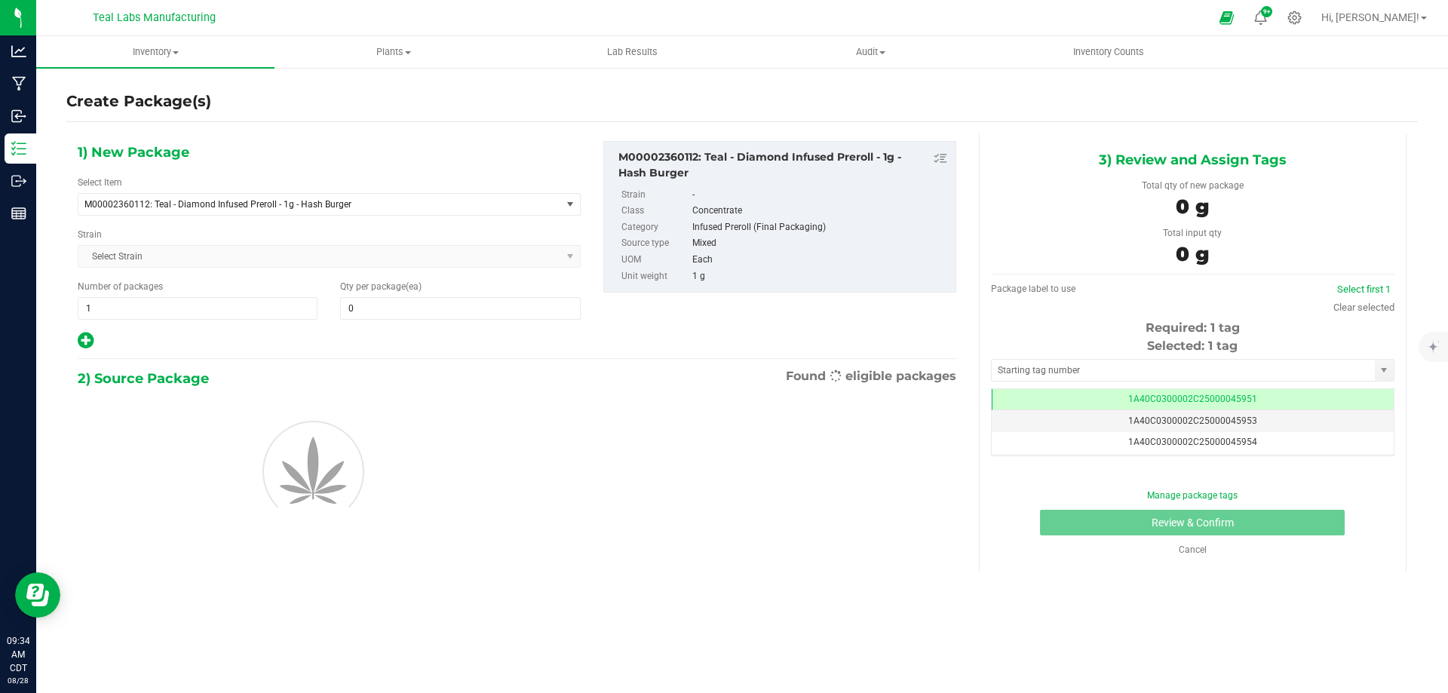
scroll to position [0, -1]
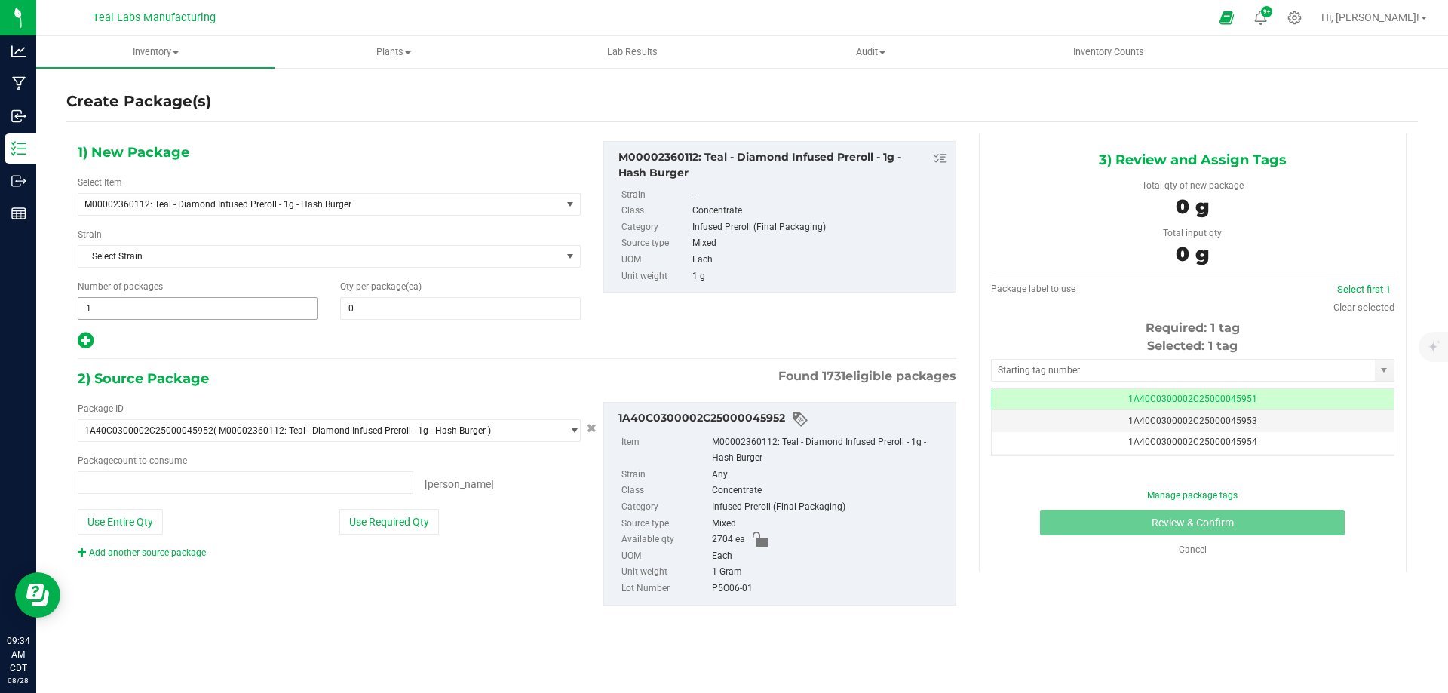
type input "0 ea"
click at [195, 305] on span "1 1" at bounding box center [198, 308] width 240 height 23
click at [195, 305] on input "1" at bounding box center [197, 308] width 238 height 21
type input "135"
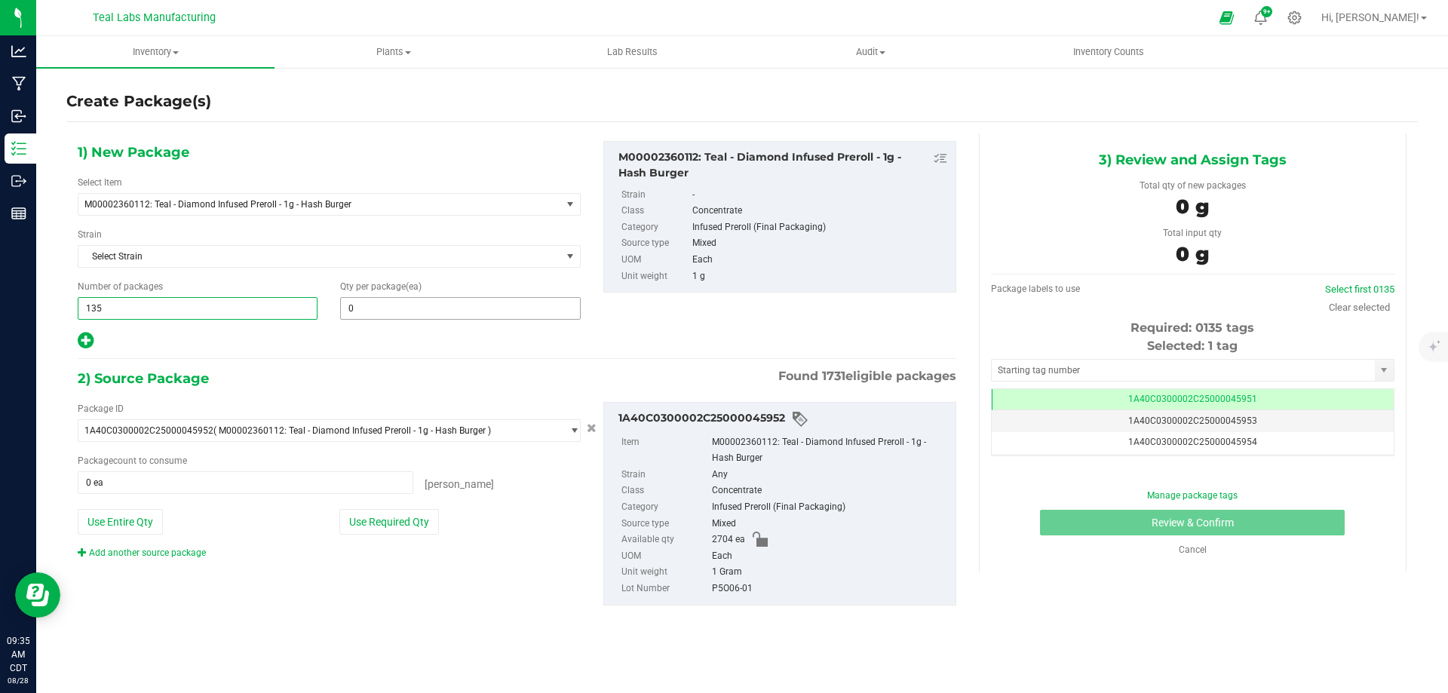
click at [348, 308] on span "0 0" at bounding box center [460, 308] width 240 height 23
click at [348, 308] on input "text" at bounding box center [460, 308] width 238 height 21
type input "20"
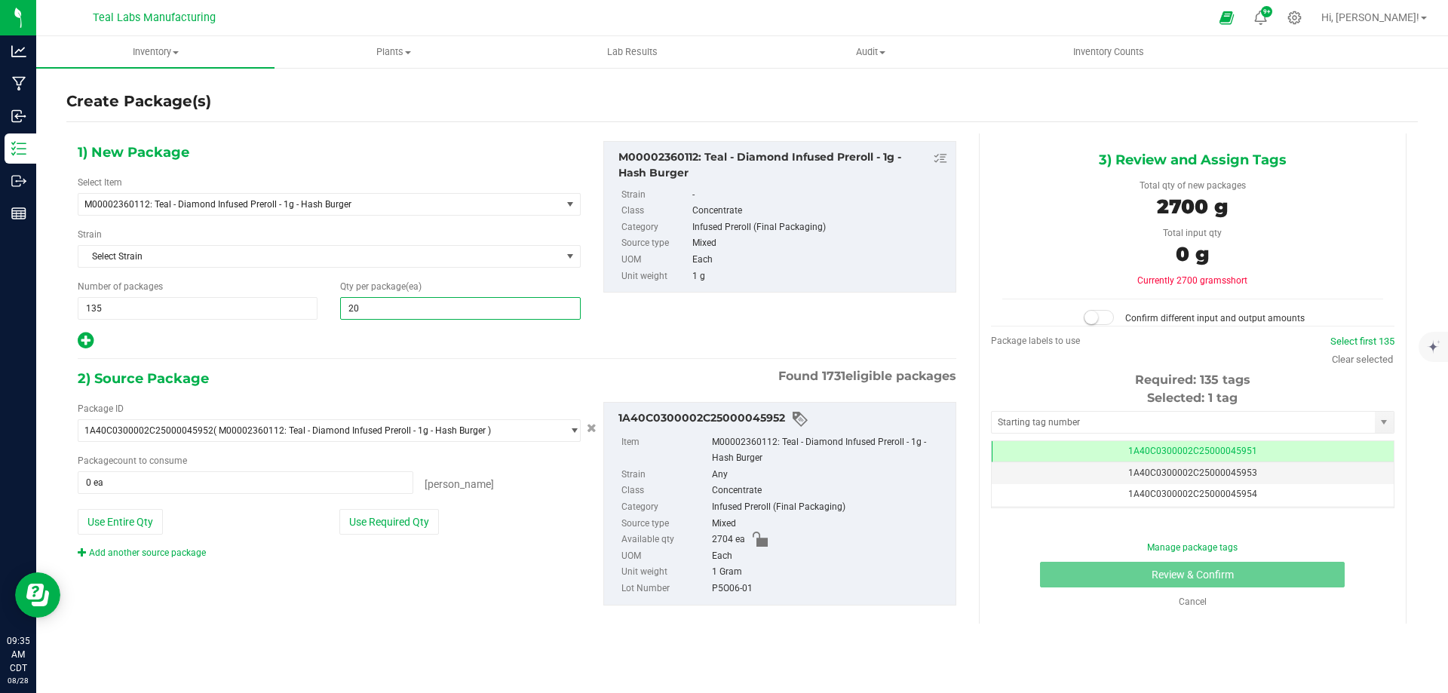
type input "20"
click at [318, 338] on div at bounding box center [329, 341] width 503 height 20
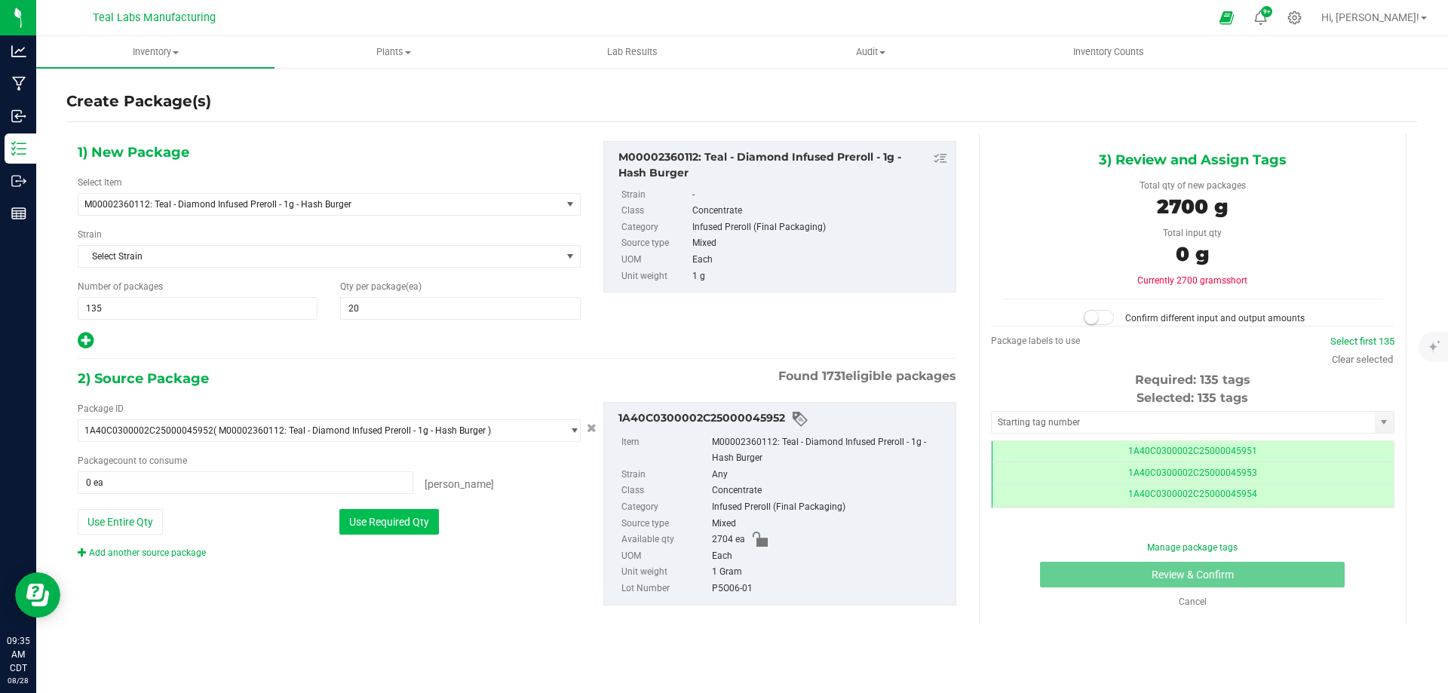
click at [371, 506] on div "Package ID 1A40C0300002C25000045952 ( M00002360112: Teal - Diamond Infused Prer…" at bounding box center [329, 481] width 526 height 158
click at [372, 510] on button "Use Required Qty" at bounding box center [389, 522] width 100 height 26
type input "2700 ea"
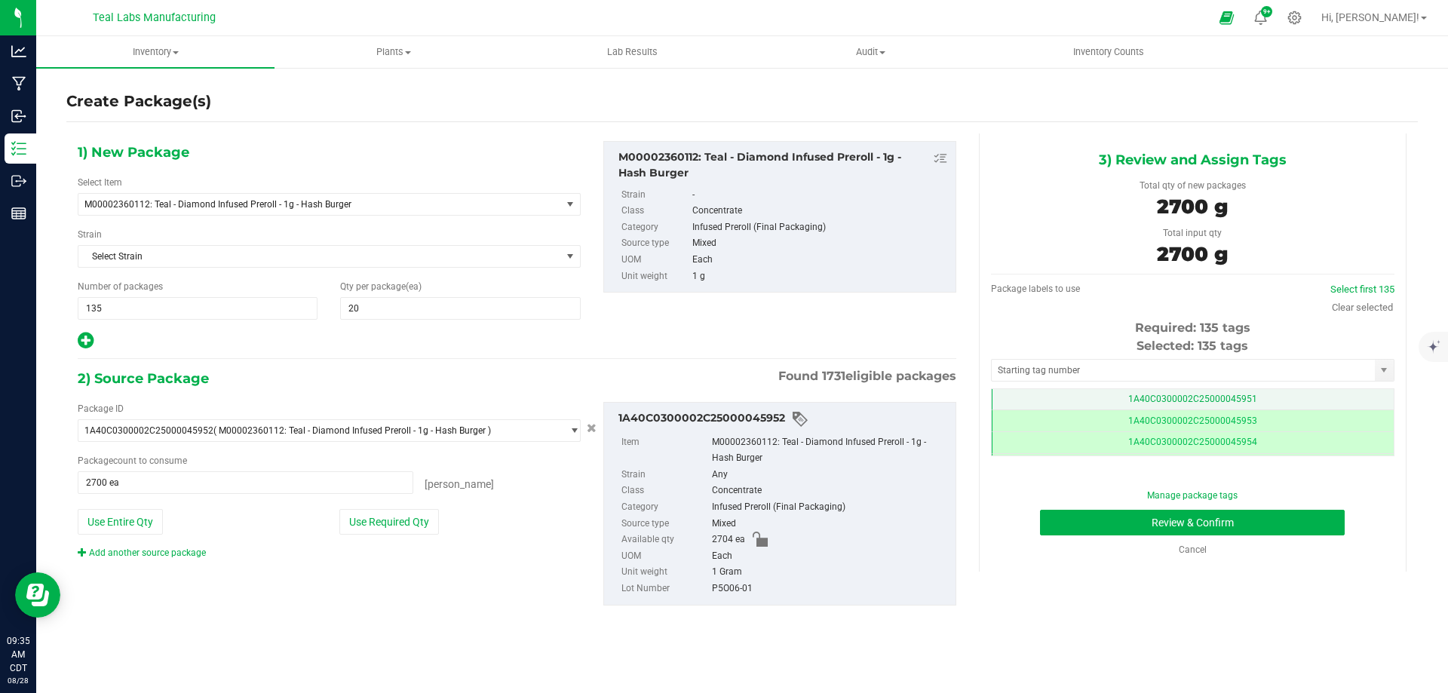
click at [1255, 400] on td "1A40C0300002C25000045951" at bounding box center [1192, 400] width 402 height 22
click at [1089, 367] on input "text" at bounding box center [1182, 370] width 383 height 21
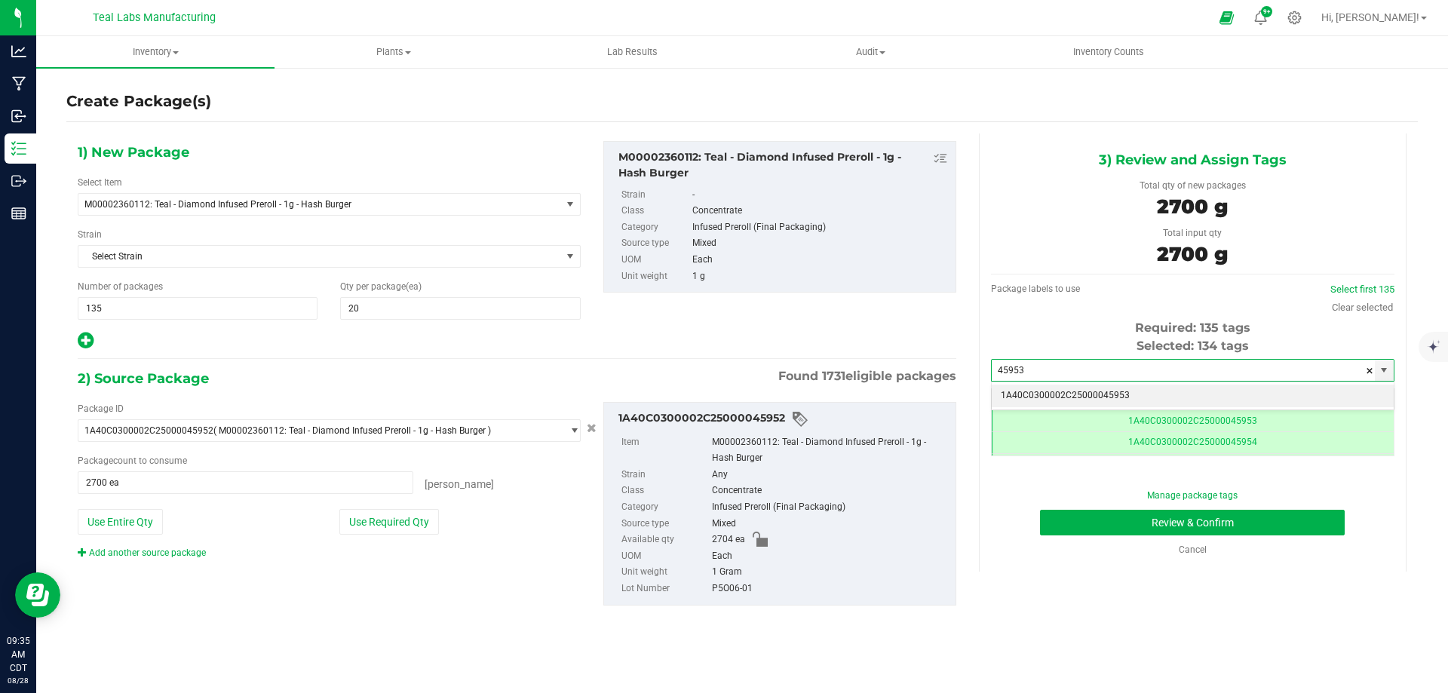
click at [1135, 400] on li "1A40C0300002C25000045953" at bounding box center [1192, 396] width 402 height 23
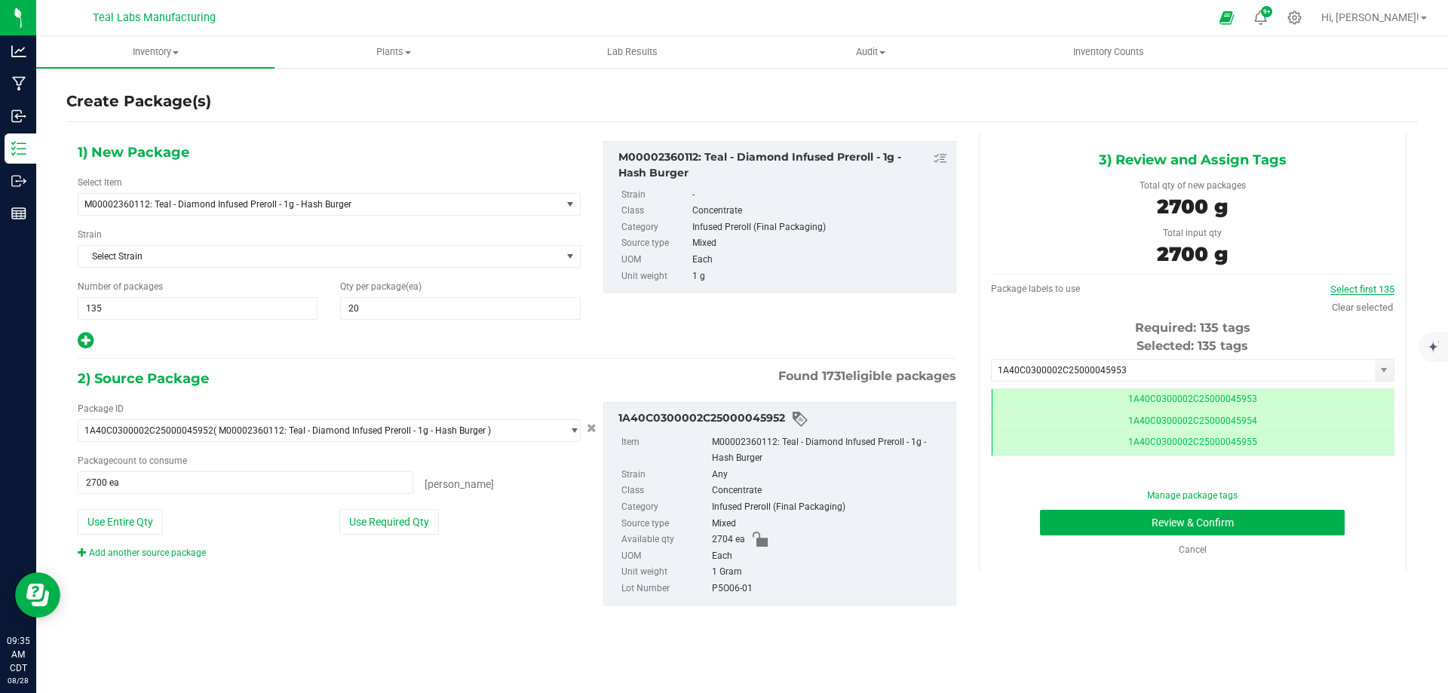
click at [1364, 286] on link "Select first 135" at bounding box center [1362, 288] width 64 height 11
click at [1365, 308] on link "Clear selected" at bounding box center [1361, 307] width 61 height 11
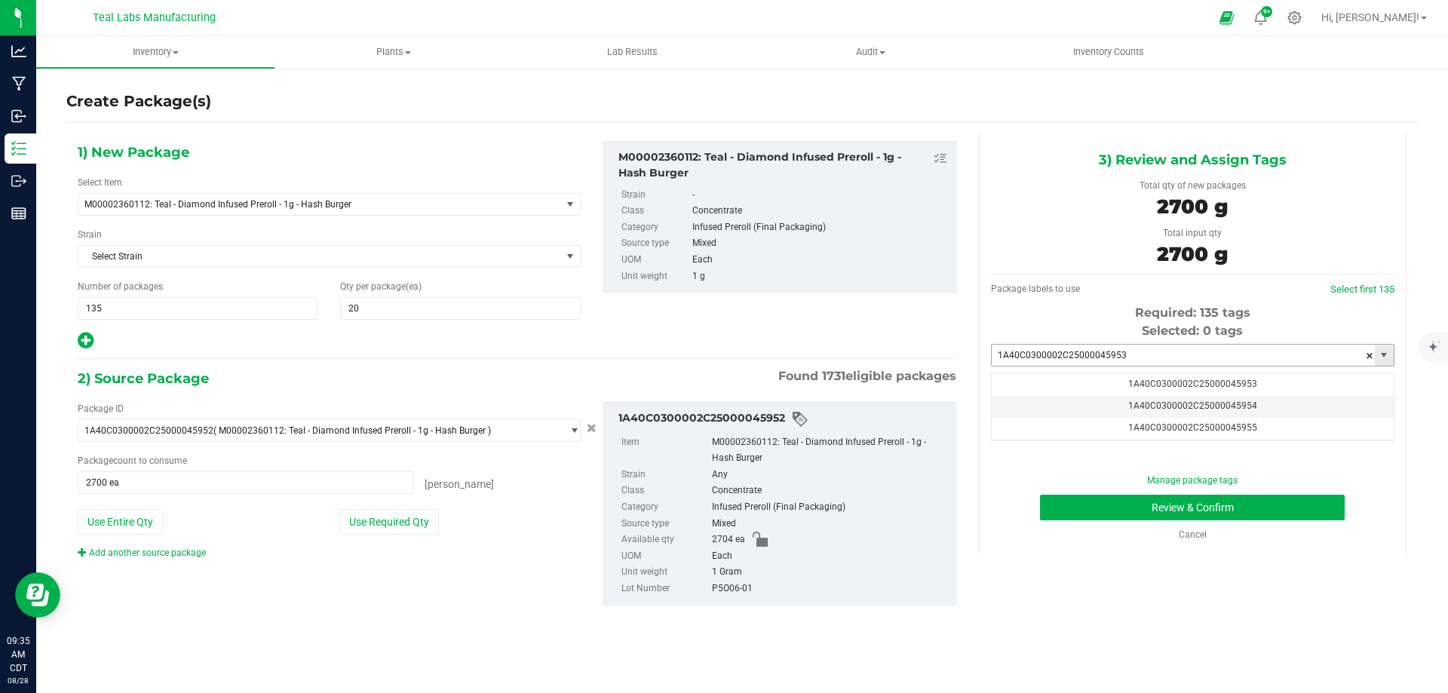
click at [1152, 349] on input "1A40C0300002C25000045953" at bounding box center [1182, 355] width 383 height 21
click at [1129, 372] on li "1A40C0300002C25000045953" at bounding box center [1192, 380] width 402 height 23
type input "1A40C0300002C25000045953"
click at [1414, 503] on div "3) Review and Assign Tags Total qty of new packages 2700 g Total input qty 2700…" at bounding box center [1192, 345] width 450 height 424
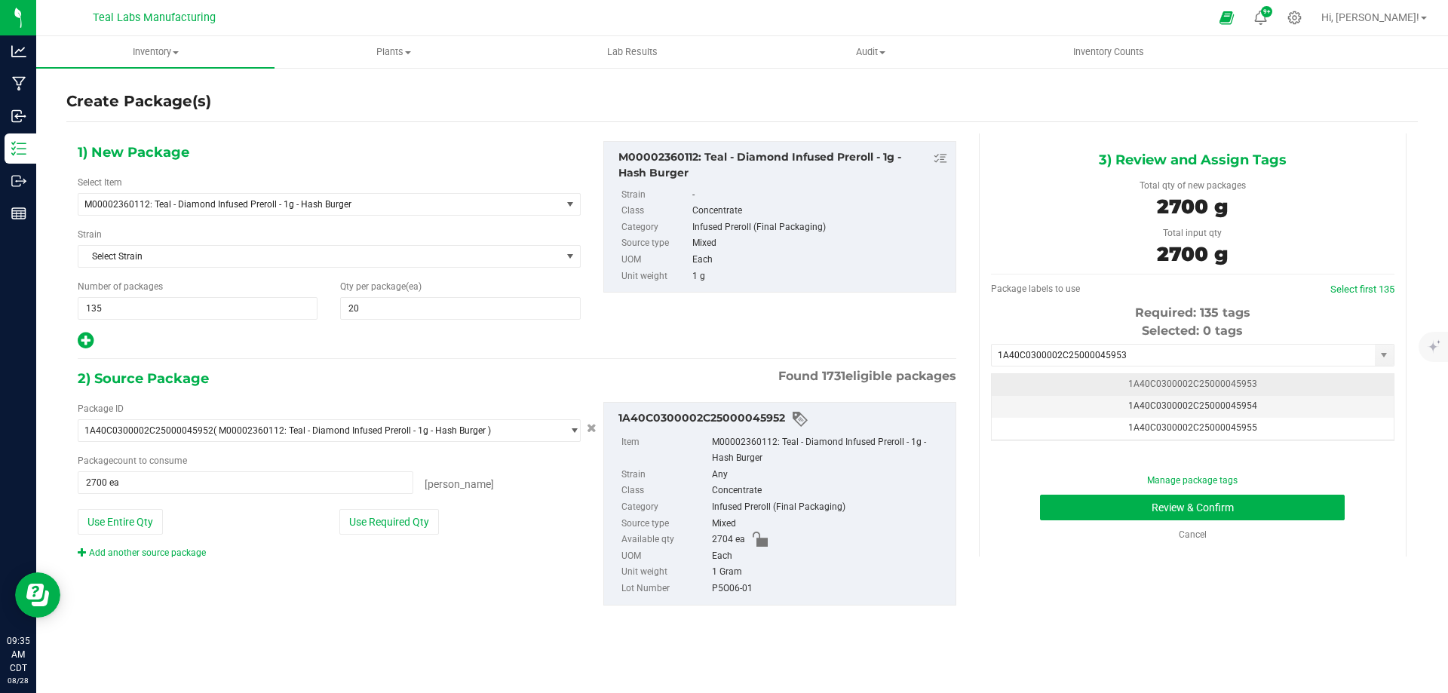
click at [1273, 385] on td "1A40C0300002C25000045953" at bounding box center [1192, 385] width 402 height 22
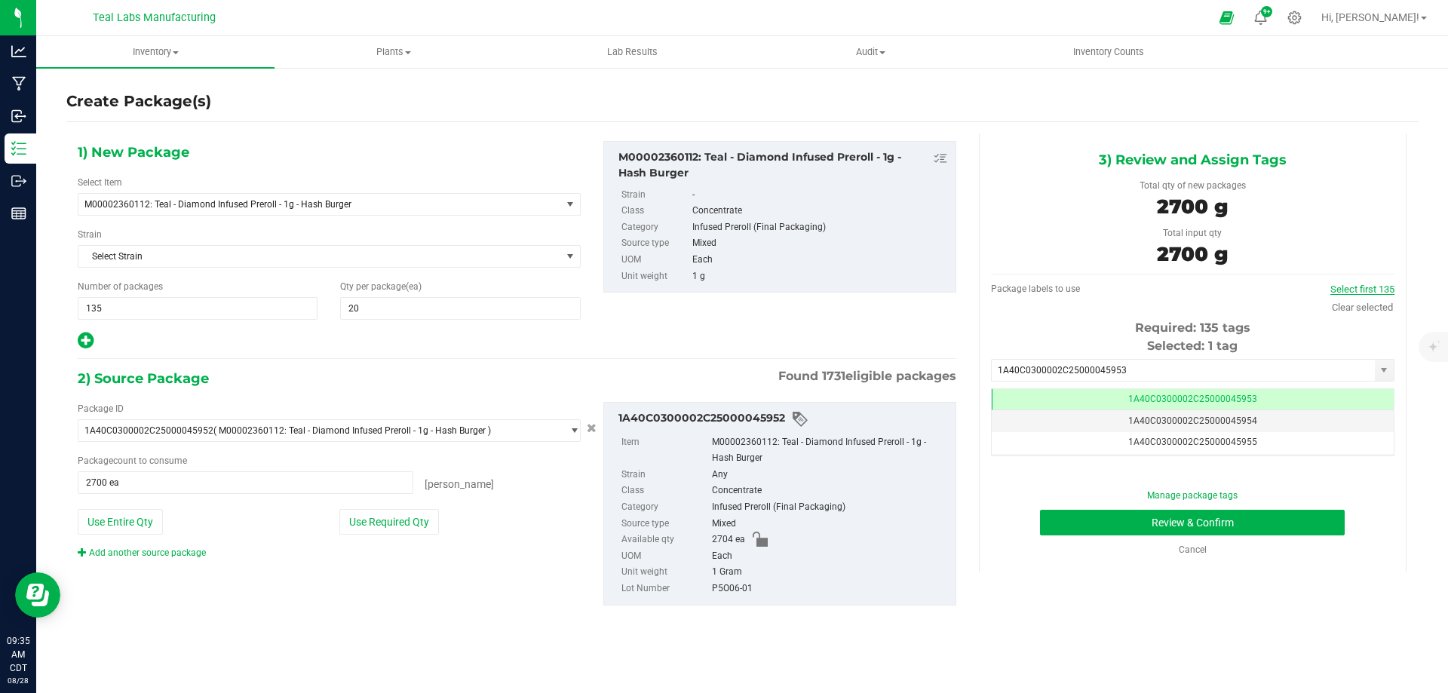
click at [1363, 290] on link "Select first 135" at bounding box center [1362, 288] width 64 height 11
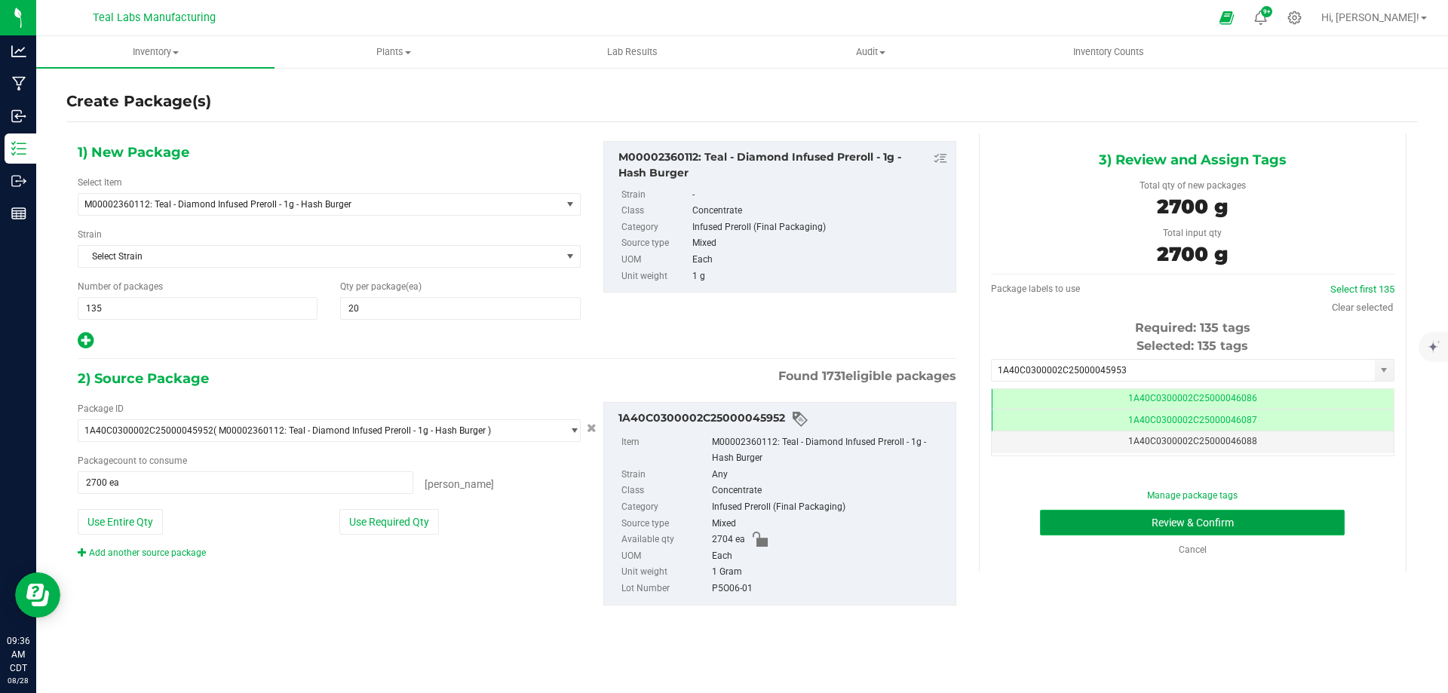
click at [1279, 519] on button "Review & Confirm" at bounding box center [1192, 523] width 305 height 26
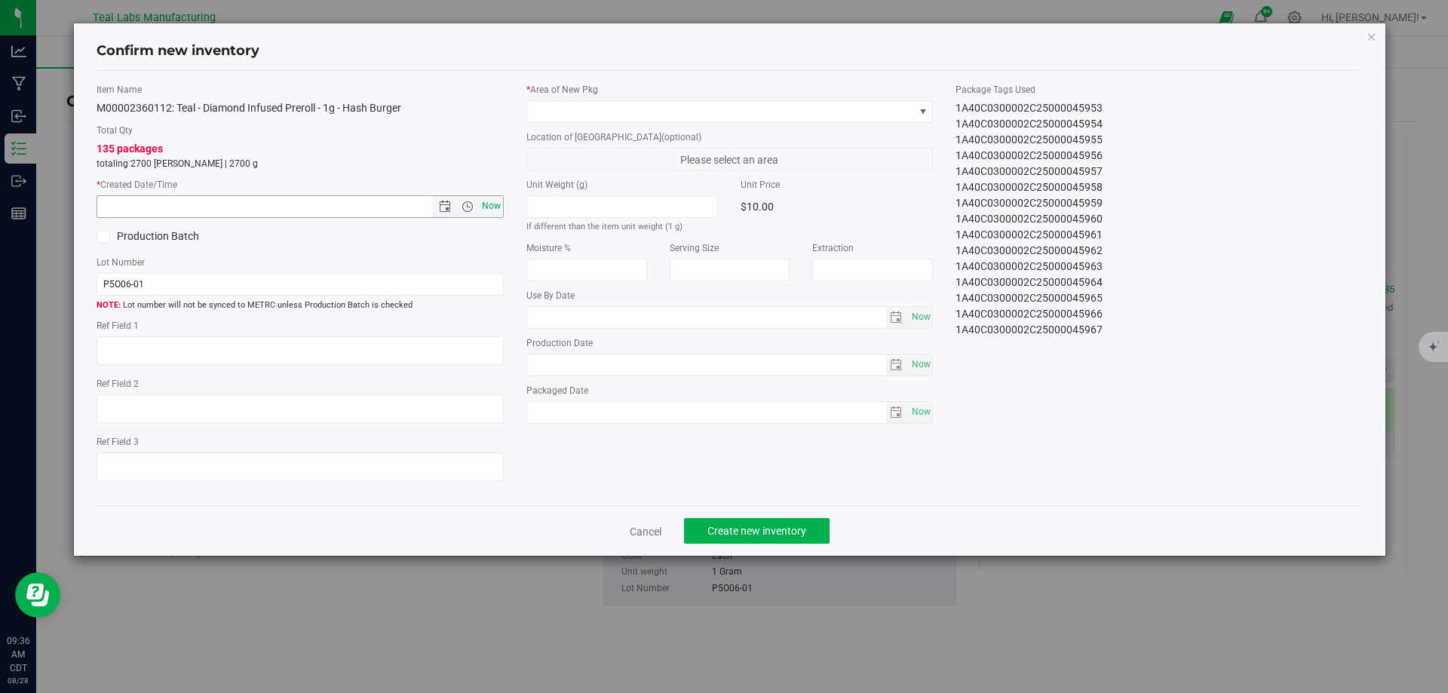
click at [489, 210] on span "Now" at bounding box center [491, 206] width 26 height 22
type input "8/28/2025 9:36 AM"
click at [594, 125] on div "* Area of New Pkg Location of New Pkg (optional) Please select an area Unit Wei…" at bounding box center [730, 257] width 430 height 348
click at [608, 113] on span at bounding box center [720, 111] width 387 height 21
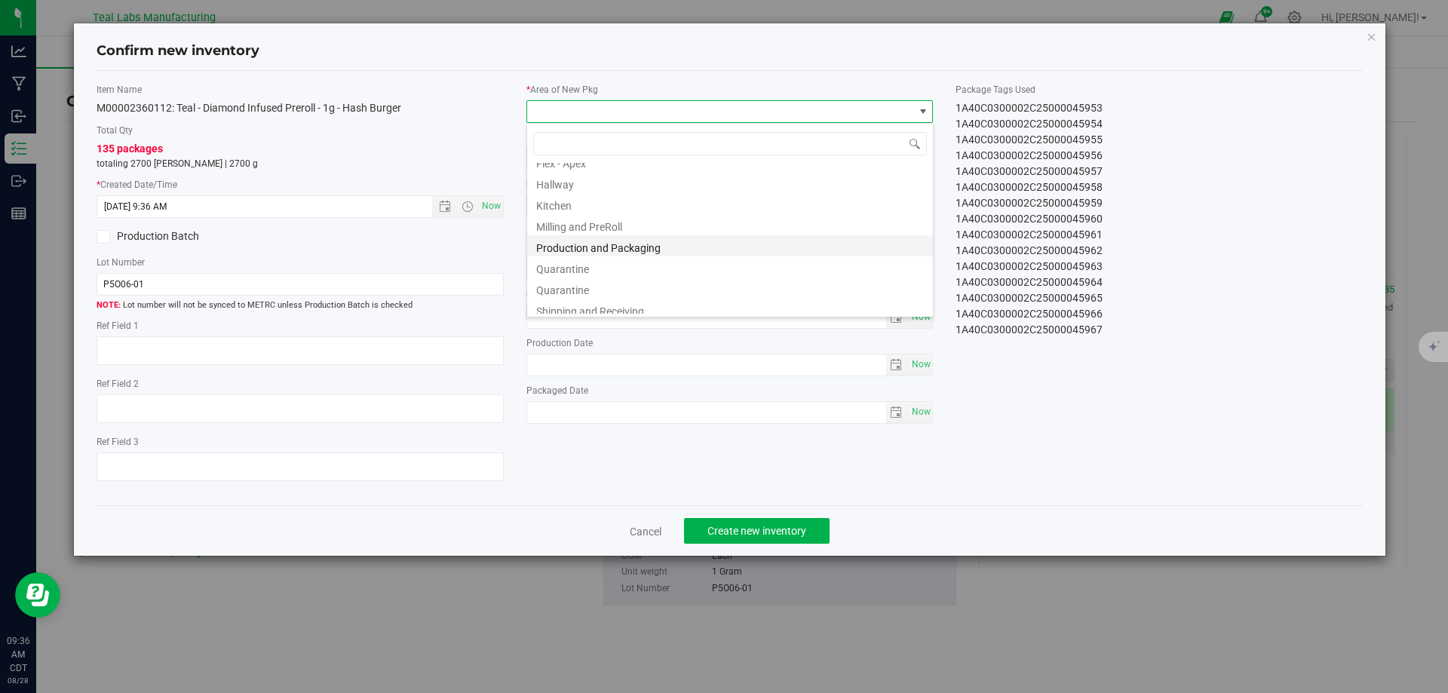
click at [627, 241] on li "Production and Packaging" at bounding box center [730, 245] width 406 height 21
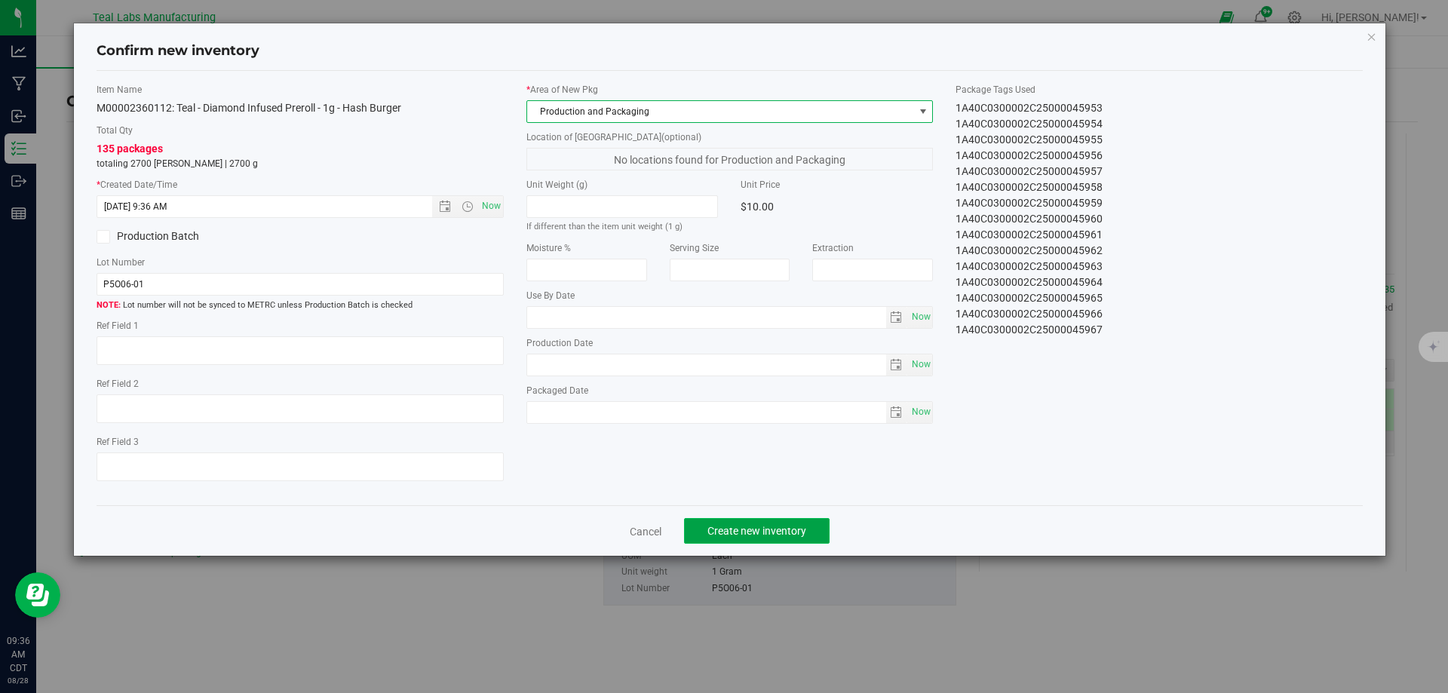
click at [776, 534] on span "Create new inventory" at bounding box center [756, 531] width 99 height 12
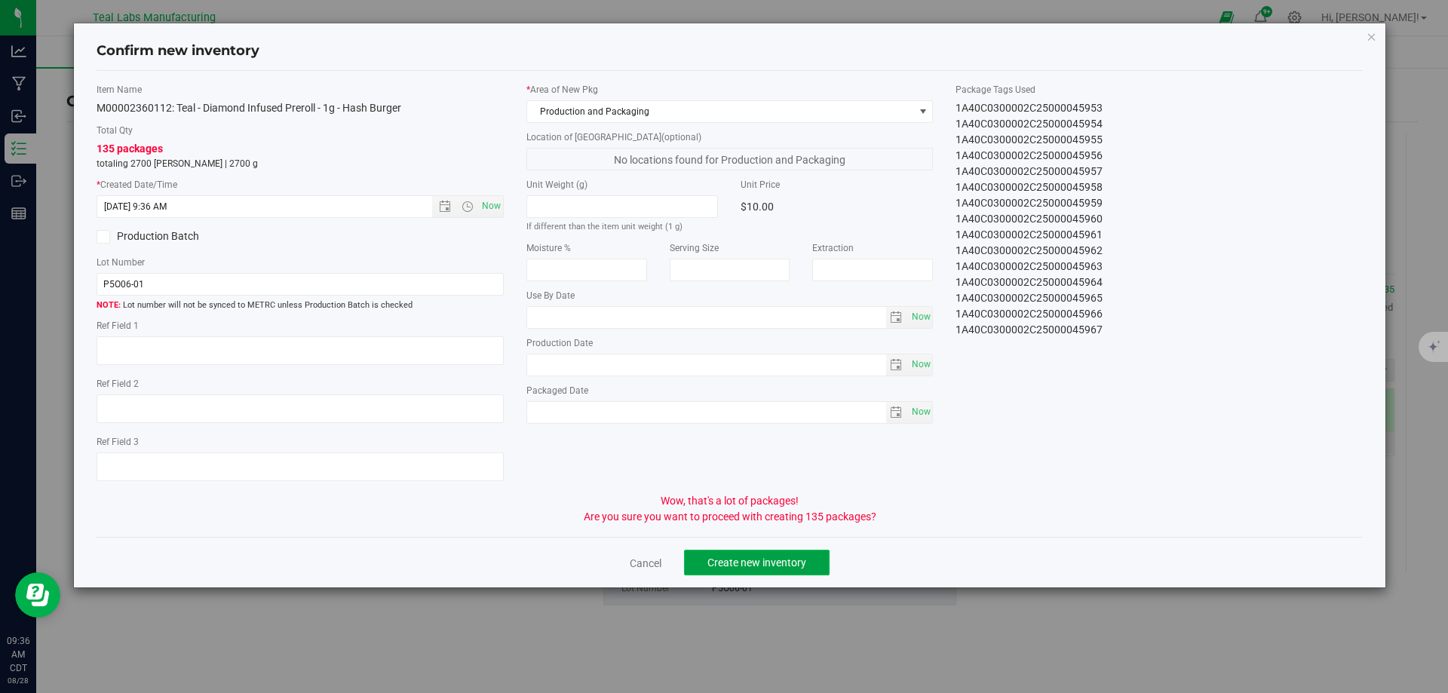
click at [772, 567] on span "Create new inventory" at bounding box center [756, 562] width 99 height 12
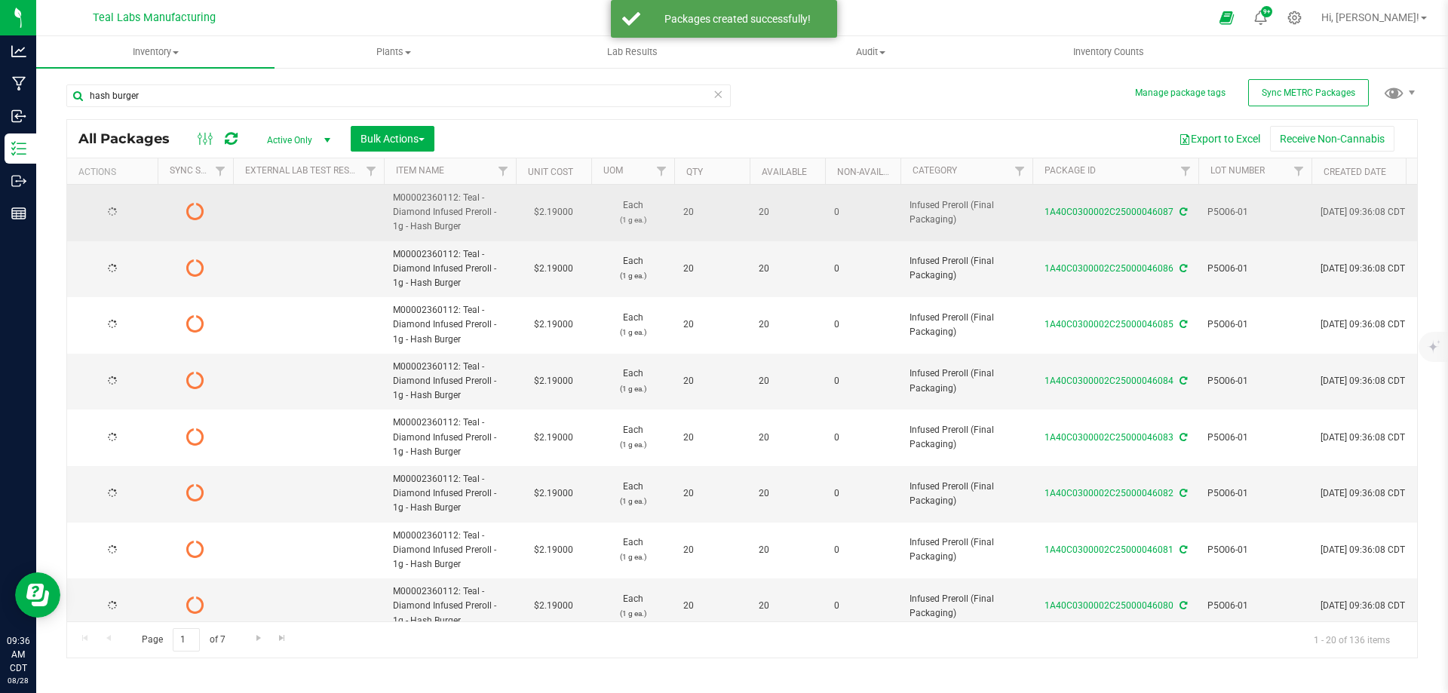
click at [1226, 213] on span "P5O06-01" at bounding box center [1254, 212] width 95 height 14
click at [1226, 213] on input "P5O06-01" at bounding box center [1251, 212] width 108 height 23
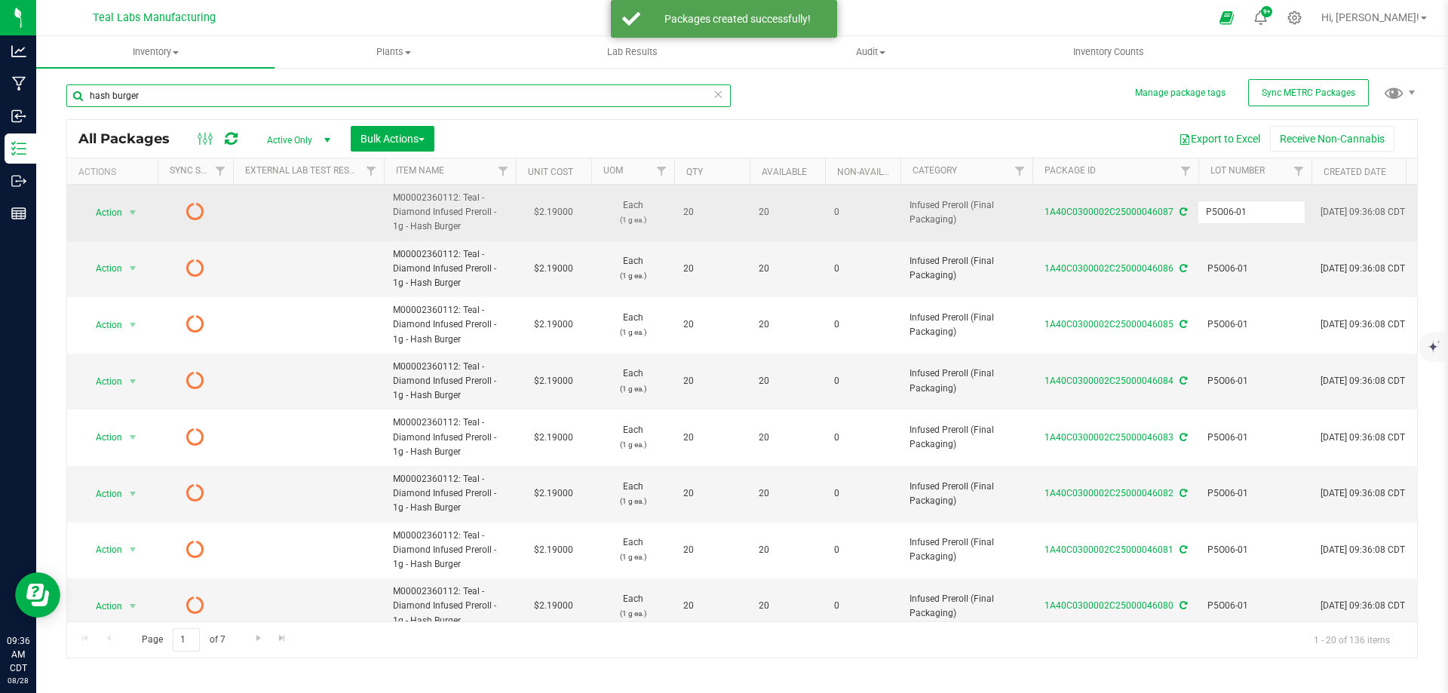
click at [372, 95] on input "hash burger" at bounding box center [398, 95] width 664 height 23
paste input "P5O06-01"
type input "P5O06-01"
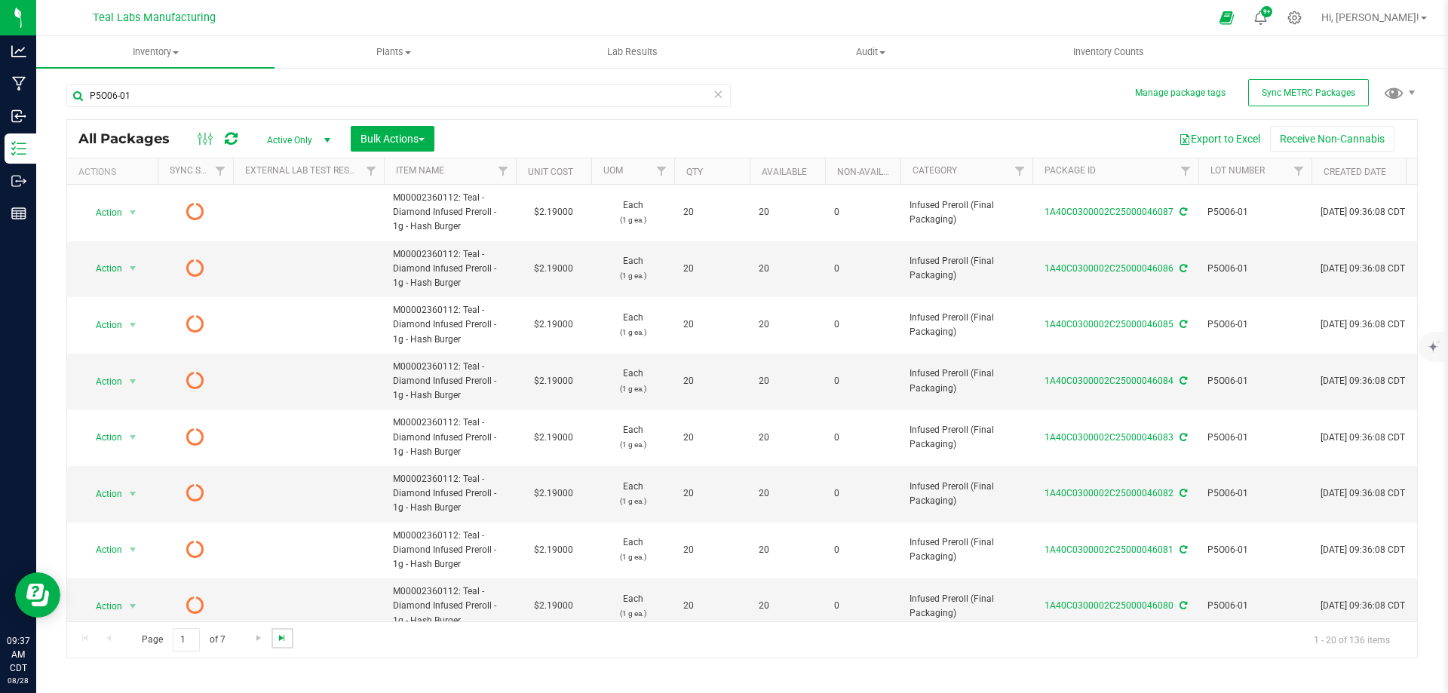
click at [283, 637] on span "Go to the last page" at bounding box center [282, 638] width 12 height 12
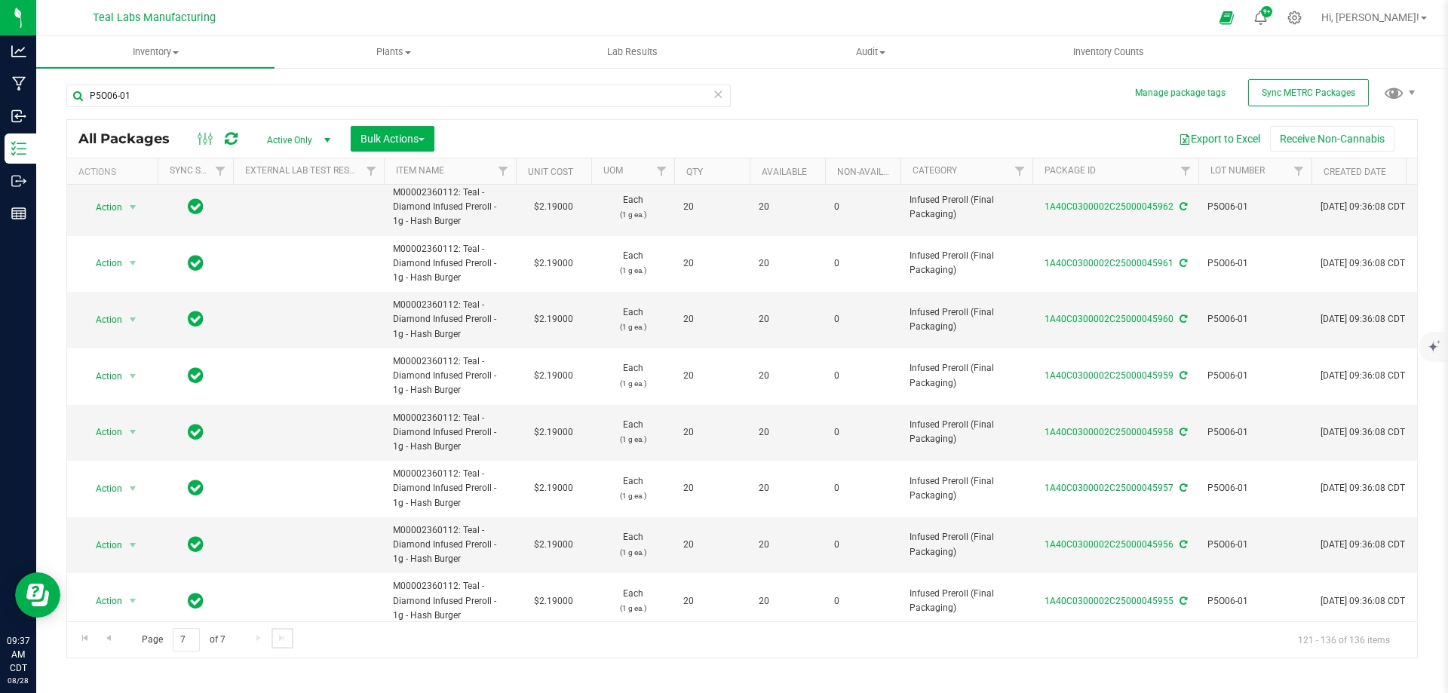
scroll to position [474, 0]
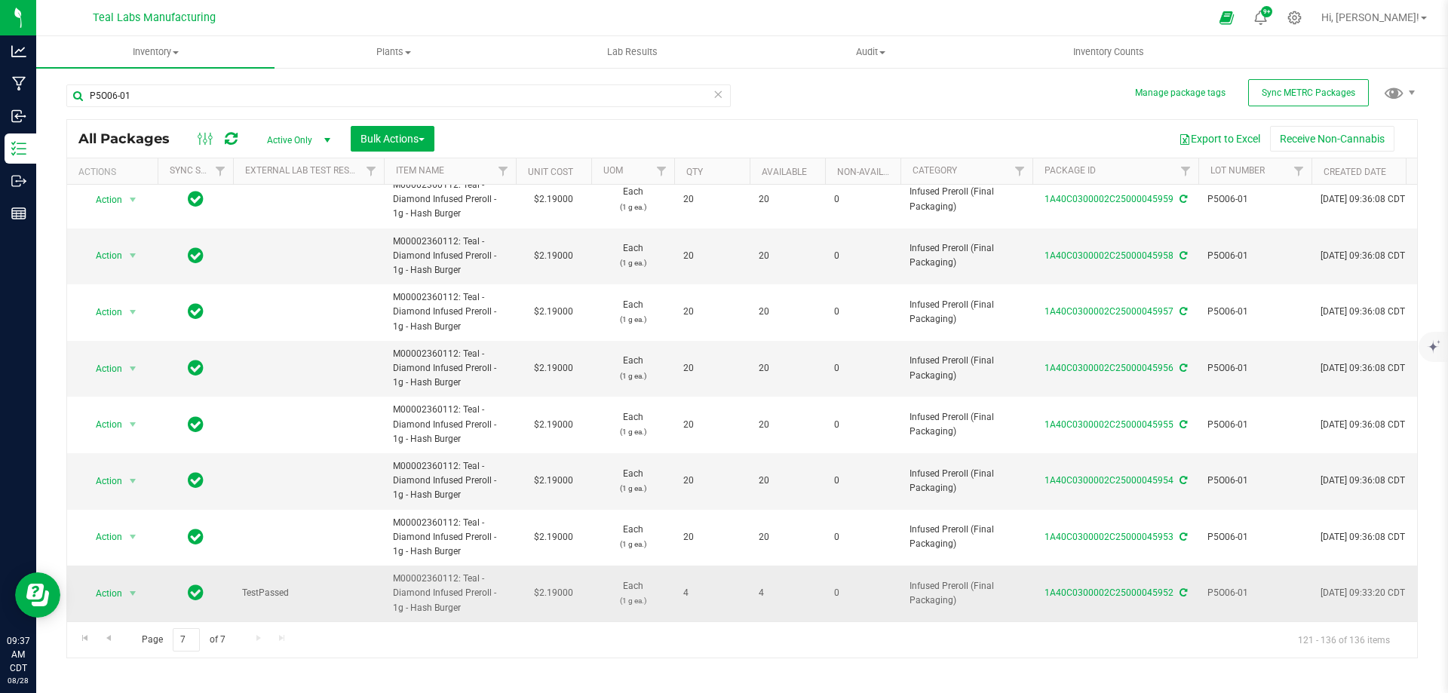
click at [115, 586] on span "Action" at bounding box center [102, 593] width 41 height 21
click at [121, 355] on li "Create package" at bounding box center [131, 355] width 97 height 23
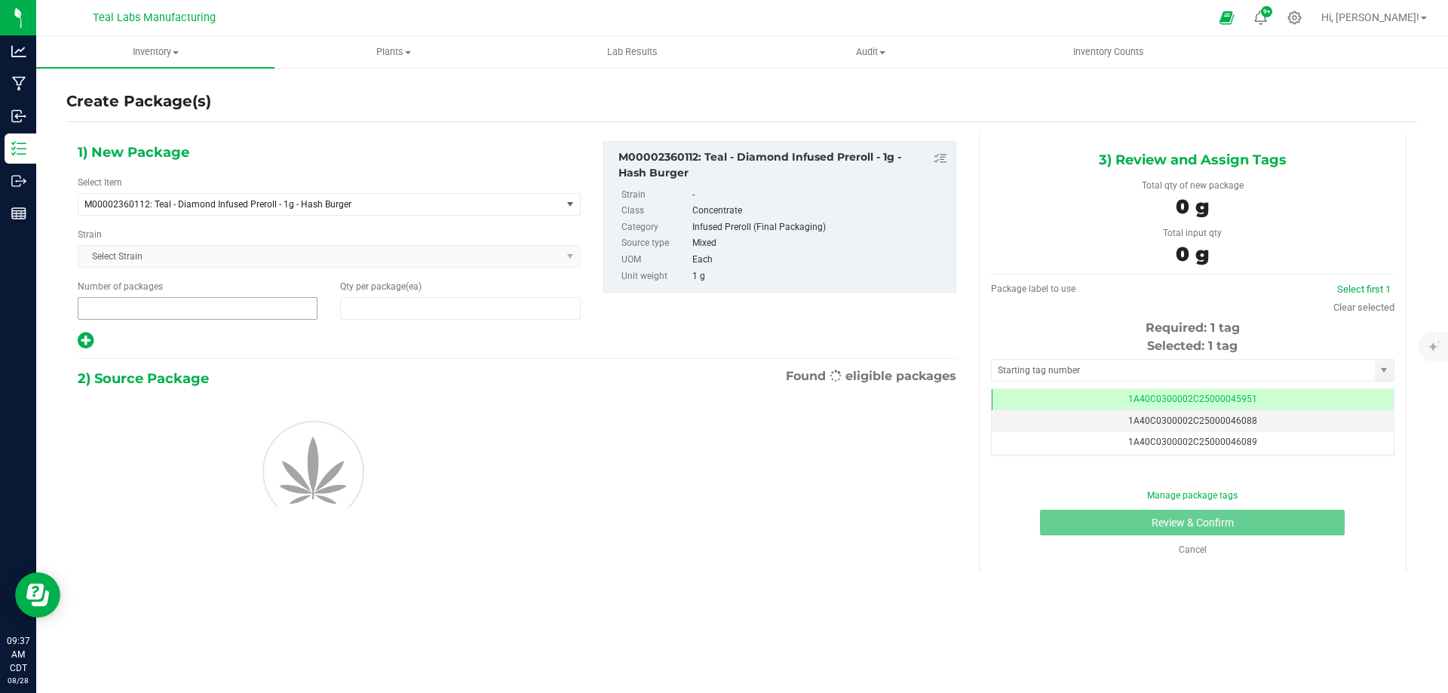
type input "1"
type input "0"
click at [180, 311] on span "1 1" at bounding box center [198, 308] width 240 height 23
click at [0, 0] on input "1" at bounding box center [0, 0] width 0 height 0
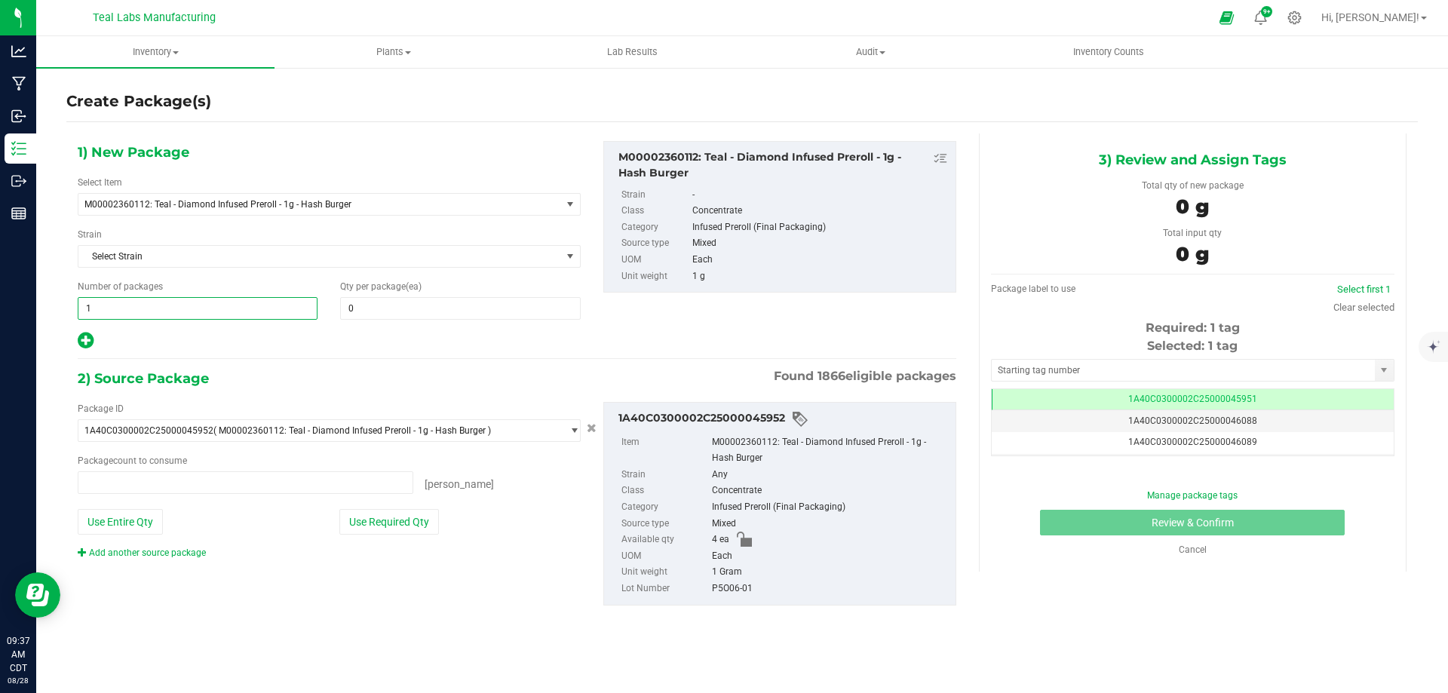
type input "0 ea"
type input "4"
click at [385, 314] on span "0 0" at bounding box center [460, 308] width 240 height 23
click at [385, 313] on input "text" at bounding box center [460, 308] width 238 height 21
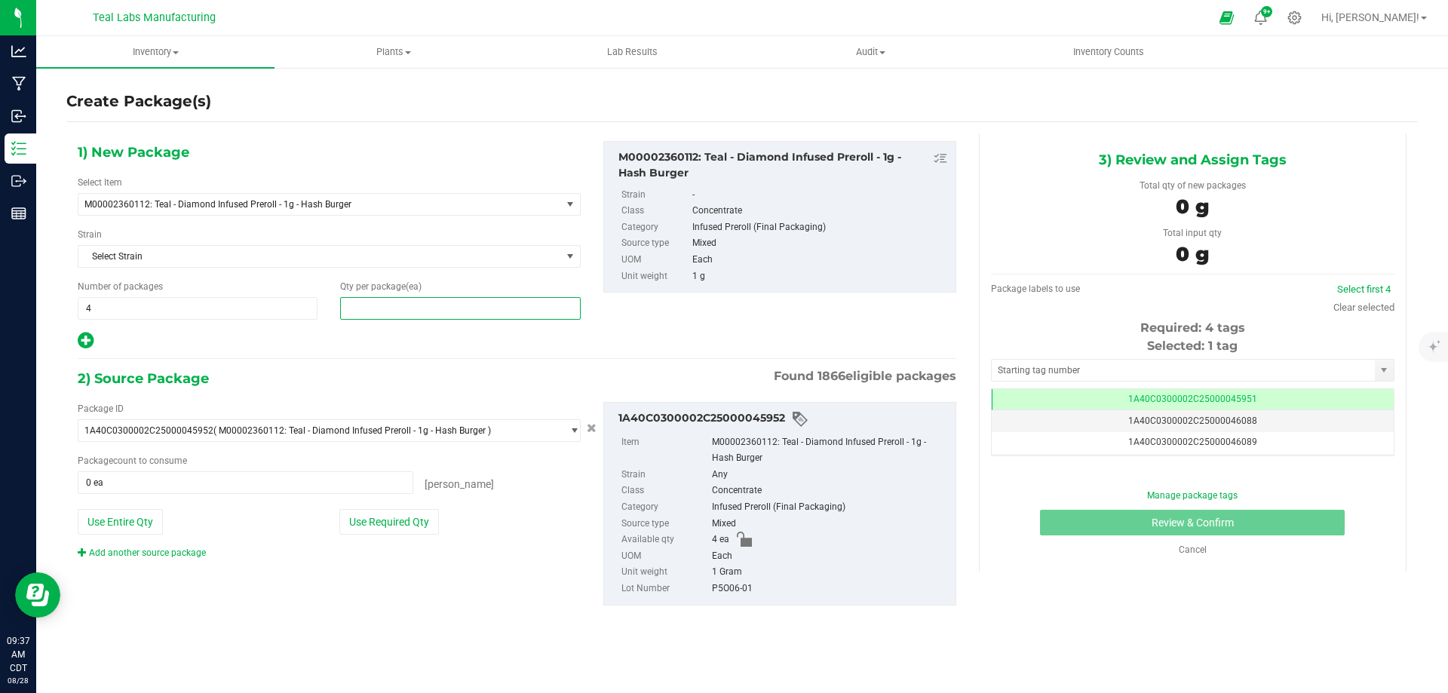
type input "1"
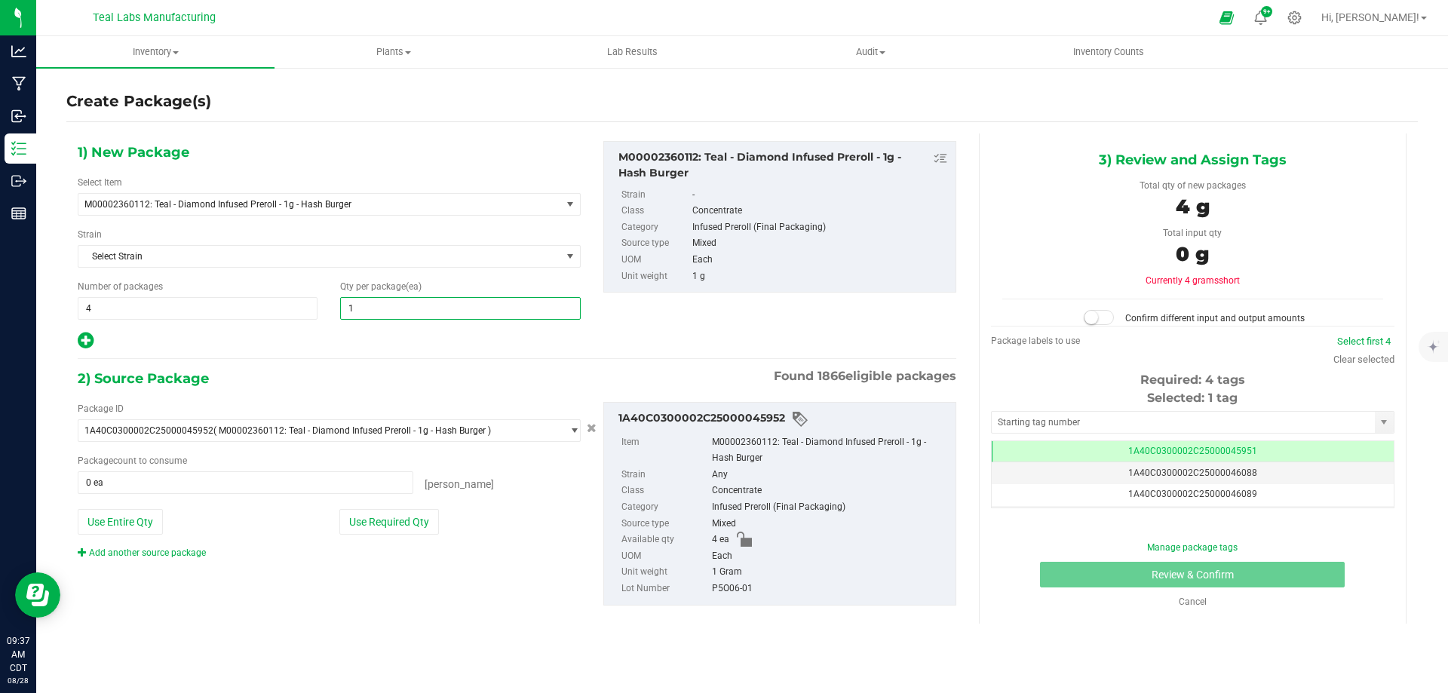
type input "1"
click at [354, 353] on div "1) New Package Select Item M00002360112: Teal - Diamond Infused Preroll - 1g - …" at bounding box center [516, 385] width 901 height 504
click at [386, 533] on button "Use Required Qty" at bounding box center [389, 522] width 100 height 26
type input "4 ea"
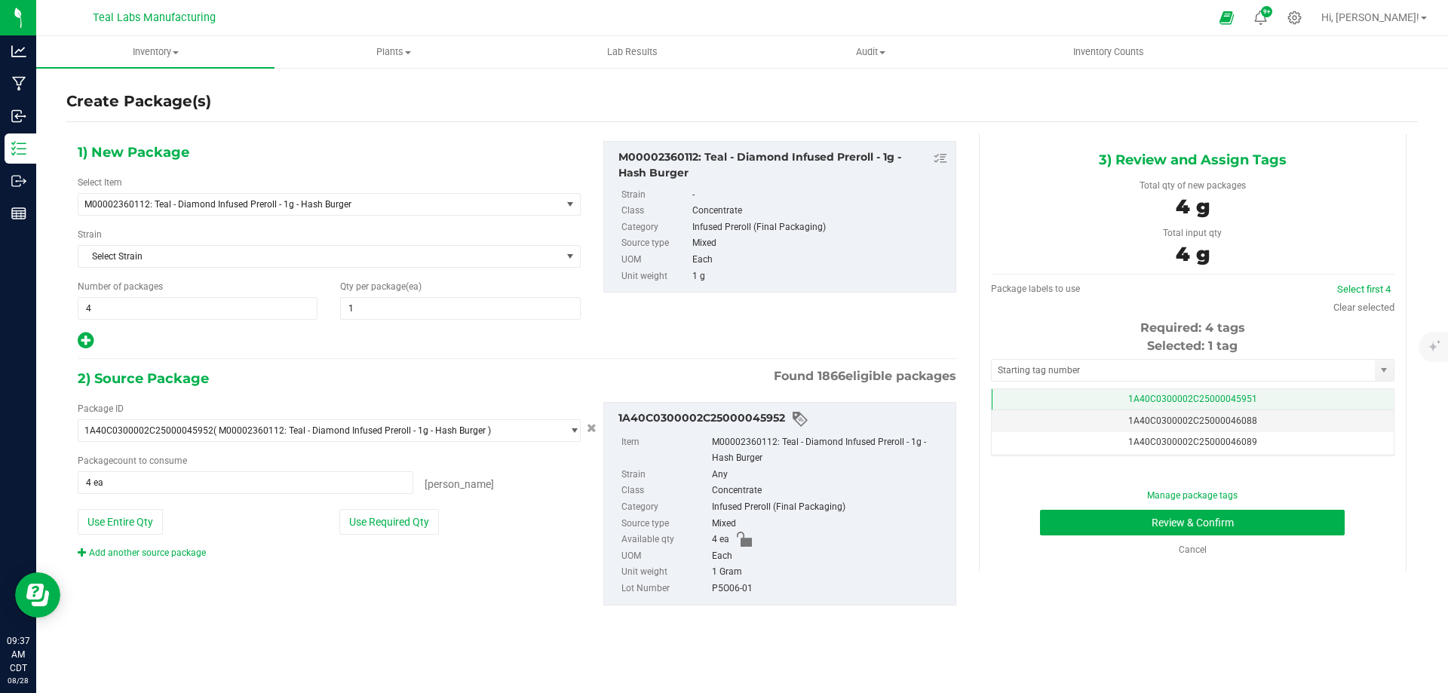
click at [1272, 394] on td "1A40C0300002C25000045951" at bounding box center [1192, 400] width 402 height 22
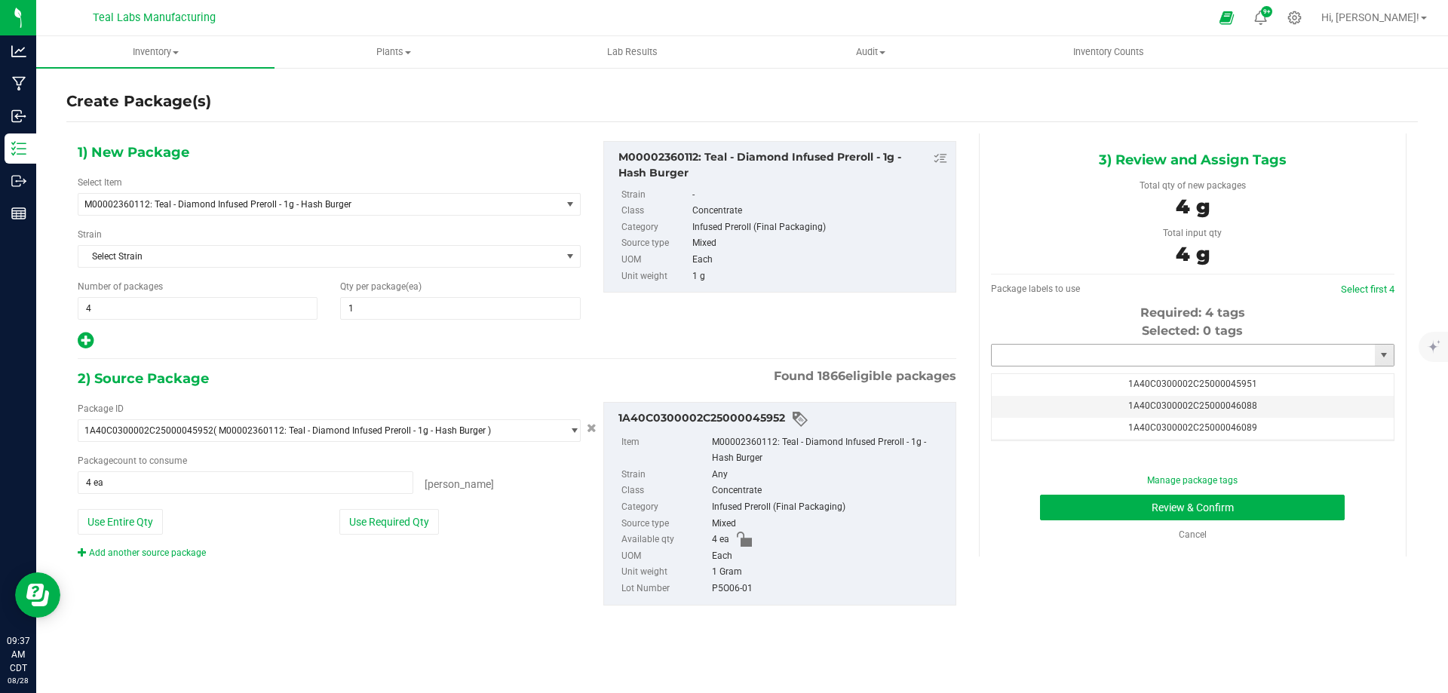
click at [1192, 358] on input "text" at bounding box center [1182, 355] width 383 height 21
click at [1129, 383] on li "1A40C0300002C25000046088" at bounding box center [1192, 380] width 402 height 23
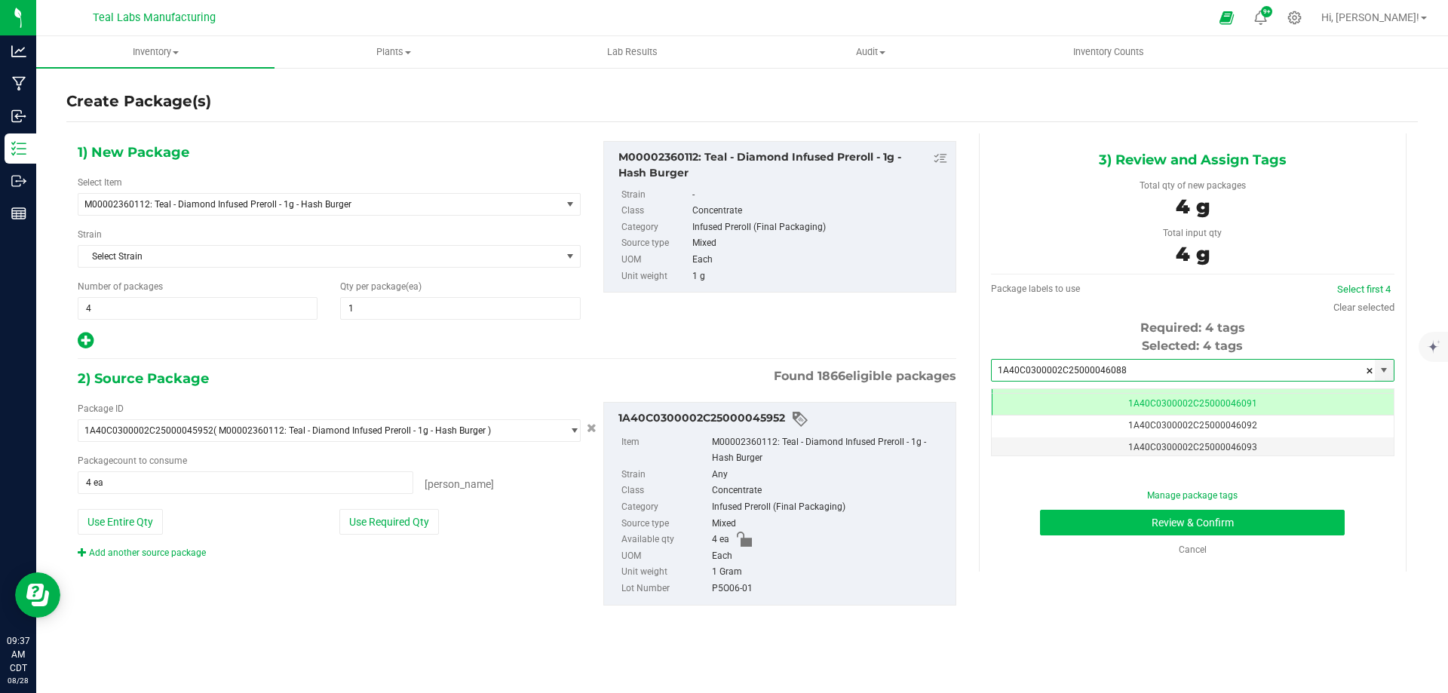
type input "1A40C0300002C25000046088"
click at [1300, 515] on button "Review & Confirm" at bounding box center [1192, 523] width 305 height 26
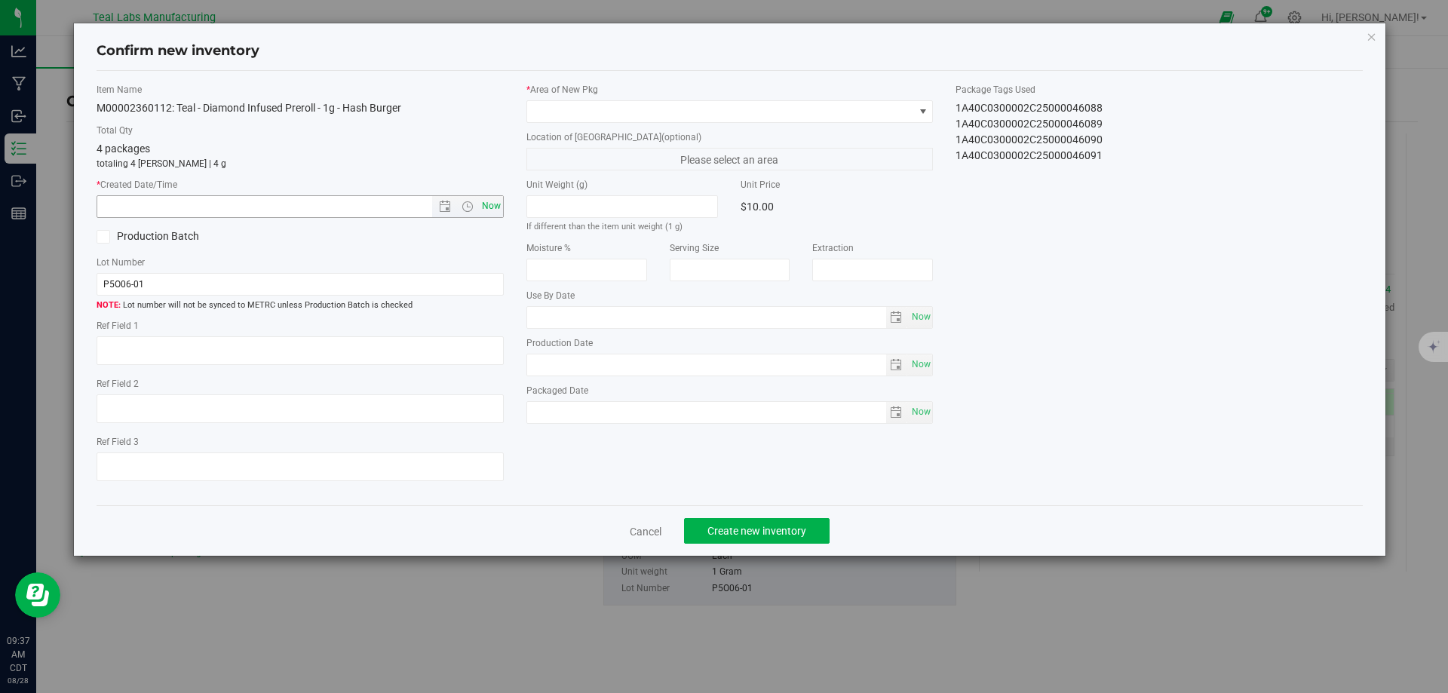
drag, startPoint x: 480, startPoint y: 205, endPoint x: 488, endPoint y: 202, distance: 8.8
click at [480, 205] on span "Now" at bounding box center [491, 206] width 26 height 22
type input "8/28/2025 9:37 AM"
click at [621, 108] on span at bounding box center [720, 111] width 387 height 21
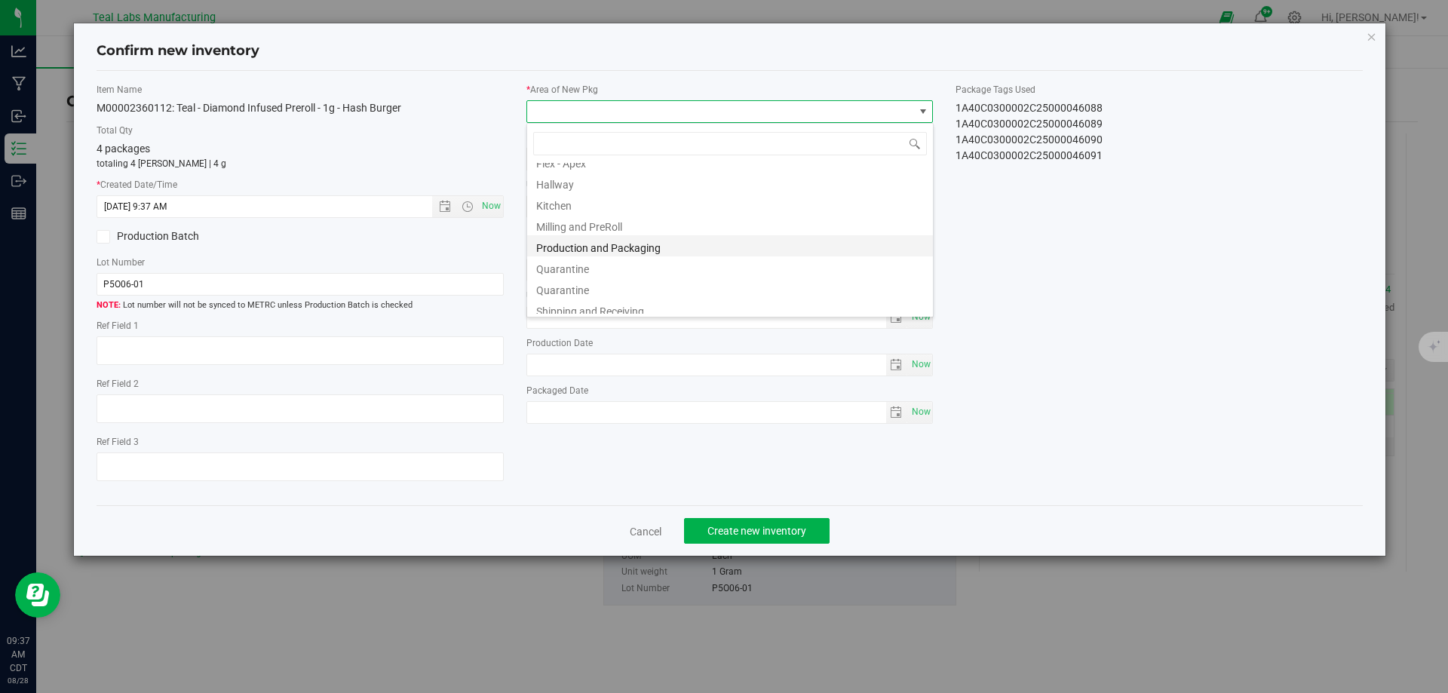
click at [649, 251] on li "Production and Packaging" at bounding box center [730, 245] width 406 height 21
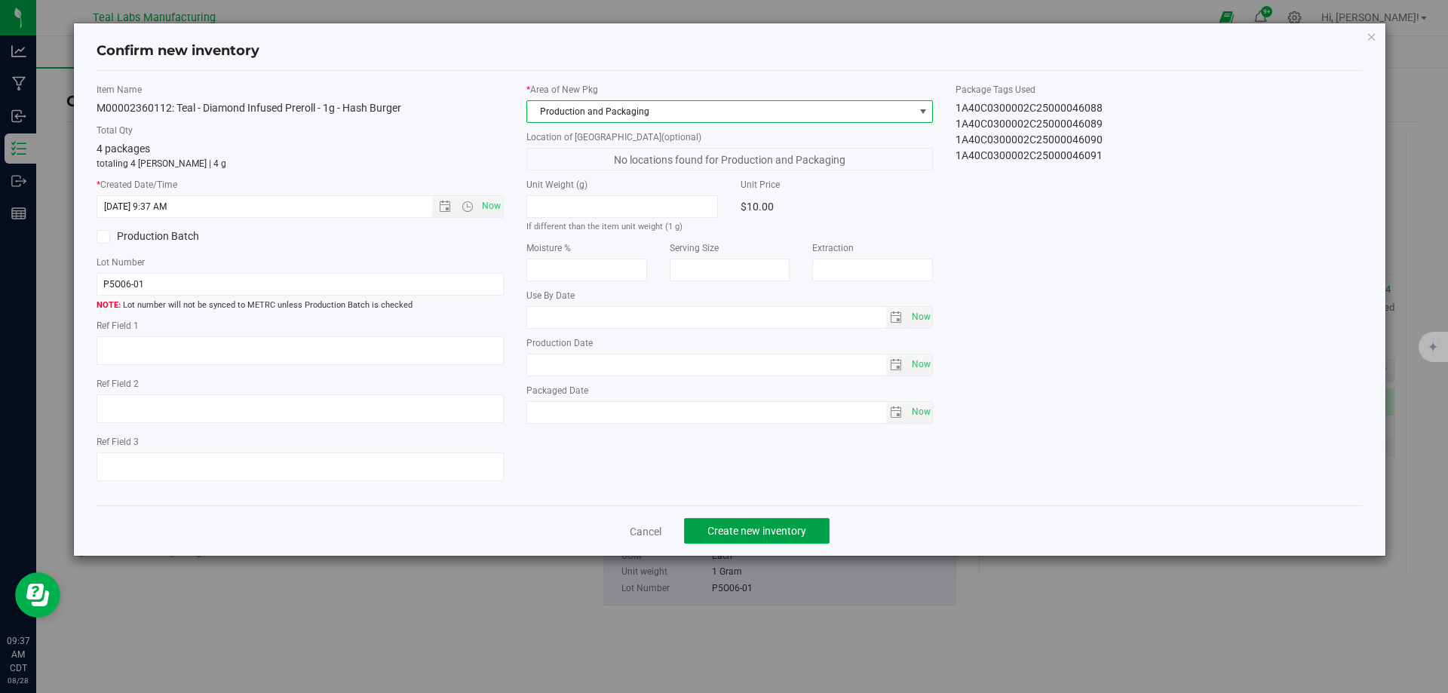
click at [752, 536] on span "Create new inventory" at bounding box center [756, 531] width 99 height 12
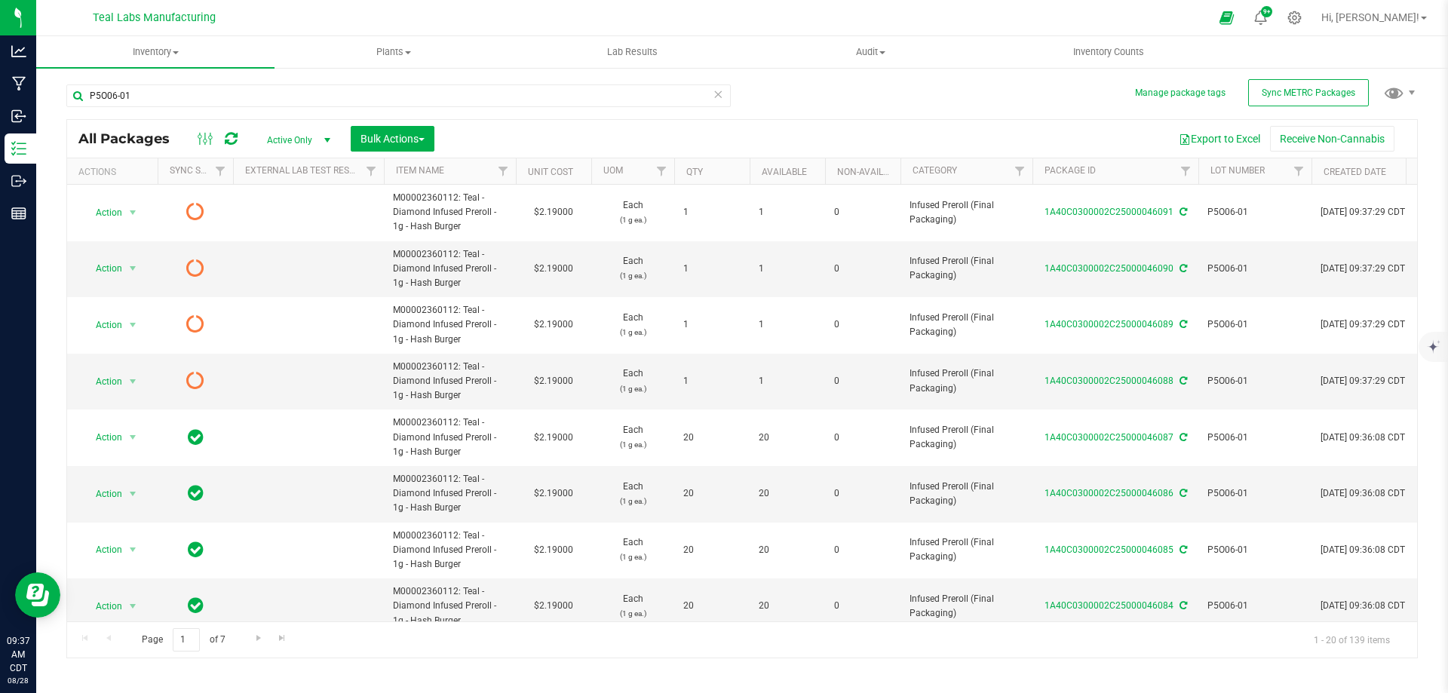
click at [407, 124] on div "All Packages Active Only Active Only Lab Samples Locked All External Internal B…" at bounding box center [742, 139] width 1350 height 38
click at [406, 138] on span "Bulk Actions" at bounding box center [392, 139] width 64 height 12
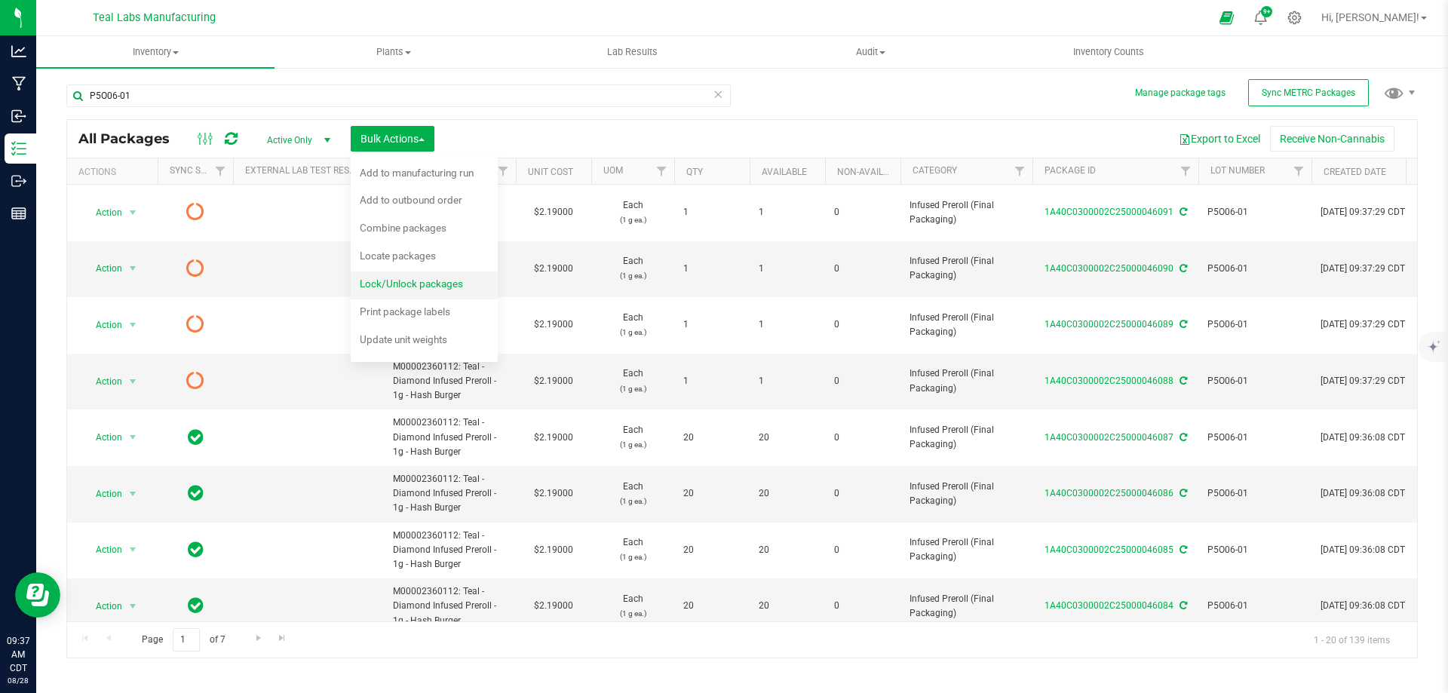
click at [400, 282] on span "Lock/Unlock packages" at bounding box center [411, 283] width 103 height 12
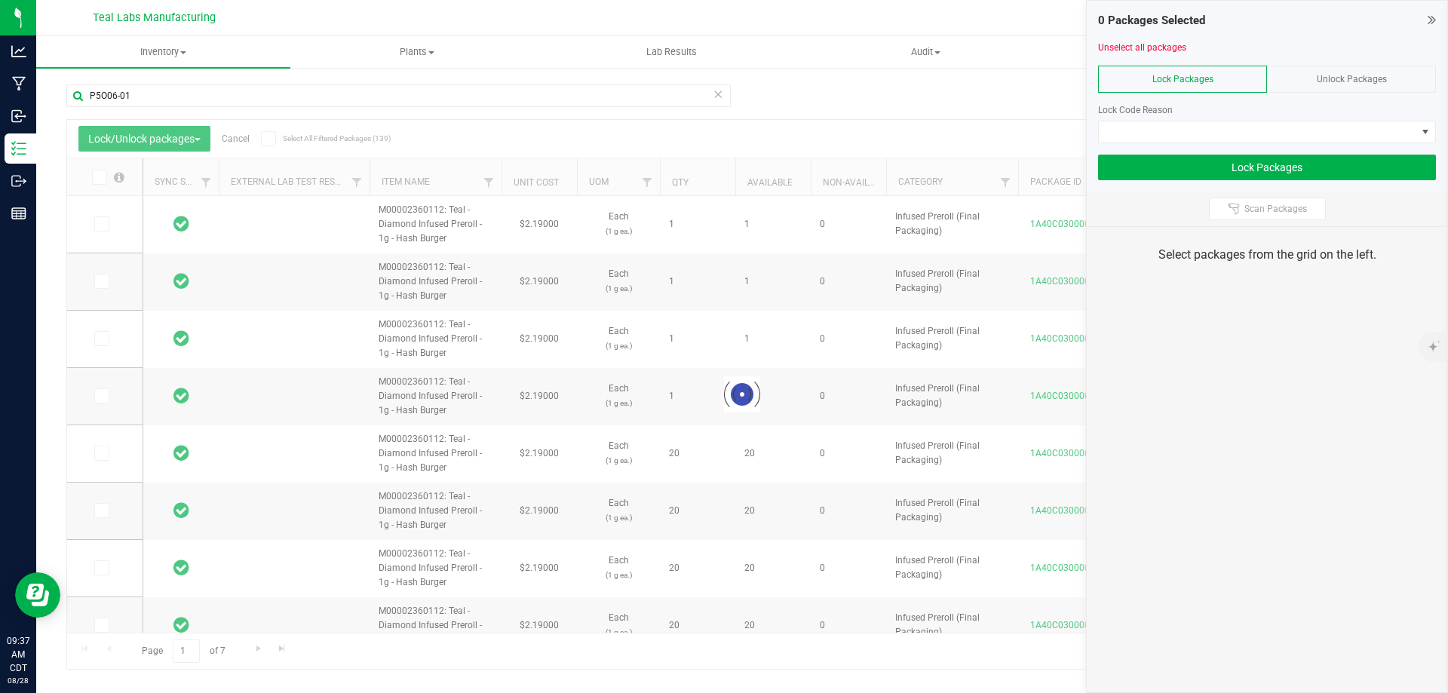
click at [265, 138] on span at bounding box center [268, 138] width 15 height 15
click at [0, 0] on input "Select All Filtered Packages (139)" at bounding box center [0, 0] width 0 height 0
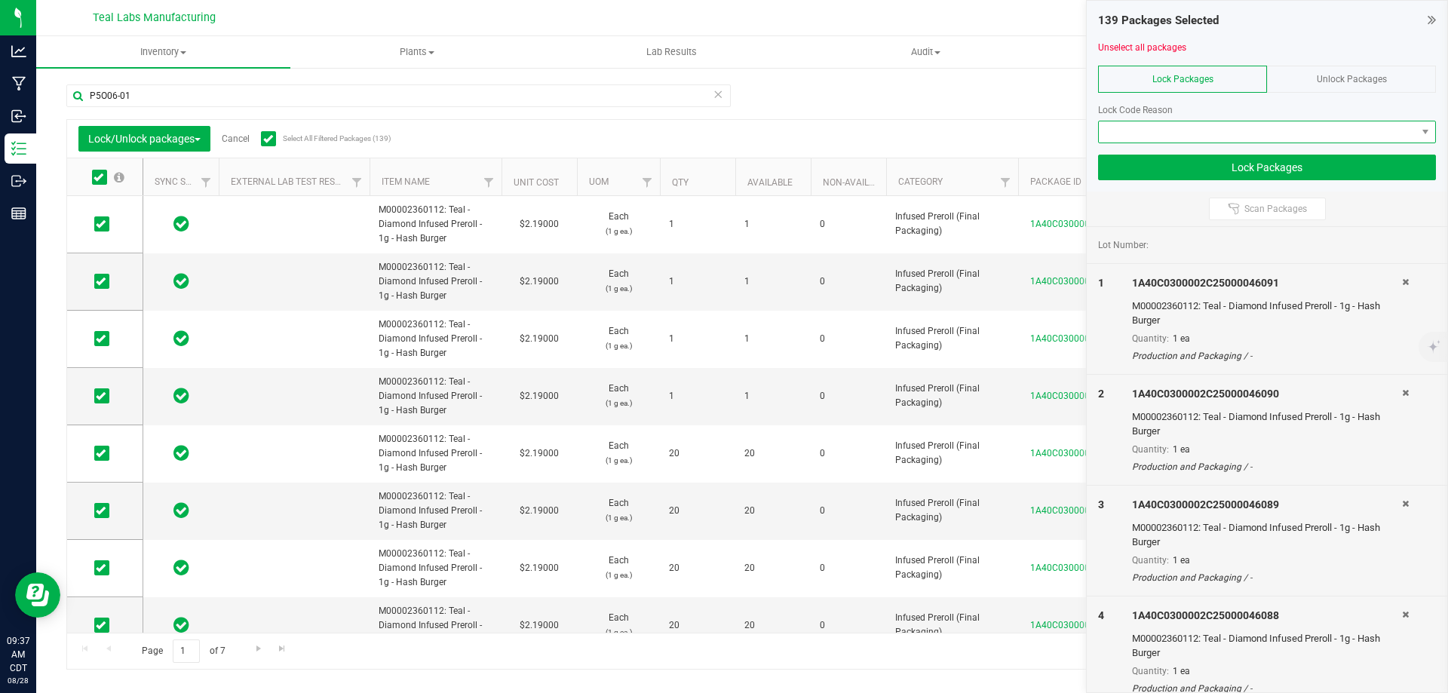
click at [1186, 123] on span at bounding box center [1257, 131] width 317 height 21
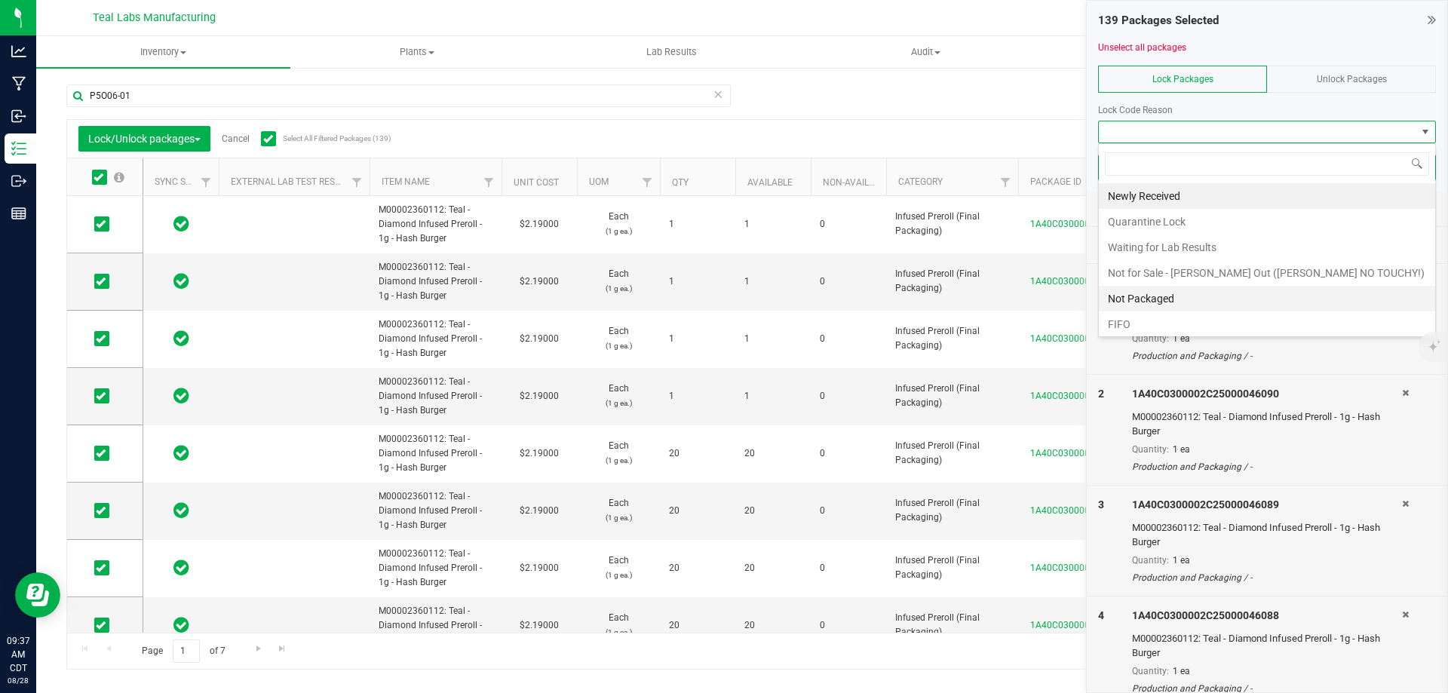
click at [1128, 295] on li "Not Packaged" at bounding box center [1267, 299] width 336 height 26
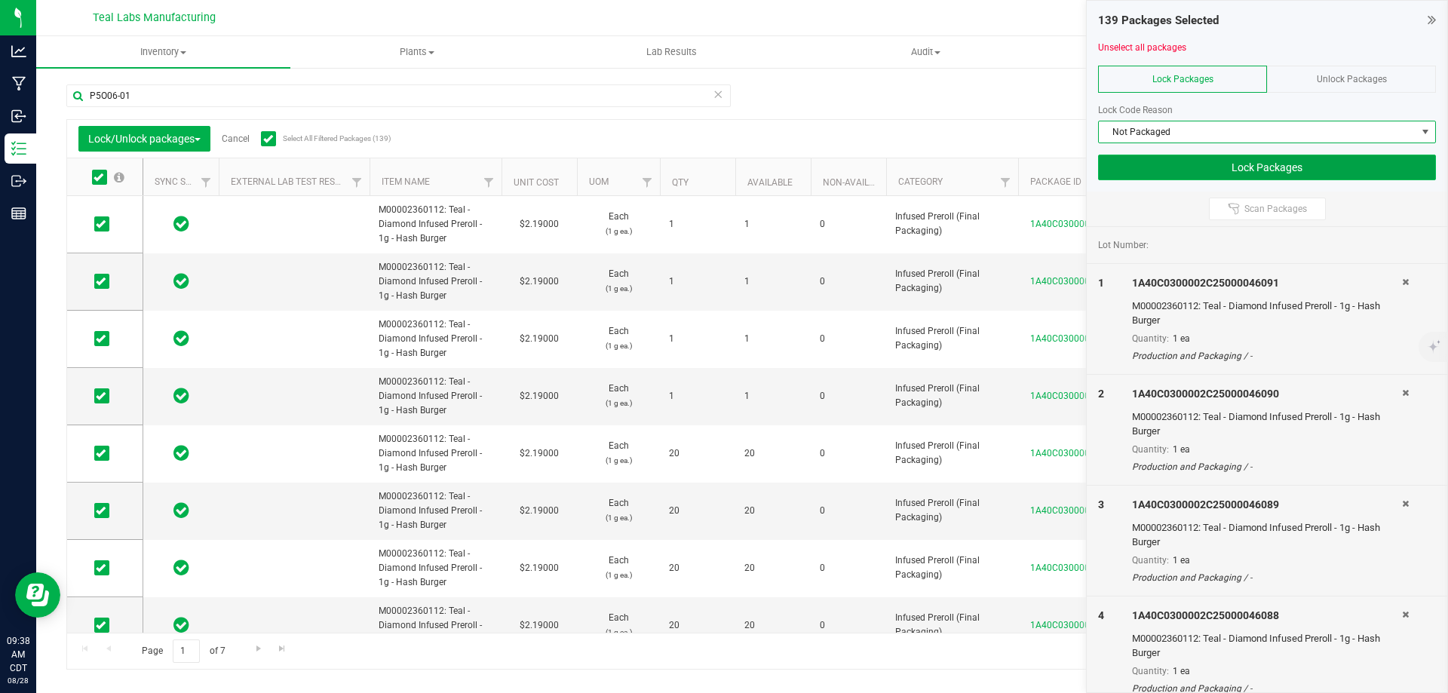
click at [1233, 173] on button "Lock Packages" at bounding box center [1267, 168] width 338 height 26
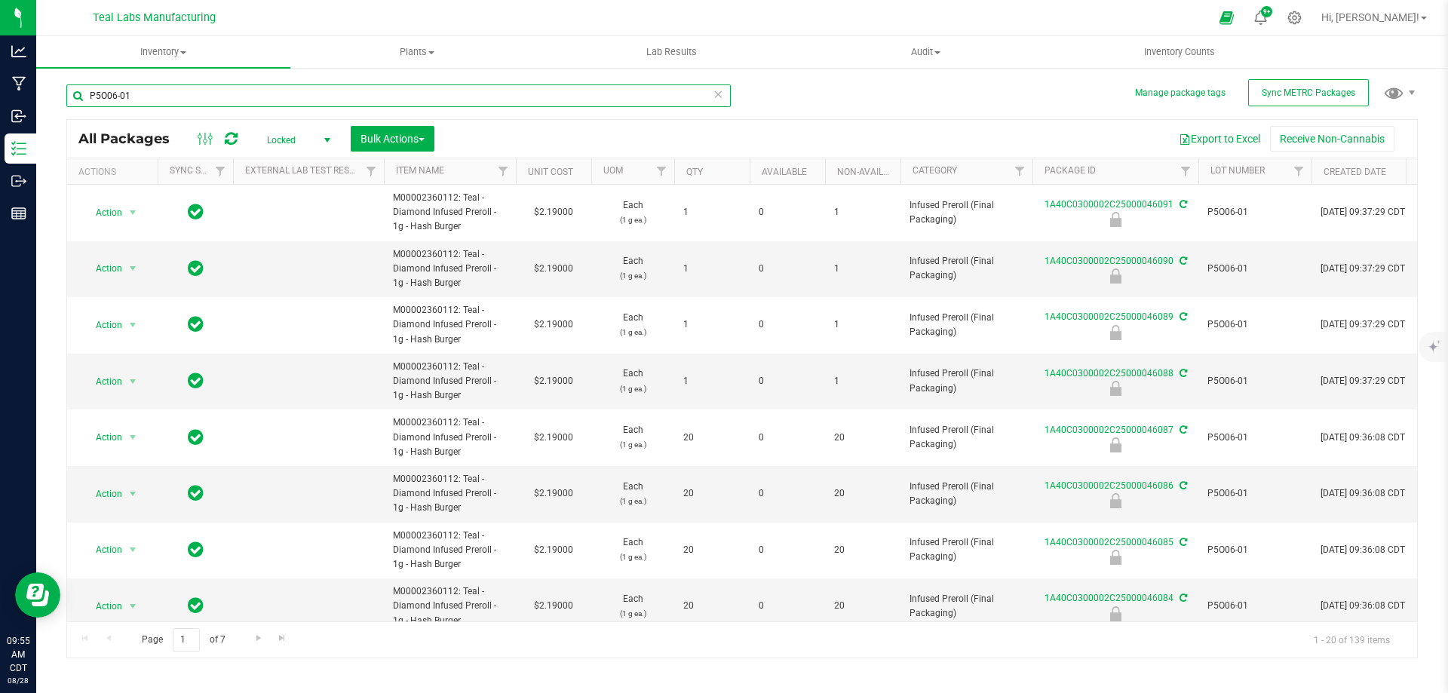
click at [231, 93] on input "P5O06-01" at bounding box center [398, 95] width 664 height 23
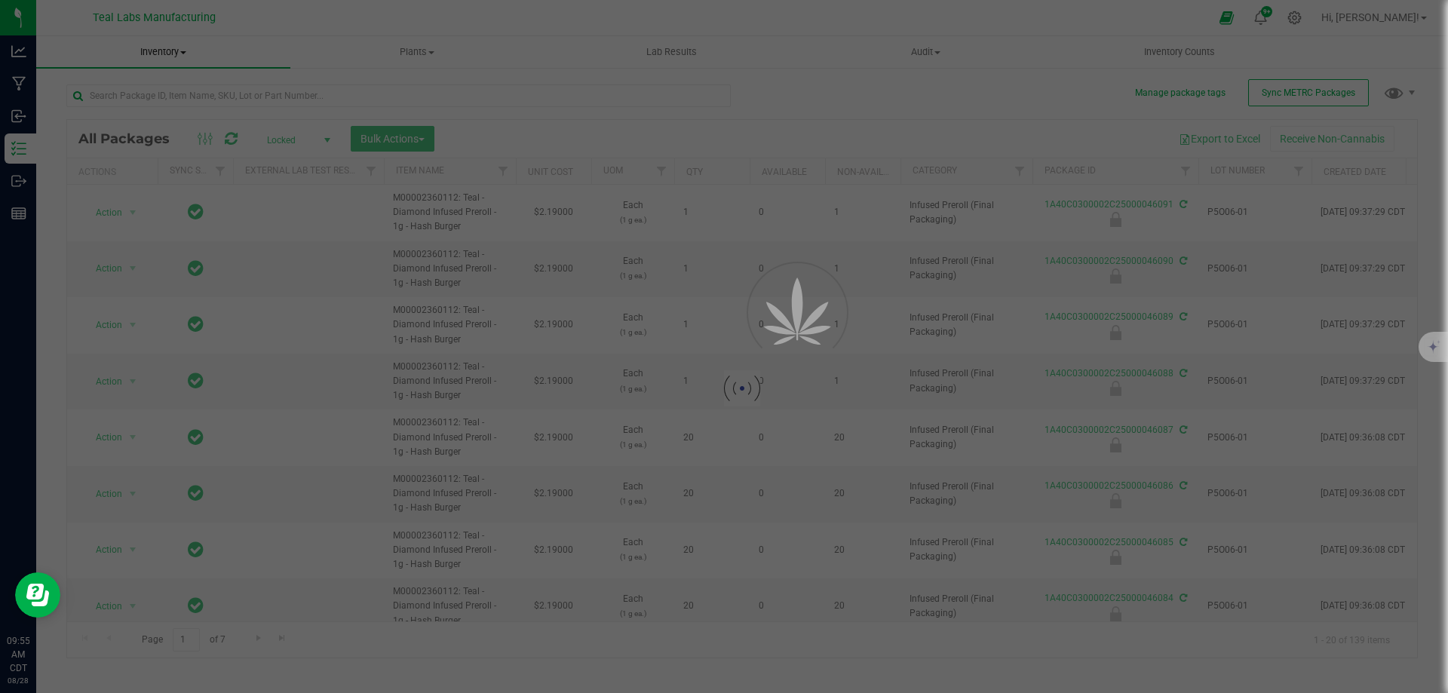
click at [486, 106] on div at bounding box center [724, 346] width 1448 height 693
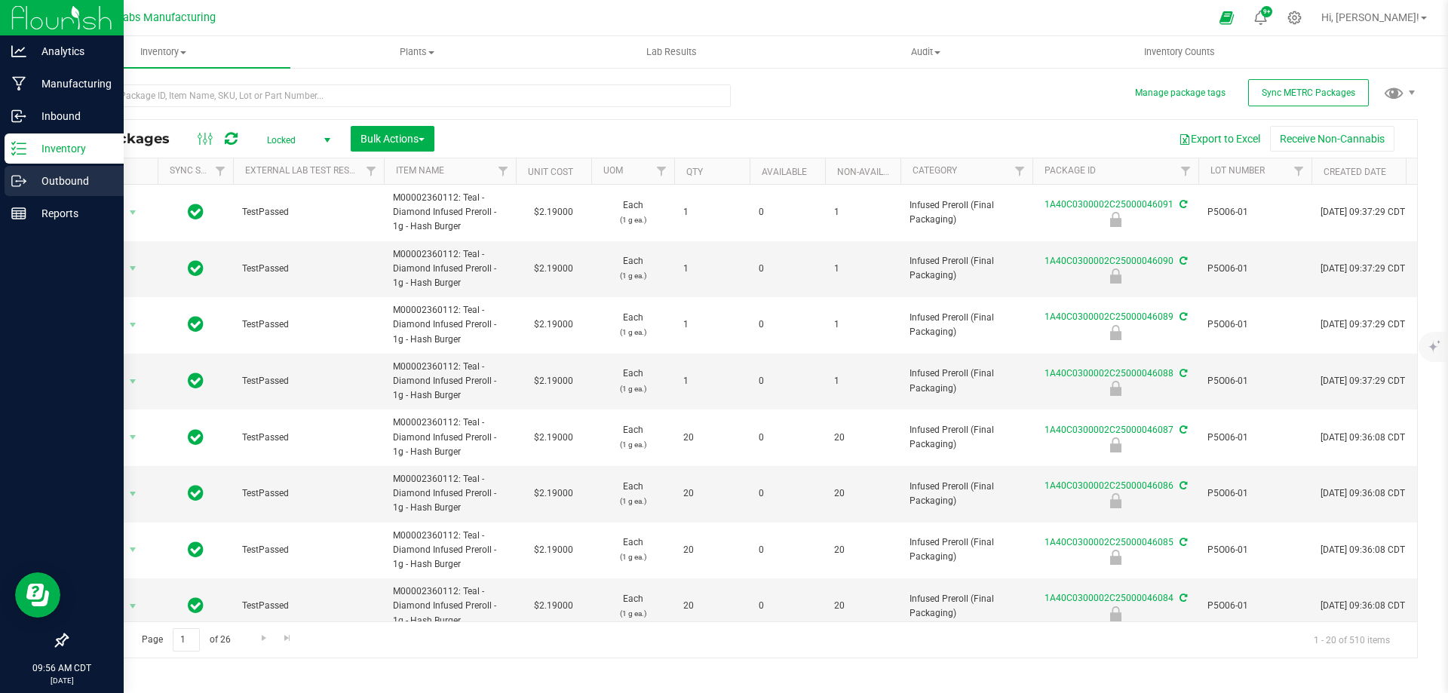
click at [3, 184] on link "Outbound" at bounding box center [62, 182] width 124 height 32
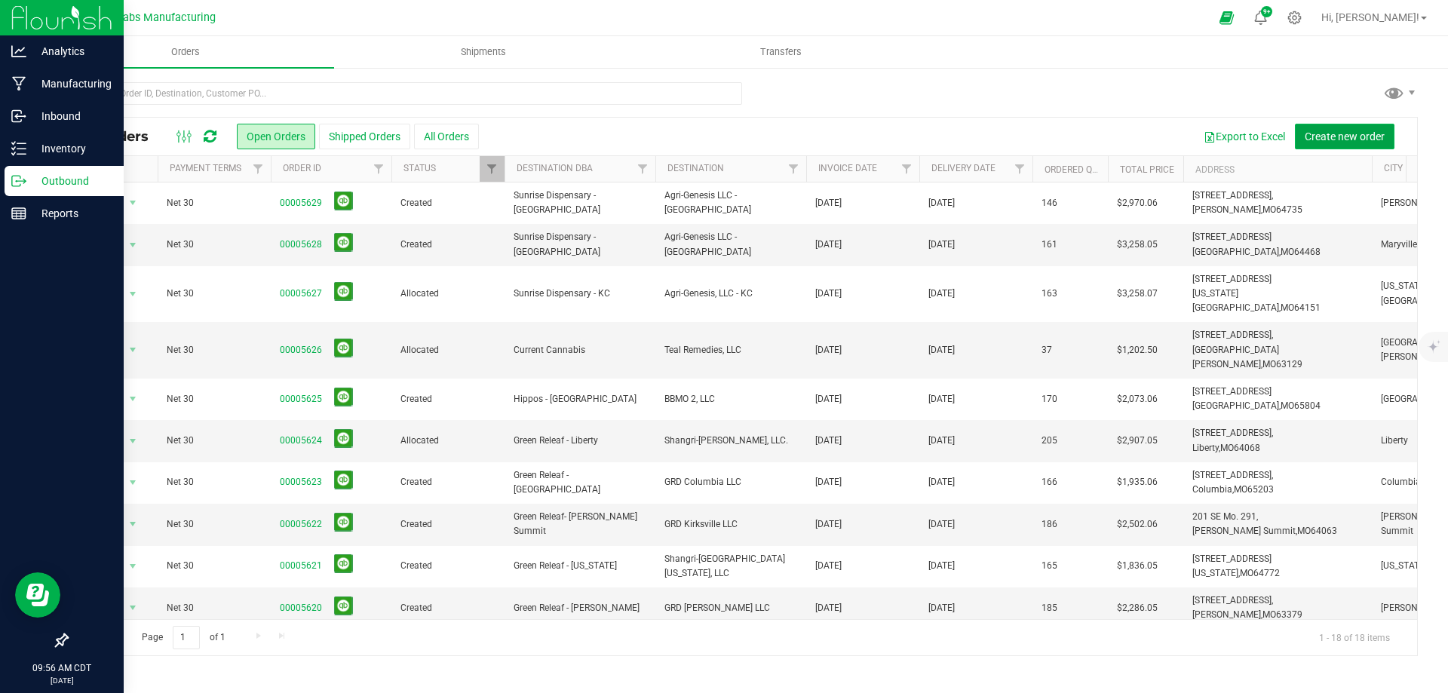
click at [1335, 146] on button "Create new order" at bounding box center [1345, 137] width 100 height 26
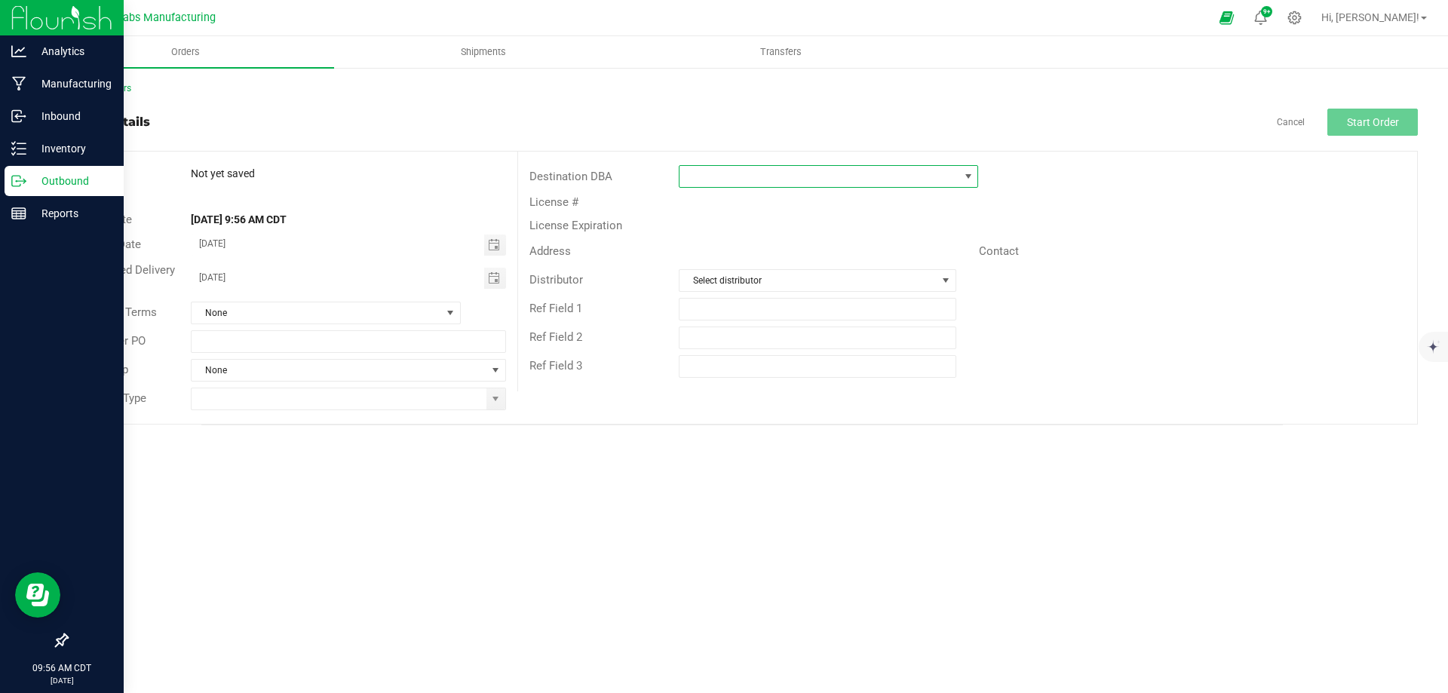
click at [883, 172] on span at bounding box center [818, 176] width 279 height 21
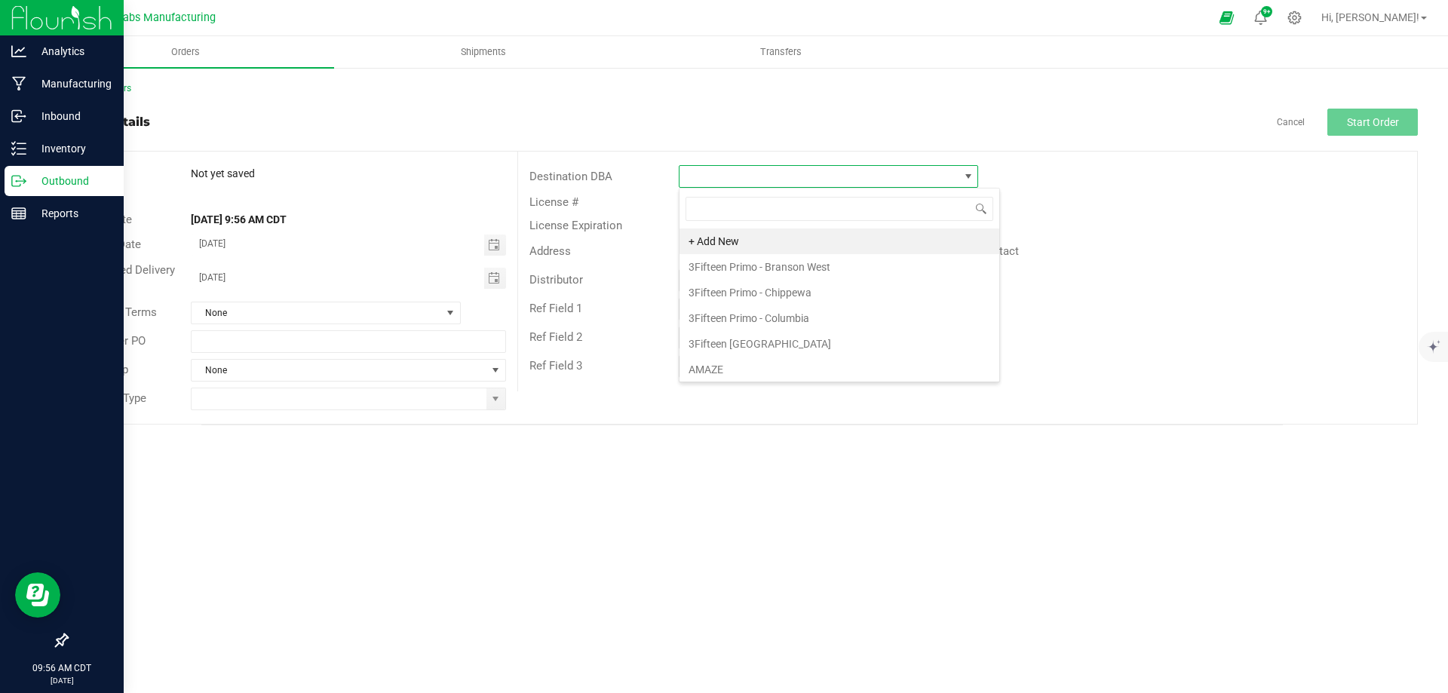
scroll to position [23, 299]
type input "fleu"
click at [750, 244] on li "Fleur de Lis" at bounding box center [828, 241] width 298 height 26
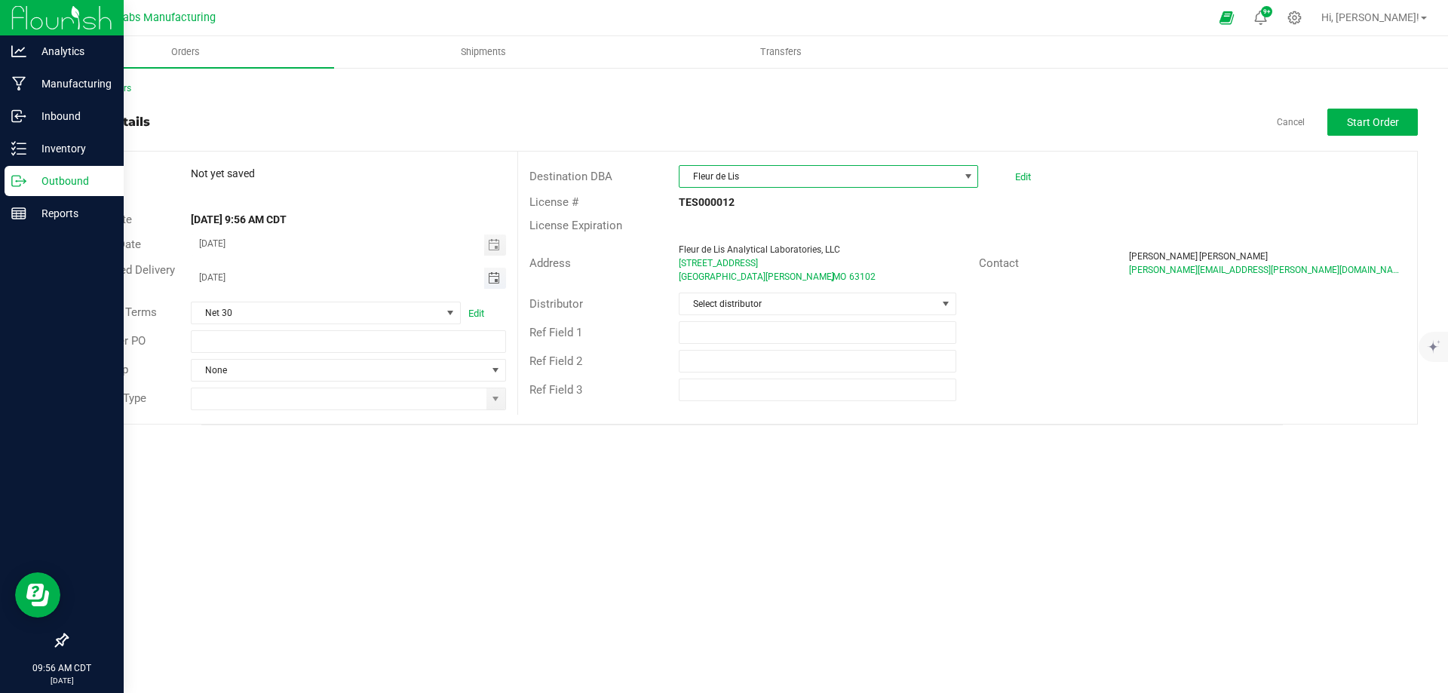
click at [499, 286] on div "Requested Delivery Date 08/29/2025" at bounding box center [292, 279] width 450 height 40
click at [497, 283] on span "Toggle calendar" at bounding box center [494, 278] width 12 height 12
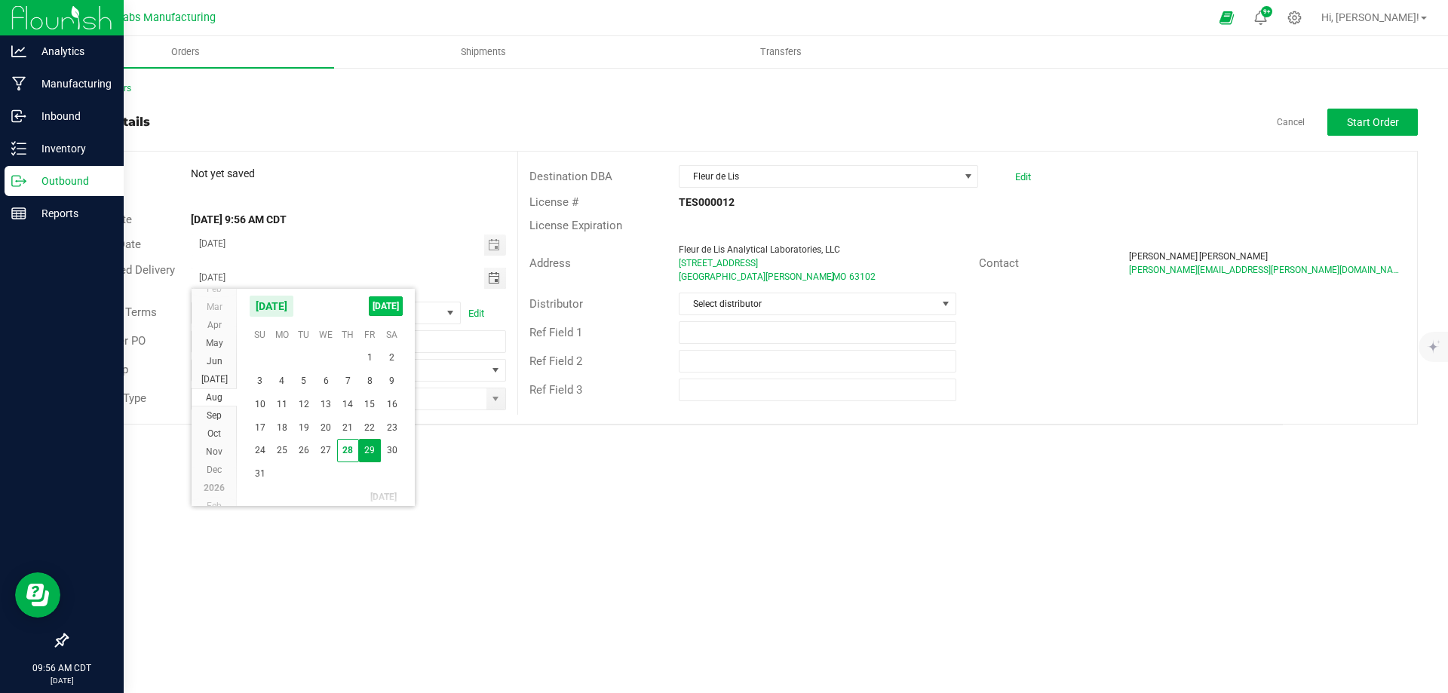
click at [370, 310] on span "TODAY" at bounding box center [386, 306] width 34 height 20
type input "[DATE]"
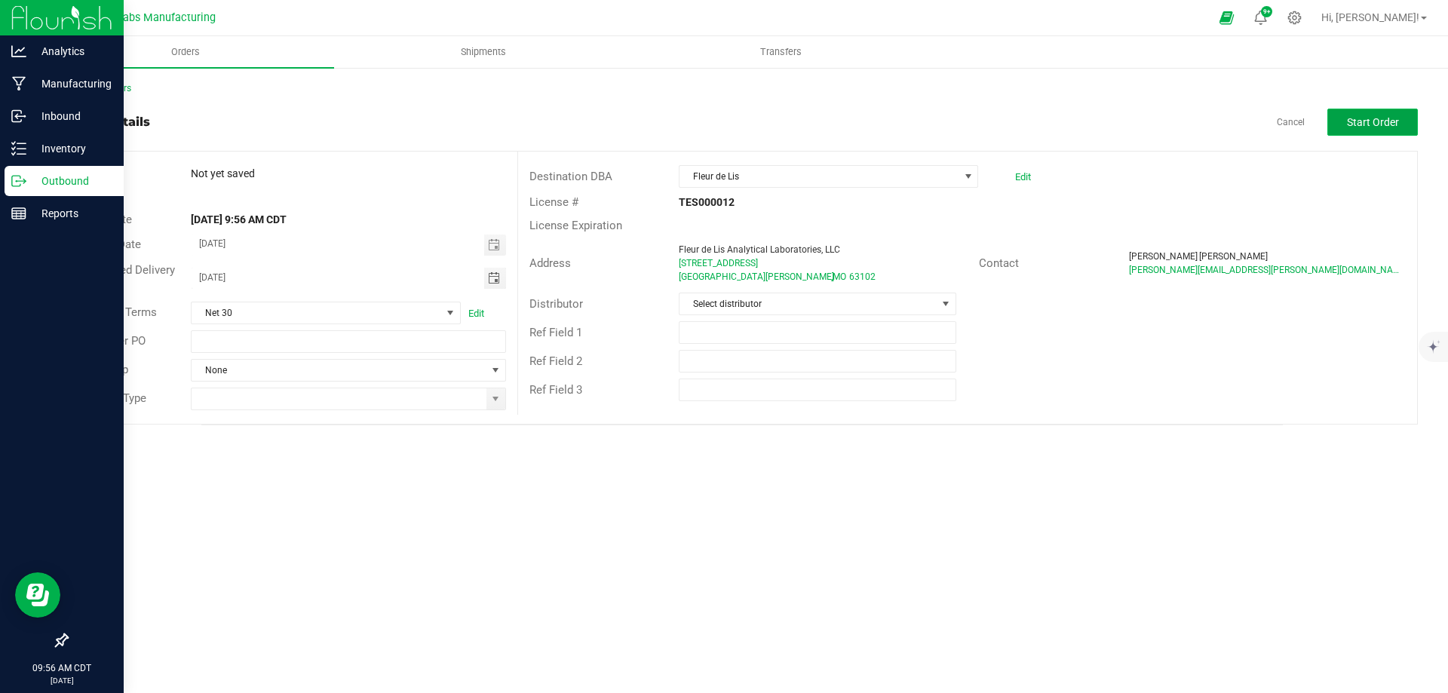
click at [1368, 124] on span "Start Order" at bounding box center [1373, 122] width 52 height 12
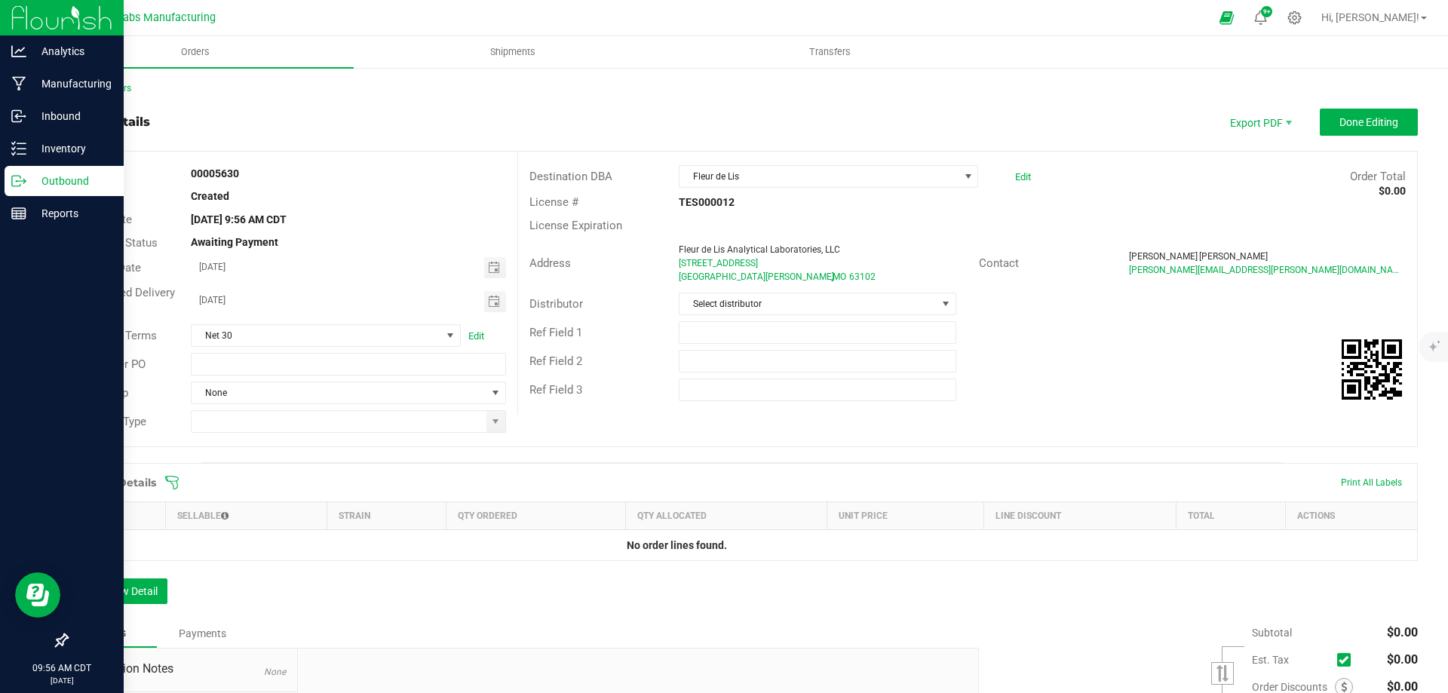
click at [174, 482] on icon at bounding box center [171, 482] width 15 height 15
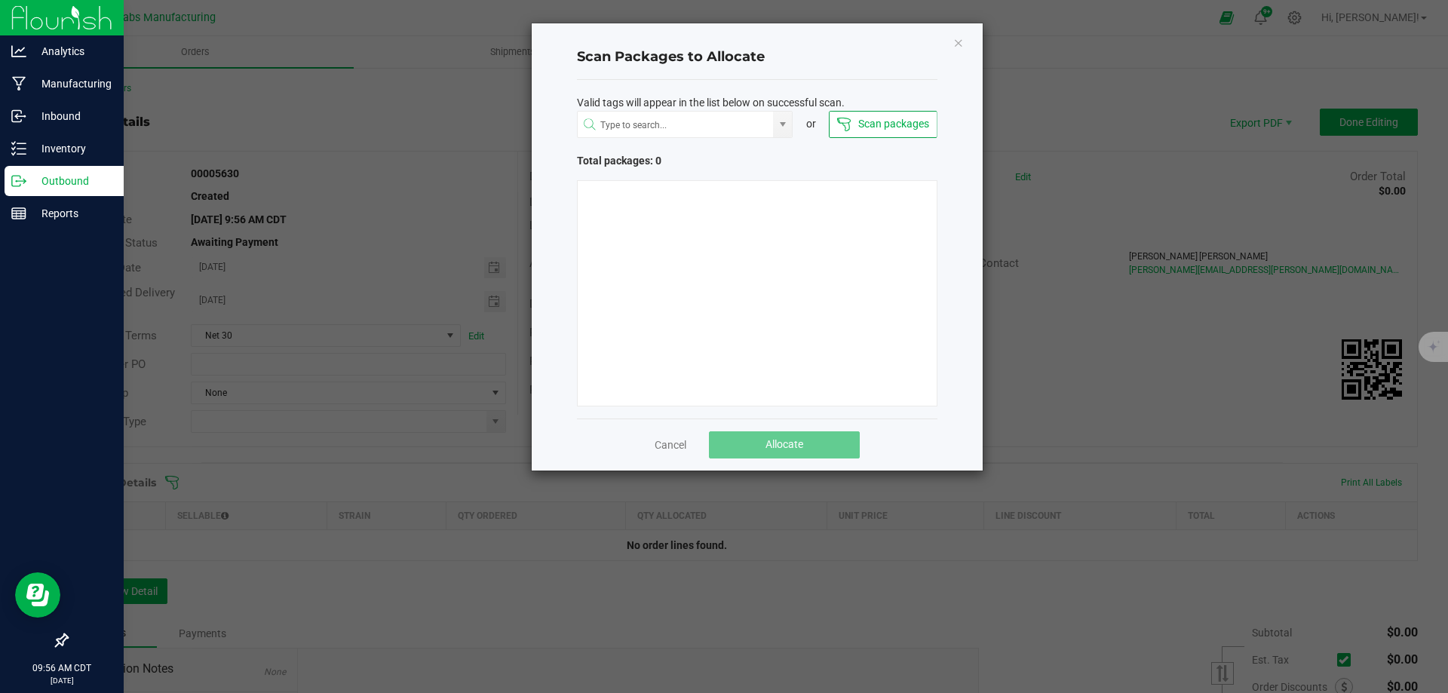
click at [909, 133] on button "Scan packages" at bounding box center [883, 124] width 108 height 27
click at [781, 442] on span "Allocate" at bounding box center [784, 444] width 38 height 12
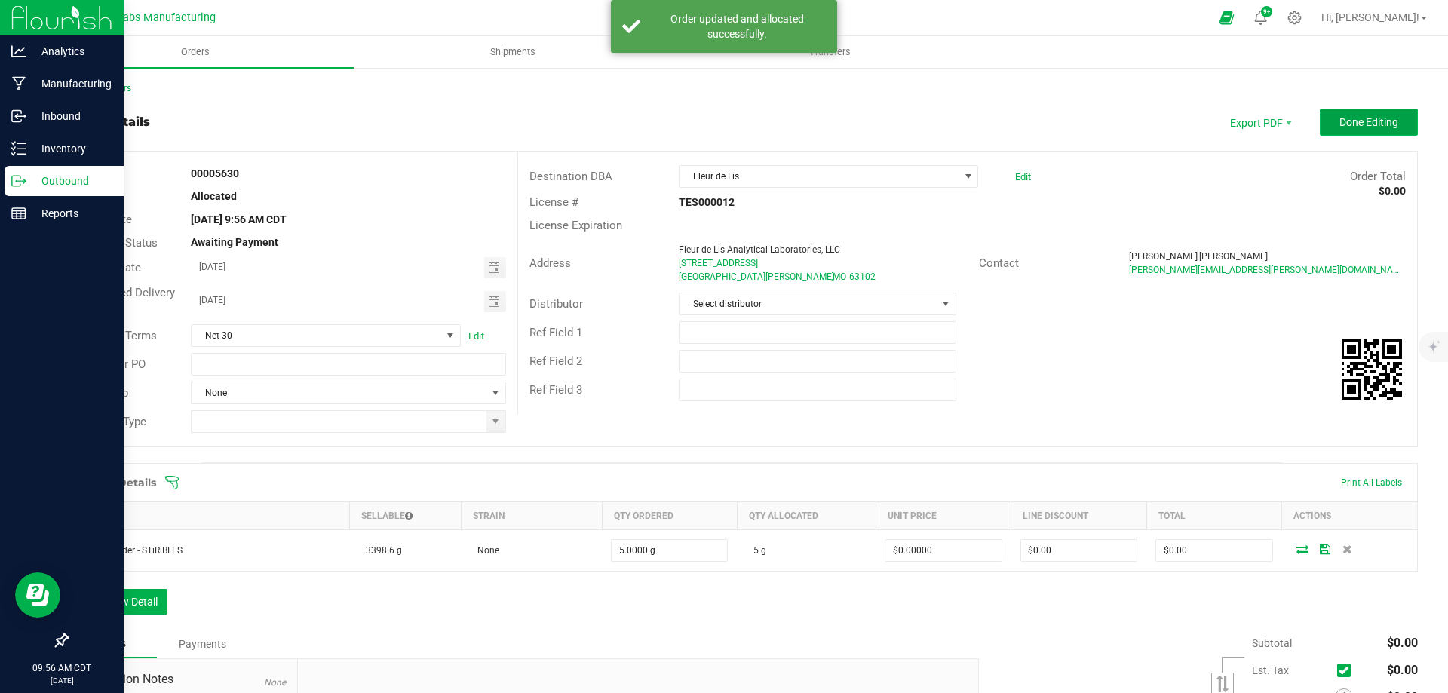
click at [1347, 117] on span "Done Editing" at bounding box center [1368, 122] width 59 height 12
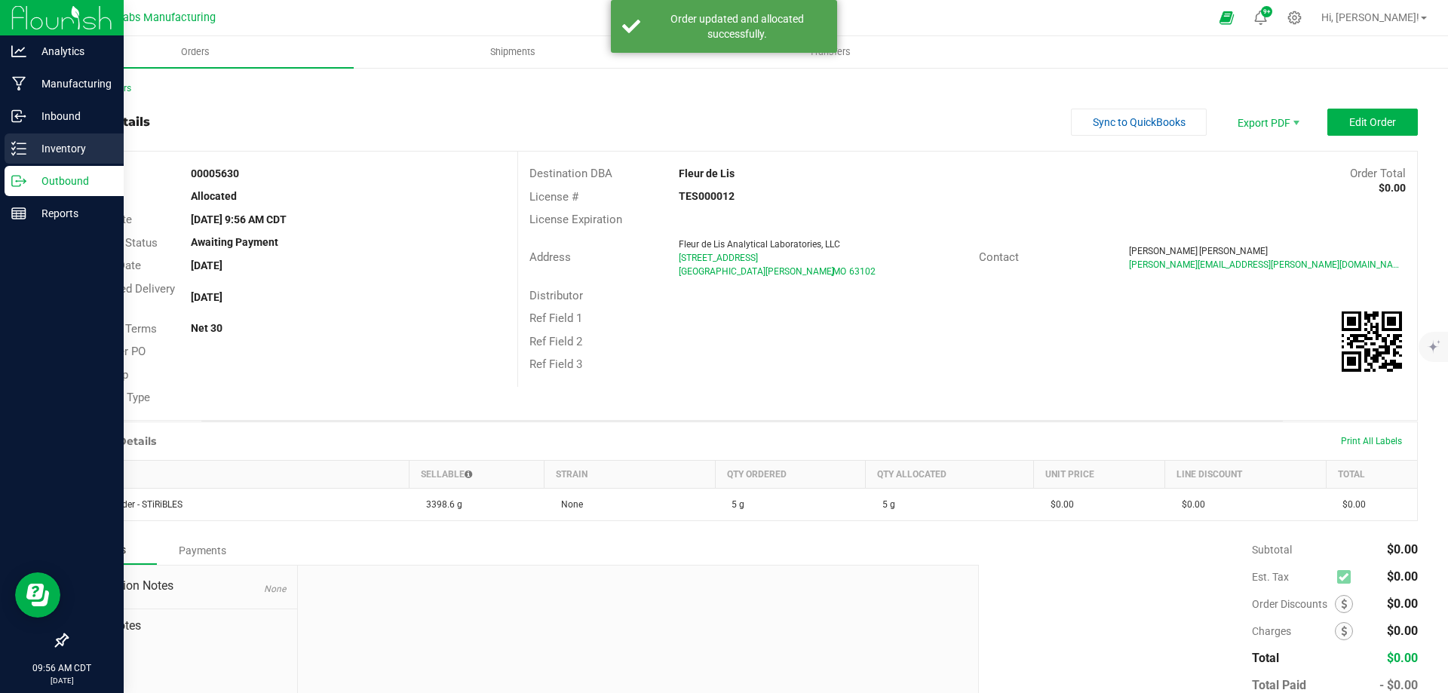
click at [49, 148] on p "Inventory" at bounding box center [71, 148] width 90 height 18
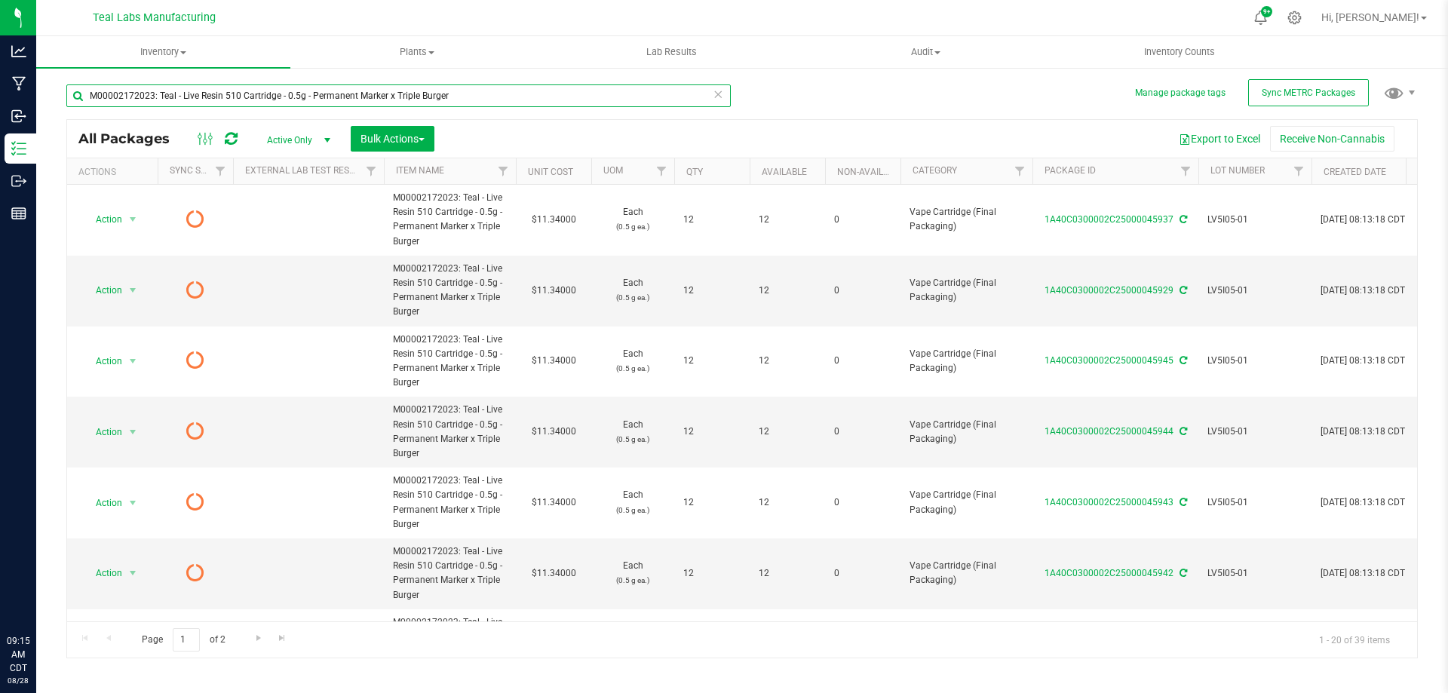
click at [315, 87] on input "M00002172023: Teal - Live Resin 510 Cartridge - 0.5g - Permanent Marker x Tripl…" at bounding box center [398, 95] width 664 height 23
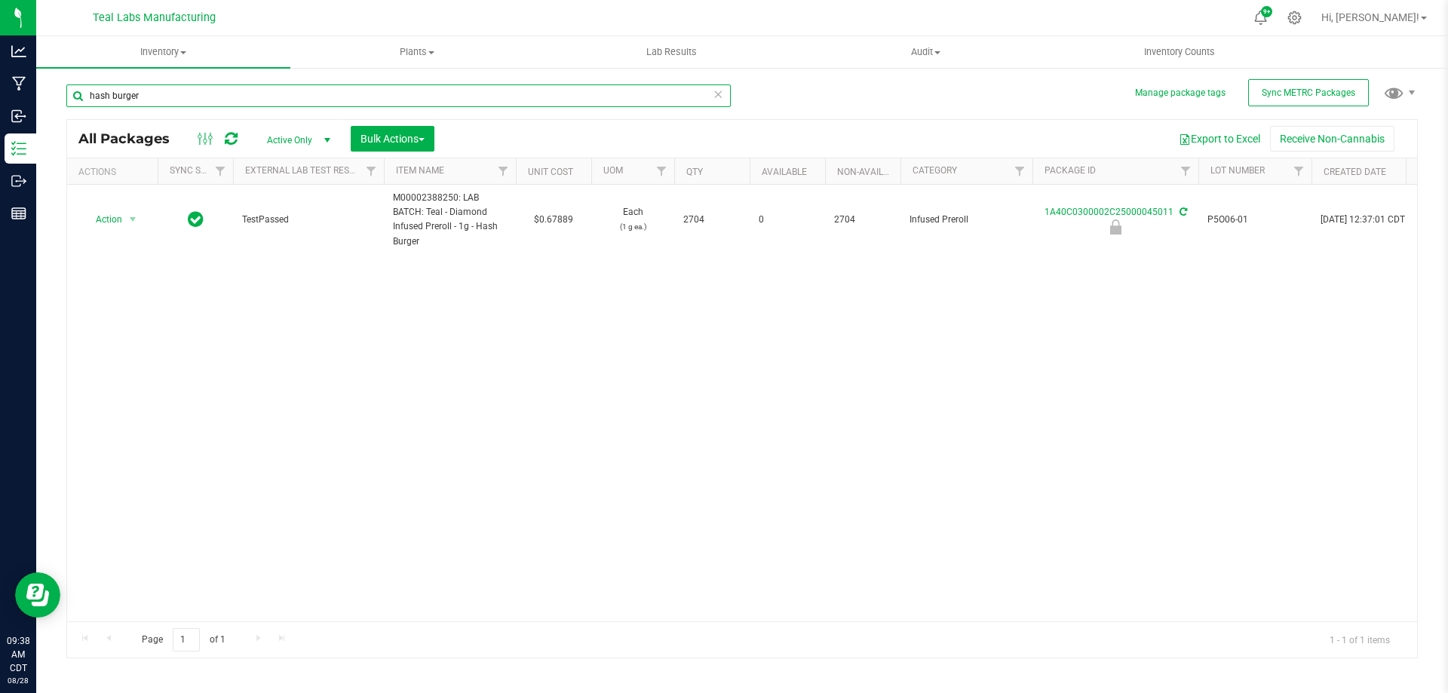
click at [348, 101] on input "hash burger" at bounding box center [398, 95] width 664 height 23
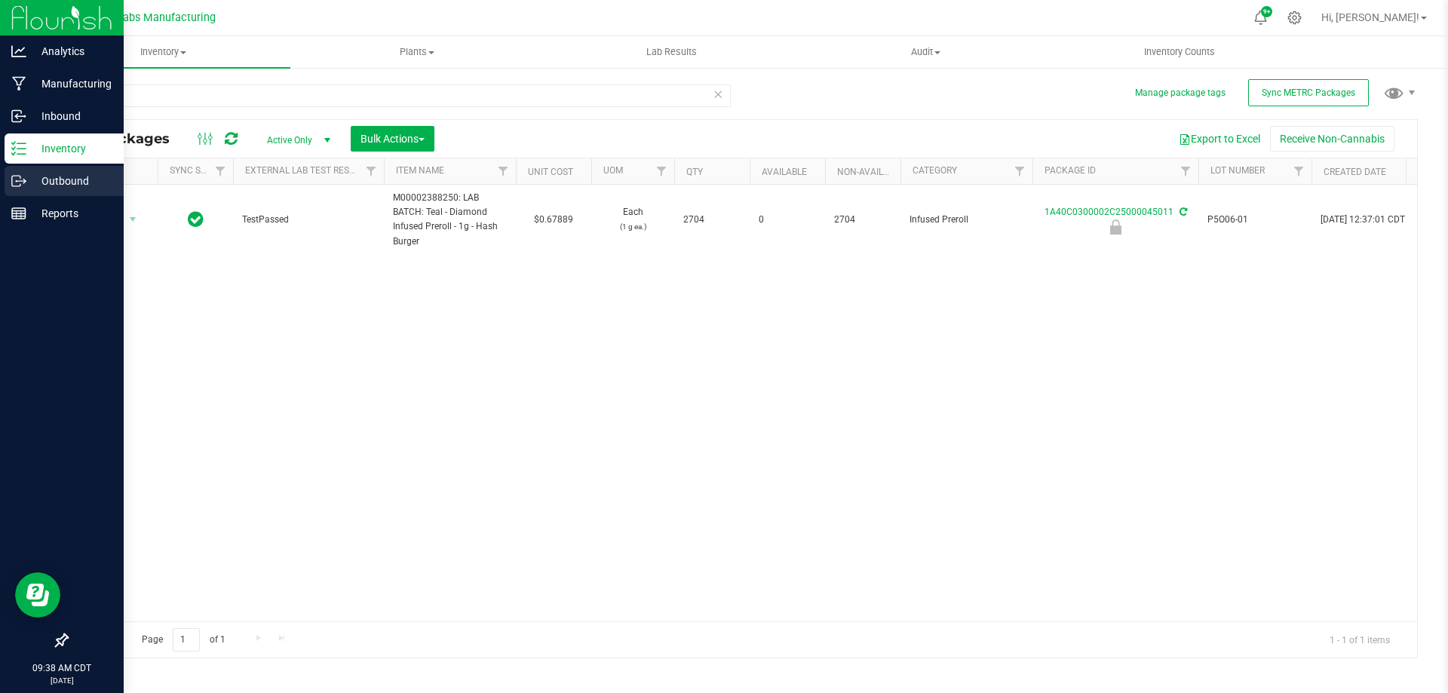
click at [26, 182] on icon at bounding box center [18, 180] width 15 height 15
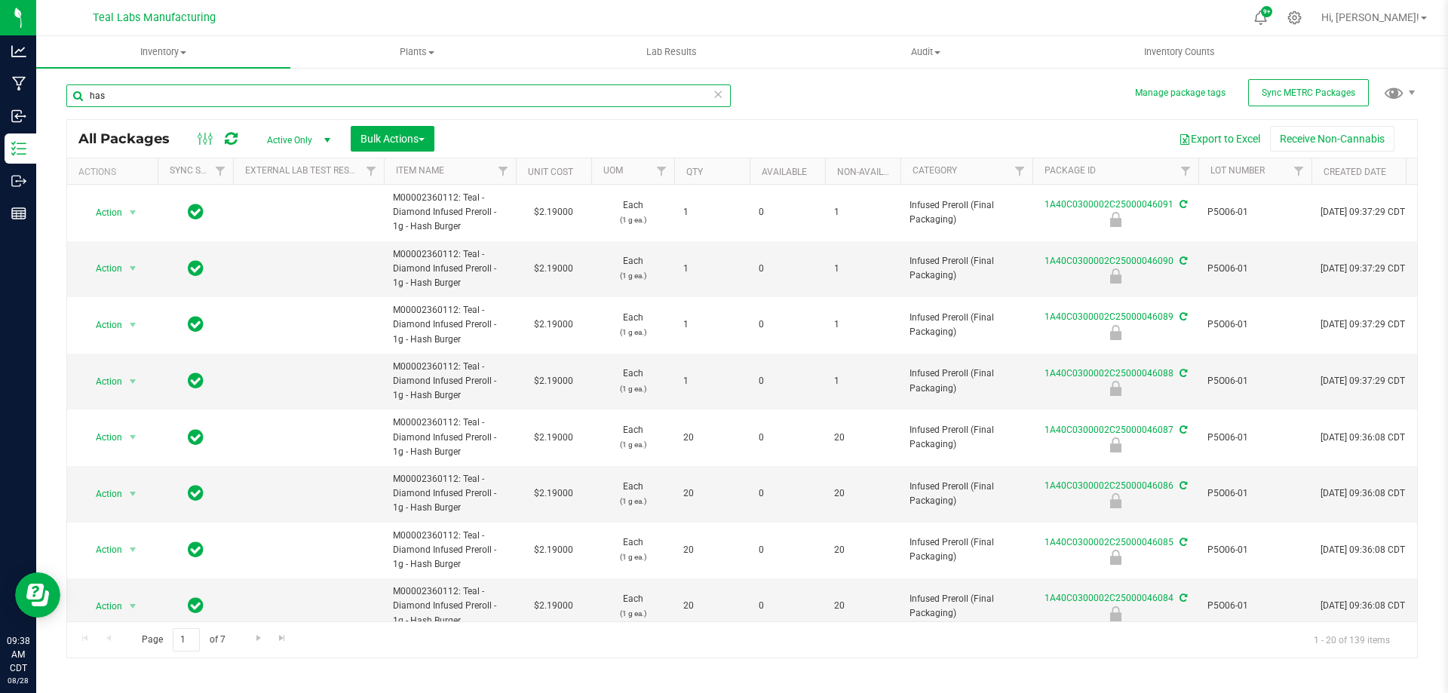
click at [446, 96] on input "has" at bounding box center [398, 95] width 664 height 23
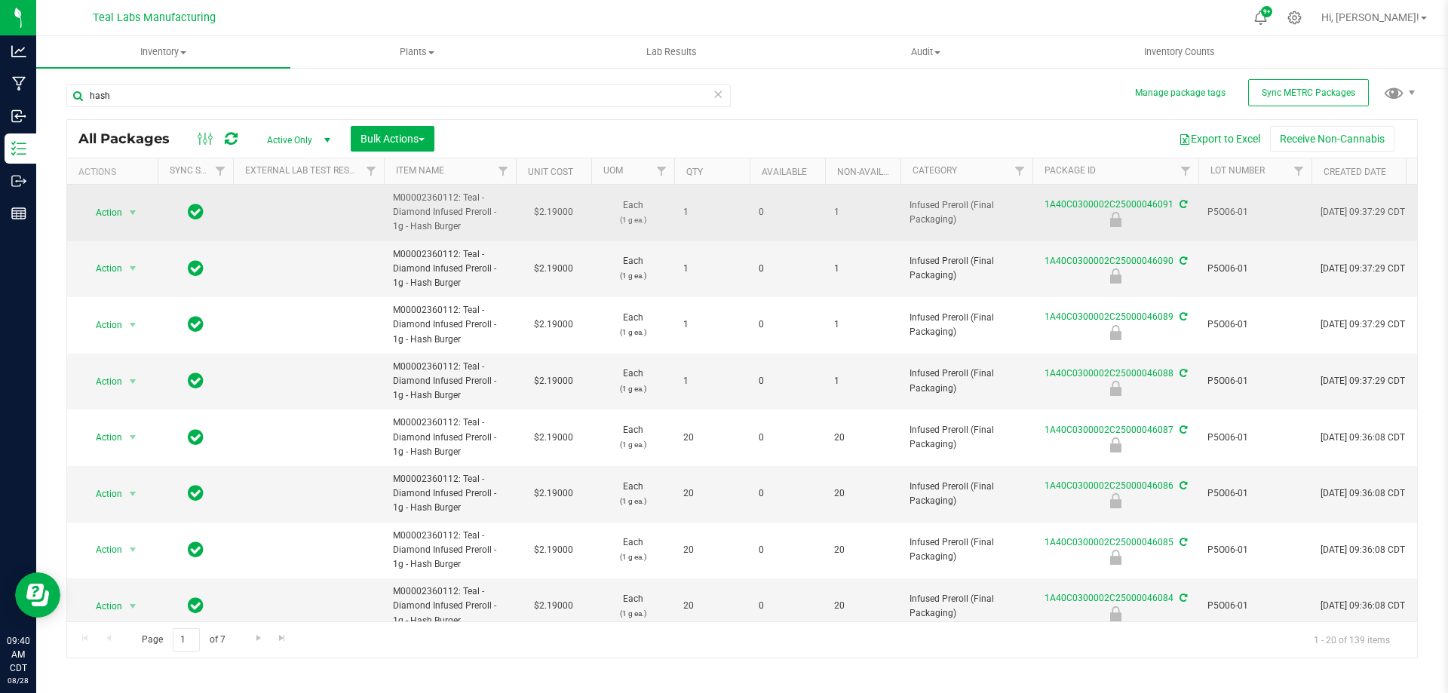
click at [447, 195] on span "M00002360112: Teal - Diamond Infused Preroll - 1g - Hash Burger" at bounding box center [450, 213] width 114 height 44
copy span "M00002360112"
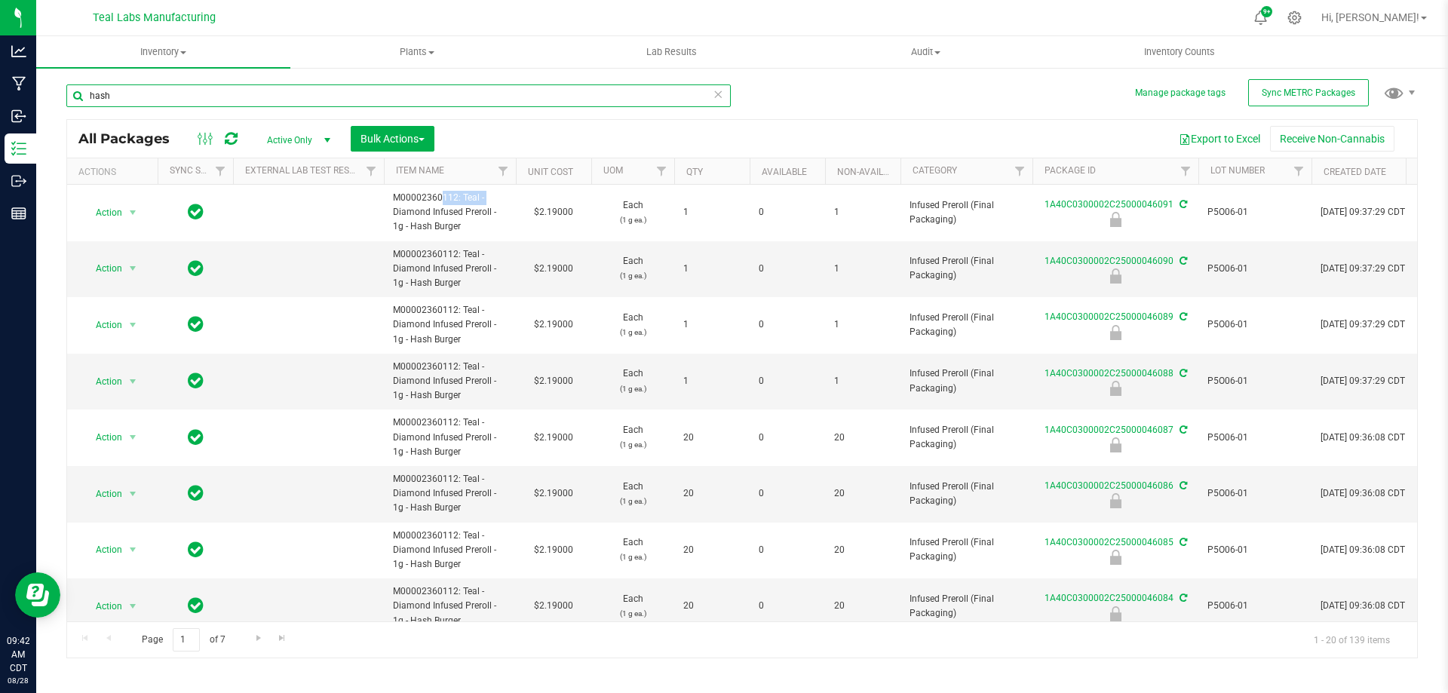
click at [557, 89] on input "hash" at bounding box center [398, 95] width 664 height 23
type input "45951"
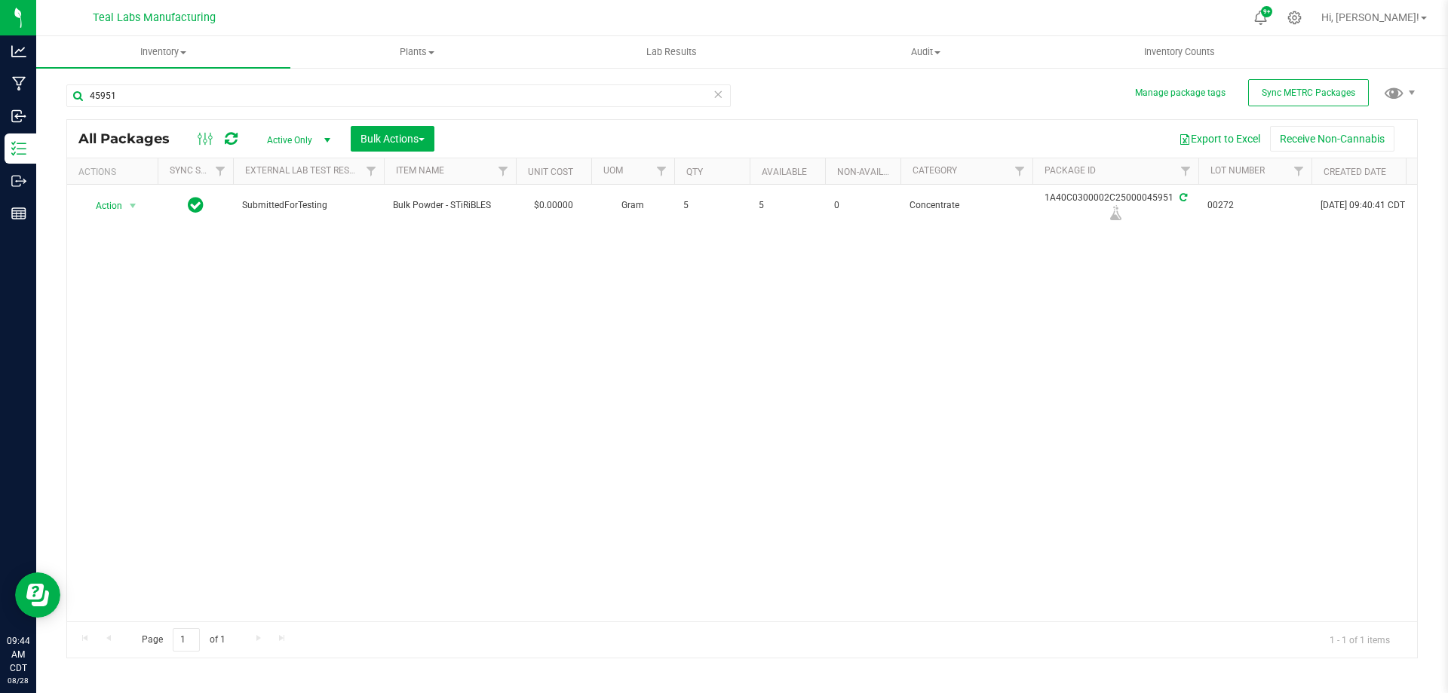
click at [720, 95] on icon at bounding box center [717, 93] width 11 height 18
